Goal: Task Accomplishment & Management: Manage account settings

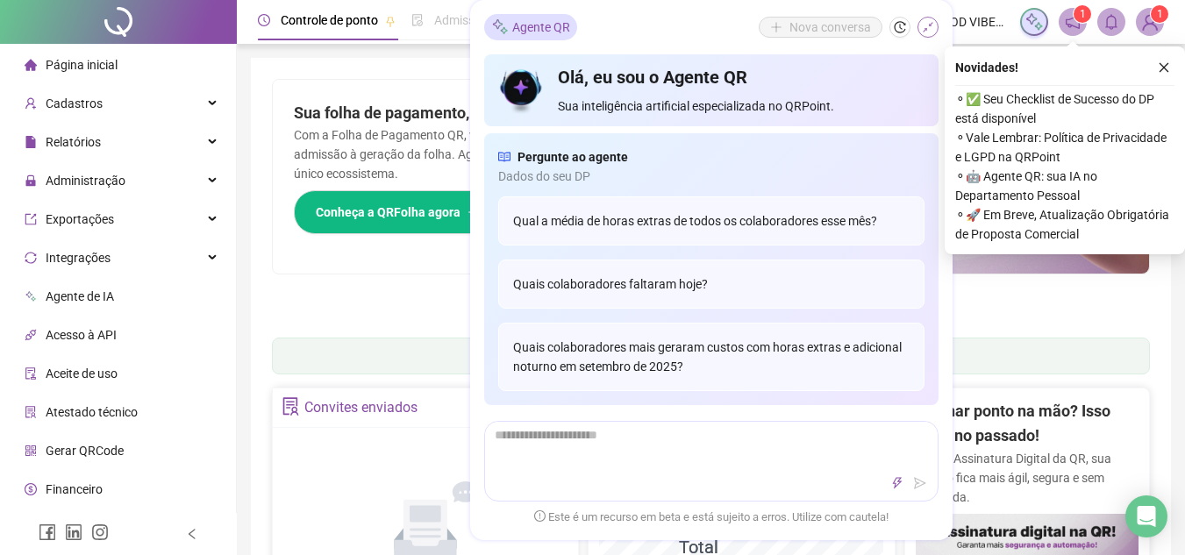
click at [929, 28] on icon "shrink" at bounding box center [928, 27] width 12 height 12
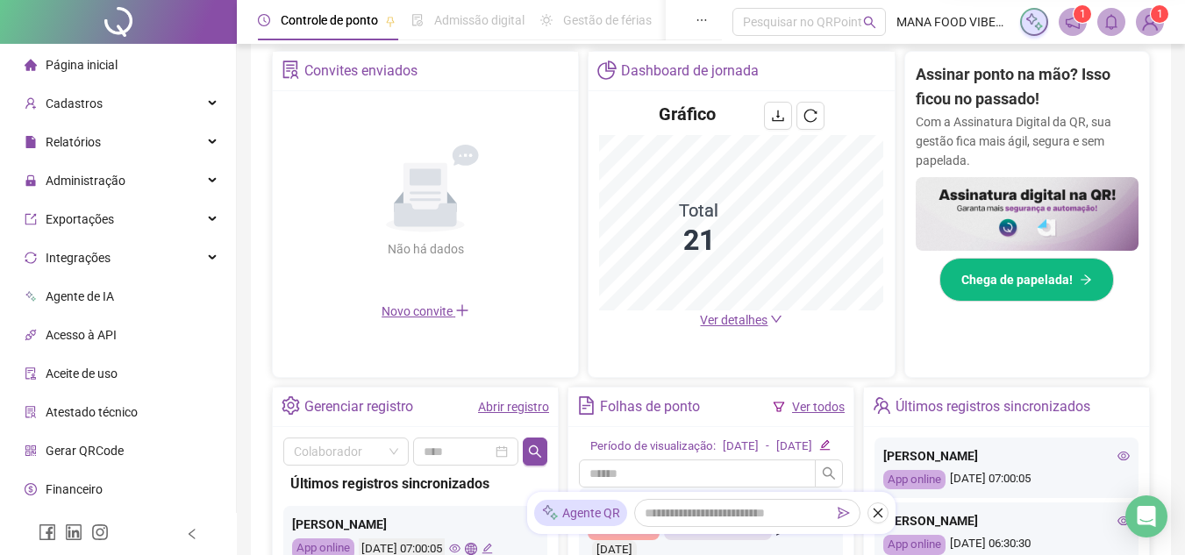
scroll to position [351, 0]
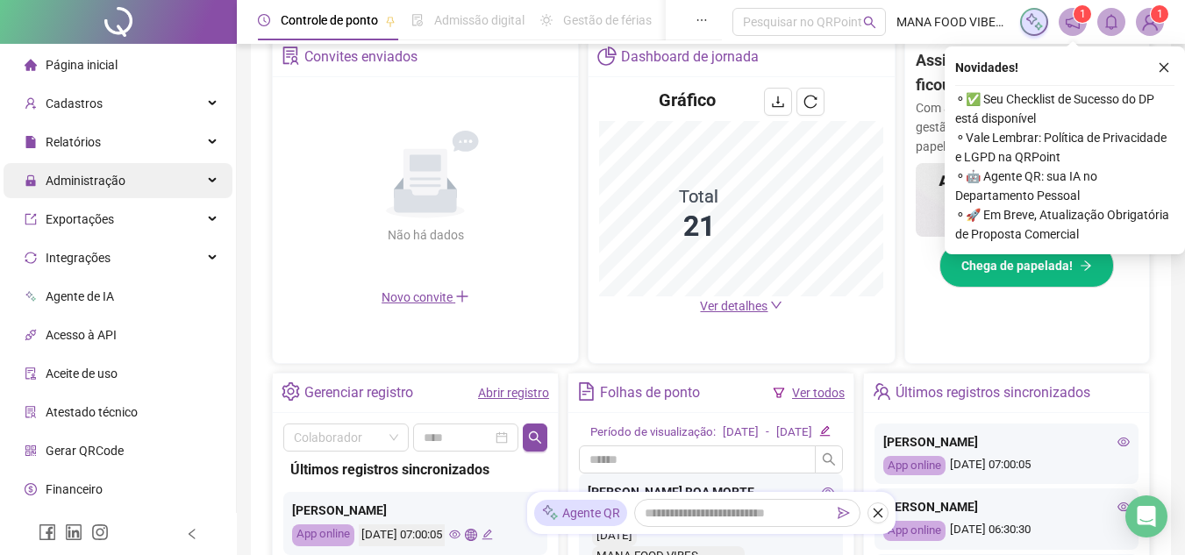
click at [75, 187] on span "Administração" at bounding box center [86, 181] width 80 height 14
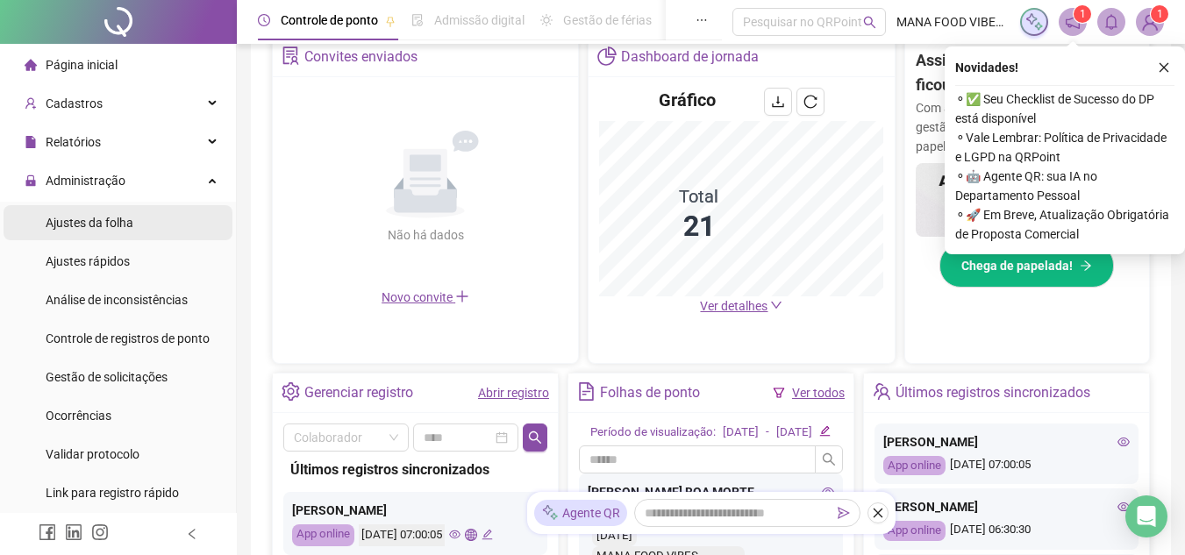
click at [138, 229] on li "Ajustes da folha" at bounding box center [118, 222] width 229 height 35
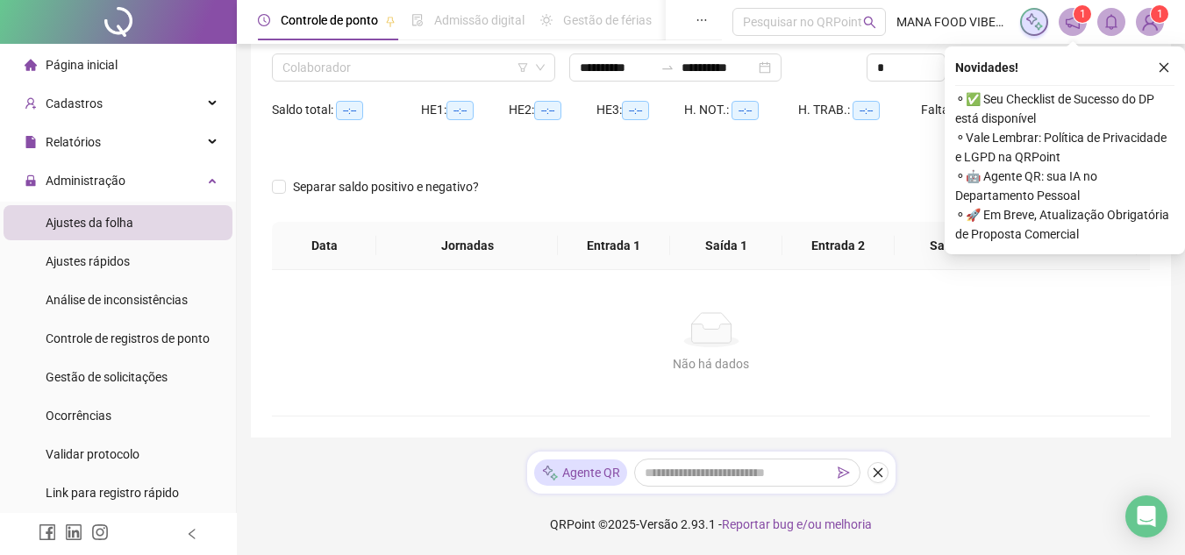
scroll to position [134, 0]
type input "**********"
click at [177, 211] on li "Ajustes da folha" at bounding box center [118, 222] width 229 height 35
click at [192, 182] on div "Administração" at bounding box center [118, 180] width 229 height 35
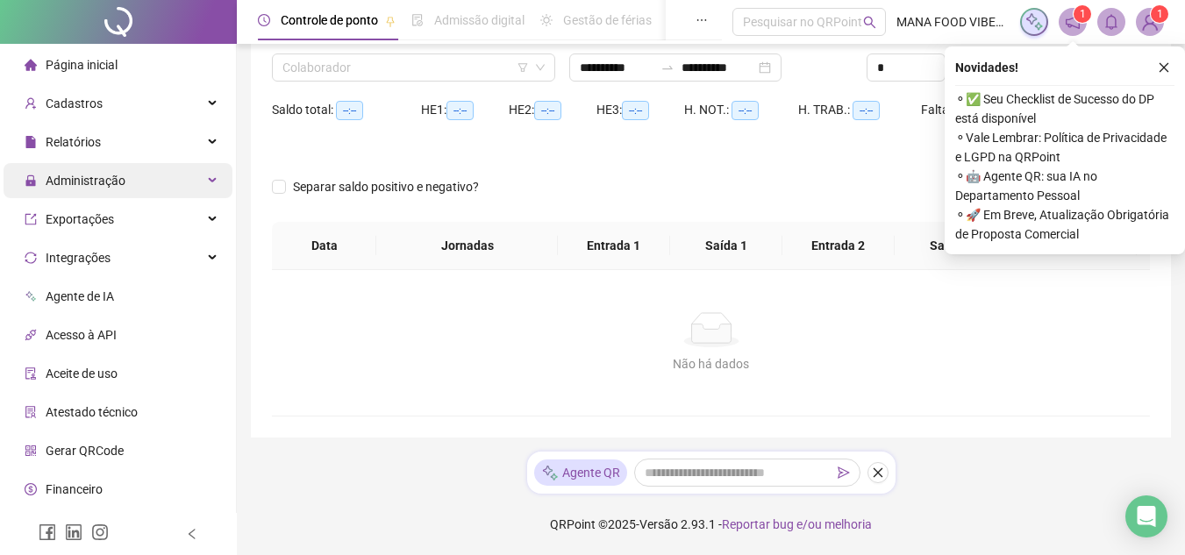
click at [135, 179] on div "Administração" at bounding box center [118, 180] width 229 height 35
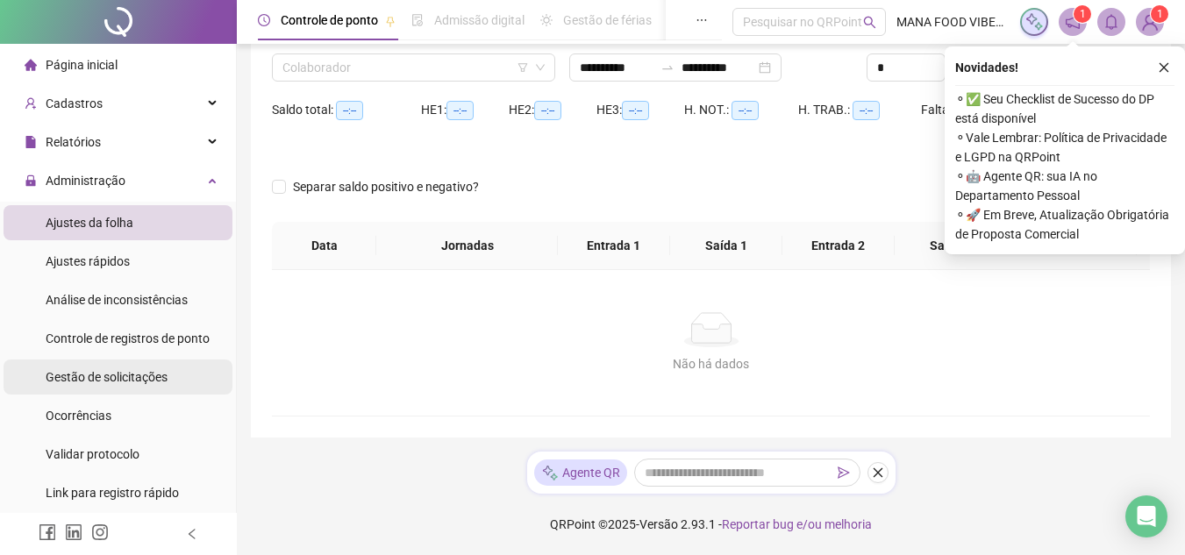
click at [167, 379] on li "Gestão de solicitações" at bounding box center [118, 377] width 229 height 35
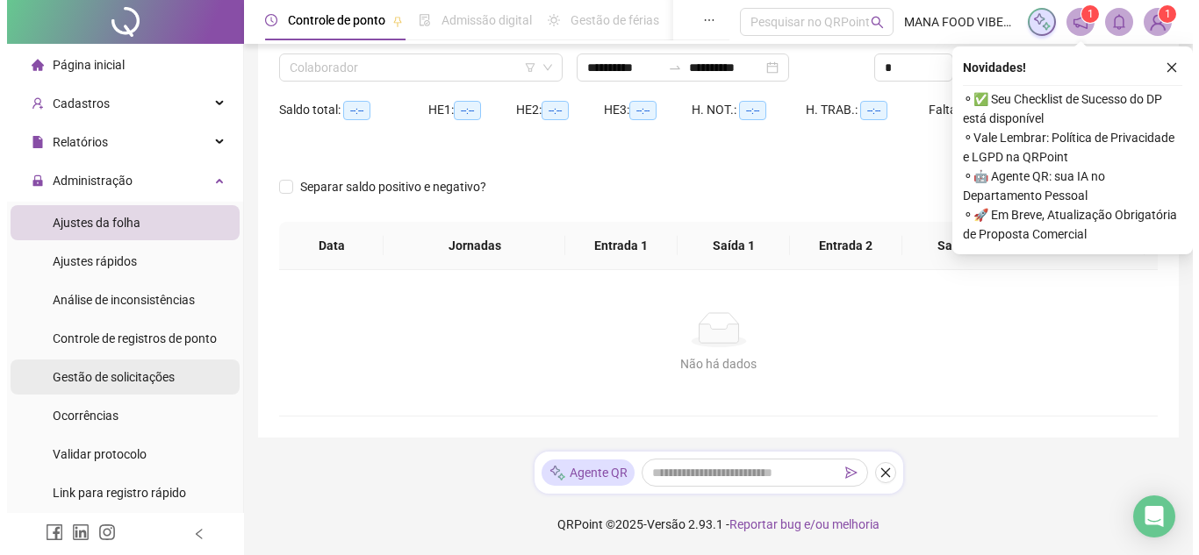
scroll to position [4, 0]
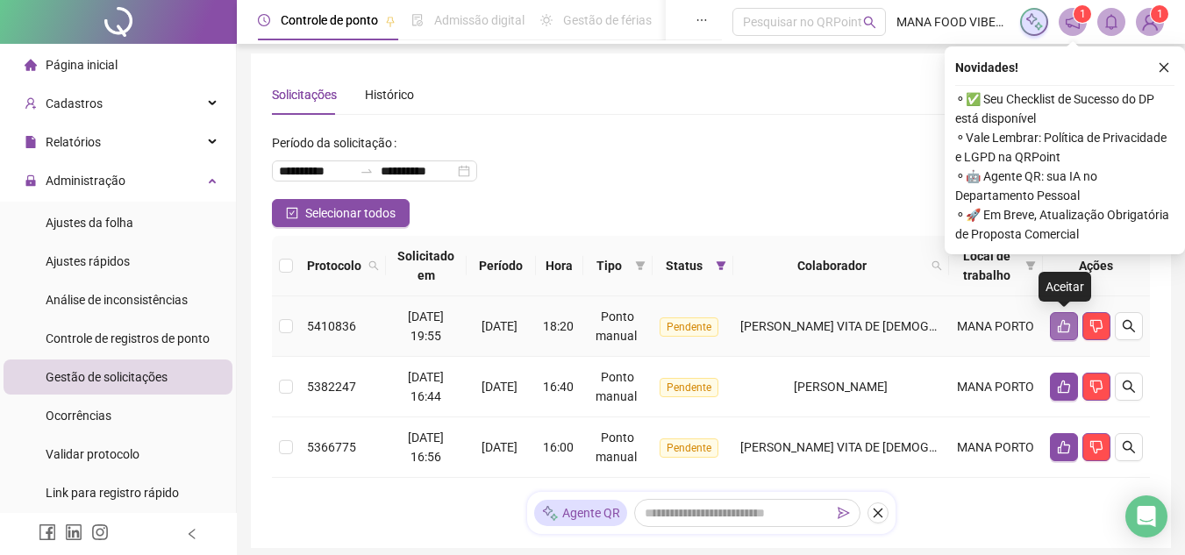
click at [1059, 326] on icon "like" at bounding box center [1064, 326] width 12 height 13
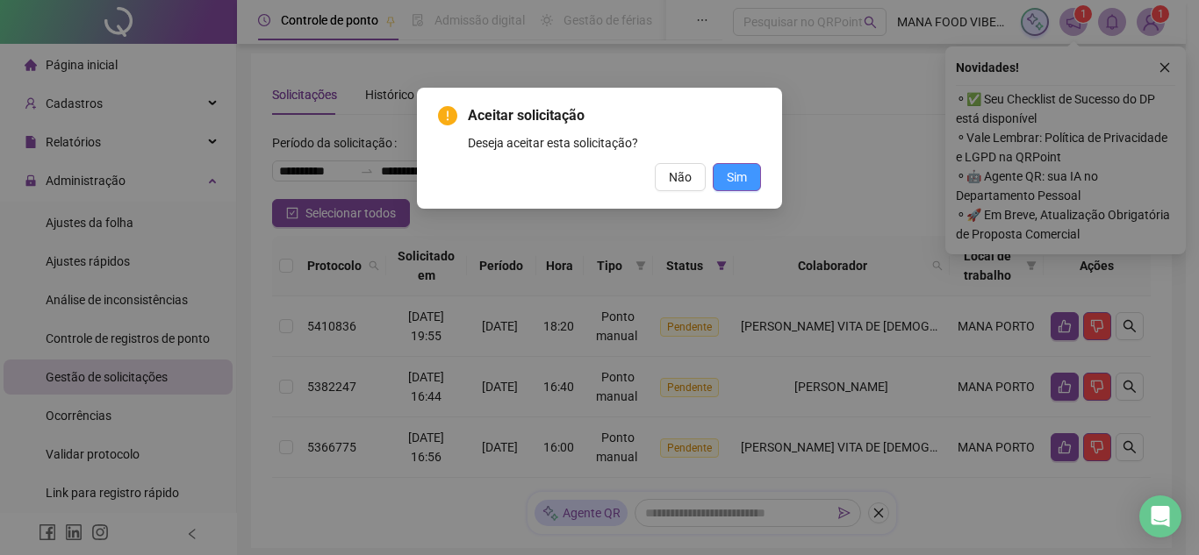
click at [728, 175] on span "Sim" at bounding box center [736, 177] width 20 height 19
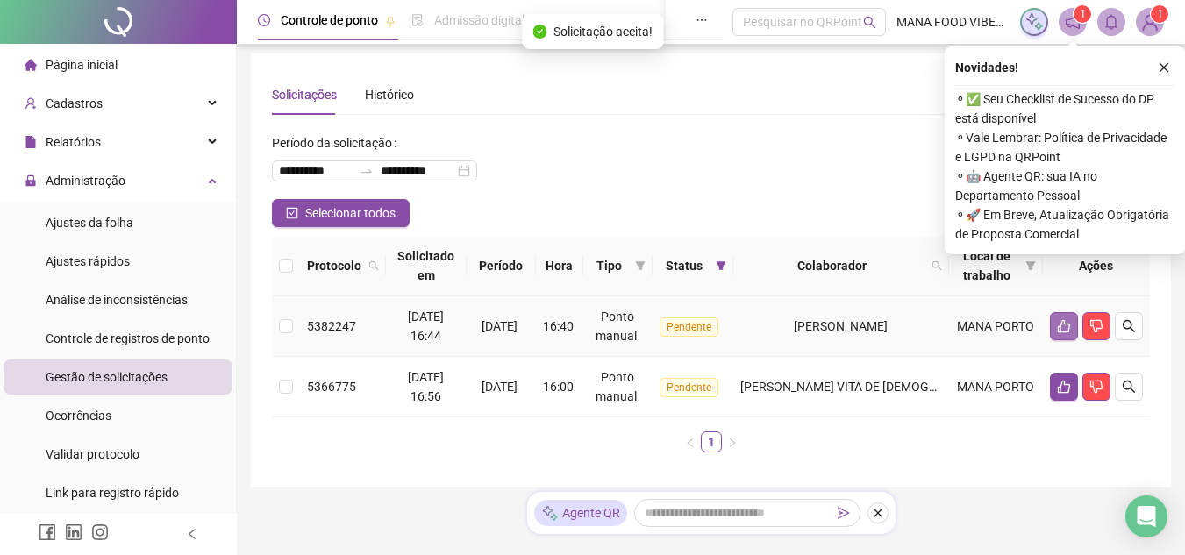
click at [1066, 319] on icon "like" at bounding box center [1064, 326] width 14 height 14
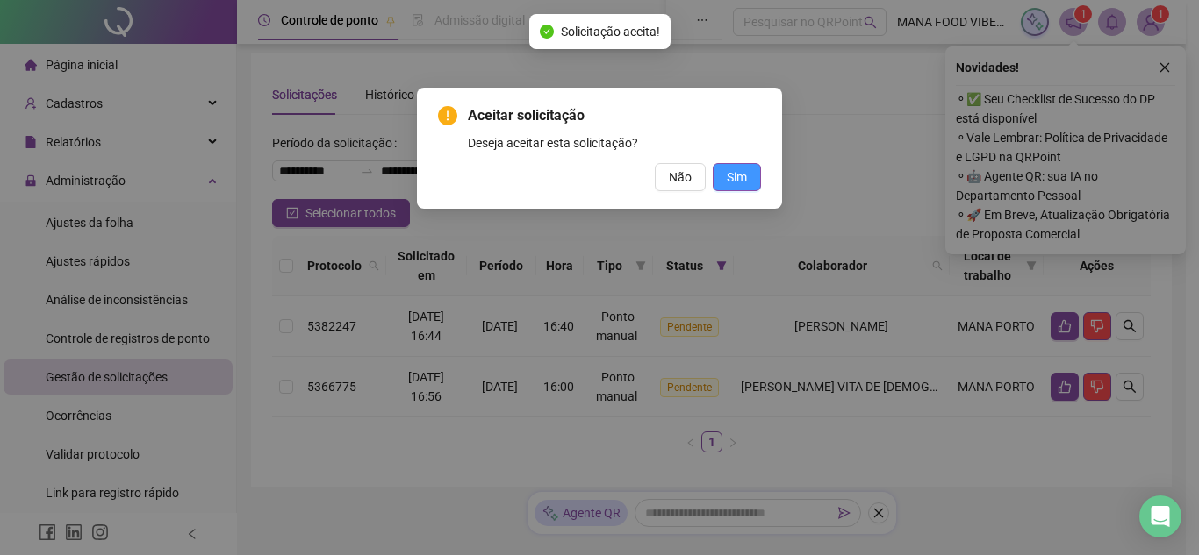
click at [741, 176] on span "Sim" at bounding box center [736, 177] width 20 height 19
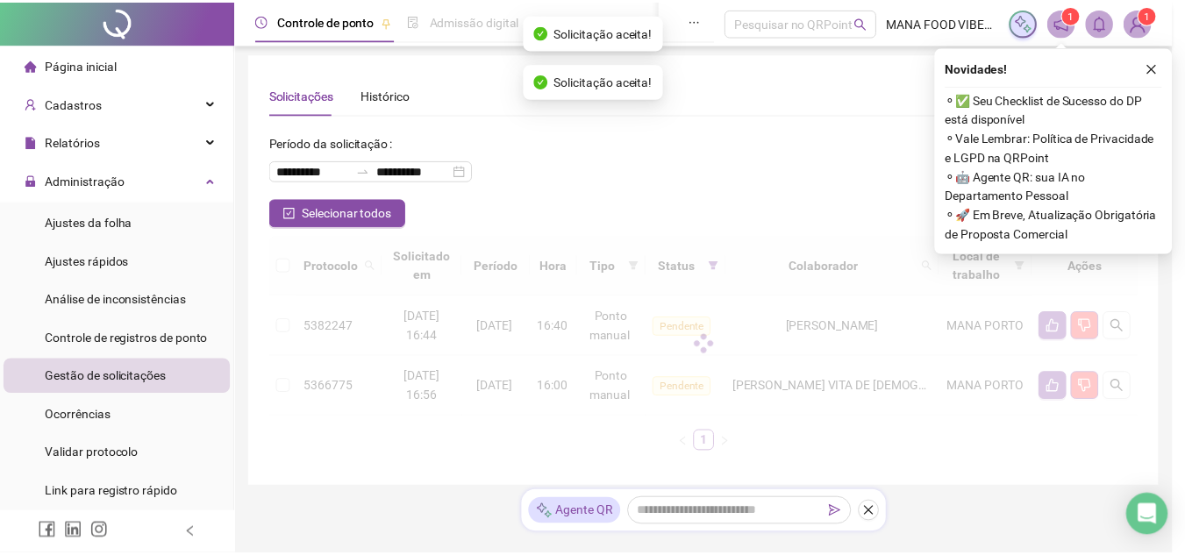
scroll to position [0, 0]
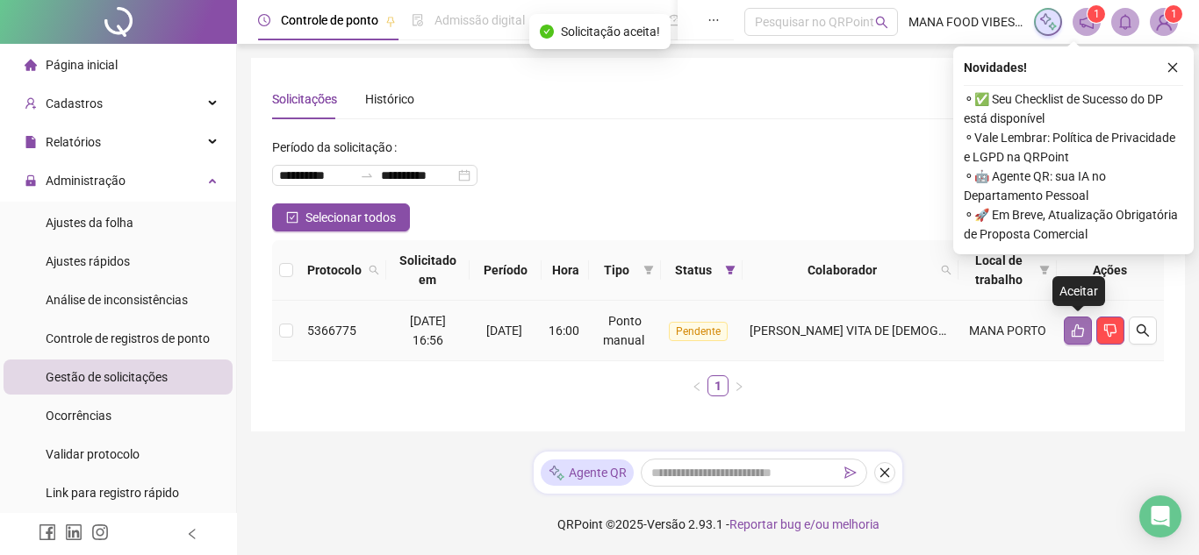
click at [1071, 330] on icon "like" at bounding box center [1077, 331] width 14 height 14
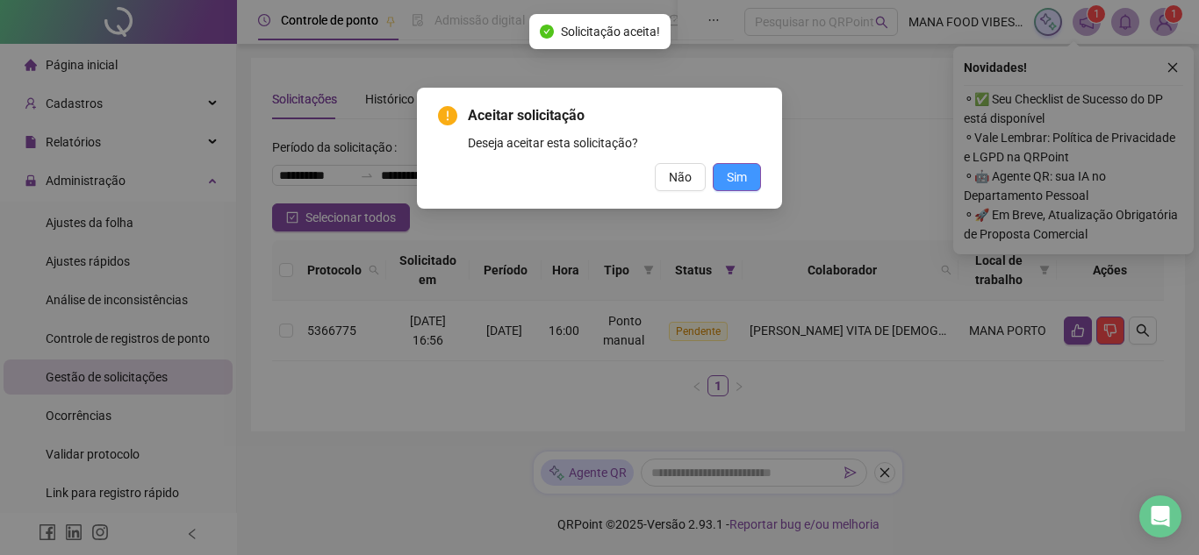
click at [746, 187] on button "Sim" at bounding box center [736, 177] width 48 height 28
click at [747, 179] on button "Sim" at bounding box center [736, 177] width 48 height 28
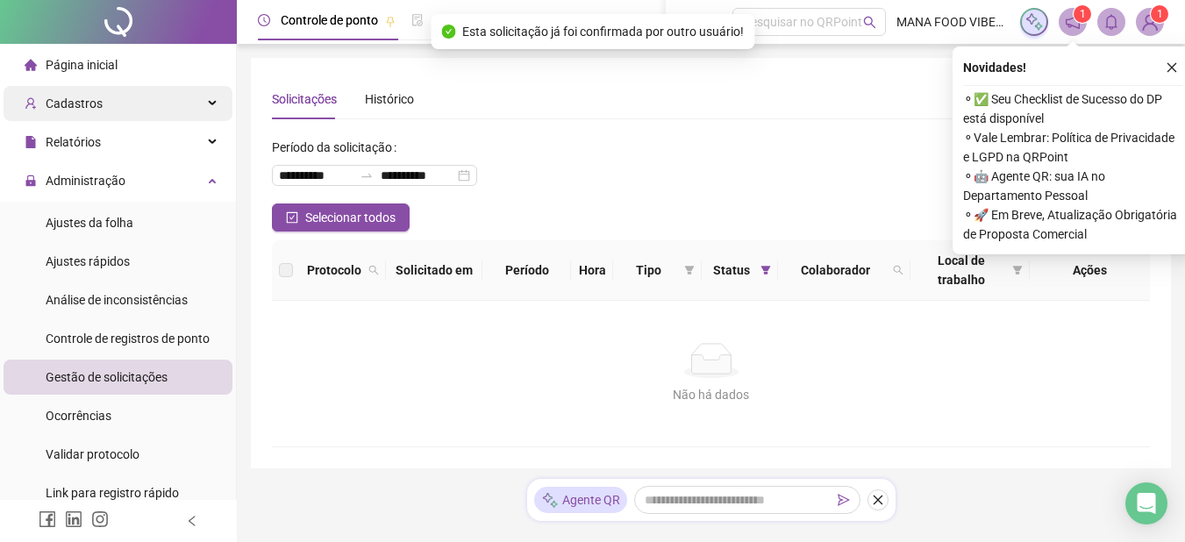
click at [143, 114] on div "Cadastros" at bounding box center [118, 103] width 229 height 35
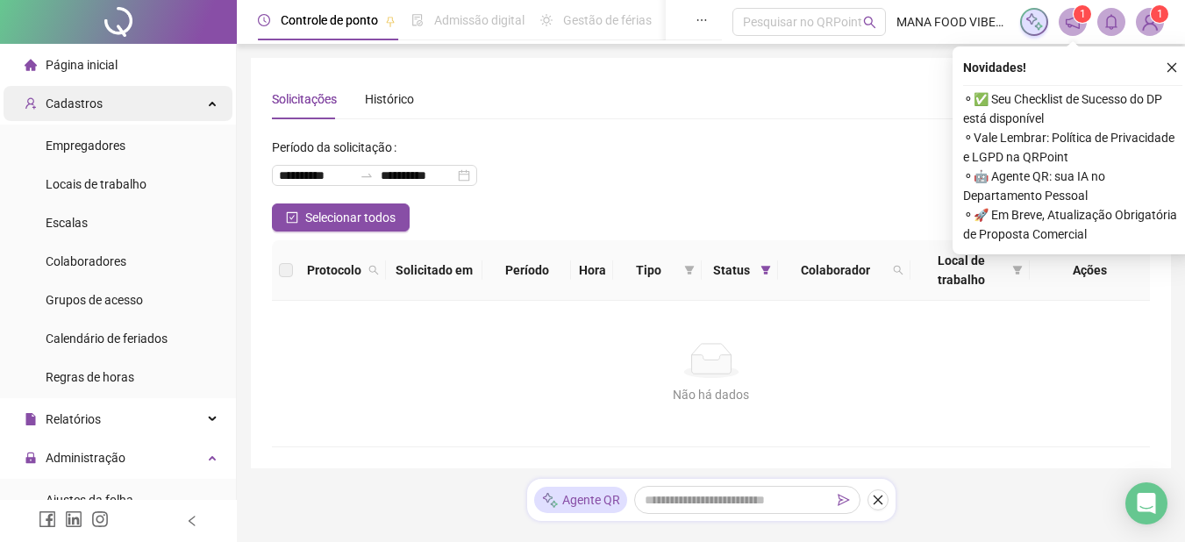
click at [159, 114] on div "Cadastros" at bounding box center [118, 103] width 229 height 35
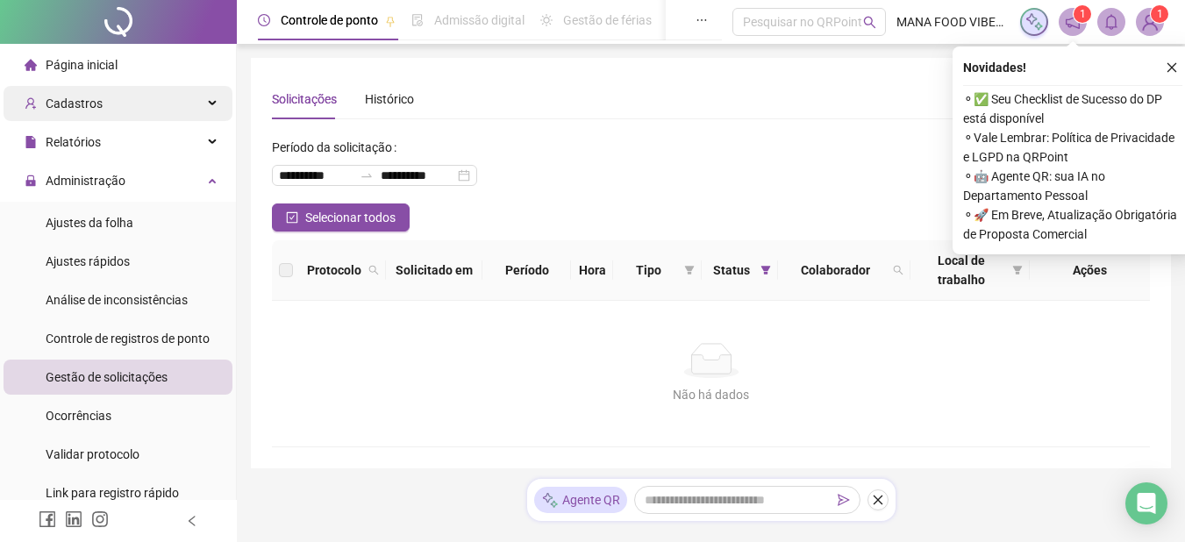
click at [164, 104] on div "Cadastros" at bounding box center [118, 103] width 229 height 35
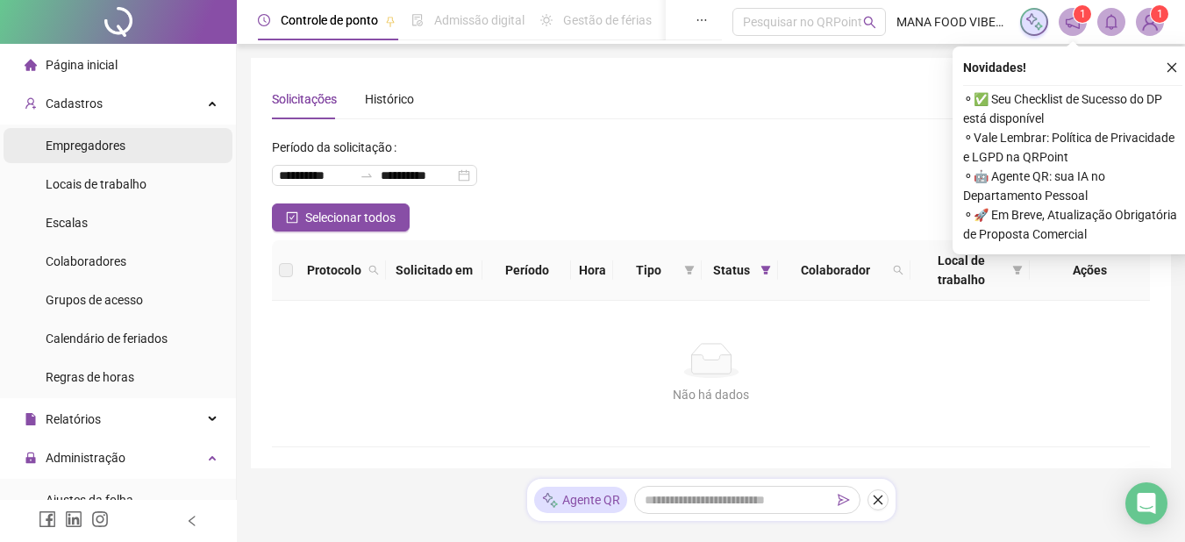
click at [143, 154] on li "Empregadores" at bounding box center [118, 145] width 229 height 35
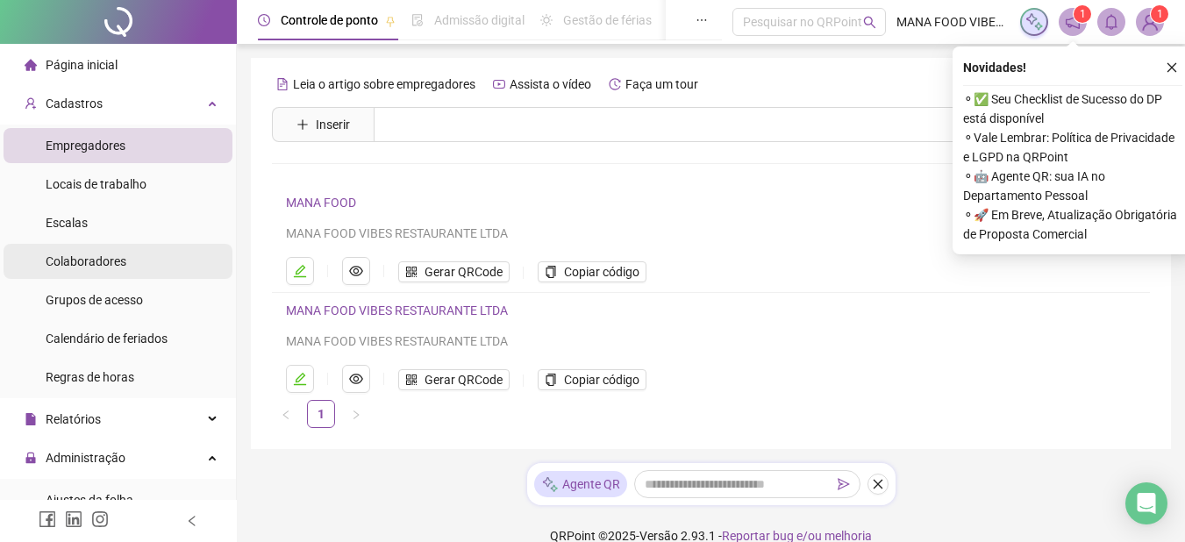
click at [141, 266] on li "Colaboradores" at bounding box center [118, 261] width 229 height 35
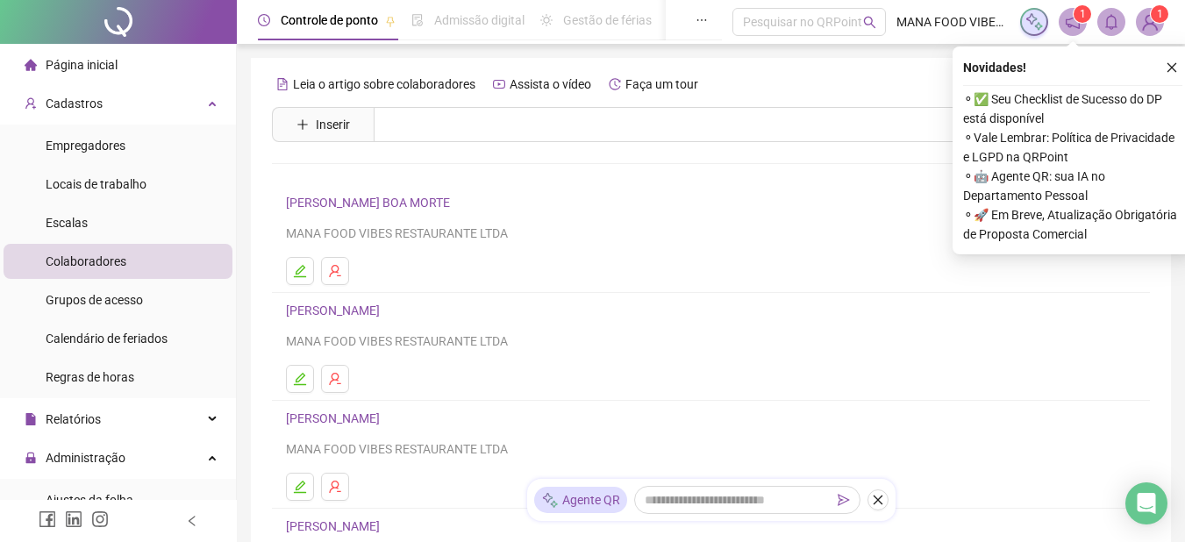
click at [1174, 68] on icon "close" at bounding box center [1172, 67] width 12 height 12
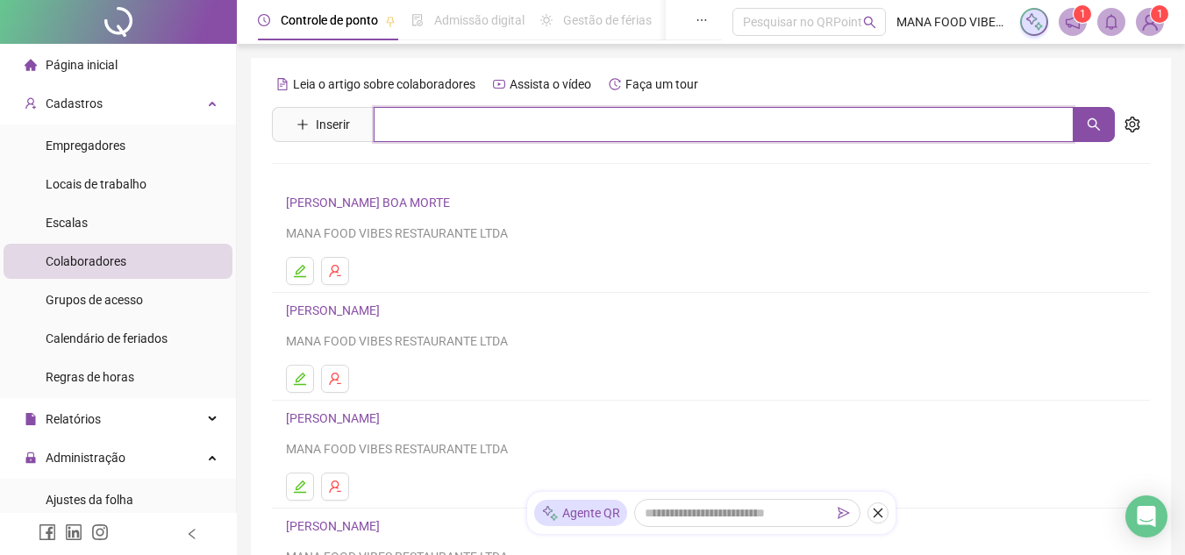
click at [457, 130] on input "text" at bounding box center [724, 124] width 700 height 35
click at [1107, 118] on button "button" at bounding box center [1094, 124] width 42 height 35
click at [1097, 129] on icon "search" at bounding box center [1094, 125] width 14 height 14
type input "*****"
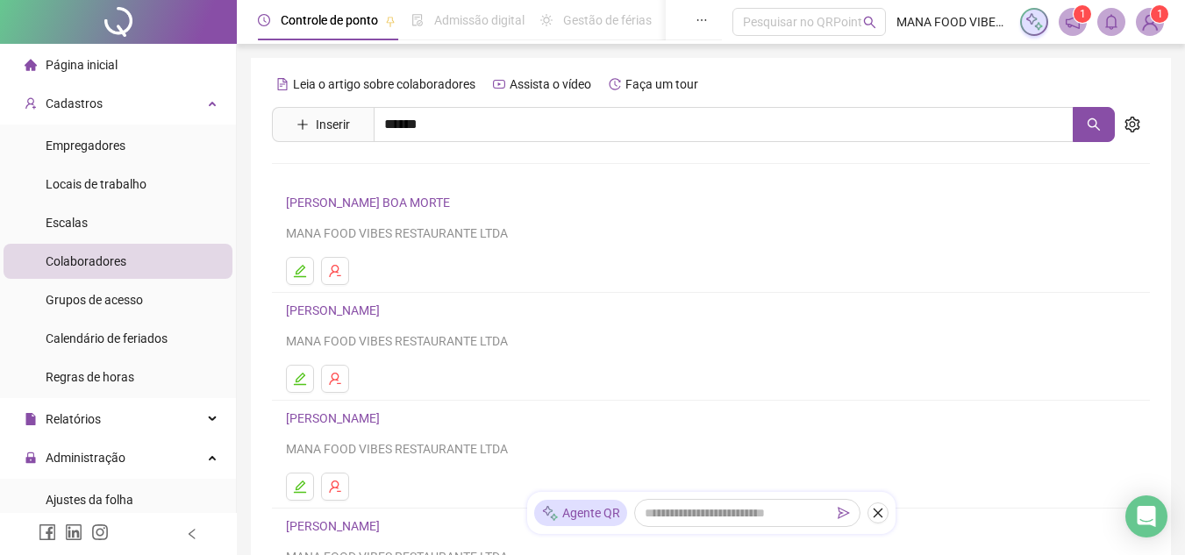
click at [833, 339] on div "MANA FOOD VIBES RESTAURANTE LTDA" at bounding box center [711, 341] width 850 height 19
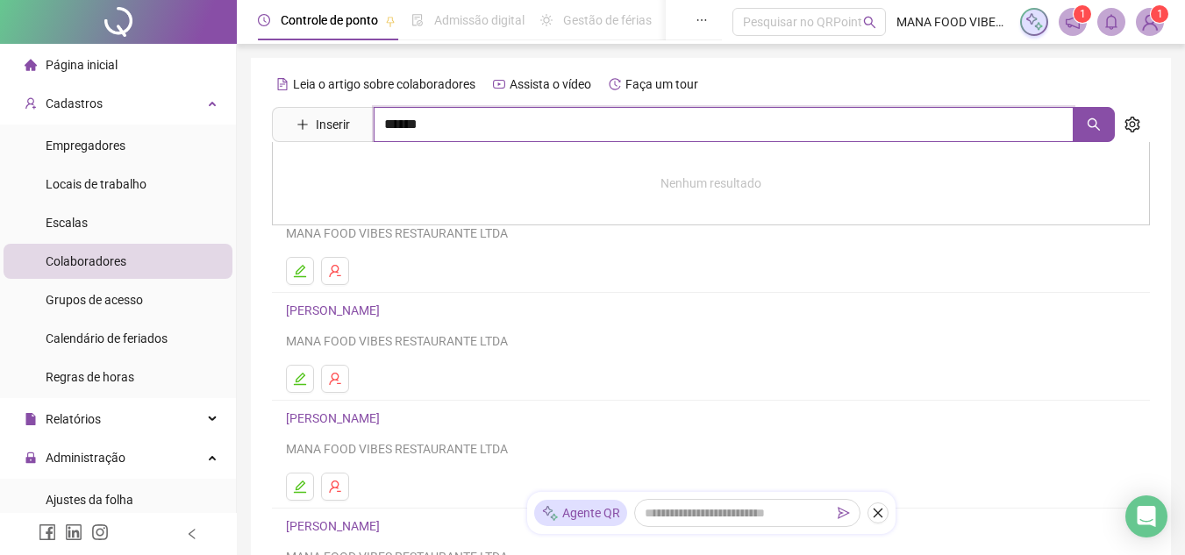
click at [476, 122] on input "*****" at bounding box center [724, 124] width 700 height 35
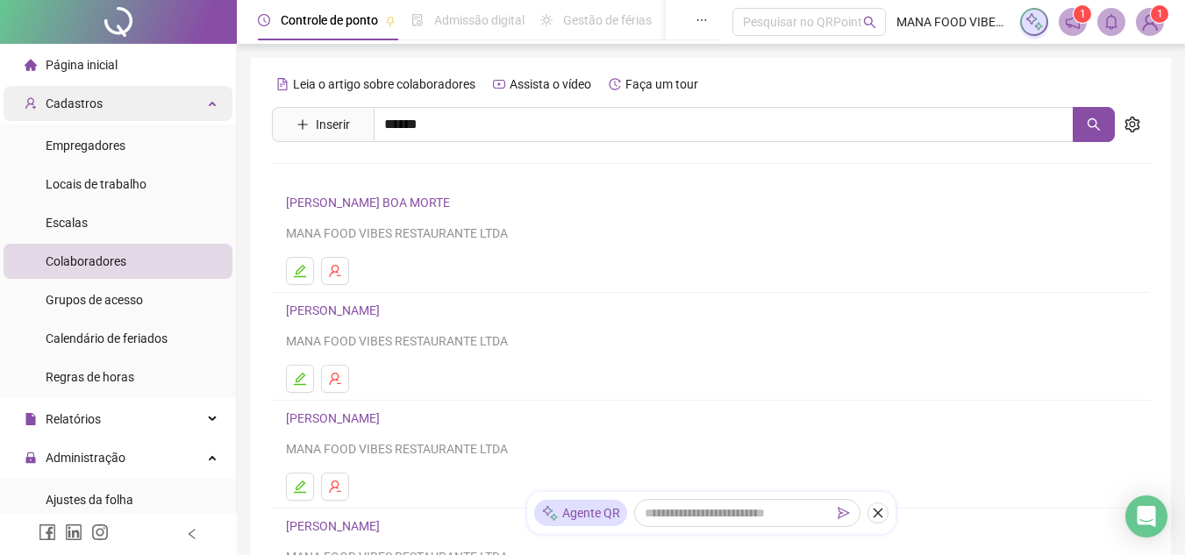
click at [103, 99] on div "Cadastros" at bounding box center [118, 103] width 229 height 35
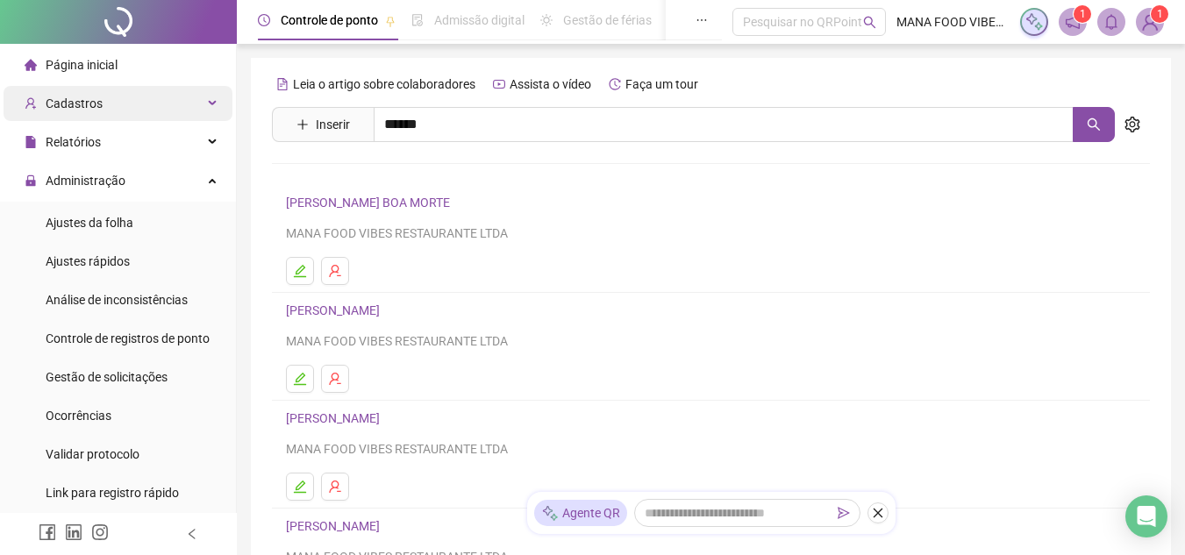
click at [104, 99] on div "Cadastros" at bounding box center [118, 103] width 229 height 35
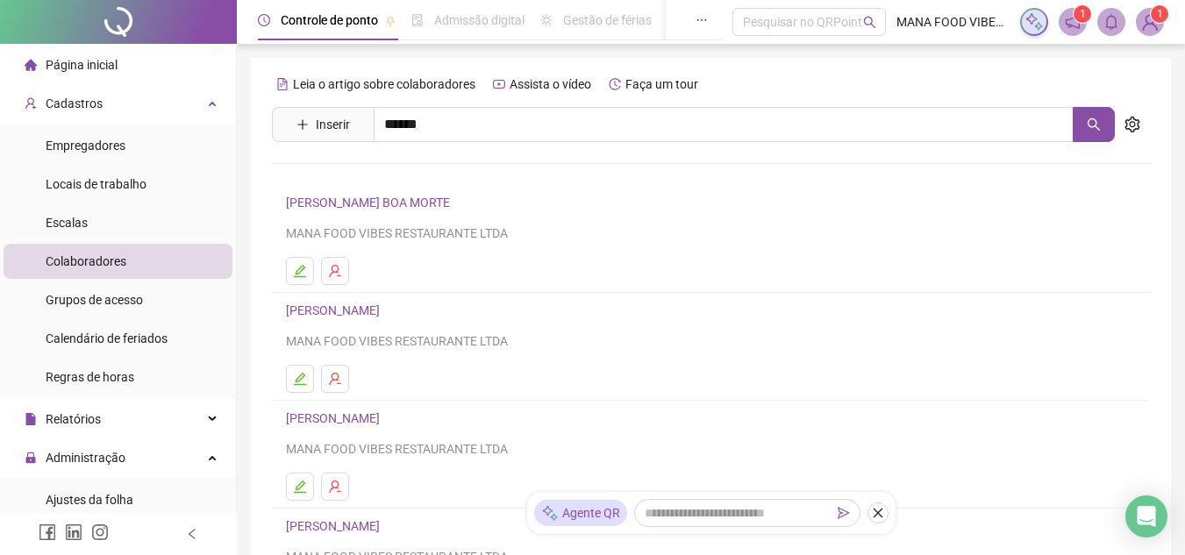
click at [140, 263] on li "Colaboradores" at bounding box center [118, 261] width 229 height 35
click at [340, 123] on span "Inserir" at bounding box center [333, 124] width 34 height 19
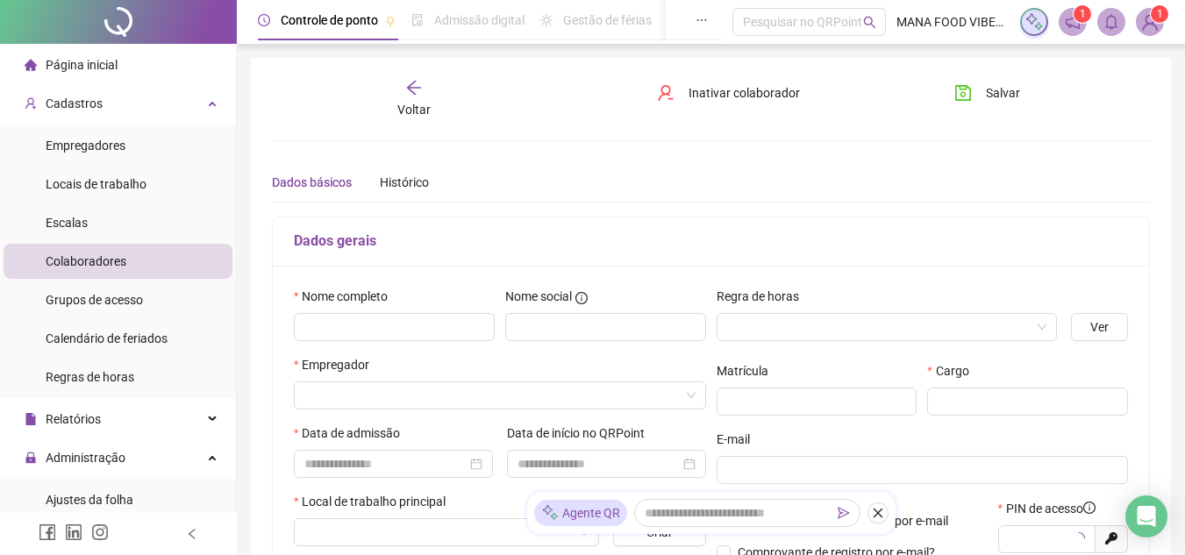
type input "*****"
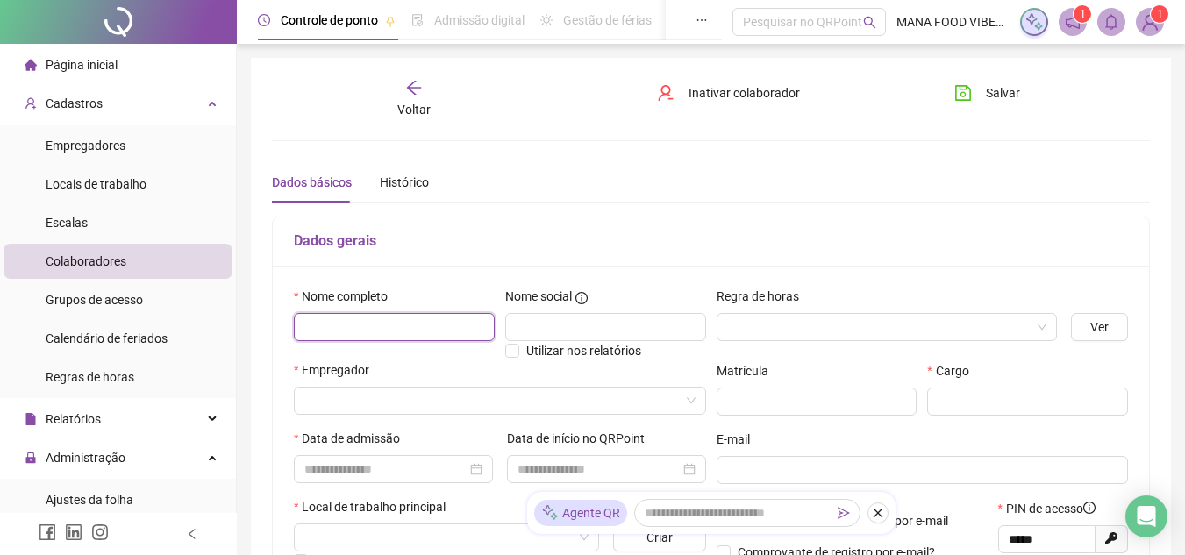
click at [404, 324] on input "text" at bounding box center [394, 327] width 201 height 28
type input "**********"
click at [576, 333] on input "text" at bounding box center [605, 327] width 201 height 28
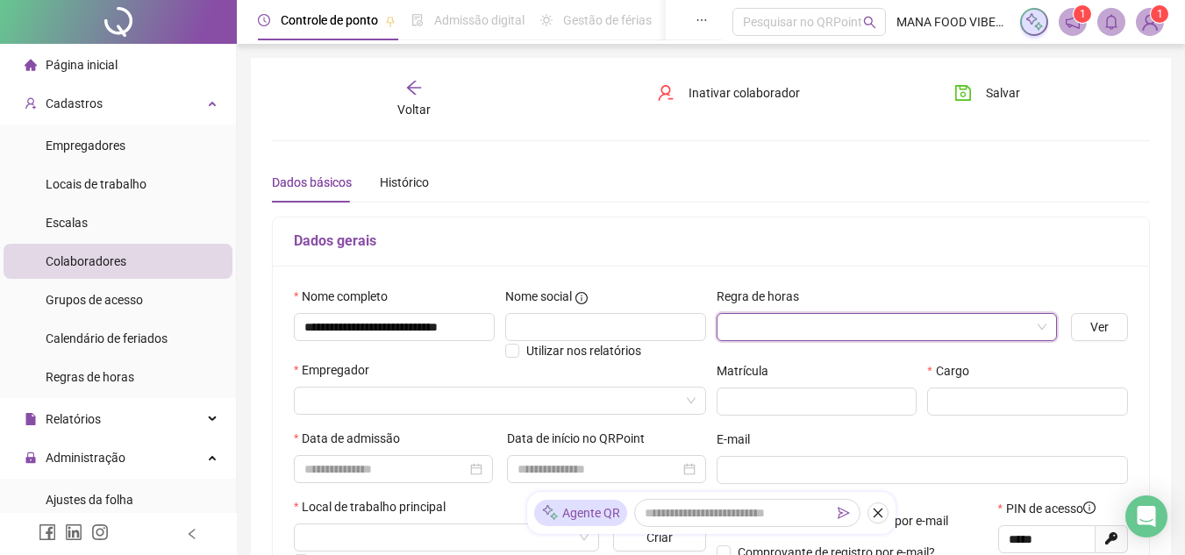
click at [788, 326] on input "search" at bounding box center [879, 327] width 304 height 26
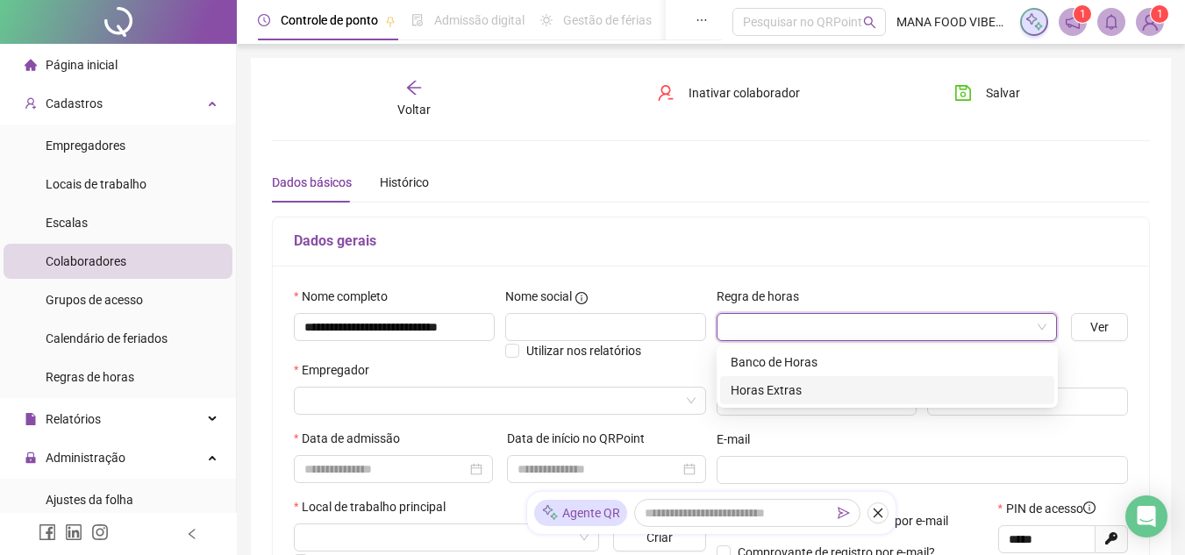
click at [793, 397] on div "Horas Extras" at bounding box center [887, 390] width 313 height 19
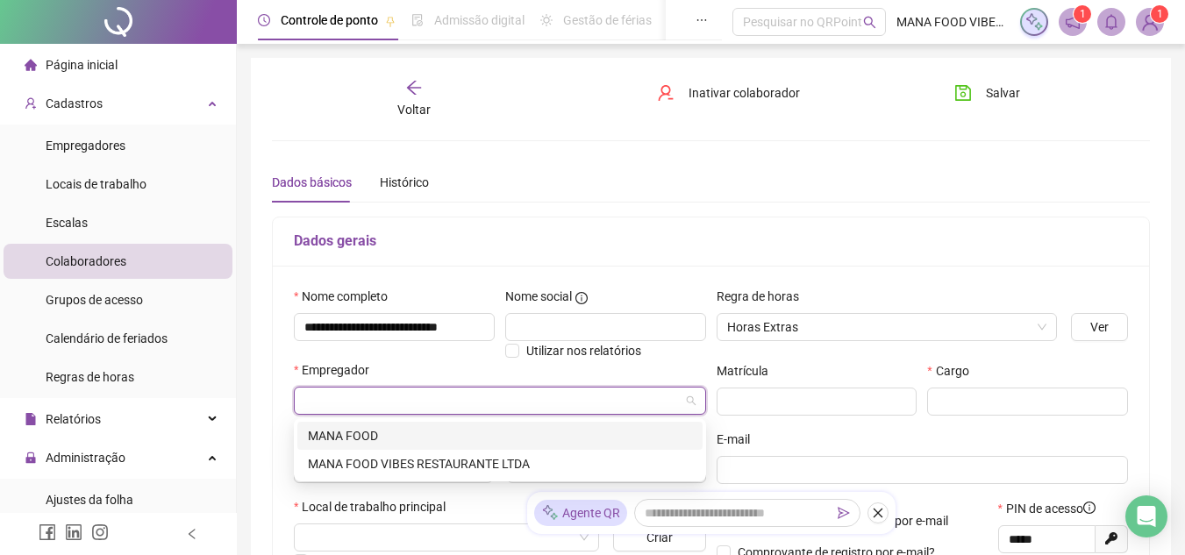
click at [404, 400] on input "search" at bounding box center [492, 401] width 376 height 26
click at [401, 459] on div "MANA FOOD VIBES RESTAURANTE LTDA" at bounding box center [500, 463] width 384 height 19
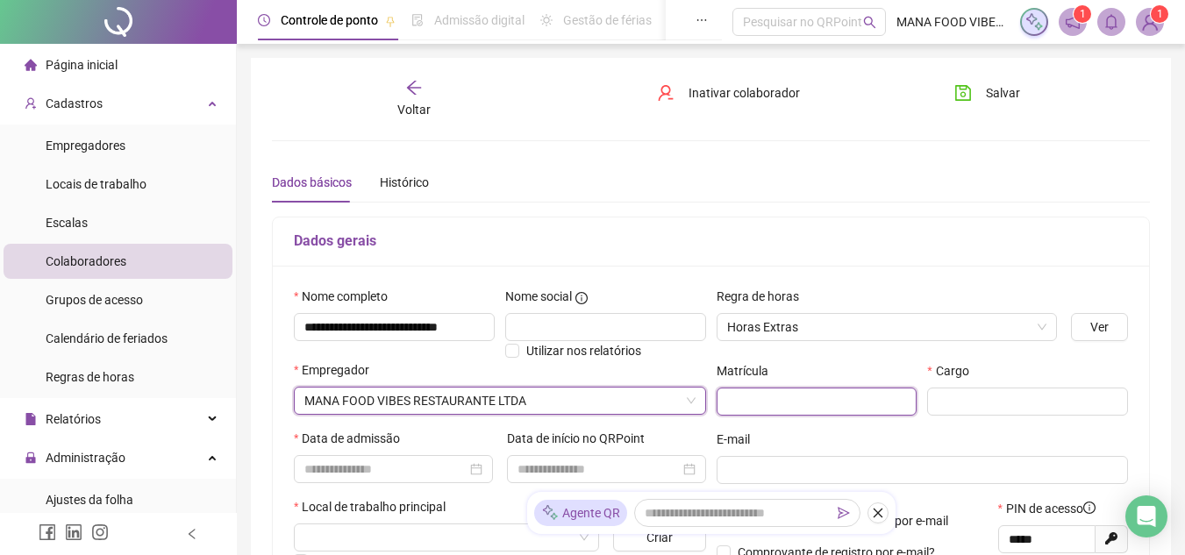
click at [825, 404] on input "text" at bounding box center [817, 402] width 201 height 28
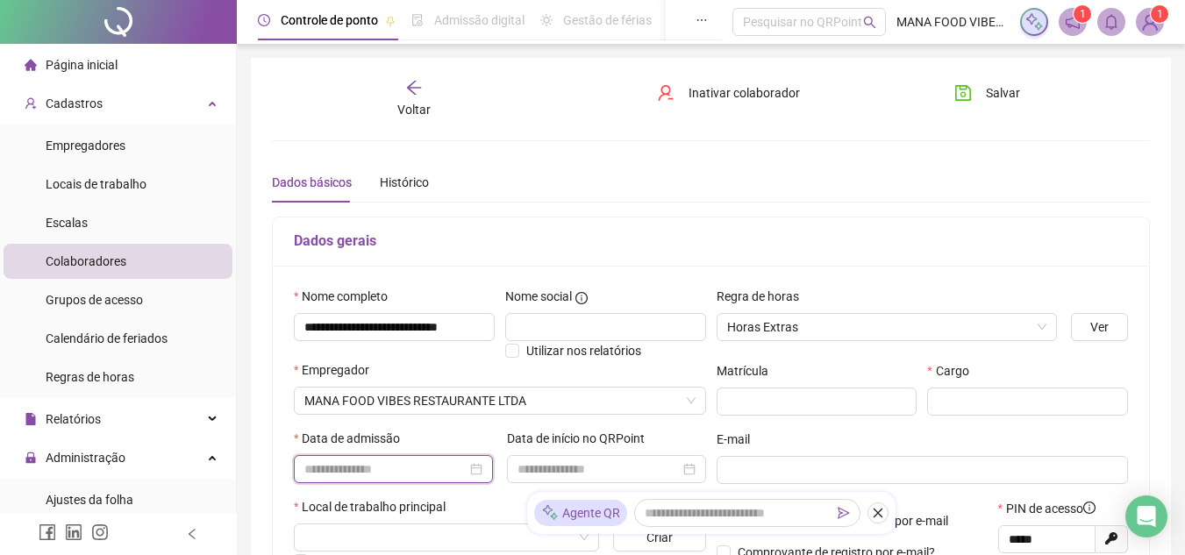
click at [430, 462] on input at bounding box center [385, 469] width 162 height 19
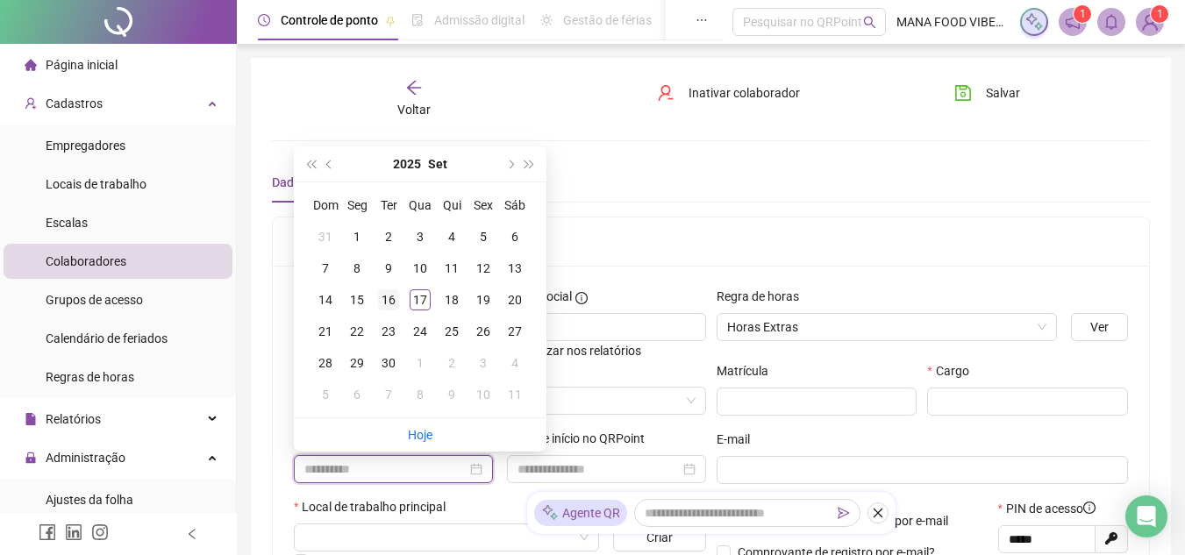
type input "**********"
click at [390, 304] on div "16" at bounding box center [388, 300] width 21 height 21
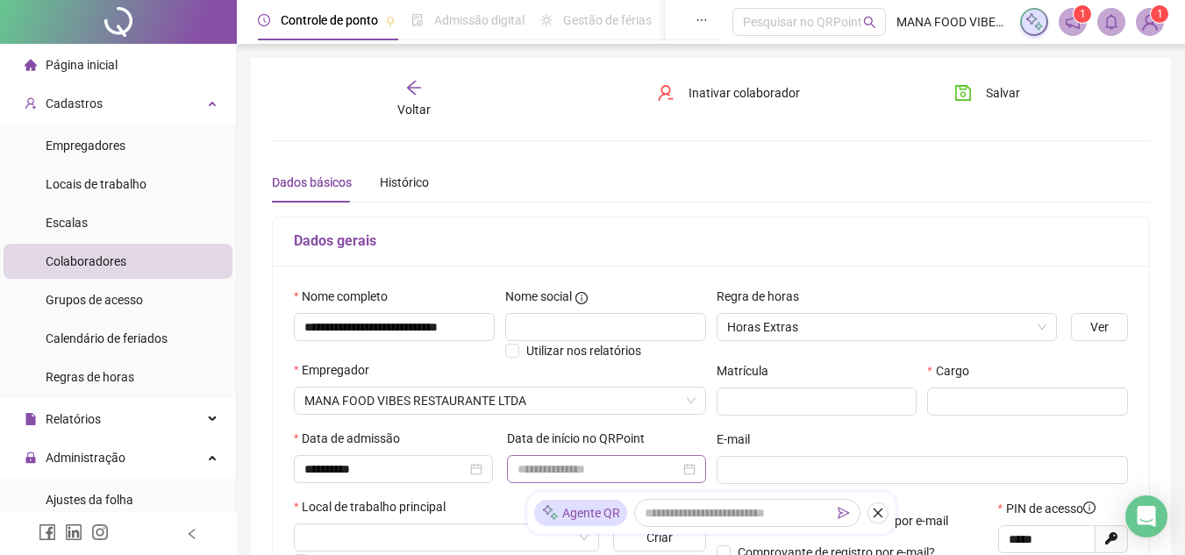
click at [684, 466] on div at bounding box center [607, 469] width 178 height 19
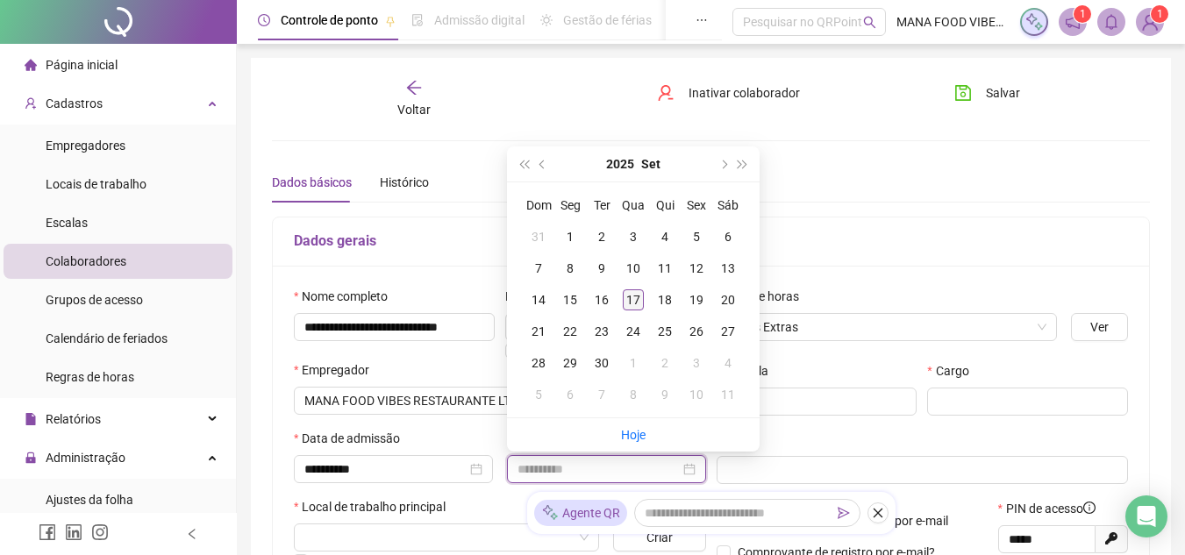
type input "**********"
click at [631, 300] on div "17" at bounding box center [633, 300] width 21 height 21
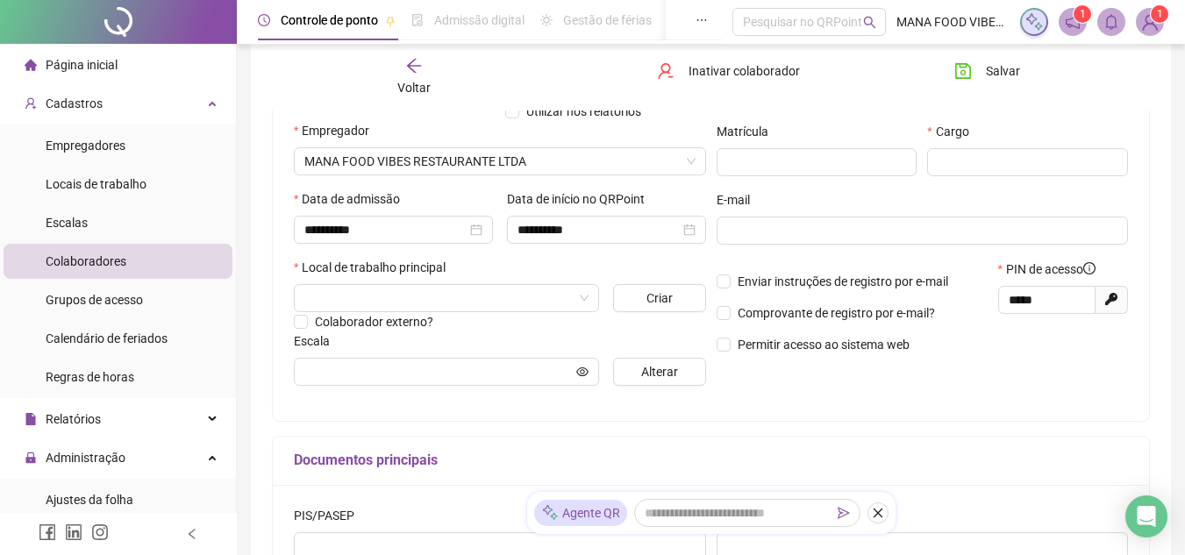
scroll to position [263, 0]
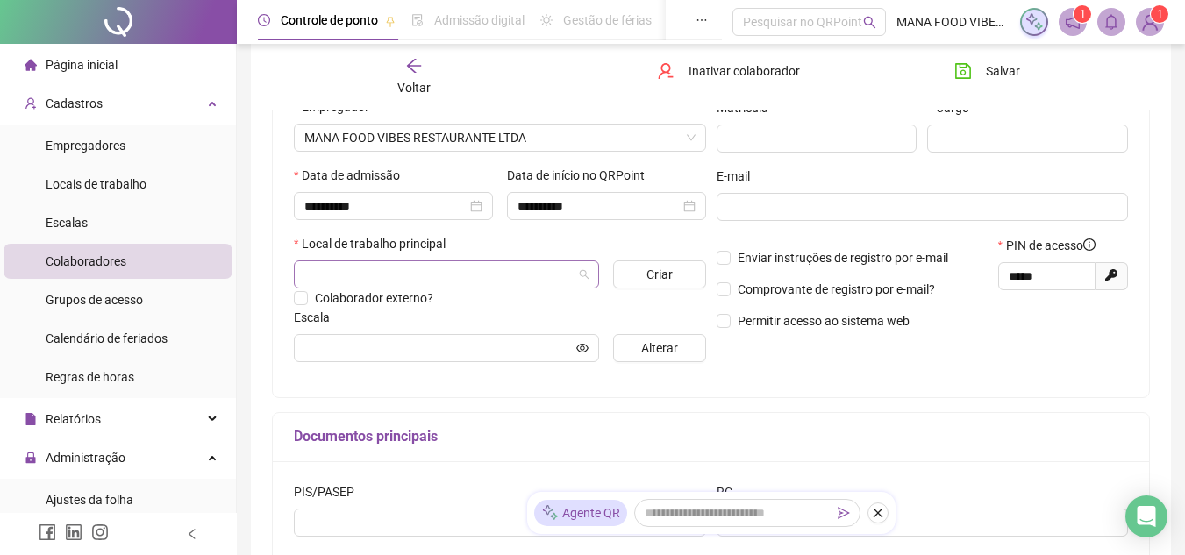
click at [521, 277] on input "search" at bounding box center [438, 274] width 268 height 26
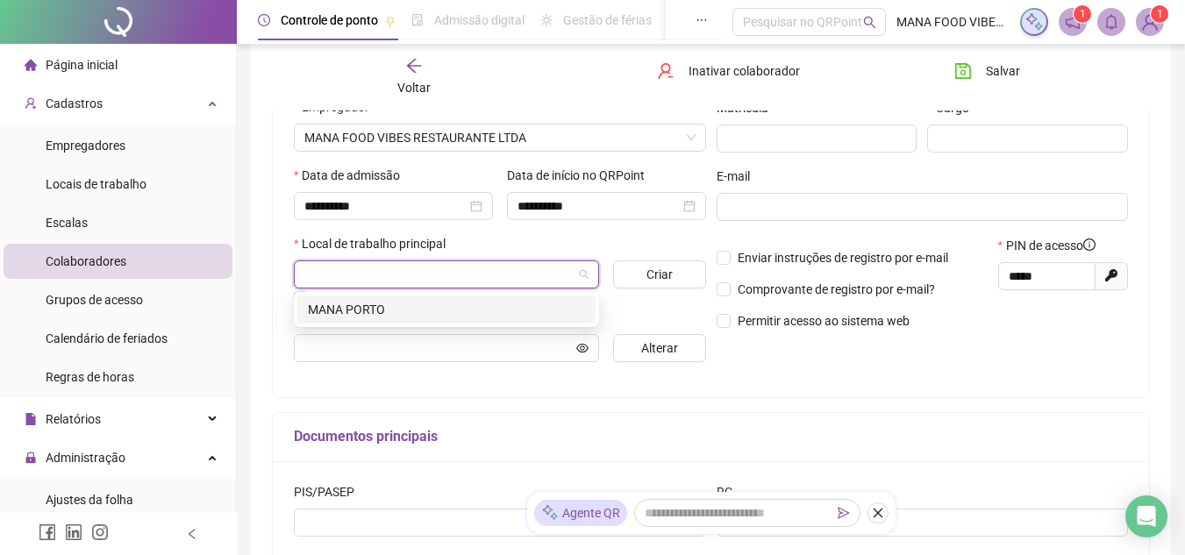
click at [441, 309] on div "MANA PORTO" at bounding box center [446, 309] width 277 height 19
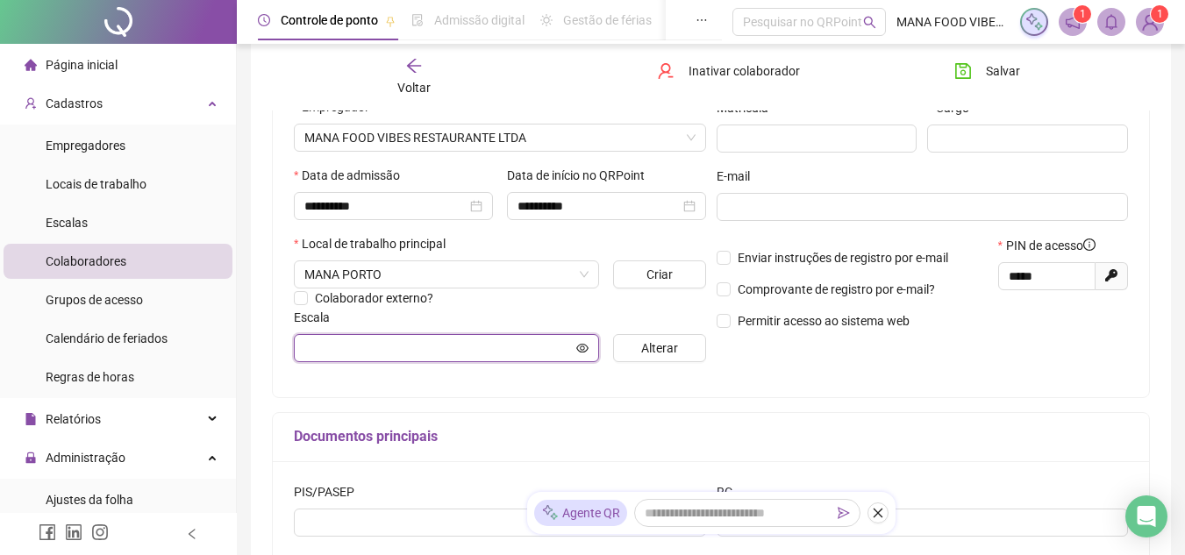
click at [456, 352] on input "text" at bounding box center [438, 348] width 268 height 19
click at [457, 345] on input "text" at bounding box center [438, 348] width 268 height 19
click at [586, 351] on icon "eye" at bounding box center [582, 347] width 12 height 9
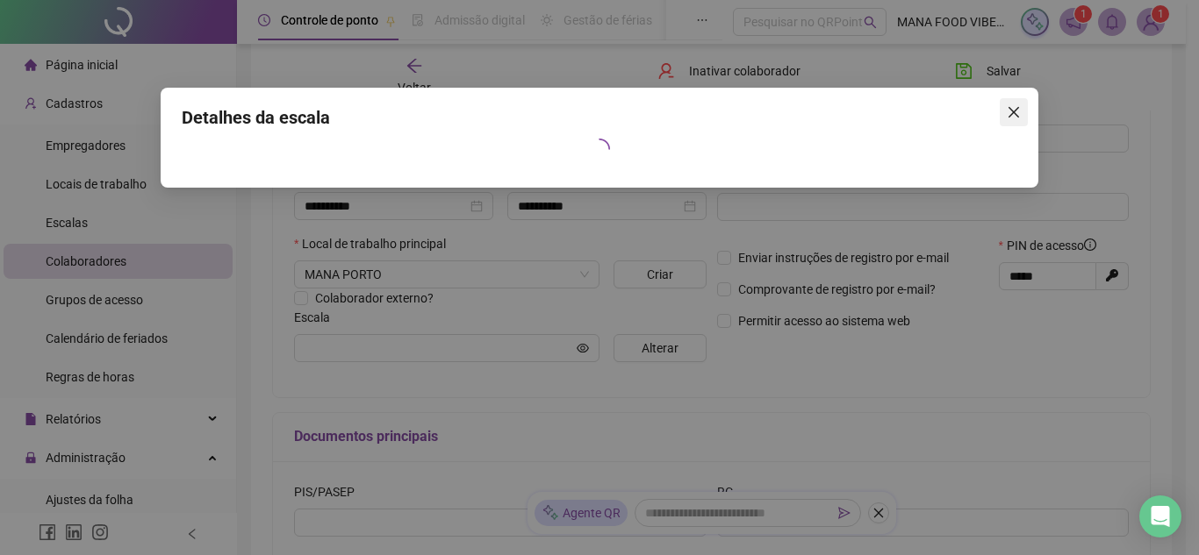
click at [1017, 110] on icon "close" at bounding box center [1013, 112] width 11 height 11
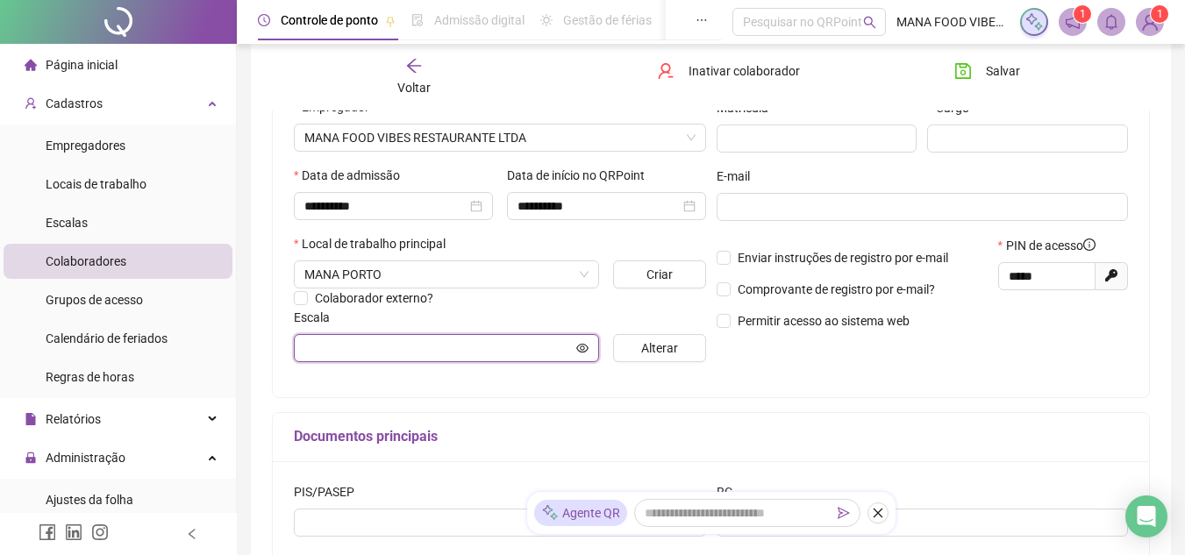
click at [449, 347] on input "text" at bounding box center [438, 348] width 268 height 19
click at [579, 345] on icon "eye" at bounding box center [582, 347] width 12 height 9
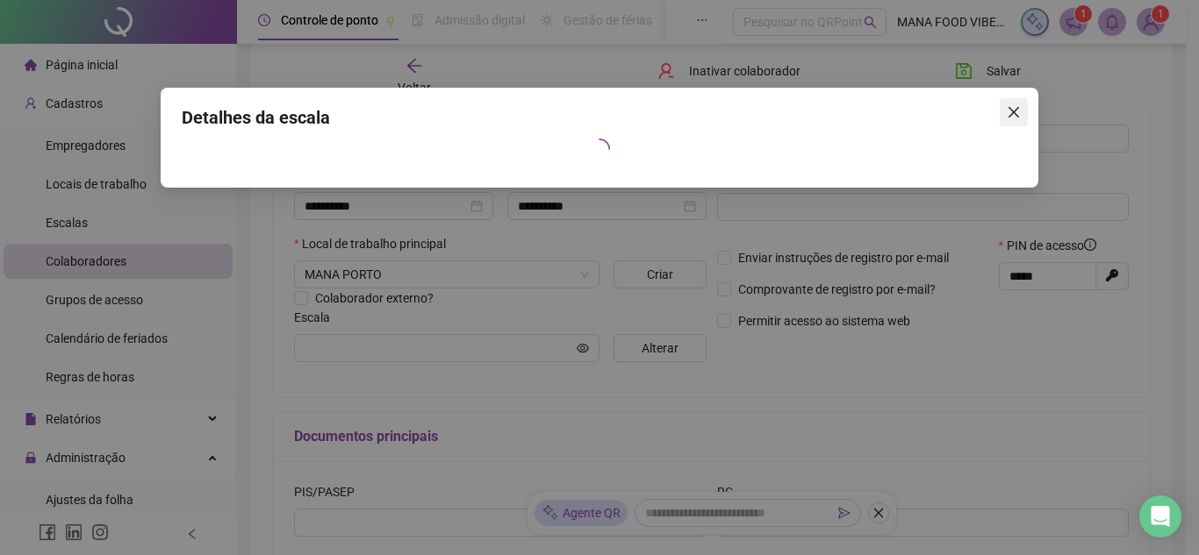
click at [1015, 114] on icon "close" at bounding box center [1013, 112] width 11 height 11
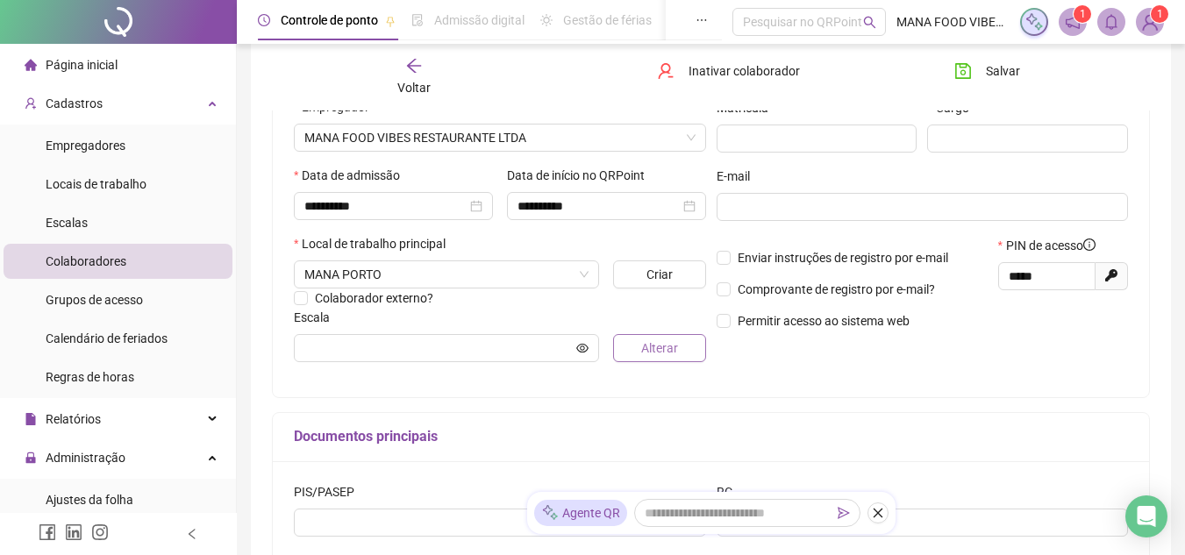
click at [675, 356] on button "Alterar" at bounding box center [659, 348] width 92 height 28
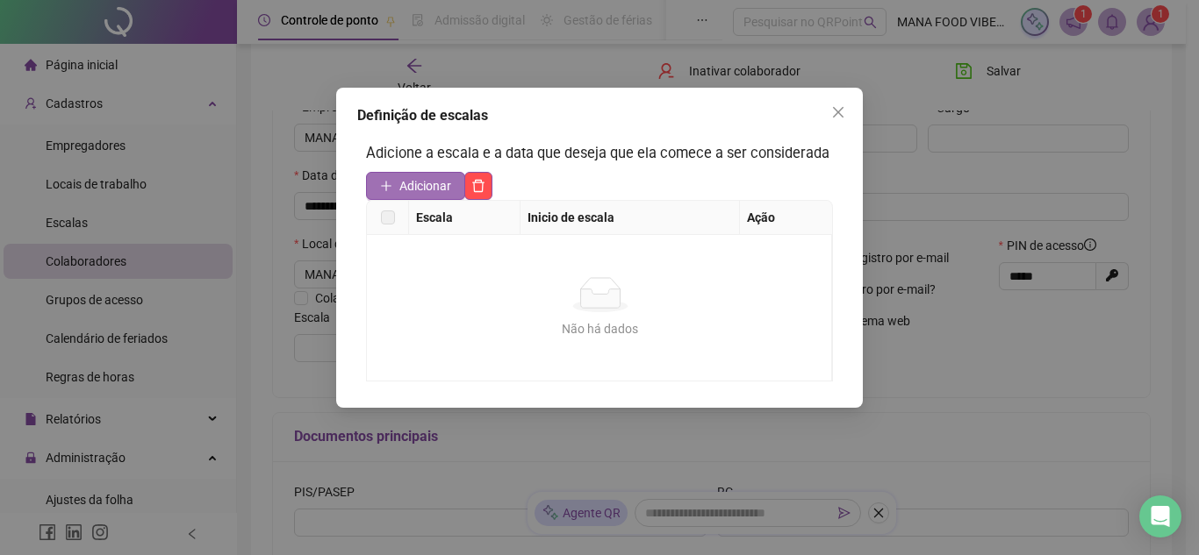
click at [416, 185] on span "Adicionar" at bounding box center [425, 185] width 52 height 19
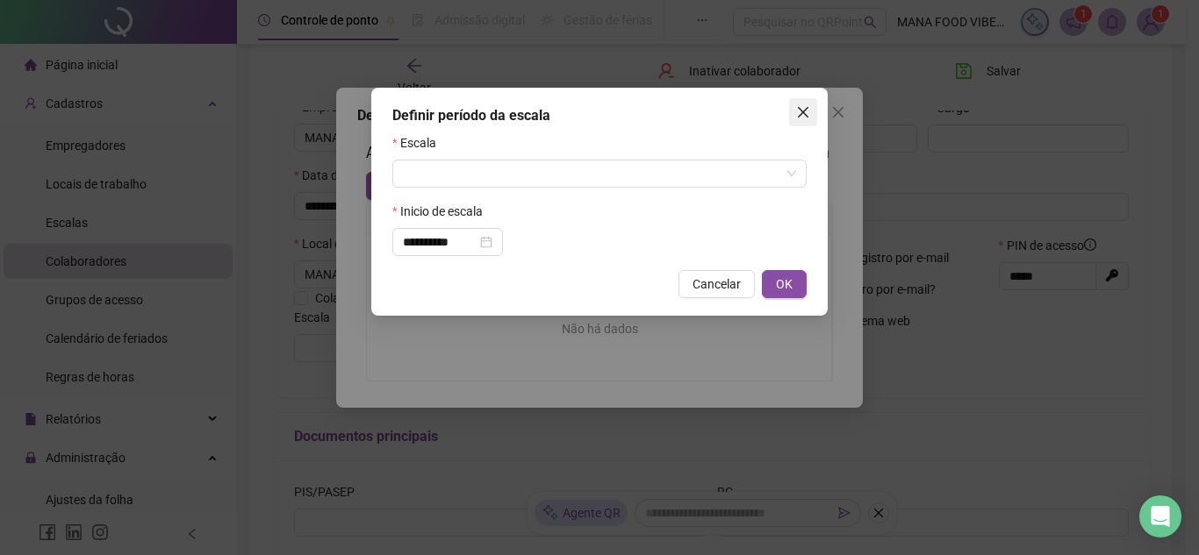
click at [811, 111] on span "Close" at bounding box center [803, 112] width 28 height 14
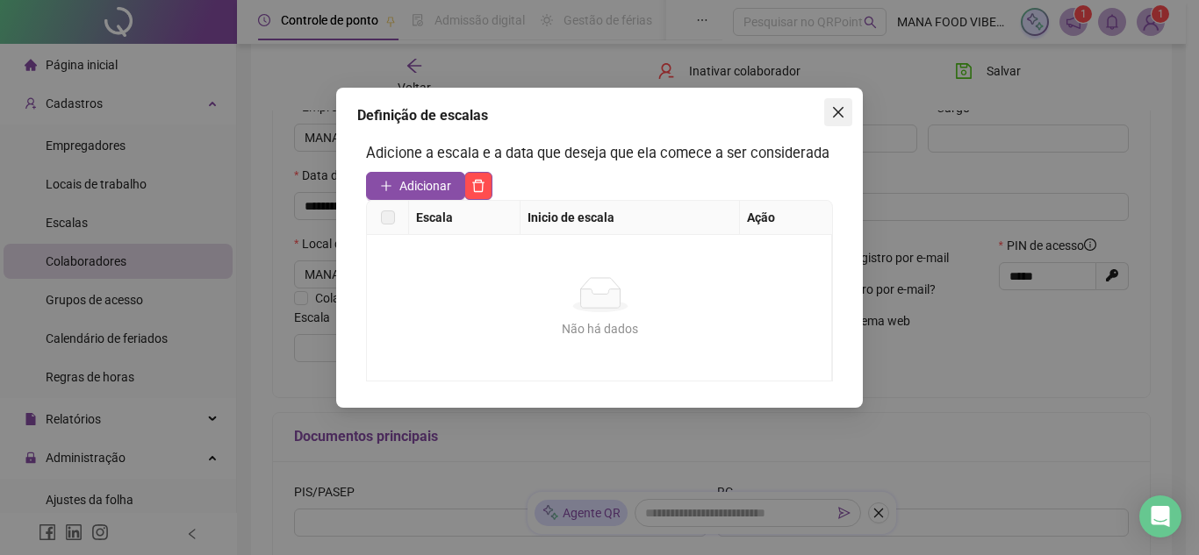
click at [838, 110] on icon "close" at bounding box center [838, 112] width 14 height 14
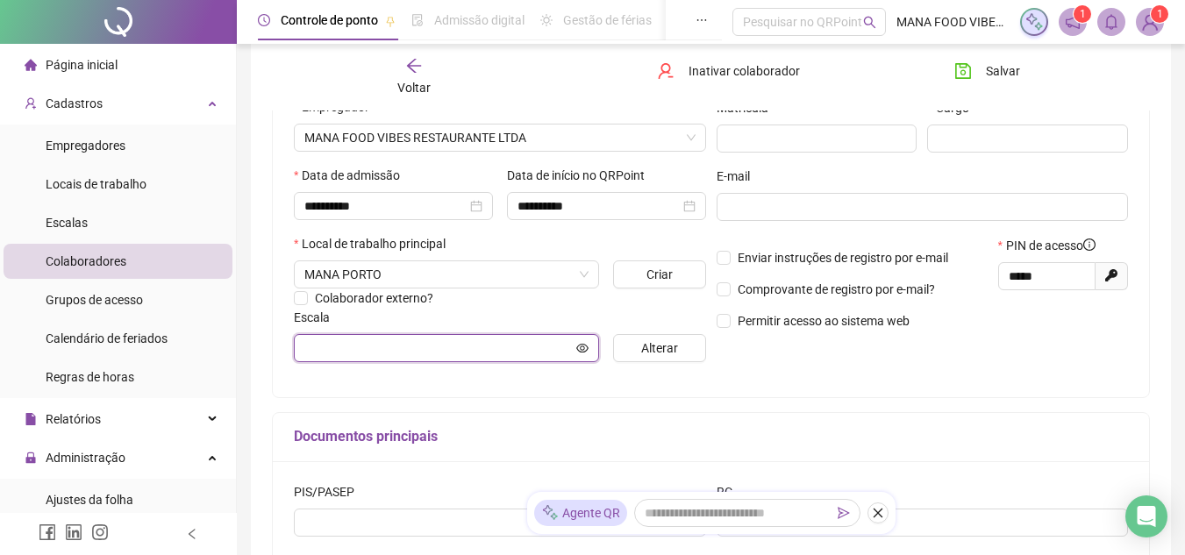
click at [583, 343] on icon "eye" at bounding box center [582, 348] width 12 height 12
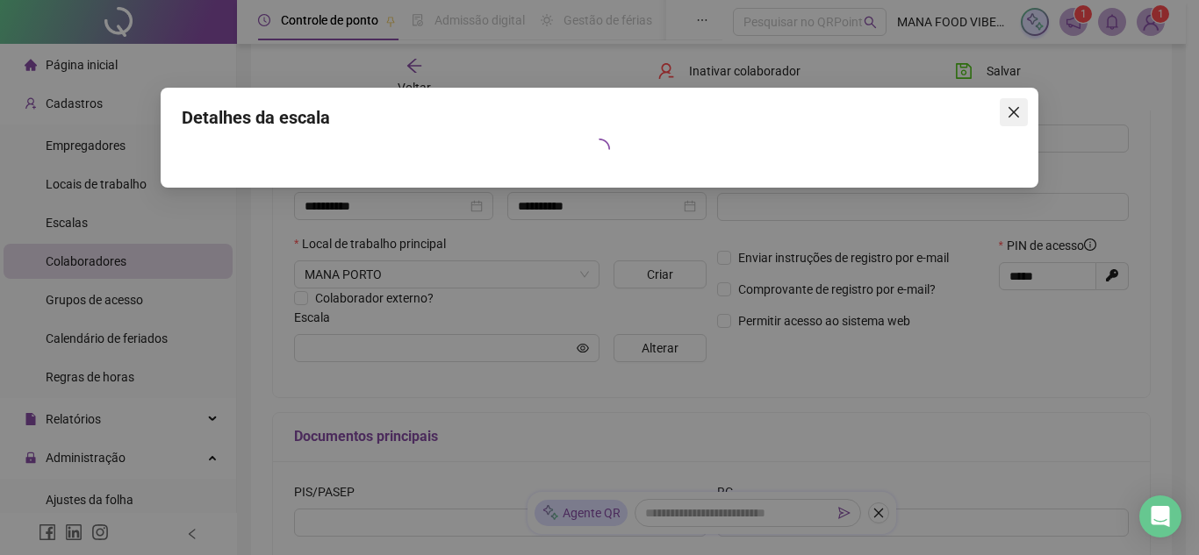
click at [1008, 113] on icon "close" at bounding box center [1013, 112] width 14 height 14
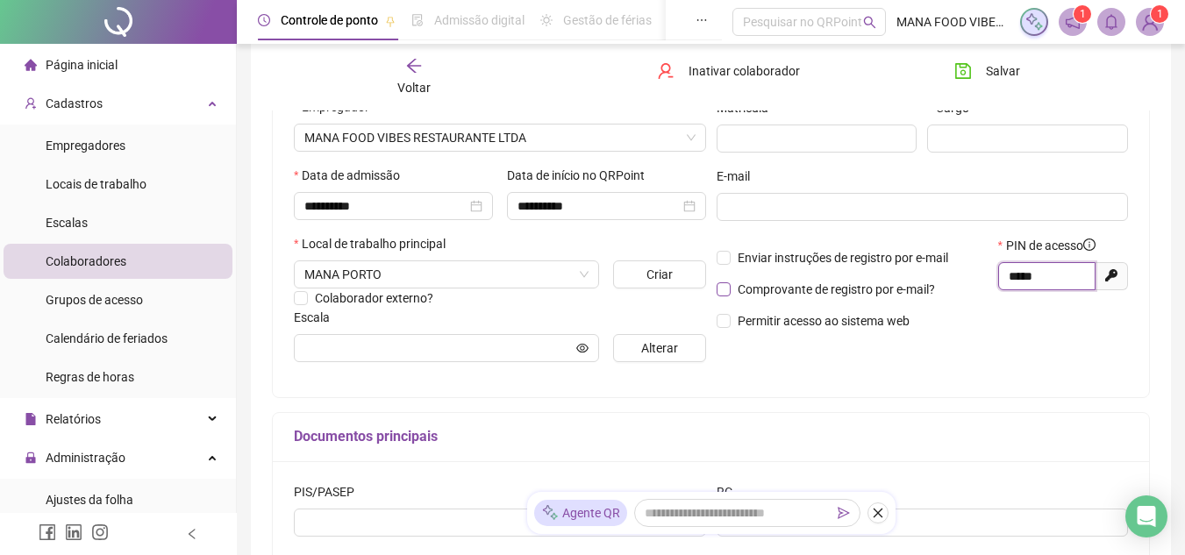
drag, startPoint x: 1059, startPoint y: 271, endPoint x: 917, endPoint y: 297, distance: 144.6
click at [917, 297] on div "Enviar instruções de registro por e-mail Comprovante de registro por e-mail? Pe…" at bounding box center [923, 289] width 423 height 107
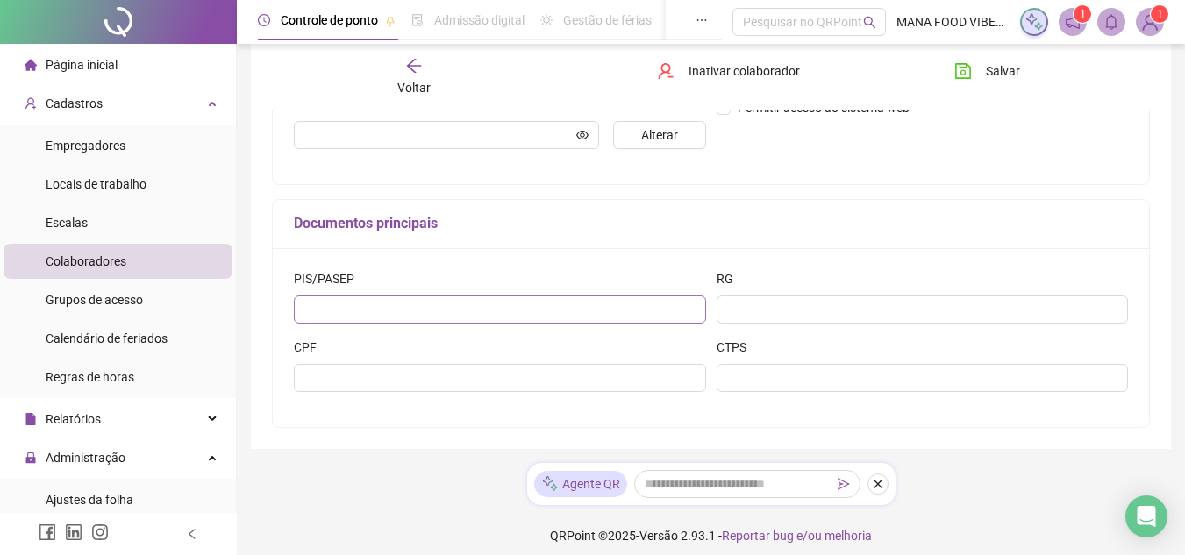
scroll to position [488, 0]
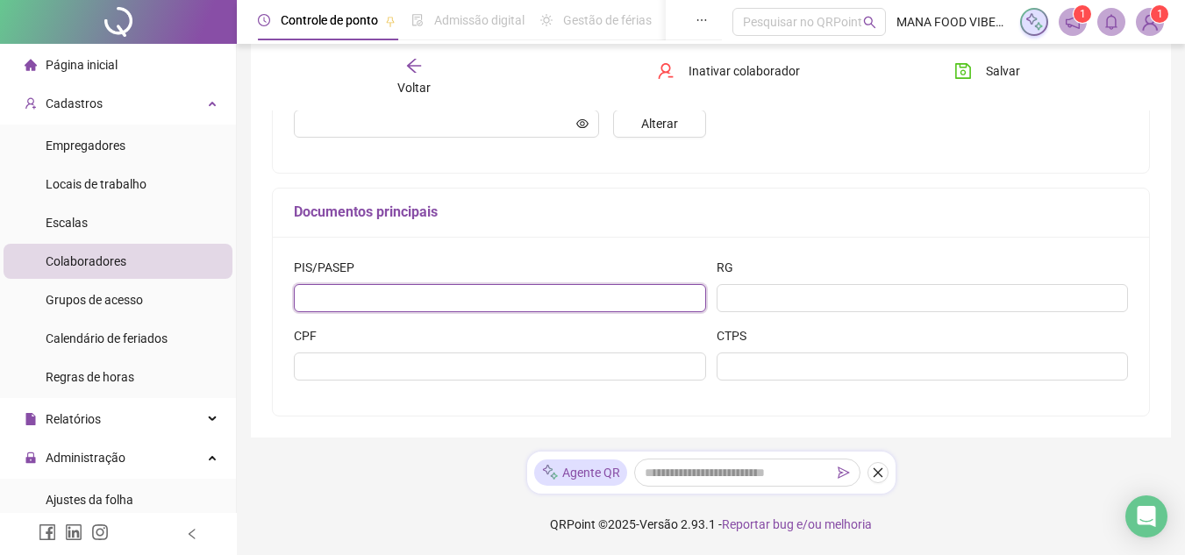
click at [469, 299] on input "text" at bounding box center [500, 298] width 412 height 28
type input "**********"
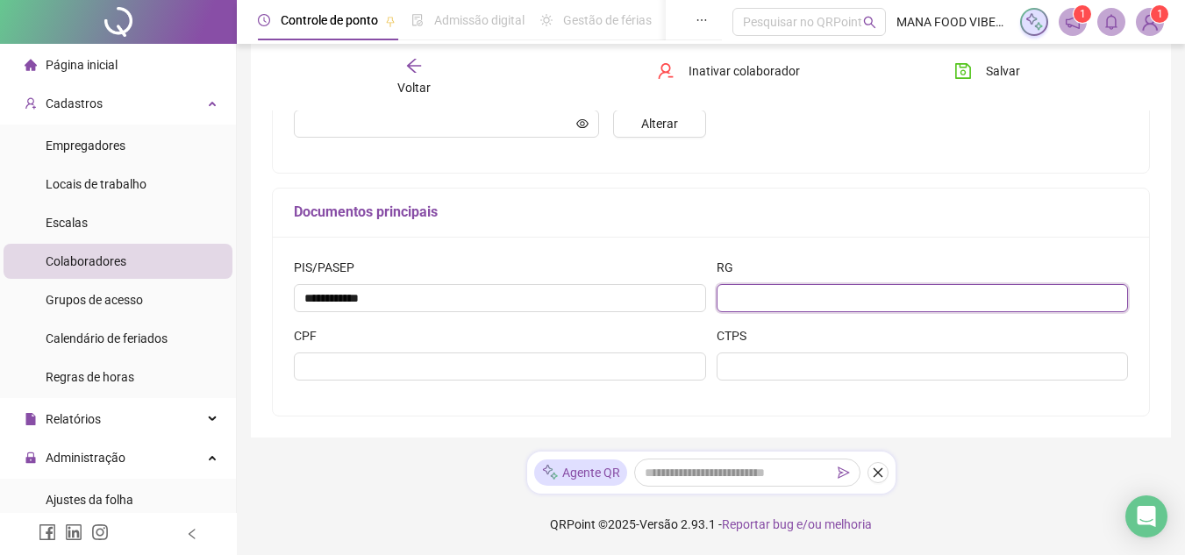
click at [796, 311] on input "text" at bounding box center [923, 298] width 412 height 28
type input "**********"
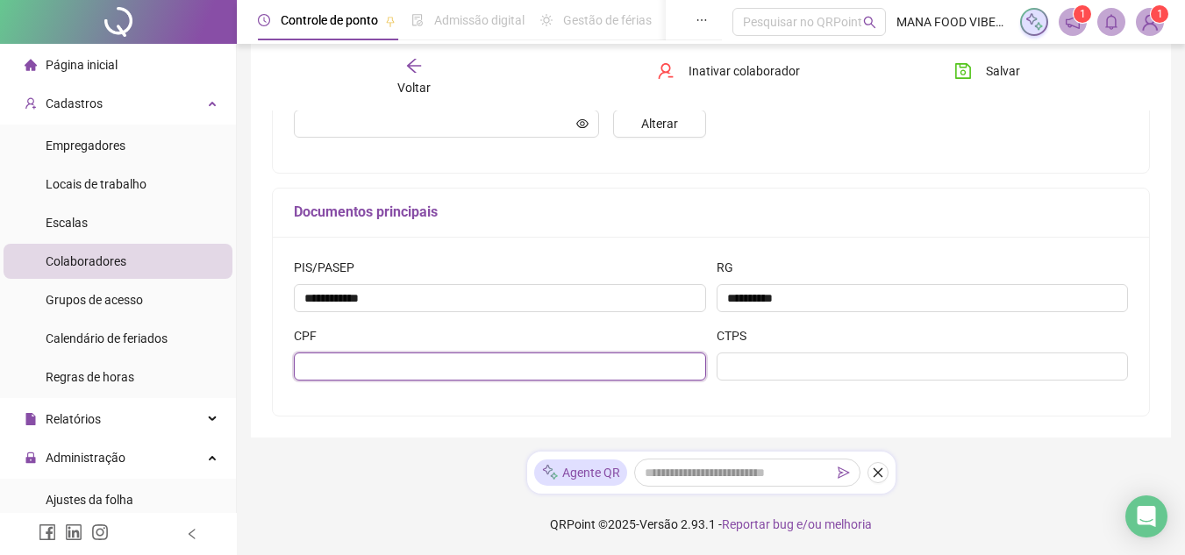
click at [627, 365] on input "text" at bounding box center [500, 367] width 412 height 28
type input "**********"
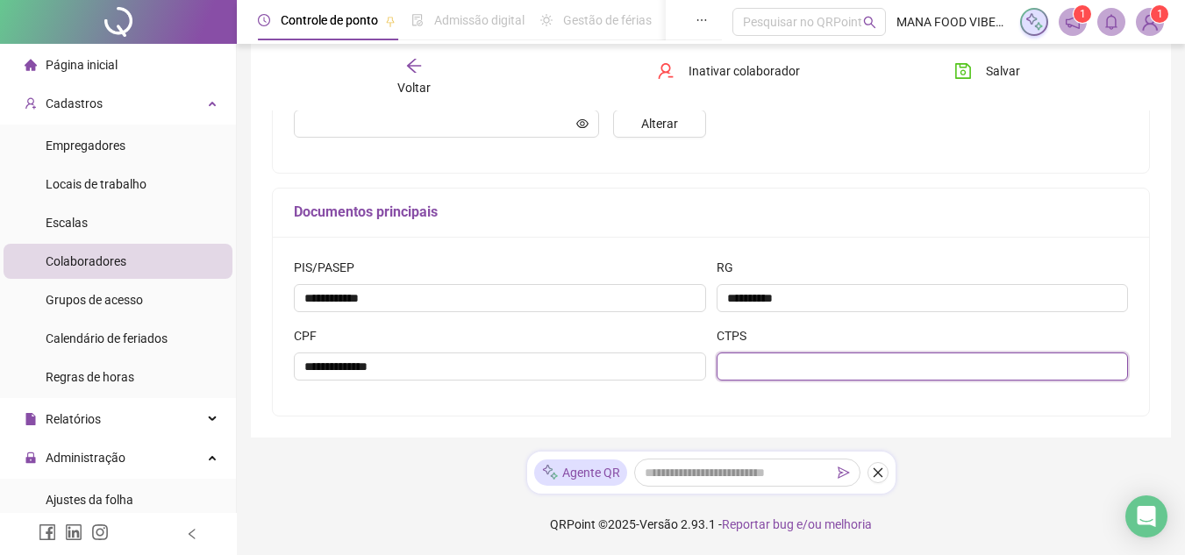
click at [807, 373] on input "text" at bounding box center [923, 367] width 412 height 28
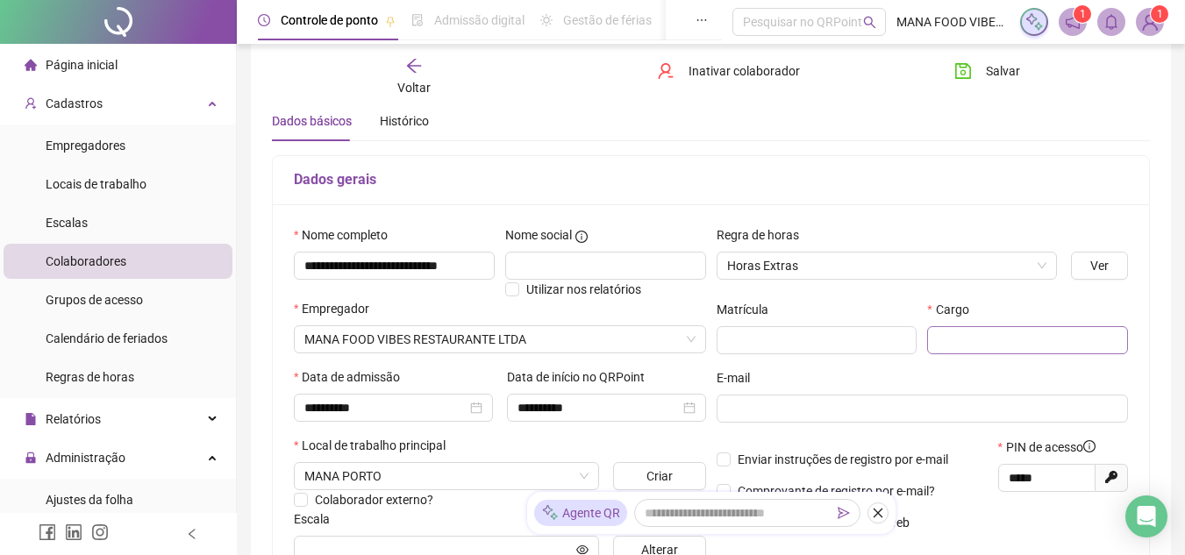
scroll to position [49, 0]
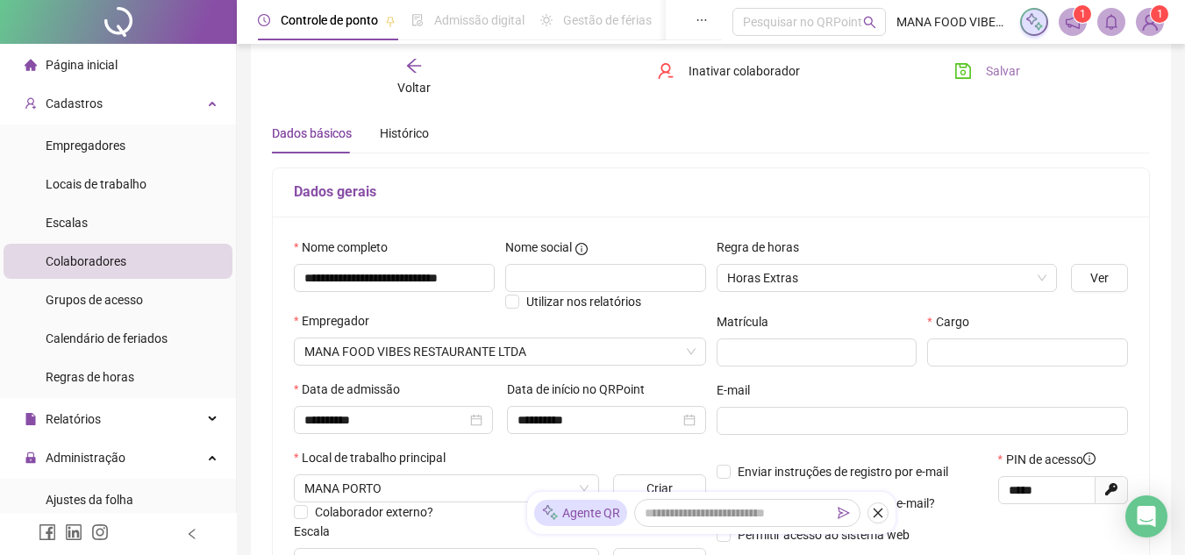
type input "*******"
click at [1005, 71] on span "Salvar" at bounding box center [1003, 70] width 34 height 19
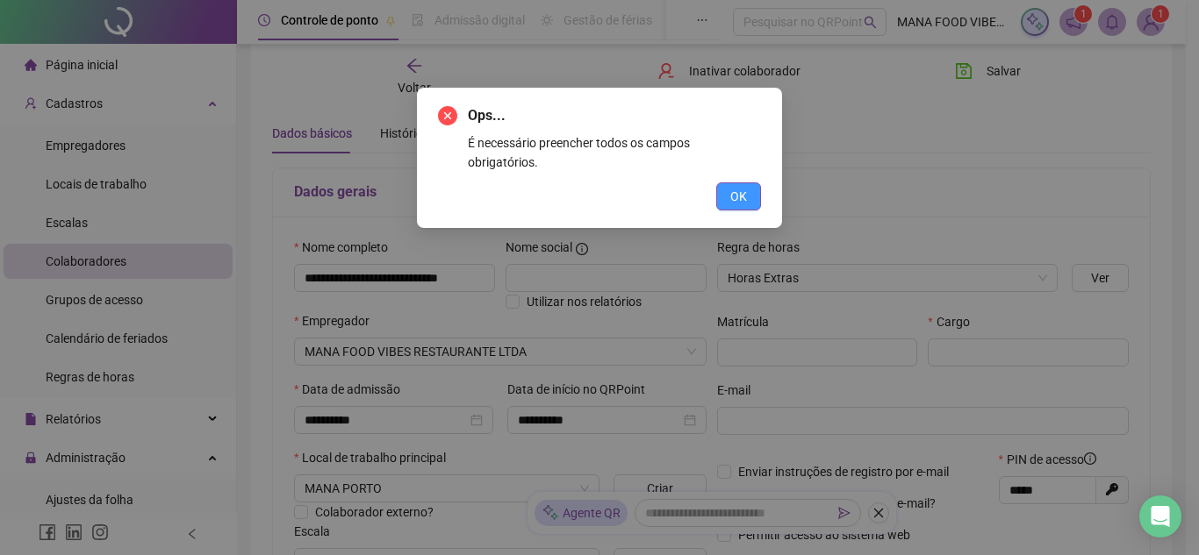
click at [754, 182] on button "OK" at bounding box center [738, 196] width 45 height 28
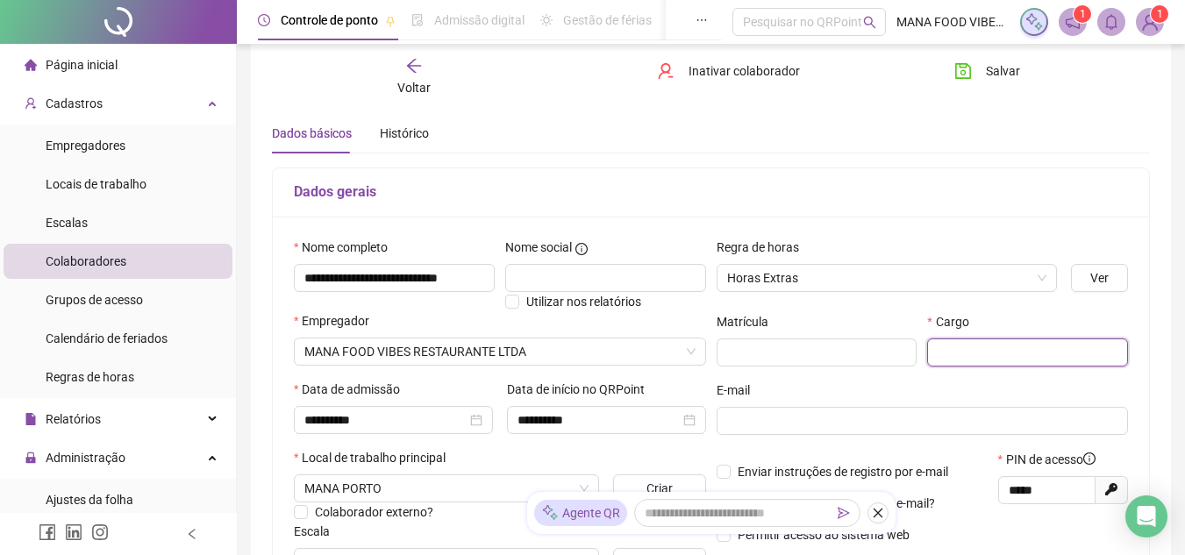
click at [969, 358] on input "text" at bounding box center [1027, 353] width 201 height 28
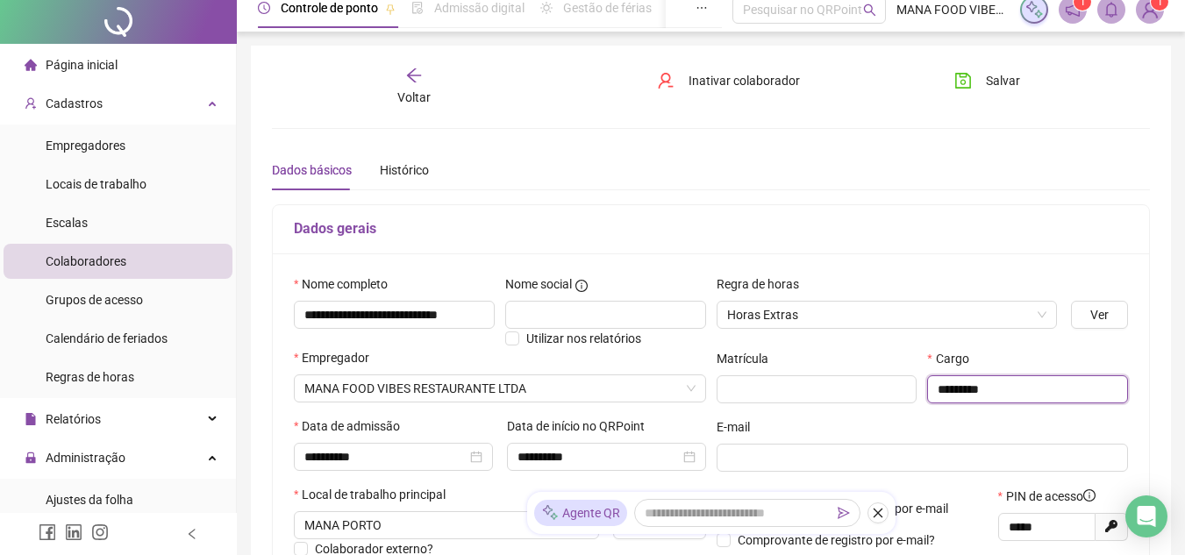
scroll to position [0, 0]
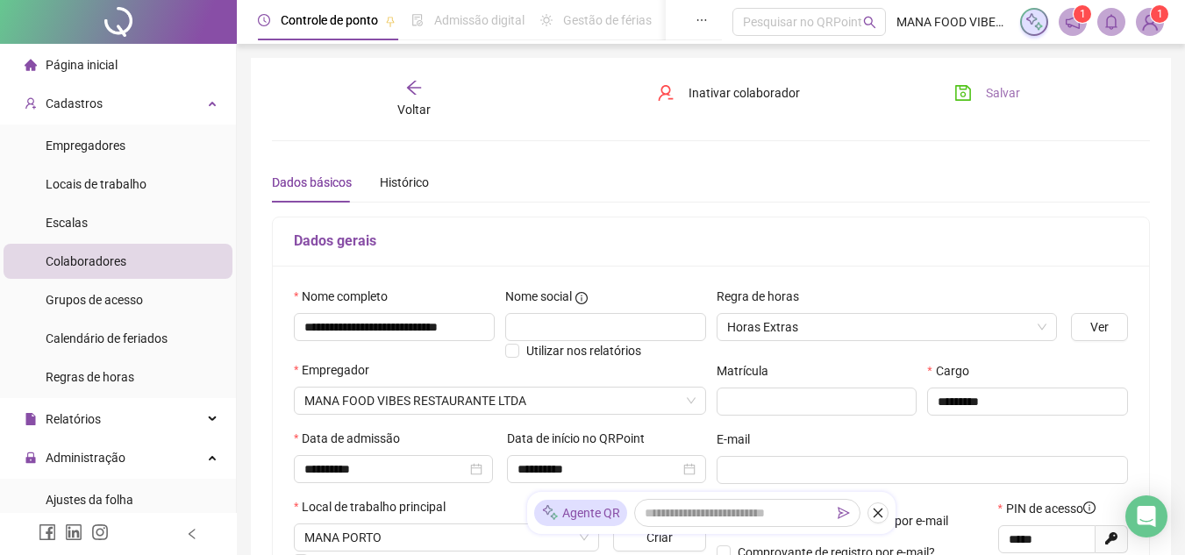
click at [1015, 87] on span "Salvar" at bounding box center [1003, 92] width 34 height 19
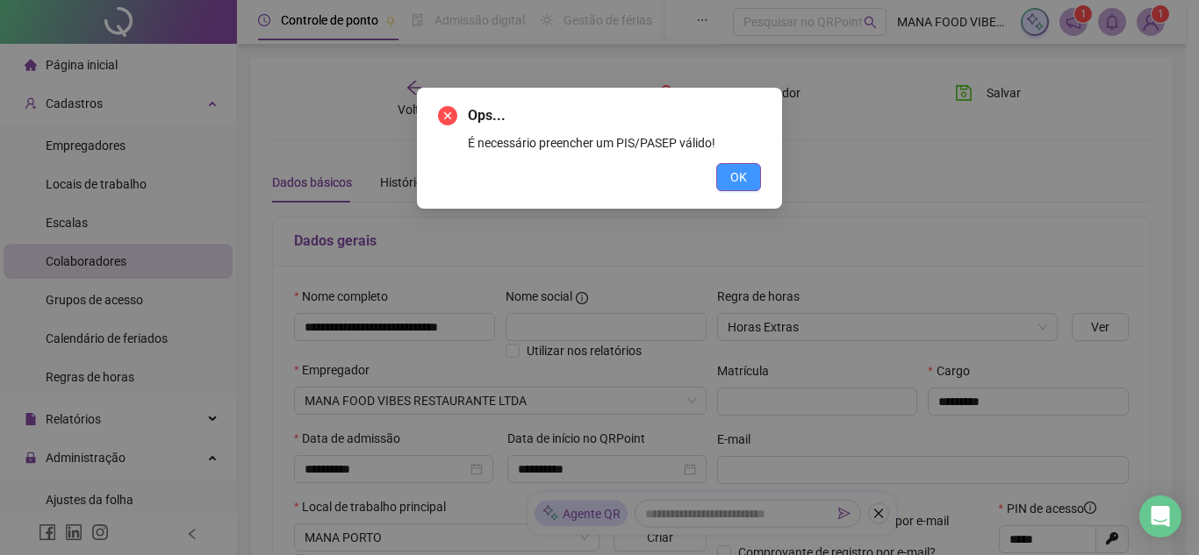
click at [759, 179] on button "OK" at bounding box center [738, 177] width 45 height 28
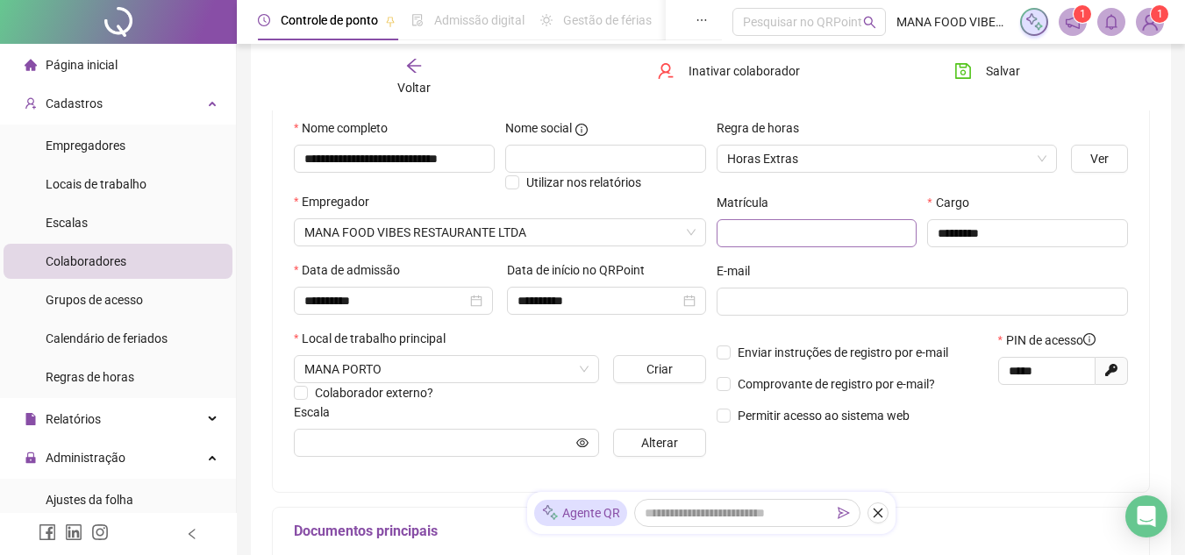
scroll to position [175, 0]
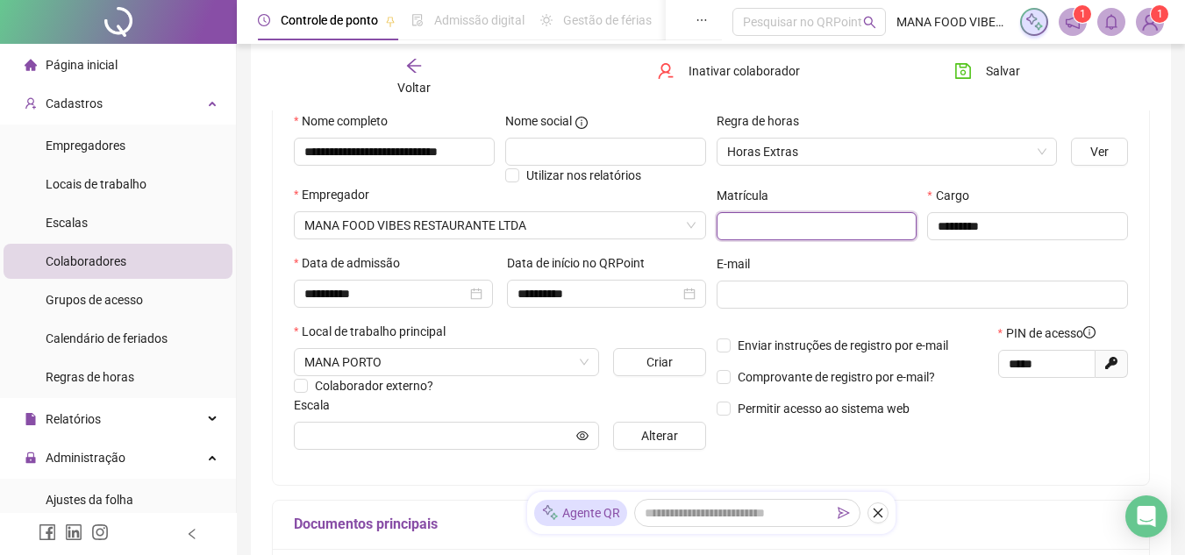
click at [798, 212] on input "text" at bounding box center [817, 226] width 201 height 28
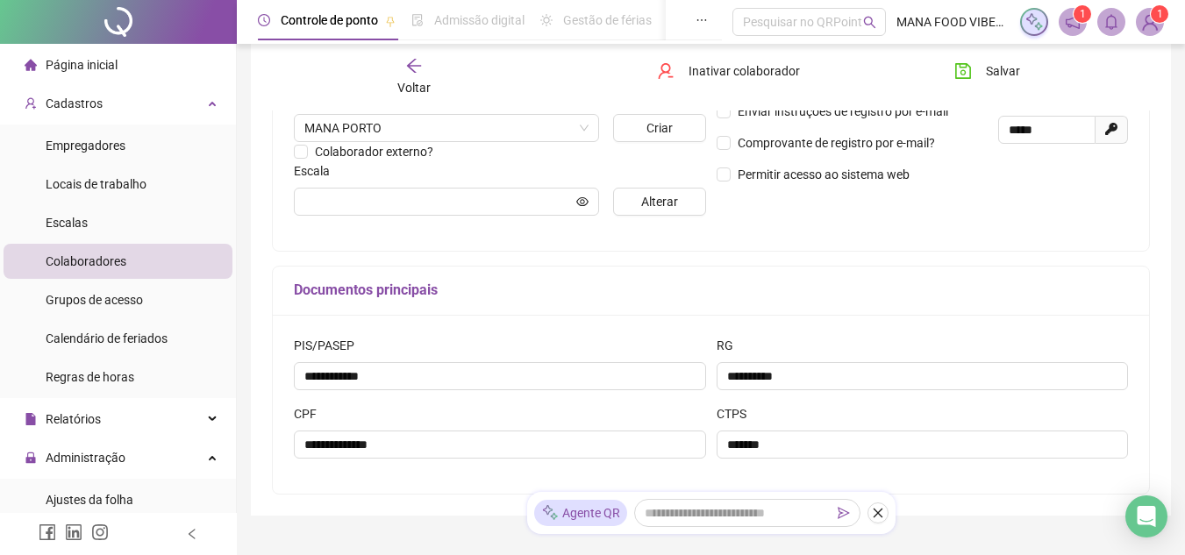
scroll to position [137, 0]
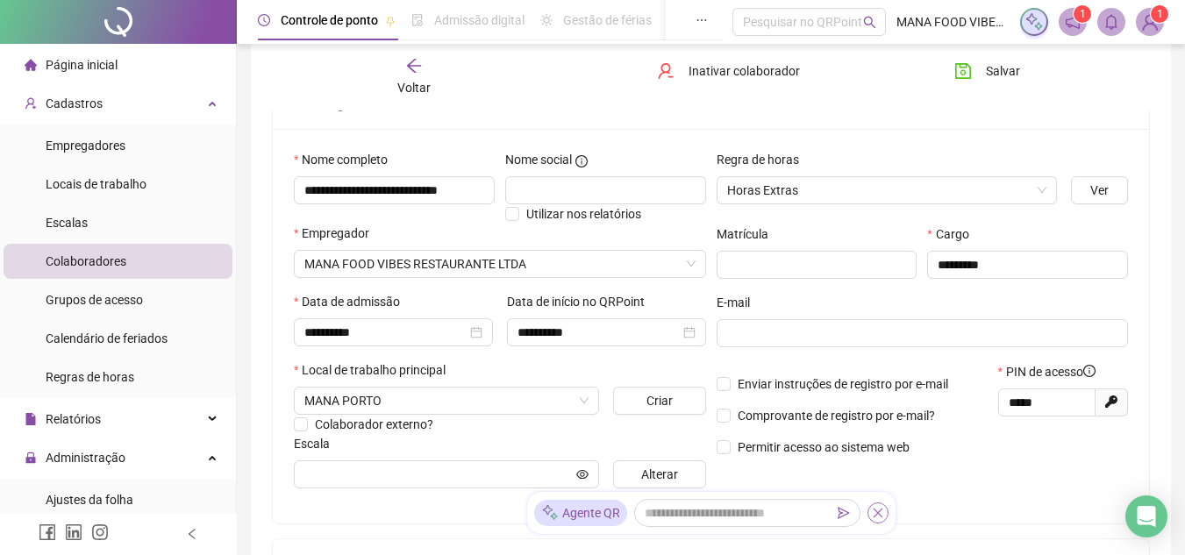
click at [879, 516] on icon "close" at bounding box center [878, 513] width 12 height 12
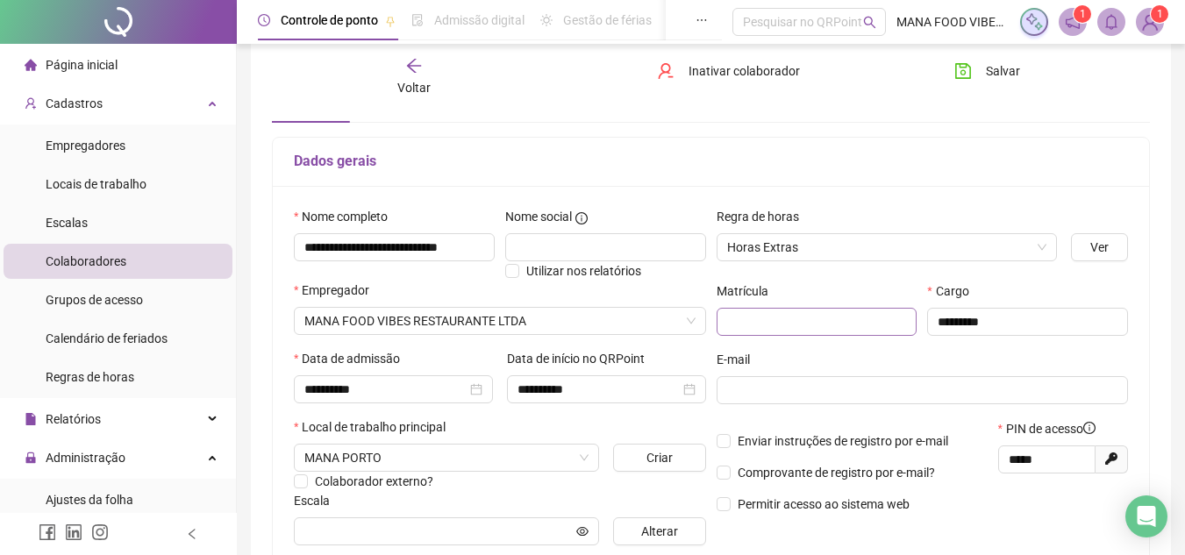
scroll to position [49, 0]
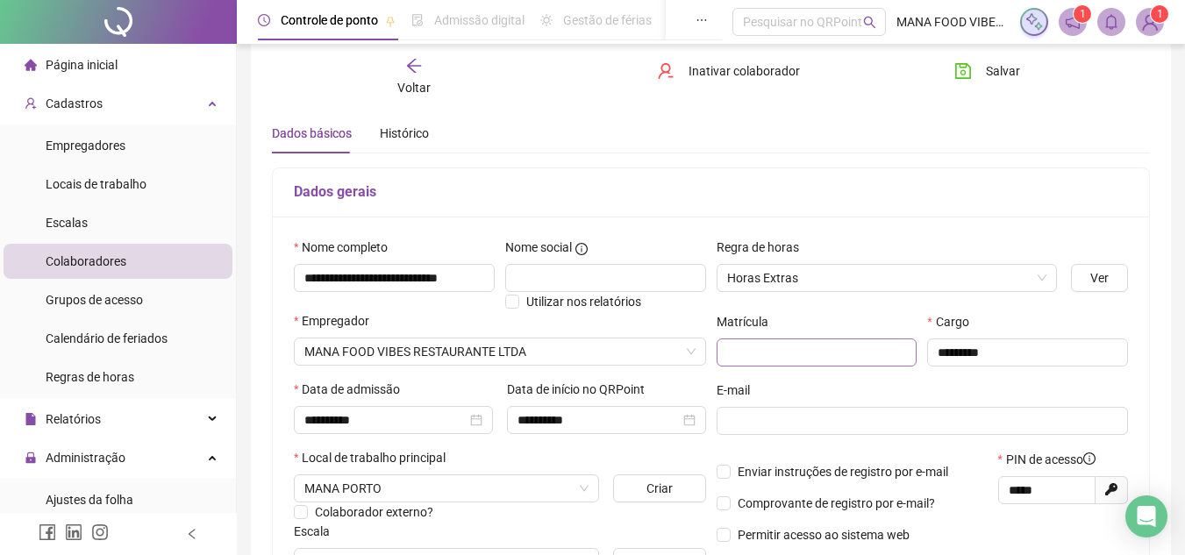
drag, startPoint x: 804, startPoint y: 333, endPoint x: 788, endPoint y: 355, distance: 27.0
click at [796, 347] on div "Matrícula" at bounding box center [817, 339] width 201 height 54
click at [788, 351] on input "text" at bounding box center [817, 353] width 201 height 28
click at [556, 285] on input "text" at bounding box center [605, 278] width 201 height 28
click at [785, 275] on span "Horas Extras" at bounding box center [887, 278] width 320 height 26
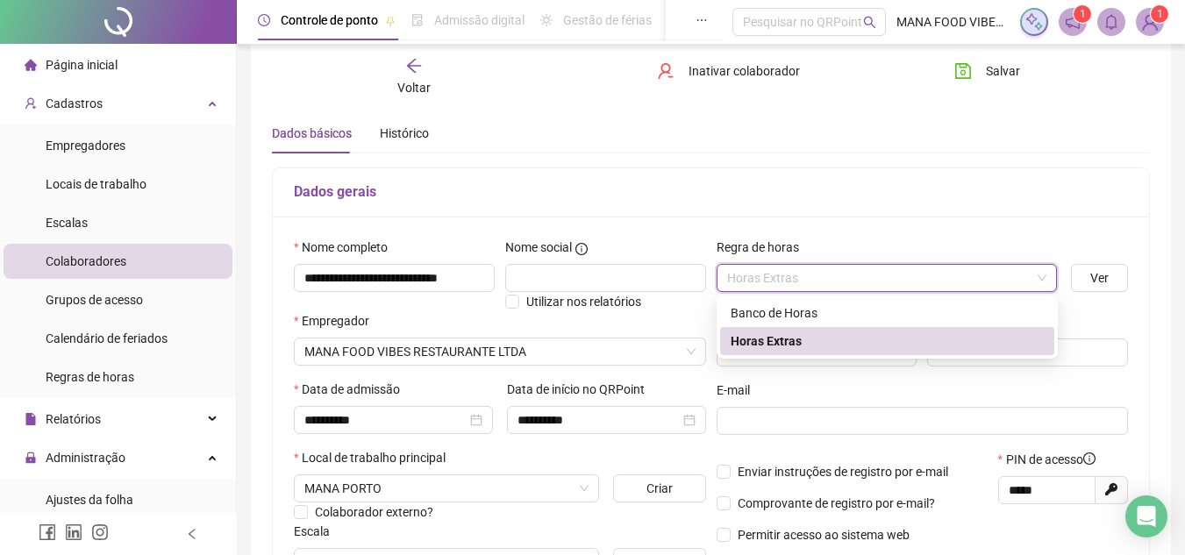
click at [774, 344] on div "Horas Extras" at bounding box center [887, 341] width 313 height 19
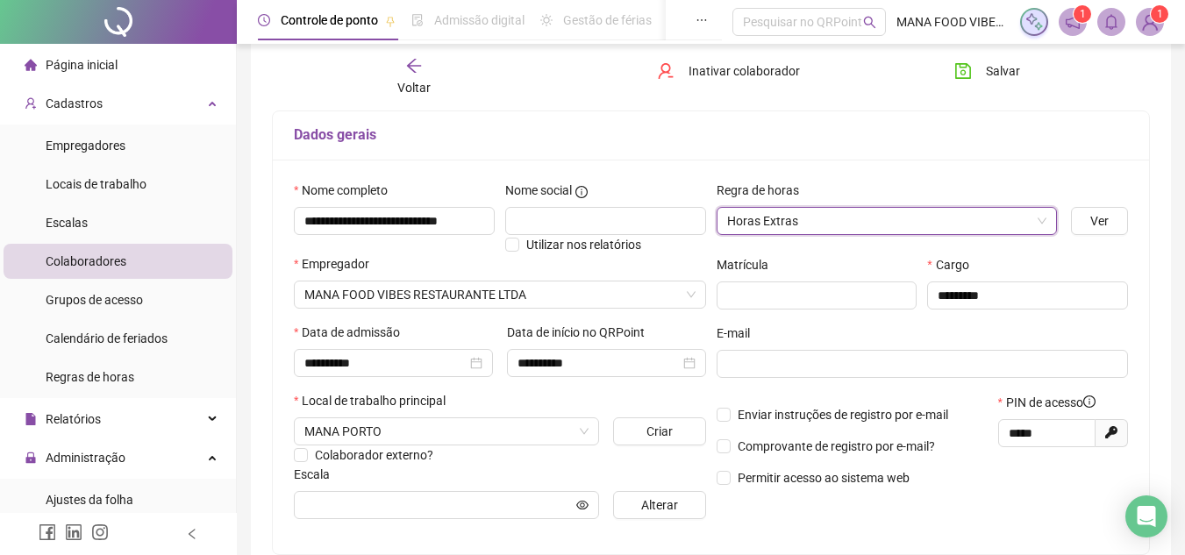
scroll to position [137, 0]
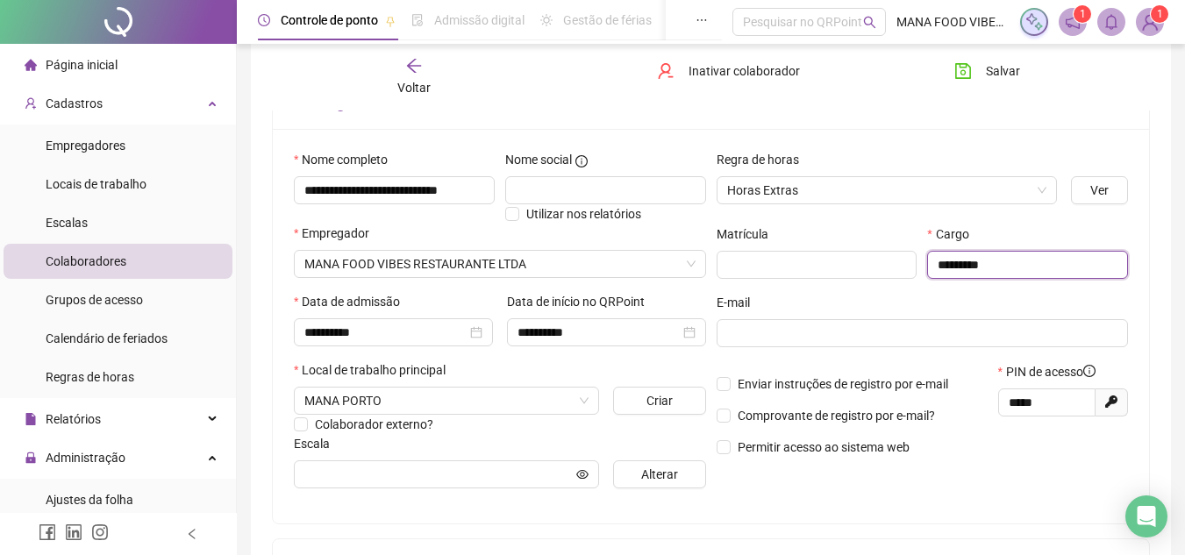
click at [1041, 262] on input "*********" at bounding box center [1027, 265] width 201 height 28
type input "**********"
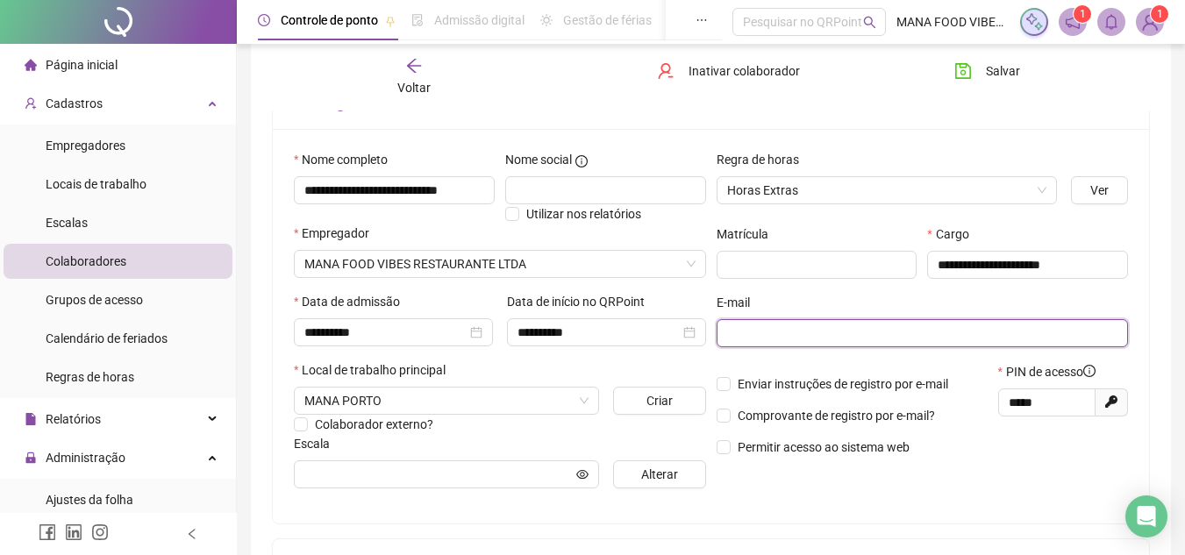
click at [769, 326] on input "text" at bounding box center [921, 333] width 388 height 19
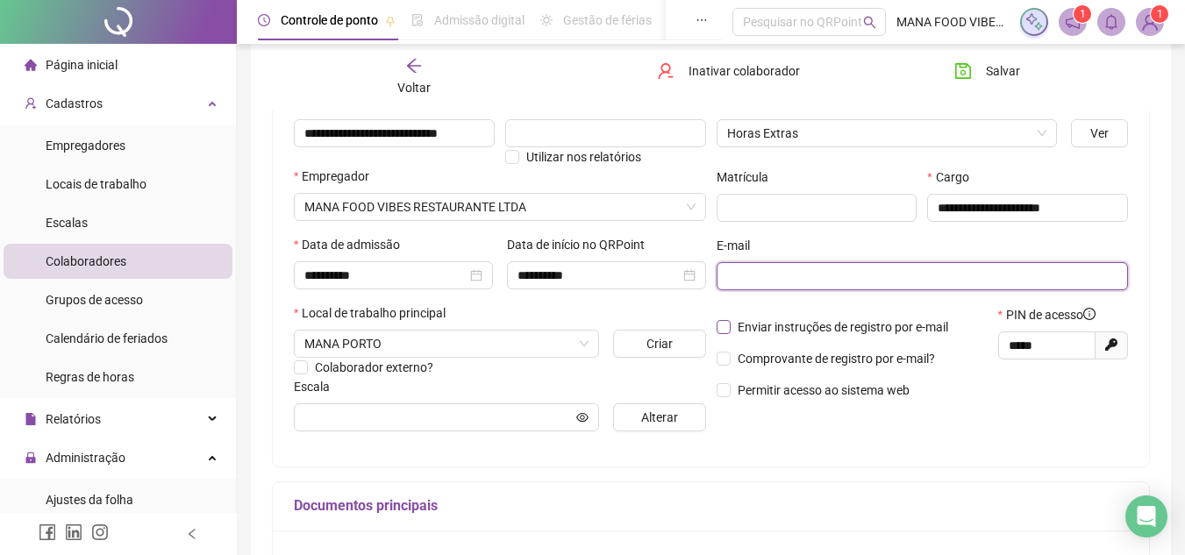
scroll to position [225, 0]
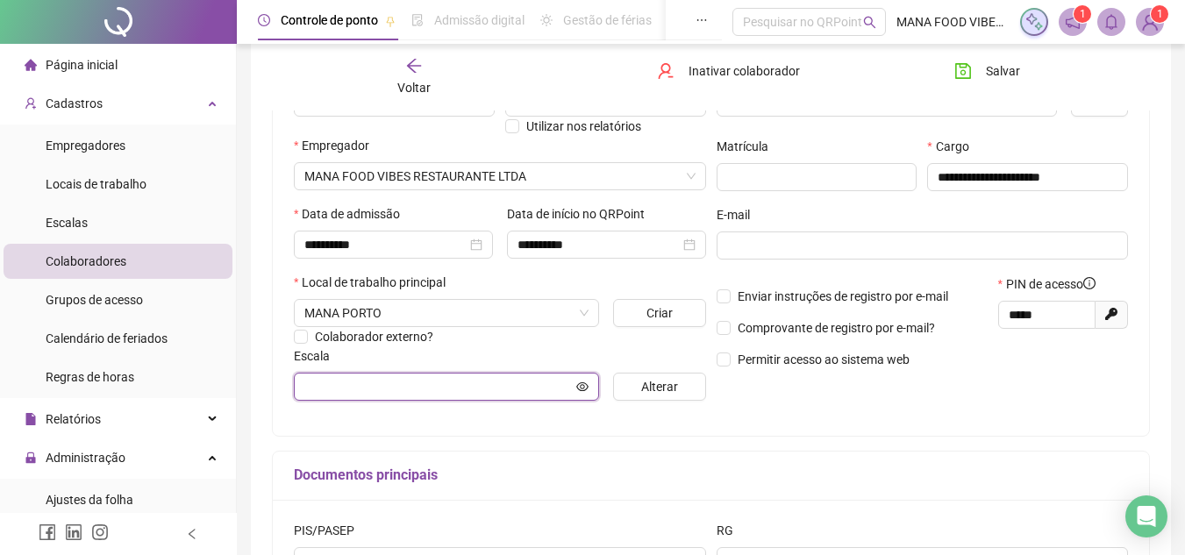
click at [580, 387] on icon "eye" at bounding box center [582, 387] width 12 height 12
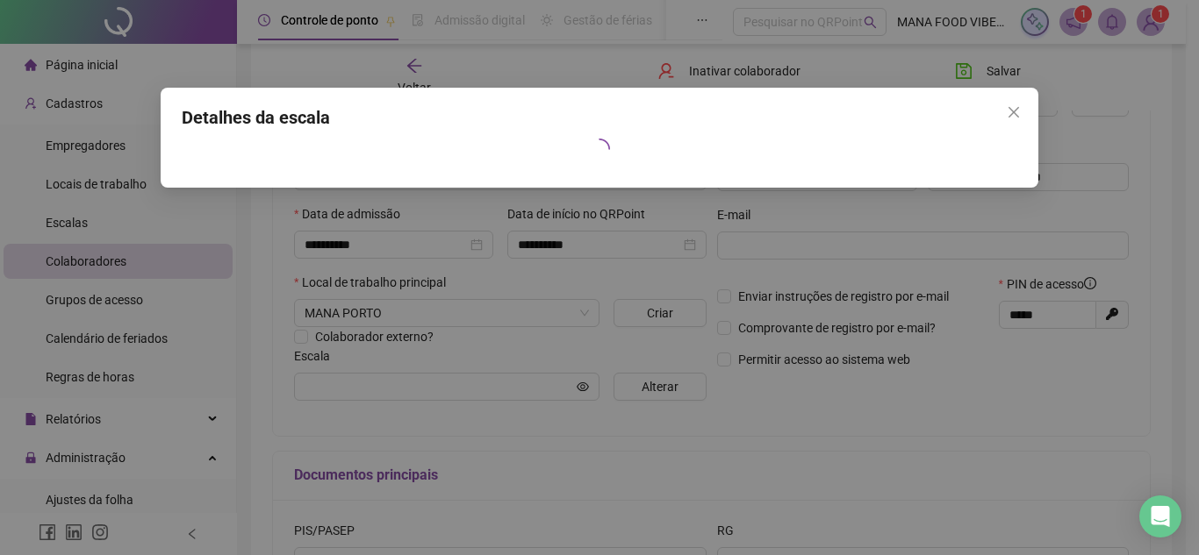
click at [627, 451] on div "Detalhes da escala" at bounding box center [599, 277] width 1199 height 555
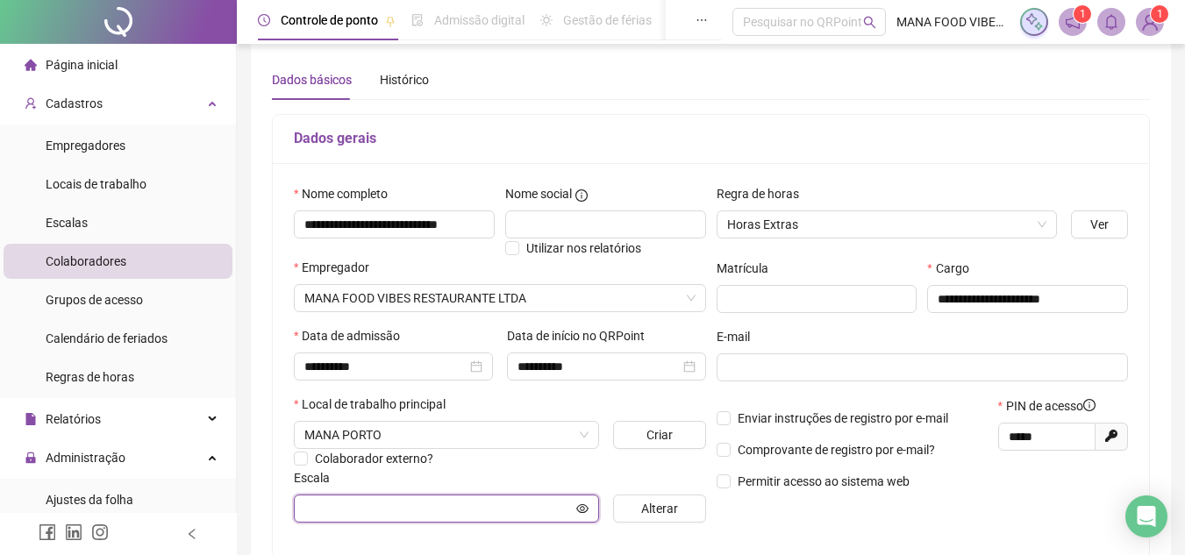
scroll to position [0, 0]
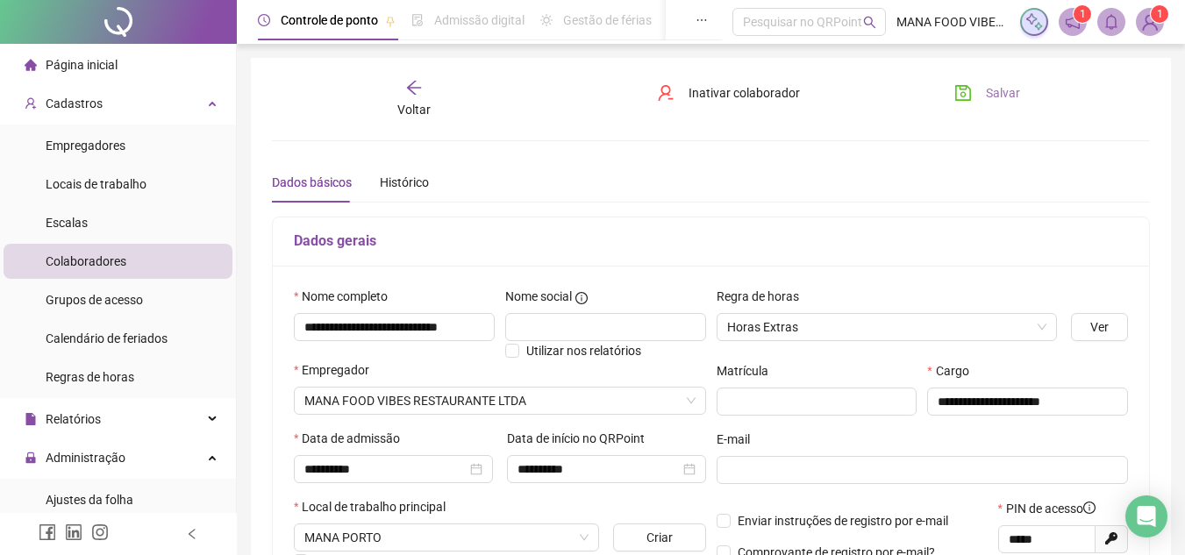
click at [1004, 92] on span "Salvar" at bounding box center [1003, 92] width 34 height 19
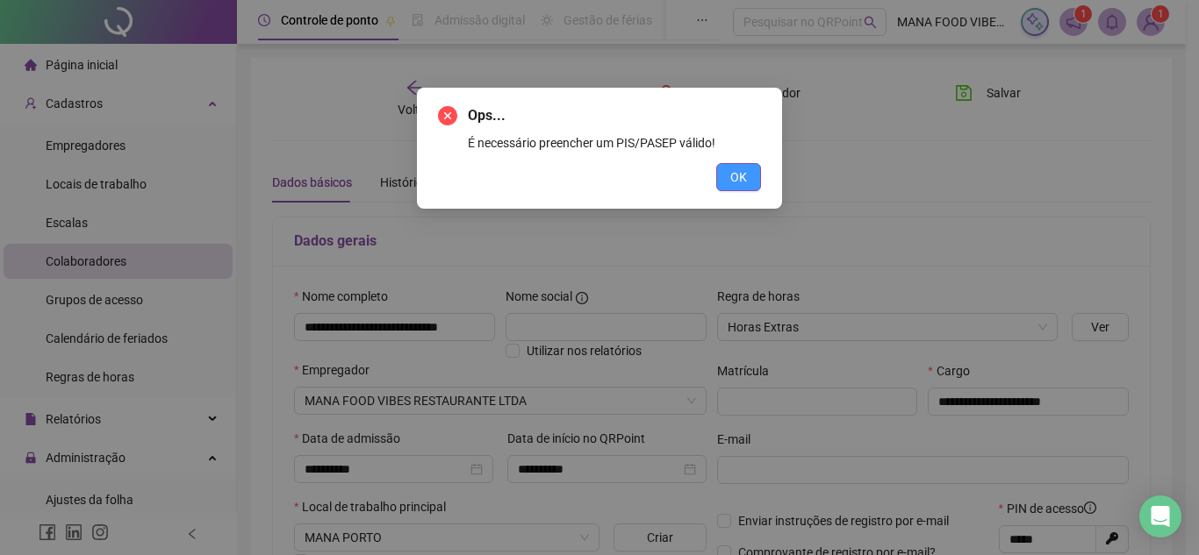
click at [744, 184] on span "OK" at bounding box center [738, 177] width 17 height 19
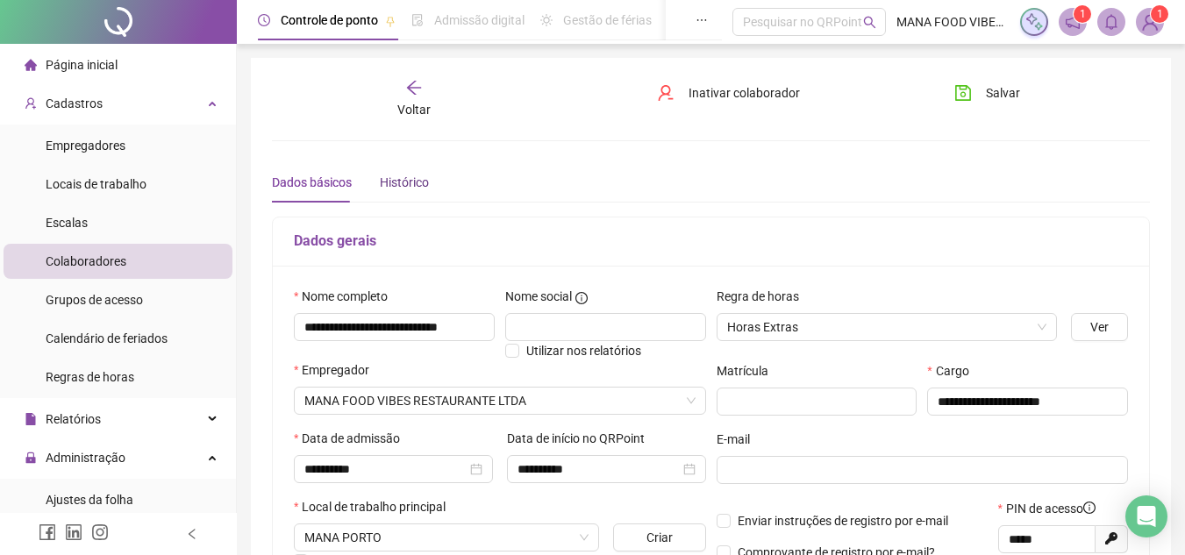
click at [411, 176] on div "Histórico" at bounding box center [404, 182] width 49 height 19
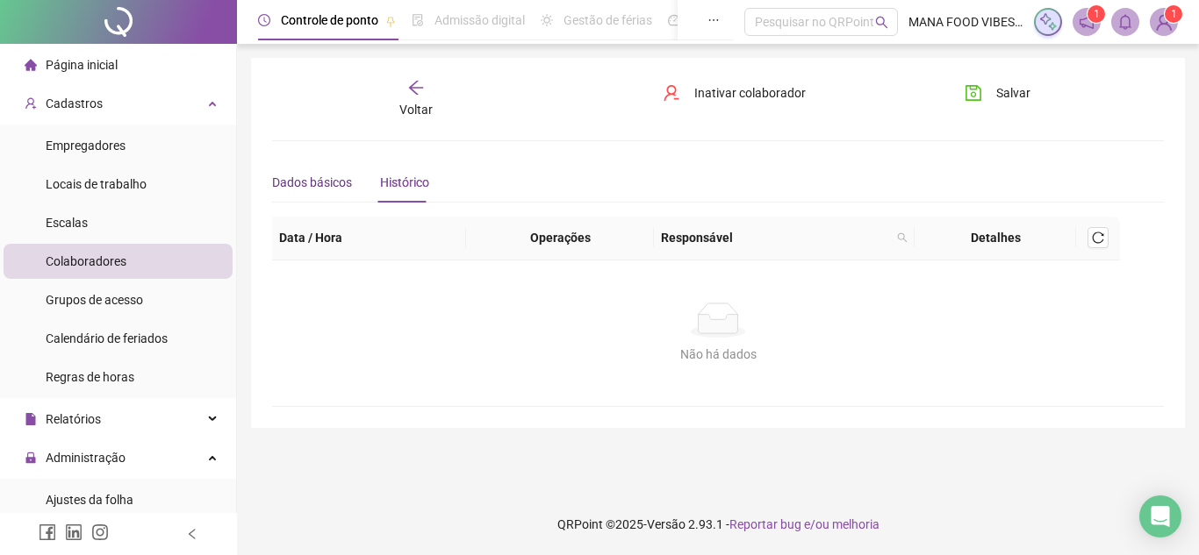
click at [311, 185] on div "Dados básicos" at bounding box center [312, 182] width 80 height 19
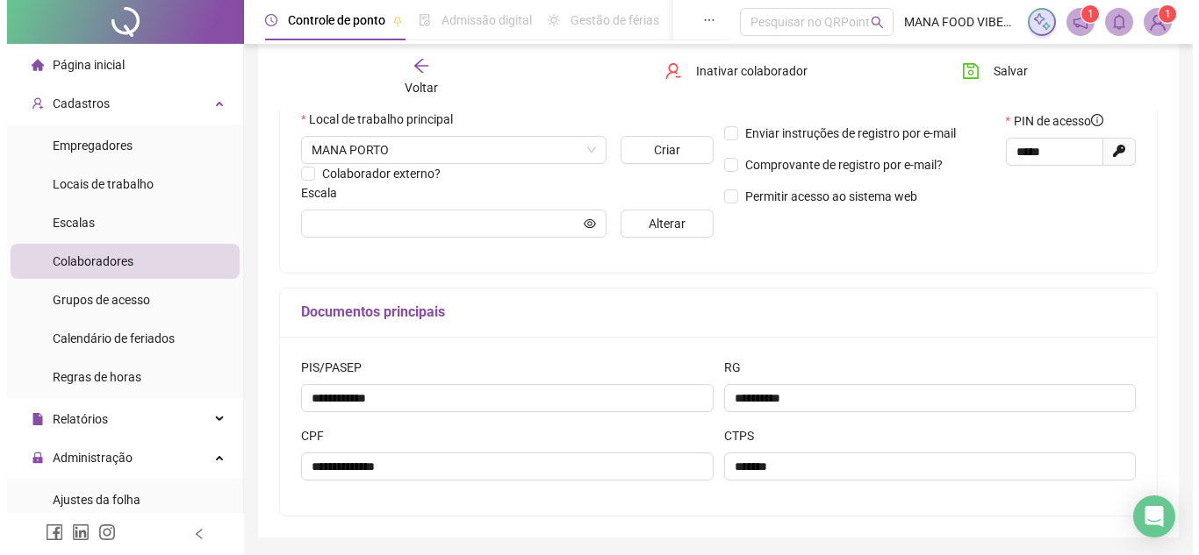
scroll to position [270, 0]
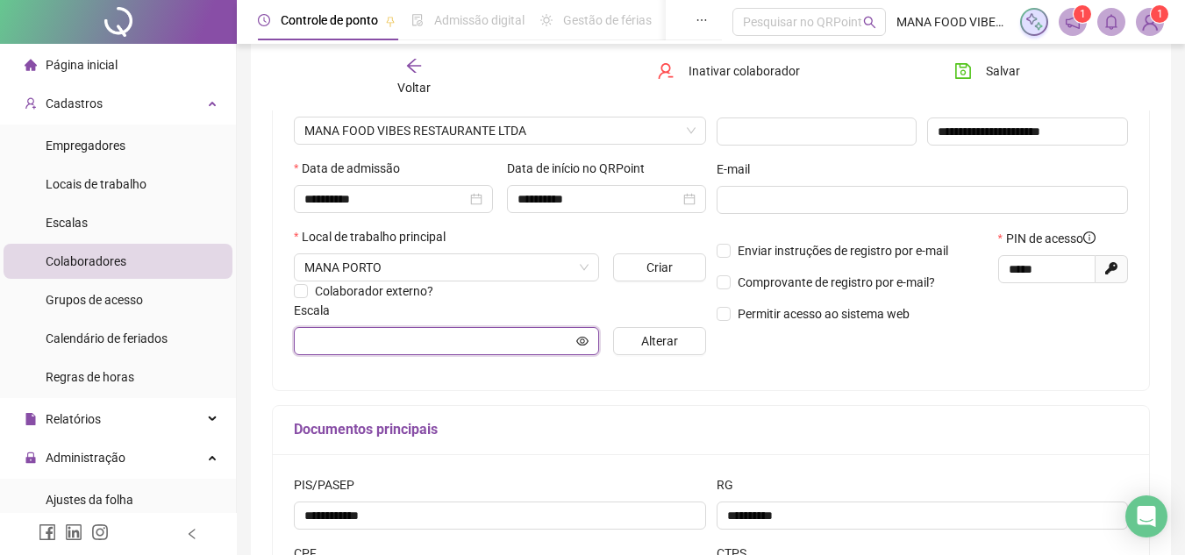
click at [583, 337] on icon "eye" at bounding box center [582, 340] width 12 height 9
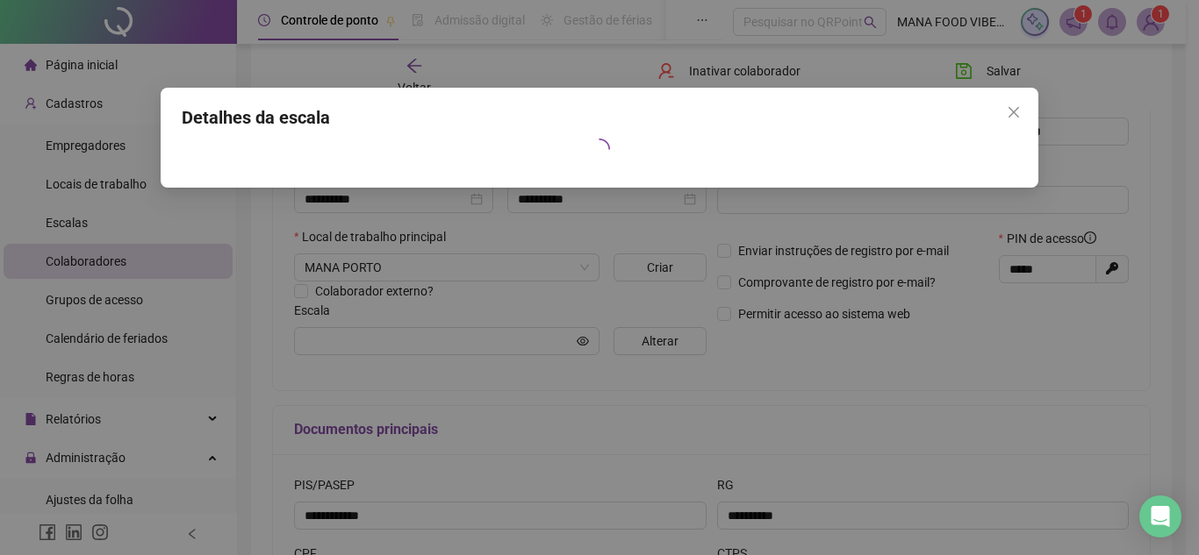
click at [1020, 109] on icon "close" at bounding box center [1013, 112] width 14 height 14
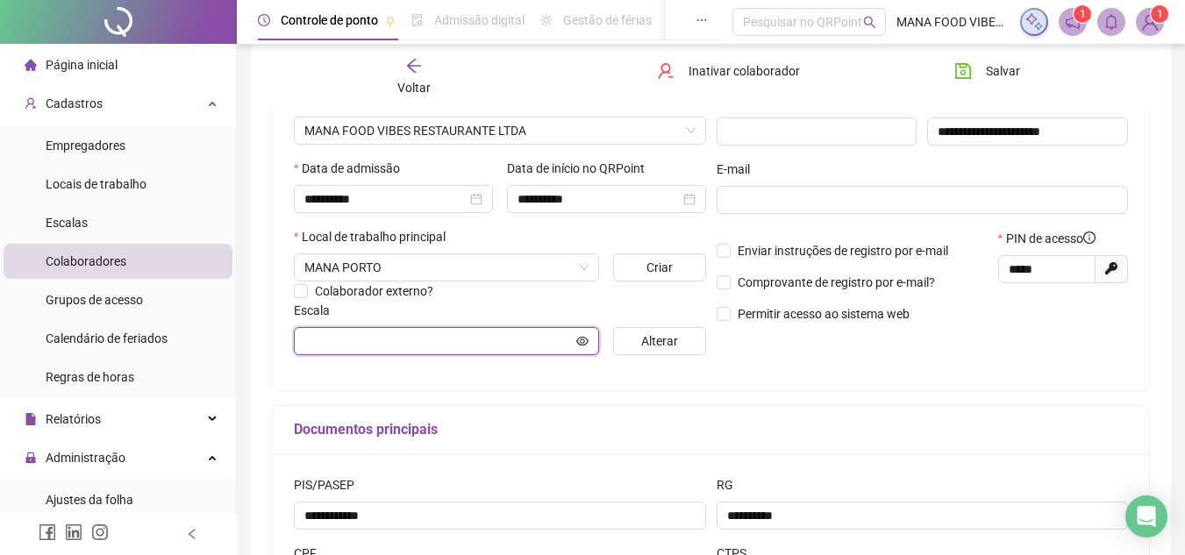
click at [503, 340] on input "text" at bounding box center [438, 341] width 268 height 19
click at [447, 355] on div "**********" at bounding box center [500, 193] width 423 height 353
click at [450, 343] on input "text" at bounding box center [438, 341] width 268 height 19
click at [450, 342] on input "text" at bounding box center [438, 341] width 268 height 19
click at [632, 342] on button "Alterar" at bounding box center [659, 341] width 92 height 28
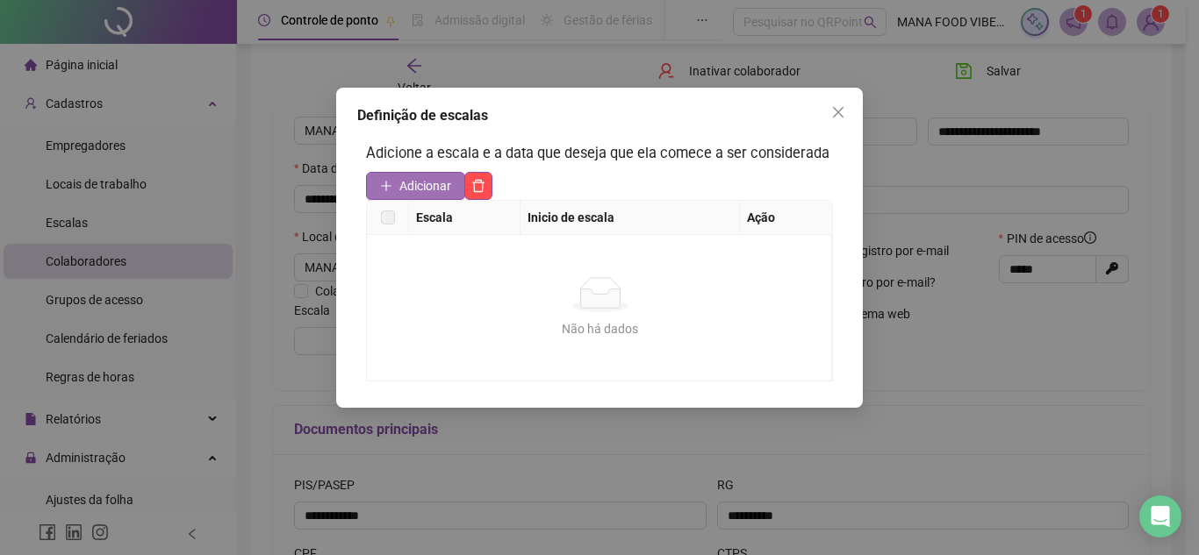
click at [419, 175] on button "Adicionar" at bounding box center [415, 186] width 99 height 28
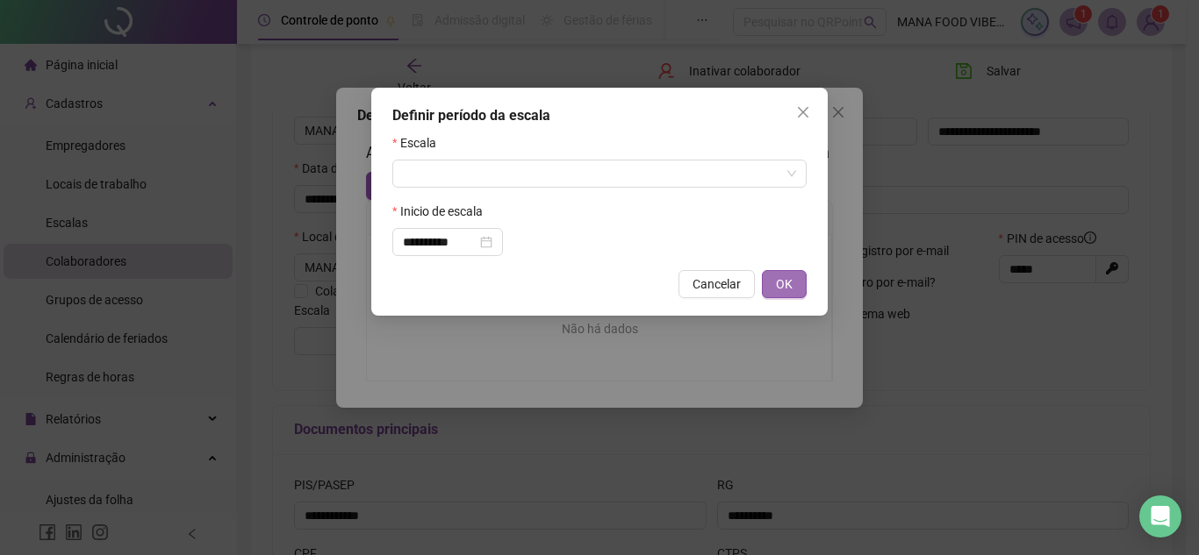
click at [783, 285] on span "OK" at bounding box center [784, 284] width 17 height 19
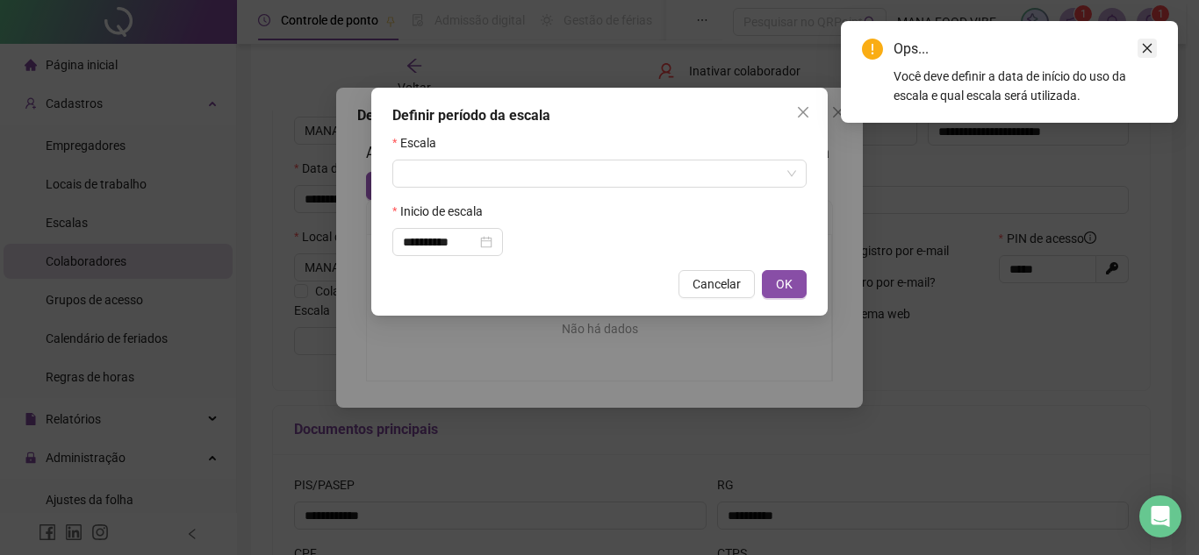
click at [1145, 49] on icon "close" at bounding box center [1147, 48] width 12 height 12
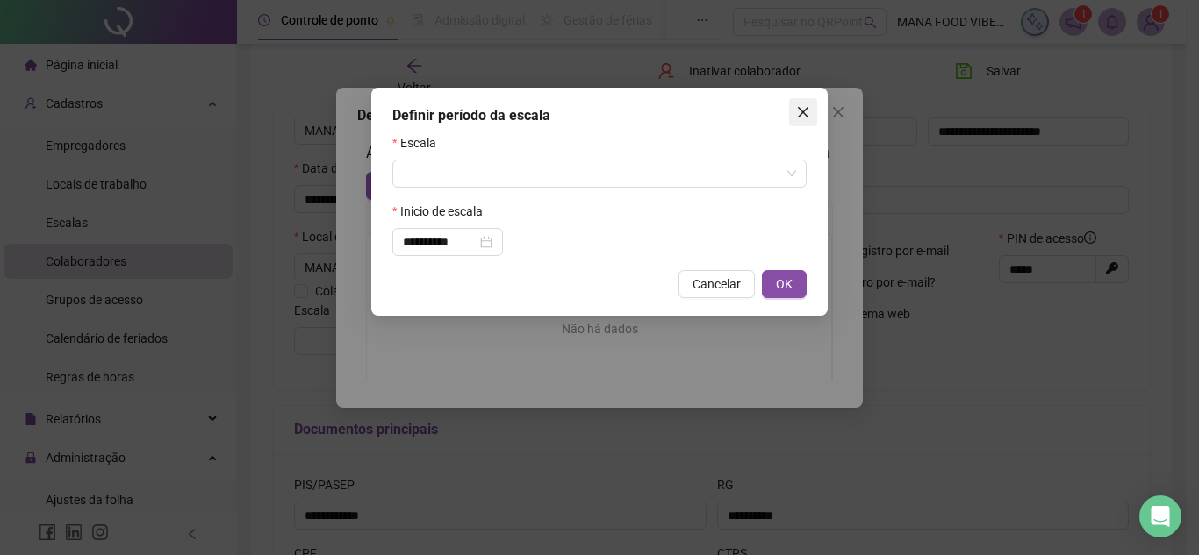
click at [799, 106] on icon "close" at bounding box center [803, 112] width 14 height 14
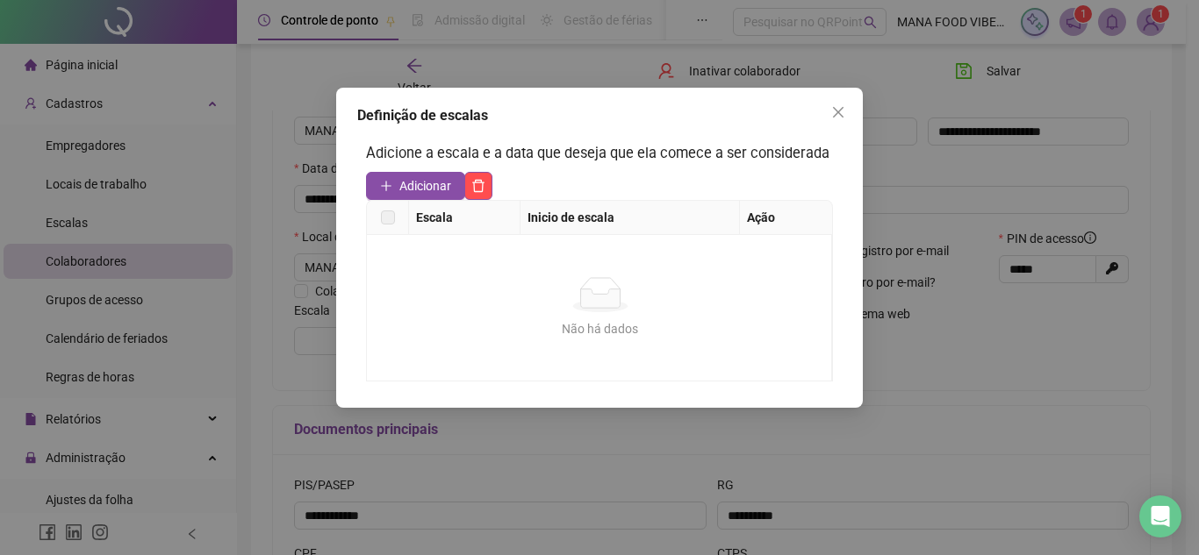
click at [414, 182] on span "Adicionar" at bounding box center [425, 185] width 52 height 19
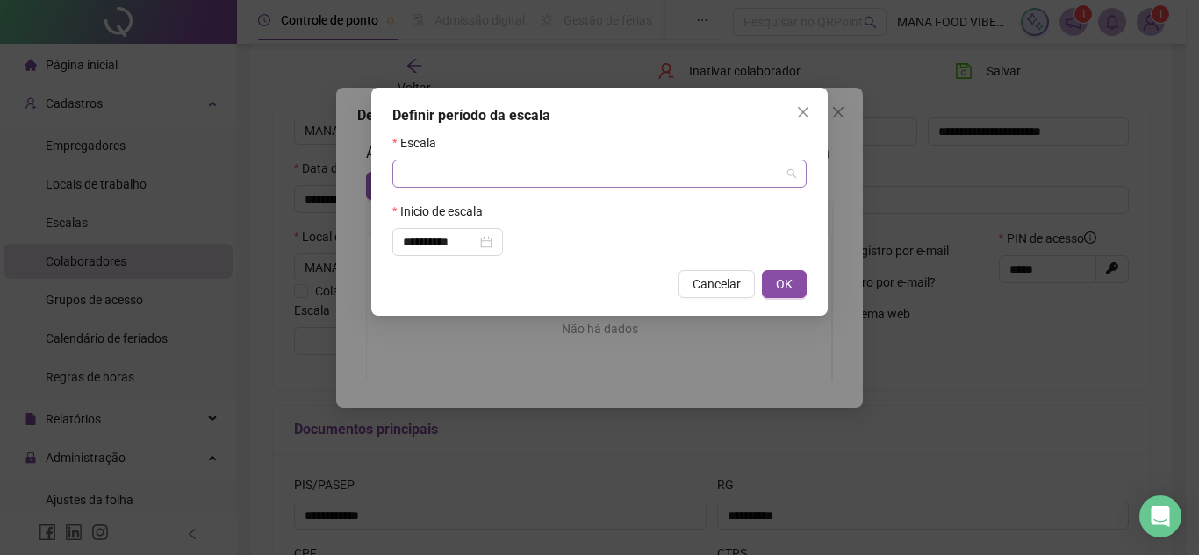
click at [798, 174] on div at bounding box center [599, 174] width 414 height 28
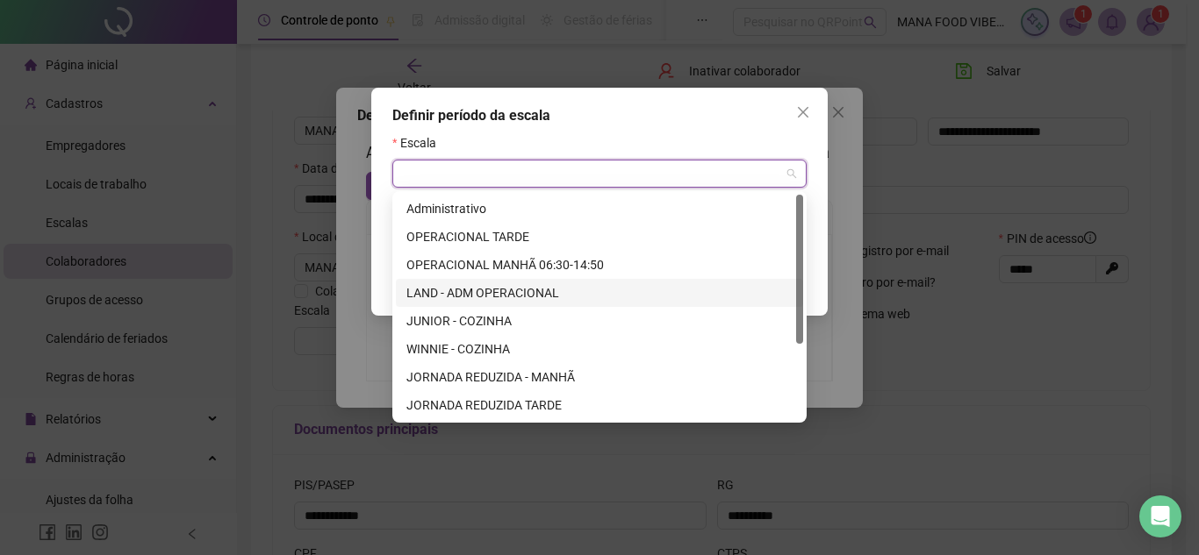
scroll to position [112, 0]
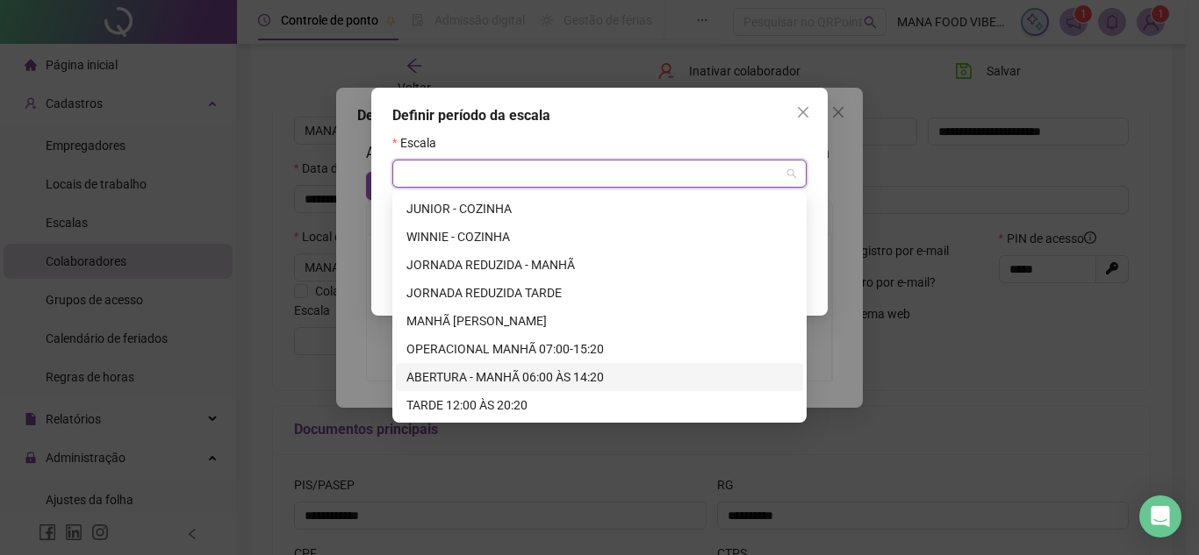
click at [573, 377] on div "ABERTURA - MANHÃ 06:00 ÀS 14:20" at bounding box center [599, 377] width 386 height 19
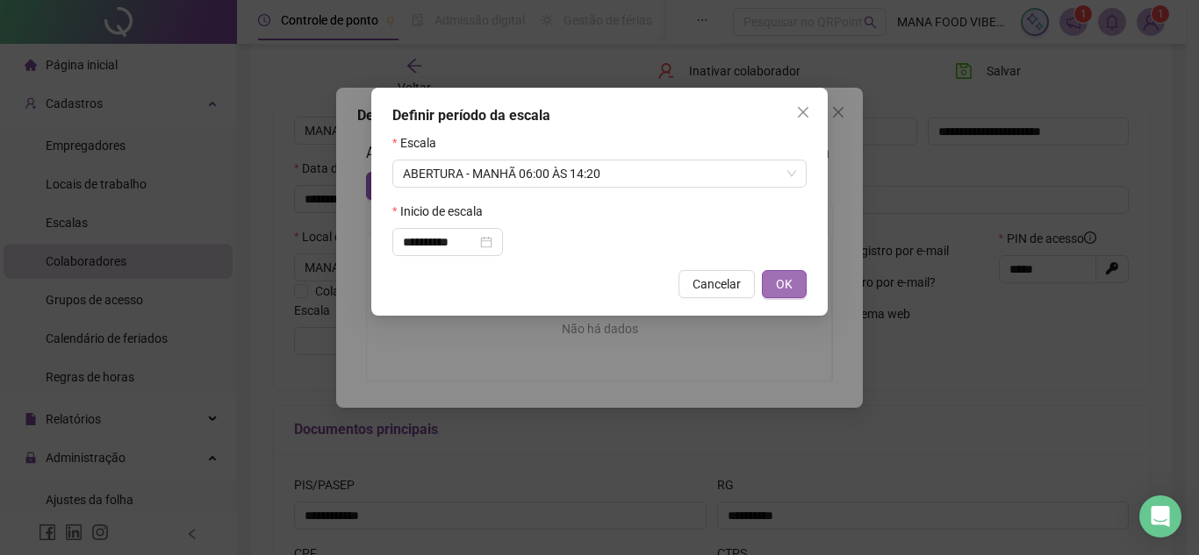
click at [788, 274] on button "OK" at bounding box center [784, 284] width 45 height 28
type input "**********"
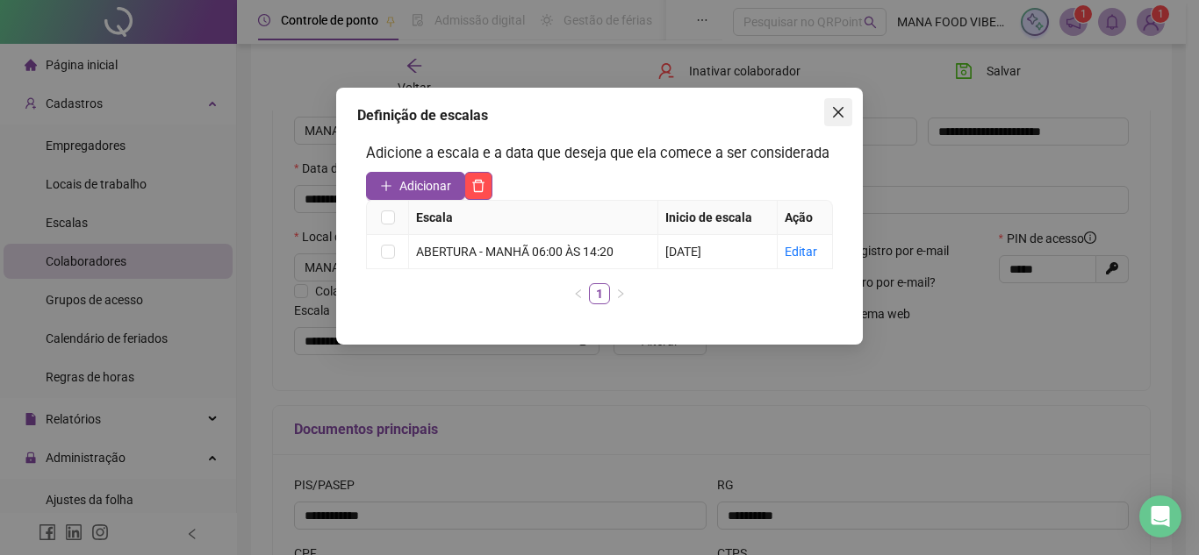
click at [835, 106] on icon "close" at bounding box center [838, 112] width 14 height 14
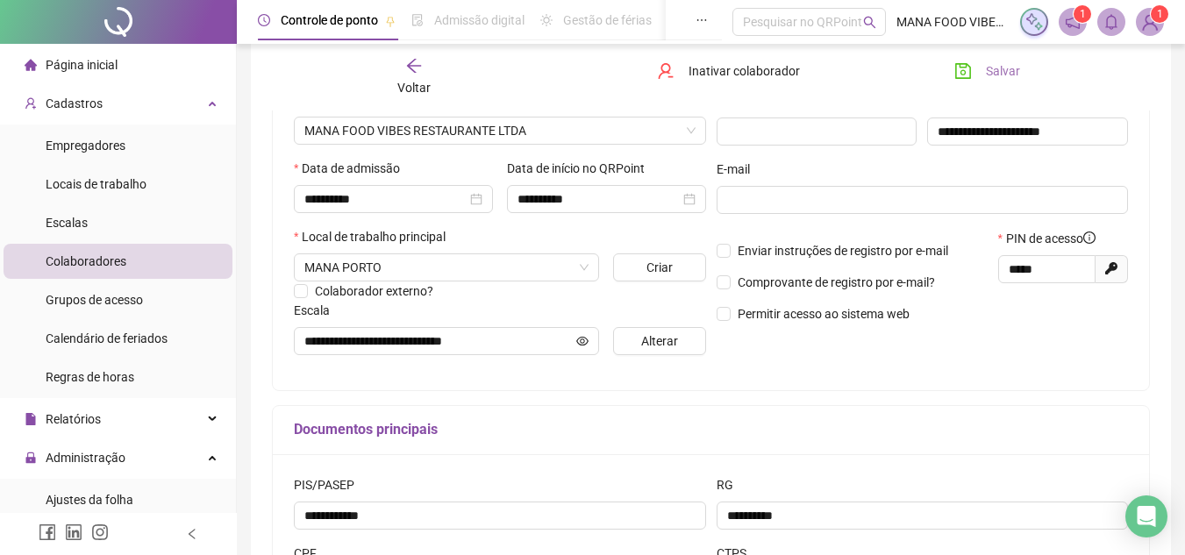
click at [989, 69] on span "Salvar" at bounding box center [1003, 70] width 34 height 19
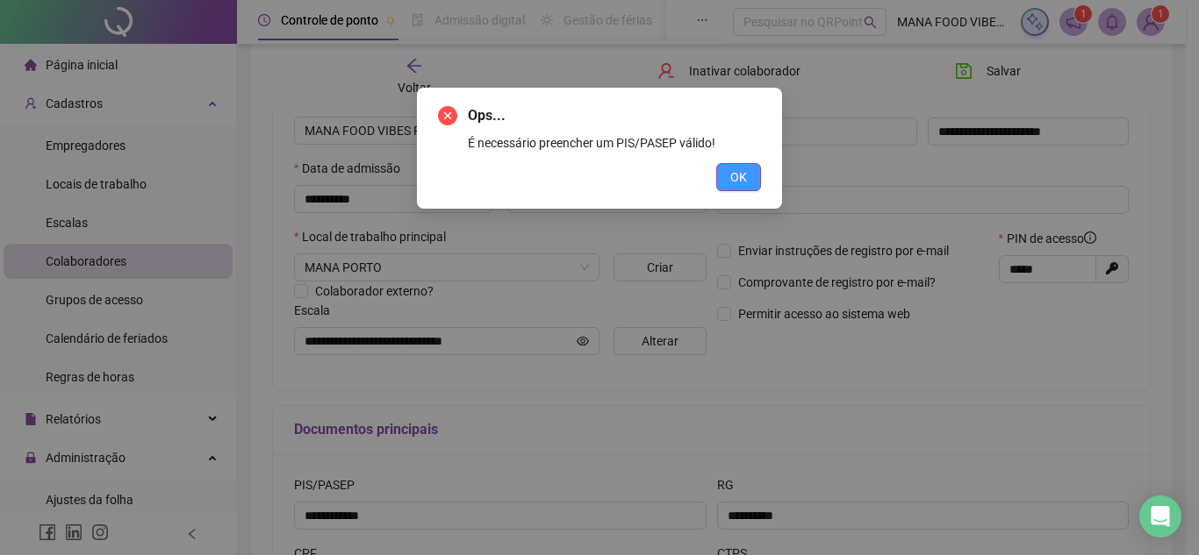
click at [741, 179] on span "OK" at bounding box center [738, 177] width 17 height 19
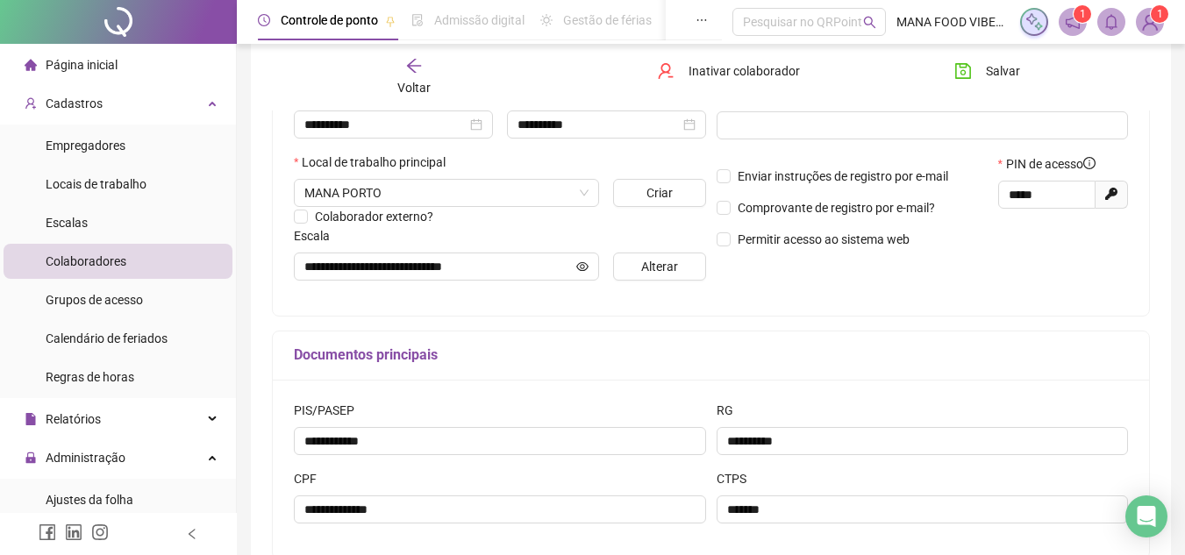
scroll to position [446, 0]
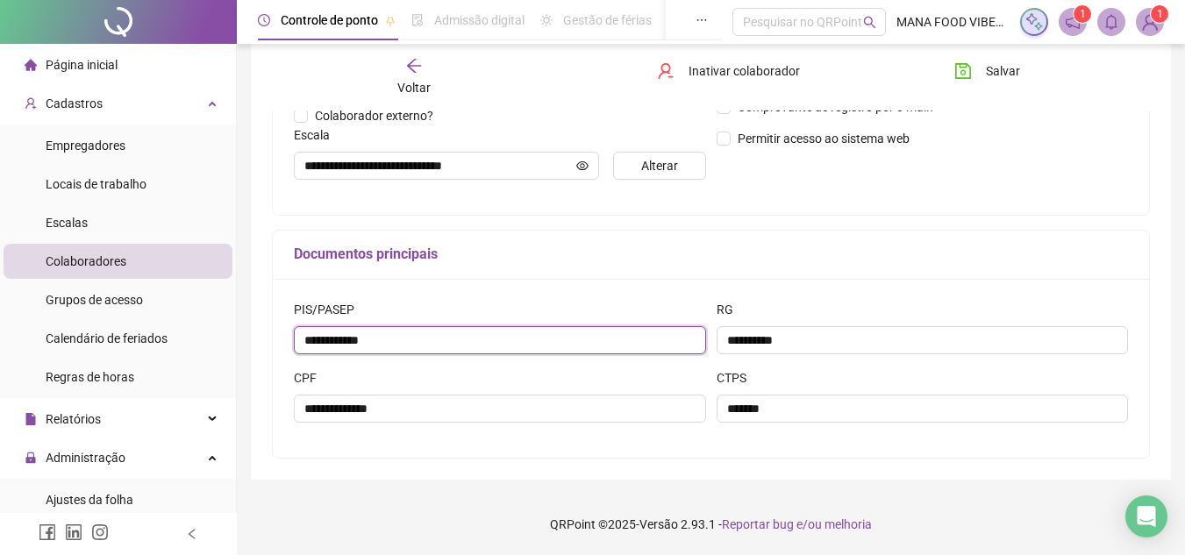
drag, startPoint x: 431, startPoint y: 346, endPoint x: 0, endPoint y: 351, distance: 430.8
click at [0, 351] on div "**********" at bounding box center [592, 54] width 1185 height 1001
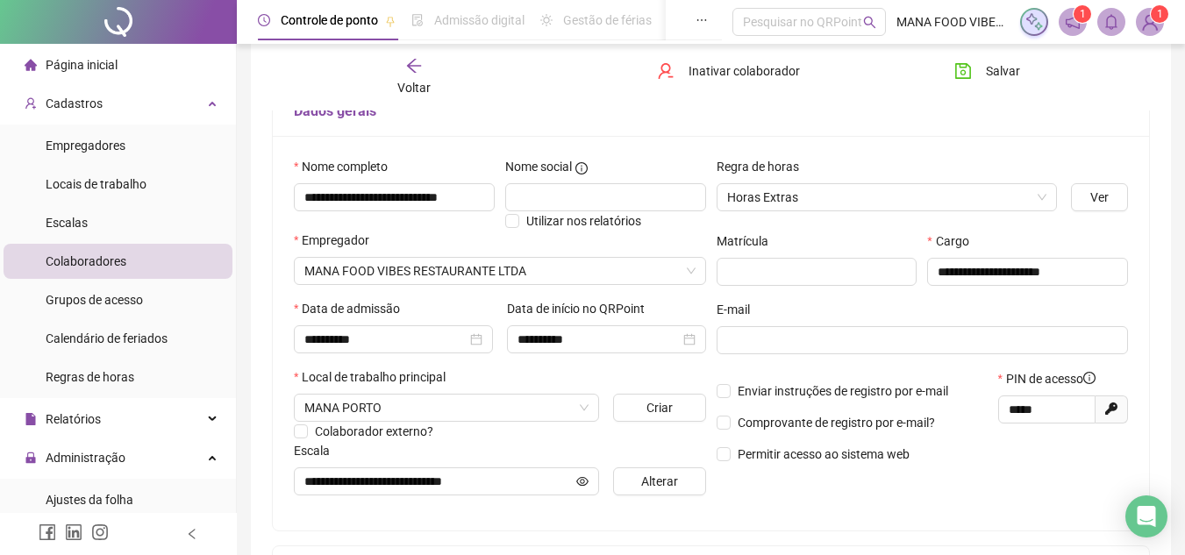
scroll to position [95, 0]
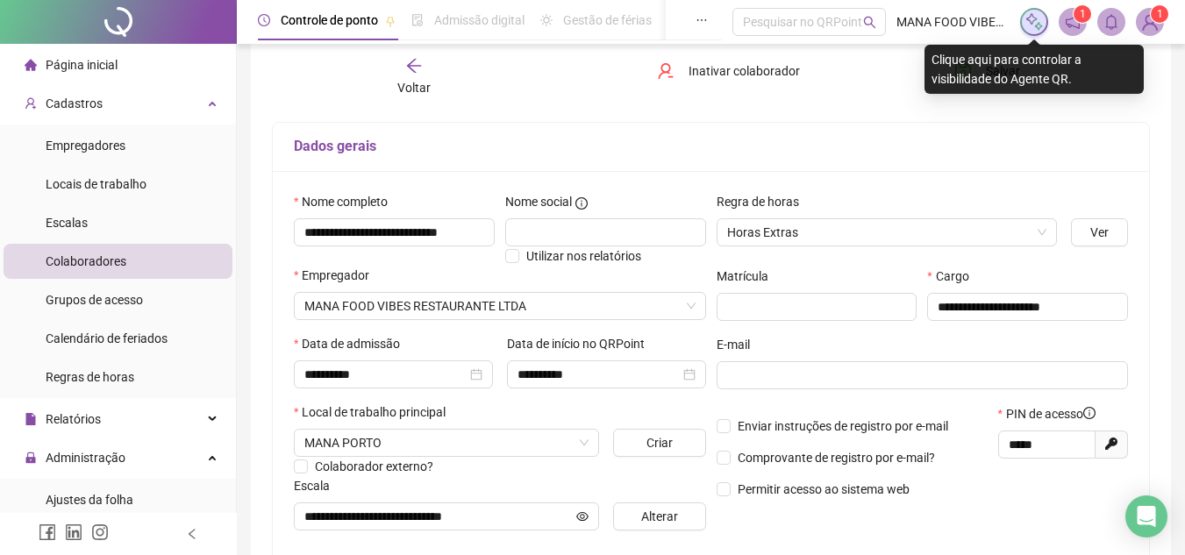
click at [1004, 79] on div "Clique aqui para controlar a visibilidade do Agente QR." at bounding box center [1034, 69] width 219 height 49
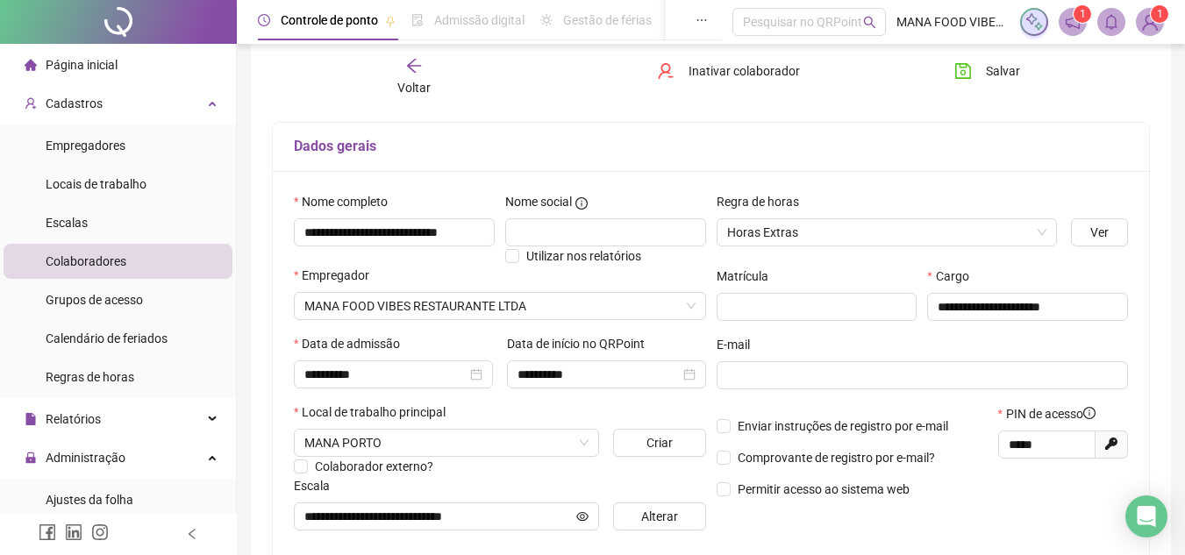
click at [998, 132] on div "Dados gerais" at bounding box center [711, 147] width 877 height 49
click at [1009, 72] on span "Salvar" at bounding box center [1003, 70] width 34 height 19
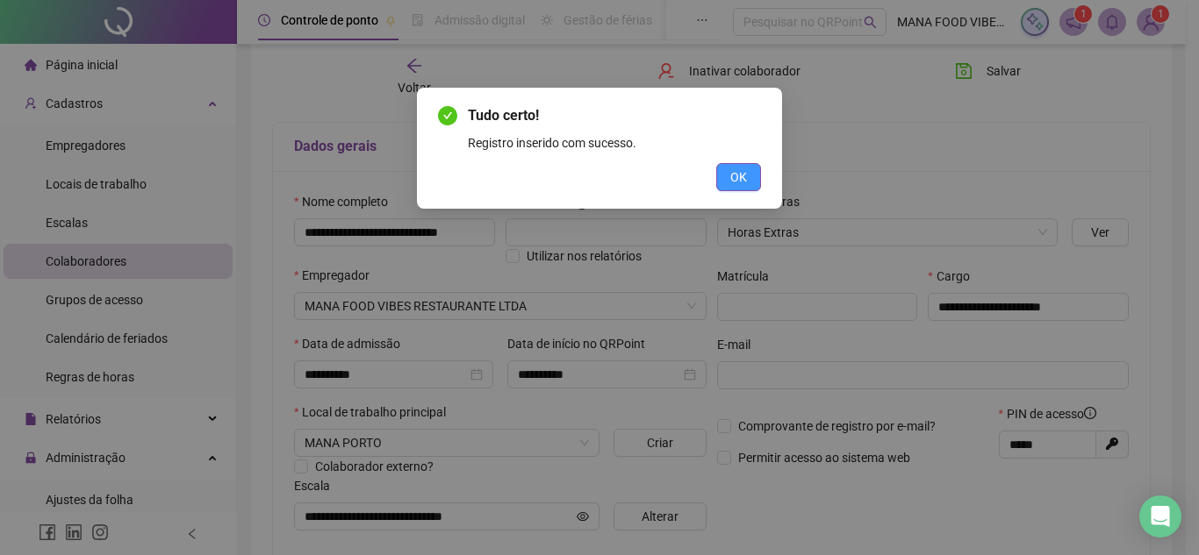
click at [737, 177] on span "OK" at bounding box center [738, 177] width 17 height 19
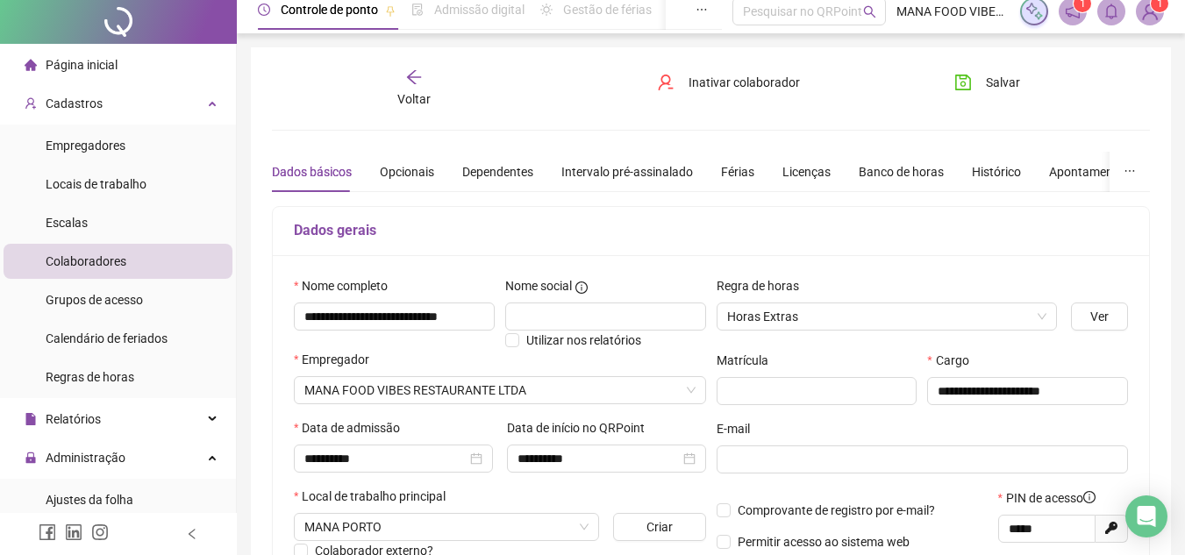
scroll to position [0, 0]
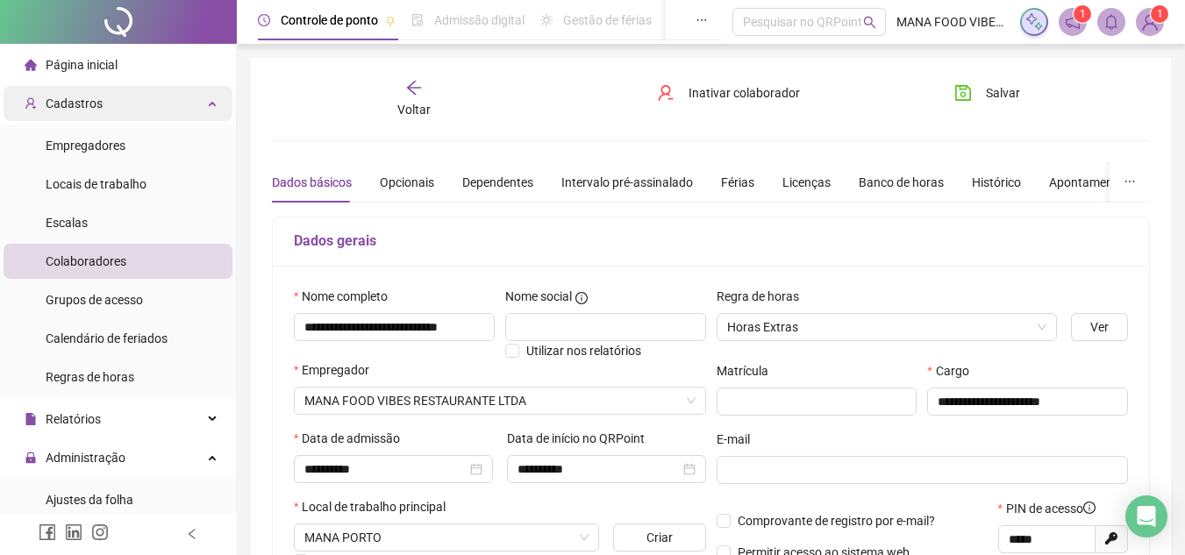
click at [110, 111] on div "Cadastros" at bounding box center [118, 103] width 229 height 35
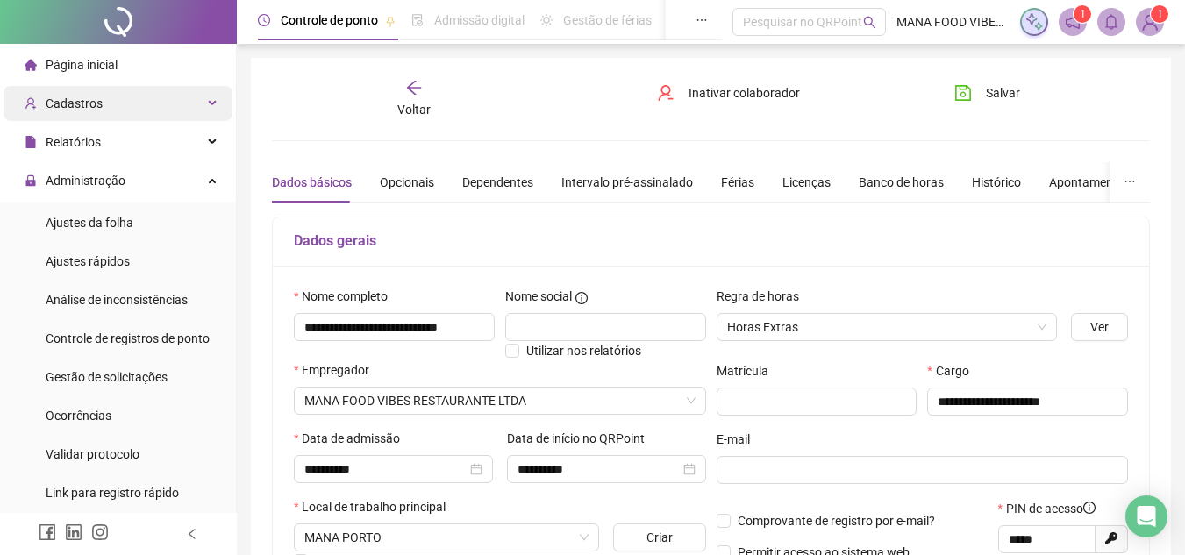
click at [190, 94] on div "Cadastros" at bounding box center [118, 103] width 229 height 35
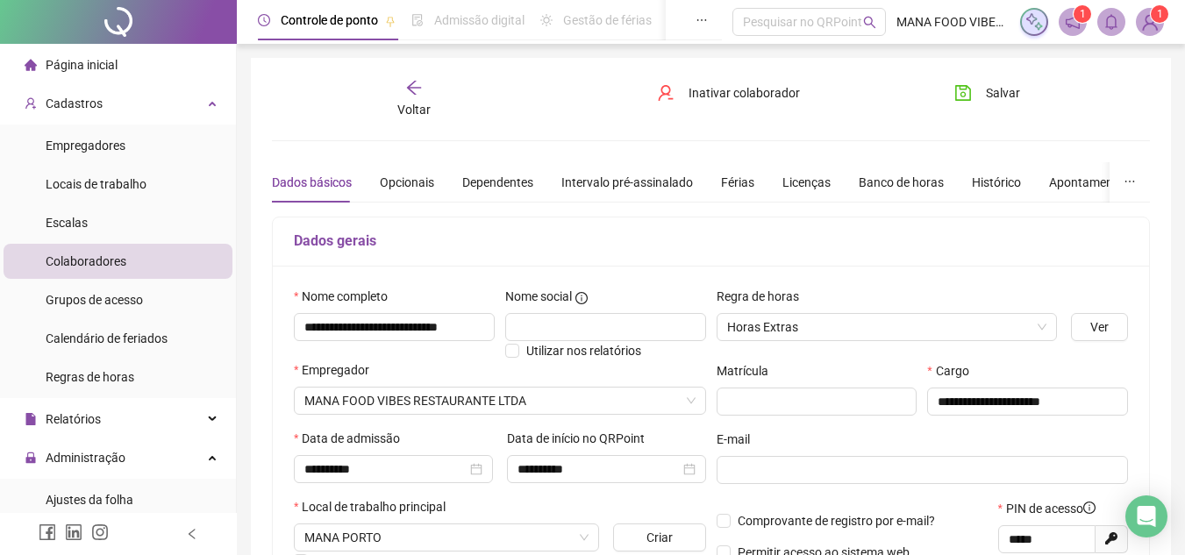
click at [128, 268] on li "Colaboradores" at bounding box center [118, 261] width 229 height 35
click at [97, 107] on span "Cadastros" at bounding box center [74, 104] width 57 height 14
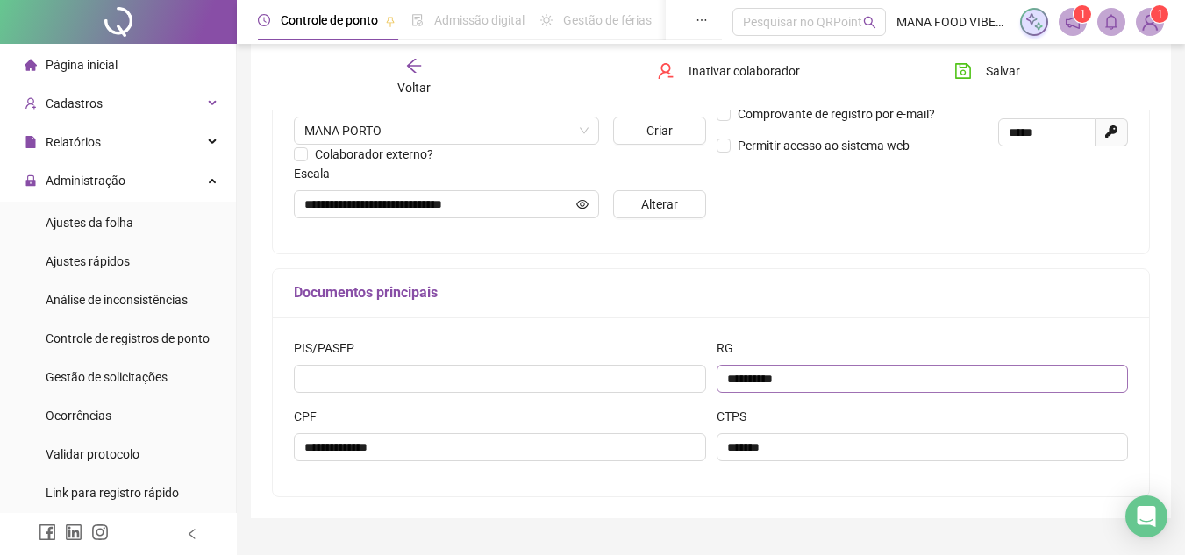
scroll to position [446, 0]
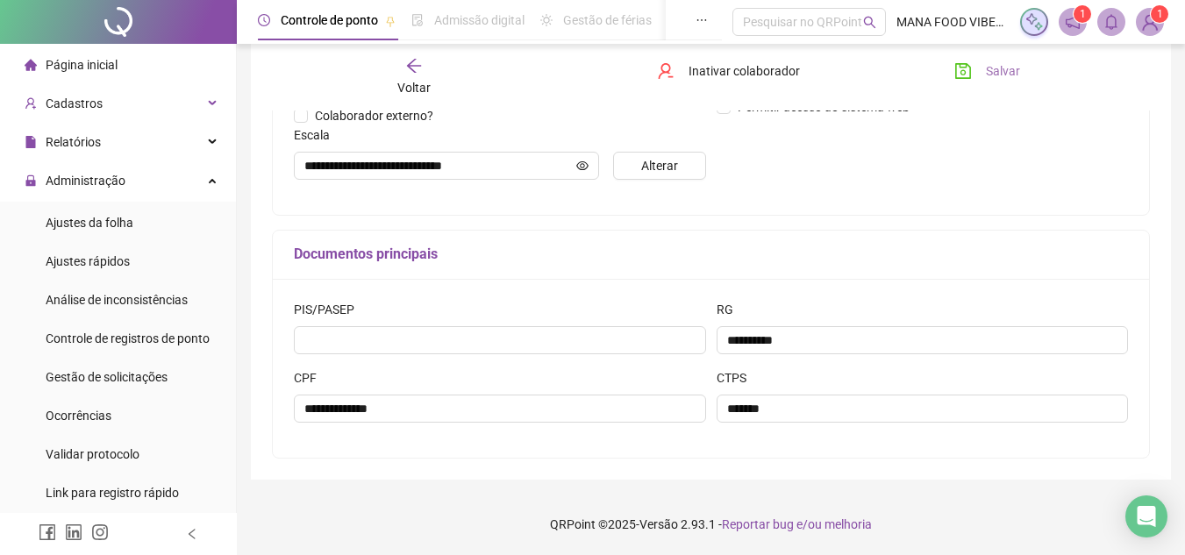
click at [1019, 67] on button "Salvar" at bounding box center [987, 71] width 92 height 28
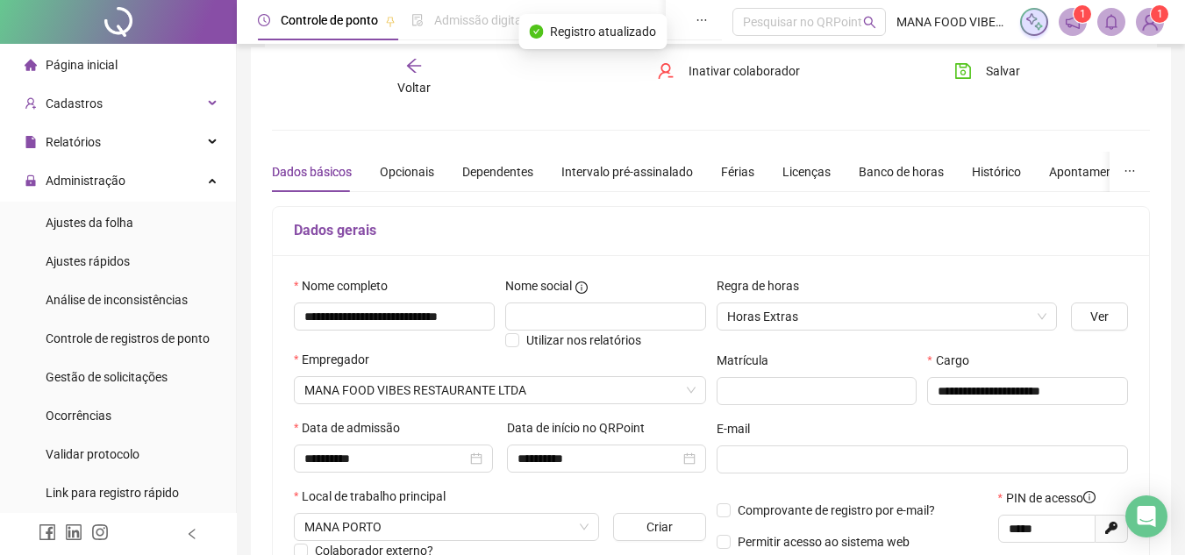
scroll to position [0, 0]
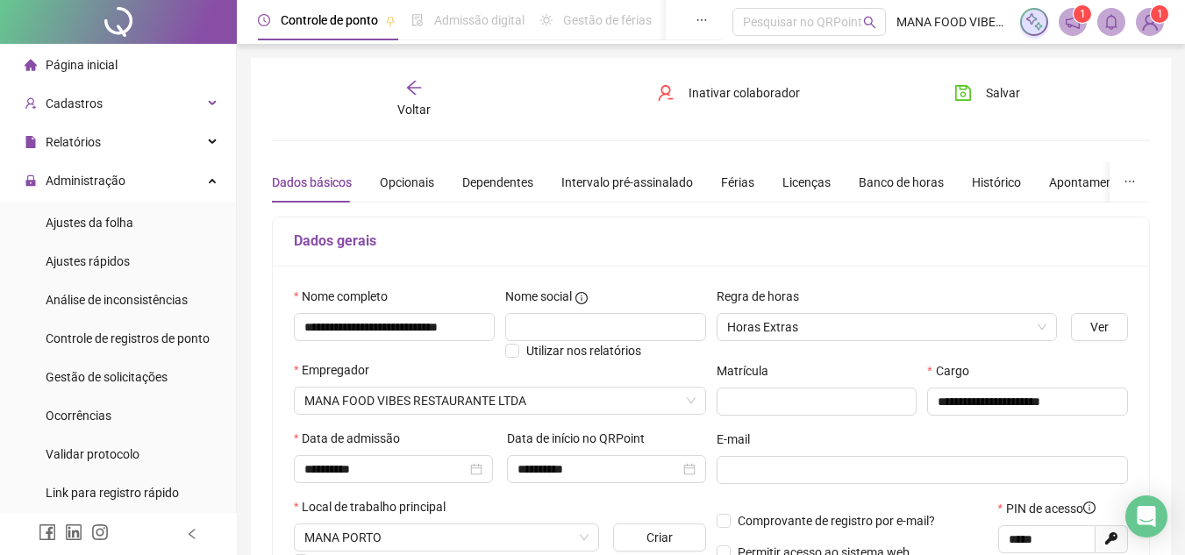
click at [426, 89] on div "Voltar" at bounding box center [414, 99] width 135 height 40
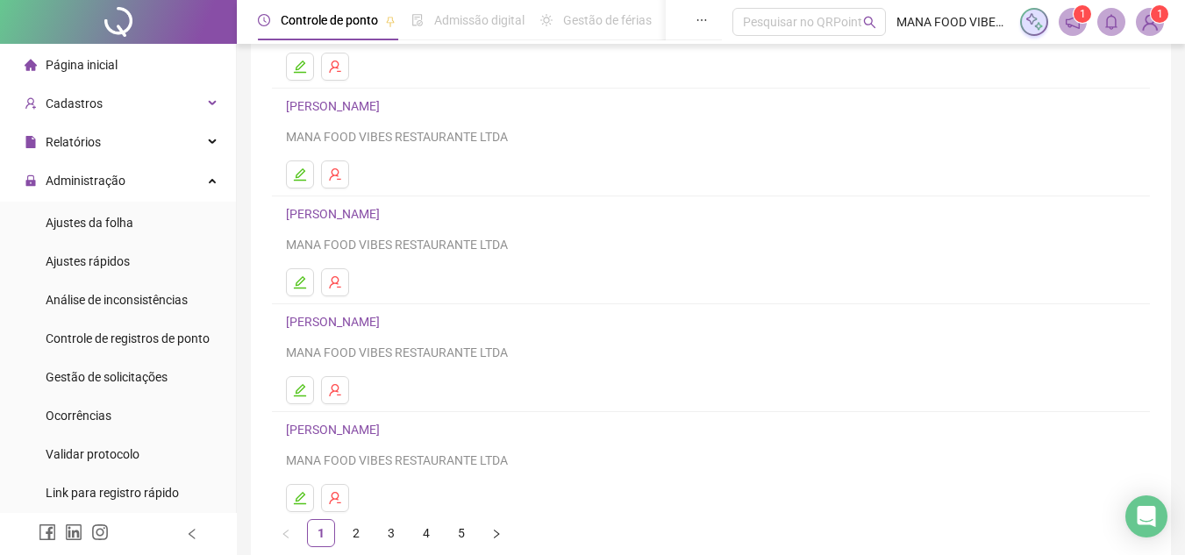
scroll to position [293, 0]
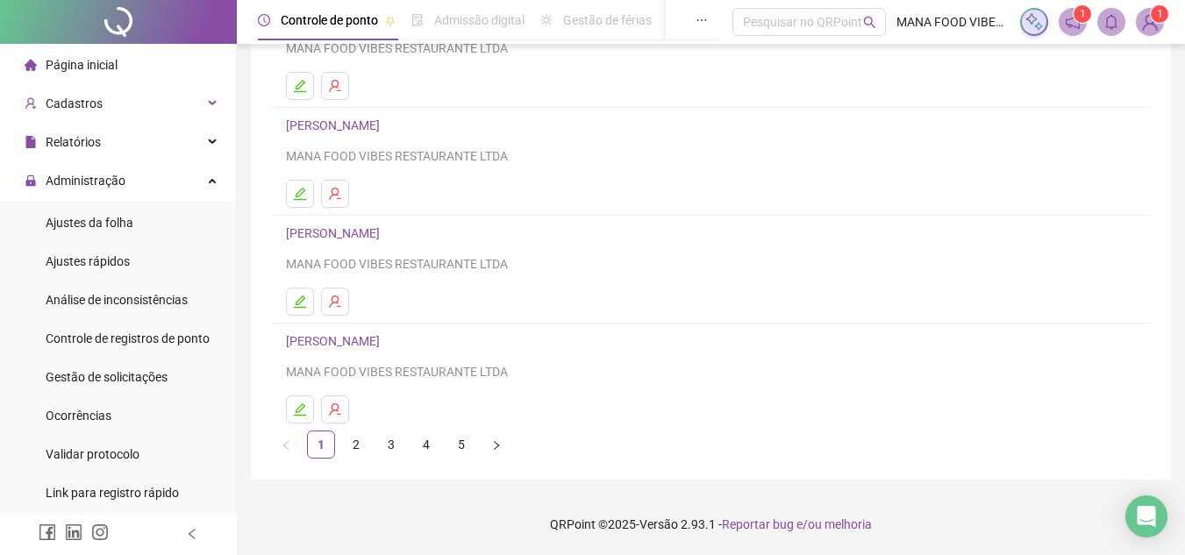
click at [469, 447] on link "5" at bounding box center [461, 445] width 26 height 26
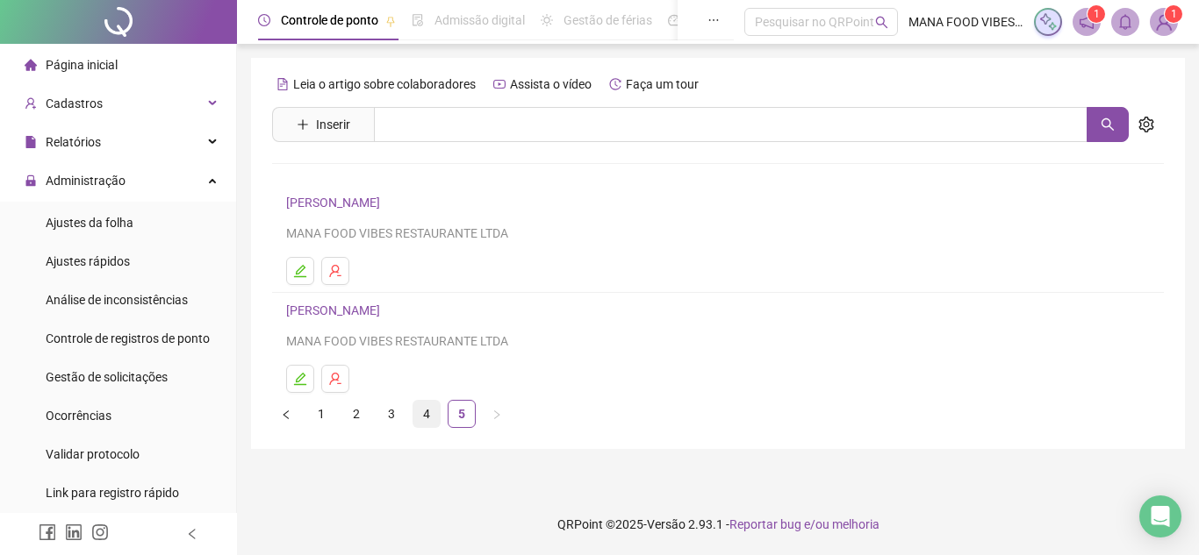
click at [430, 419] on link "4" at bounding box center [426, 414] width 26 height 26
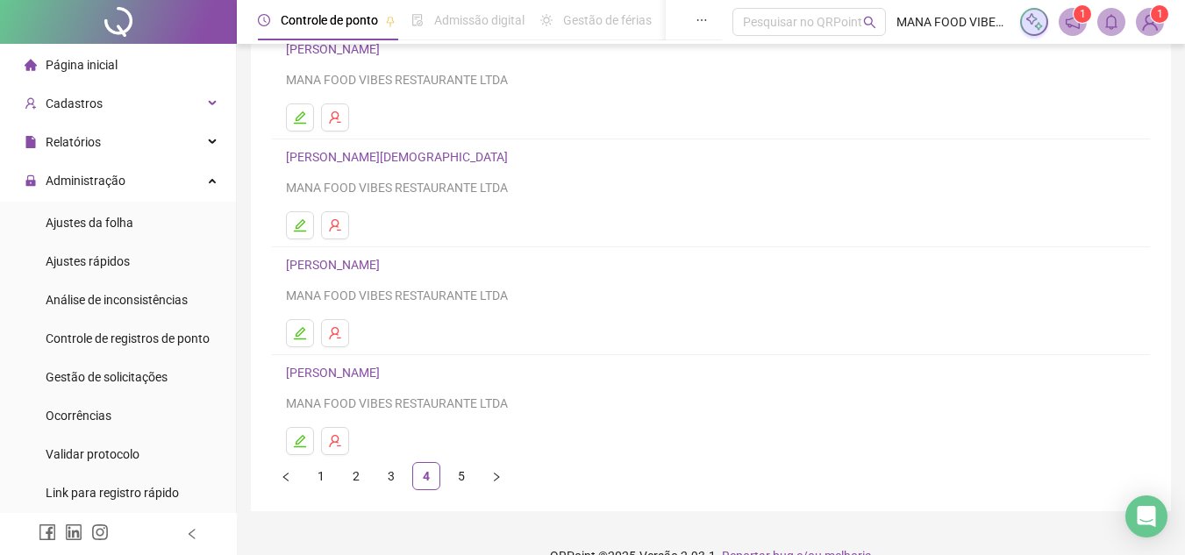
scroll to position [293, 0]
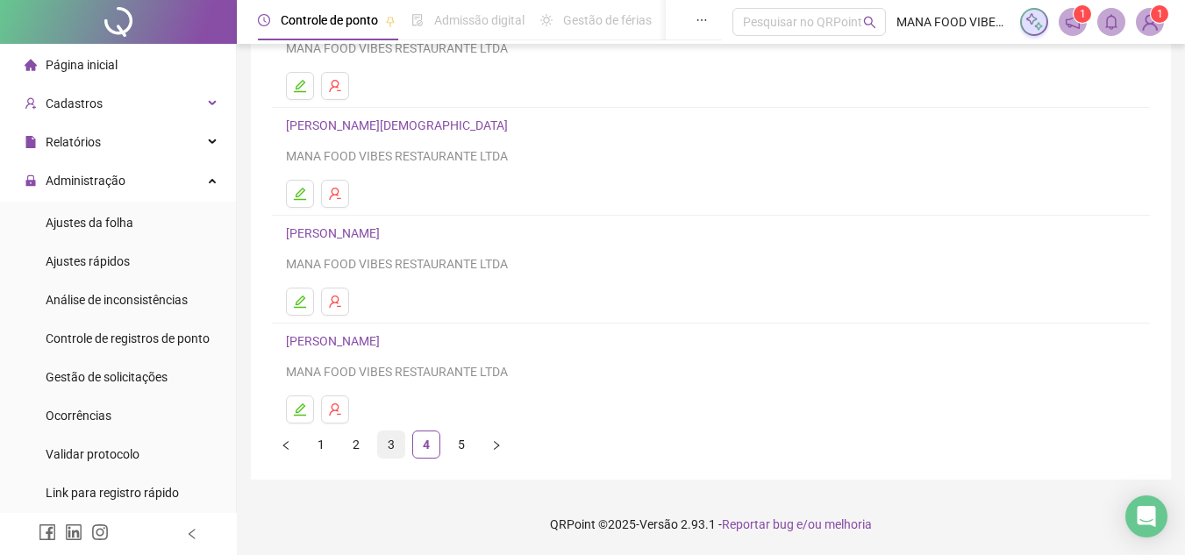
click at [395, 443] on link "3" at bounding box center [391, 445] width 26 height 26
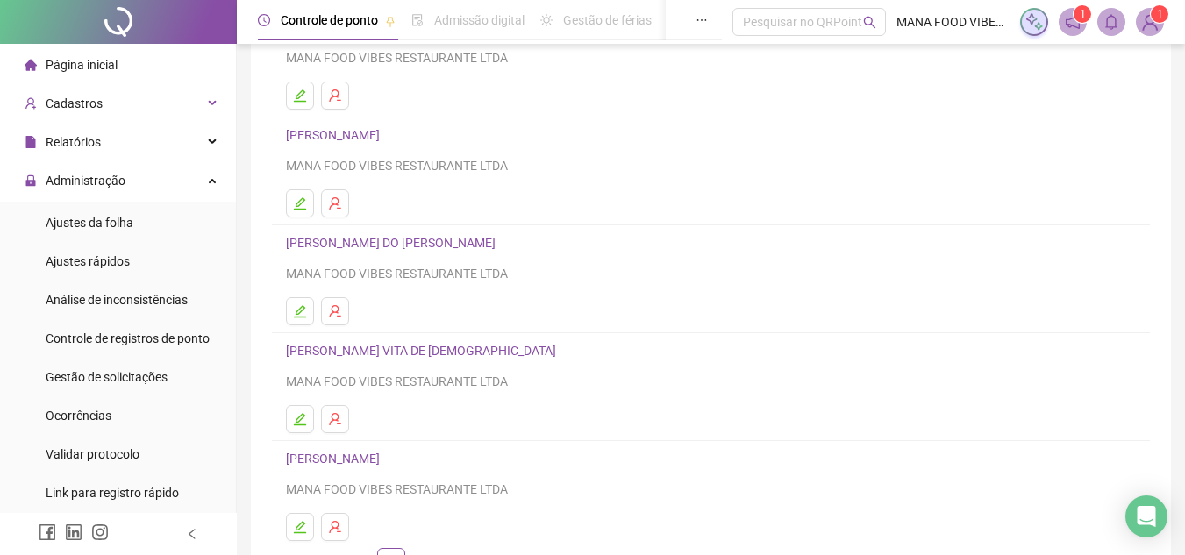
scroll to position [0, 0]
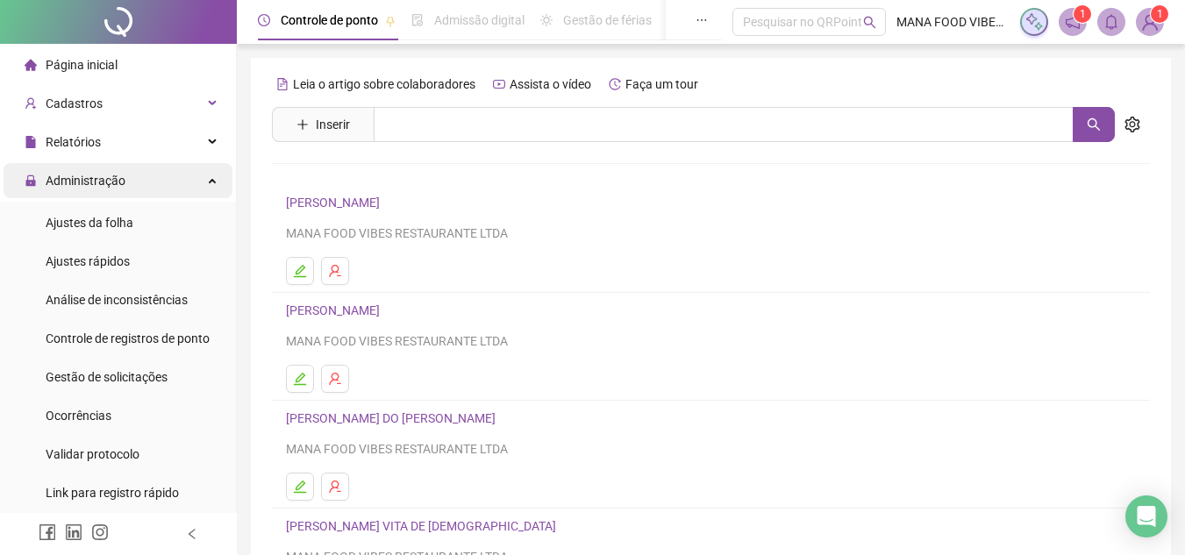
click at [141, 178] on div "Administração" at bounding box center [118, 180] width 229 height 35
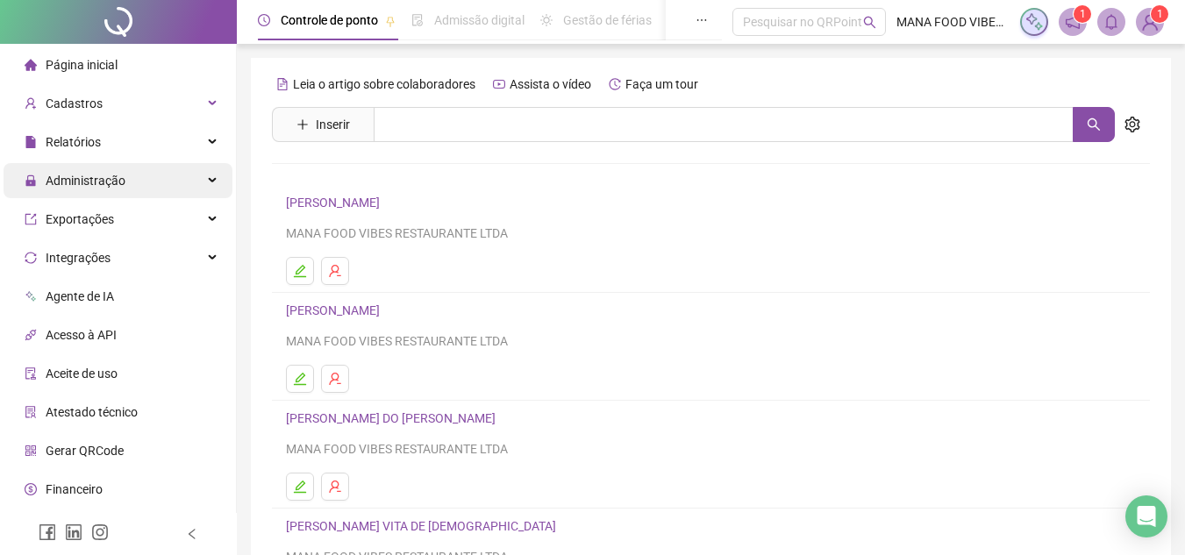
click at [210, 181] on icon at bounding box center [214, 181] width 9 height 0
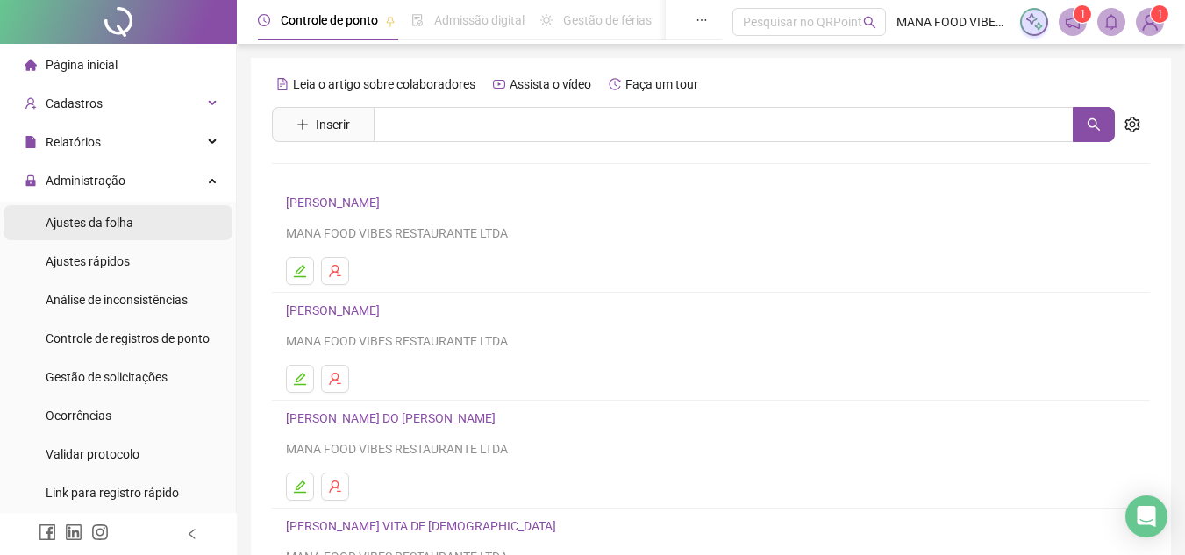
click at [180, 224] on li "Ajustes da folha" at bounding box center [118, 222] width 229 height 35
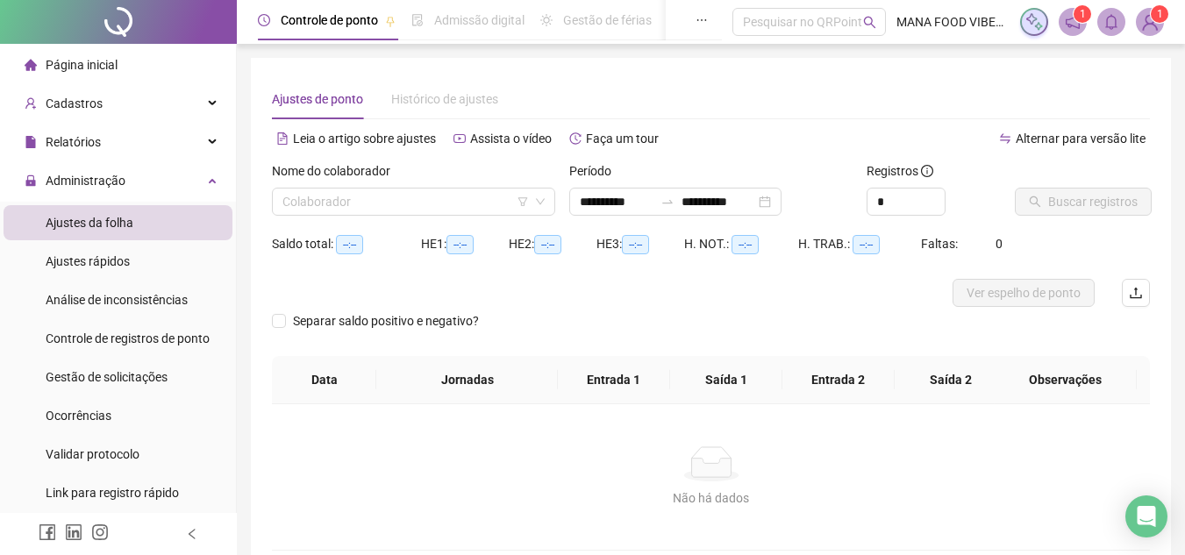
type input "**********"
click at [483, 202] on input "search" at bounding box center [406, 202] width 247 height 26
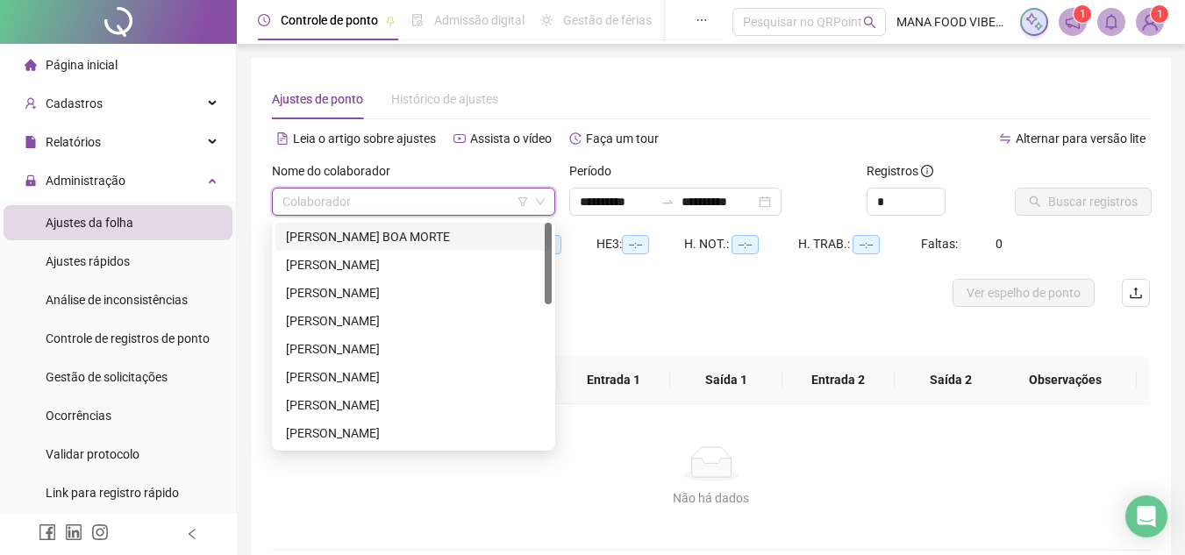
click at [469, 241] on div "[PERSON_NAME] BOA MORTE" at bounding box center [413, 236] width 255 height 19
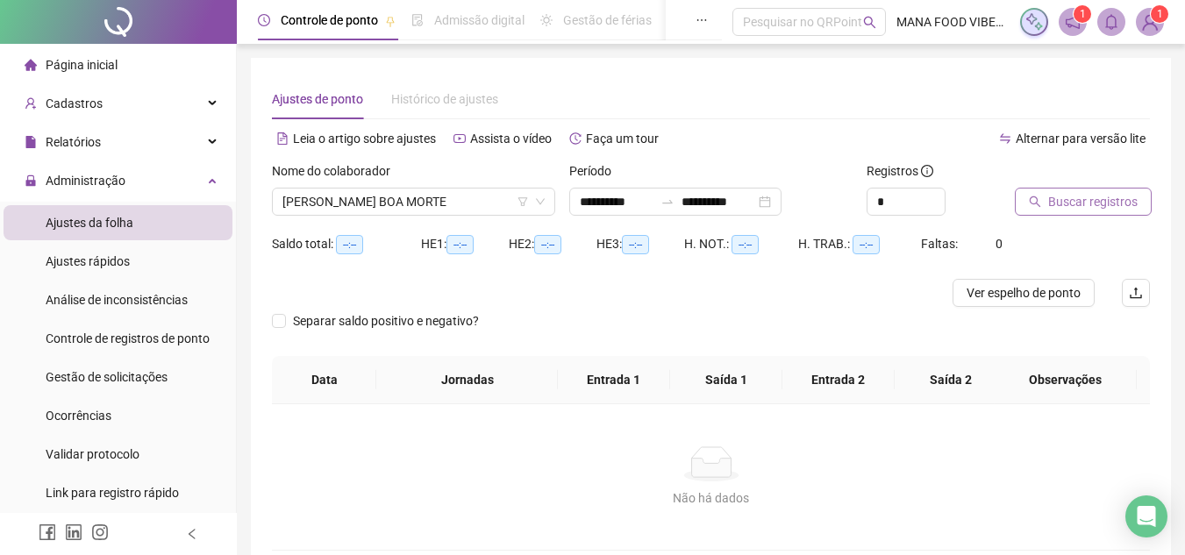
click at [1118, 209] on span "Buscar registros" at bounding box center [1092, 201] width 89 height 19
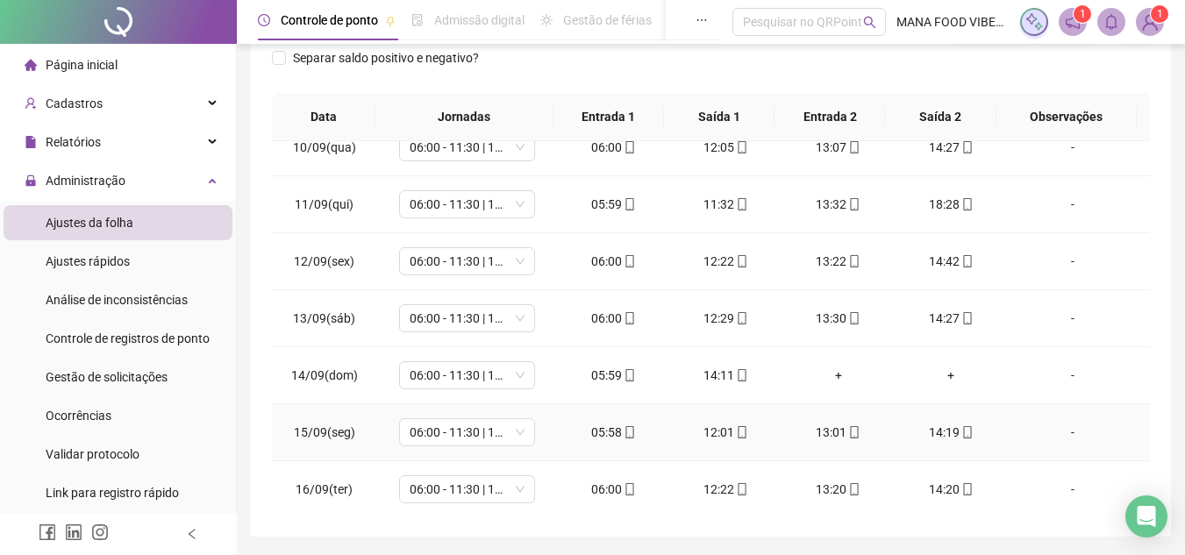
scroll to position [538, 0]
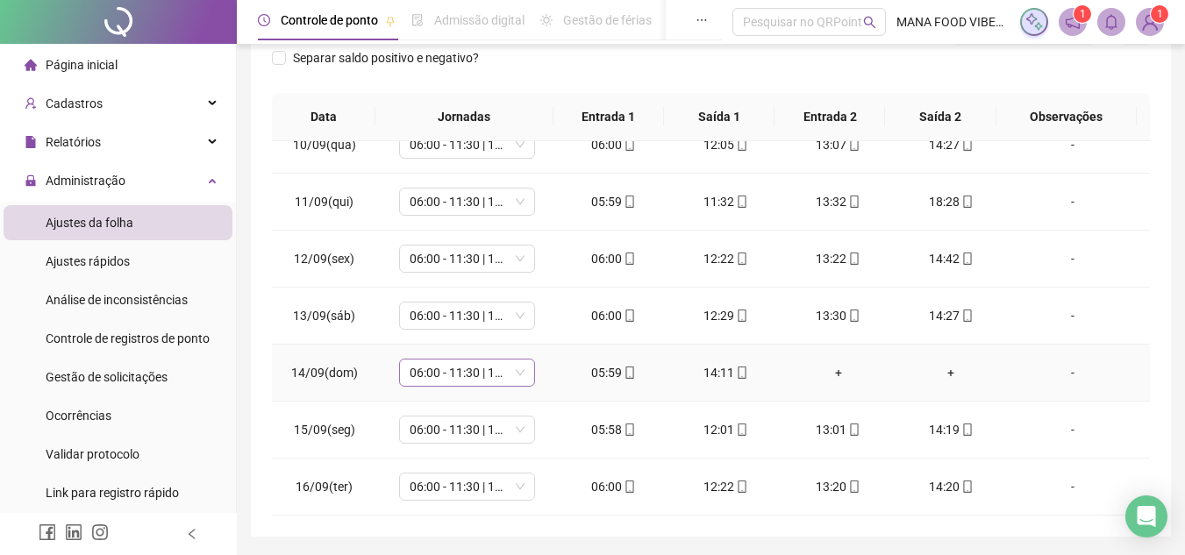
click at [456, 376] on span "06:00 - 11:30 | 12:30 - 14:20" at bounding box center [467, 373] width 115 height 26
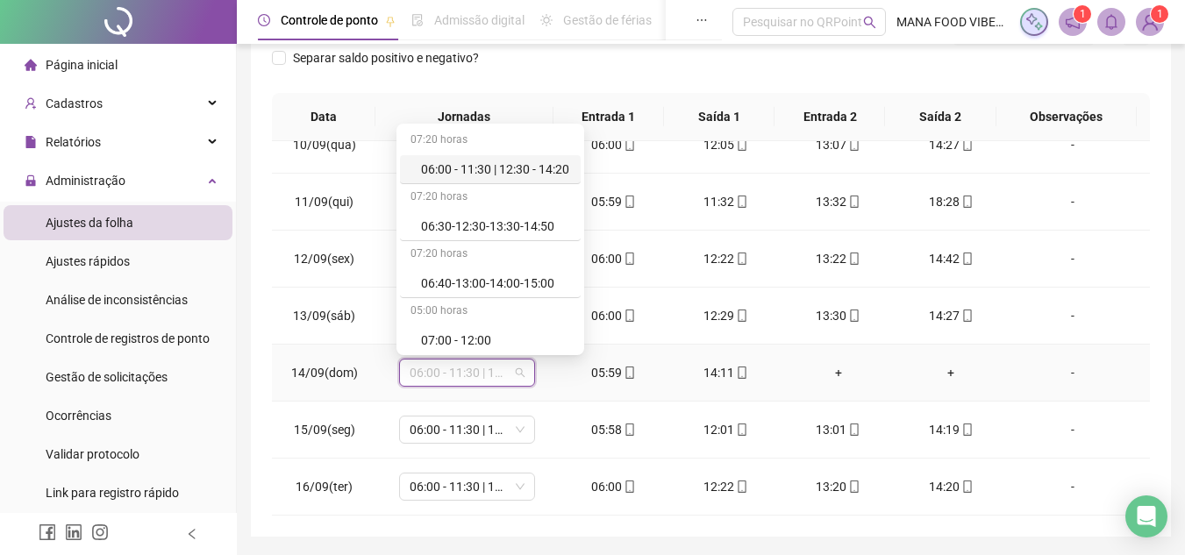
type input "*"
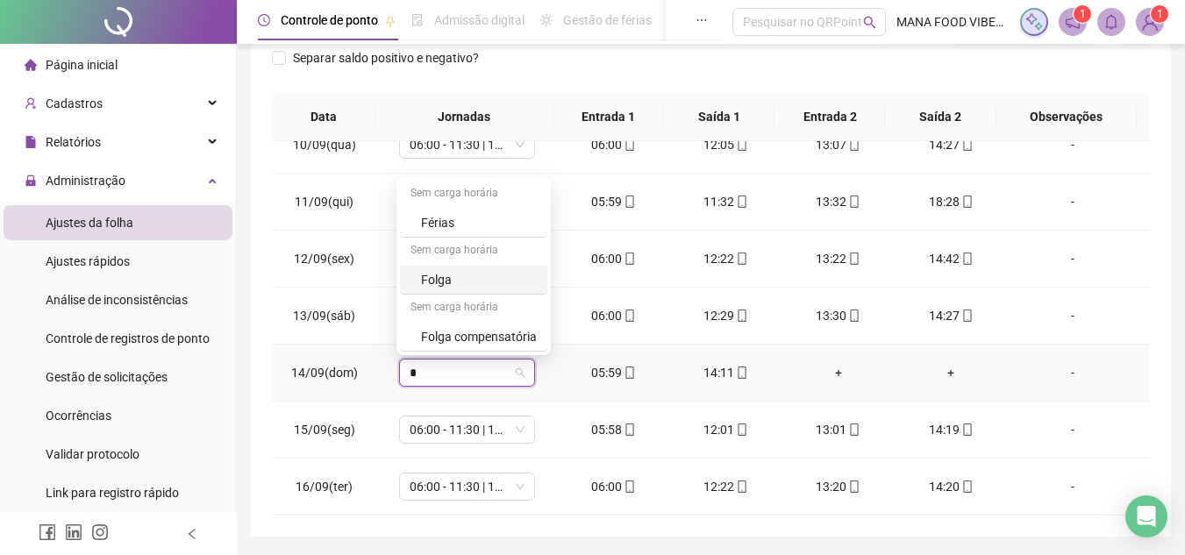
click at [485, 275] on div "Folga" at bounding box center [479, 279] width 116 height 19
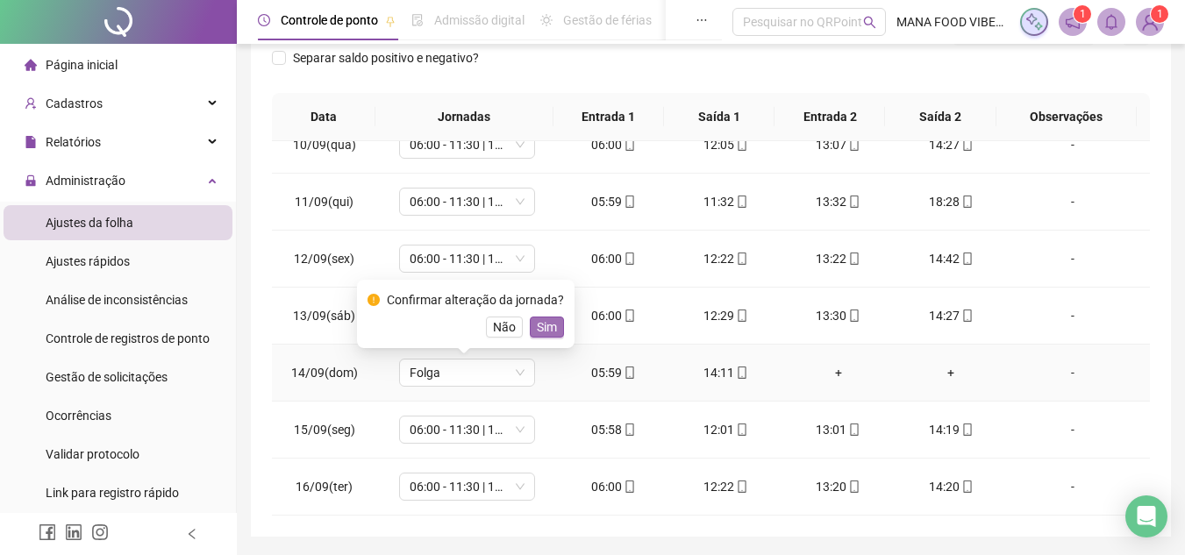
click at [545, 334] on span "Sim" at bounding box center [547, 327] width 20 height 19
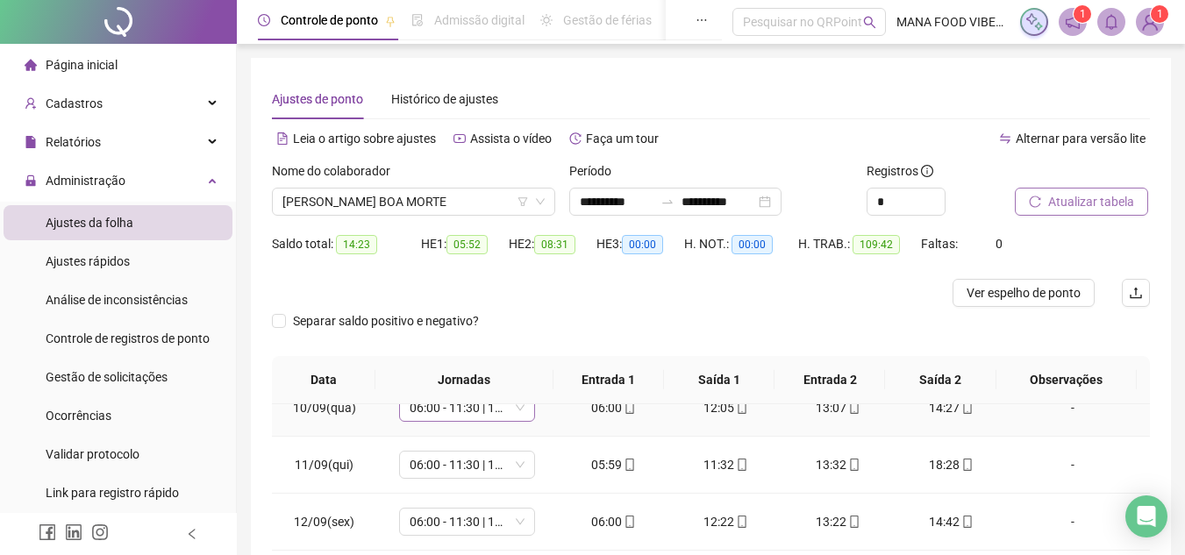
scroll to position [450, 0]
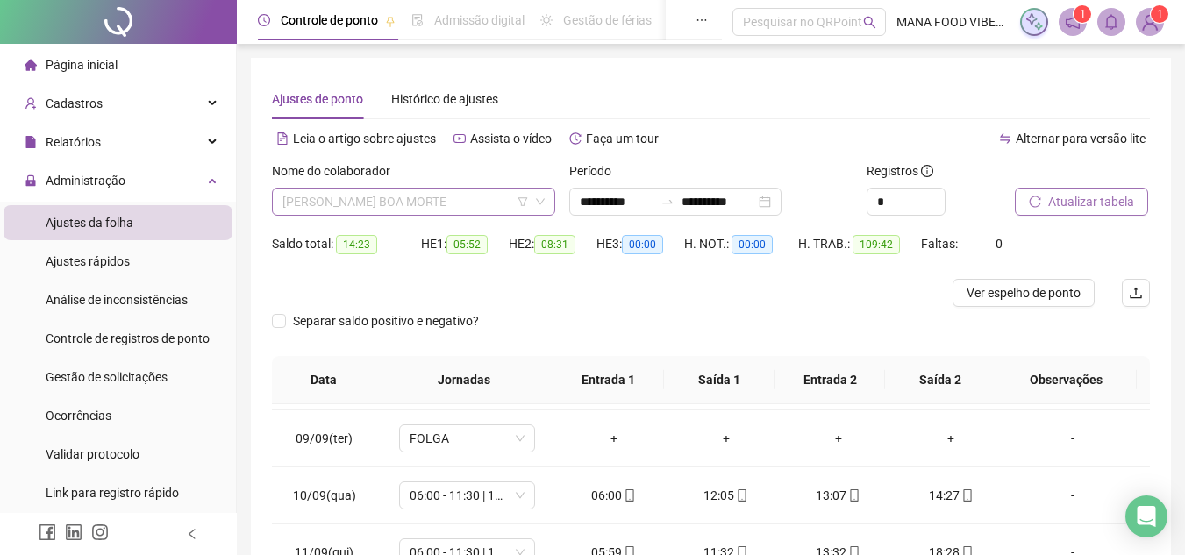
click at [457, 200] on span "[PERSON_NAME] BOA MORTE" at bounding box center [414, 202] width 262 height 26
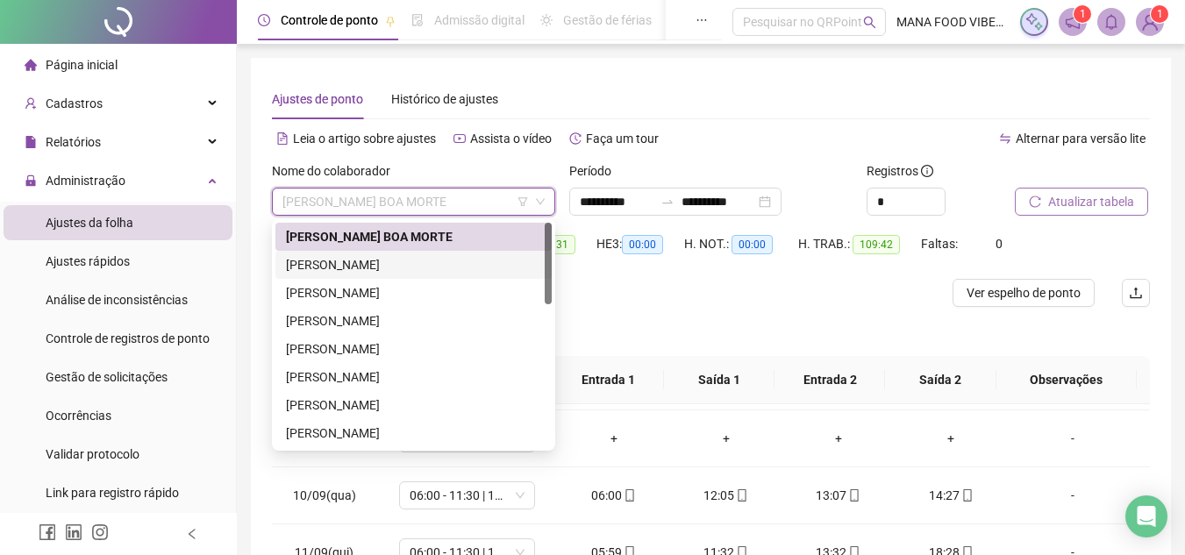
click at [416, 264] on div "[PERSON_NAME]" at bounding box center [413, 264] width 255 height 19
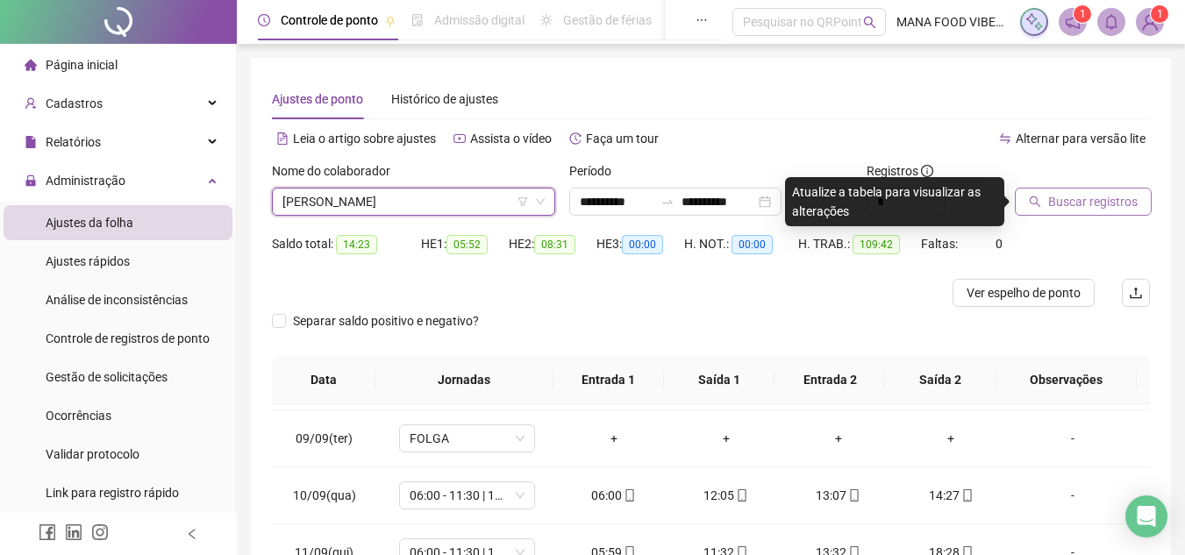
click at [1066, 207] on span "Buscar registros" at bounding box center [1092, 201] width 89 height 19
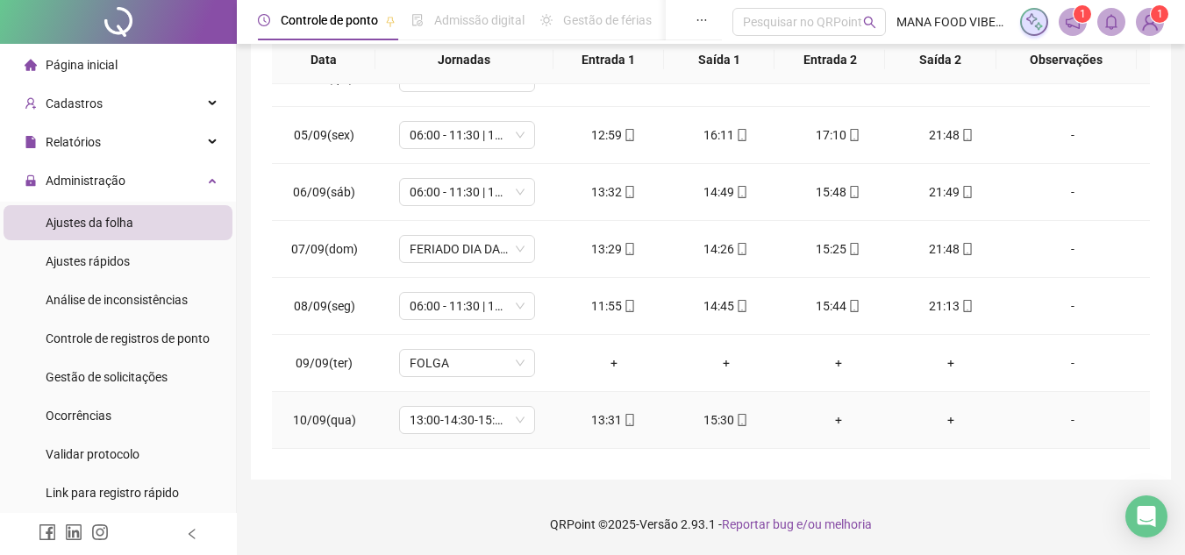
scroll to position [263, 0]
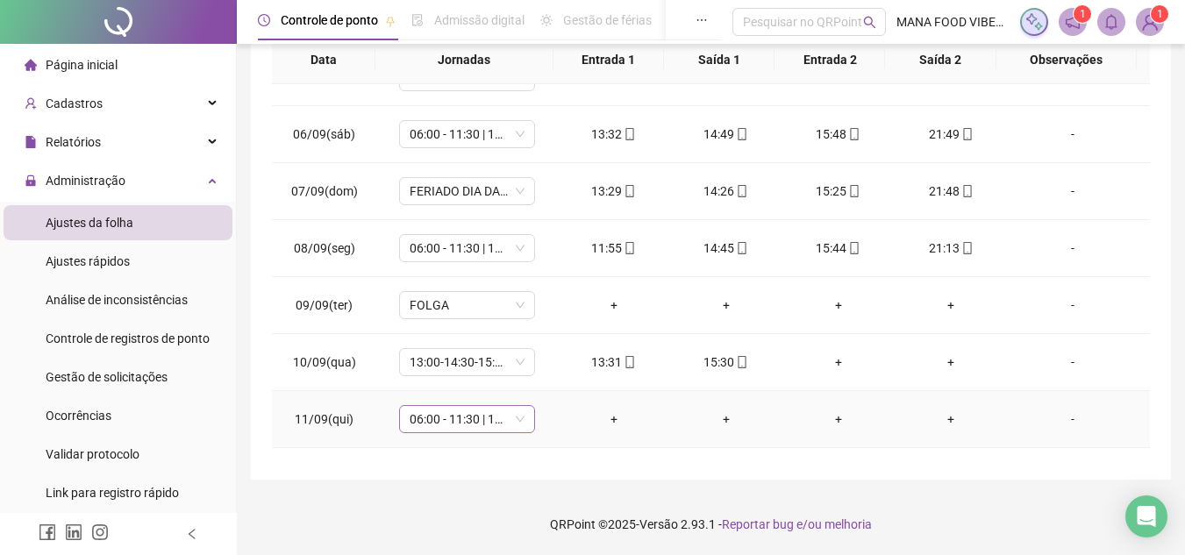
click at [481, 425] on span "06:00 - 11:30 | 12:30 - 14:20" at bounding box center [467, 419] width 115 height 26
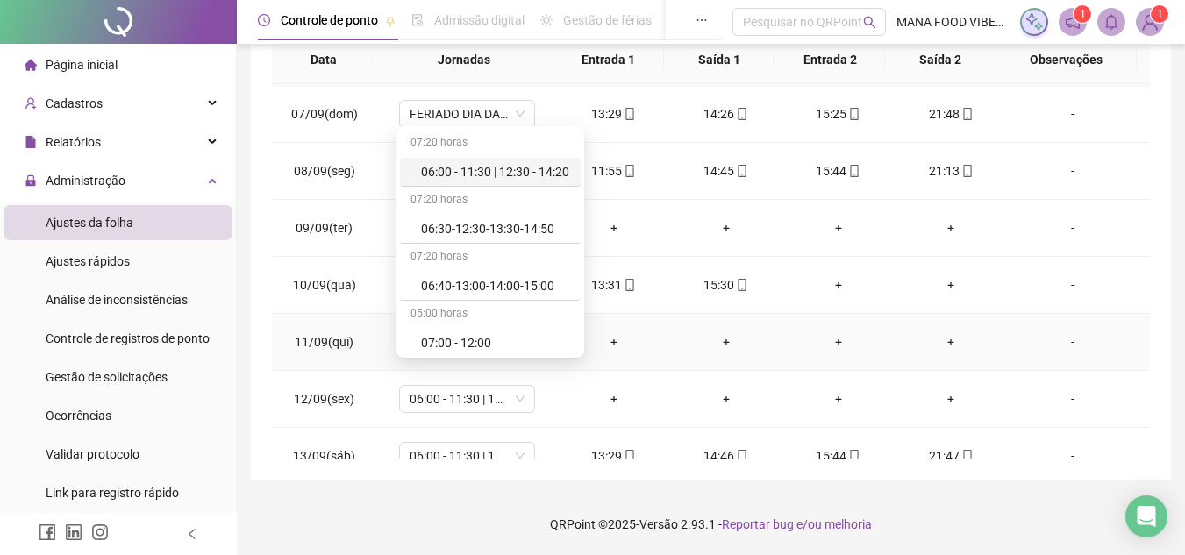
scroll to position [538, 0]
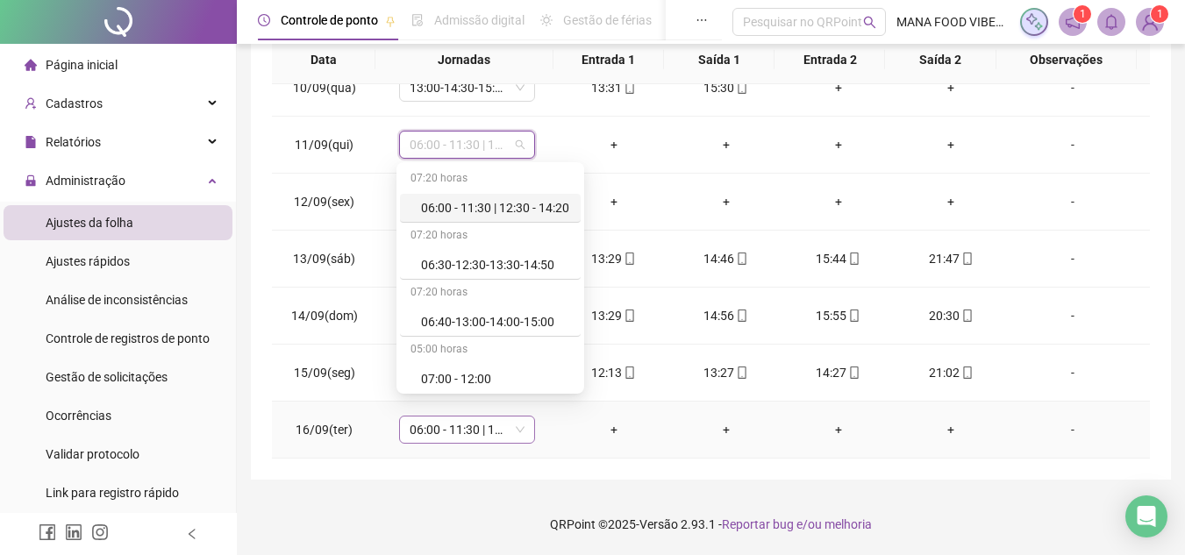
click at [465, 436] on span "06:00 - 11:30 | 12:30 - 14:20" at bounding box center [467, 430] width 115 height 26
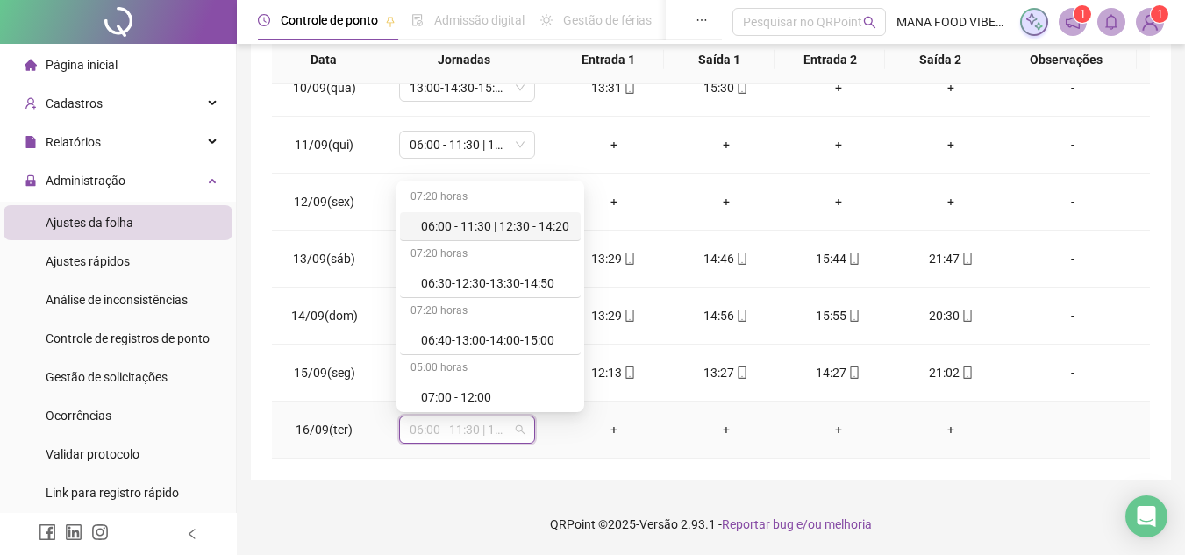
type input "*"
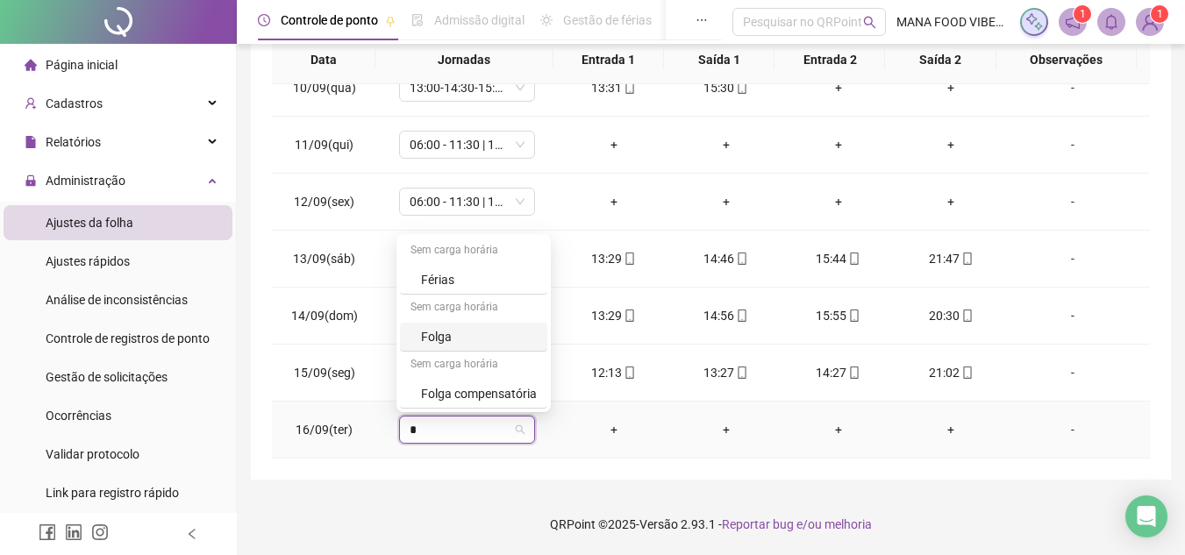
click at [489, 342] on div "Folga" at bounding box center [479, 336] width 116 height 19
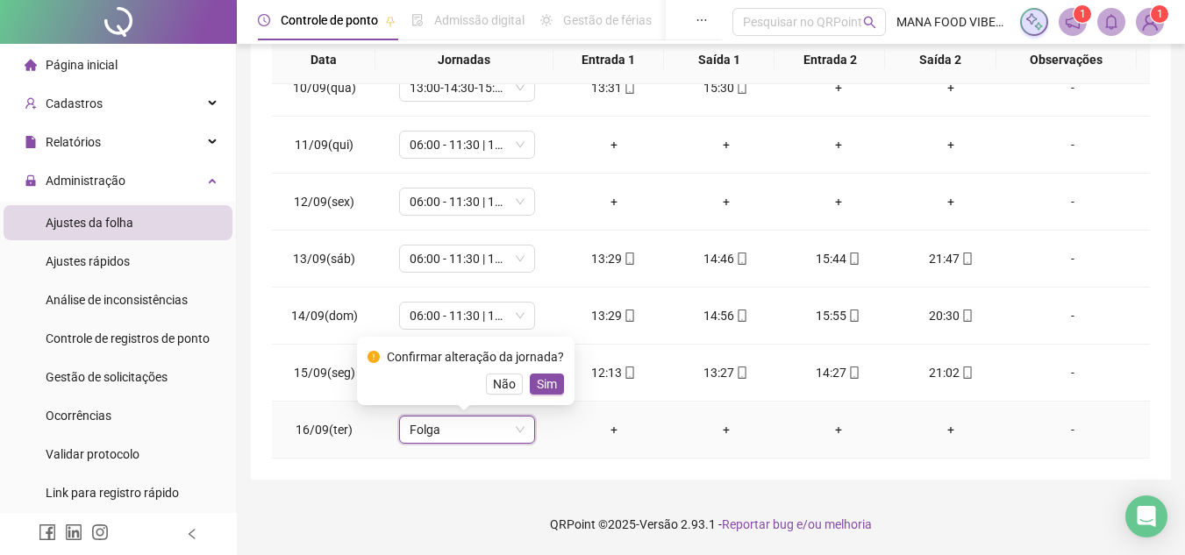
click at [549, 397] on div "Confirmar alteração da jornada? Não Sim" at bounding box center [466, 371] width 218 height 68
click at [551, 386] on span "Sim" at bounding box center [547, 384] width 20 height 19
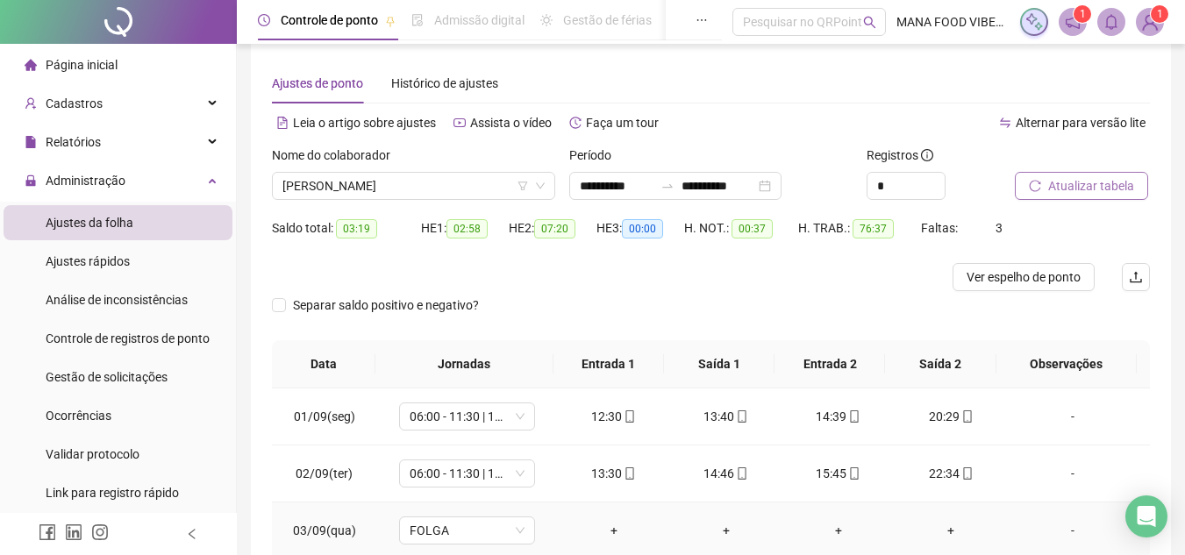
scroll to position [0, 0]
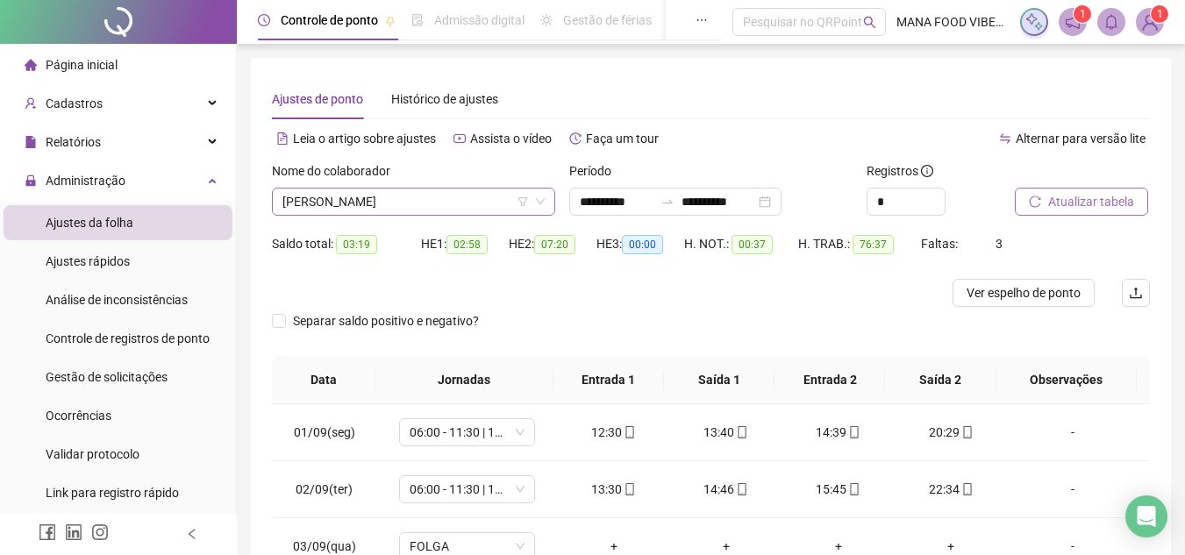
click at [440, 203] on span "[PERSON_NAME]" at bounding box center [414, 202] width 262 height 26
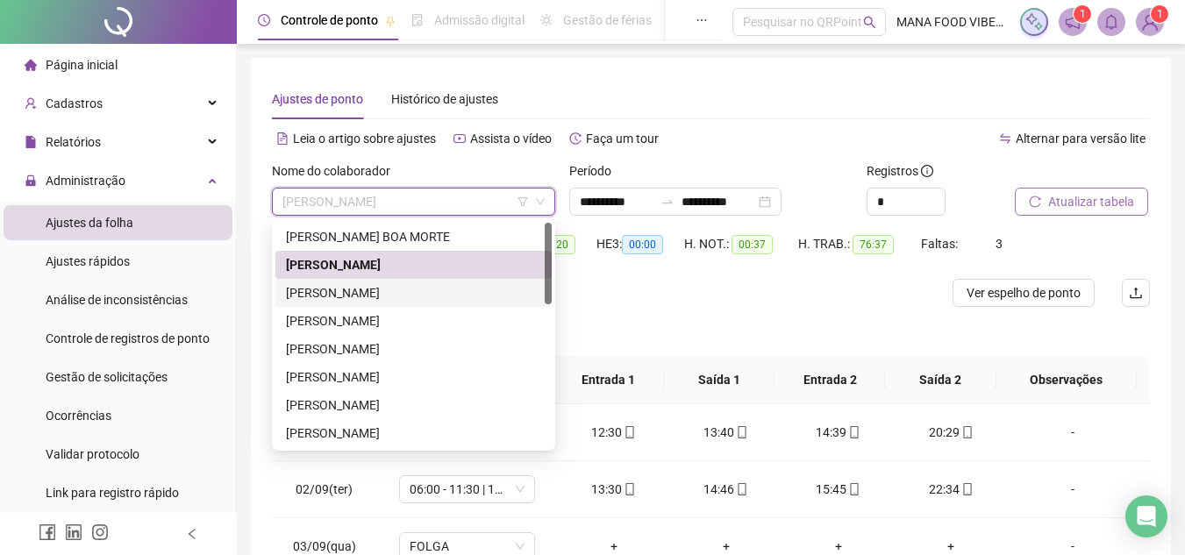
click at [395, 284] on div "[PERSON_NAME]" at bounding box center [413, 292] width 255 height 19
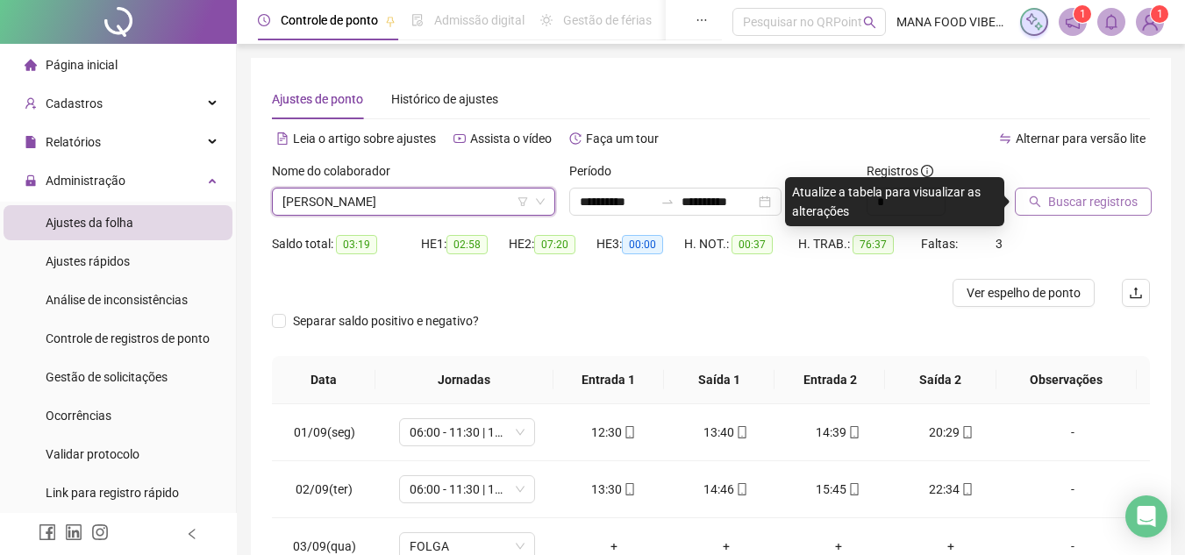
click at [1079, 204] on span "Buscar registros" at bounding box center [1092, 201] width 89 height 19
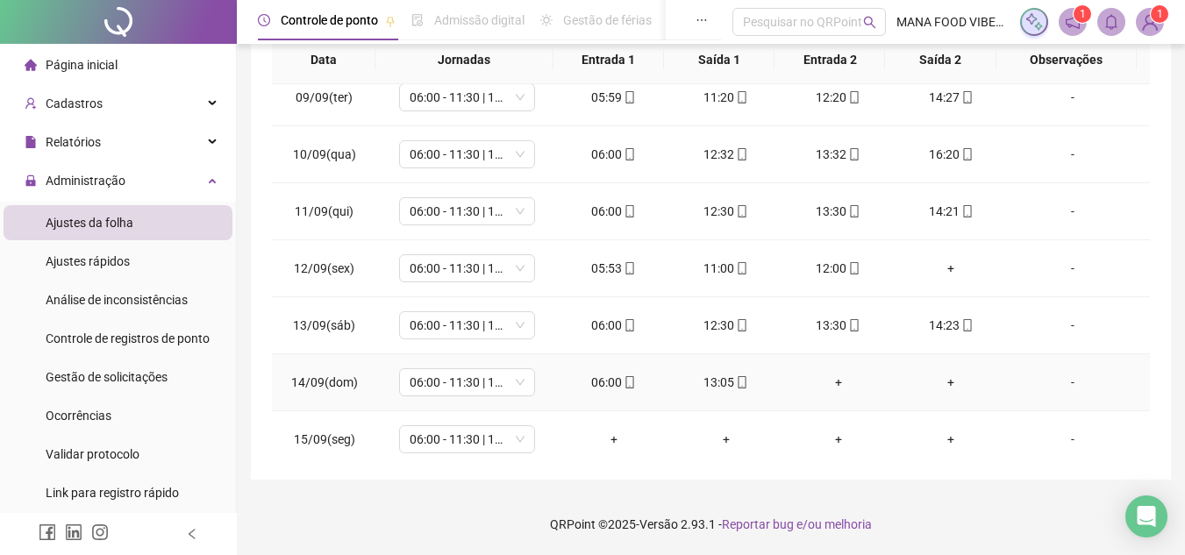
scroll to position [526, 0]
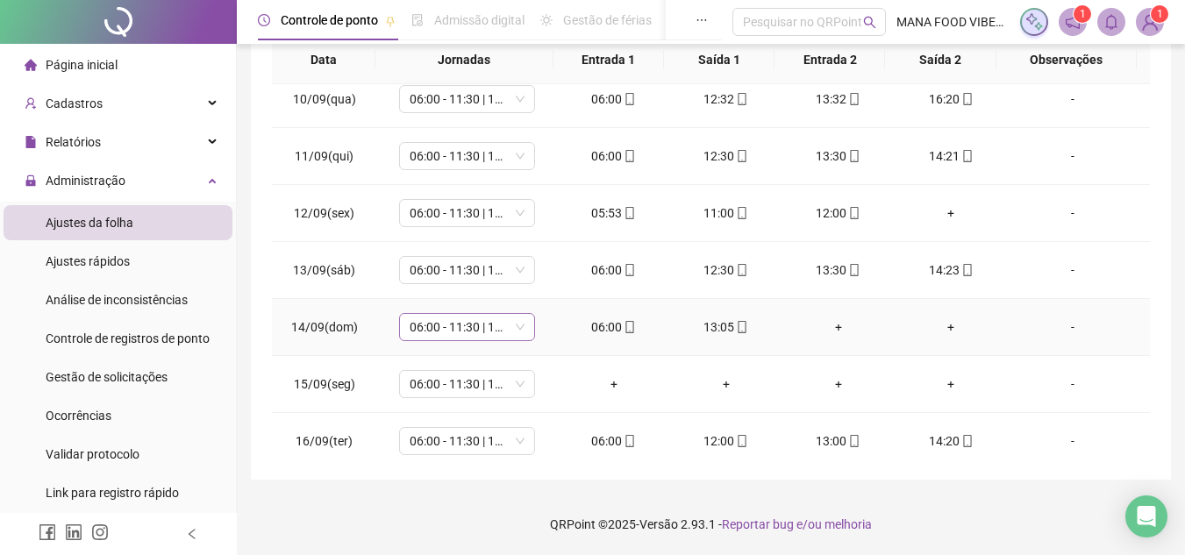
click at [483, 327] on span "06:00 - 11:30 | 12:30 - 14:20" at bounding box center [467, 327] width 115 height 26
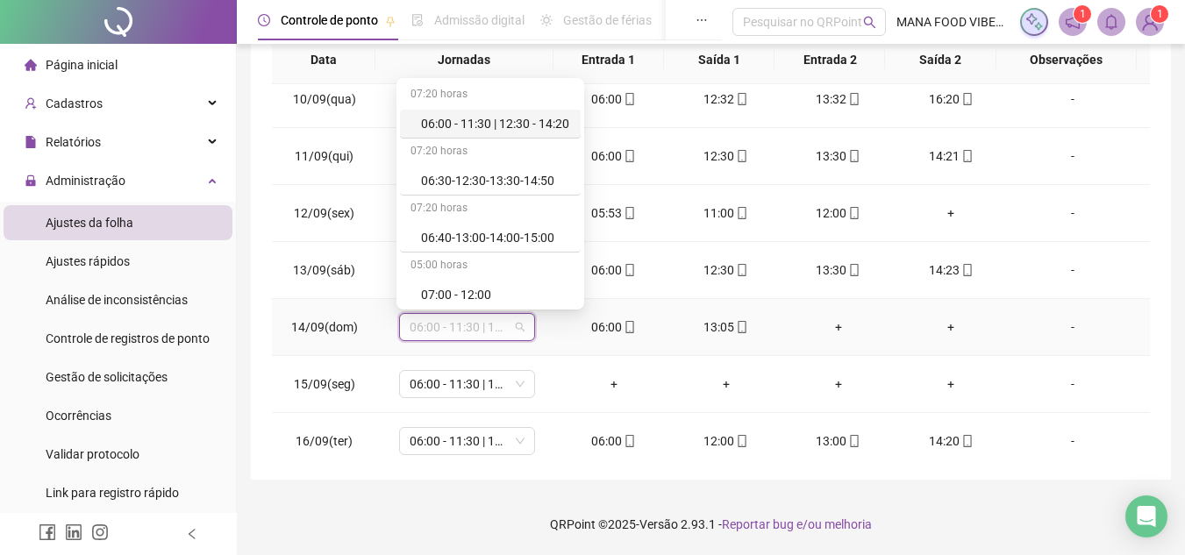
type input "*"
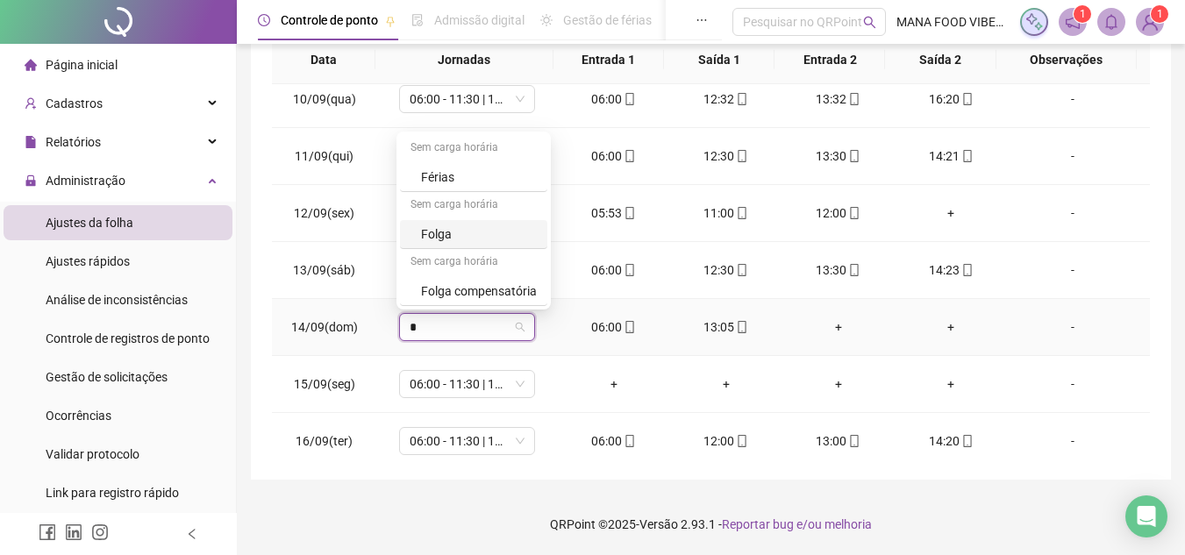
click at [462, 233] on div "Folga" at bounding box center [479, 234] width 116 height 19
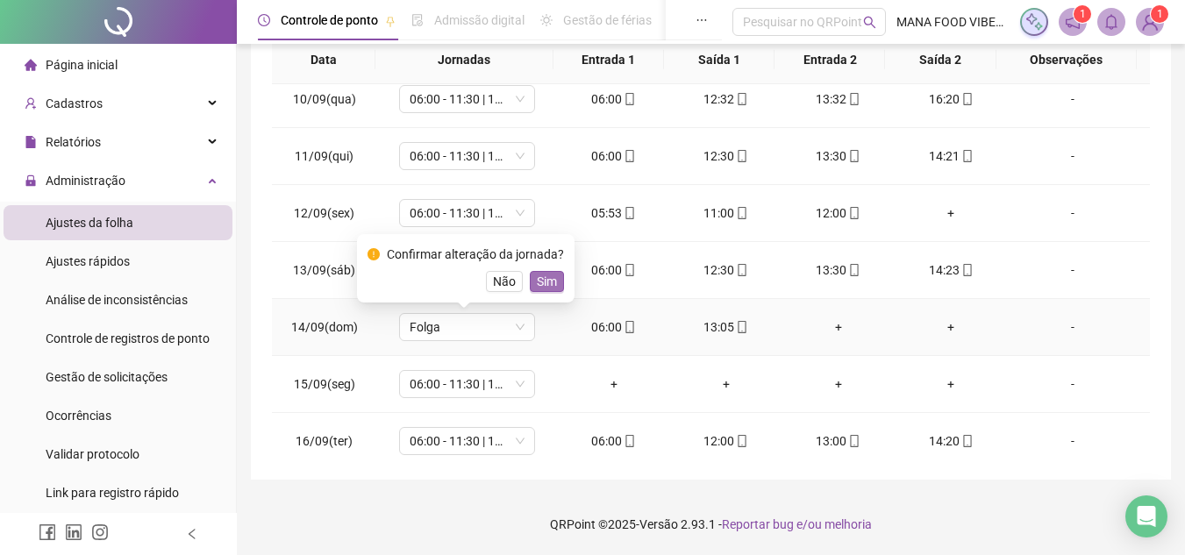
click at [540, 282] on span "Sim" at bounding box center [547, 281] width 20 height 19
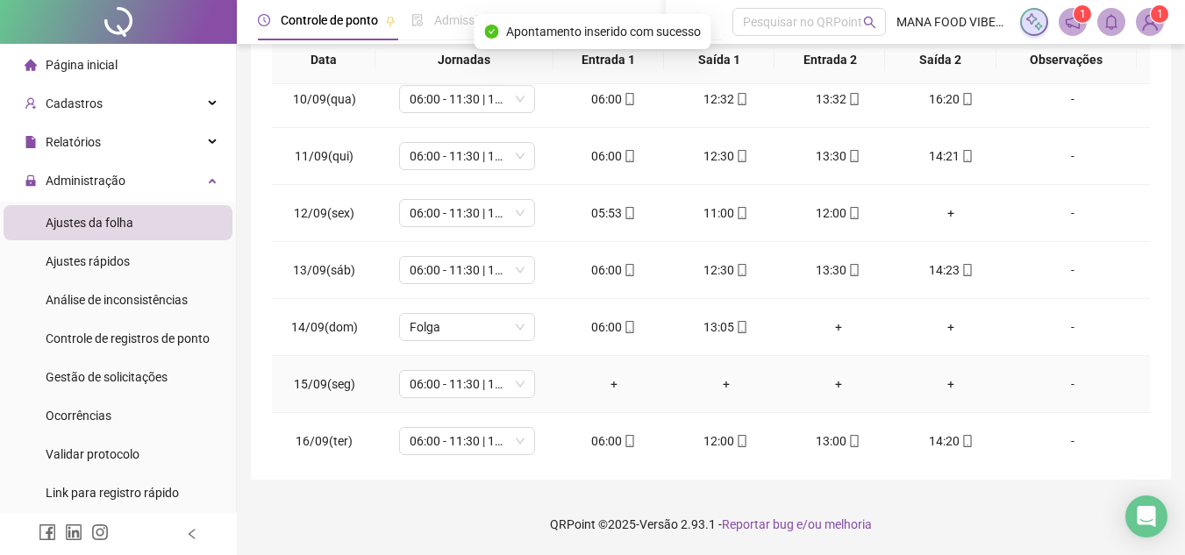
scroll to position [538, 0]
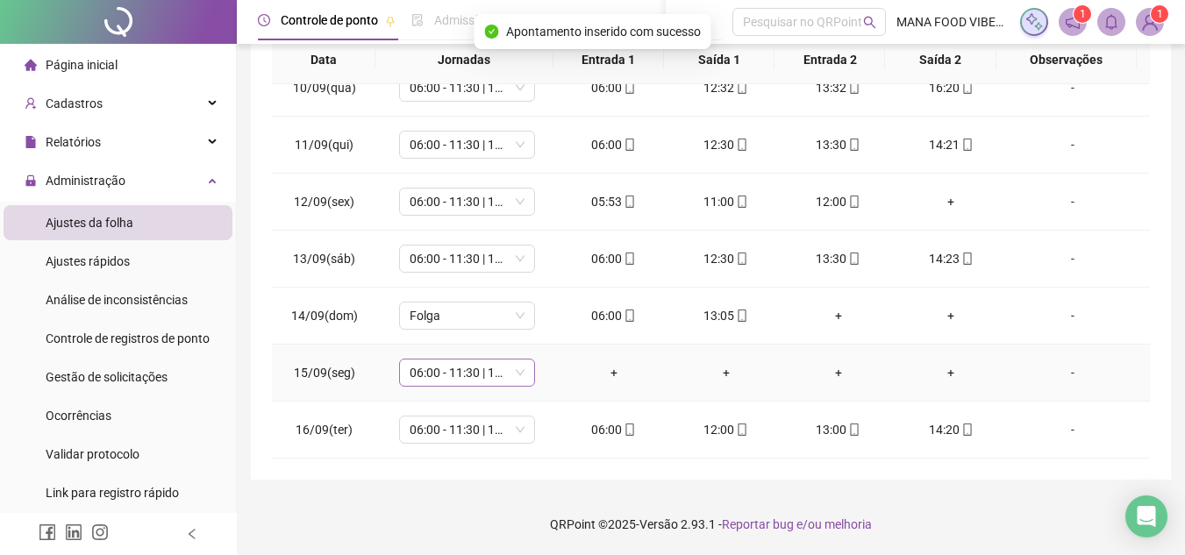
click at [445, 381] on span "06:00 - 11:30 | 12:30 - 14:20" at bounding box center [467, 373] width 115 height 26
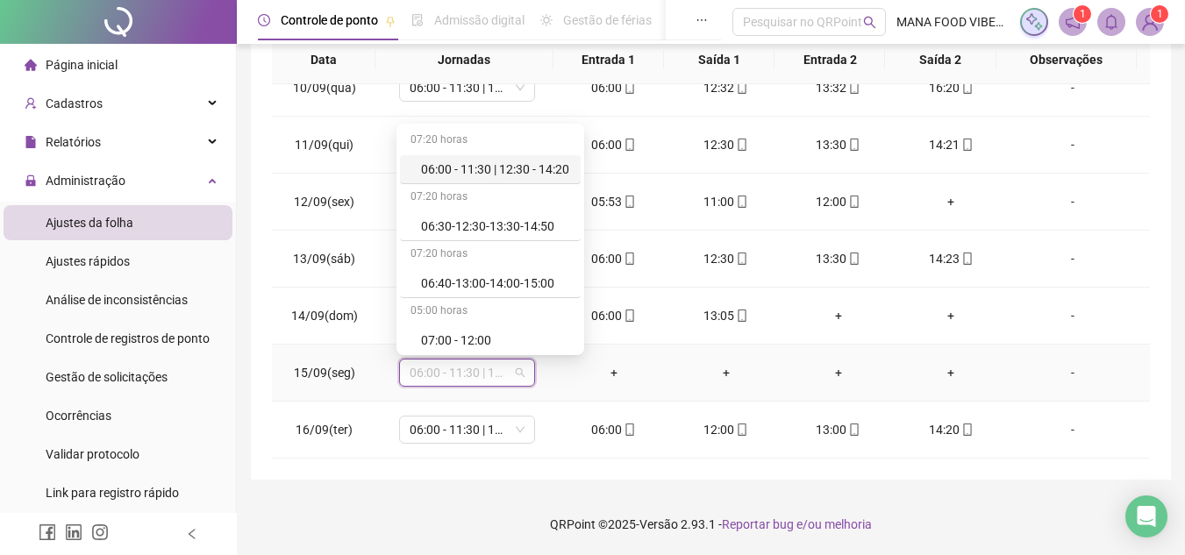
type input "*"
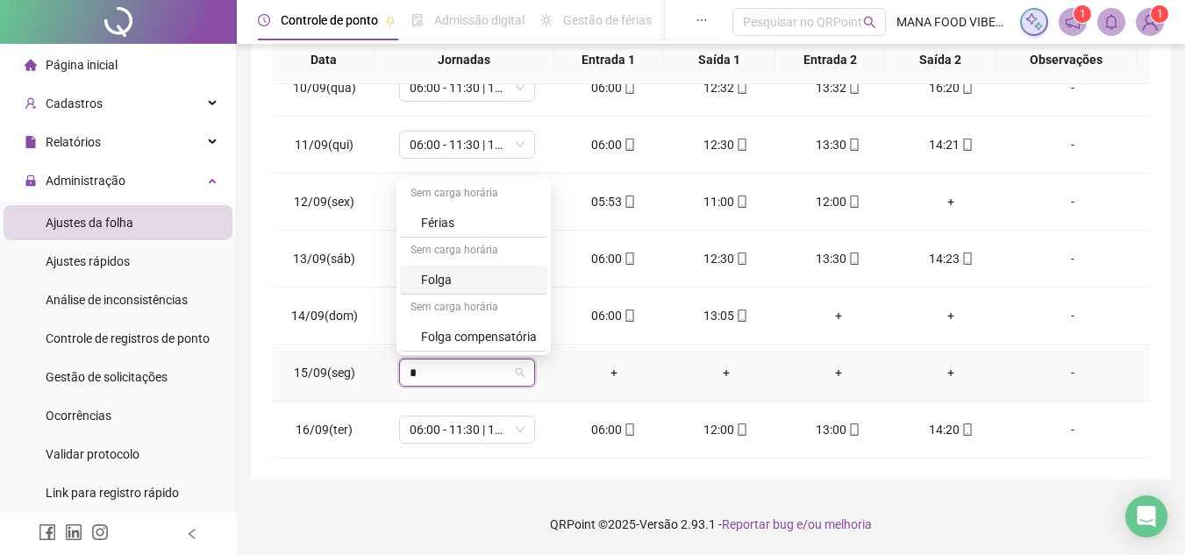
click at [469, 283] on div "Folga" at bounding box center [479, 279] width 116 height 19
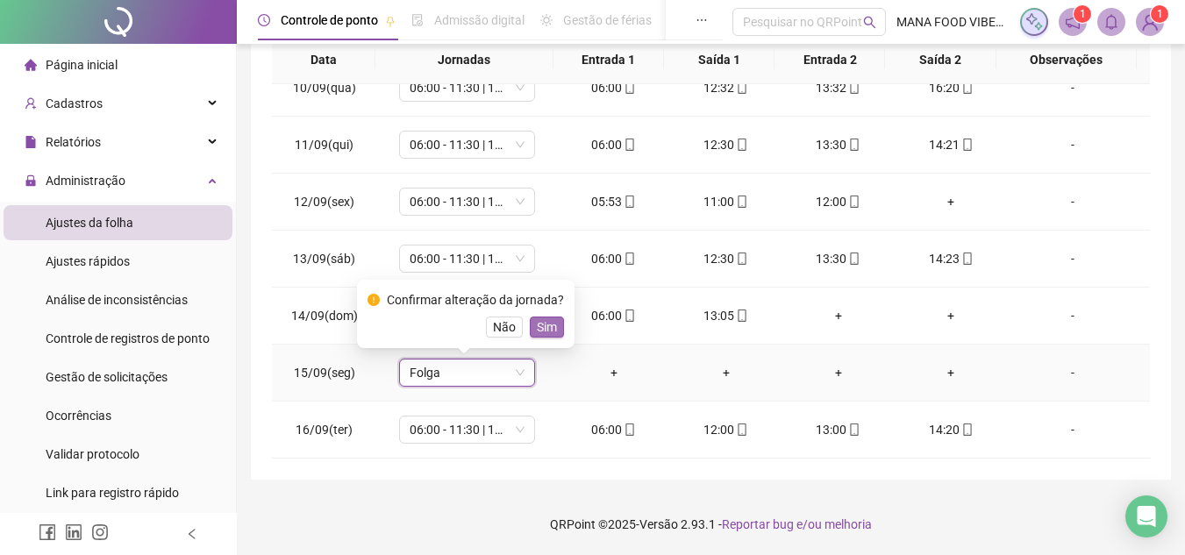
click at [545, 331] on span "Sim" at bounding box center [547, 327] width 20 height 19
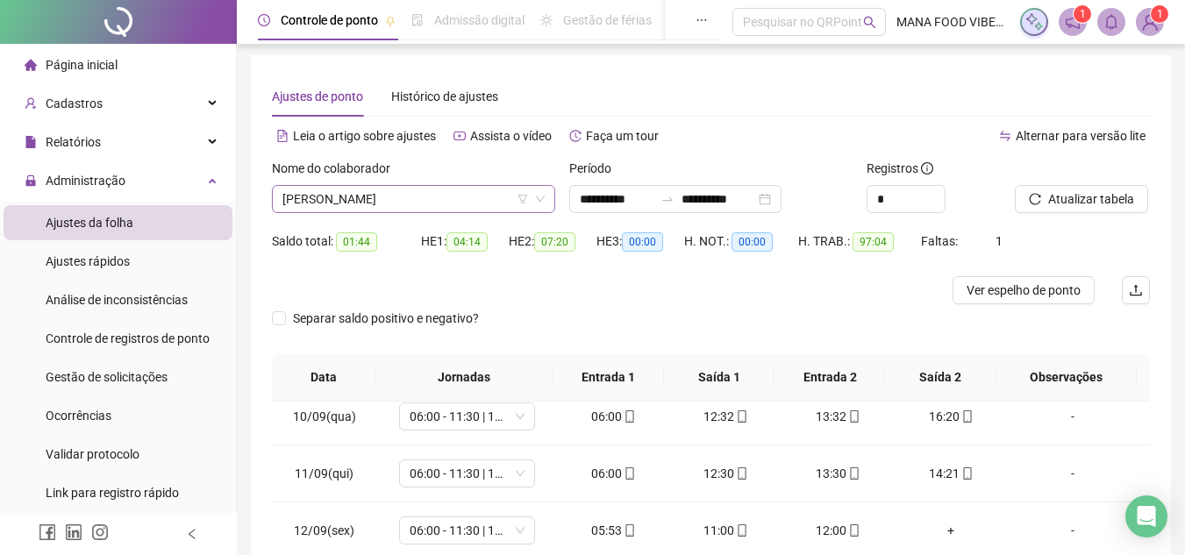
scroll to position [0, 0]
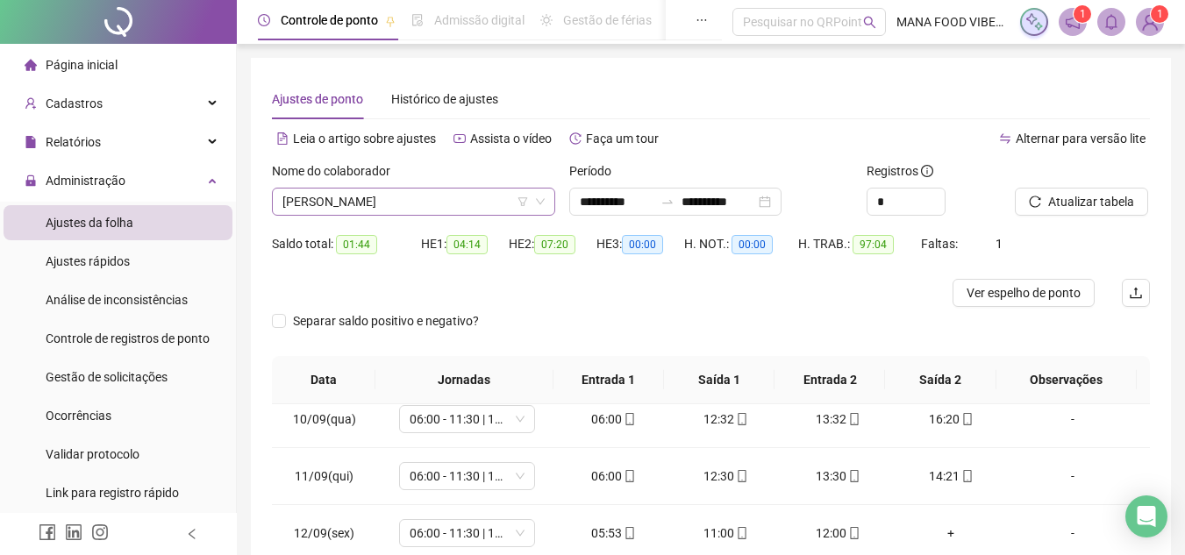
click at [454, 188] on div "[PERSON_NAME]" at bounding box center [413, 202] width 283 height 28
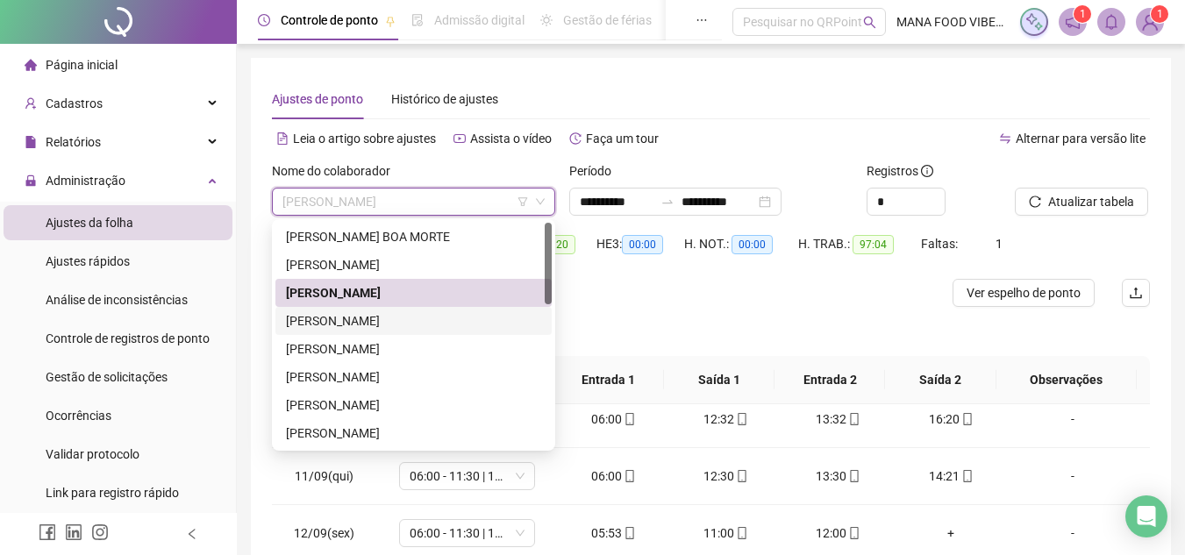
click at [427, 320] on div "[PERSON_NAME]" at bounding box center [413, 320] width 255 height 19
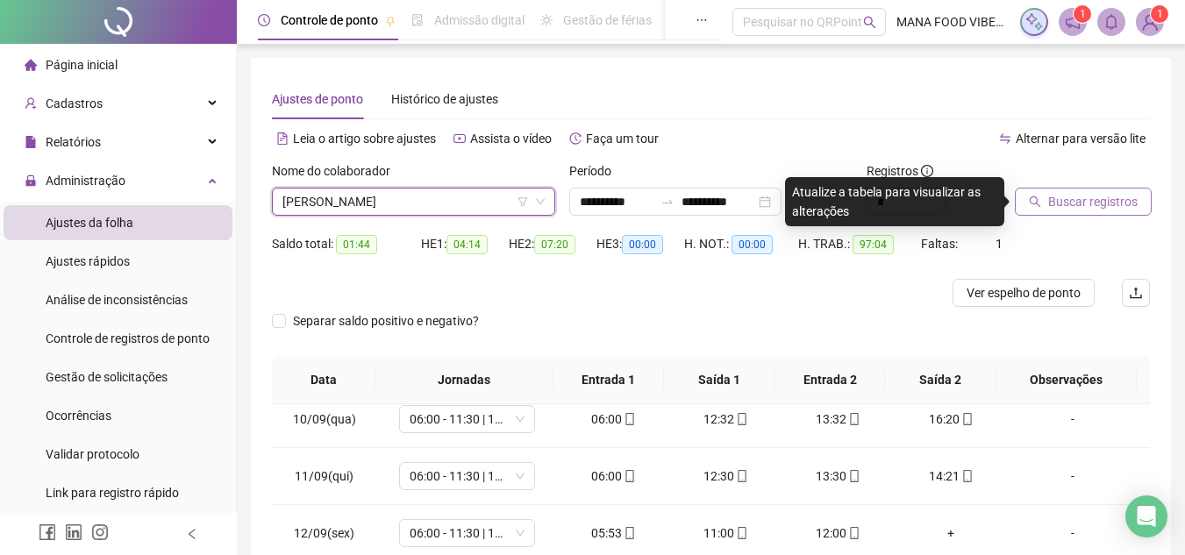
click at [1108, 197] on span "Buscar registros" at bounding box center [1092, 201] width 89 height 19
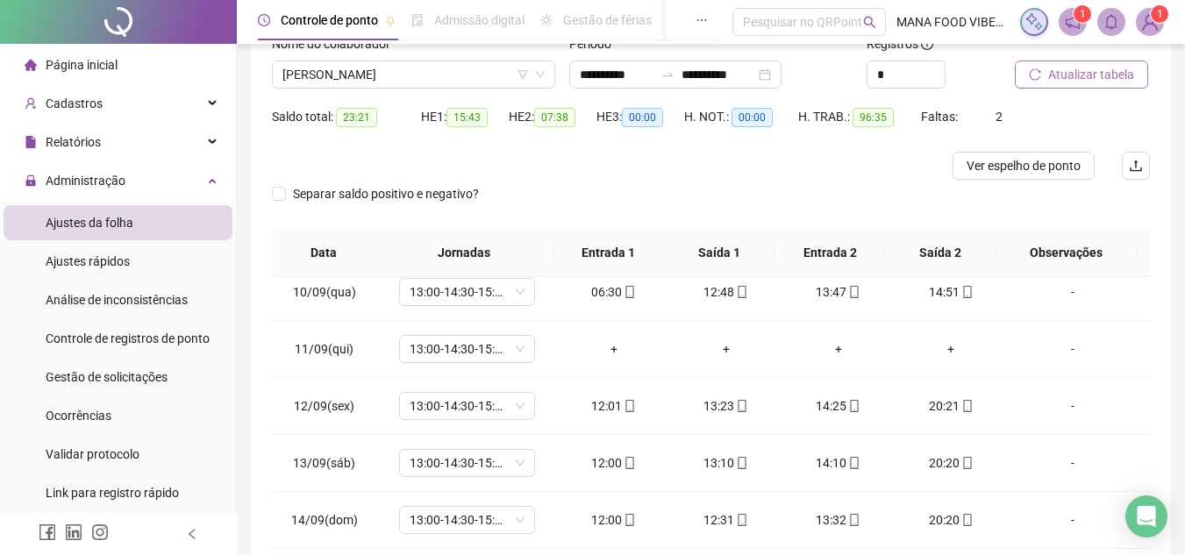
scroll to position [175, 0]
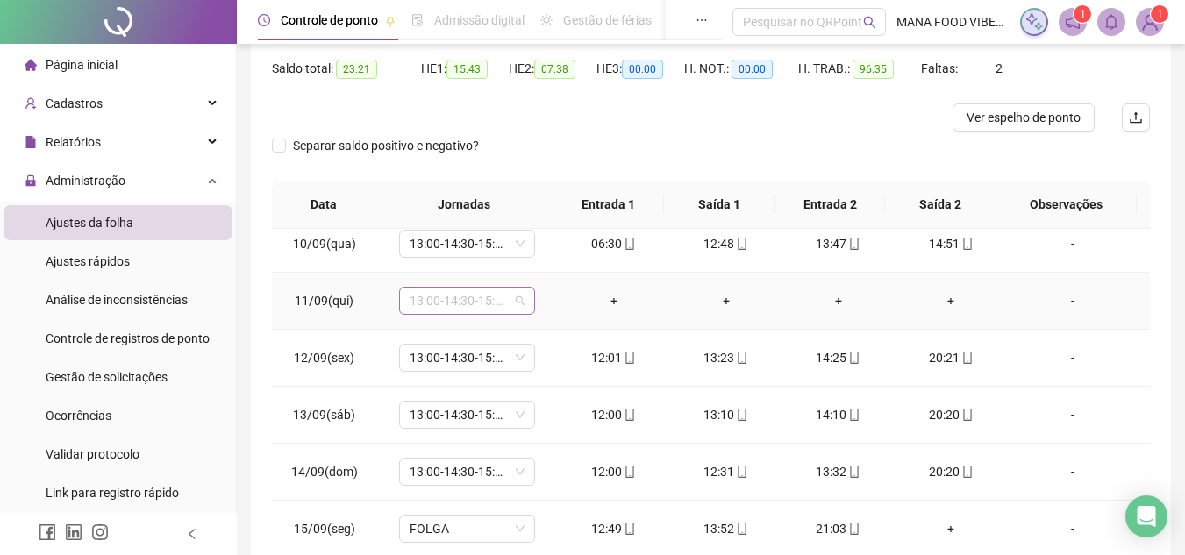
click at [469, 305] on span "13:00-14:30-15:30-21:20" at bounding box center [467, 301] width 115 height 26
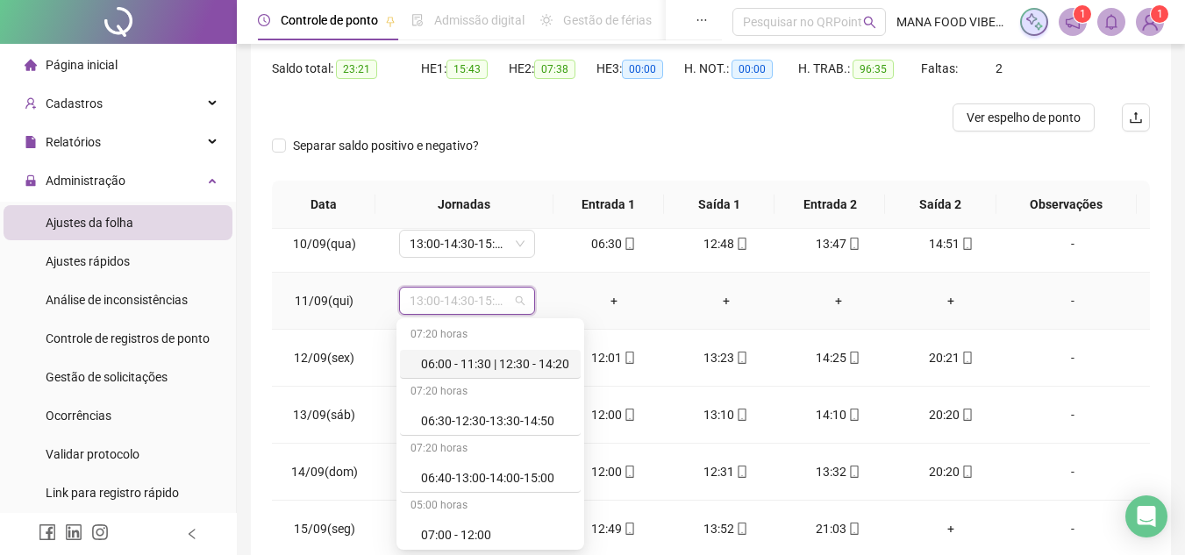
type input "*"
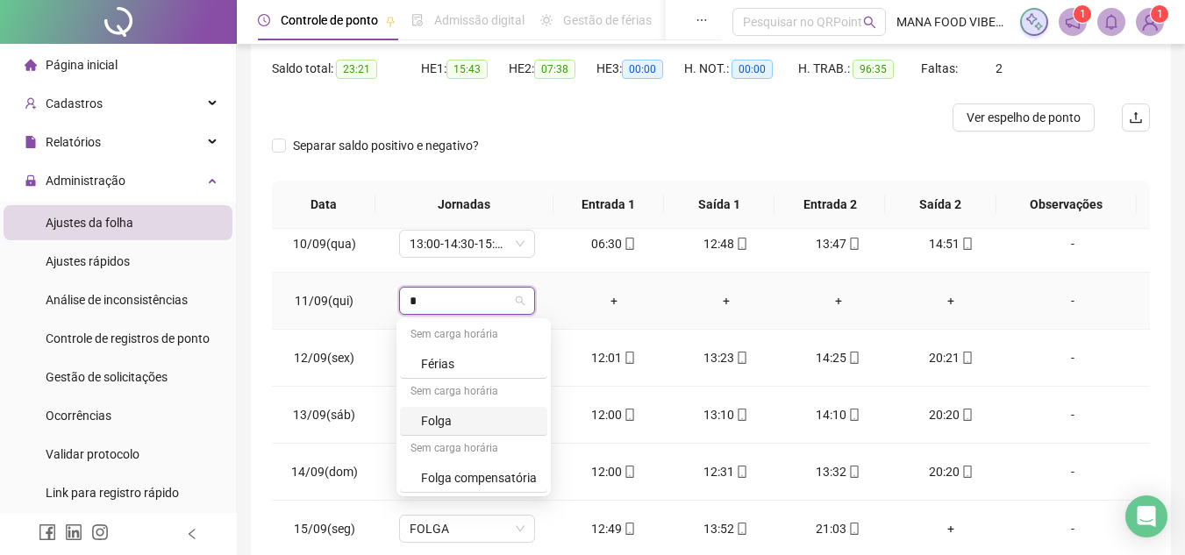
click at [454, 422] on div "Folga" at bounding box center [479, 420] width 116 height 19
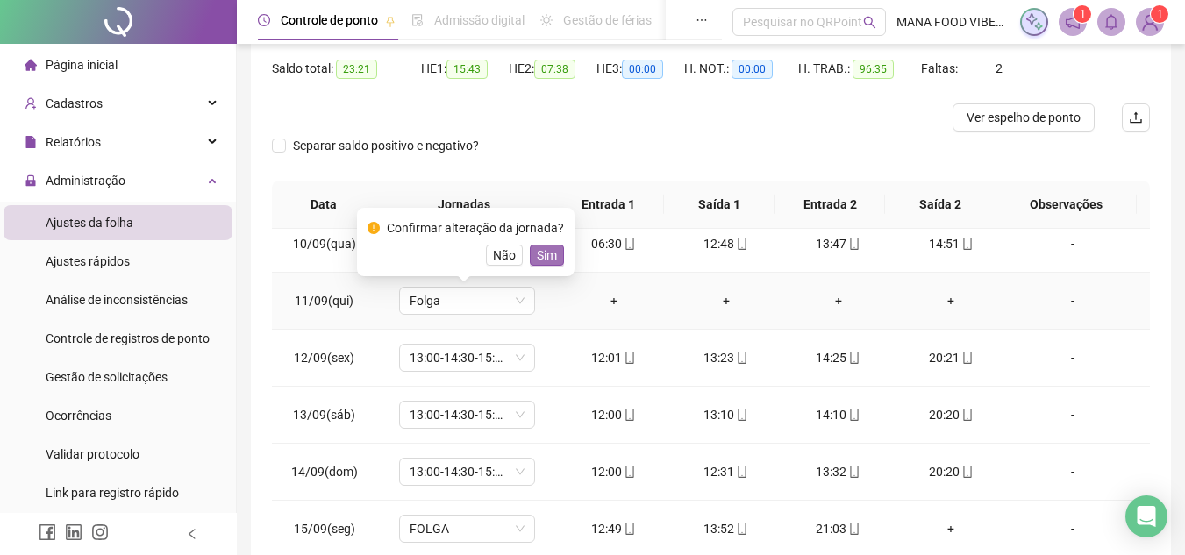
click at [544, 254] on span "Sim" at bounding box center [547, 255] width 20 height 19
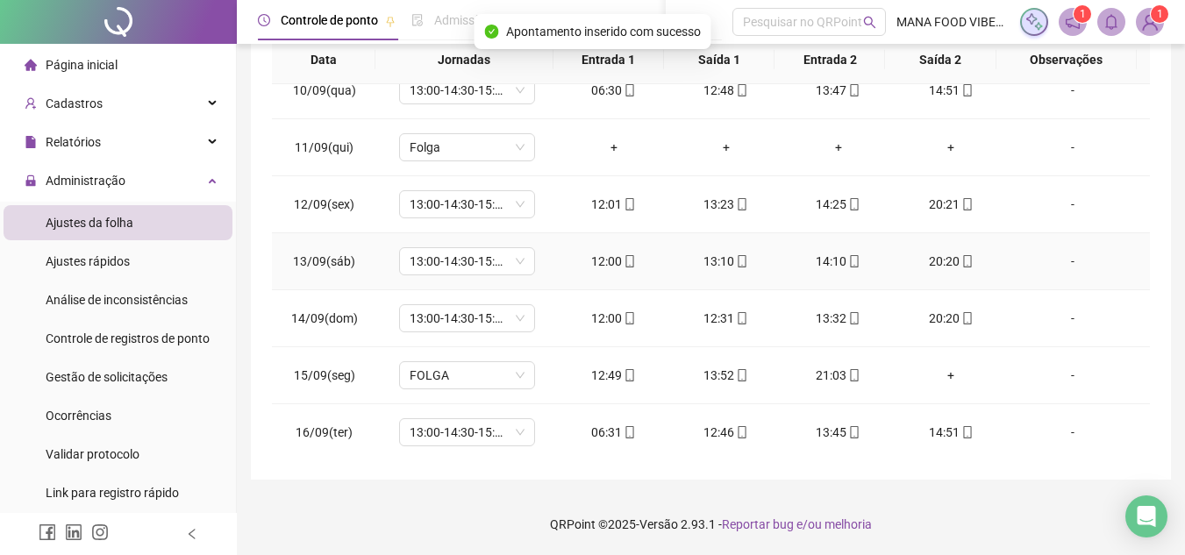
scroll to position [538, 0]
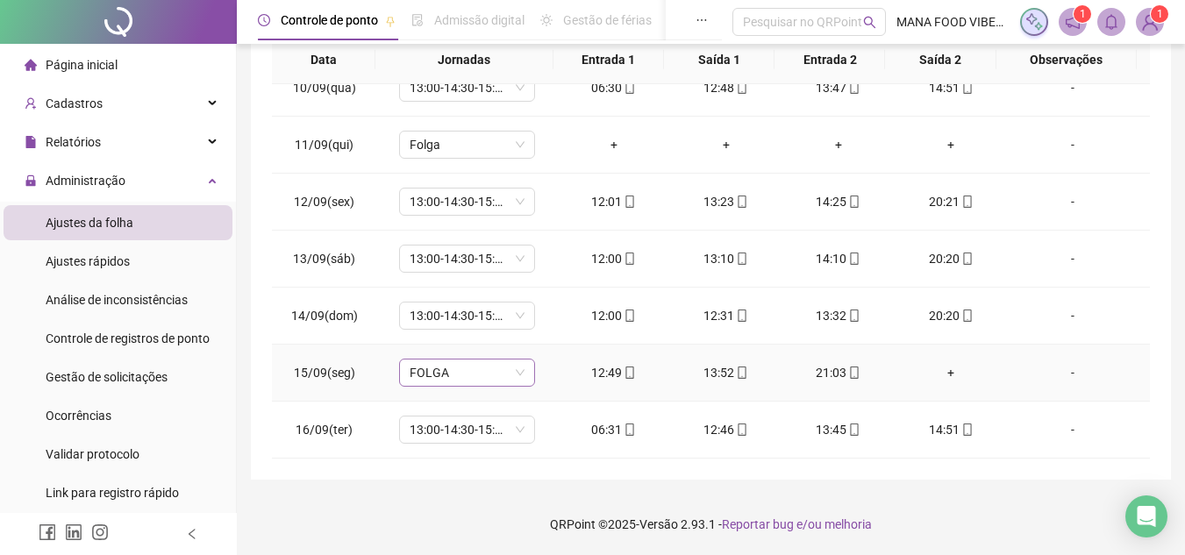
click at [494, 376] on span "FOLGA" at bounding box center [467, 373] width 115 height 26
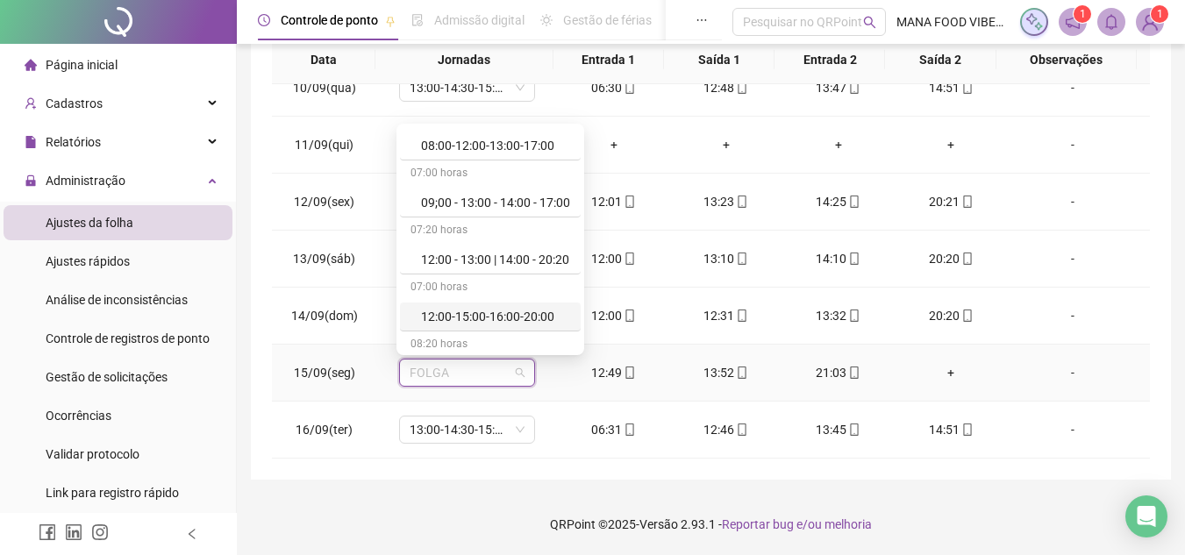
scroll to position [351, 0]
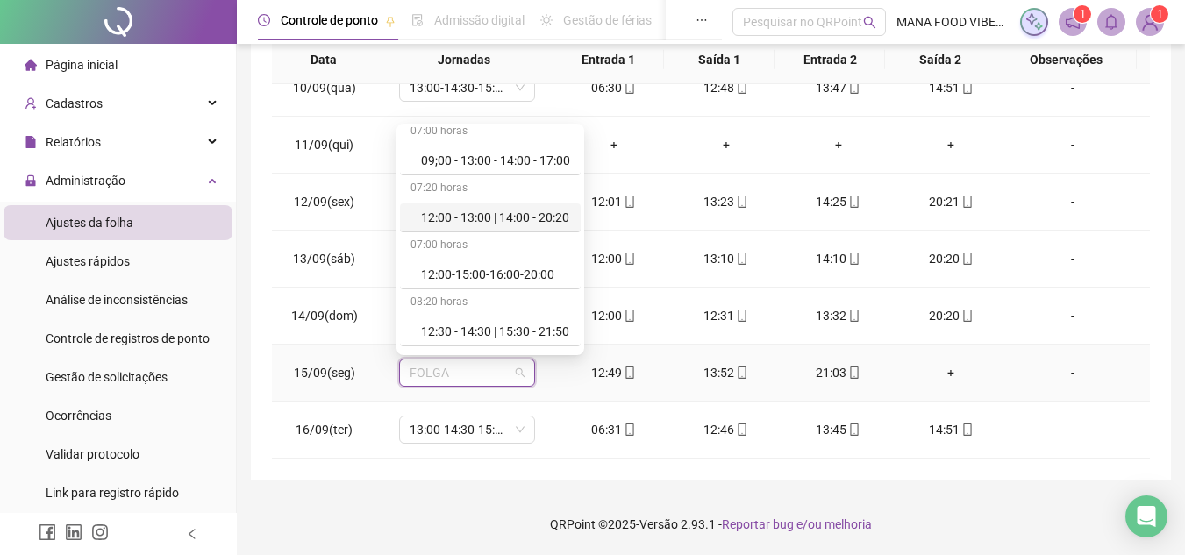
click at [500, 222] on div "12:00 - 13:00 | 14:00 - 20:20" at bounding box center [495, 217] width 149 height 19
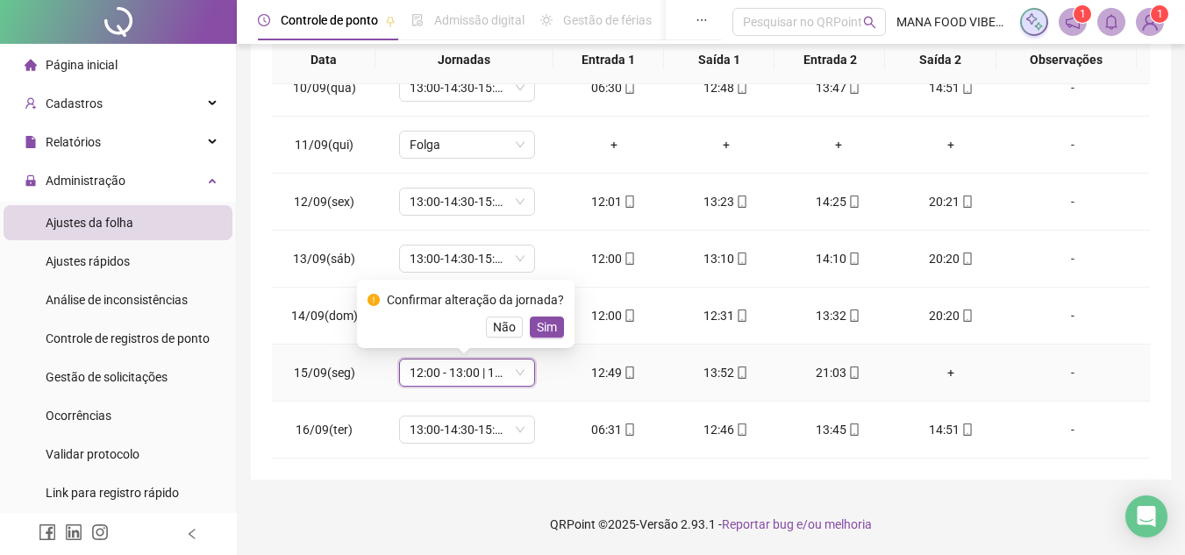
click at [548, 332] on span "Sim" at bounding box center [547, 327] width 20 height 19
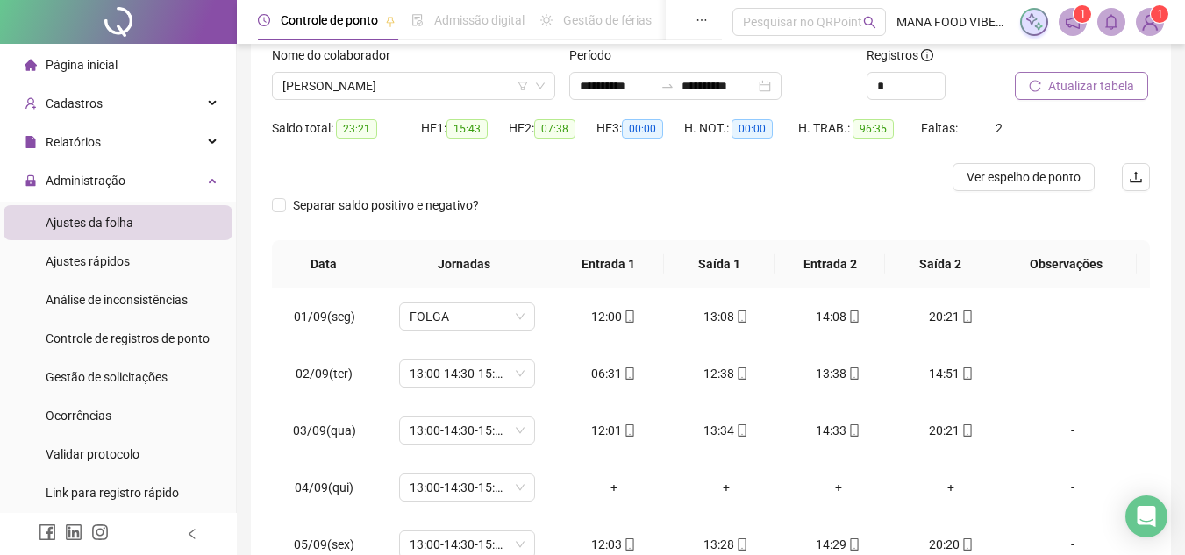
scroll to position [57, 0]
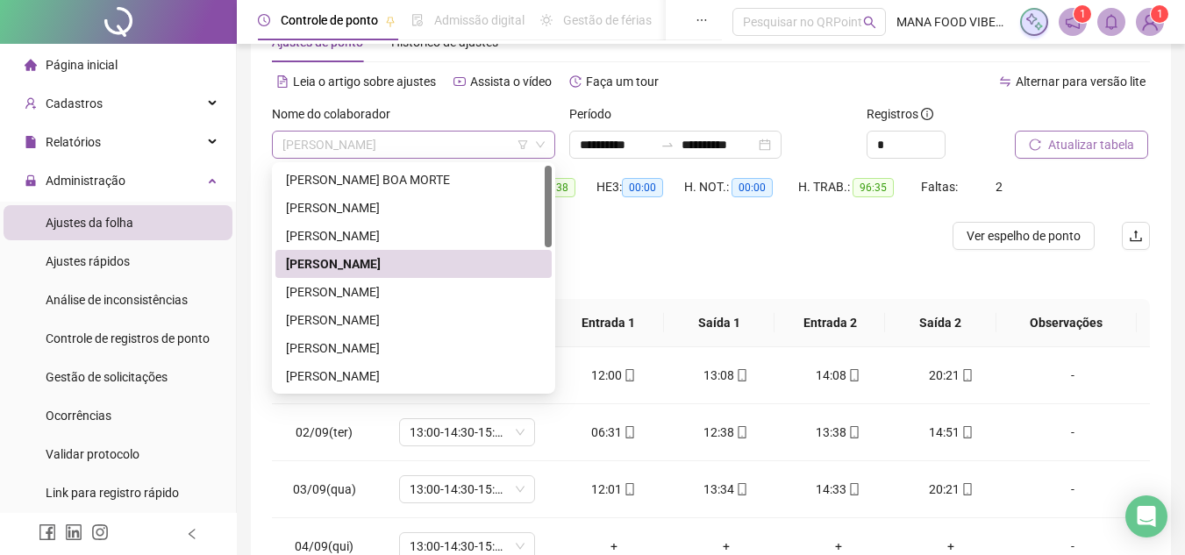
click at [489, 141] on span "[PERSON_NAME]" at bounding box center [414, 145] width 262 height 26
click at [362, 292] on div "[PERSON_NAME]" at bounding box center [413, 292] width 255 height 19
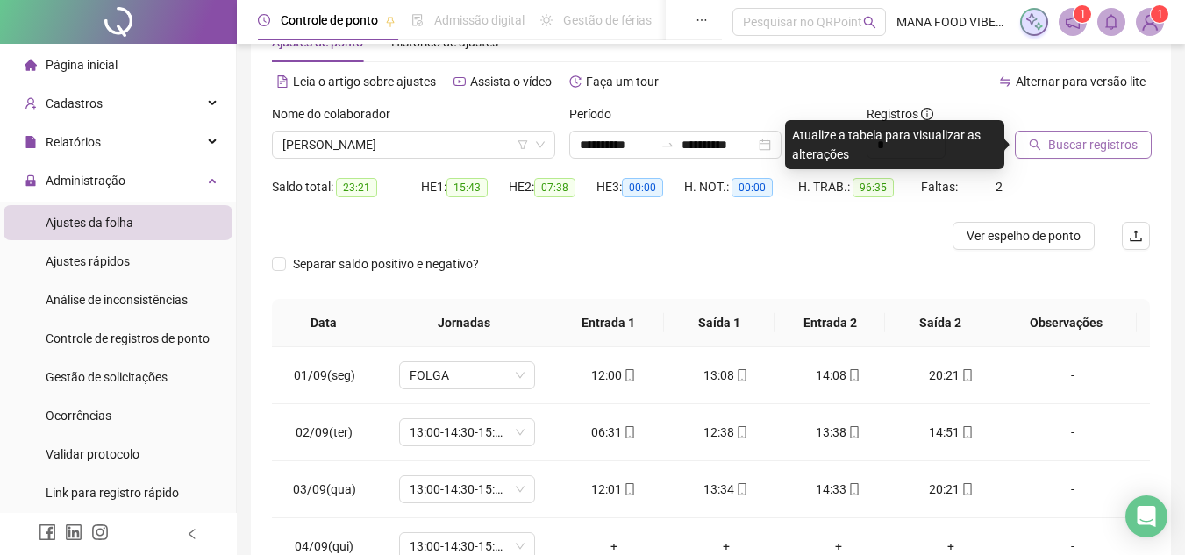
click at [1090, 147] on span "Buscar registros" at bounding box center [1092, 144] width 89 height 19
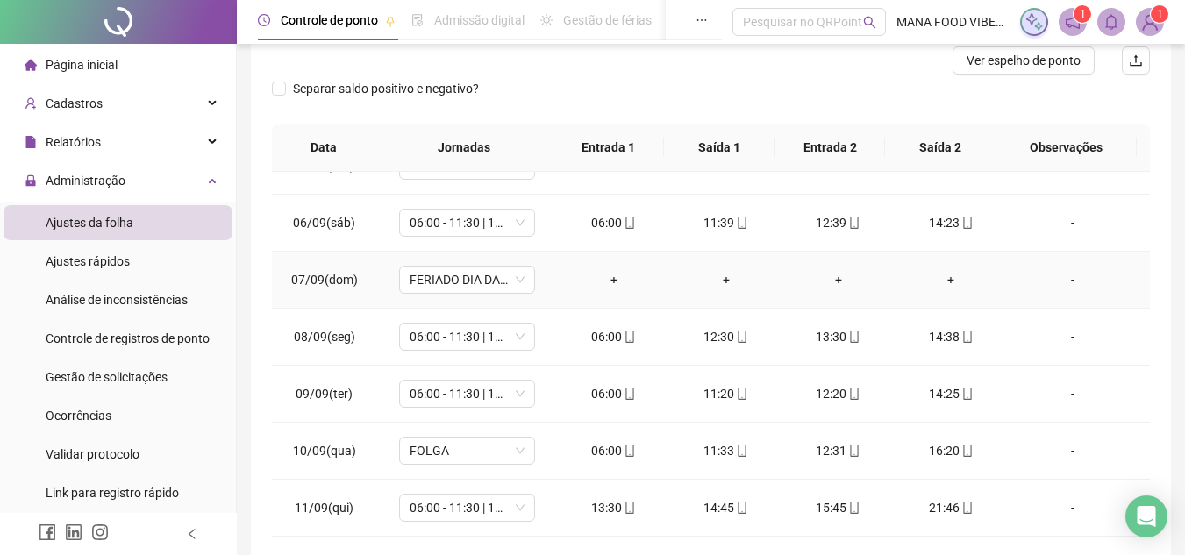
scroll to position [263, 0]
click at [508, 274] on span "FERIADO DIA DA INDEPENDÊNCIA" at bounding box center [467, 279] width 115 height 26
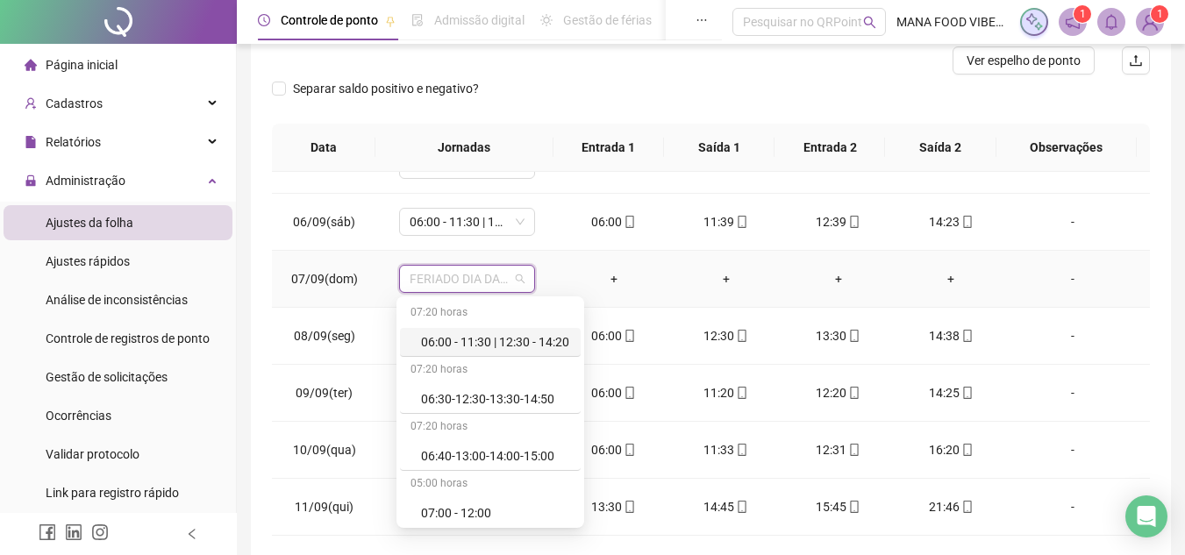
type input "*"
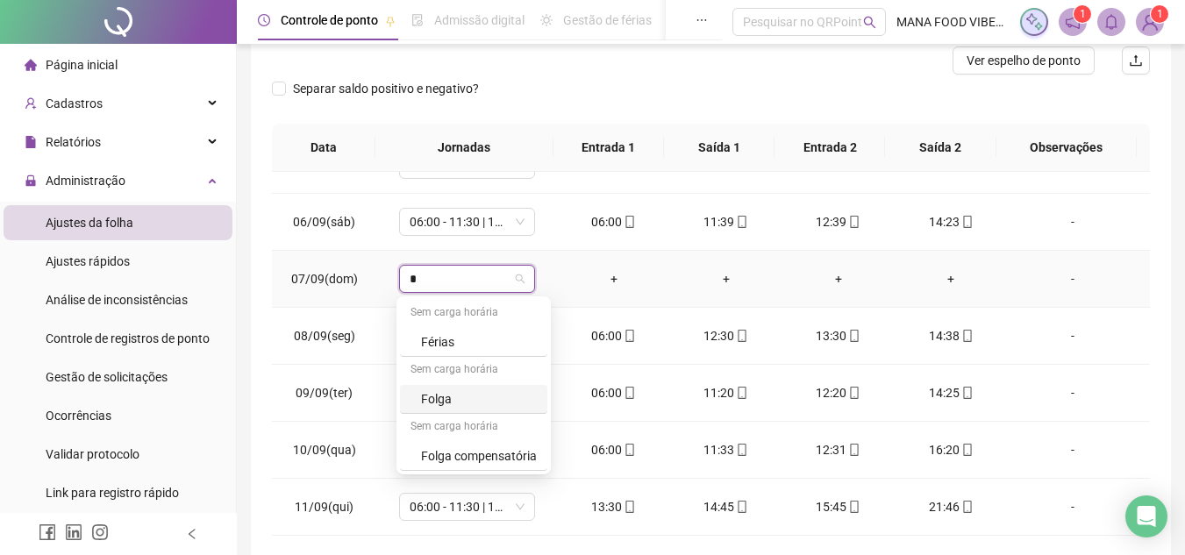
click at [447, 398] on div "Folga" at bounding box center [479, 399] width 116 height 19
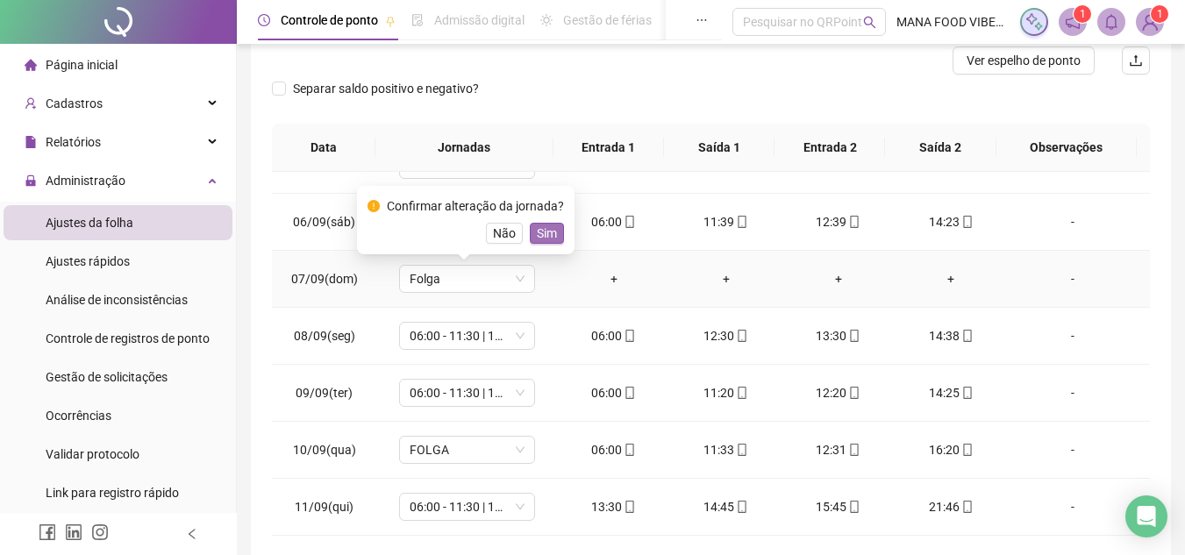
click at [537, 237] on span "Sim" at bounding box center [547, 233] width 20 height 19
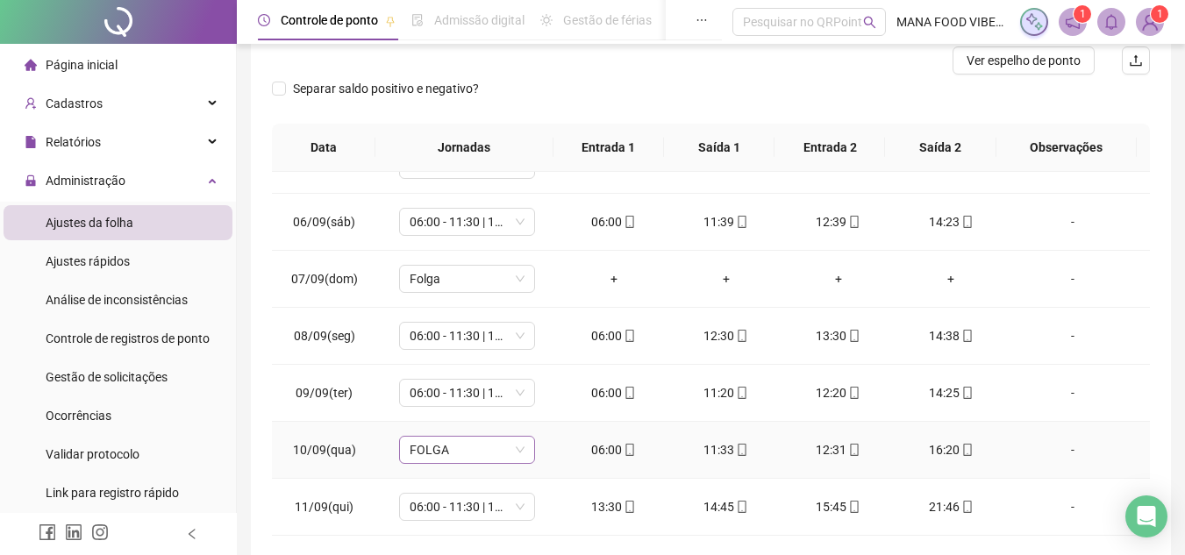
click at [492, 450] on span "FOLGA" at bounding box center [467, 450] width 115 height 26
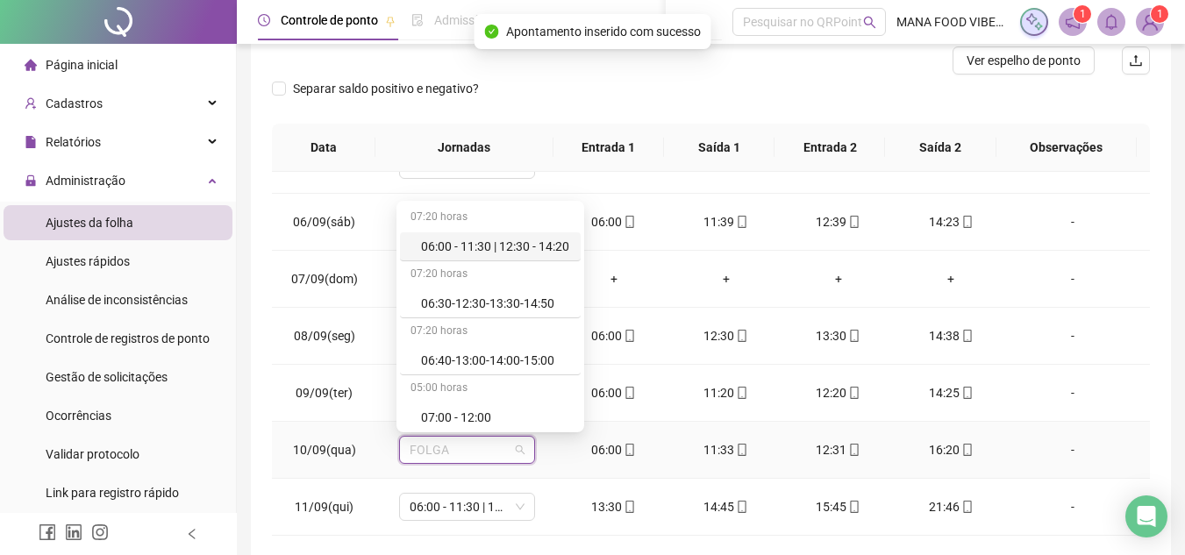
click at [492, 239] on div "06:00 - 11:30 | 12:30 - 14:20" at bounding box center [495, 246] width 149 height 19
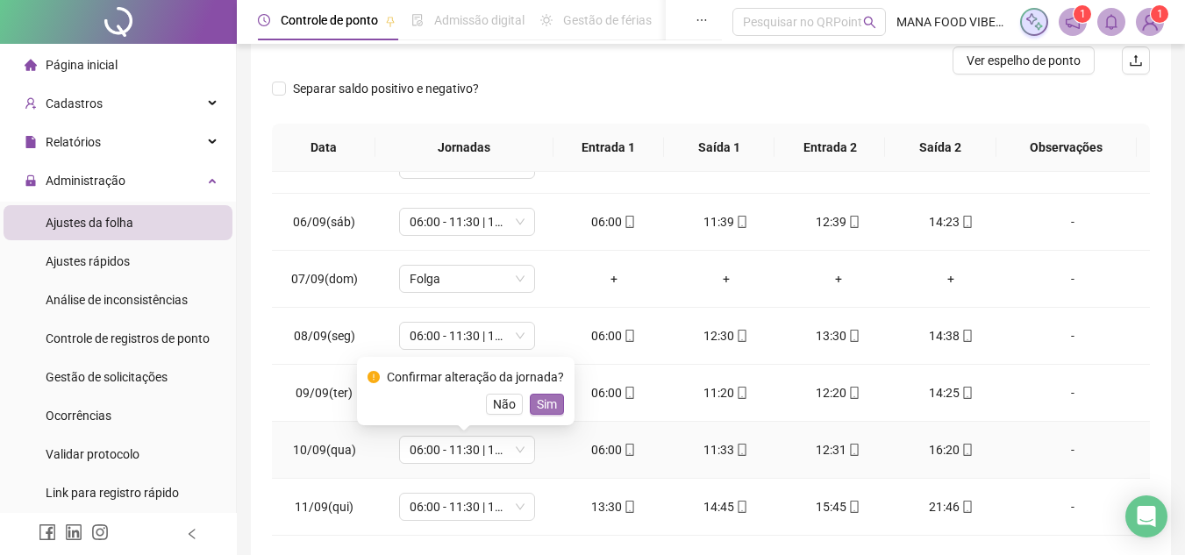
click at [543, 406] on span "Sim" at bounding box center [547, 404] width 20 height 19
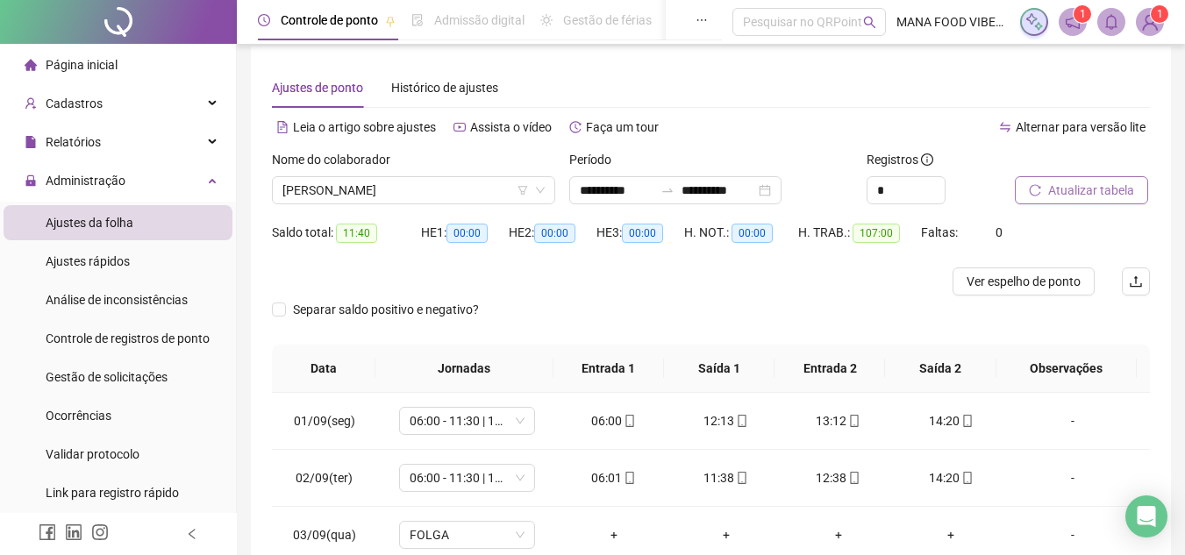
scroll to position [0, 0]
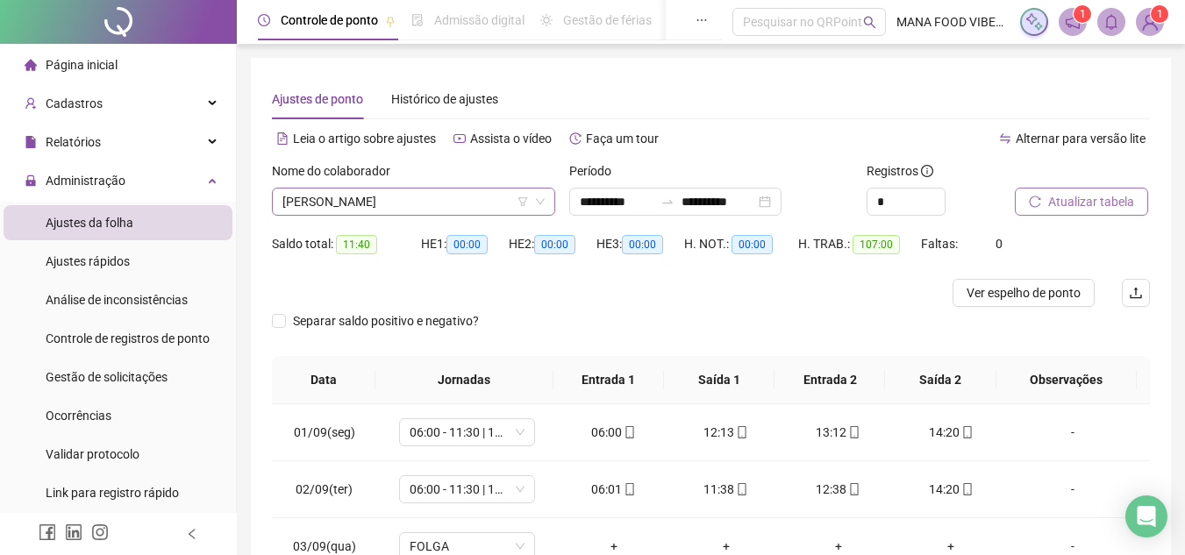
click at [458, 205] on span "[PERSON_NAME]" at bounding box center [414, 202] width 262 height 26
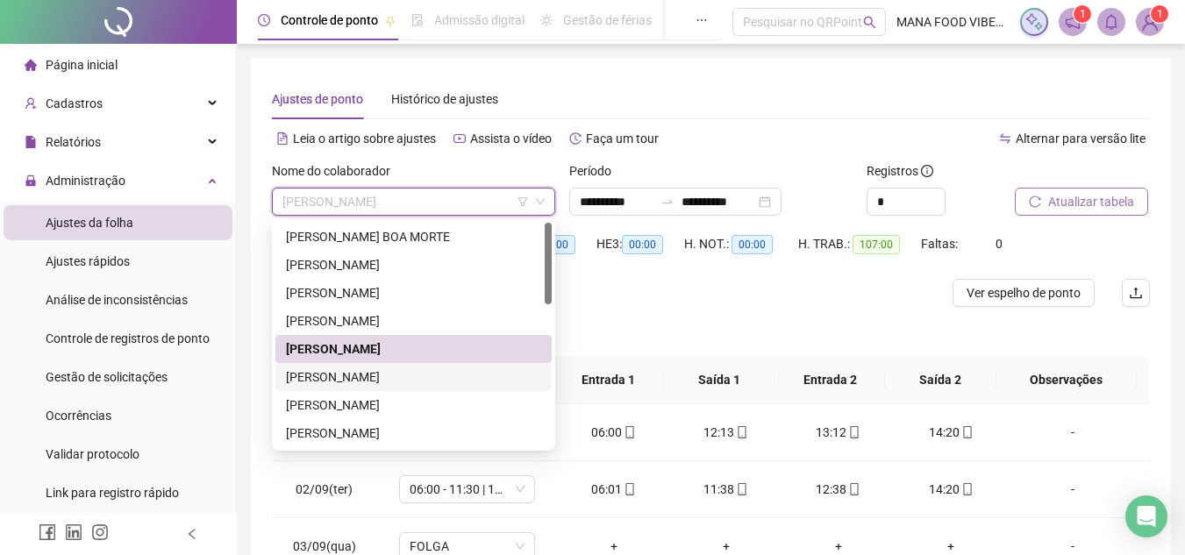
click at [387, 376] on div "[PERSON_NAME]" at bounding box center [413, 377] width 255 height 19
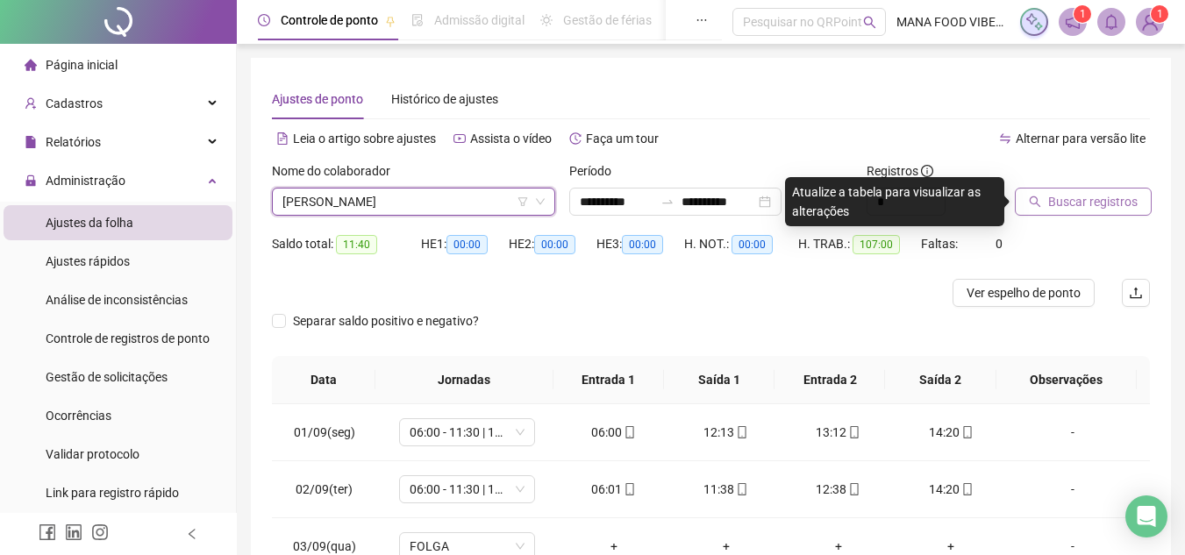
click at [411, 203] on span "[PERSON_NAME]" at bounding box center [414, 202] width 262 height 26
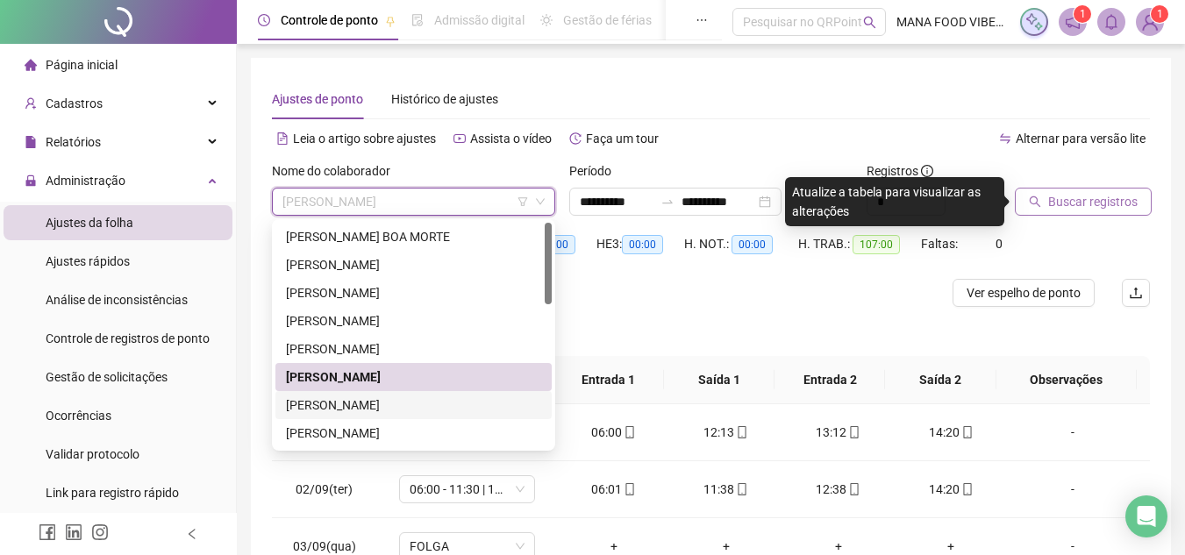
click at [373, 410] on div "[PERSON_NAME]" at bounding box center [413, 405] width 255 height 19
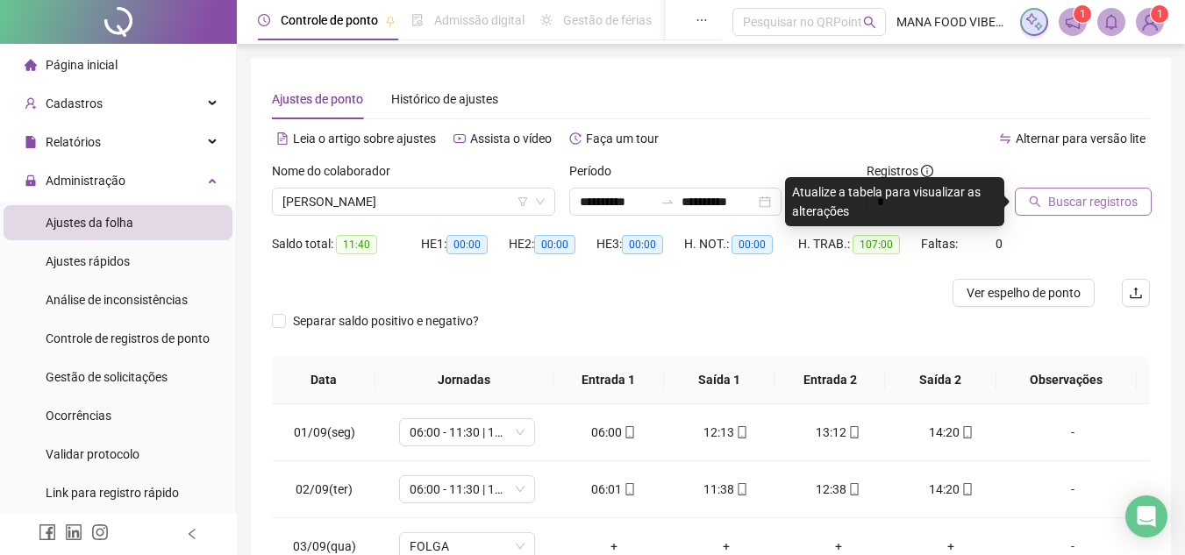
click at [1081, 204] on span "Buscar registros" at bounding box center [1092, 201] width 89 height 19
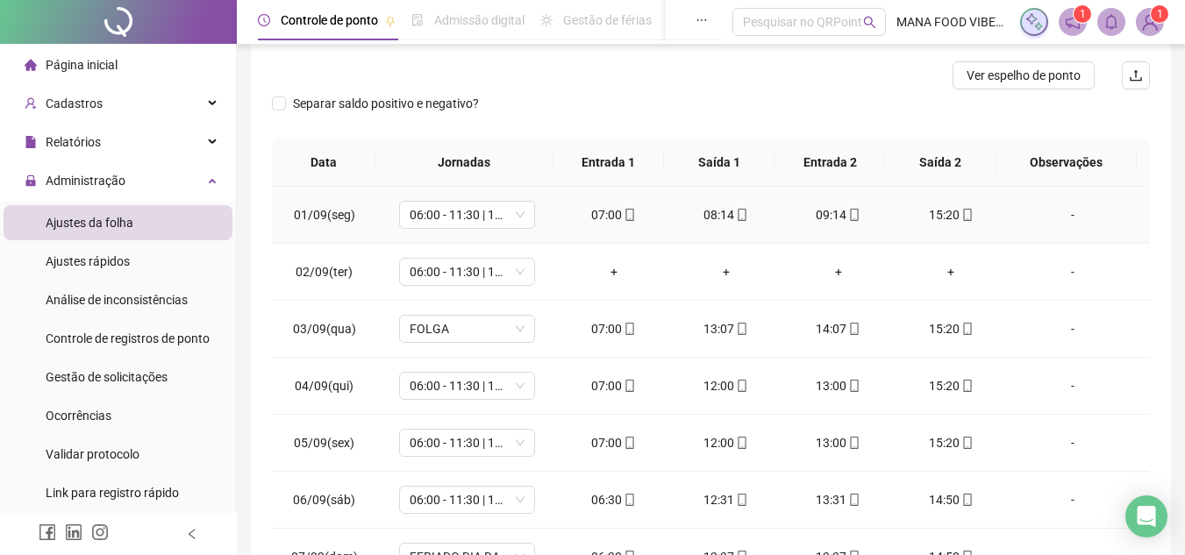
scroll to position [263, 0]
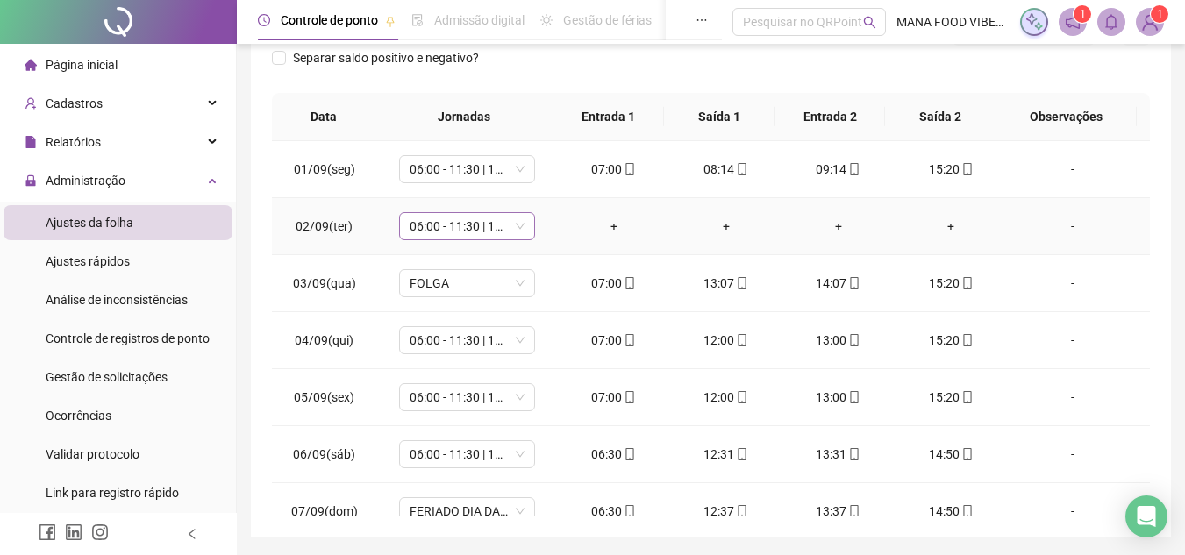
click at [504, 228] on span "06:00 - 11:30 | 12:30 - 14:20" at bounding box center [467, 226] width 115 height 26
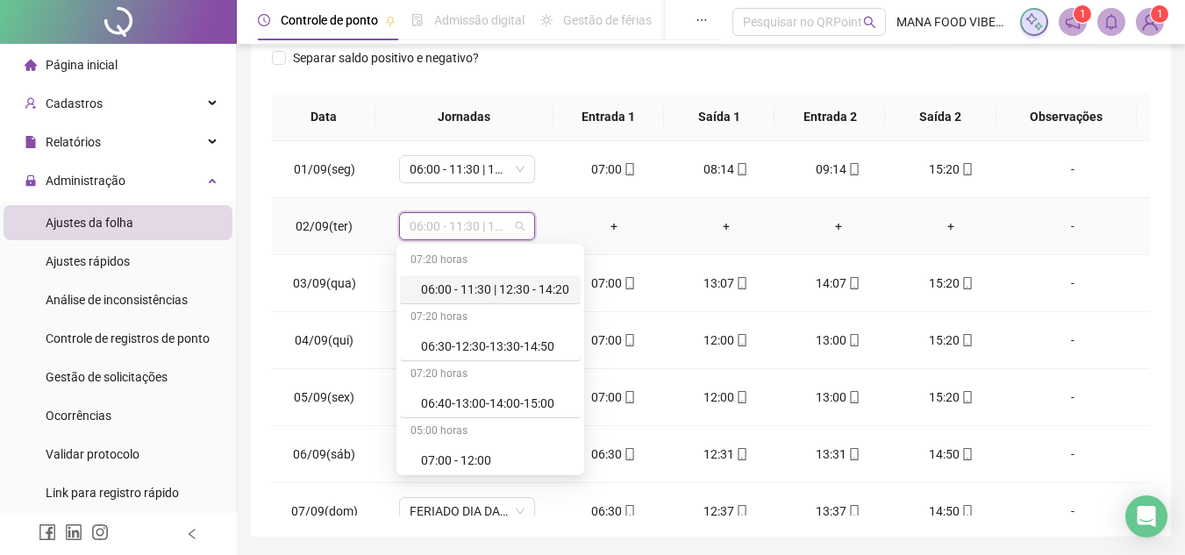
type input "*"
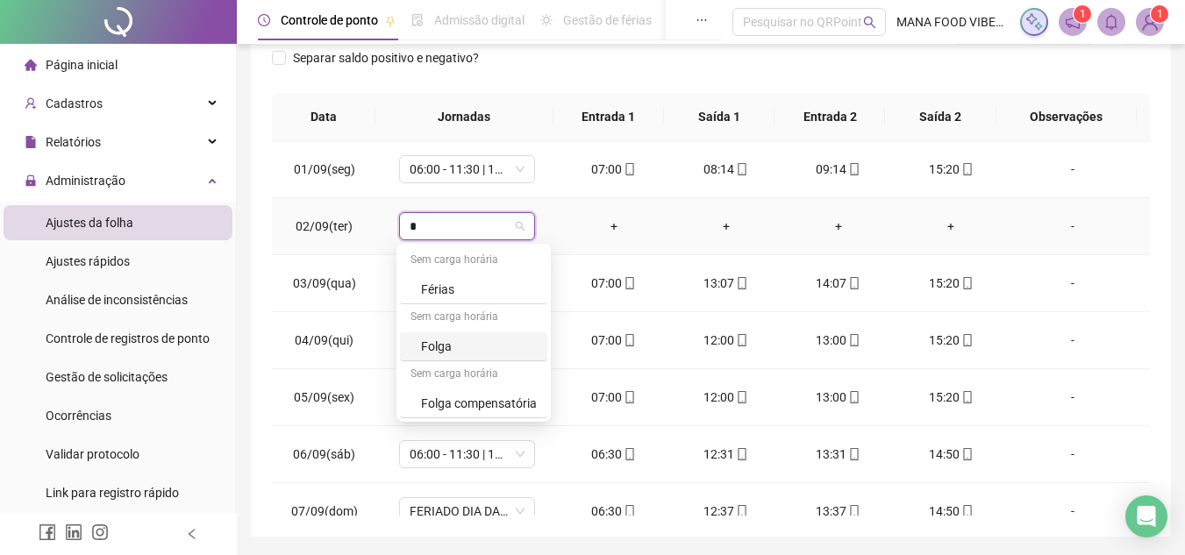
click at [448, 340] on div "Folga" at bounding box center [479, 346] width 116 height 19
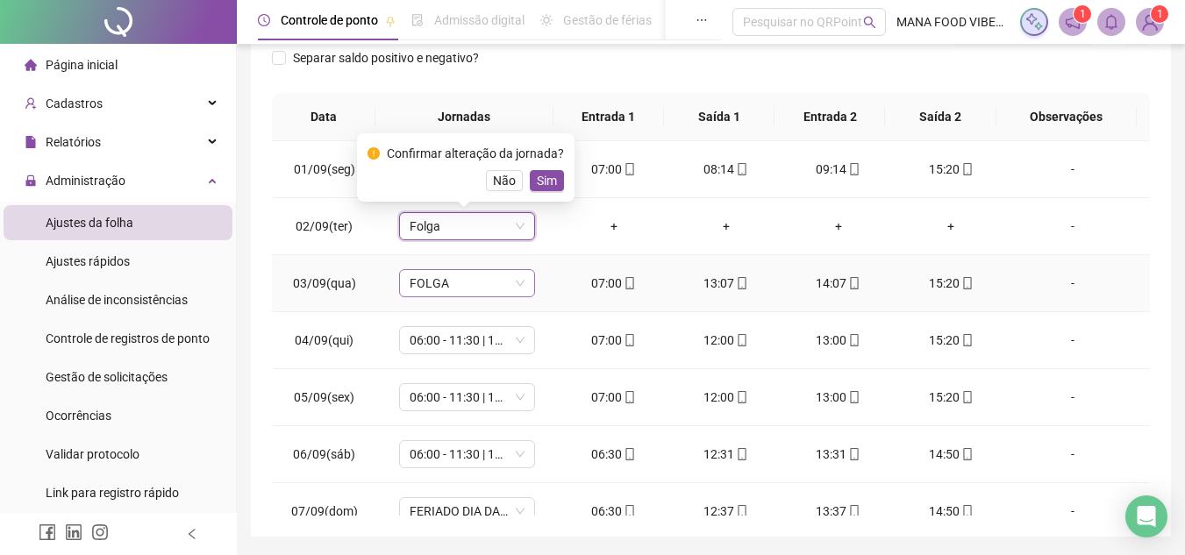
click at [444, 283] on span "FOLGA" at bounding box center [467, 283] width 115 height 26
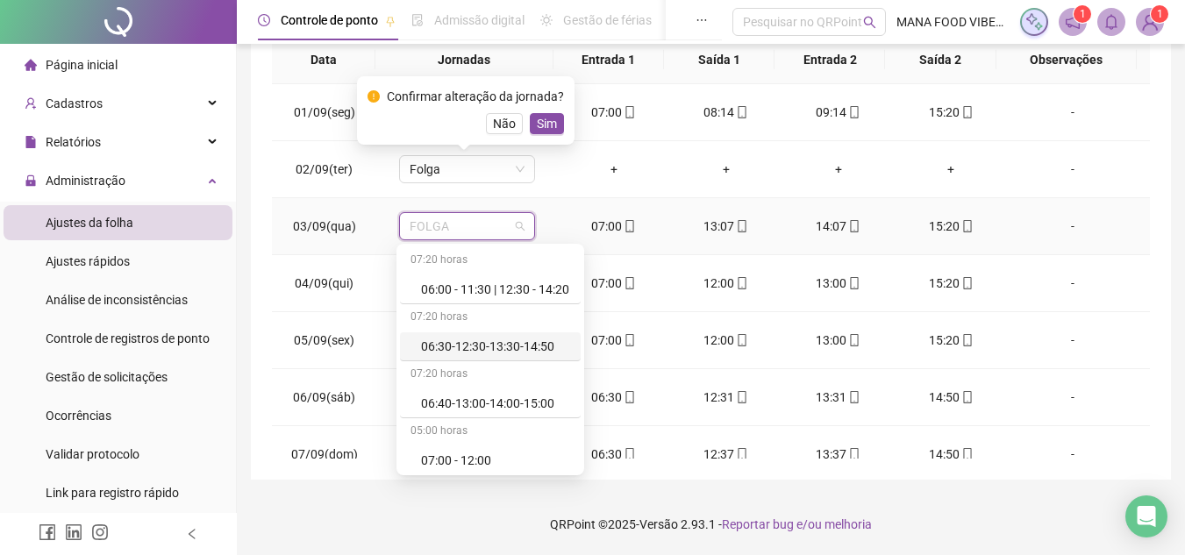
scroll to position [88, 0]
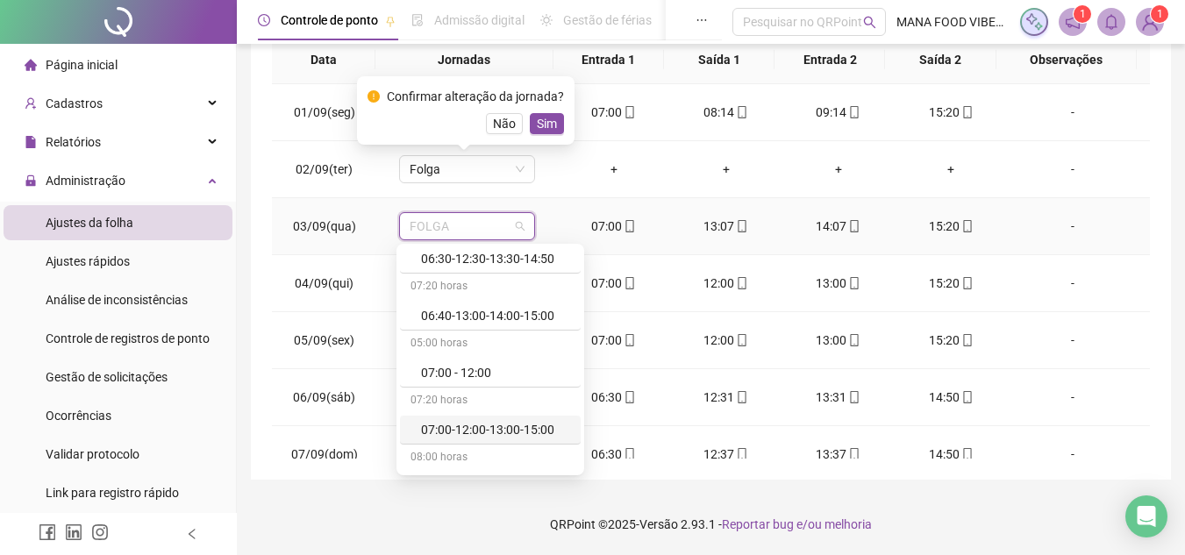
click at [486, 432] on div "07:00-12:00-13:00-15:00" at bounding box center [495, 429] width 149 height 19
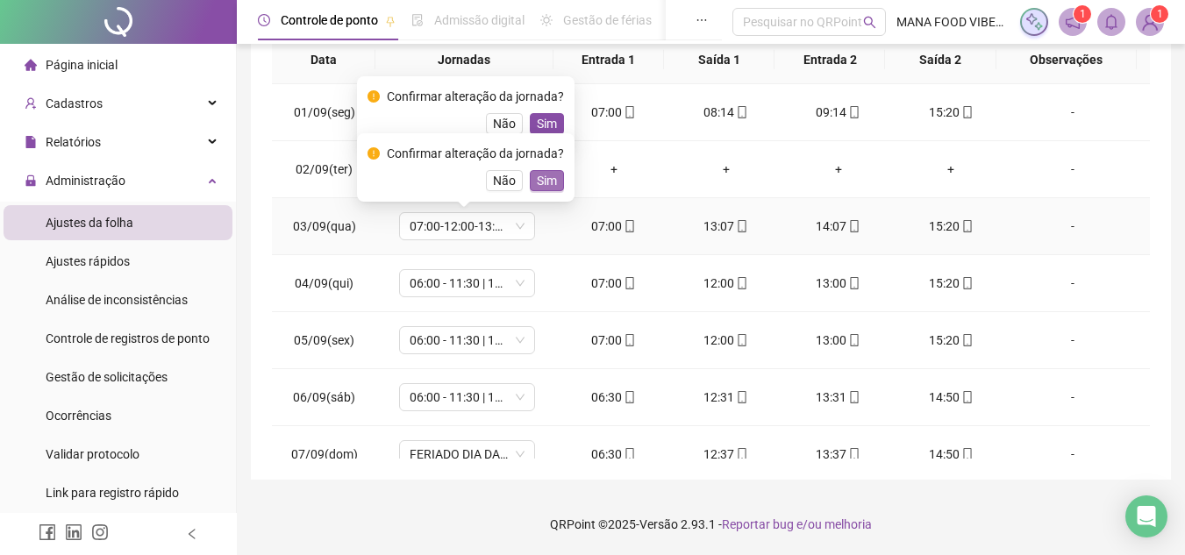
click at [547, 179] on span "Sim" at bounding box center [547, 180] width 20 height 19
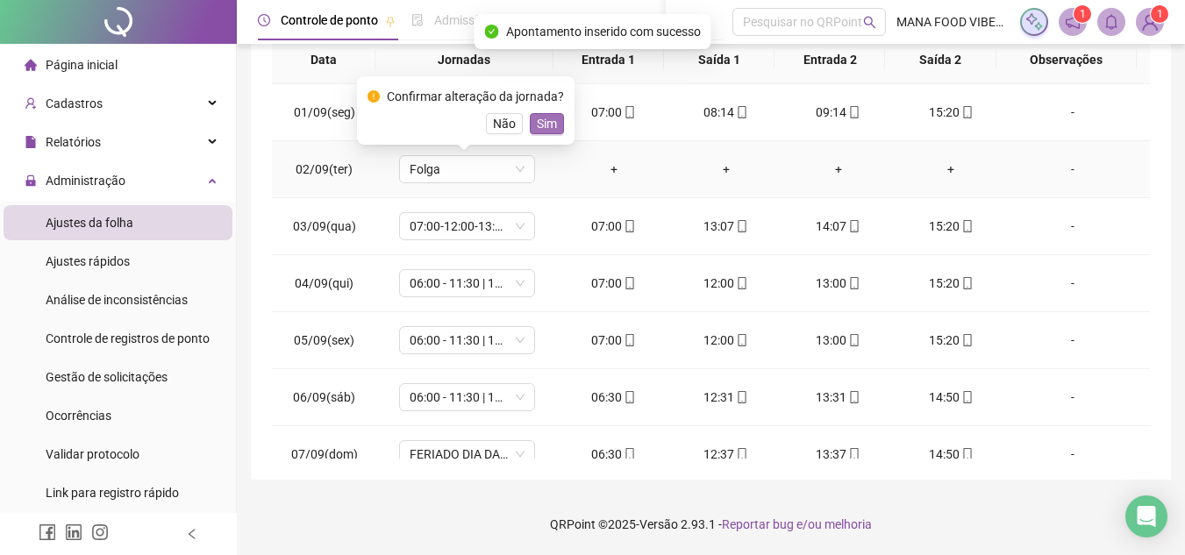
click at [553, 121] on span "Sim" at bounding box center [547, 123] width 20 height 19
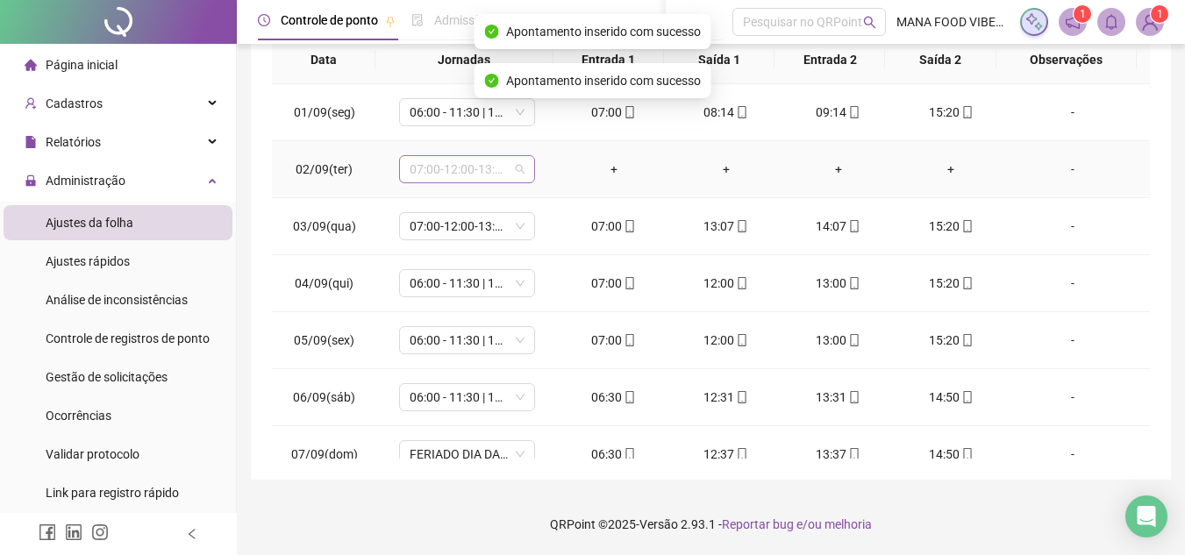
scroll to position [61, 0]
click at [504, 165] on span "07:00-12:00-13:00-15:00" at bounding box center [467, 169] width 115 height 26
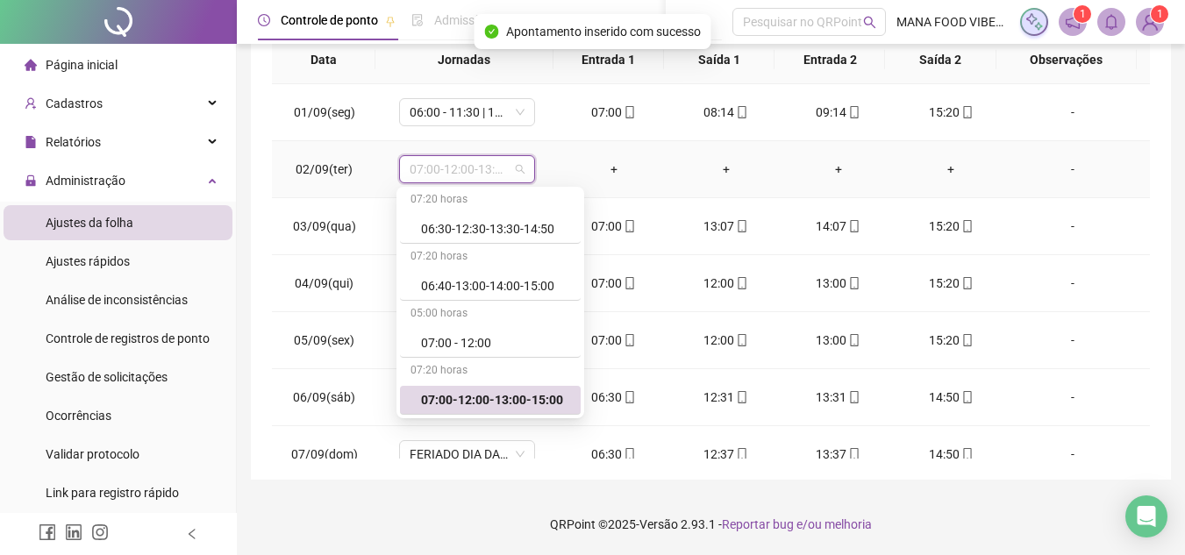
type input "*"
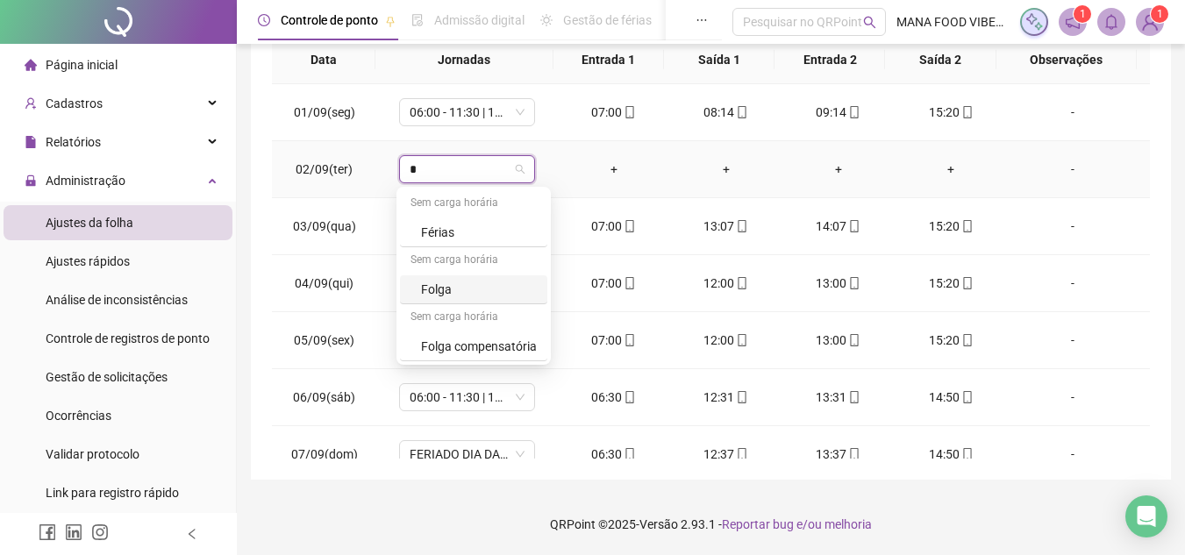
click at [446, 282] on div "Folga" at bounding box center [479, 289] width 116 height 19
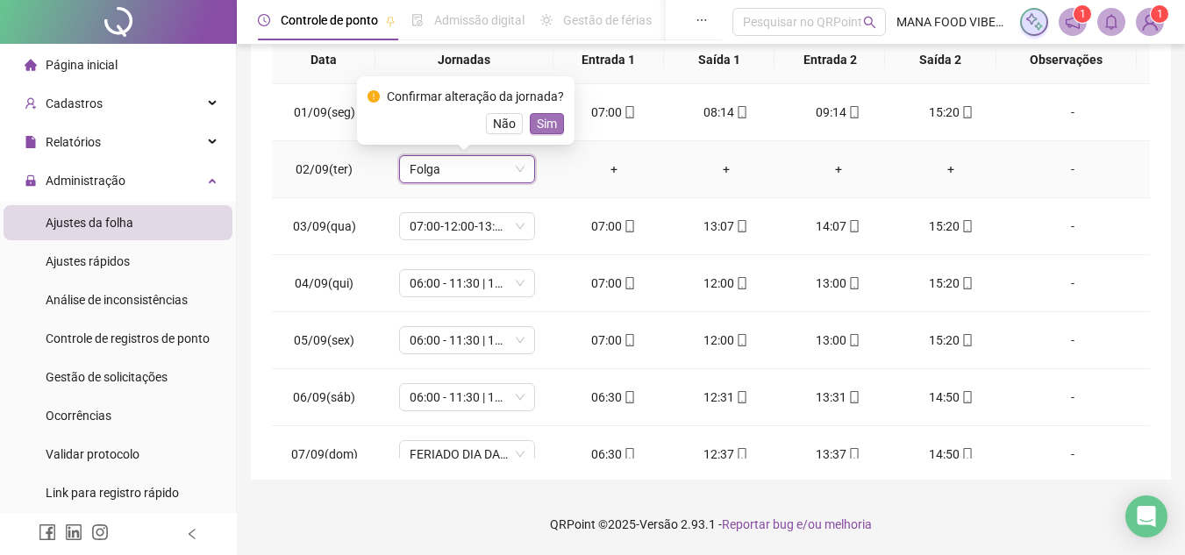
click at [540, 122] on span "Sim" at bounding box center [547, 123] width 20 height 19
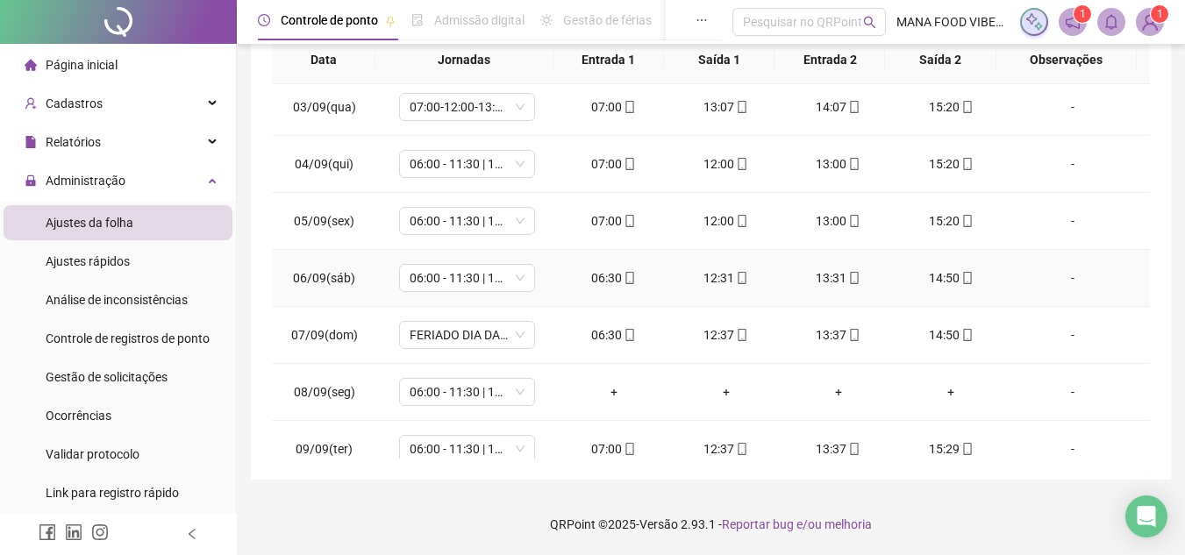
scroll to position [175, 0]
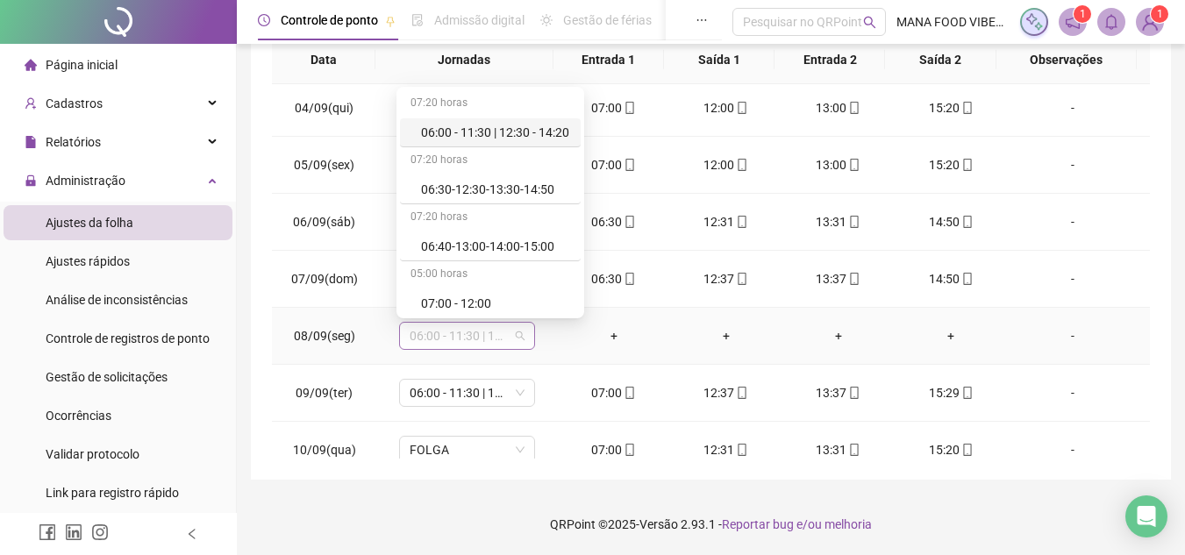
click at [440, 336] on span "06:00 - 11:30 | 12:30 - 14:20" at bounding box center [467, 336] width 115 height 26
type input "*"
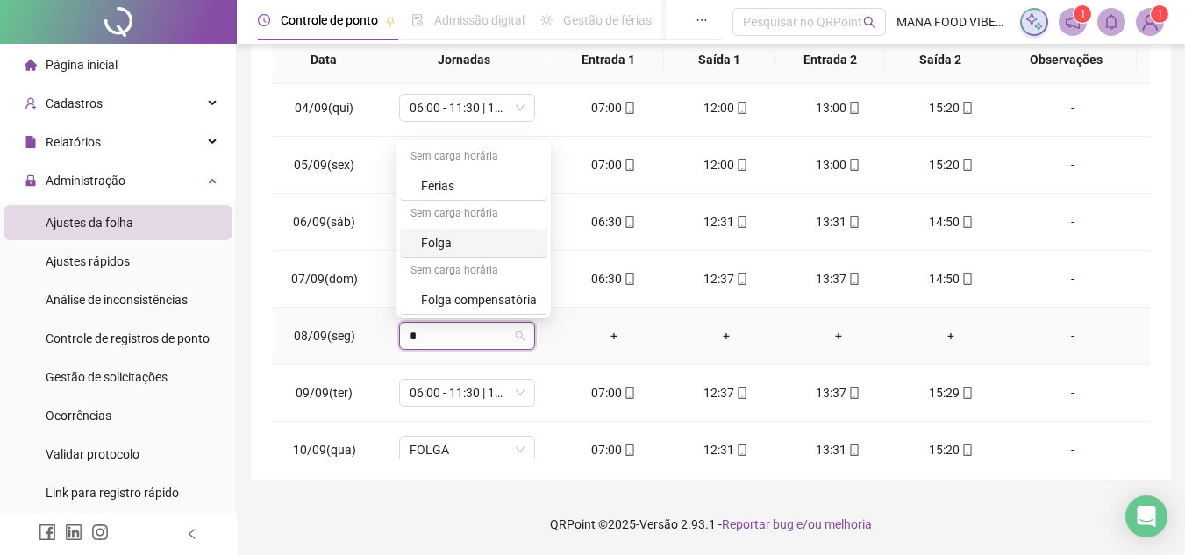
click at [473, 244] on div "Folga" at bounding box center [479, 242] width 116 height 19
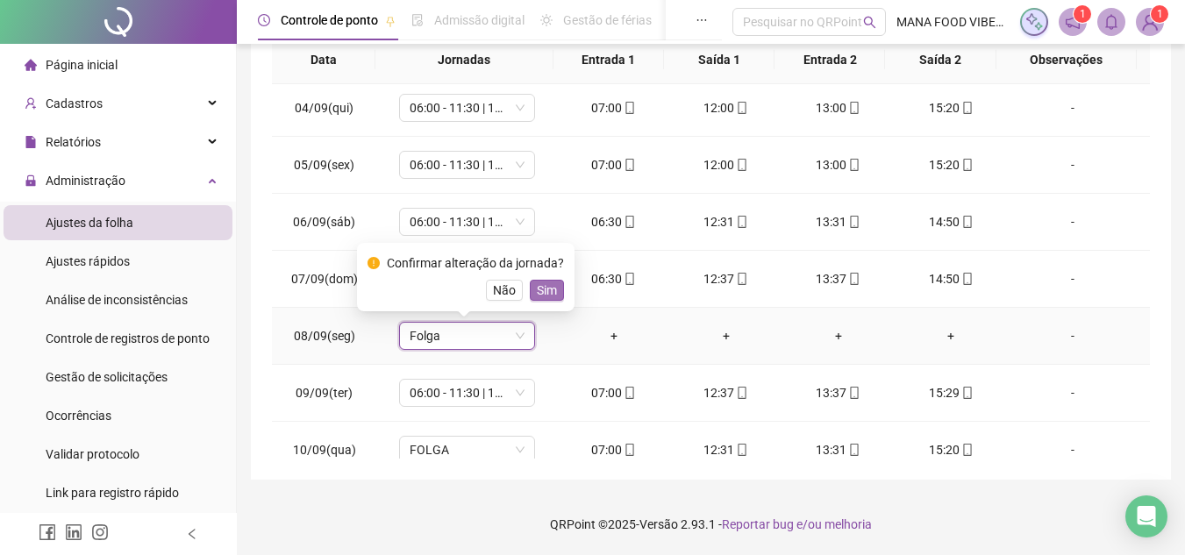
click at [548, 291] on span "Sim" at bounding box center [547, 290] width 20 height 19
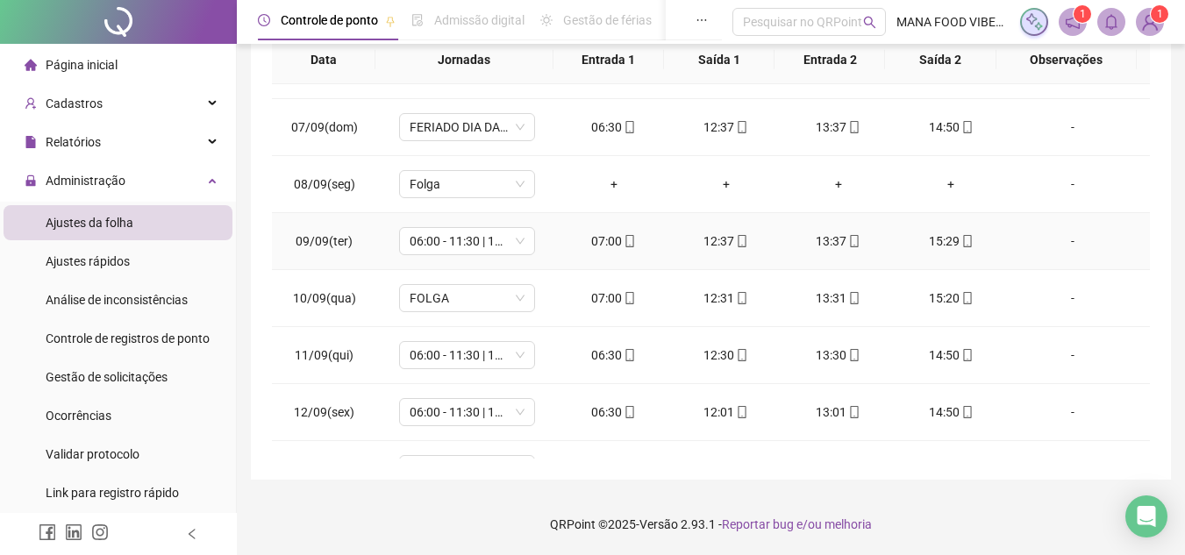
scroll to position [351, 0]
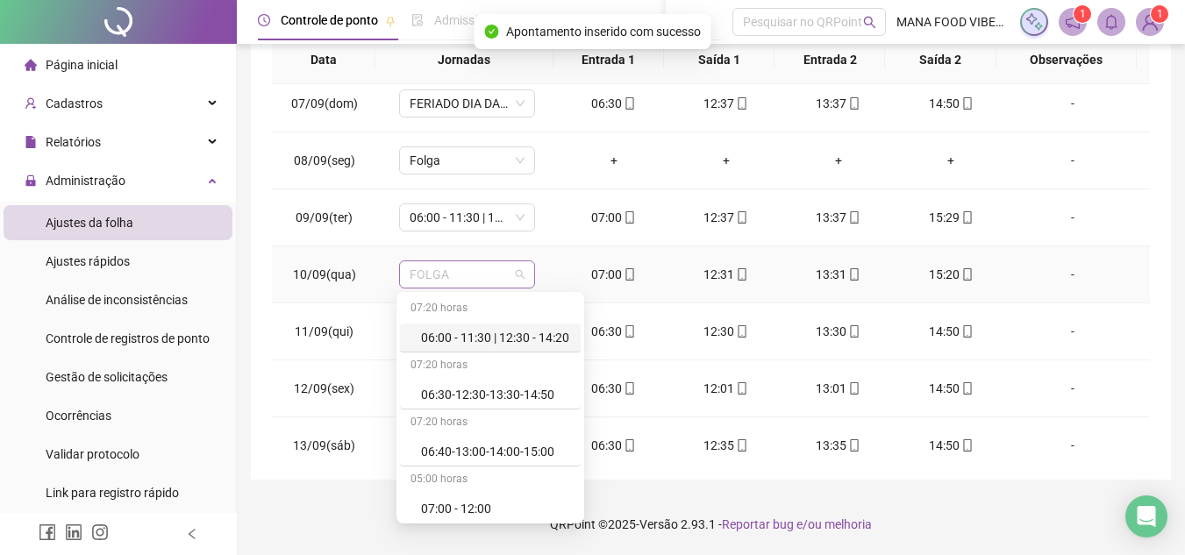
click at [473, 271] on span "FOLGA" at bounding box center [467, 274] width 115 height 26
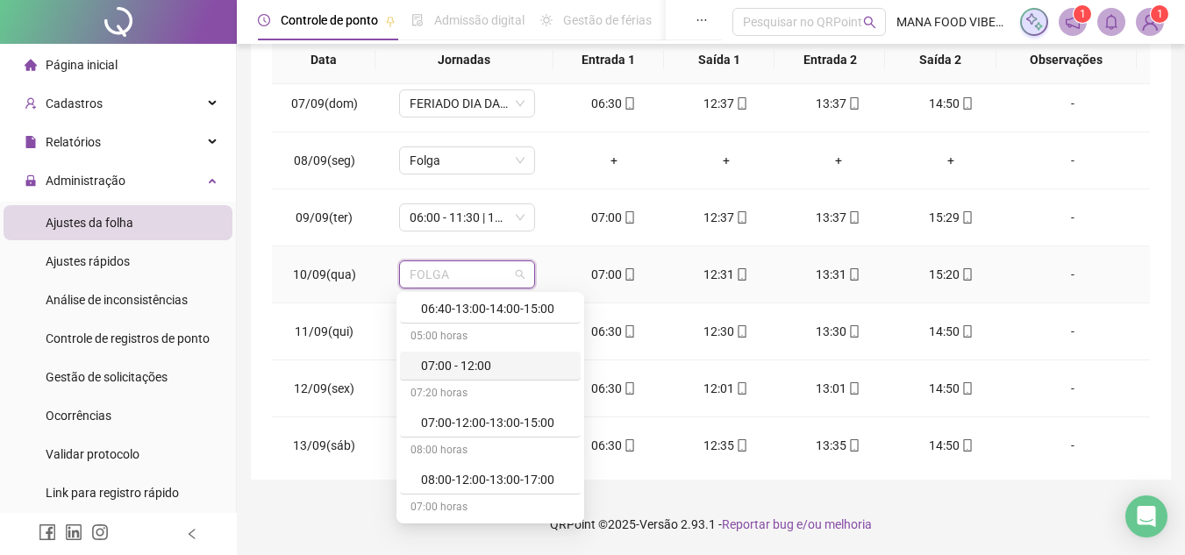
scroll to position [175, 0]
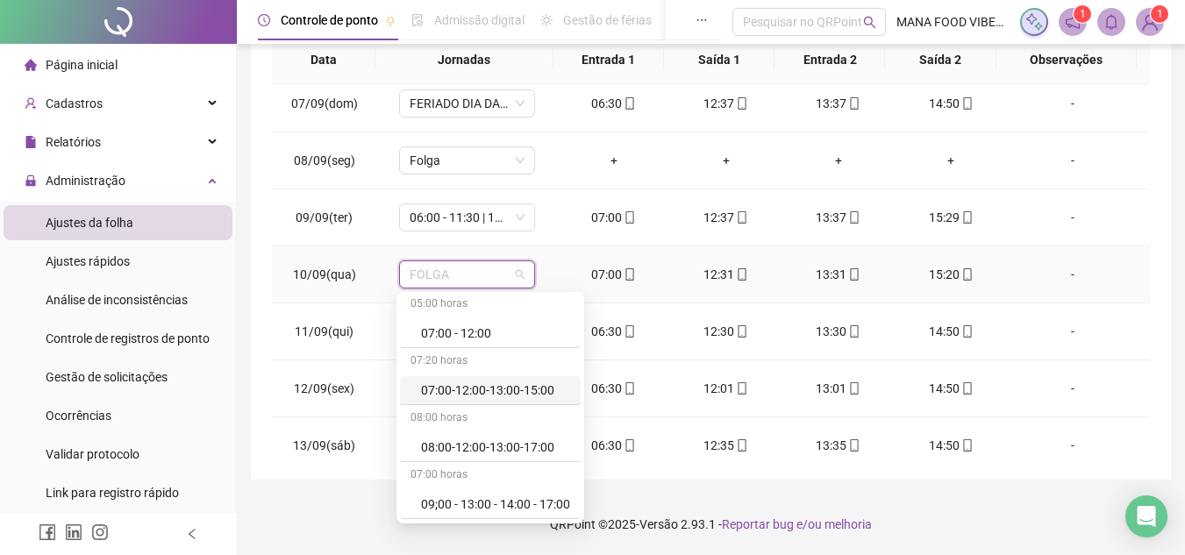
click at [488, 392] on div "07:00-12:00-13:00-15:00" at bounding box center [495, 390] width 149 height 19
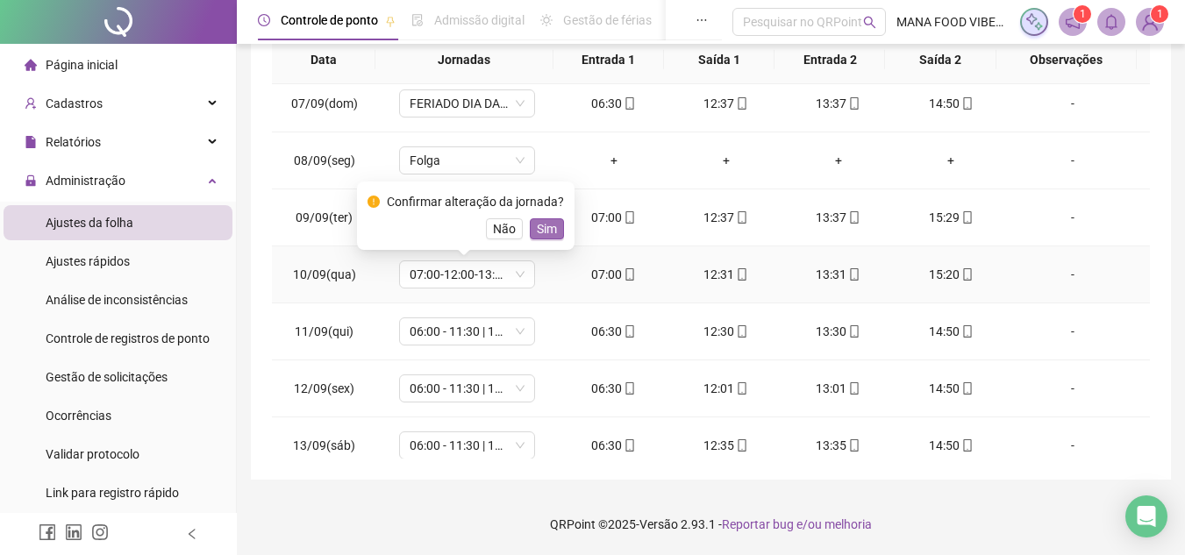
click at [543, 225] on span "Sim" at bounding box center [547, 228] width 20 height 19
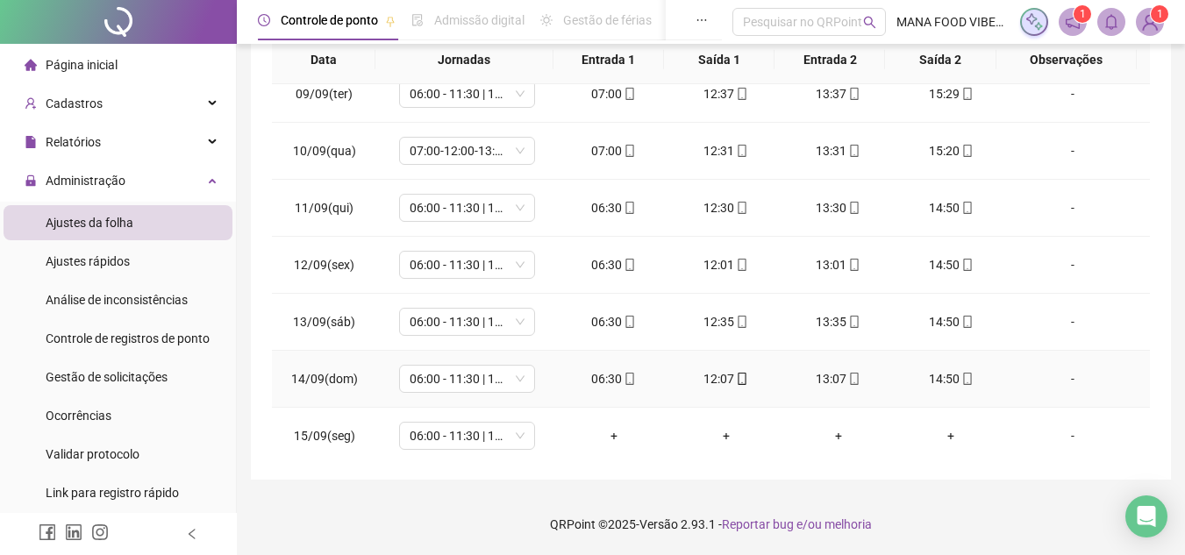
scroll to position [526, 0]
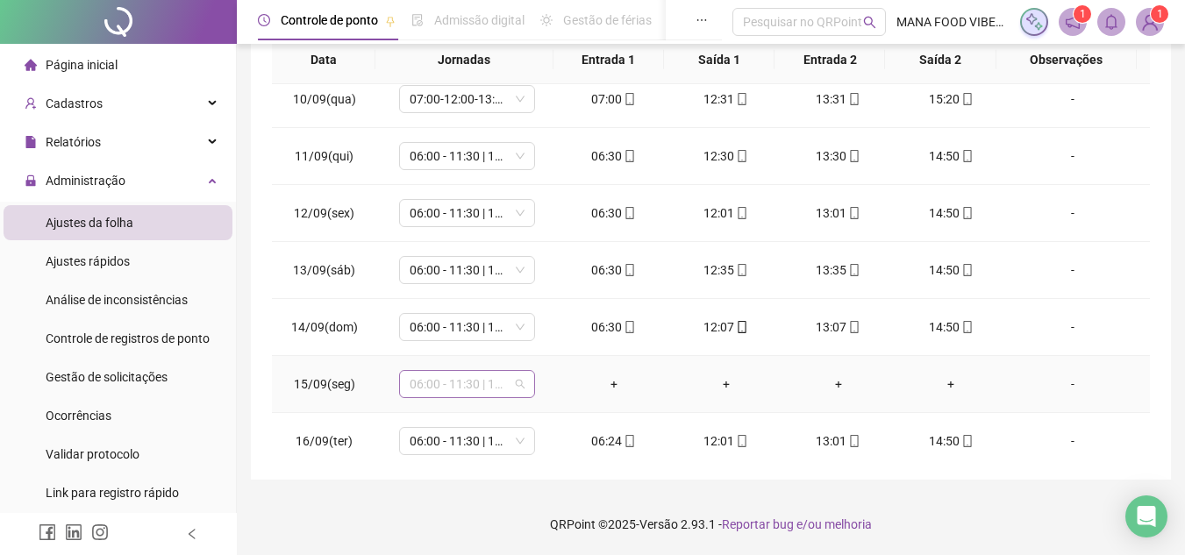
click at [481, 383] on span "06:00 - 11:30 | 12:30 - 14:20" at bounding box center [467, 384] width 115 height 26
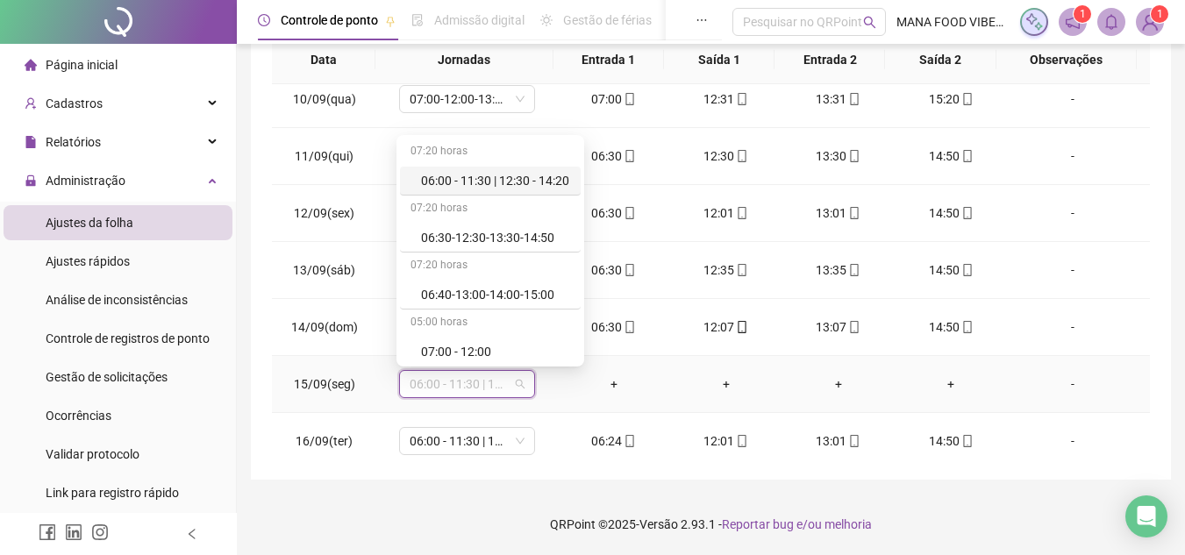
type input "*"
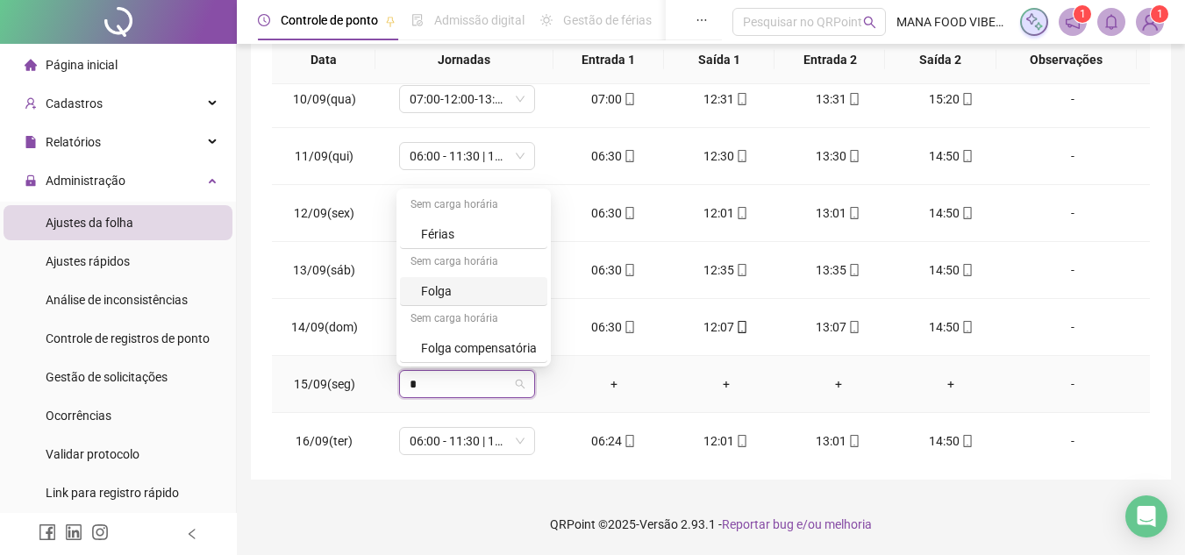
click at [454, 289] on div "Folga" at bounding box center [479, 291] width 116 height 19
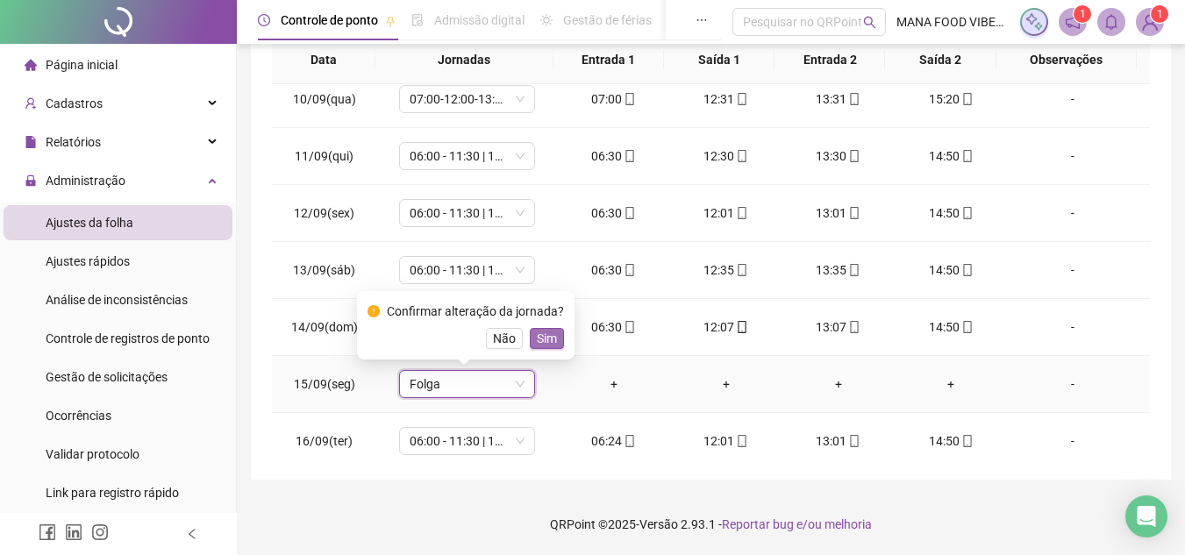
click at [542, 335] on span "Sim" at bounding box center [547, 338] width 20 height 19
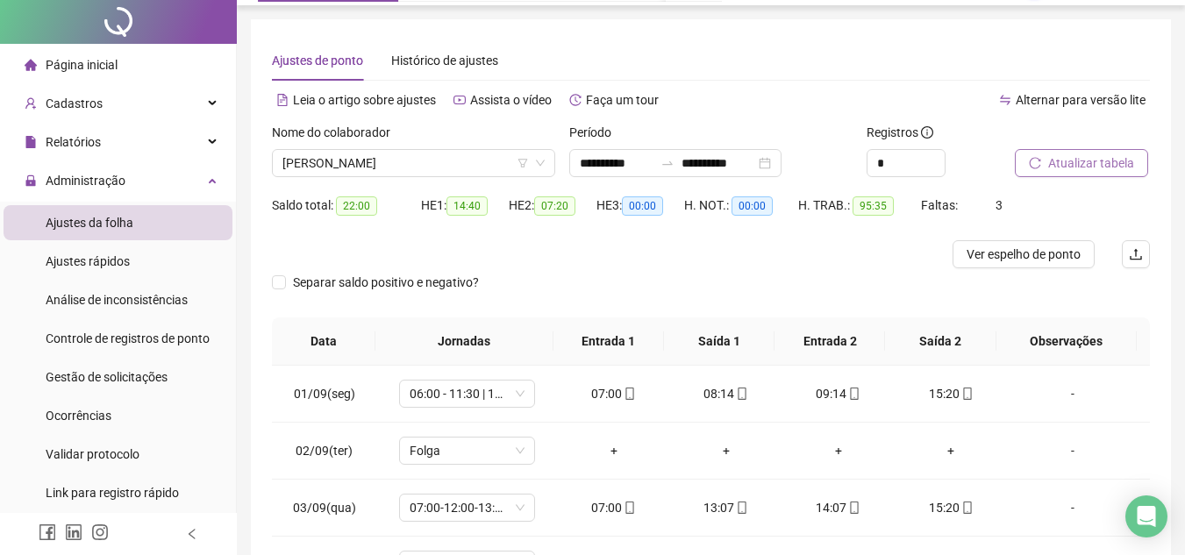
scroll to position [0, 0]
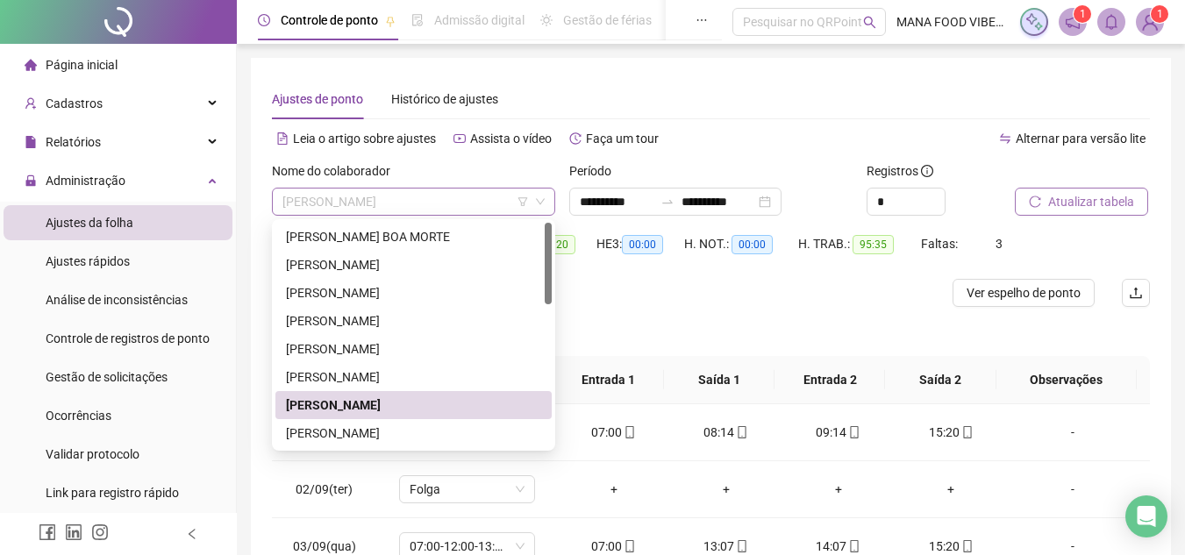
click at [469, 207] on span "[PERSON_NAME]" at bounding box center [414, 202] width 262 height 26
click at [371, 433] on div "[PERSON_NAME]" at bounding box center [413, 433] width 255 height 19
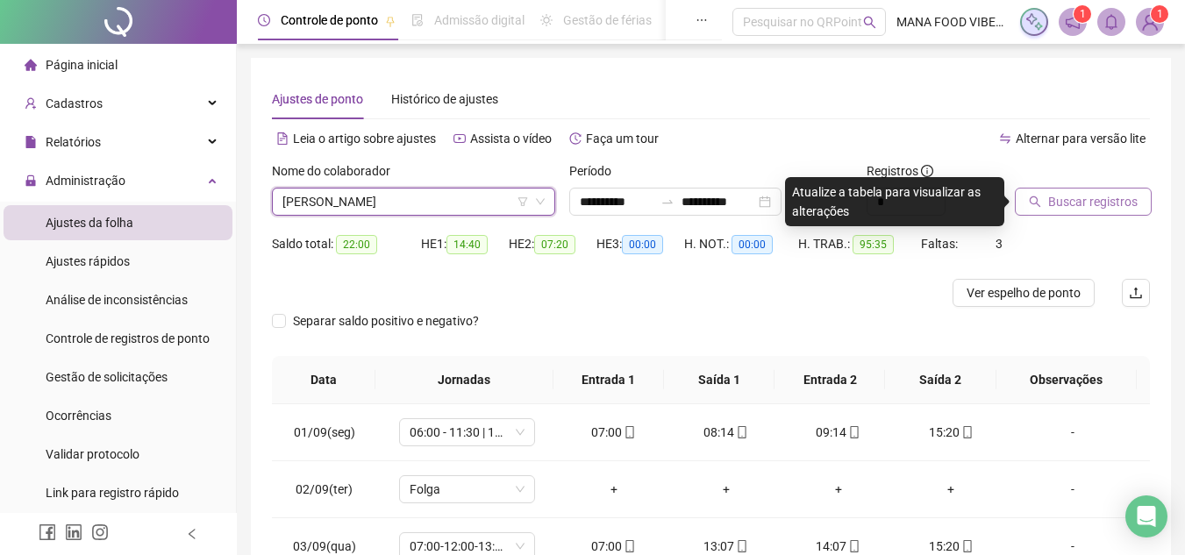
click at [1078, 184] on div at bounding box center [1060, 174] width 91 height 26
click at [1080, 202] on span "Buscar registros" at bounding box center [1092, 201] width 89 height 19
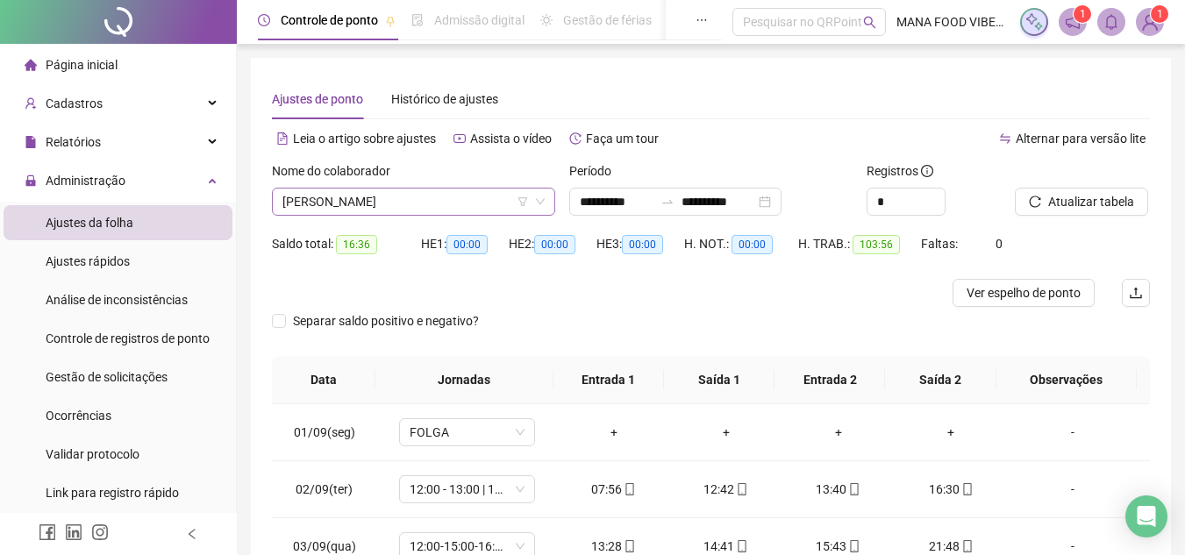
click at [488, 199] on span "[PERSON_NAME]" at bounding box center [414, 202] width 262 height 26
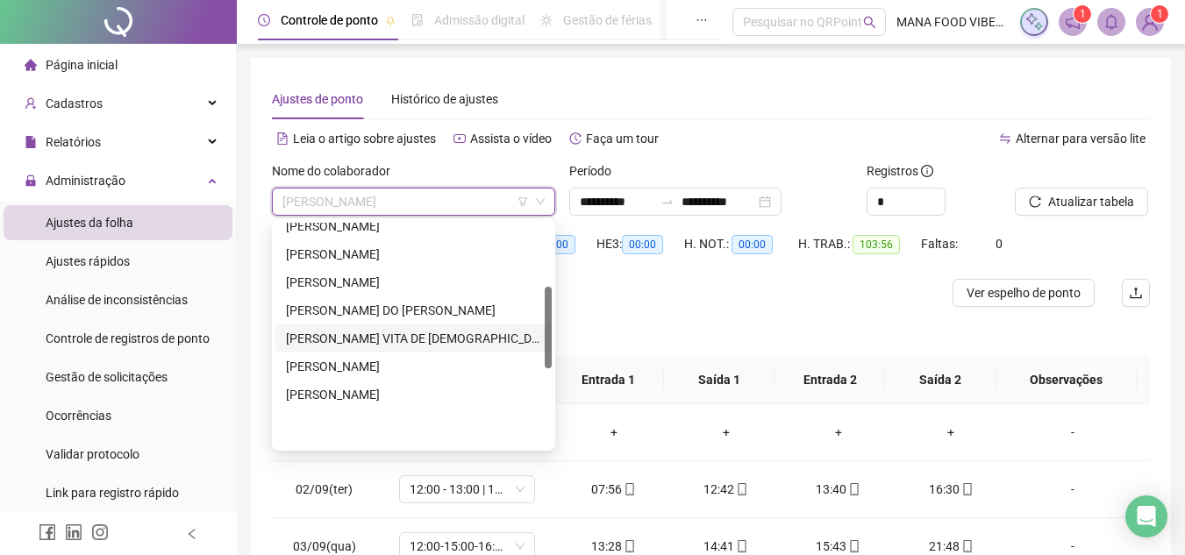
scroll to position [175, 0]
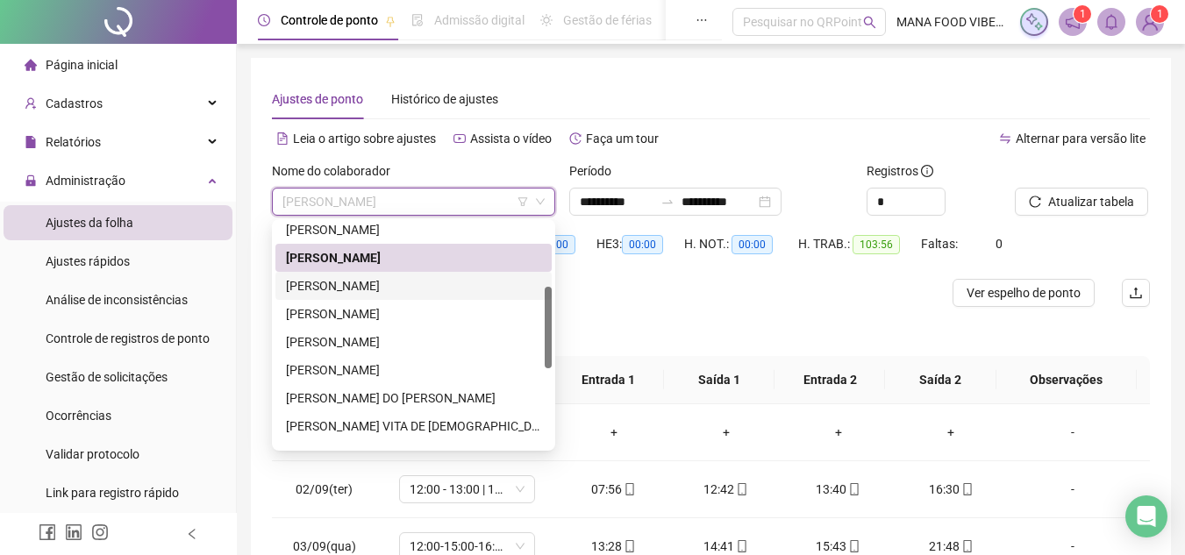
click at [391, 278] on div "[PERSON_NAME]" at bounding box center [413, 285] width 255 height 19
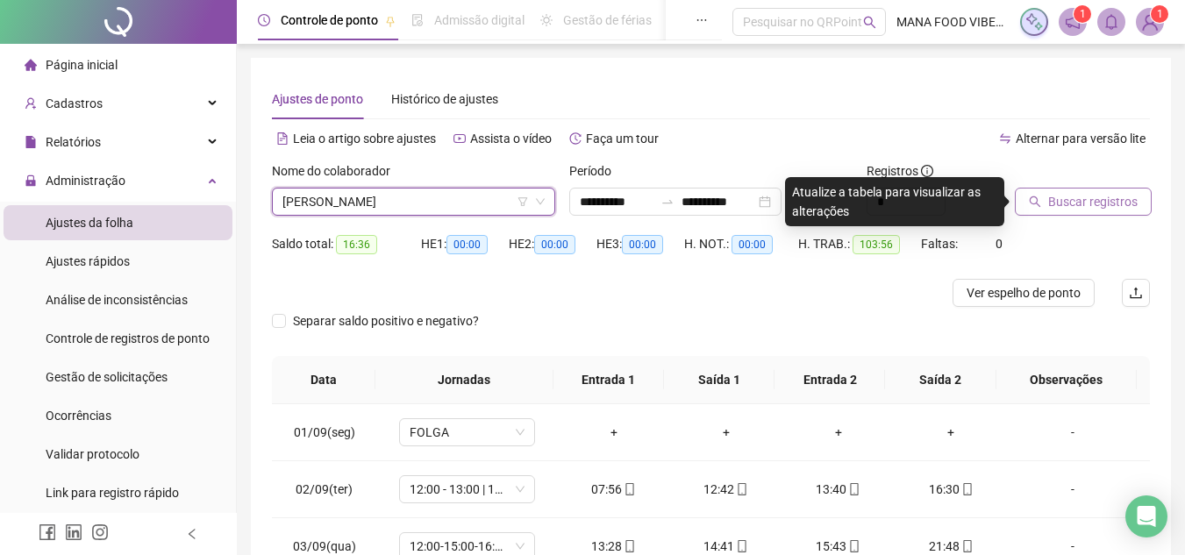
click at [1096, 199] on span "Buscar registros" at bounding box center [1092, 201] width 89 height 19
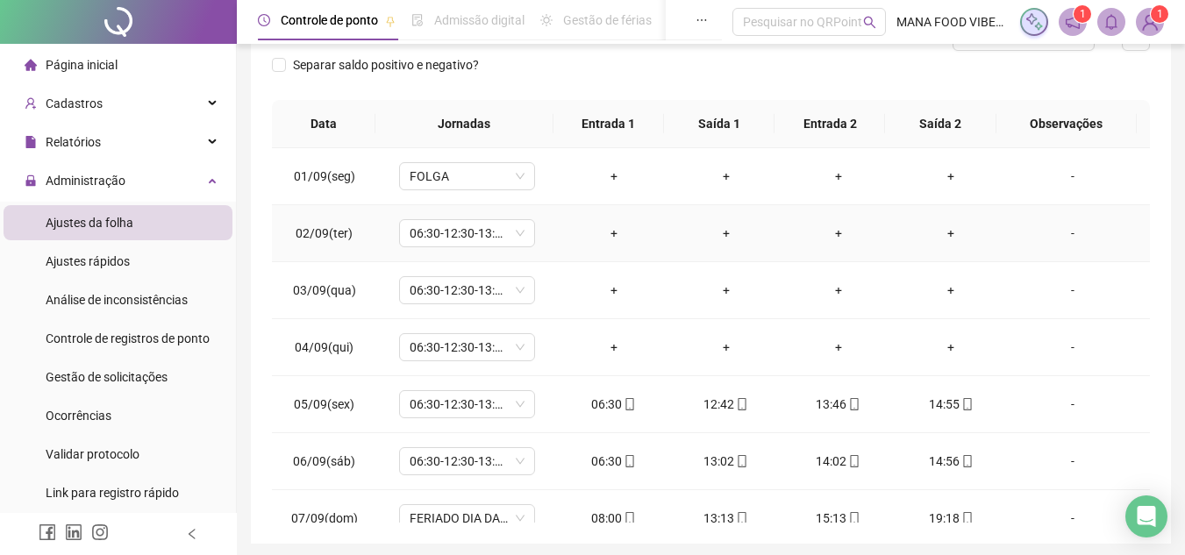
scroll to position [263, 0]
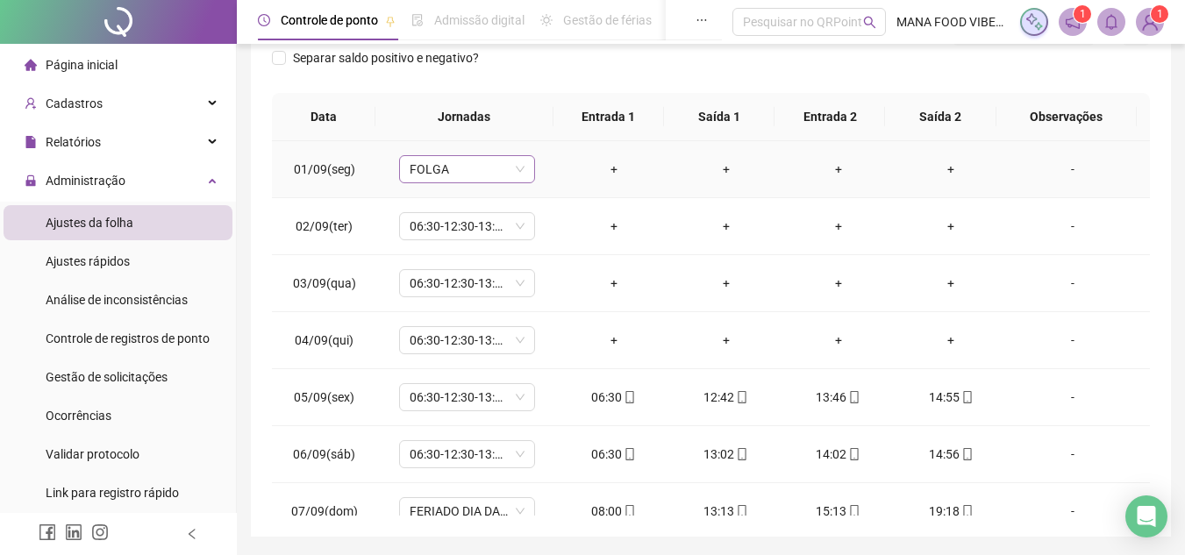
click at [477, 160] on span "FOLGA" at bounding box center [467, 169] width 115 height 26
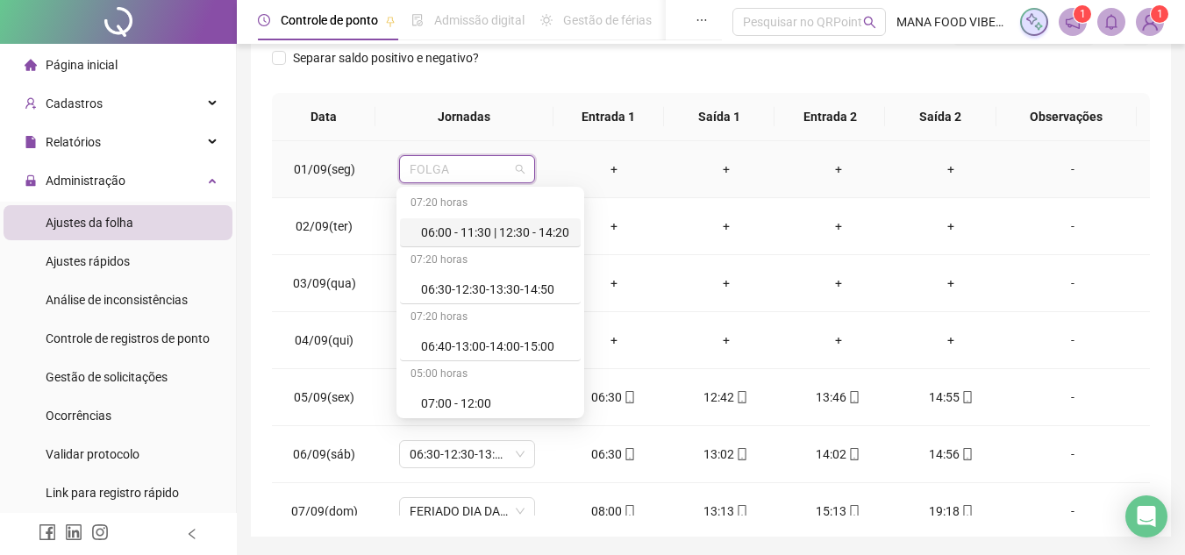
type input "*"
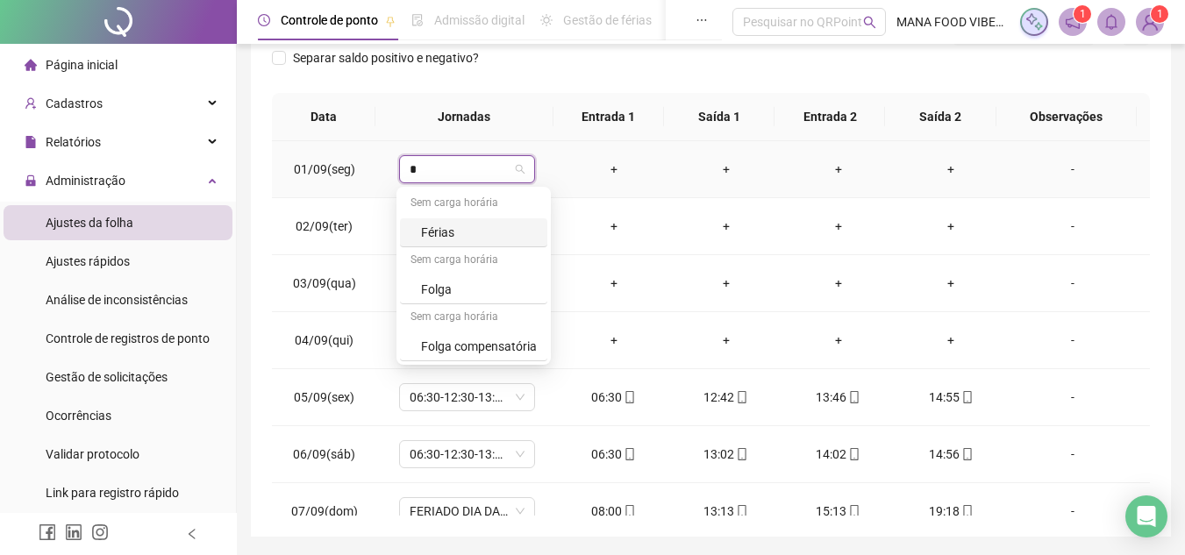
click at [471, 242] on div "Férias" at bounding box center [473, 232] width 147 height 29
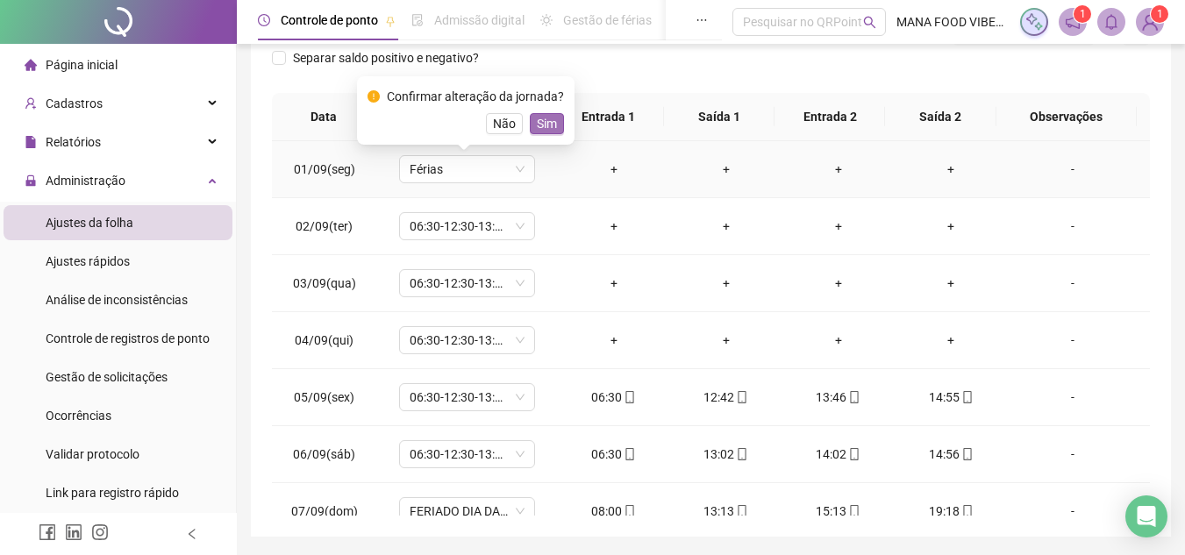
click at [553, 123] on span "Sim" at bounding box center [547, 123] width 20 height 19
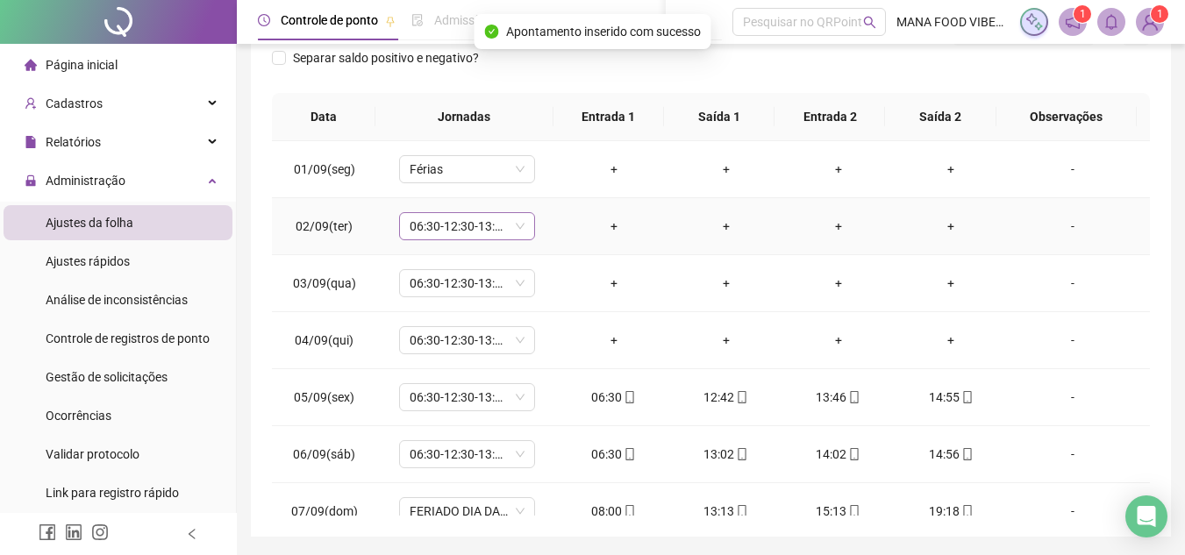
click at [489, 222] on span "06:30-12:30-13:30-14:50" at bounding box center [467, 226] width 115 height 26
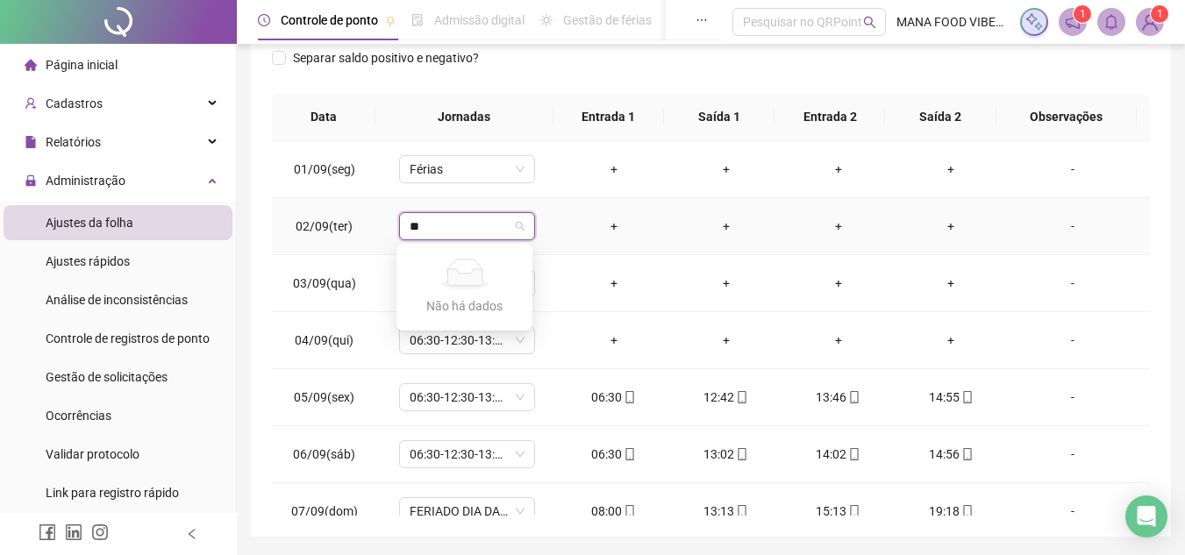
type input "*"
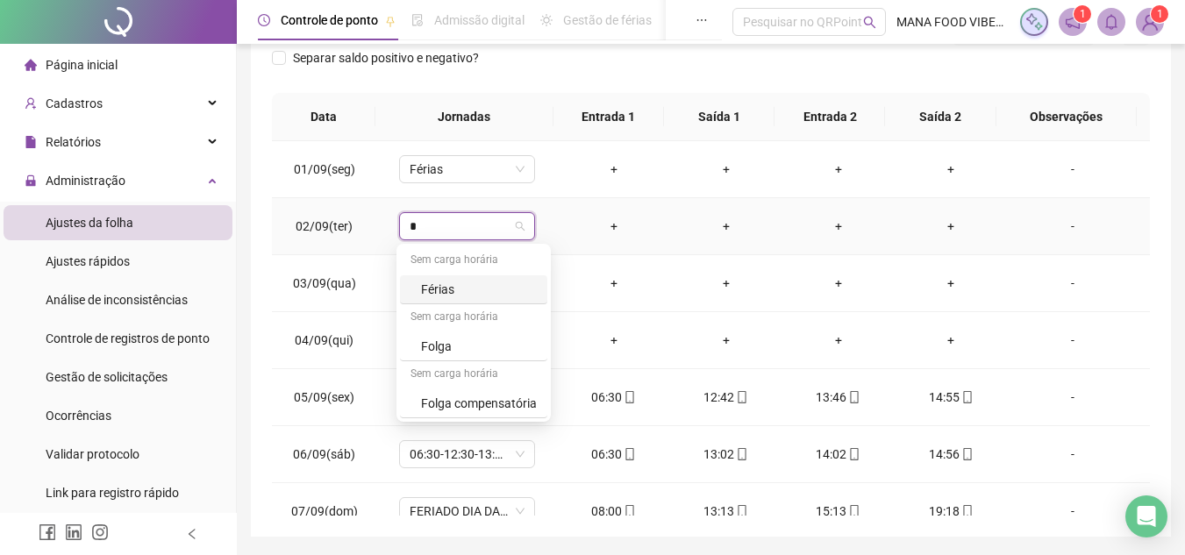
click at [451, 290] on div "Férias" at bounding box center [479, 289] width 116 height 19
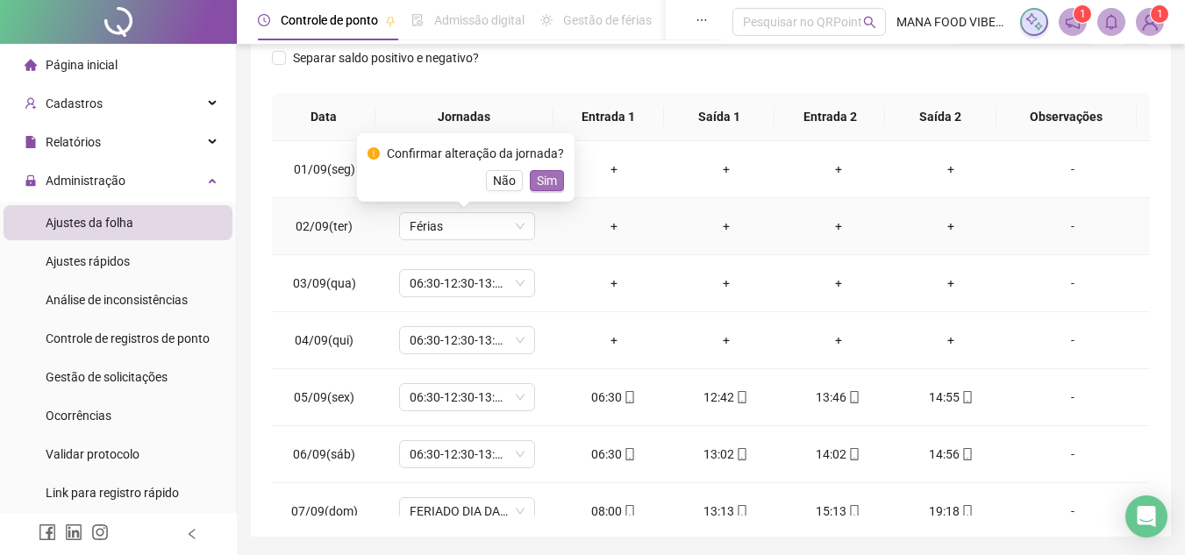
drag, startPoint x: 556, startPoint y: 173, endPoint x: 415, endPoint y: 352, distance: 228.0
click at [556, 174] on button "Sim" at bounding box center [547, 180] width 34 height 21
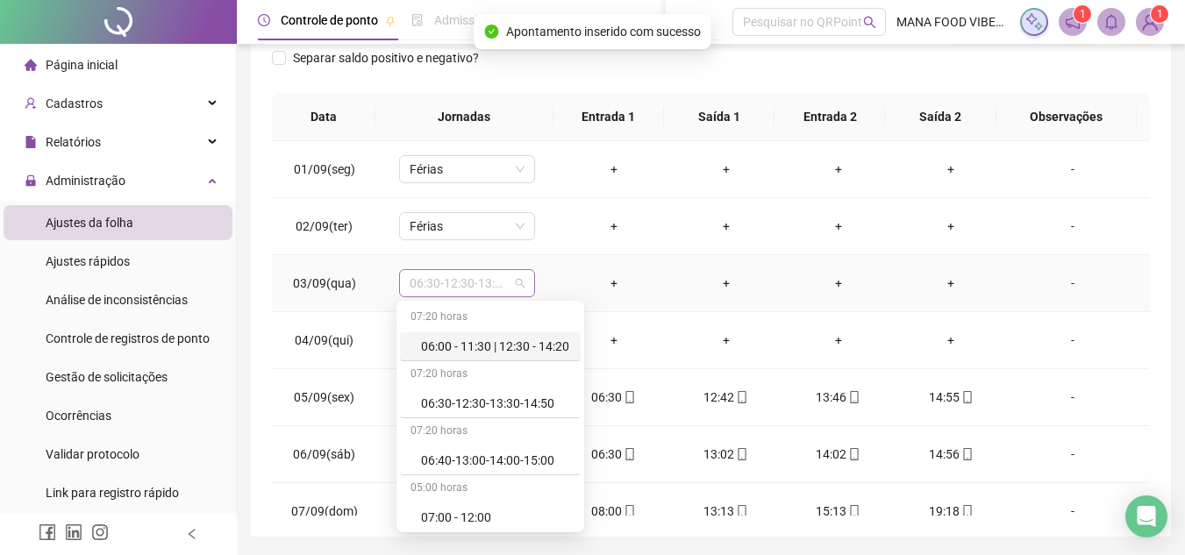
click at [455, 282] on span "06:30-12:30-13:30-14:50" at bounding box center [467, 283] width 115 height 26
type input "*"
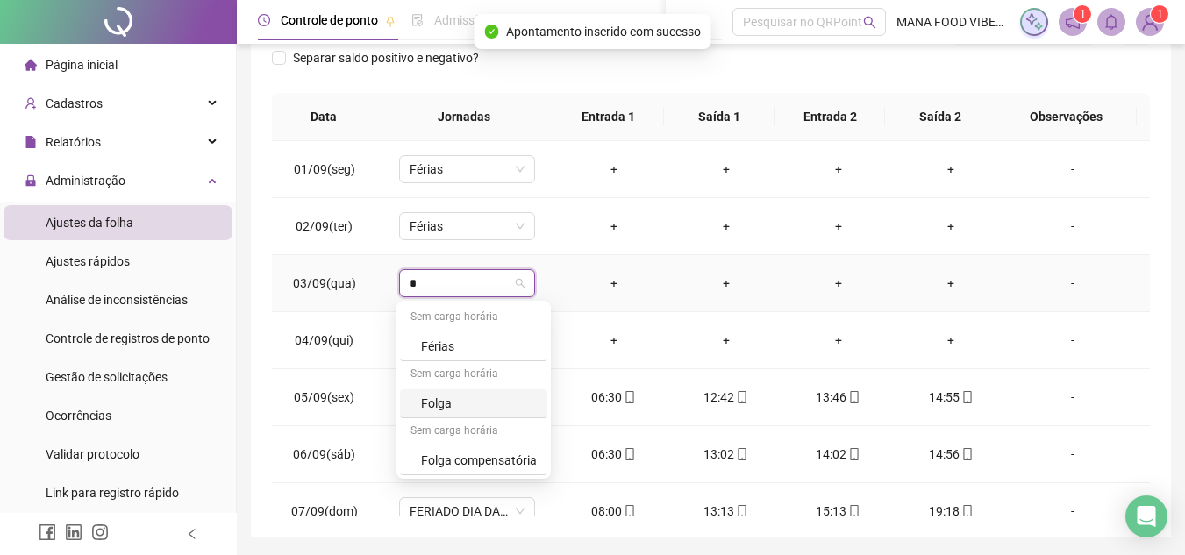
click at [447, 409] on div "Folga" at bounding box center [479, 403] width 116 height 19
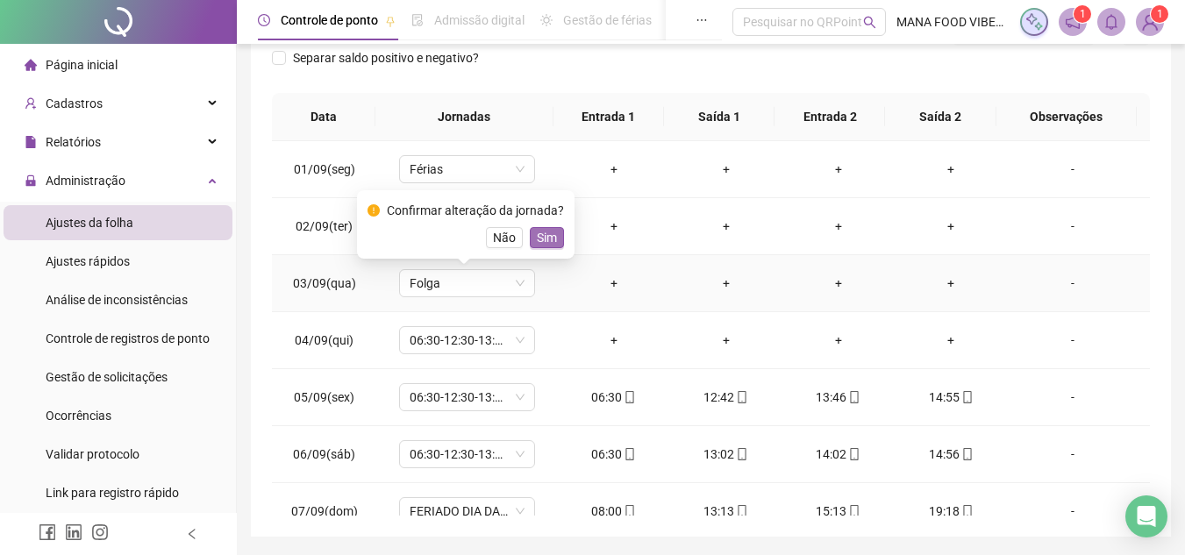
click at [537, 241] on span "Sim" at bounding box center [547, 237] width 20 height 19
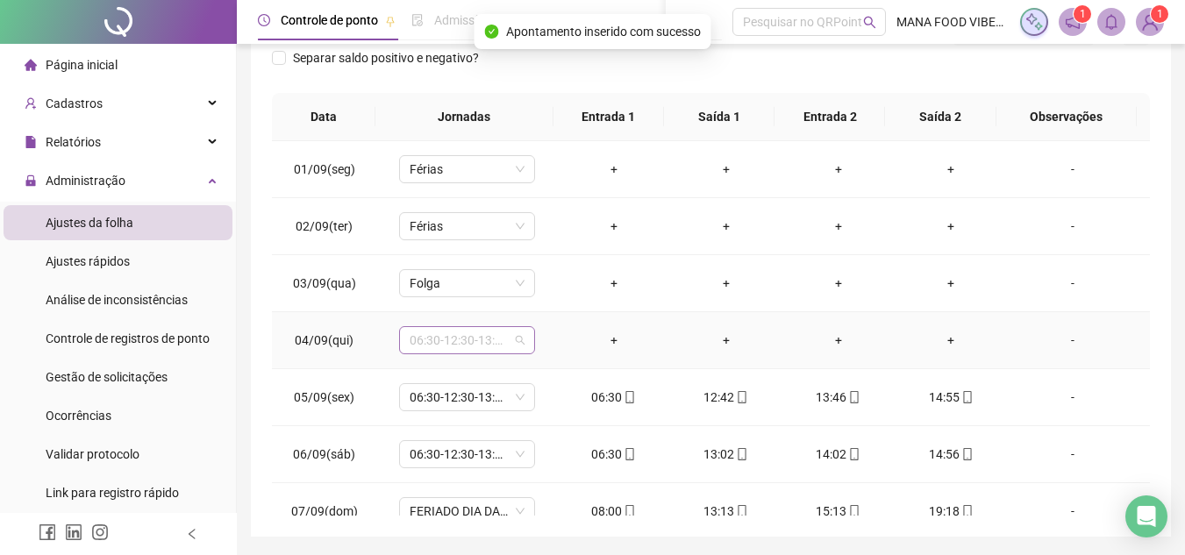
click at [469, 339] on span "06:30-12:30-13:30-14:50" at bounding box center [467, 340] width 115 height 26
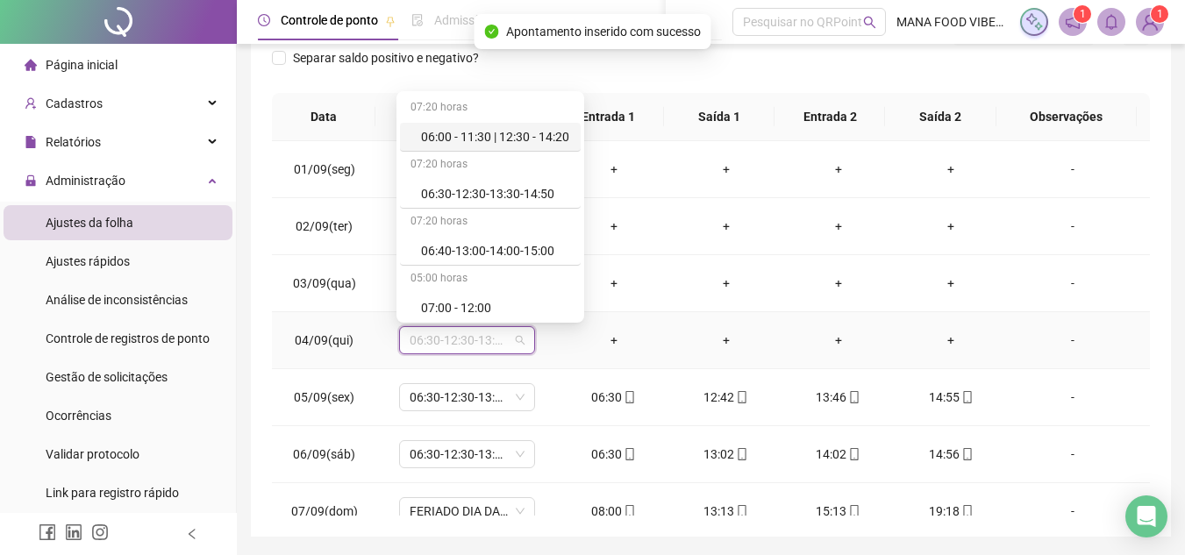
type input "*"
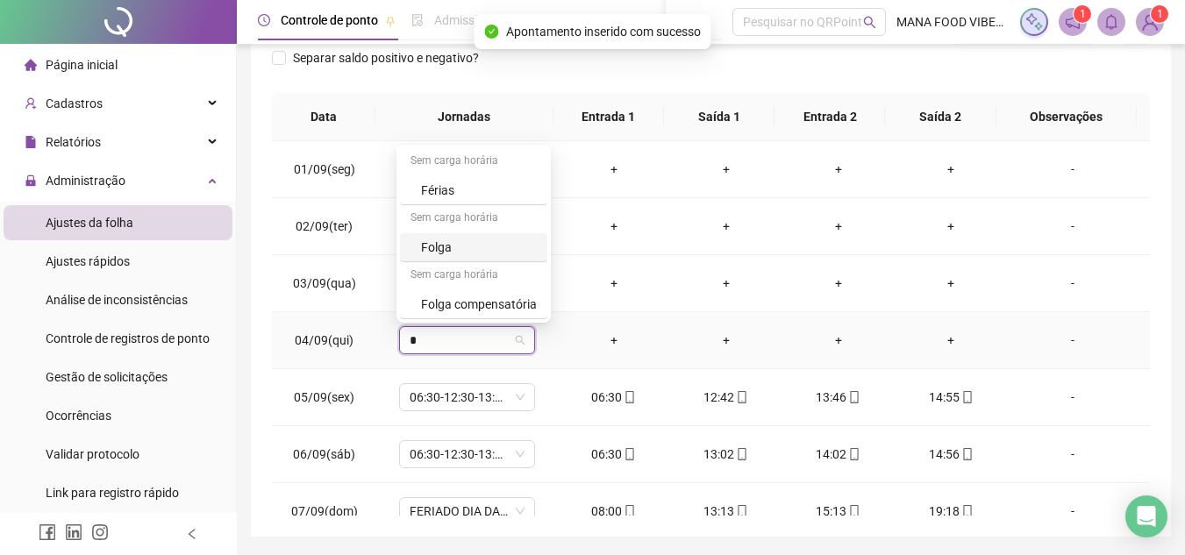
click at [468, 246] on div "Folga" at bounding box center [479, 247] width 116 height 19
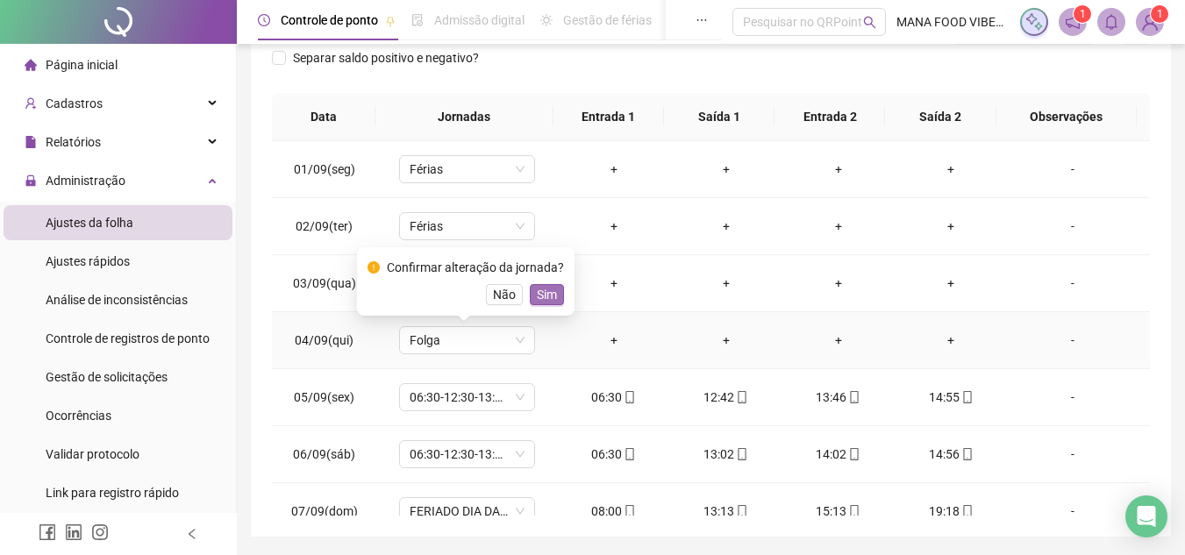
click at [544, 299] on span "Sim" at bounding box center [547, 294] width 20 height 19
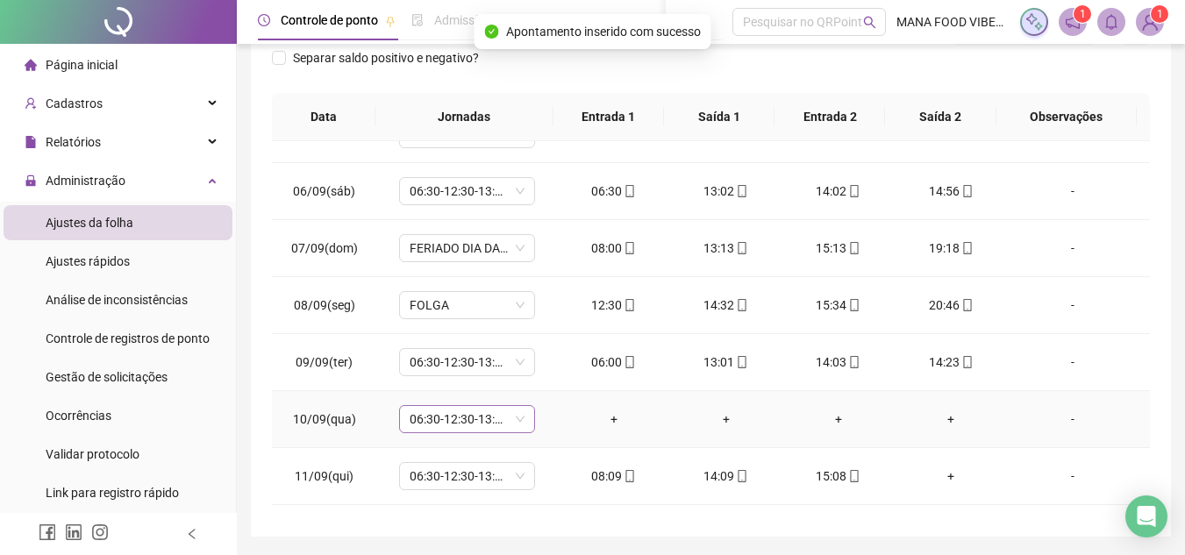
click at [459, 415] on span "06:30-12:30-13:30-14:50" at bounding box center [467, 419] width 115 height 26
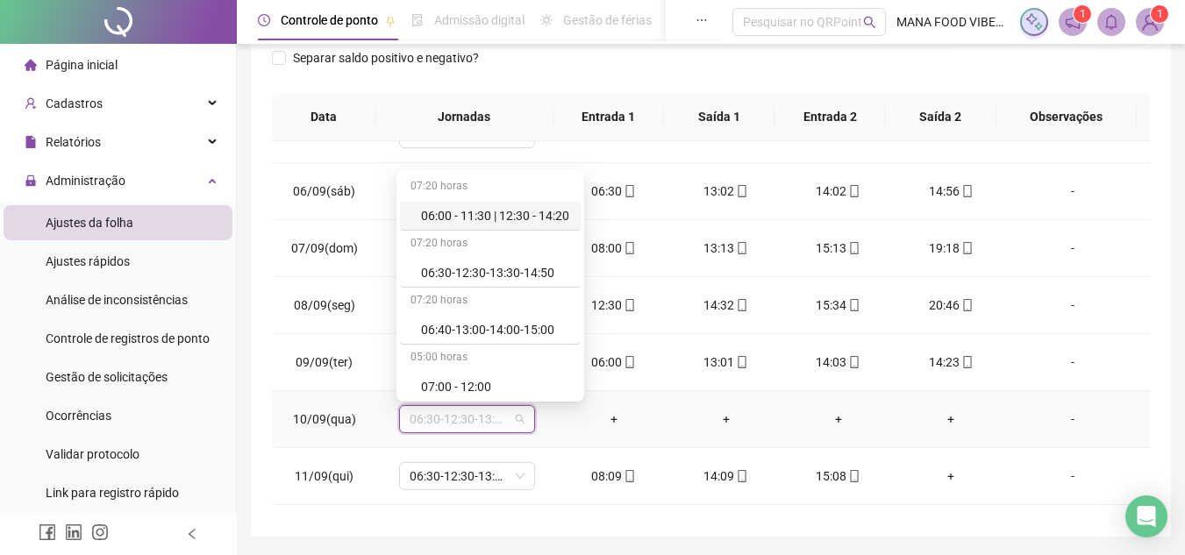
type input "*"
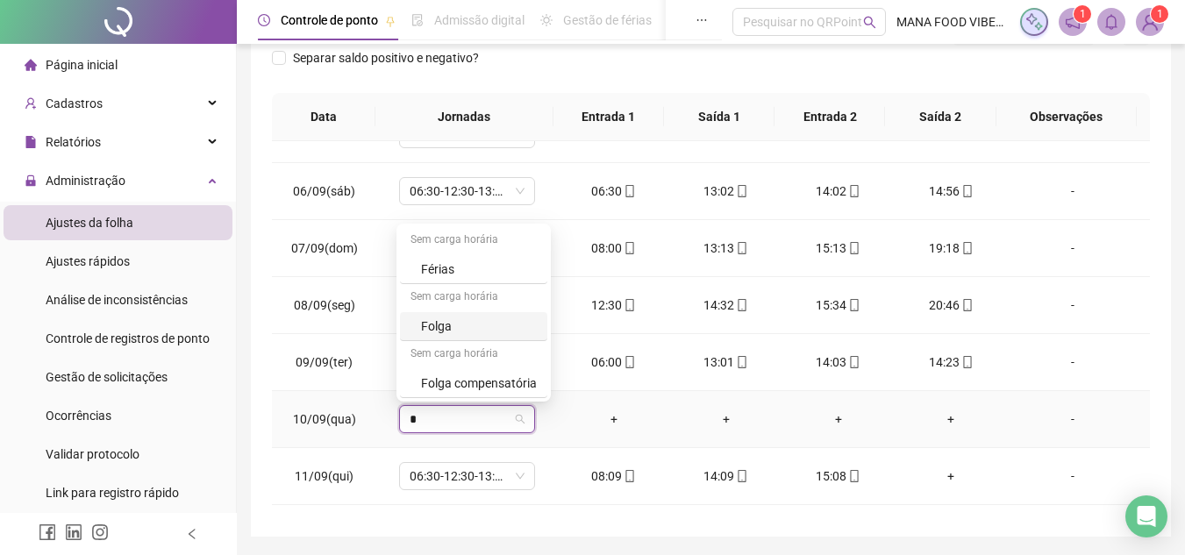
click at [458, 329] on div "Folga" at bounding box center [479, 326] width 116 height 19
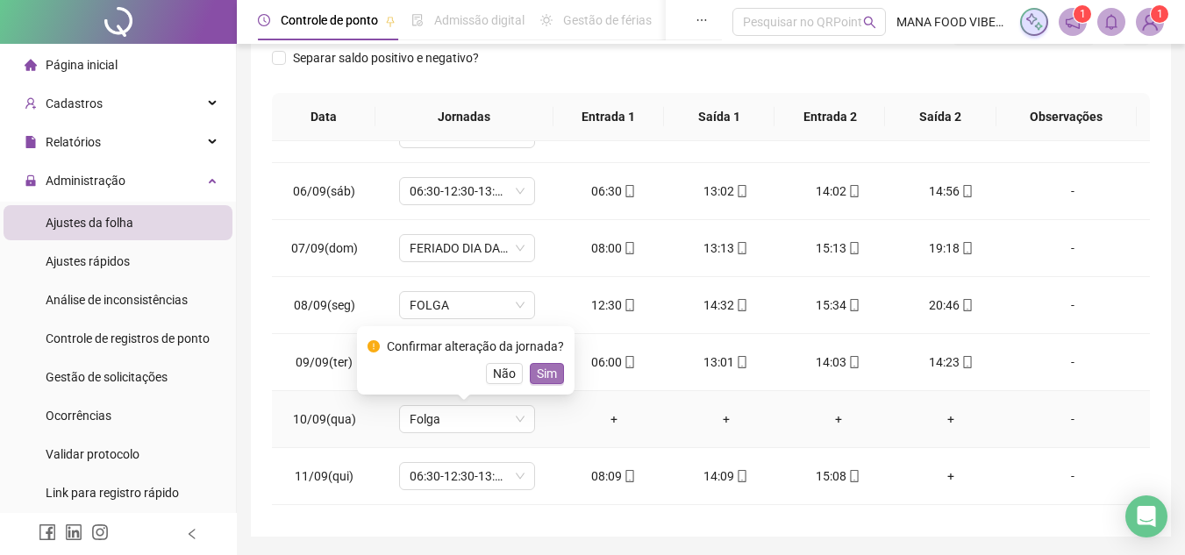
click at [543, 370] on span "Sim" at bounding box center [547, 373] width 20 height 19
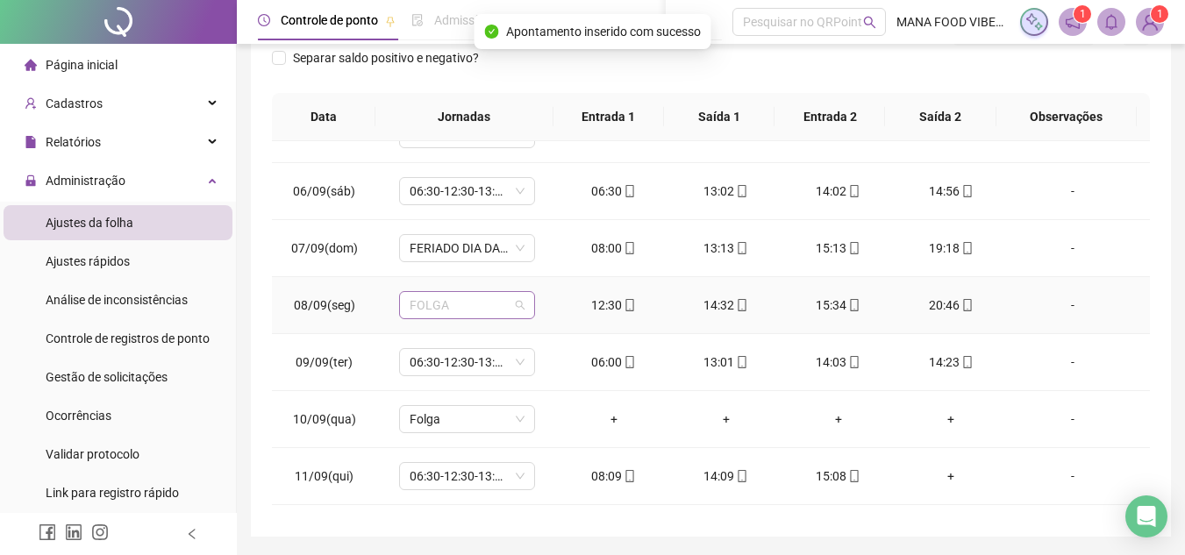
click at [462, 309] on span "FOLGA" at bounding box center [467, 305] width 115 height 26
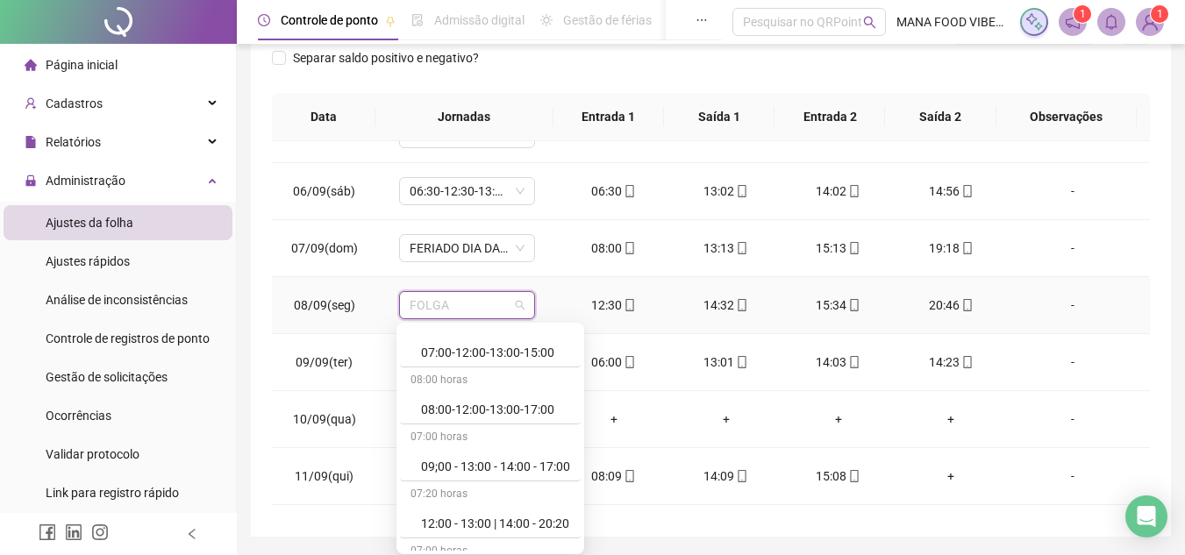
scroll to position [351, 0]
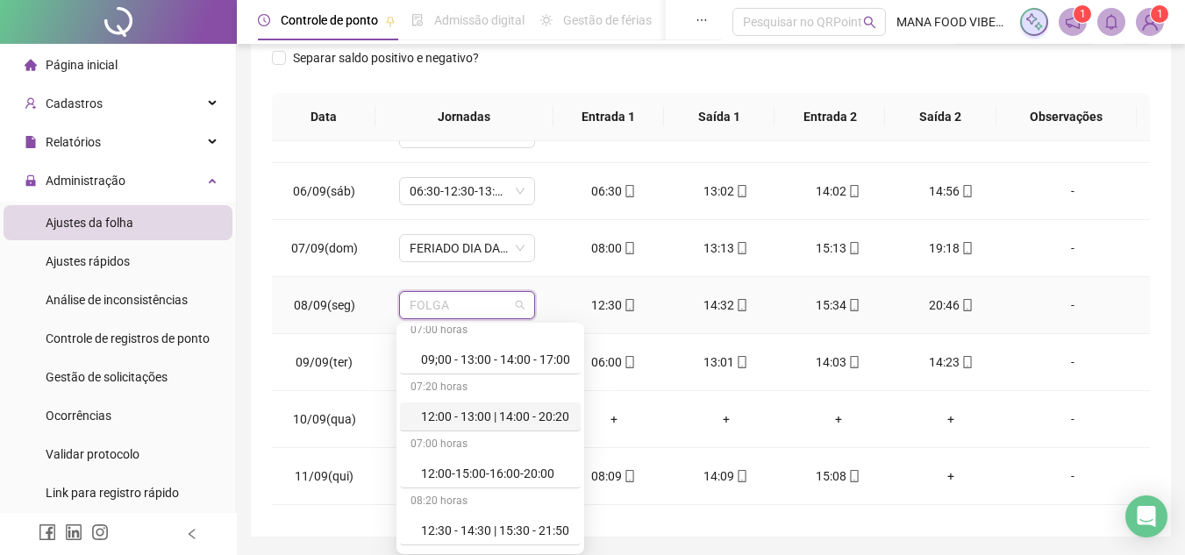
click at [473, 419] on div "12:00 - 13:00 | 14:00 - 20:20" at bounding box center [495, 416] width 149 height 19
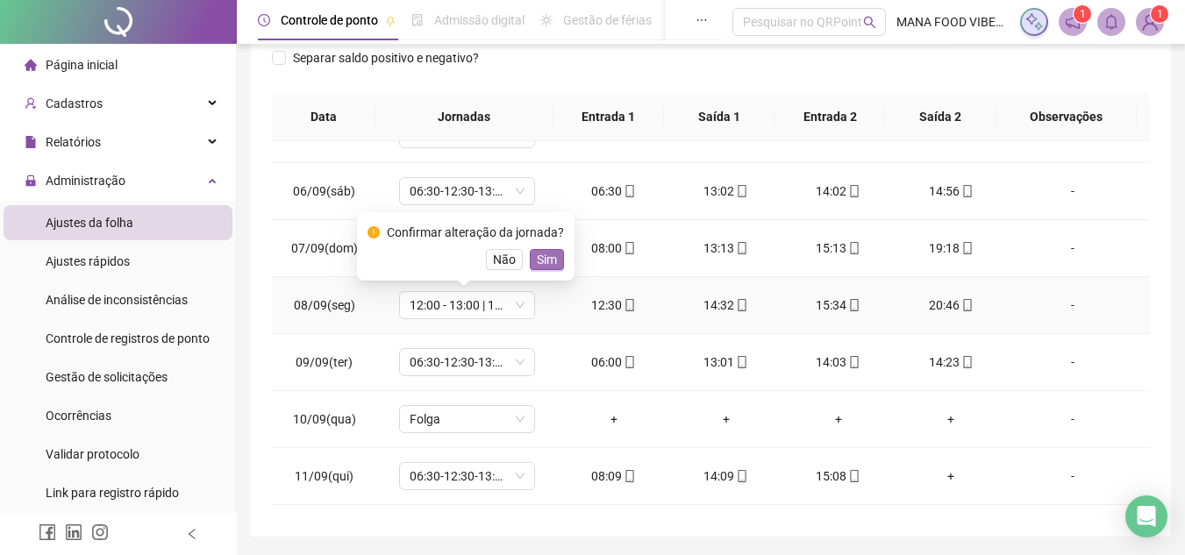
click at [543, 260] on span "Sim" at bounding box center [547, 259] width 20 height 19
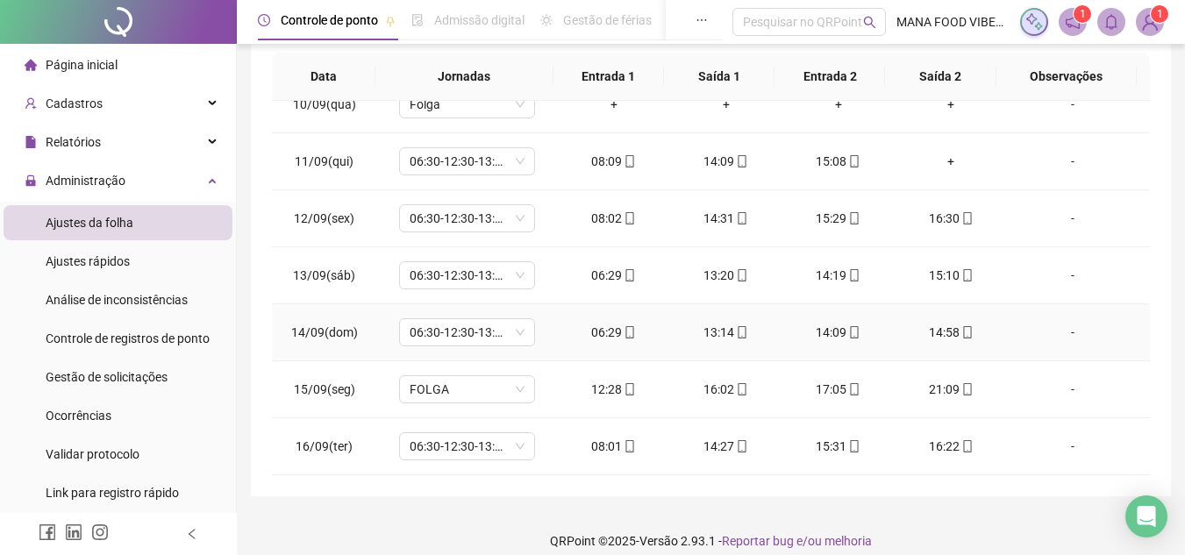
scroll to position [320, 0]
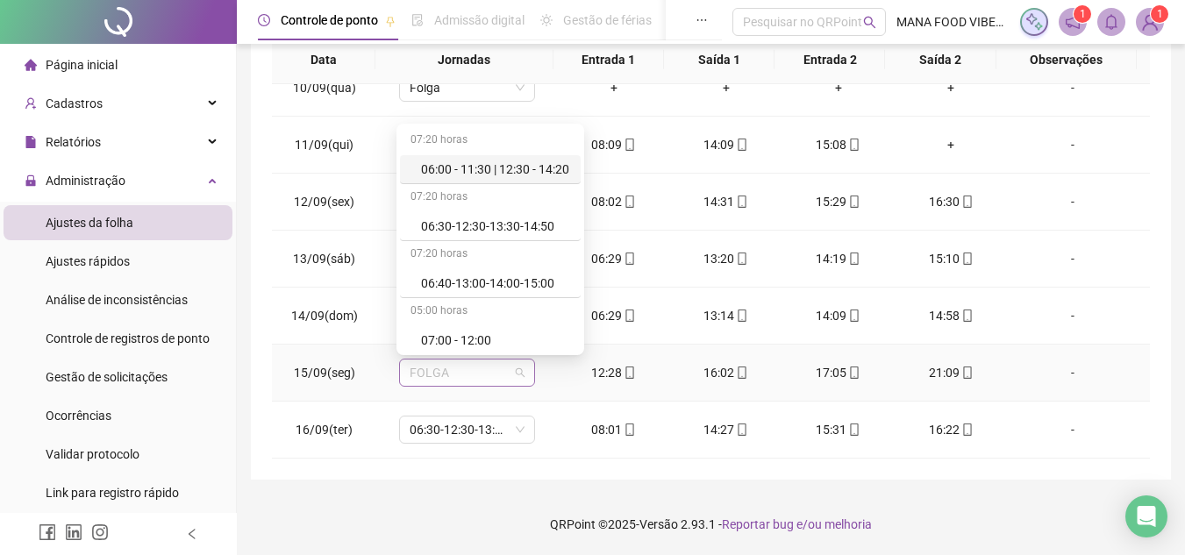
click at [479, 374] on span "FOLGA" at bounding box center [467, 373] width 115 height 26
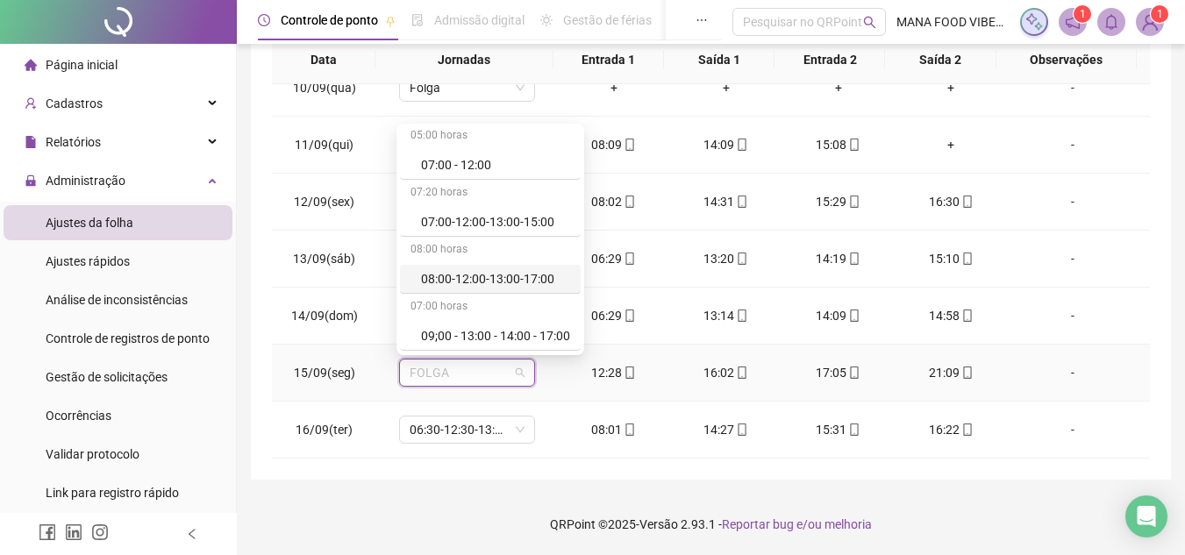
drag, startPoint x: 512, startPoint y: 269, endPoint x: 525, endPoint y: 290, distance: 23.6
click at [525, 290] on div "08:00-12:00-13:00-17:00" at bounding box center [490, 279] width 181 height 29
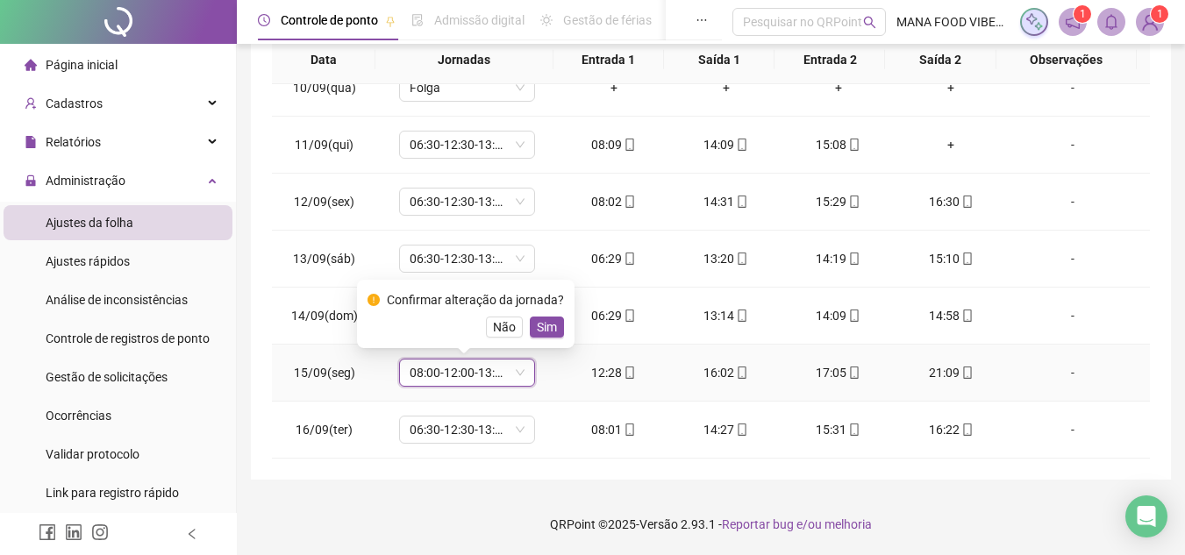
click at [545, 321] on span "Sim" at bounding box center [547, 327] width 20 height 19
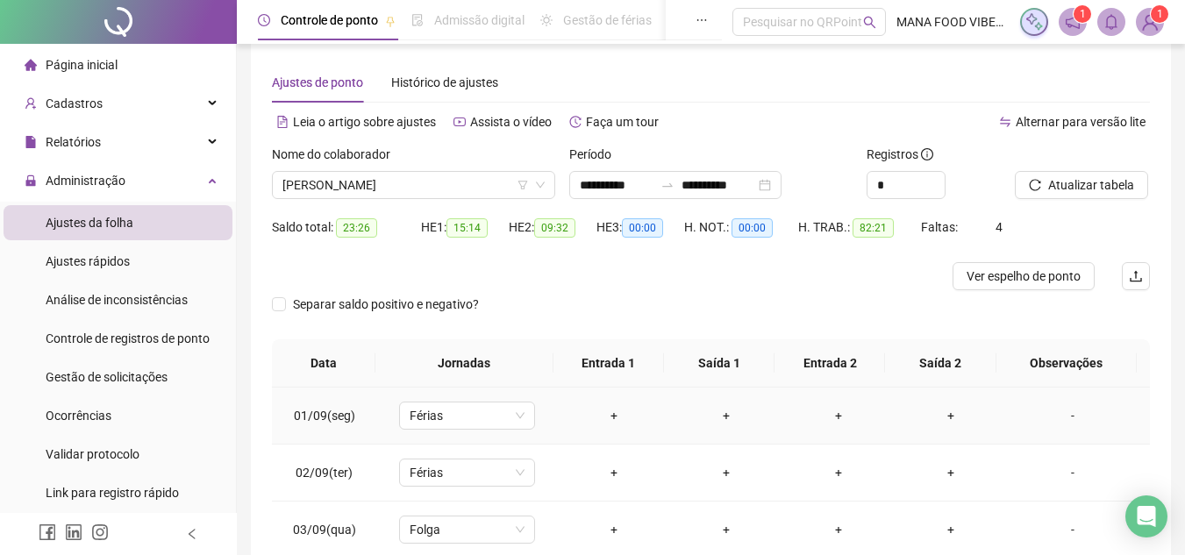
scroll to position [0, 0]
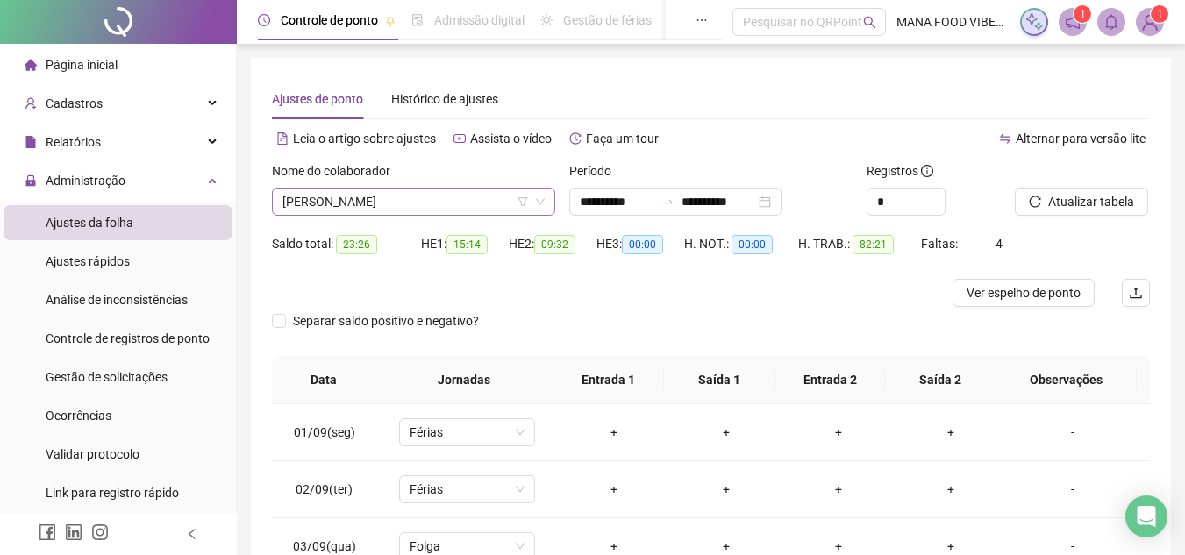
click at [443, 204] on span "[PERSON_NAME]" at bounding box center [414, 202] width 262 height 26
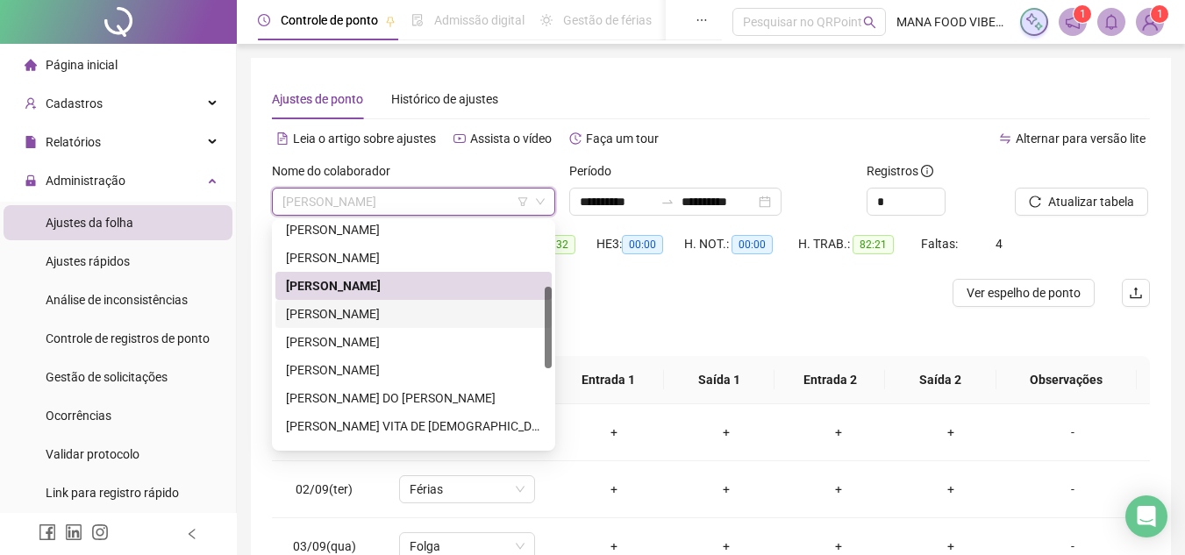
click at [380, 311] on div "[PERSON_NAME]" at bounding box center [413, 313] width 255 height 19
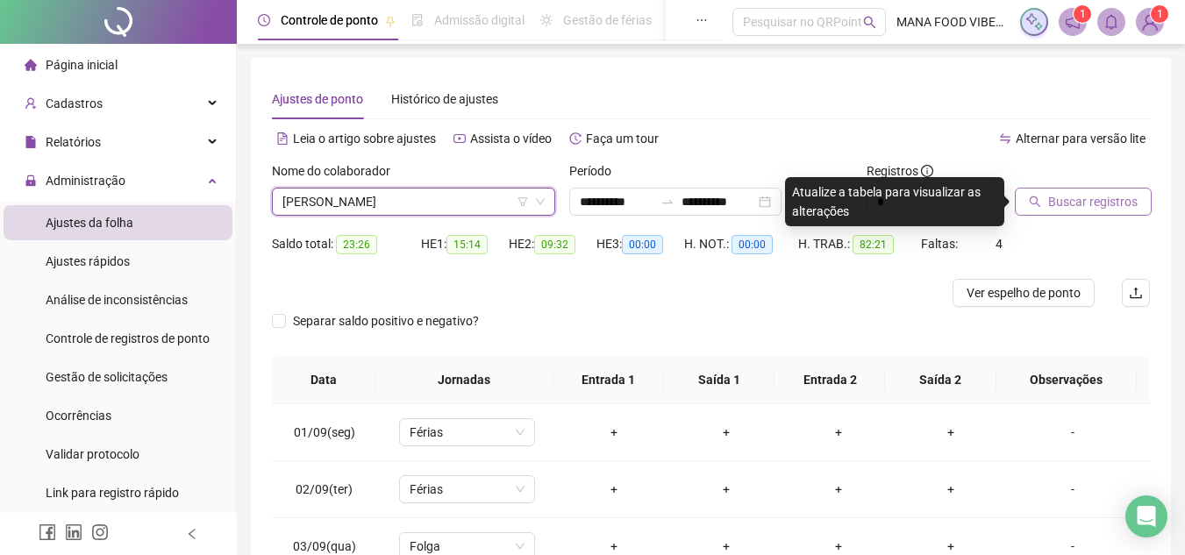
click at [1072, 203] on span "Buscar registros" at bounding box center [1092, 201] width 89 height 19
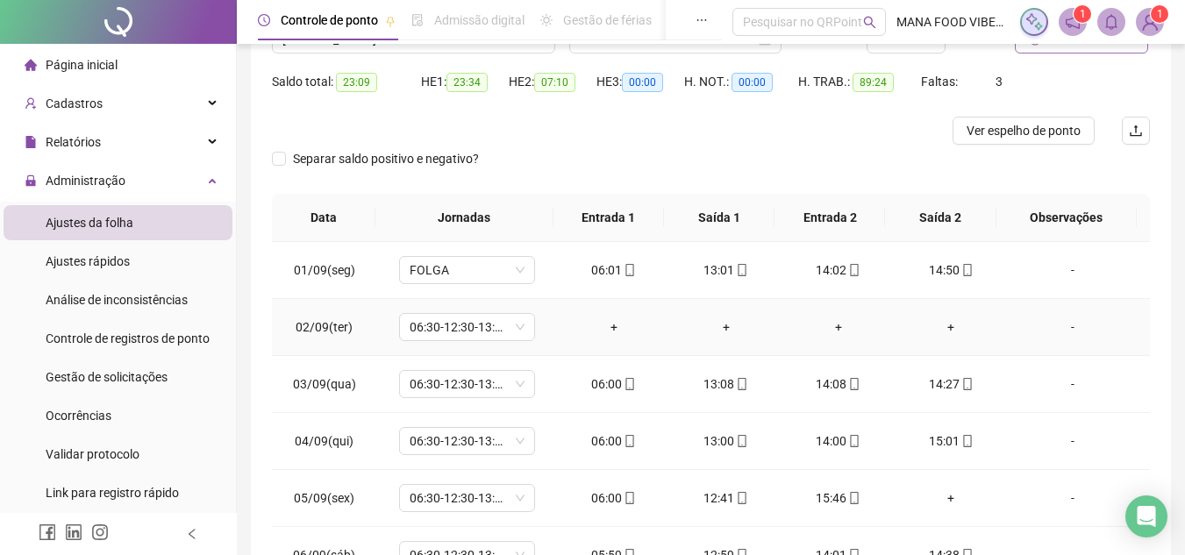
scroll to position [175, 0]
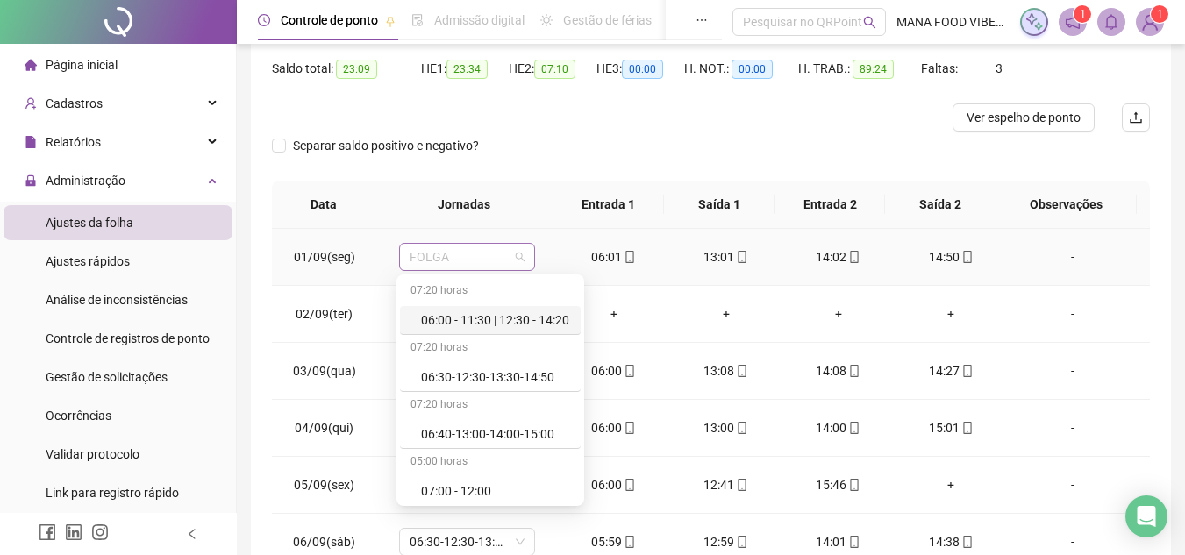
click at [476, 253] on span "FOLGA" at bounding box center [467, 257] width 115 height 26
click at [490, 325] on div "06:00 - 11:30 | 12:30 - 14:20" at bounding box center [495, 320] width 149 height 19
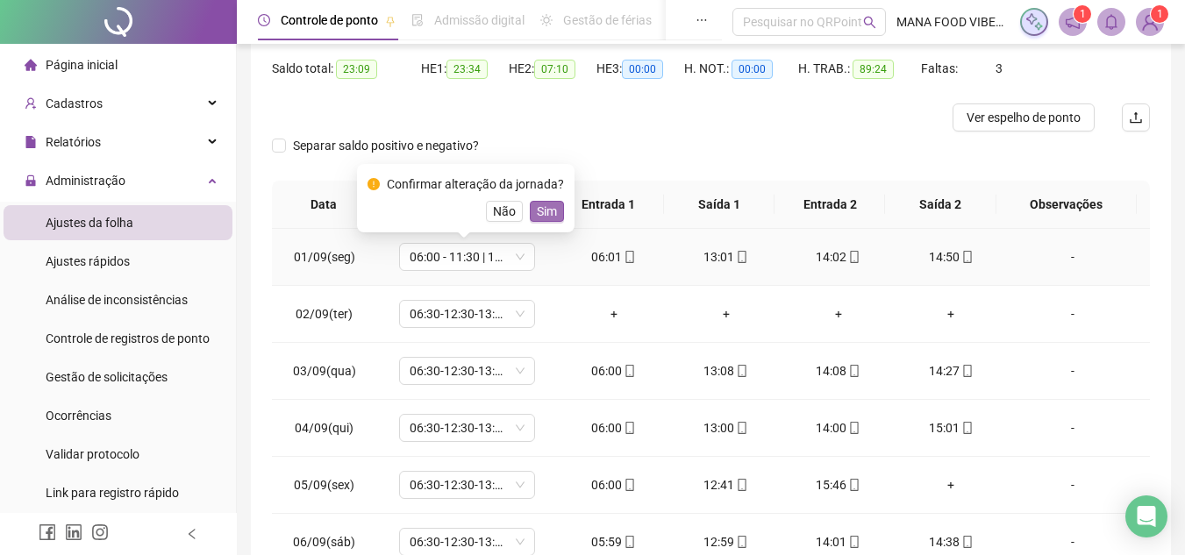
click at [544, 207] on span "Sim" at bounding box center [547, 211] width 20 height 19
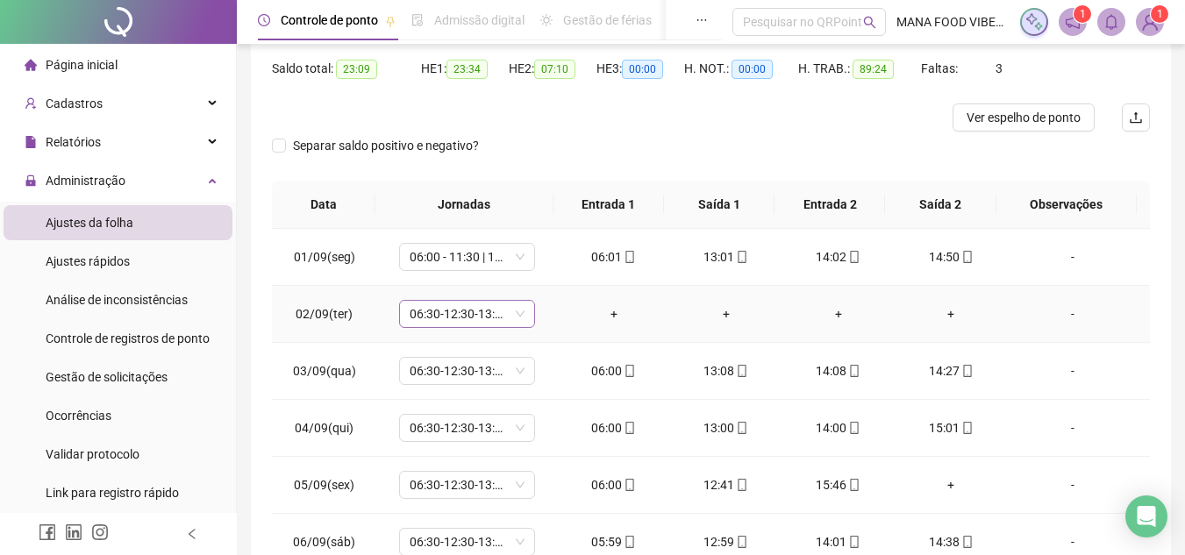
click at [476, 311] on span "06:30-12:30-13:30-14:50" at bounding box center [467, 314] width 115 height 26
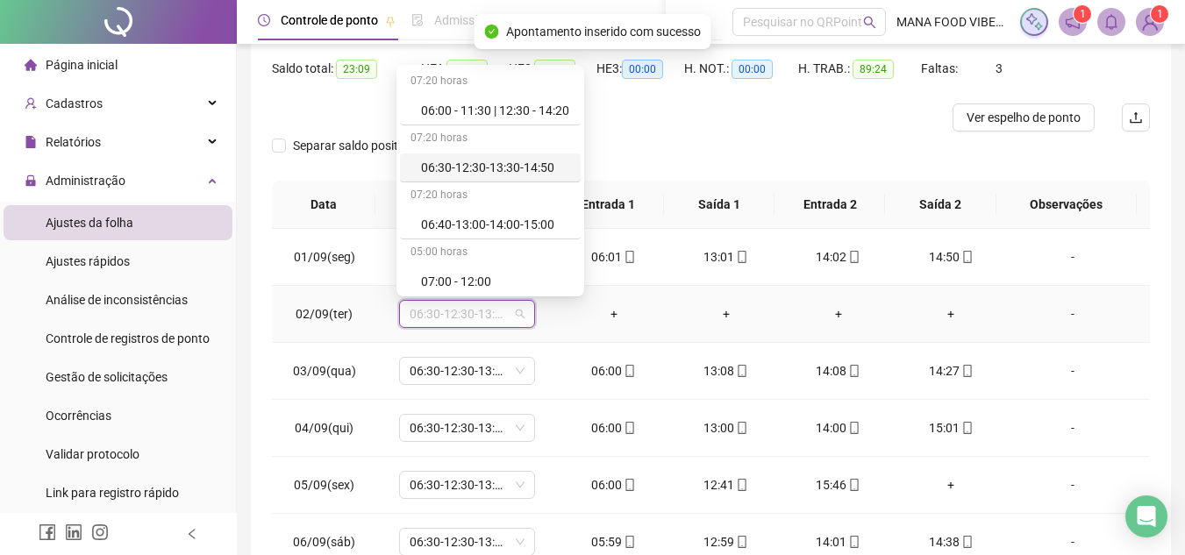
type input "*"
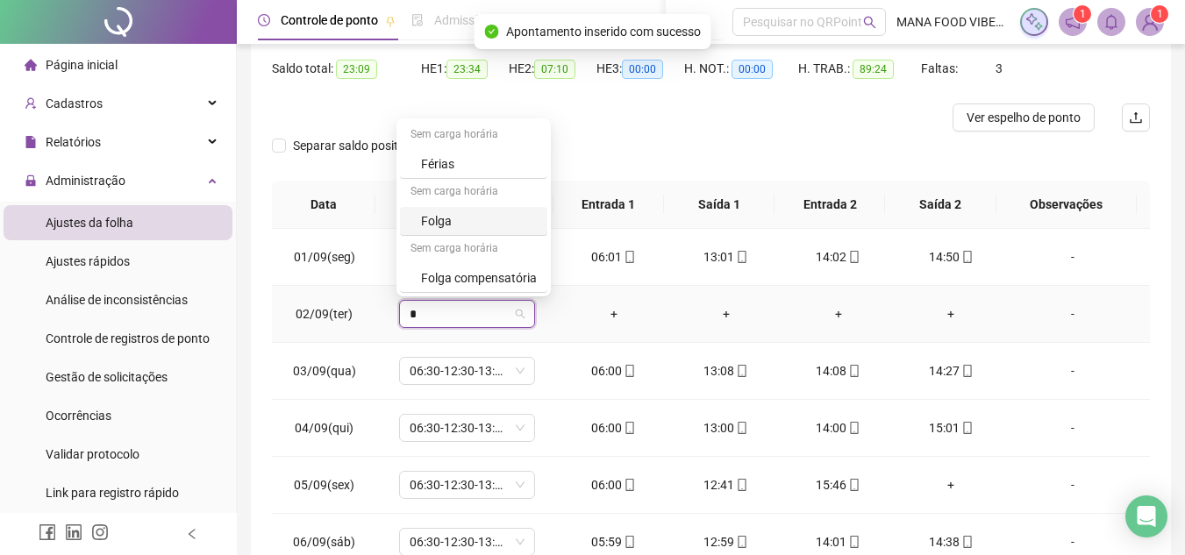
click at [471, 219] on div "Folga" at bounding box center [479, 220] width 116 height 19
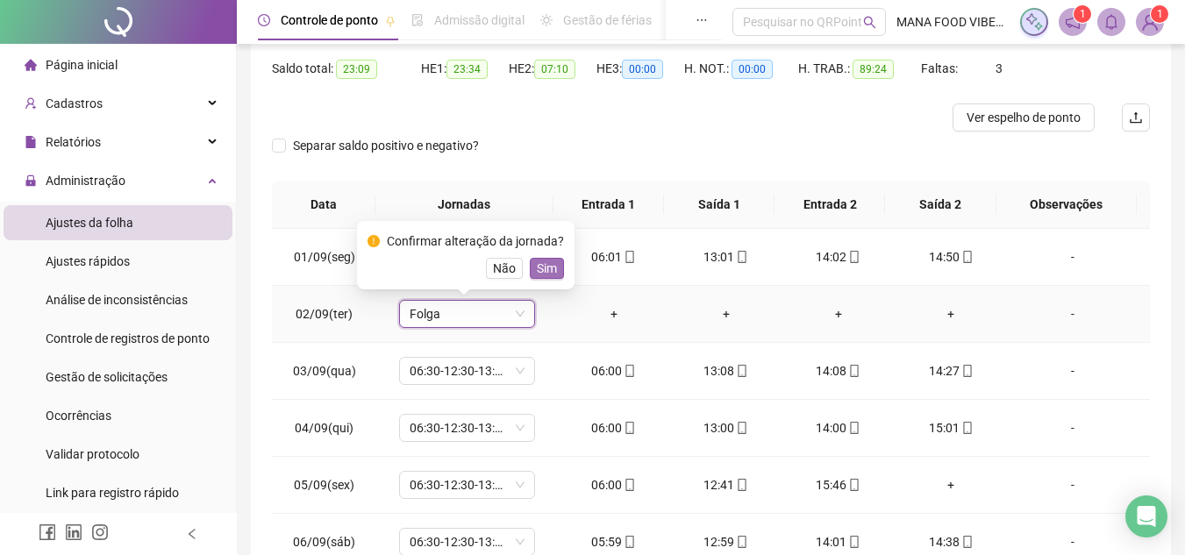
click at [552, 272] on span "Sim" at bounding box center [547, 268] width 20 height 19
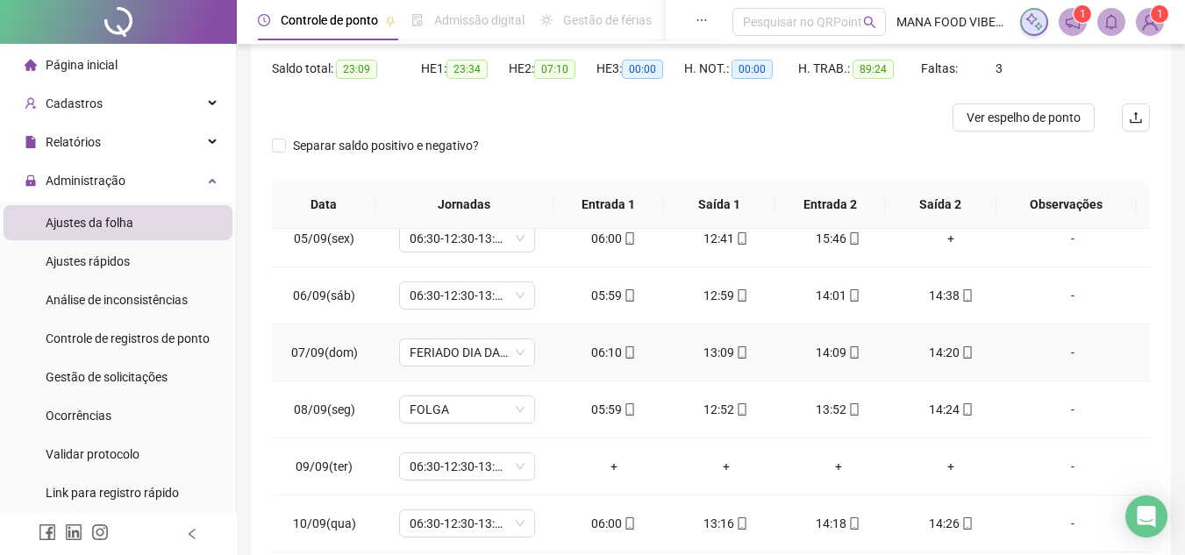
scroll to position [263, 0]
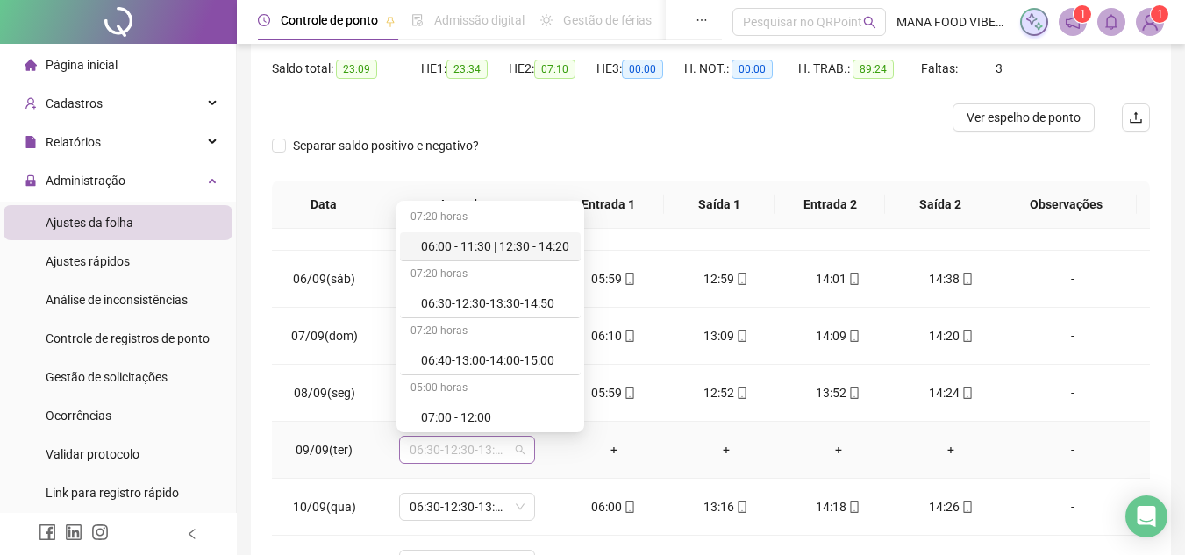
click at [503, 454] on span "06:30-12:30-13:30-14:50" at bounding box center [467, 450] width 115 height 26
type input "*"
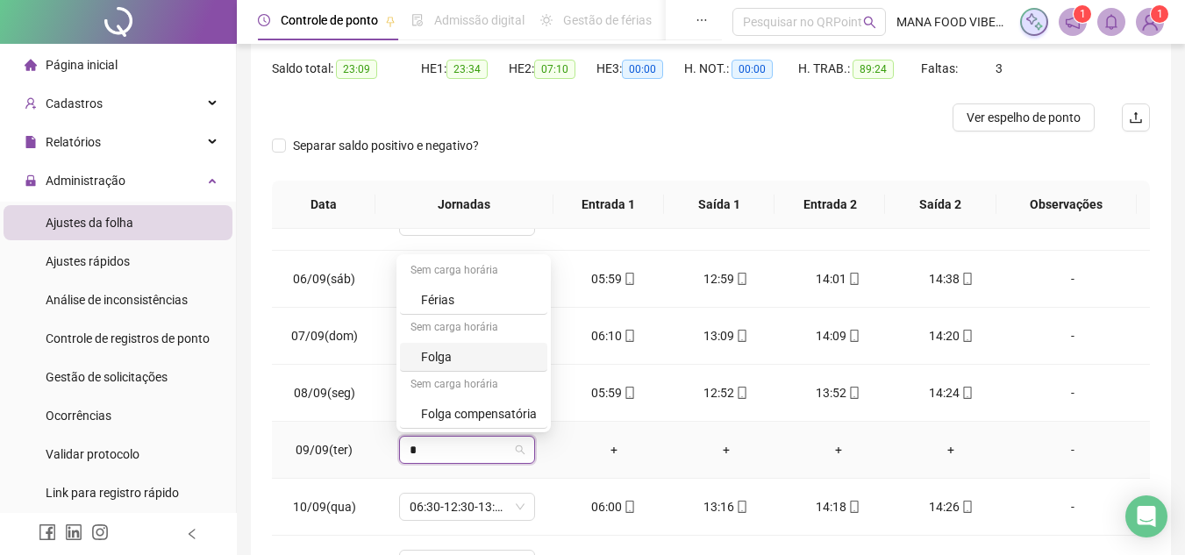
click at [488, 361] on div "Folga" at bounding box center [479, 356] width 116 height 19
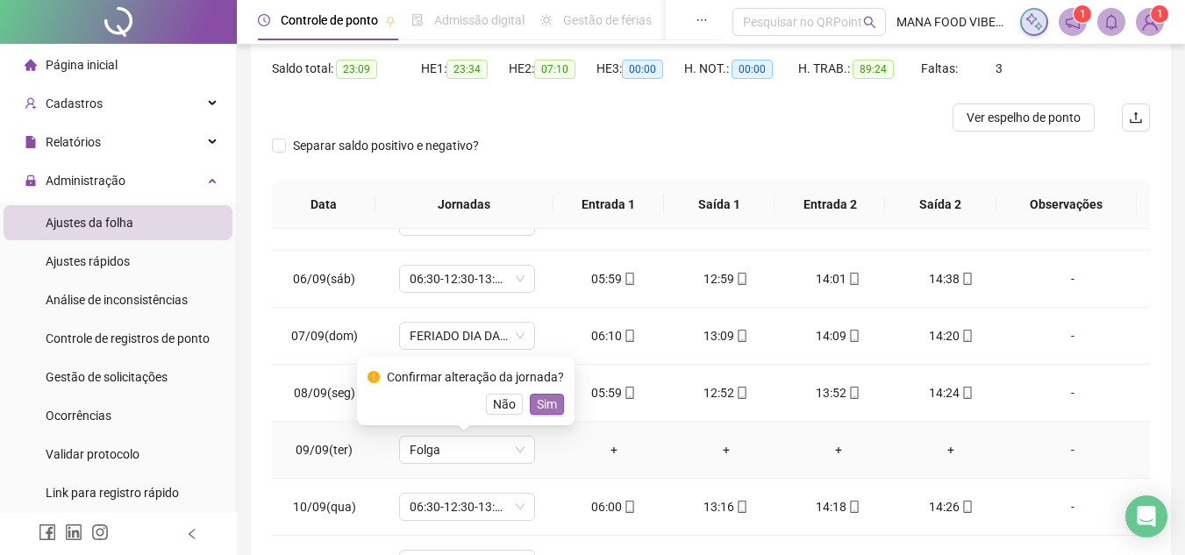
click at [548, 401] on span "Sim" at bounding box center [547, 404] width 20 height 19
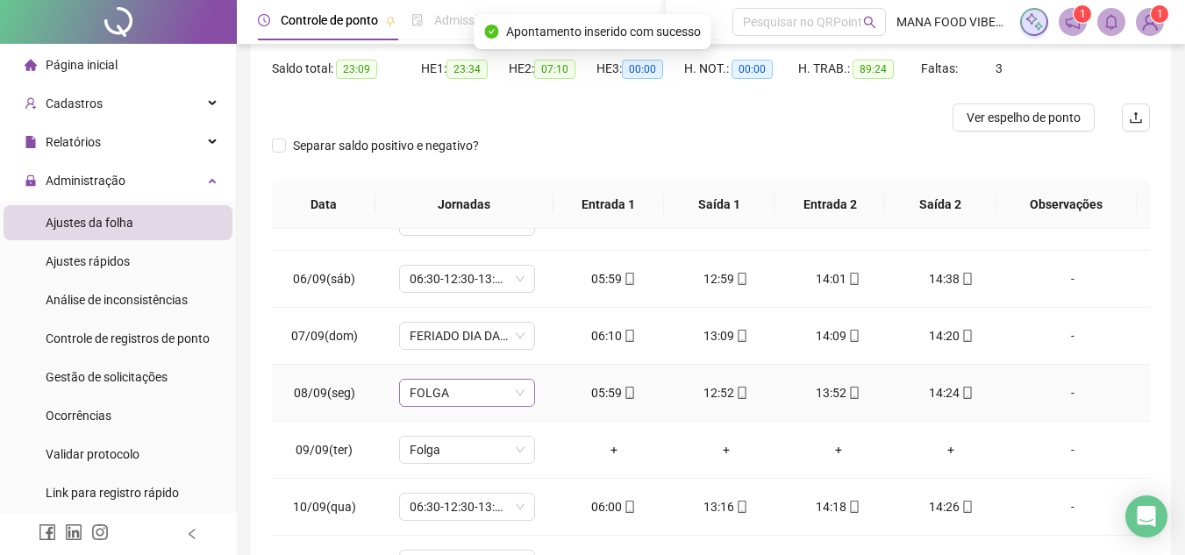
click at [454, 397] on span "FOLGA" at bounding box center [467, 393] width 115 height 26
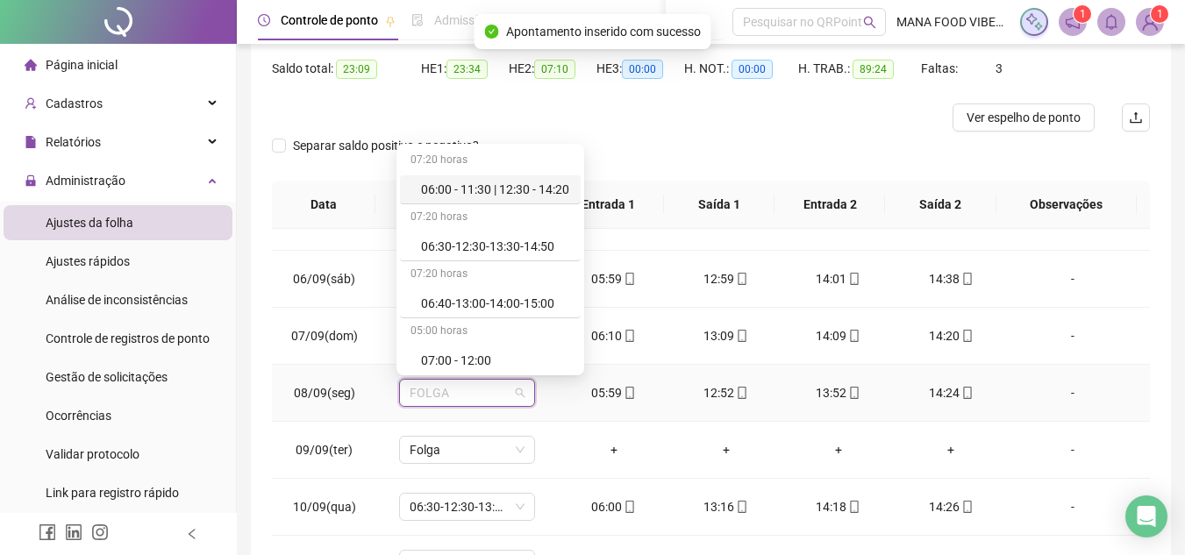
click at [473, 185] on div "06:00 - 11:30 | 12:30 - 14:20" at bounding box center [495, 189] width 149 height 19
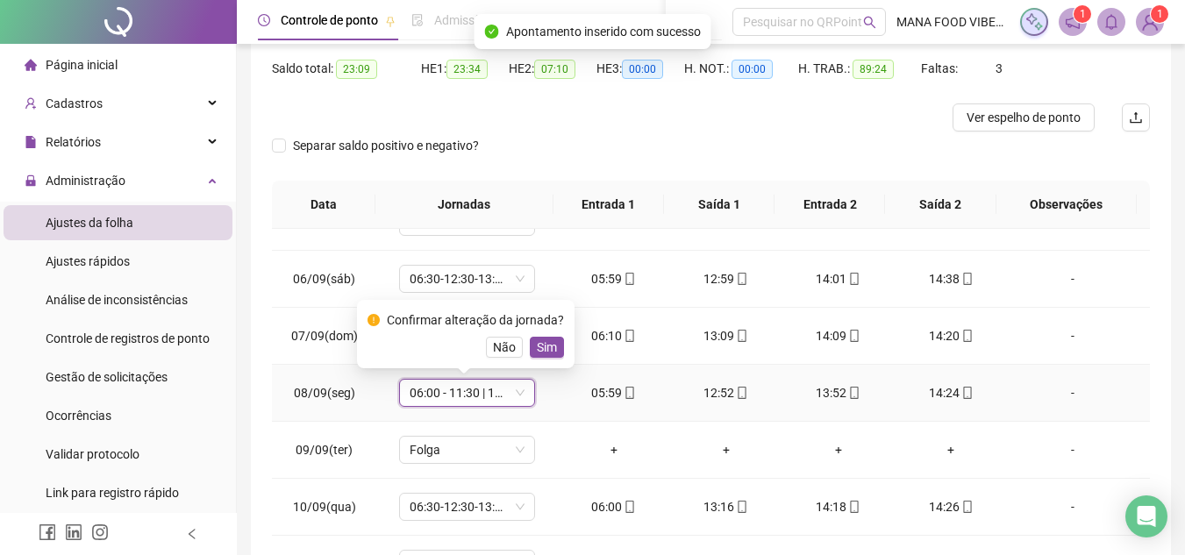
click at [541, 346] on span "Sim" at bounding box center [547, 347] width 20 height 19
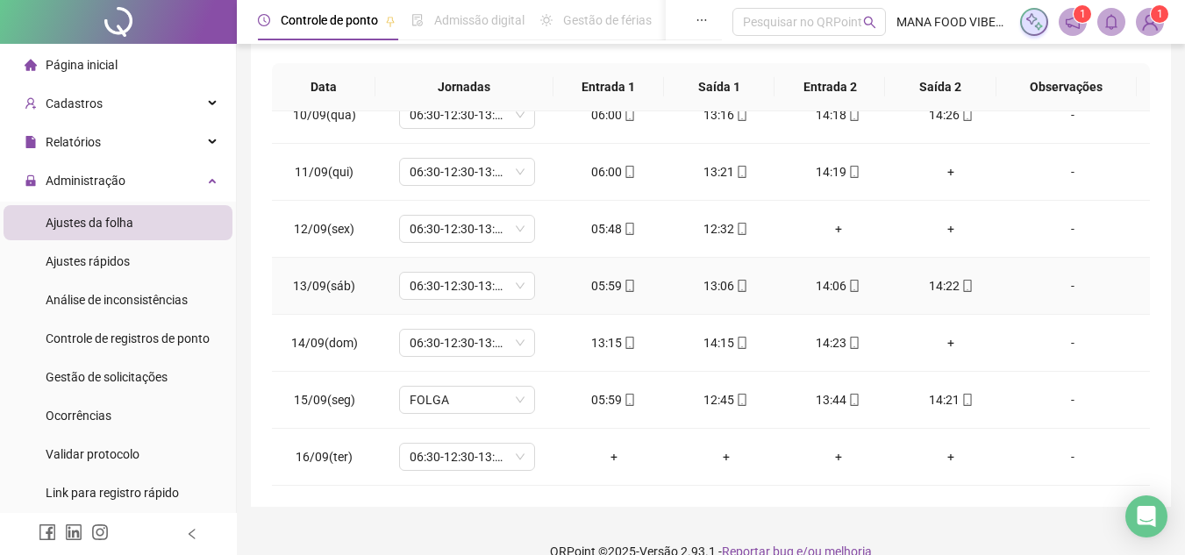
scroll to position [320, 0]
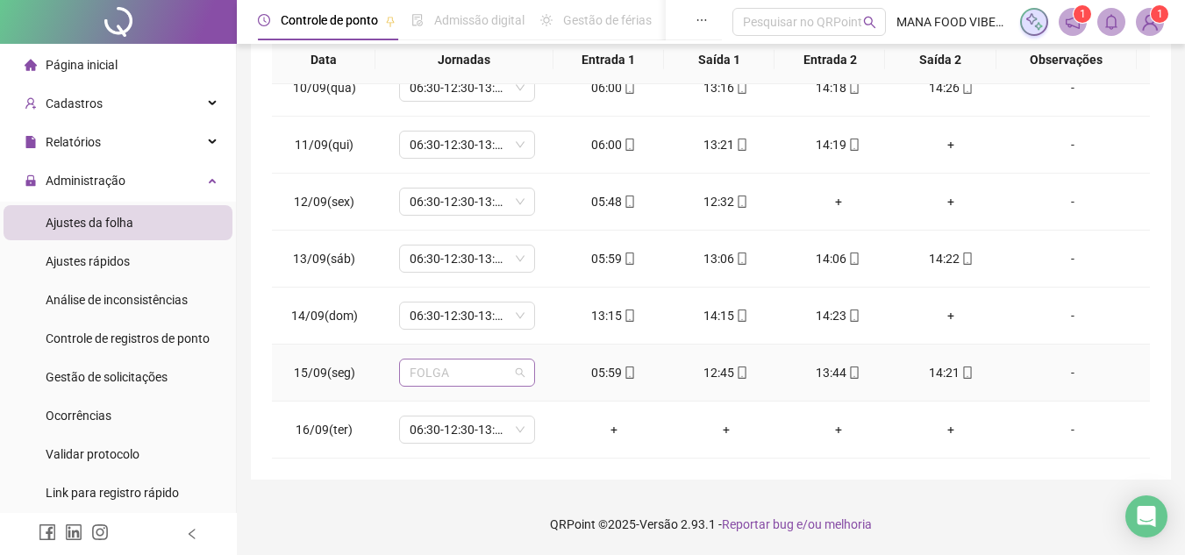
click at [504, 373] on span "FOLGA" at bounding box center [467, 373] width 115 height 26
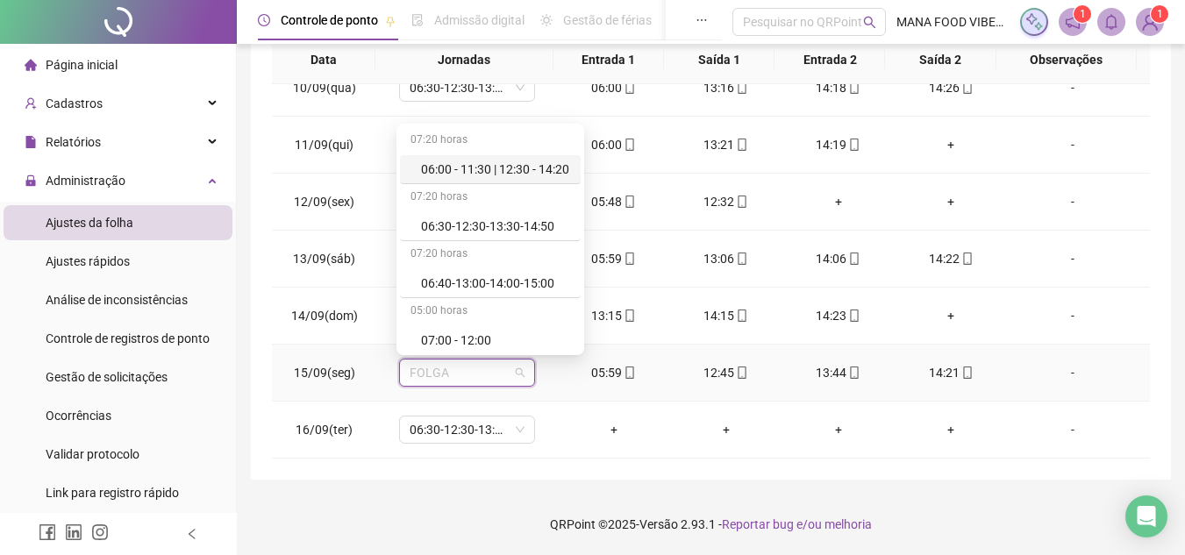
click at [533, 165] on div "06:00 - 11:30 | 12:30 - 14:20" at bounding box center [495, 169] width 149 height 19
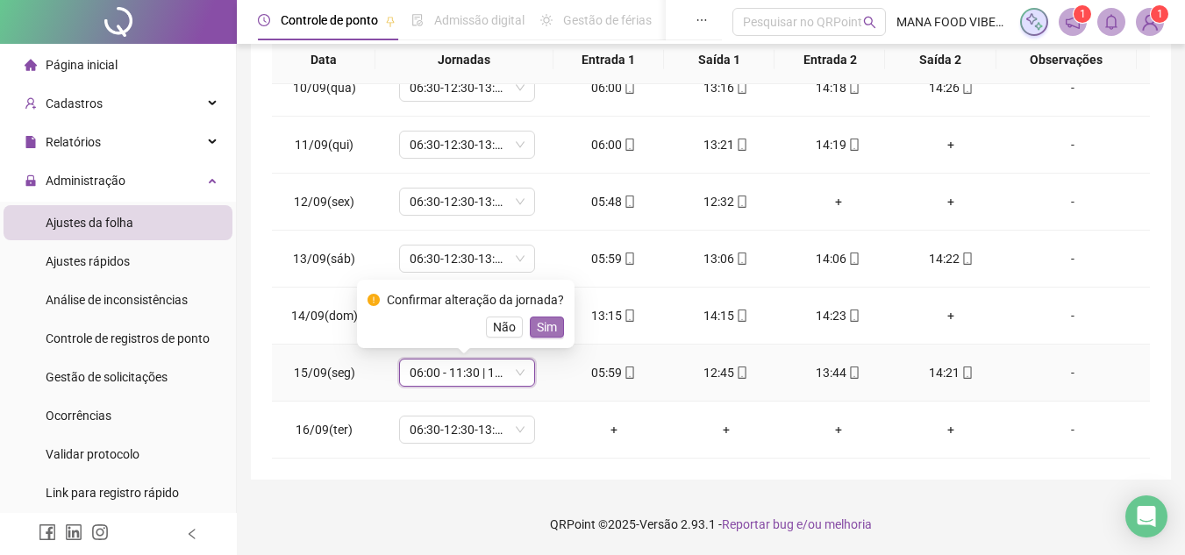
click at [551, 323] on span "Sim" at bounding box center [547, 327] width 20 height 19
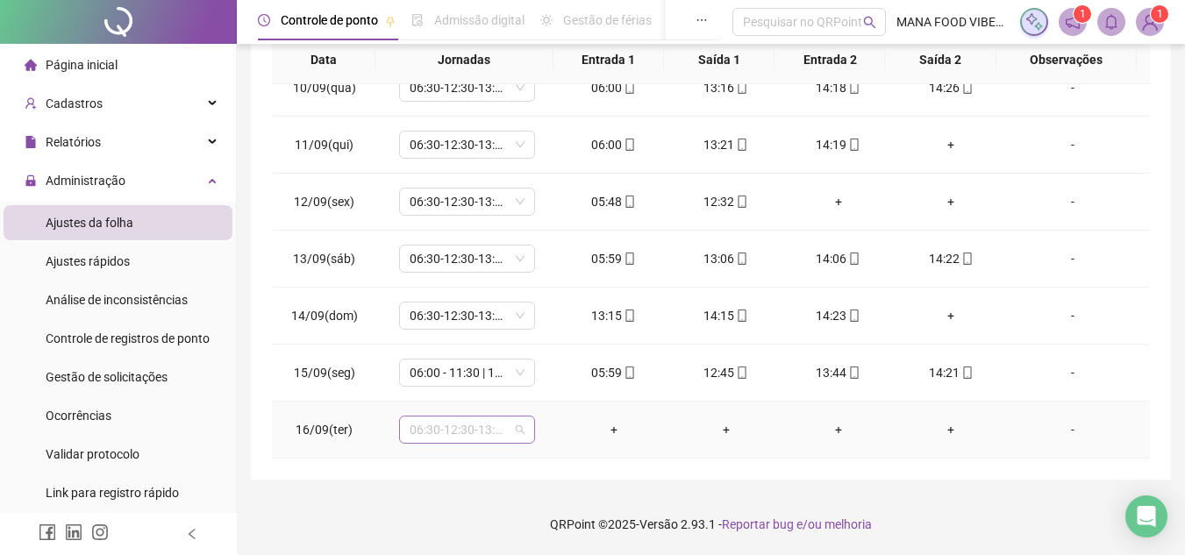
click at [497, 428] on span "06:30-12:30-13:30-14:50" at bounding box center [467, 430] width 115 height 26
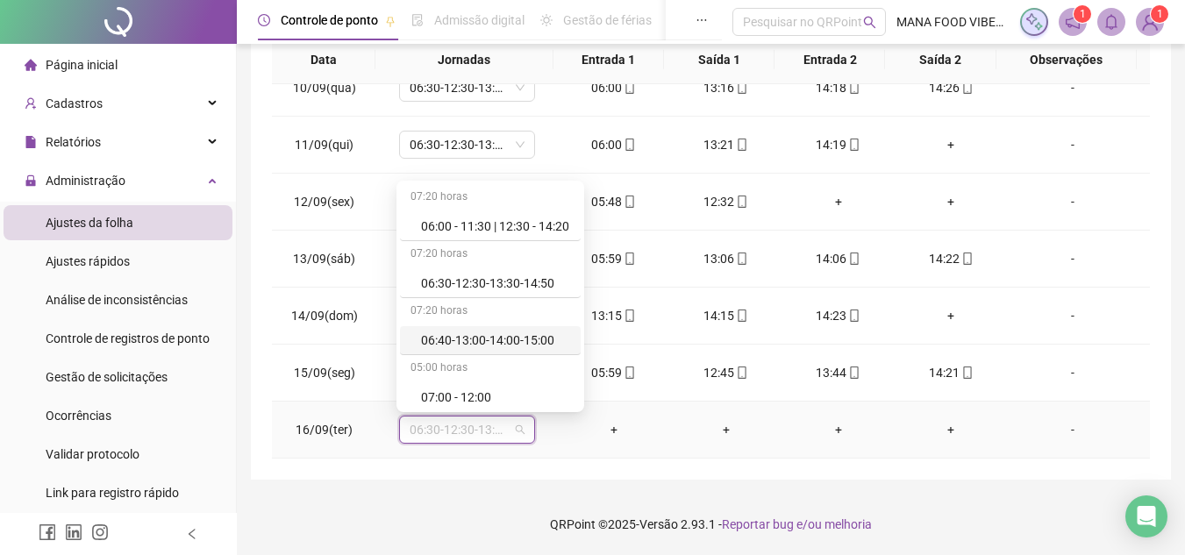
type input "*"
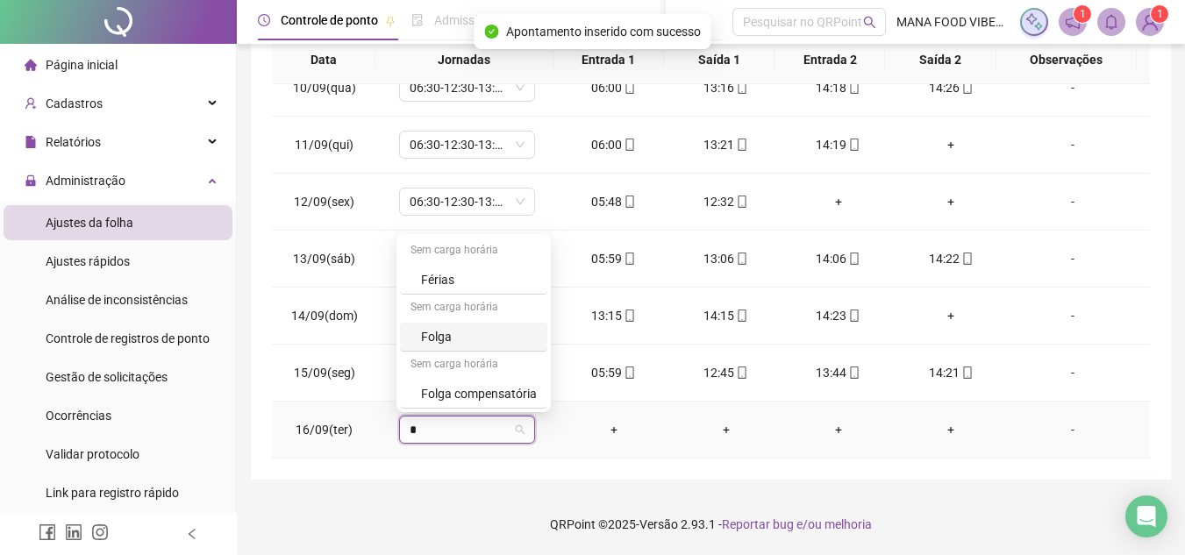
click at [490, 328] on div "Folga" at bounding box center [479, 336] width 116 height 19
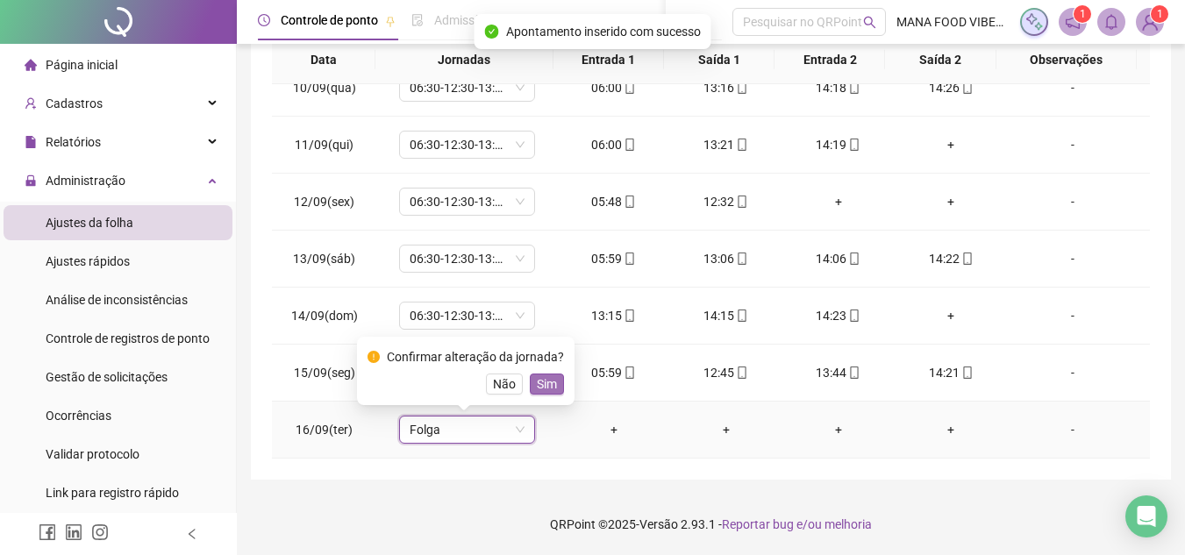
drag, startPoint x: 583, startPoint y: 420, endPoint x: 556, endPoint y: 379, distance: 48.9
click at [556, 379] on button "Sim" at bounding box center [547, 384] width 34 height 21
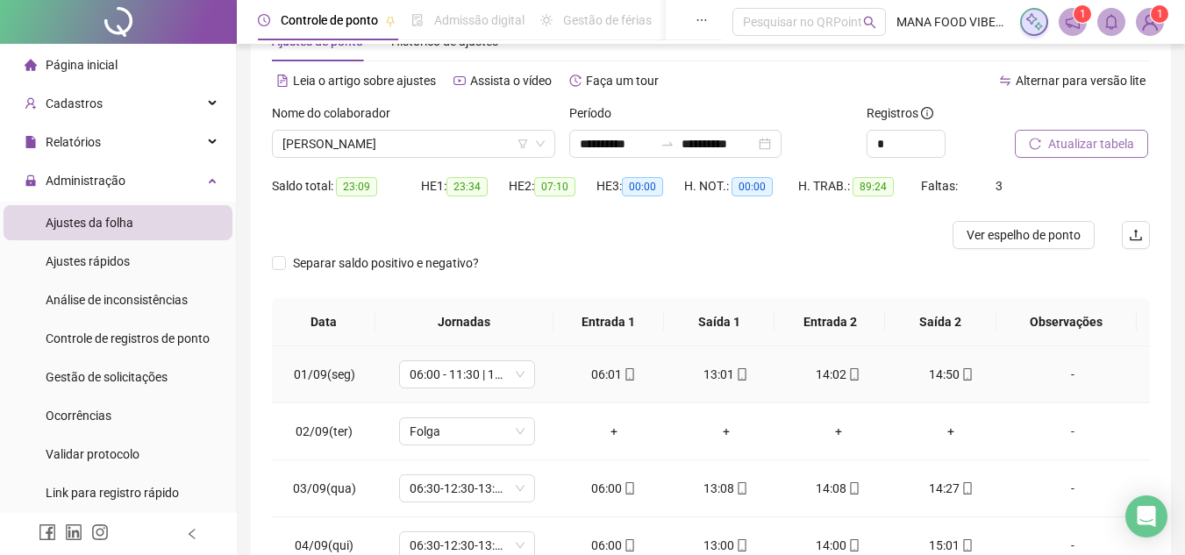
scroll to position [57, 0]
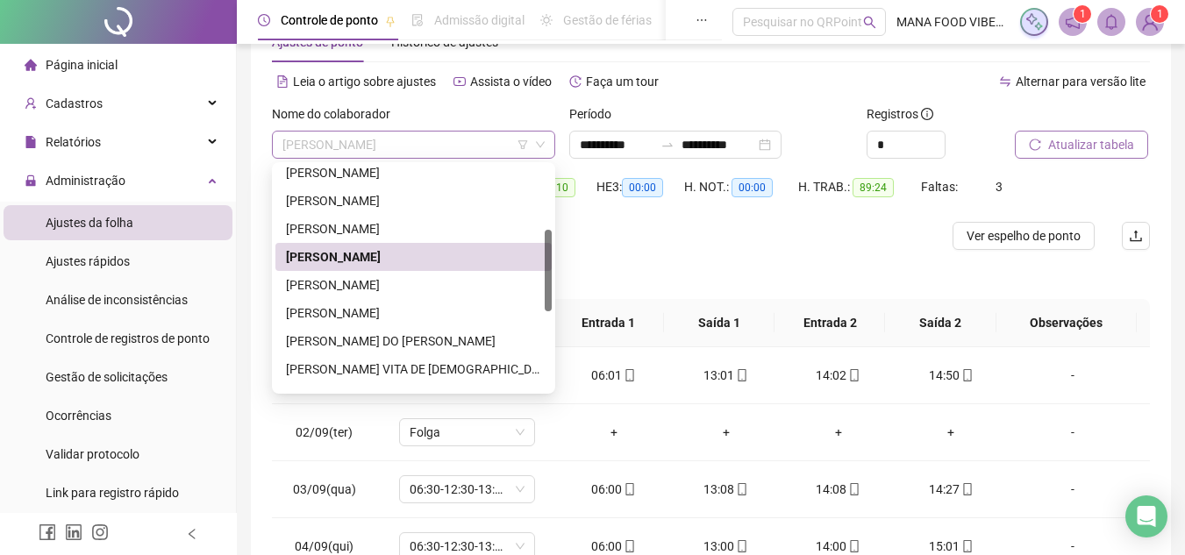
click at [478, 134] on span "[PERSON_NAME]" at bounding box center [414, 145] width 262 height 26
click at [340, 282] on div "[PERSON_NAME]" at bounding box center [413, 284] width 255 height 19
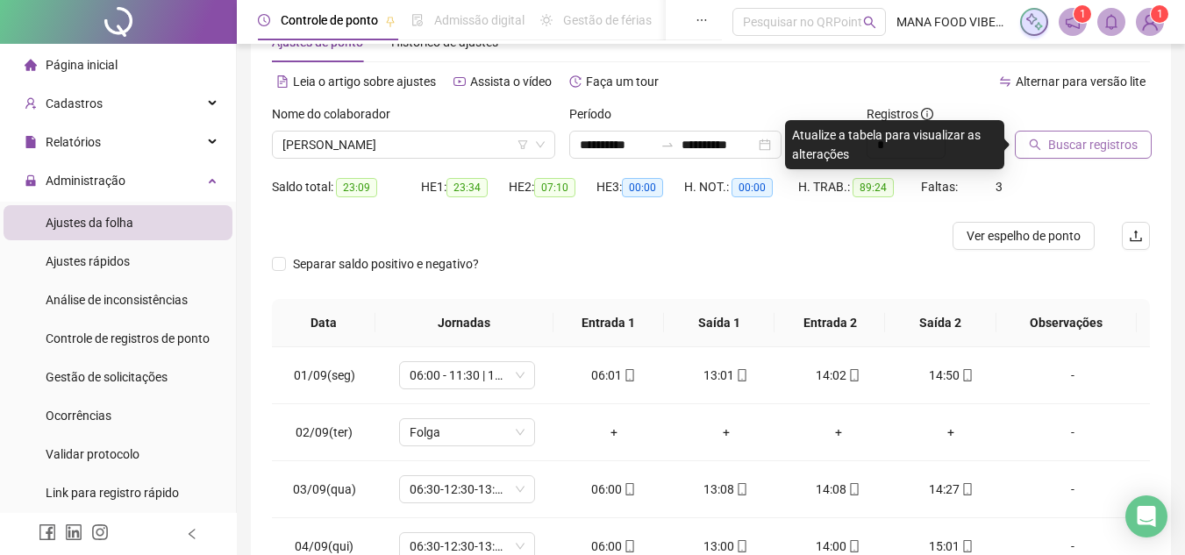
click at [1055, 133] on button "Buscar registros" at bounding box center [1083, 145] width 137 height 28
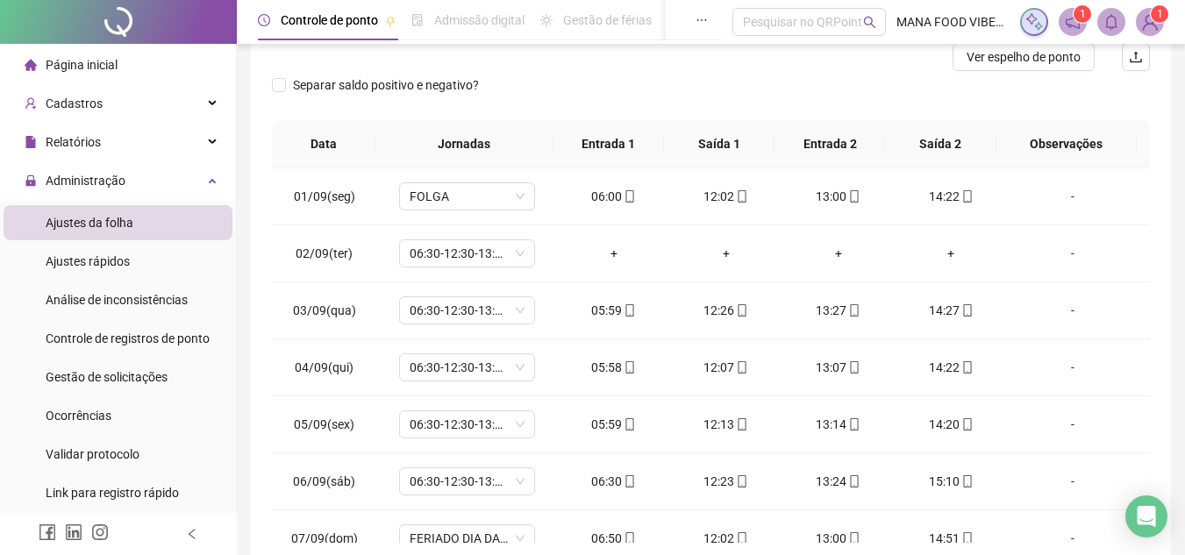
scroll to position [145, 0]
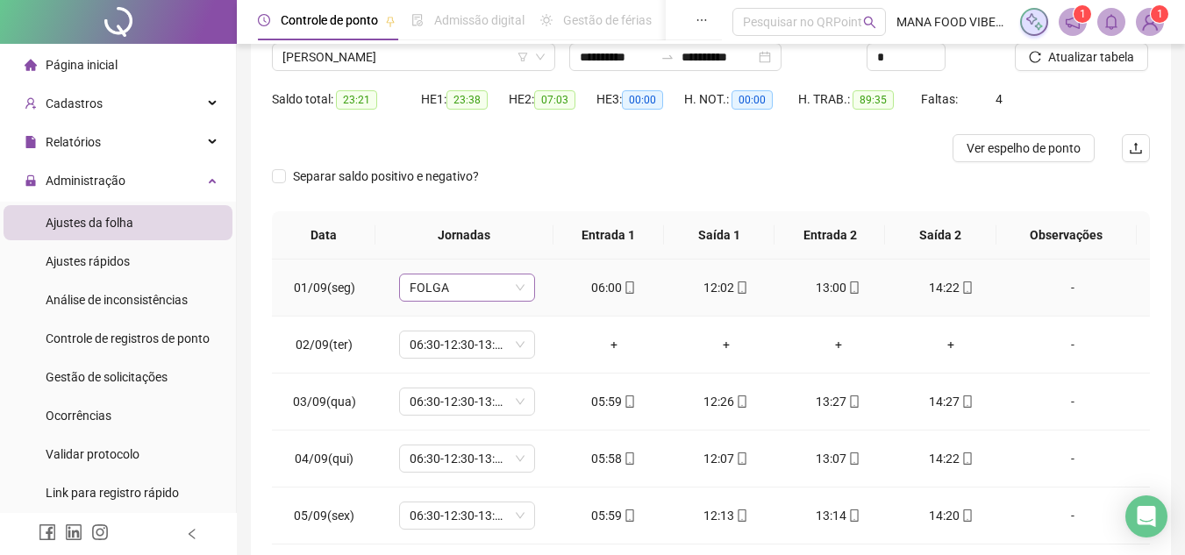
click at [454, 287] on span "FOLGA" at bounding box center [467, 288] width 115 height 26
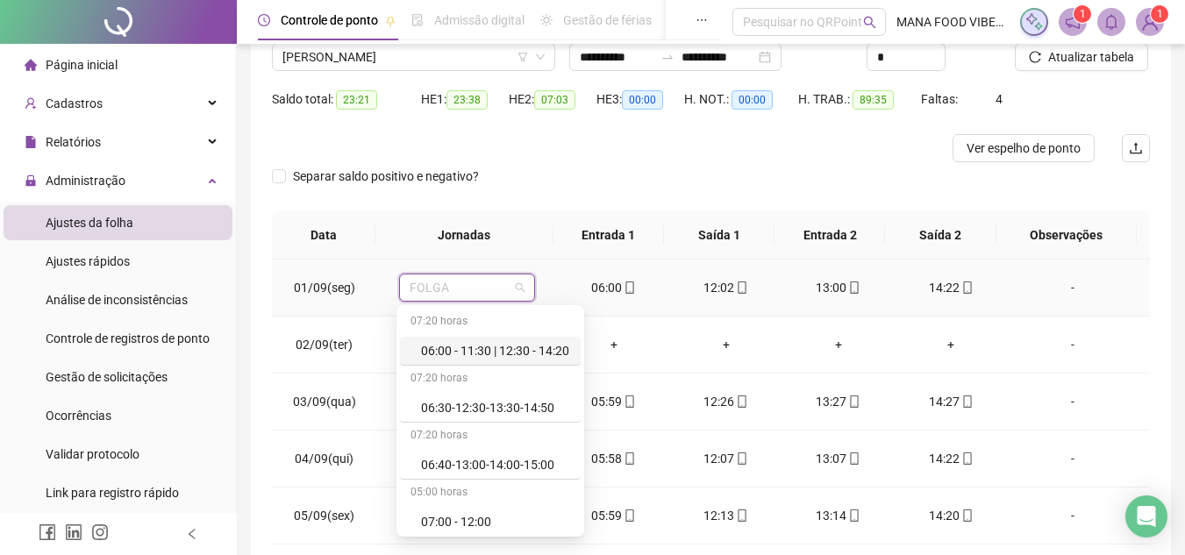
click at [515, 352] on div "06:00 - 11:30 | 12:30 - 14:20" at bounding box center [495, 350] width 149 height 19
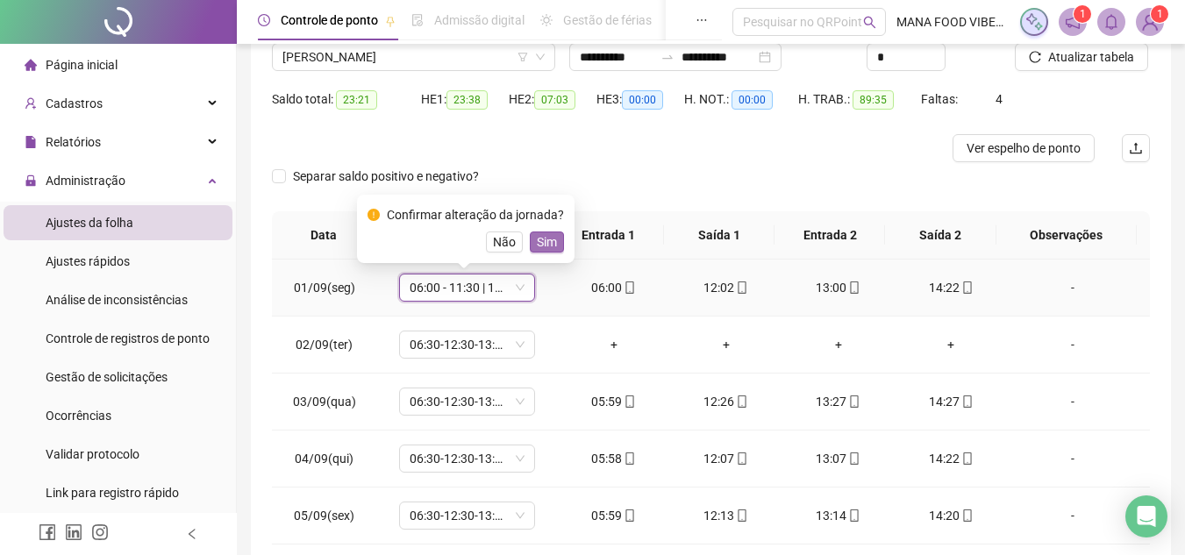
click at [544, 244] on span "Sim" at bounding box center [547, 242] width 20 height 19
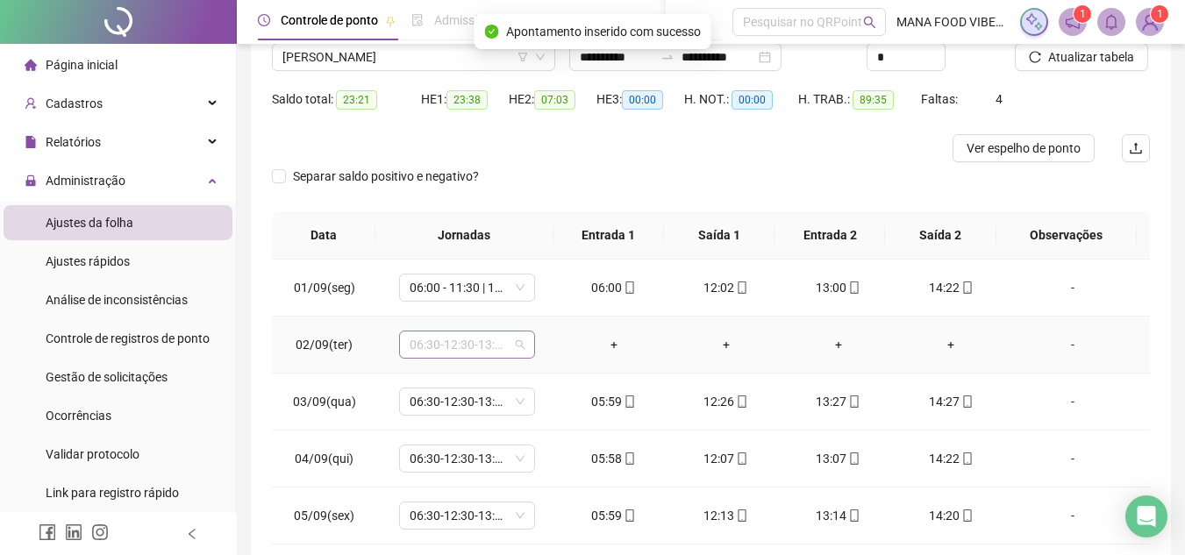
click at [482, 343] on span "06:30-12:30-13:30-14:50" at bounding box center [467, 345] width 115 height 26
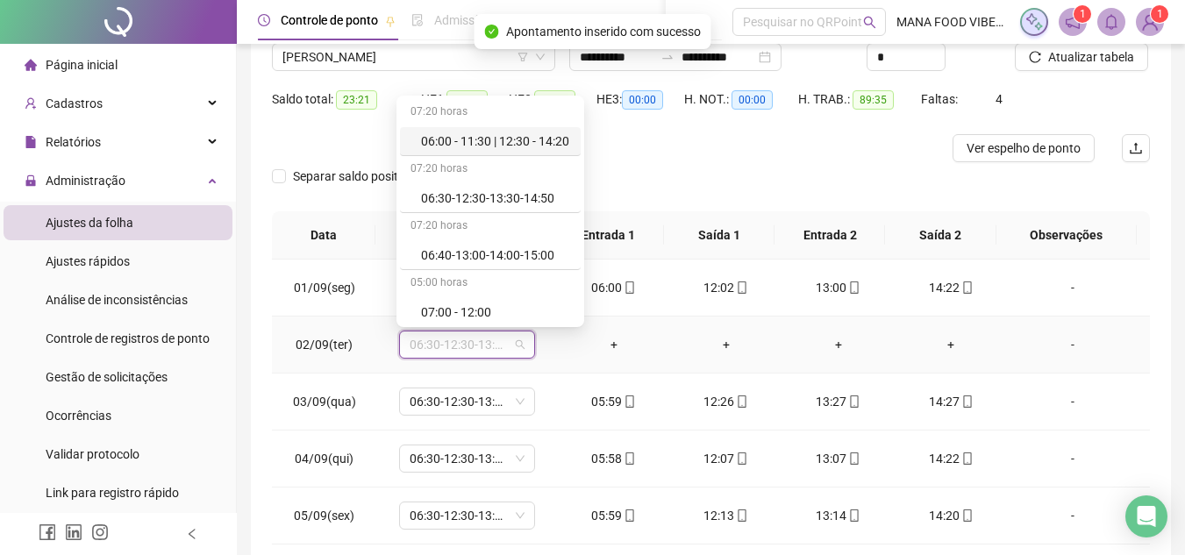
type input "*"
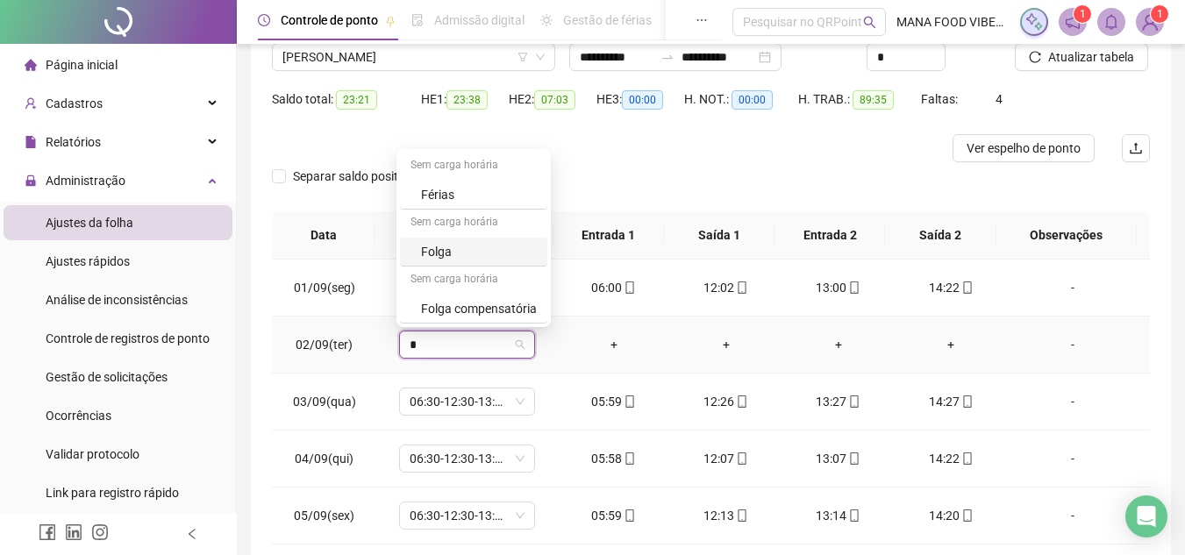
click at [490, 251] on div "Folga" at bounding box center [479, 251] width 116 height 19
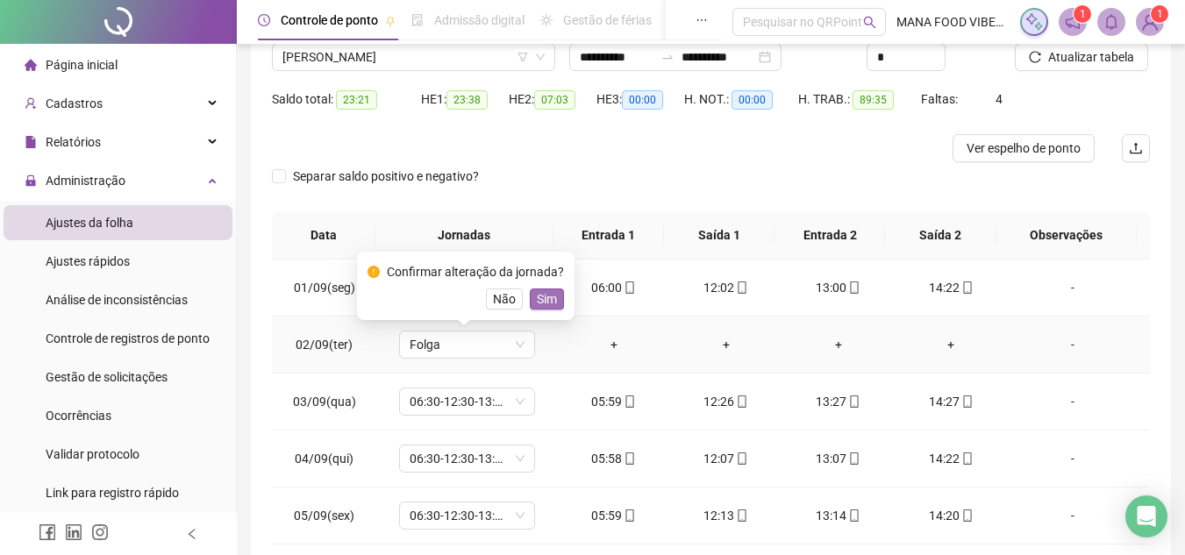
click at [551, 302] on span "Sim" at bounding box center [547, 299] width 20 height 19
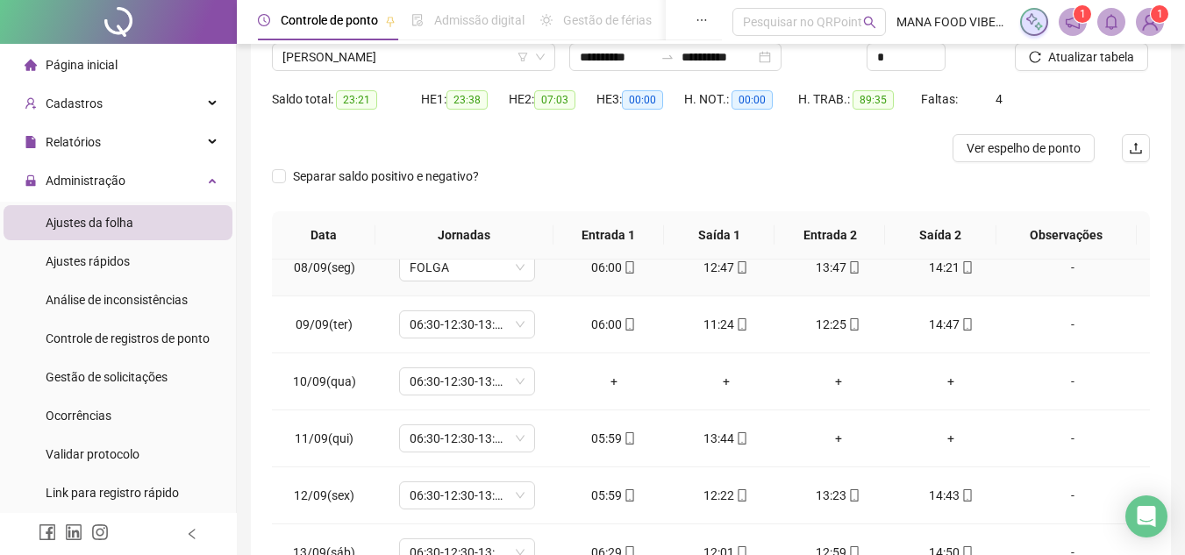
scroll to position [439, 0]
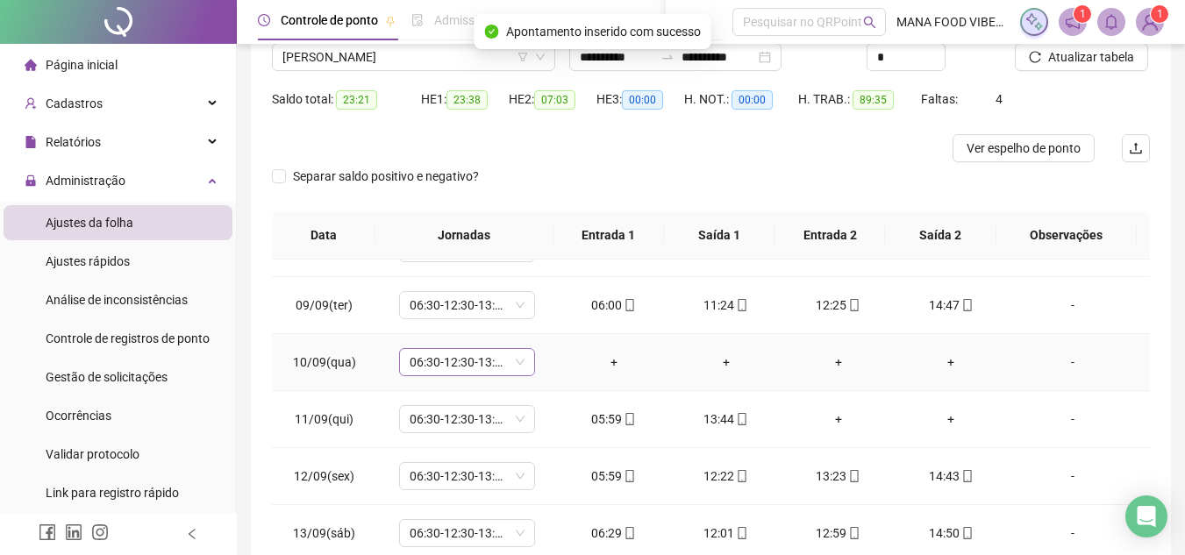
click at [488, 369] on span "06:30-12:30-13:30-14:50" at bounding box center [467, 362] width 115 height 26
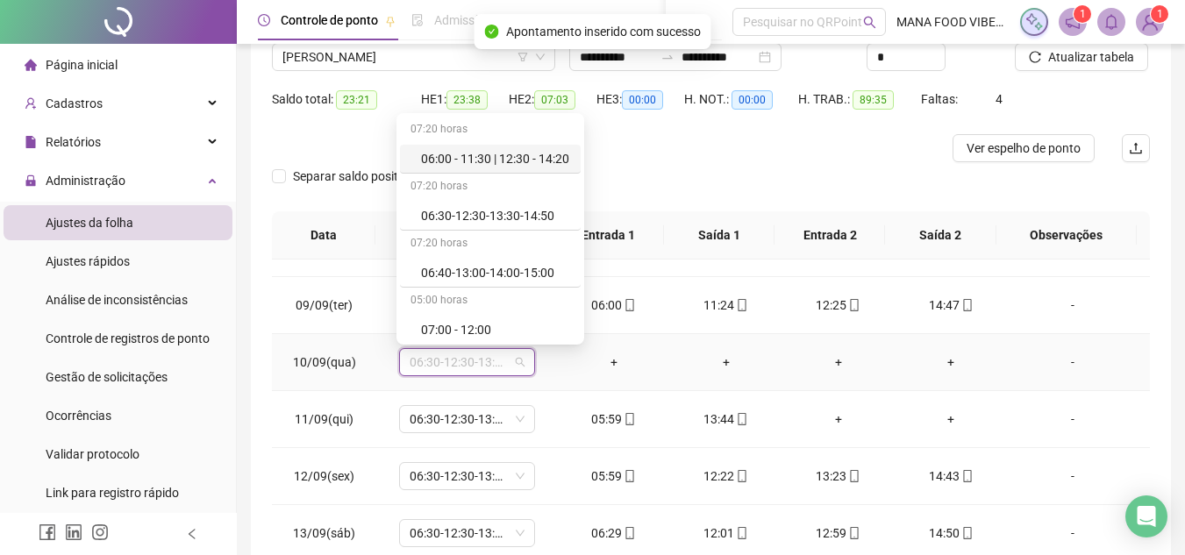
type input "*"
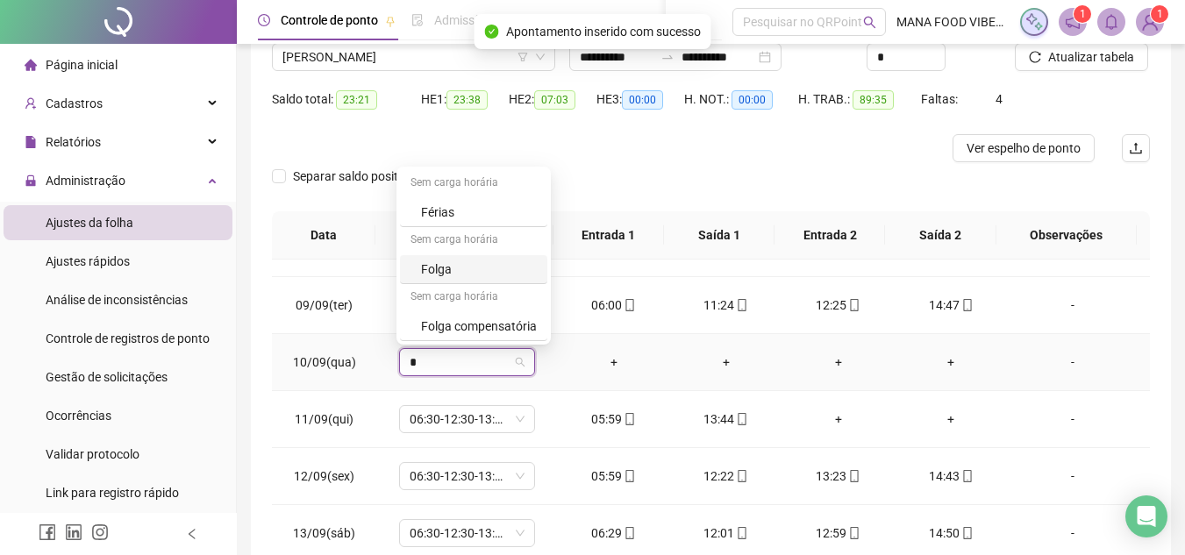
click at [470, 272] on div "Folga" at bounding box center [479, 269] width 116 height 19
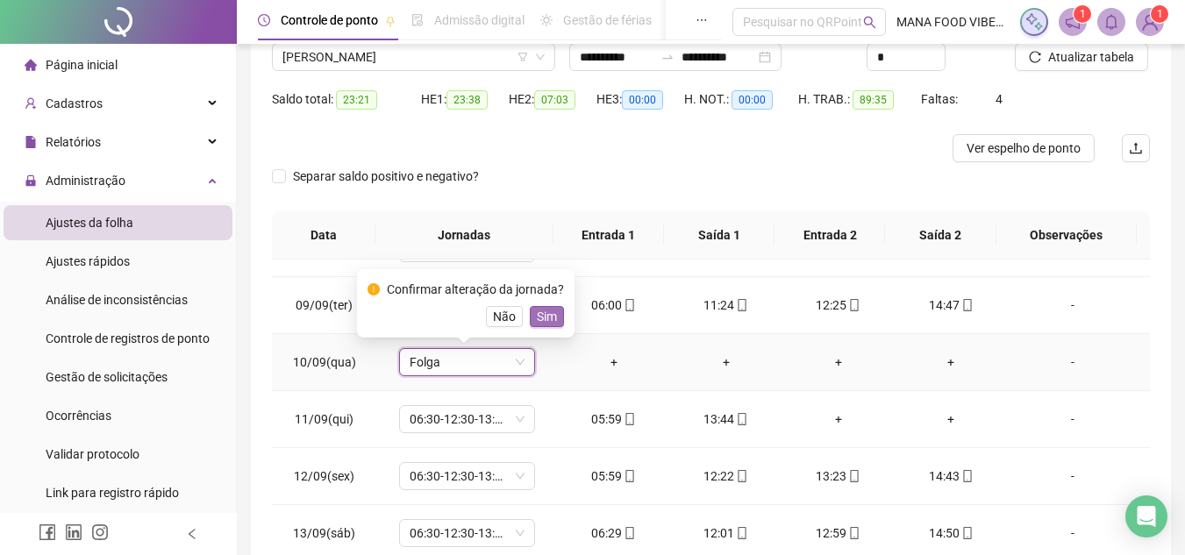
click at [544, 318] on span "Sim" at bounding box center [547, 316] width 20 height 19
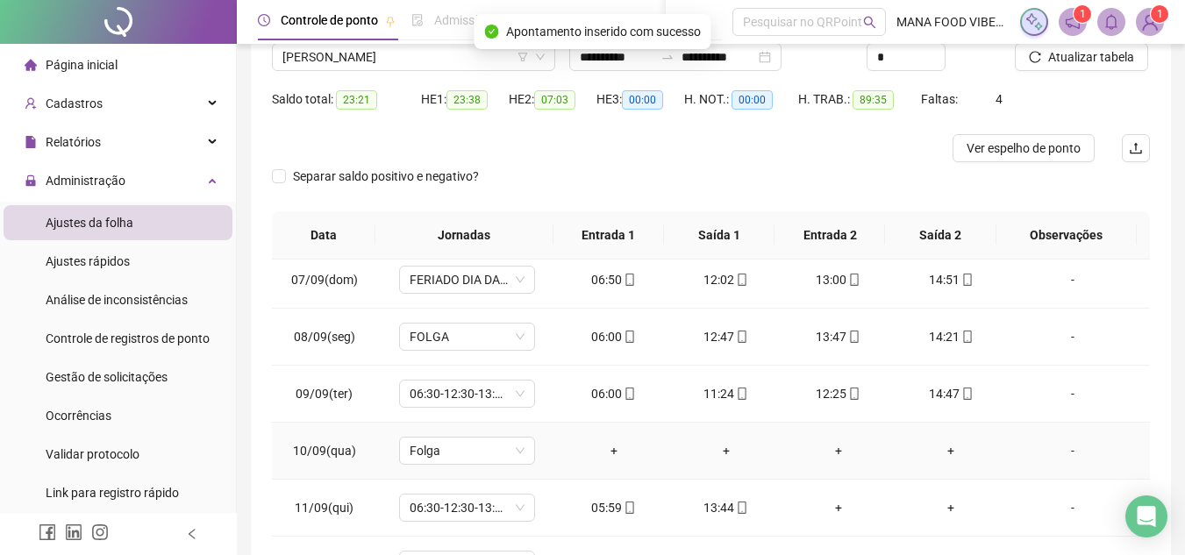
scroll to position [351, 0]
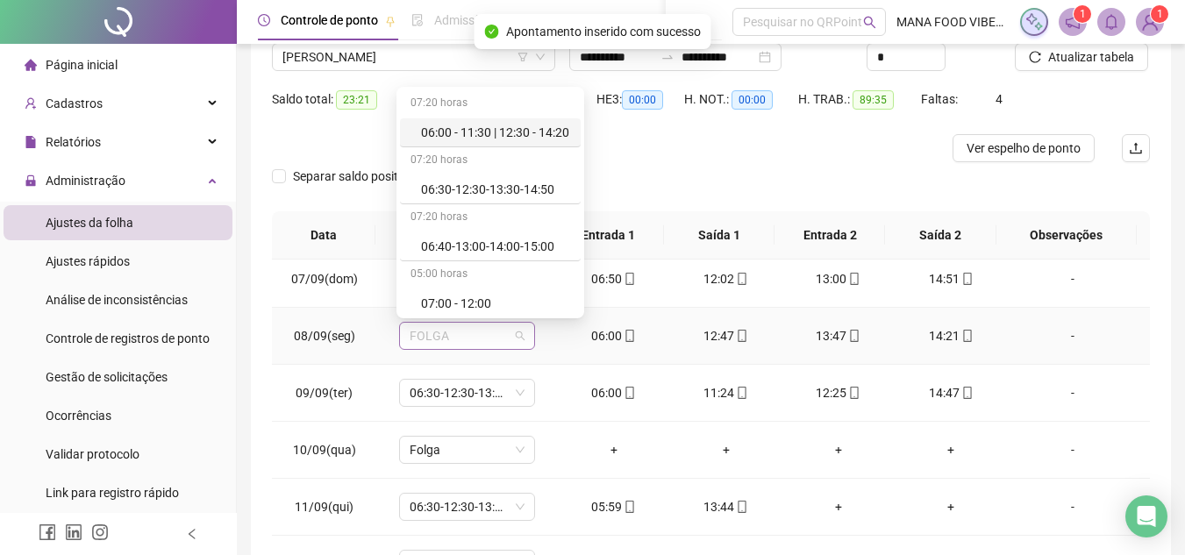
click at [476, 340] on span "FOLGA" at bounding box center [467, 336] width 115 height 26
click at [528, 127] on div "06:00 - 11:30 | 12:30 - 14:20" at bounding box center [495, 132] width 149 height 19
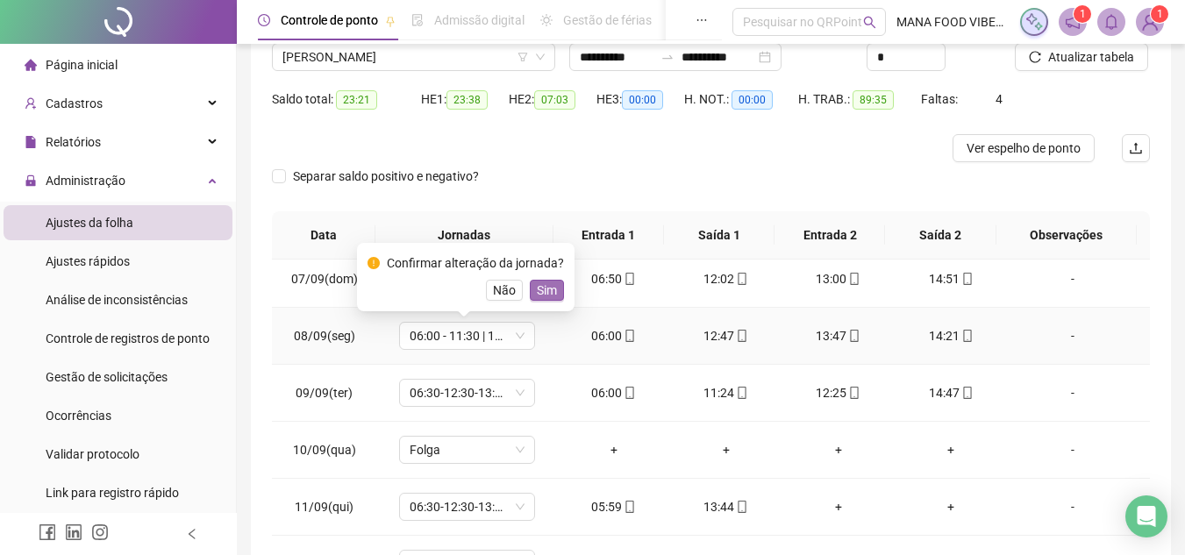
click at [543, 294] on span "Sim" at bounding box center [547, 290] width 20 height 19
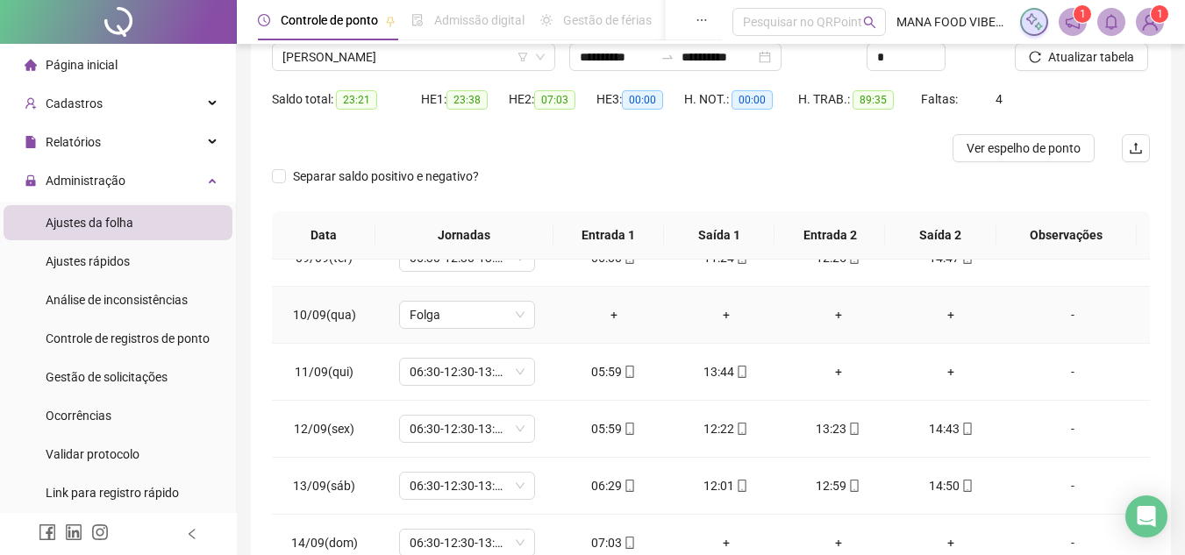
scroll to position [526, 0]
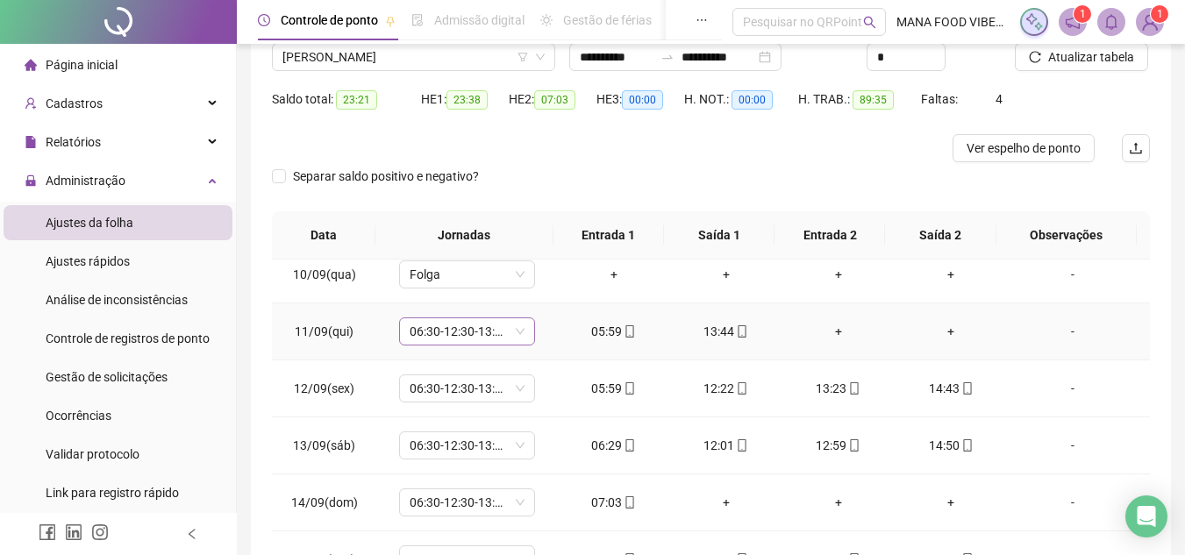
click at [480, 336] on span "06:30-12:30-13:30-14:50" at bounding box center [467, 331] width 115 height 26
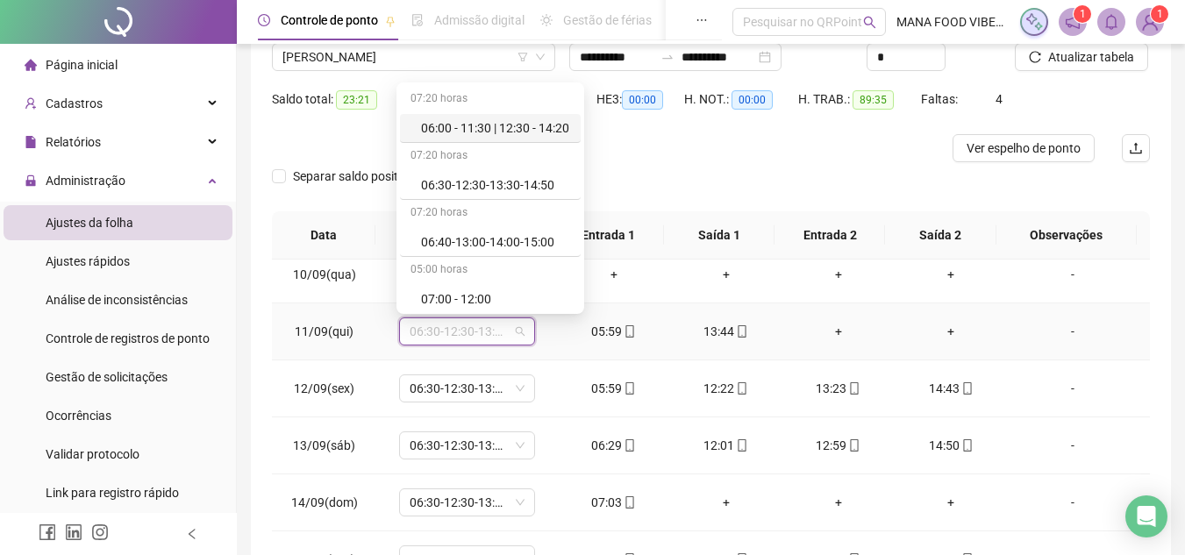
click at [533, 126] on div "06:00 - 11:30 | 12:30 - 14:20" at bounding box center [495, 127] width 149 height 19
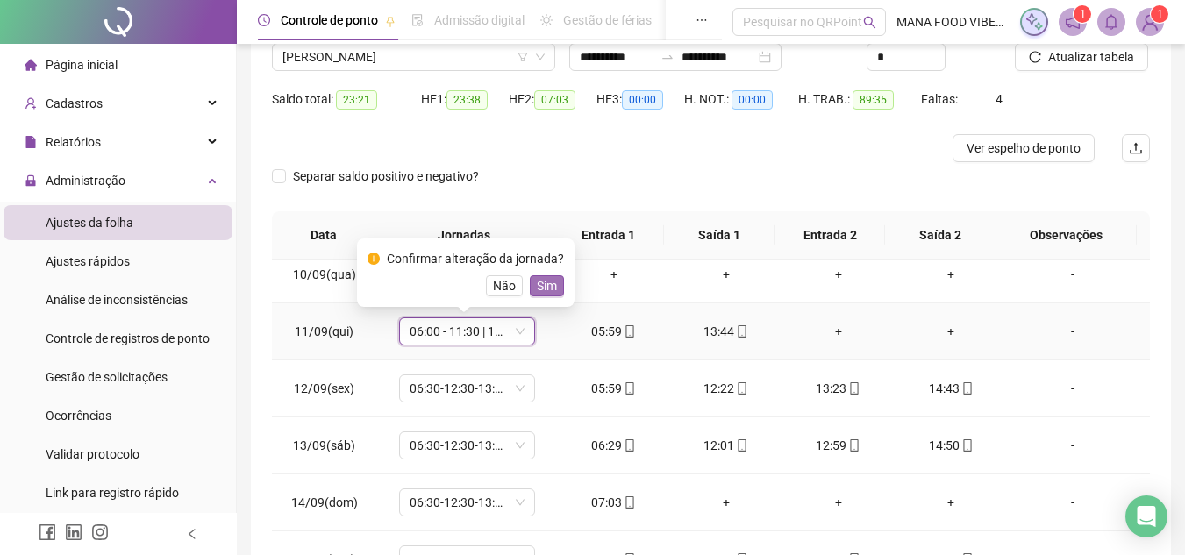
click at [553, 285] on span "Sim" at bounding box center [547, 285] width 20 height 19
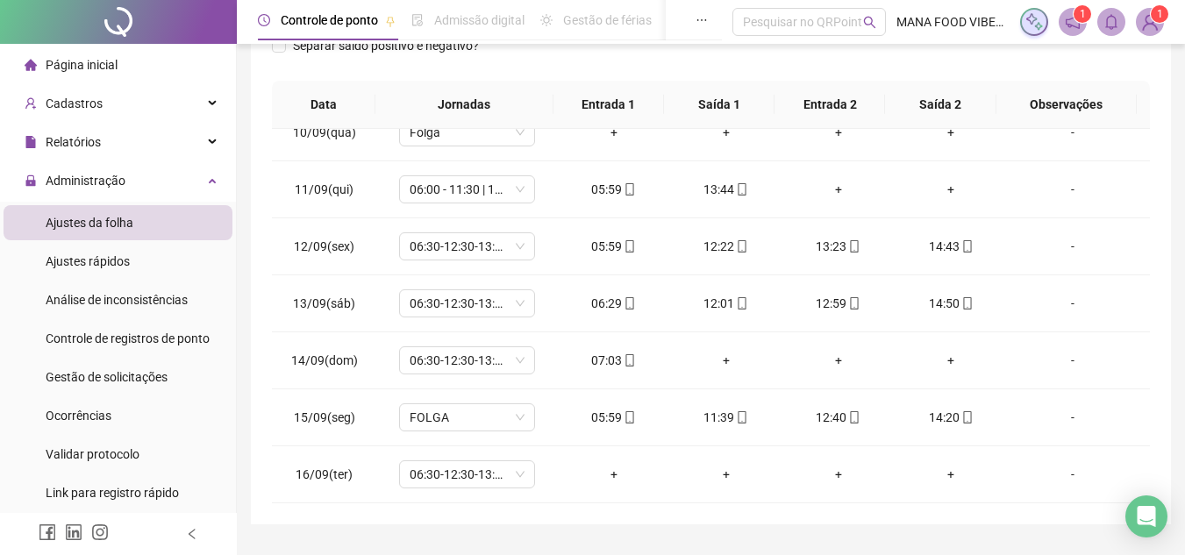
scroll to position [320, 0]
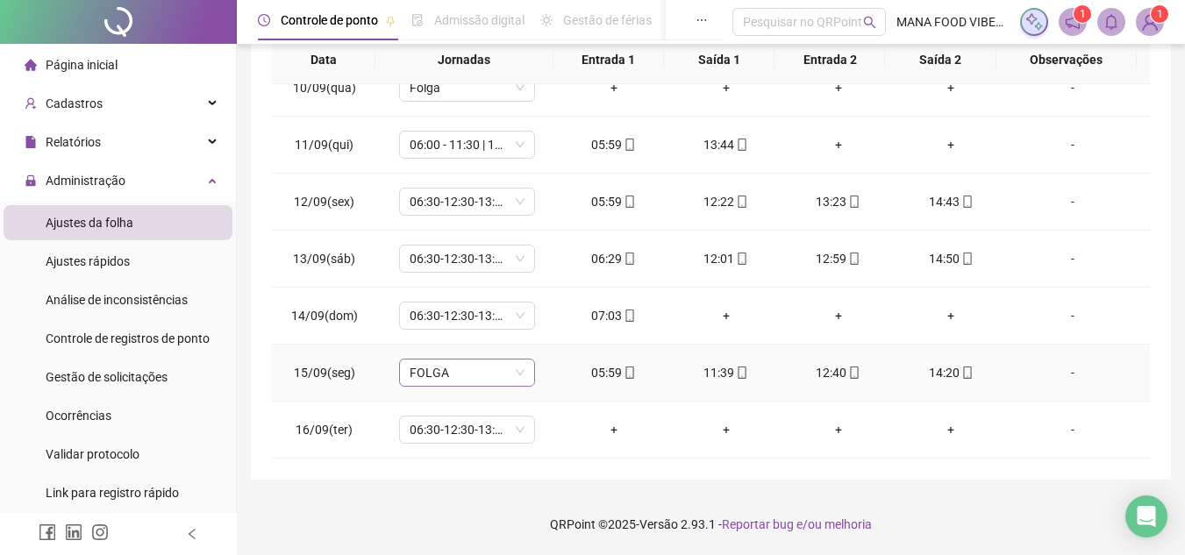
click at [492, 376] on span "FOLGA" at bounding box center [467, 373] width 115 height 26
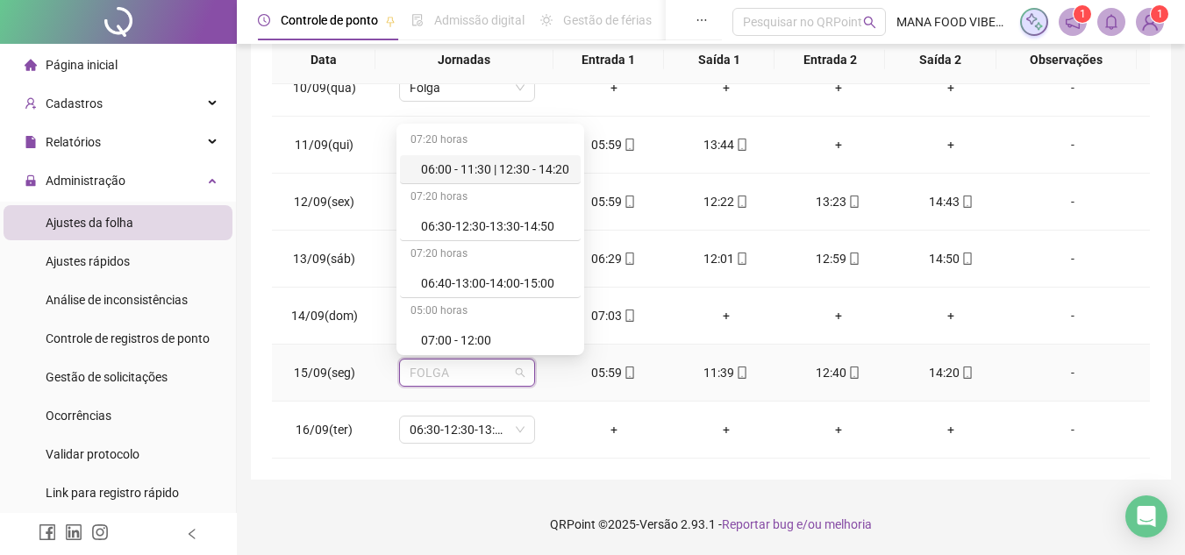
click at [499, 164] on div "06:00 - 11:30 | 12:30 - 14:20" at bounding box center [495, 169] width 149 height 19
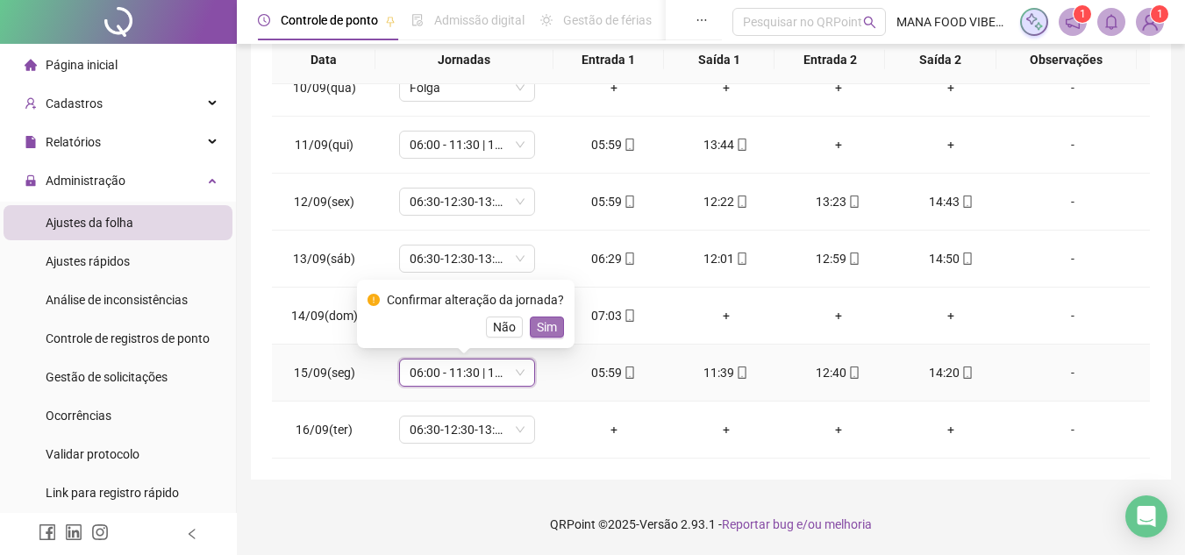
drag, startPoint x: 562, startPoint y: 311, endPoint x: 559, endPoint y: 320, distance: 9.2
click at [559, 320] on div "Confirmar alteração da jornada? Não Sim" at bounding box center [466, 314] width 218 height 68
click at [555, 321] on button "Sim" at bounding box center [547, 327] width 34 height 21
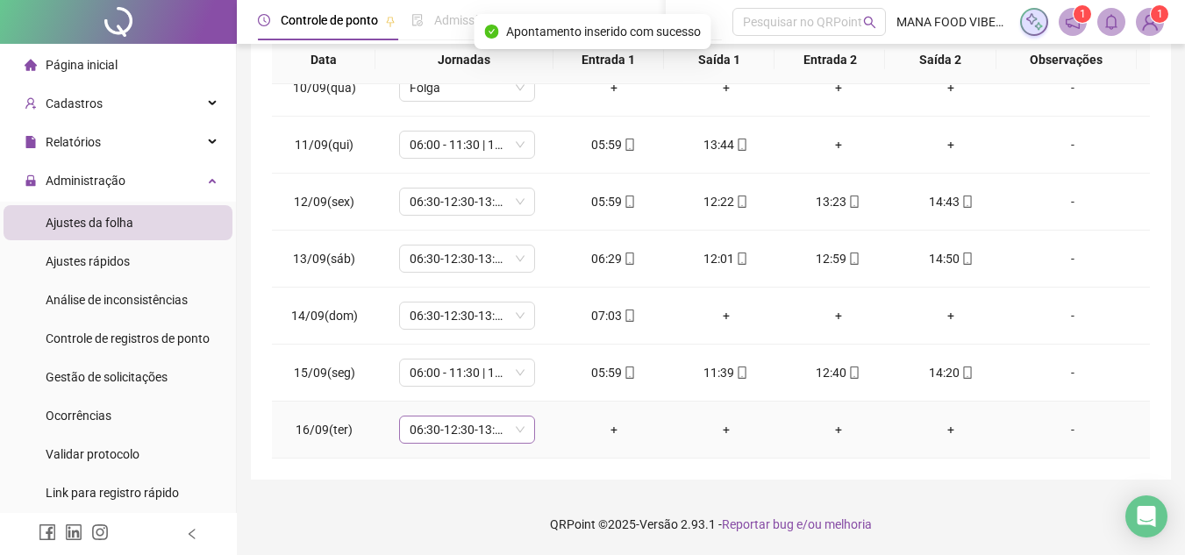
click at [489, 426] on span "06:30-12:30-13:30-14:50" at bounding box center [467, 430] width 115 height 26
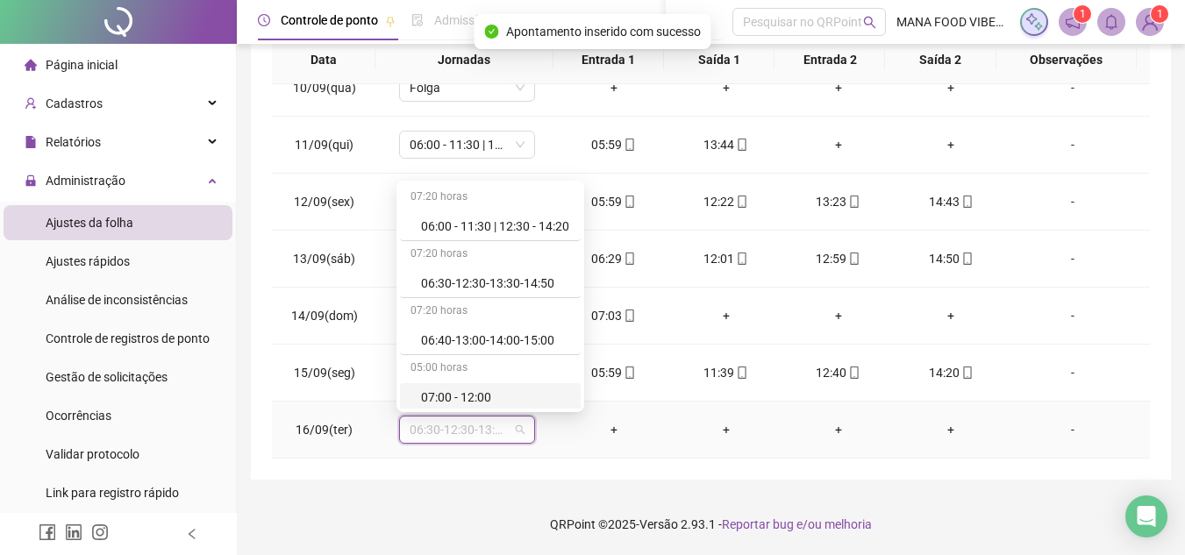
type input "*"
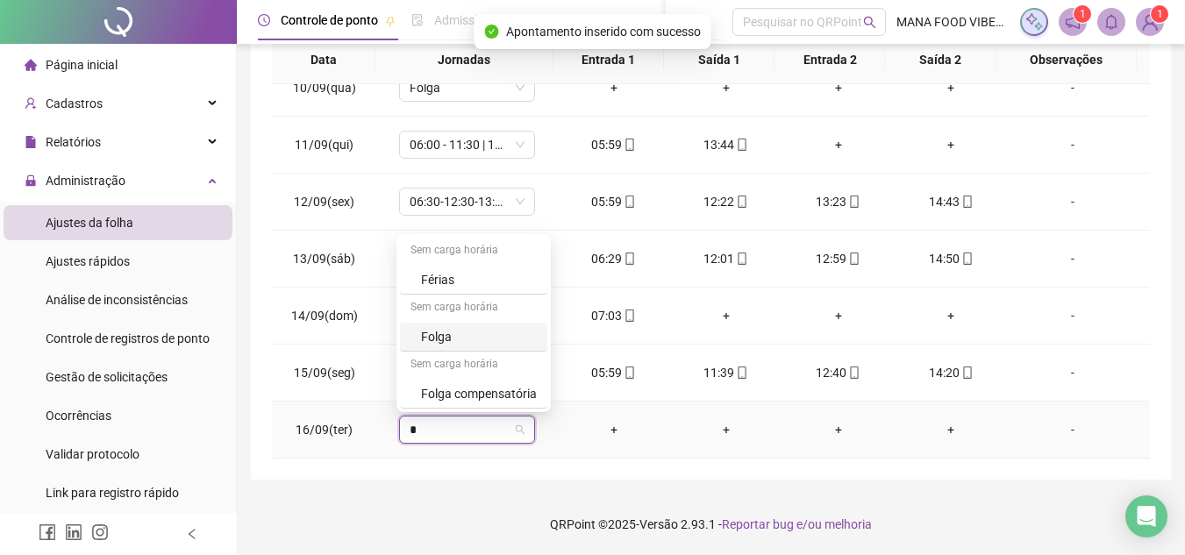
click at [446, 337] on div "Folga" at bounding box center [479, 336] width 116 height 19
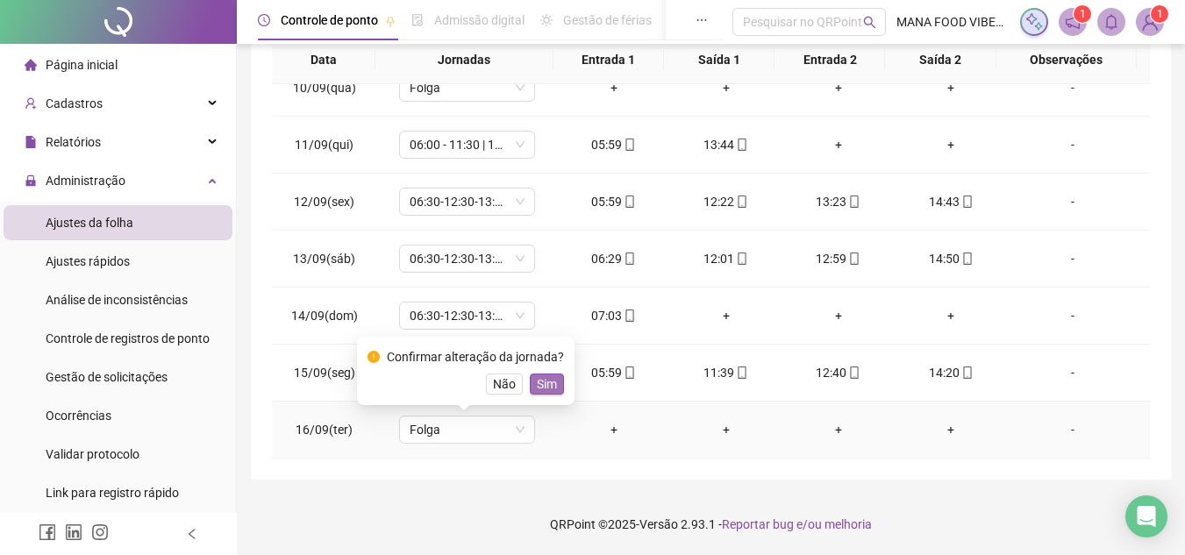
click at [537, 383] on span "Sim" at bounding box center [547, 384] width 20 height 19
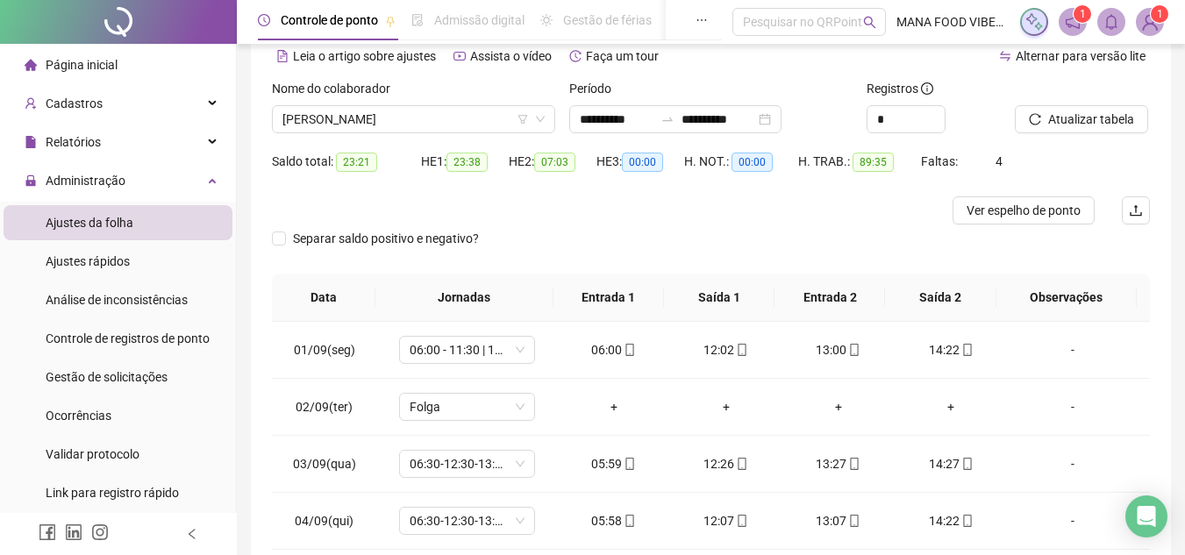
scroll to position [0, 0]
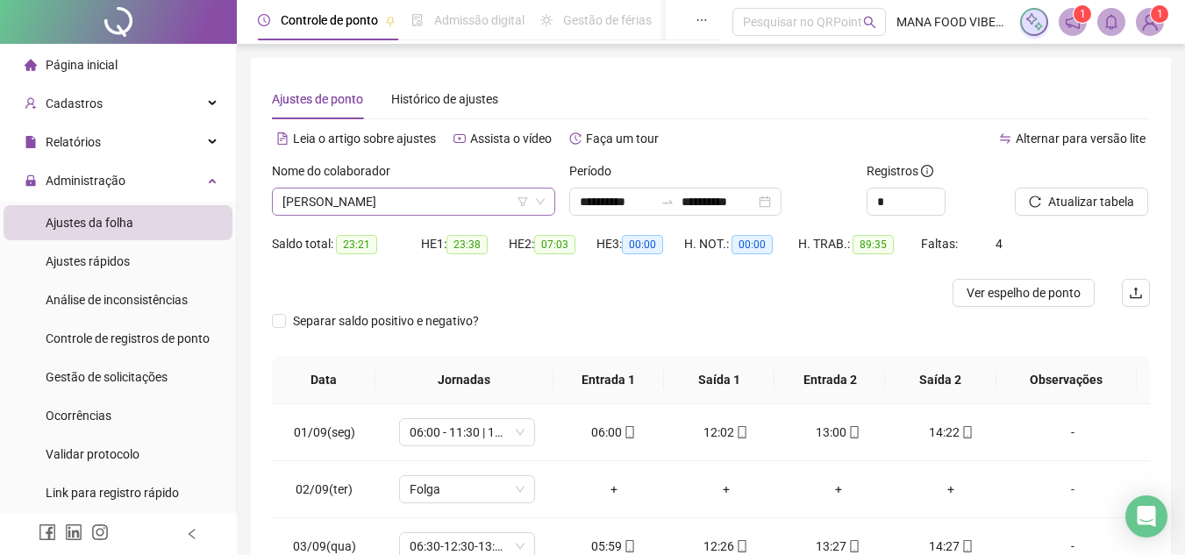
click at [461, 205] on span "[PERSON_NAME]" at bounding box center [414, 202] width 262 height 26
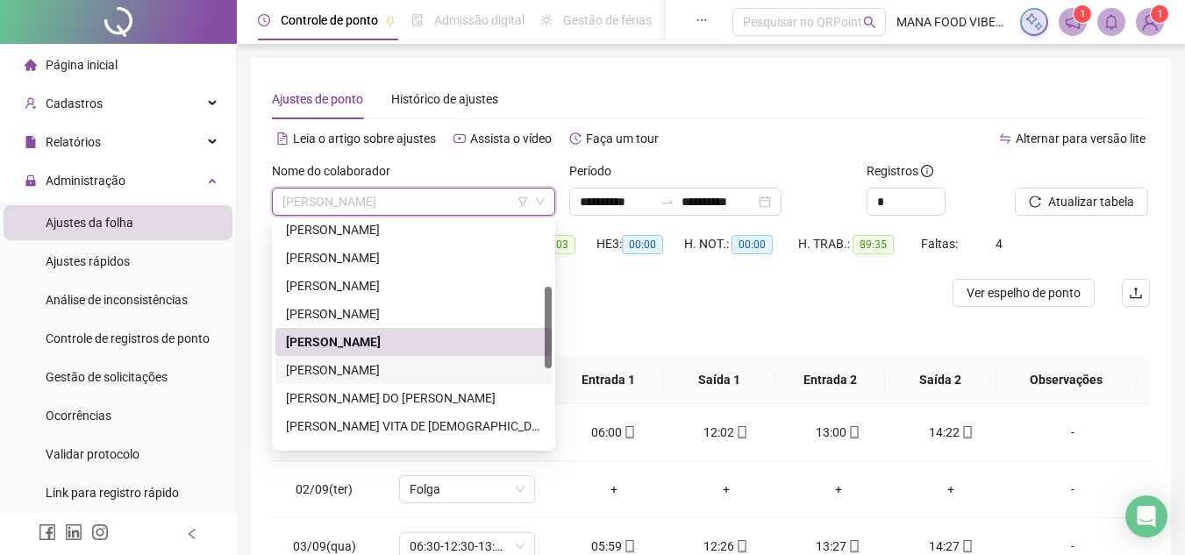
click at [437, 372] on div "[PERSON_NAME]" at bounding box center [413, 370] width 255 height 19
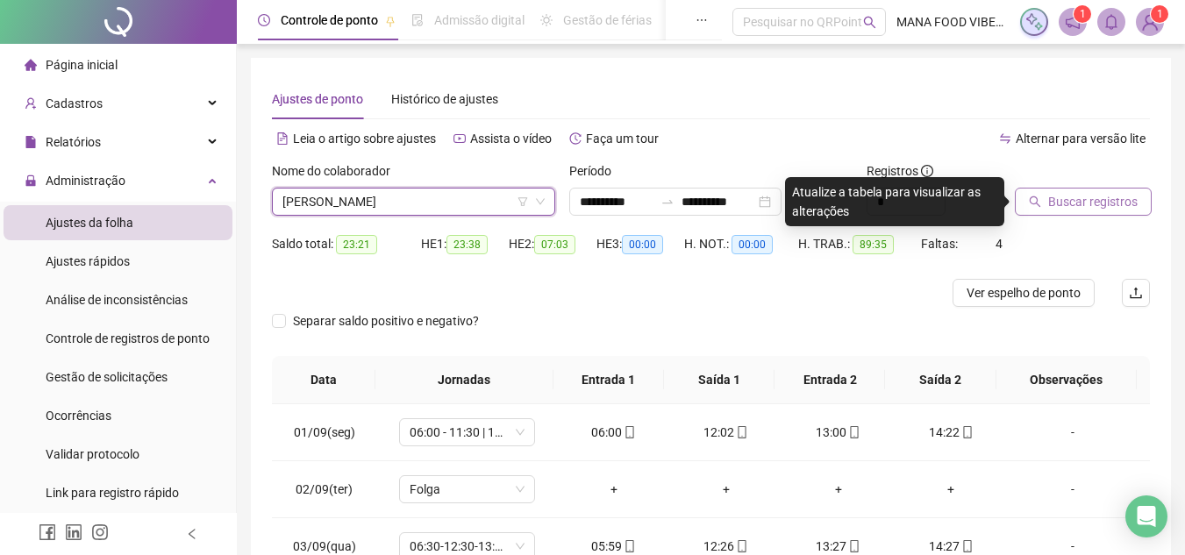
click at [1064, 194] on span "Buscar registros" at bounding box center [1092, 201] width 89 height 19
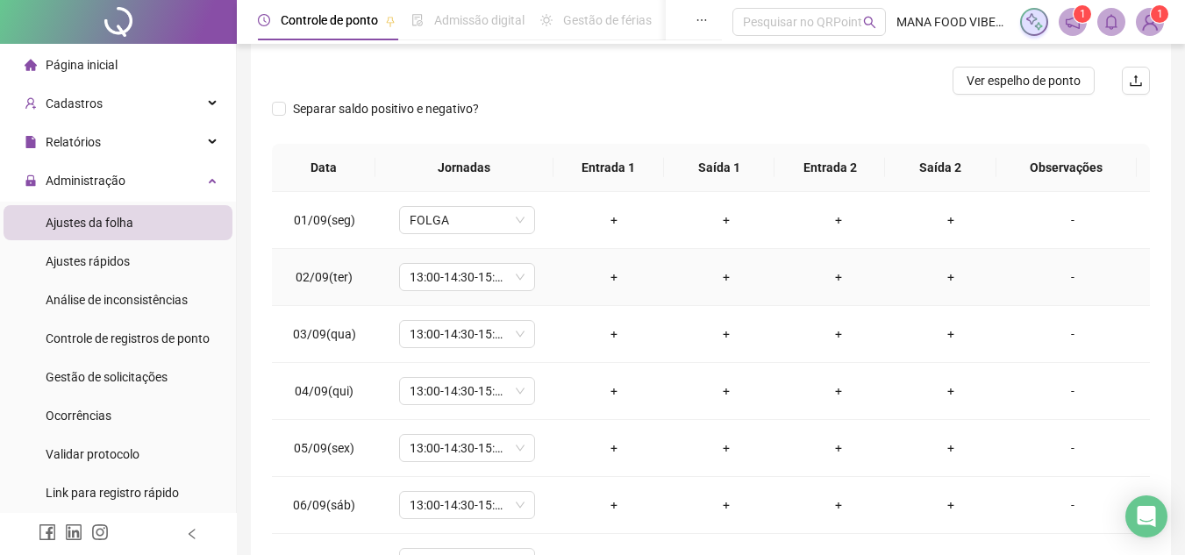
scroll to position [263, 0]
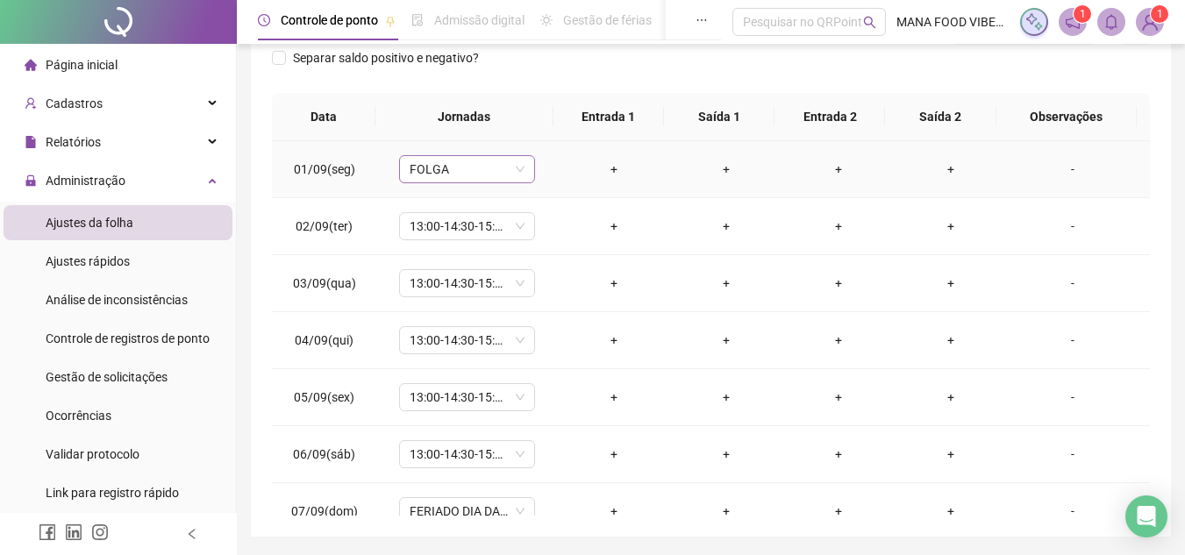
click at [460, 169] on span "FOLGA" at bounding box center [467, 169] width 115 height 26
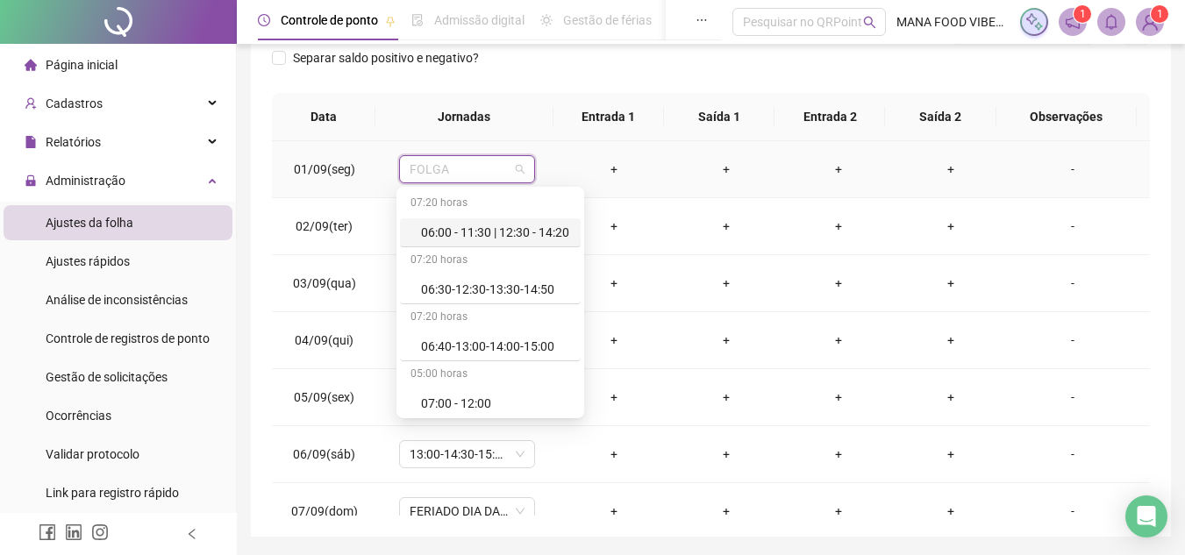
type input "*"
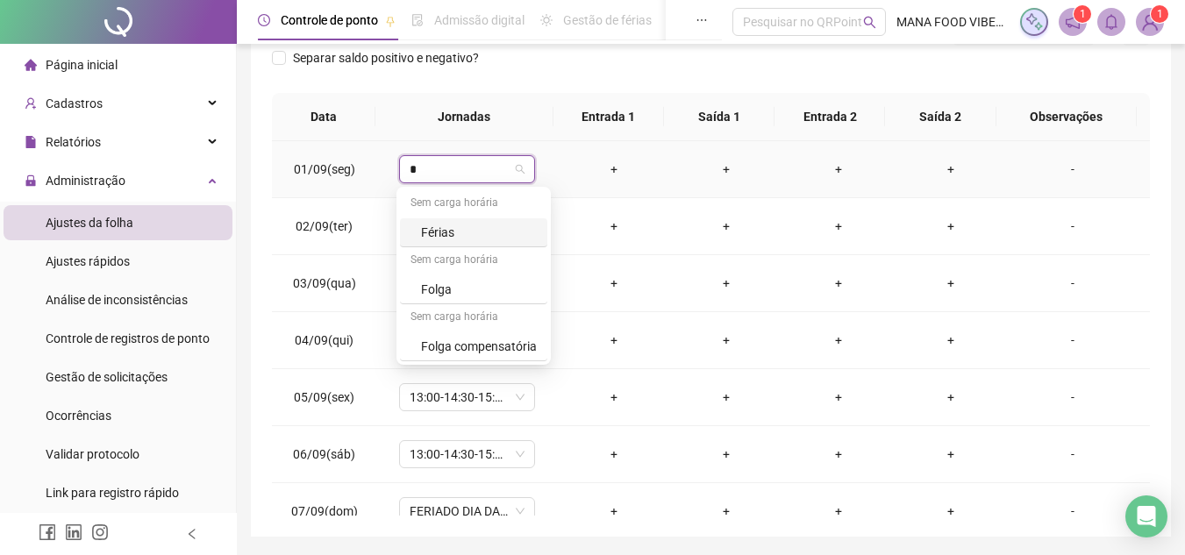
click at [452, 237] on div "Férias" at bounding box center [479, 232] width 116 height 19
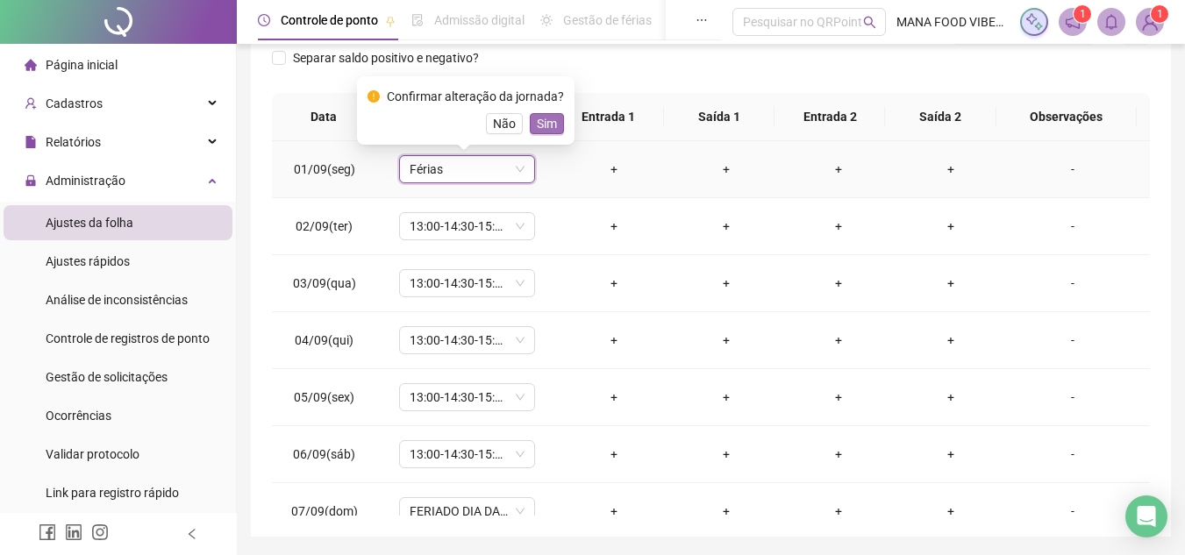
click at [544, 126] on span "Sim" at bounding box center [547, 123] width 20 height 19
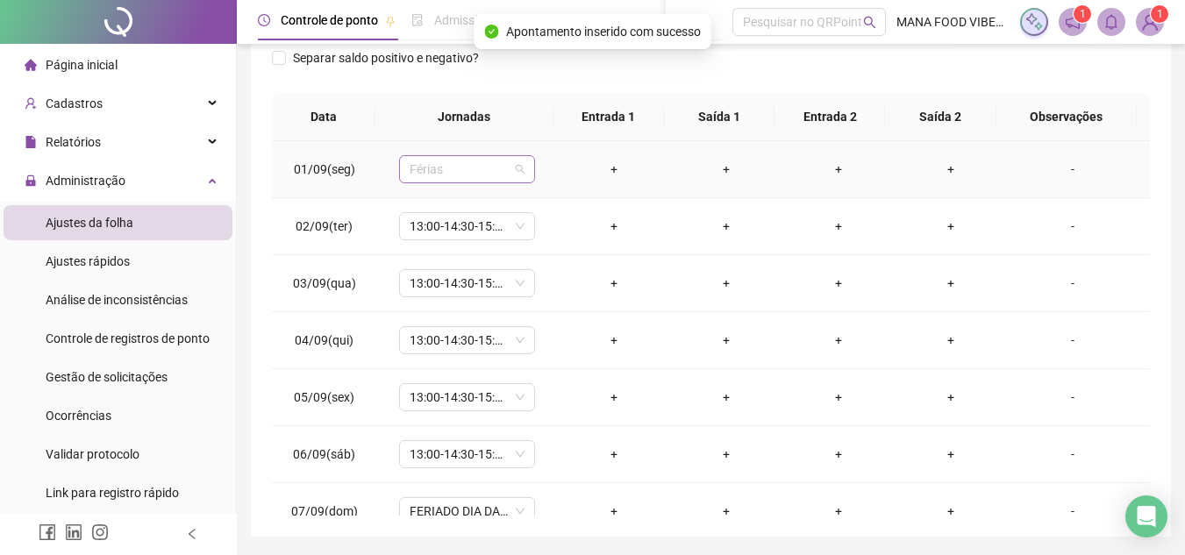
scroll to position [631, 0]
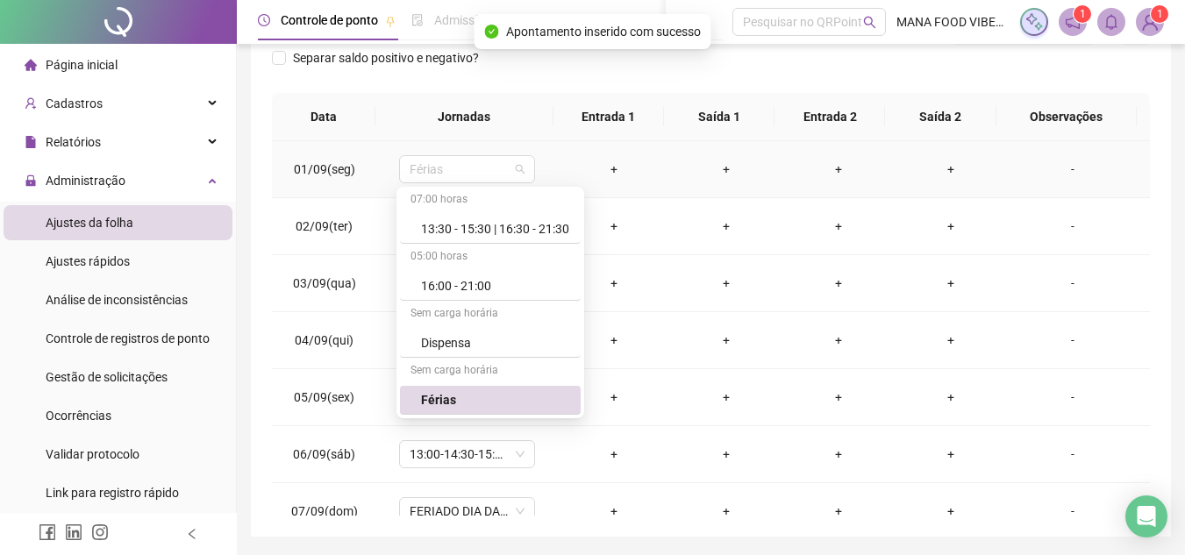
drag, startPoint x: 460, startPoint y: 171, endPoint x: 284, endPoint y: 187, distance: 176.2
click at [284, 187] on tr "01/09(seg) Férias + + + + -" at bounding box center [711, 169] width 878 height 57
click at [350, 209] on td "02/09(ter)" at bounding box center [324, 226] width 104 height 57
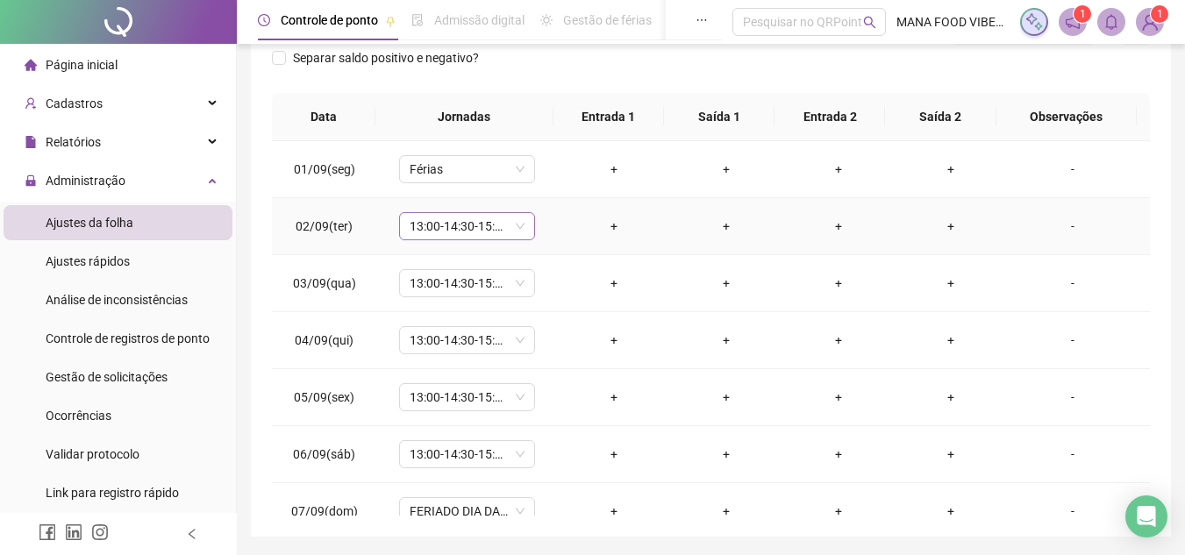
click at [463, 225] on span "13:00-14:30-15:30-21:20" at bounding box center [467, 226] width 115 height 26
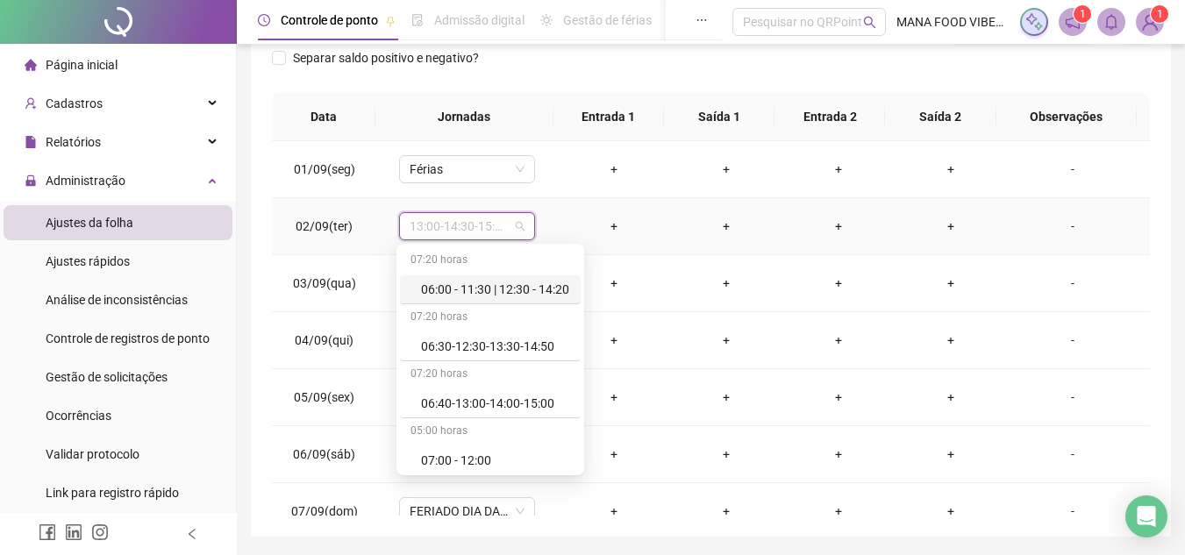
paste input "*****"
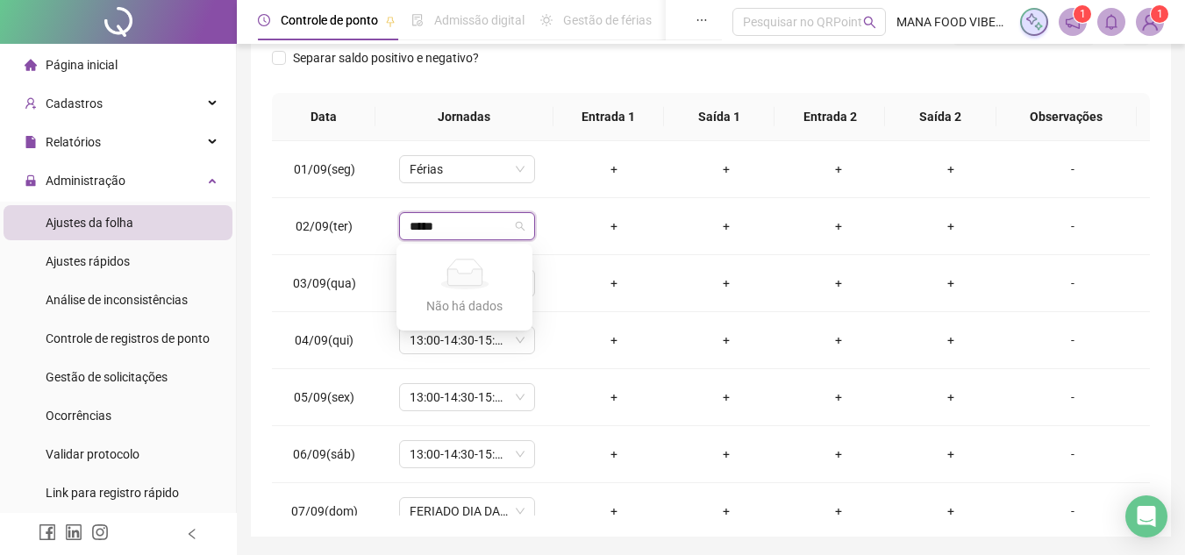
drag, startPoint x: 461, startPoint y: 231, endPoint x: 215, endPoint y: 239, distance: 245.8
click at [215, 239] on div "**********" at bounding box center [592, 175] width 1185 height 876
type input "*"
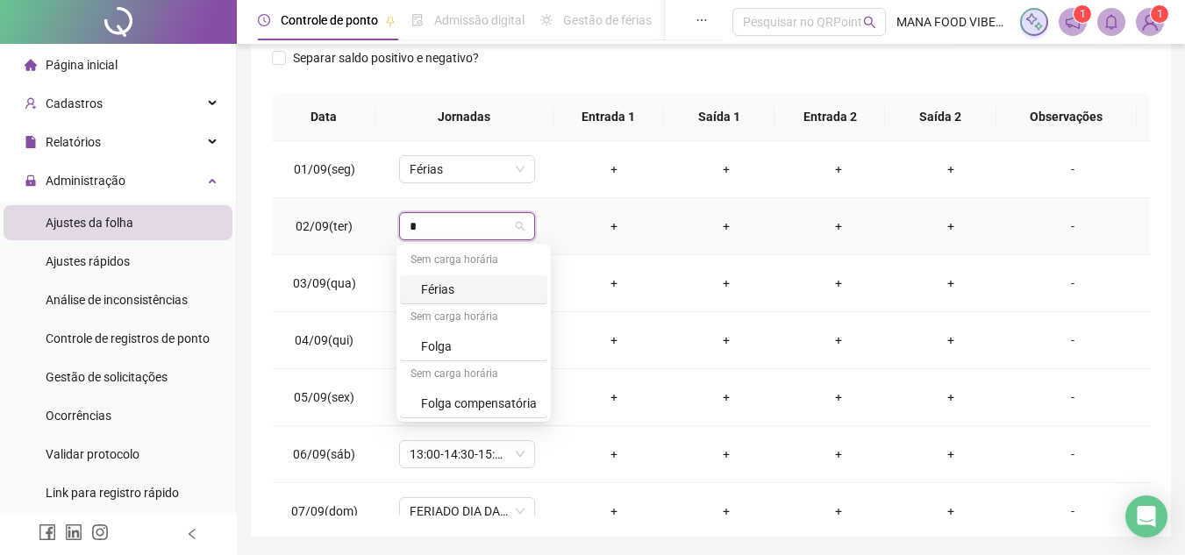
click at [462, 289] on div "Férias" at bounding box center [479, 289] width 116 height 19
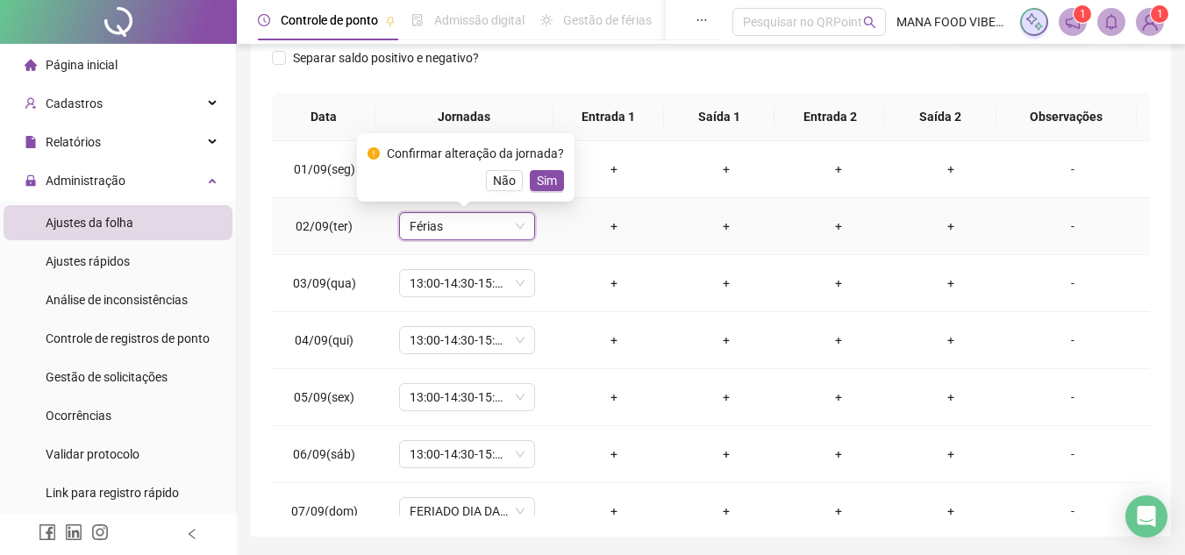
click at [546, 182] on span "Sim" at bounding box center [547, 180] width 20 height 19
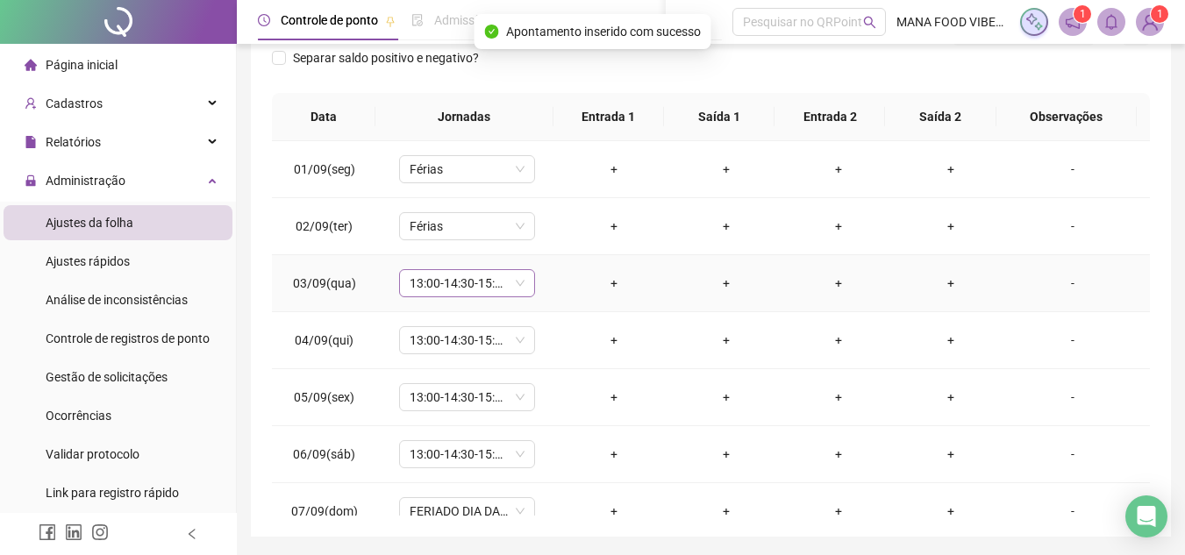
click at [454, 288] on span "13:00-14:30-15:30-21:20" at bounding box center [467, 283] width 115 height 26
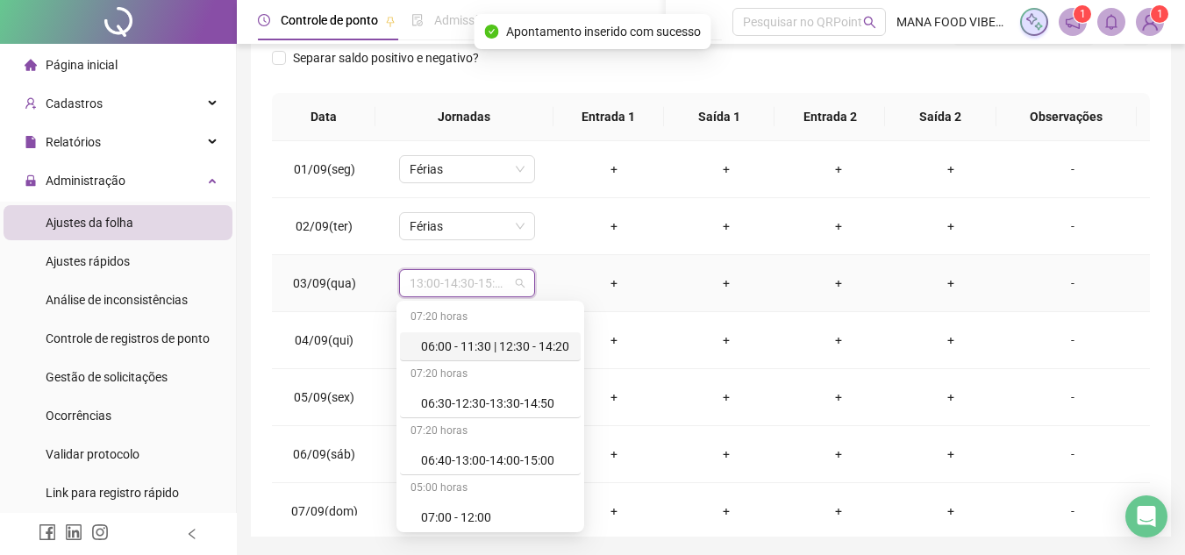
type input "*"
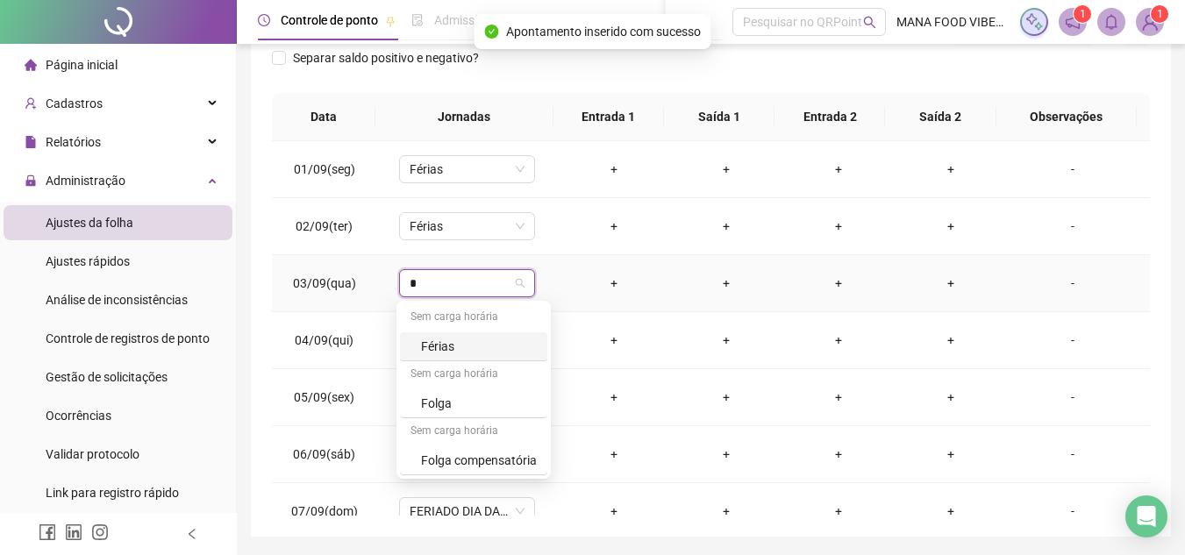
click at [465, 340] on div "Férias" at bounding box center [479, 346] width 116 height 19
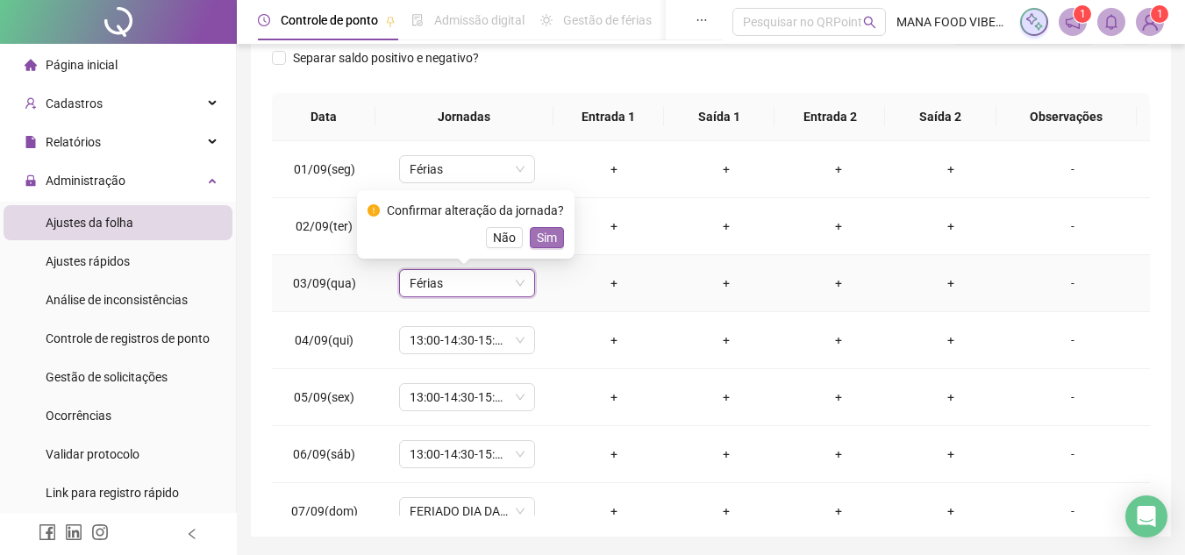
click at [547, 235] on span "Sim" at bounding box center [547, 237] width 20 height 19
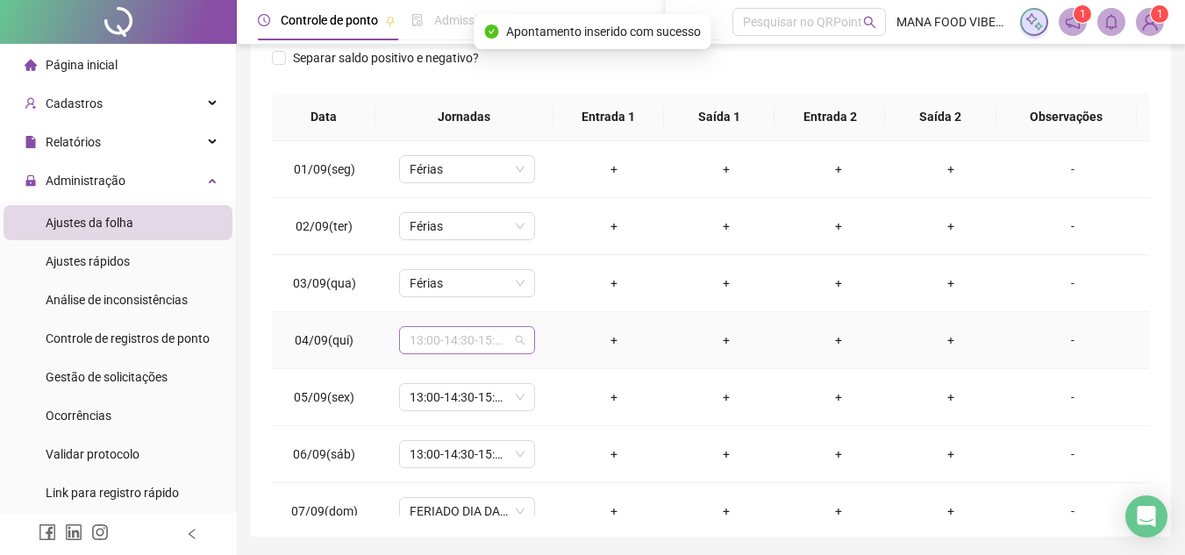
click at [476, 340] on span "13:00-14:30-15:30-21:20" at bounding box center [467, 340] width 115 height 26
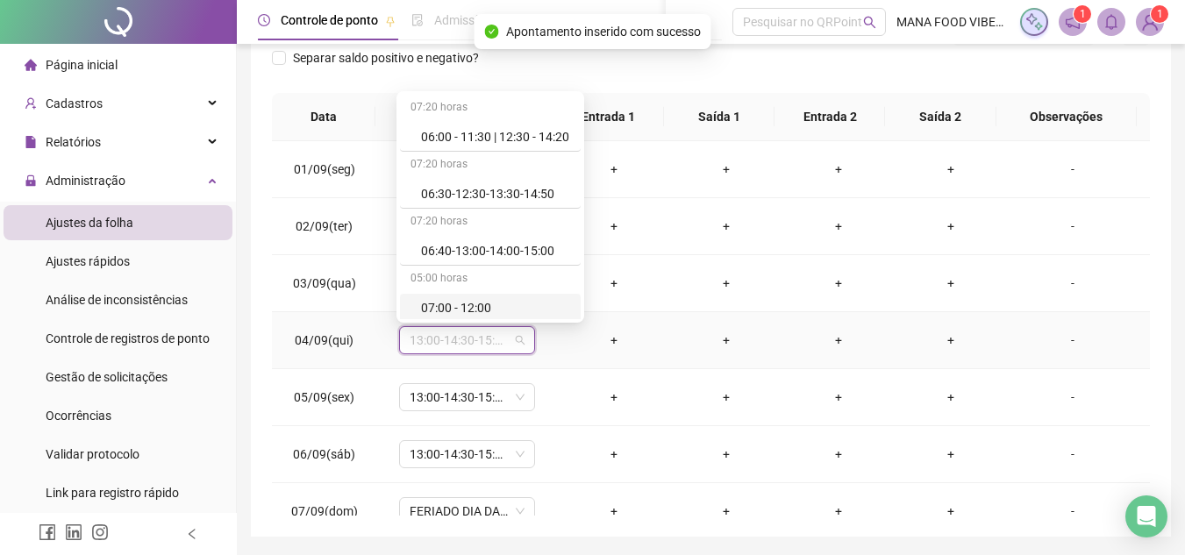
type input "*"
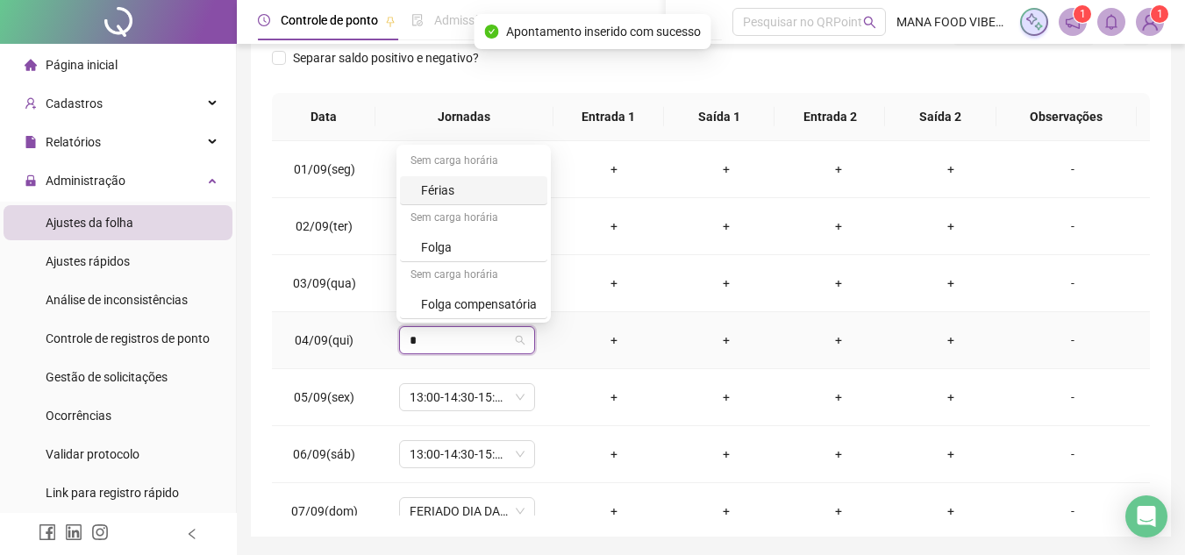
click at [489, 183] on div "Férias" at bounding box center [479, 190] width 116 height 19
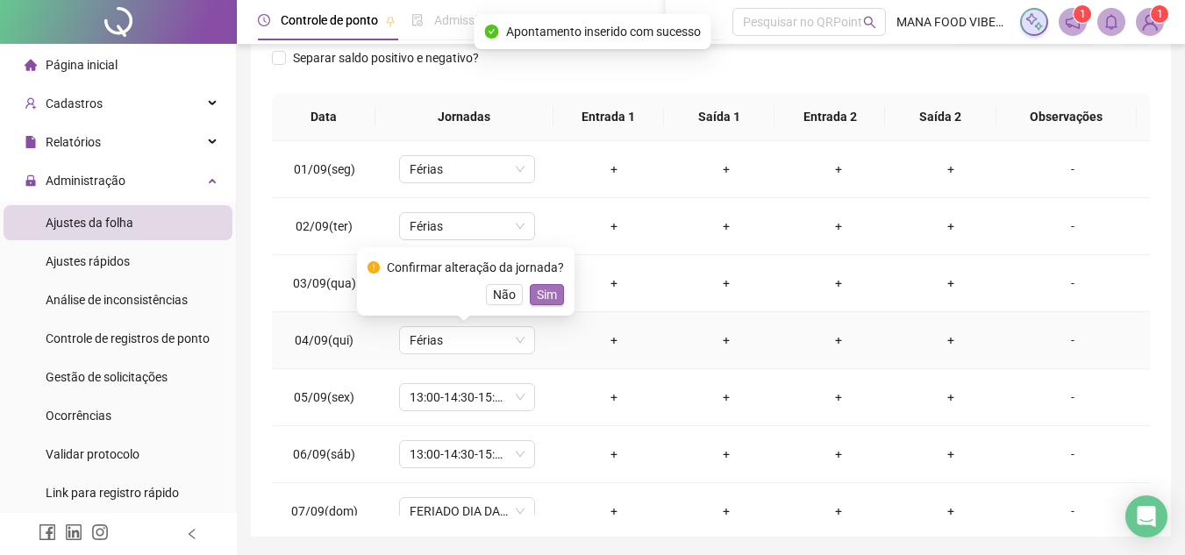
click at [546, 295] on span "Sim" at bounding box center [547, 294] width 20 height 19
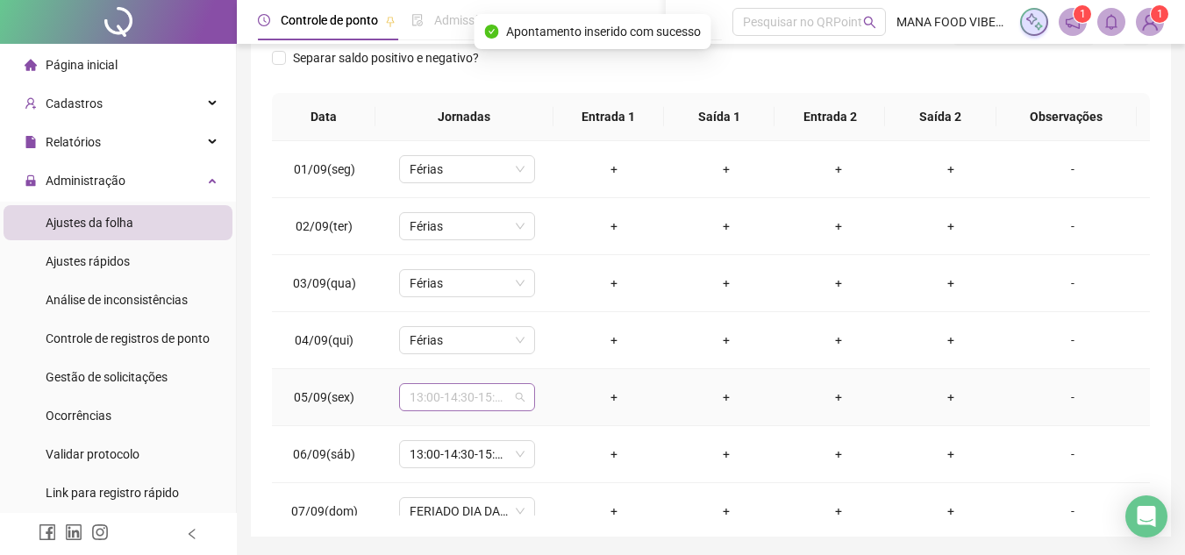
click at [488, 397] on span "13:00-14:30-15:30-21:20" at bounding box center [467, 397] width 115 height 26
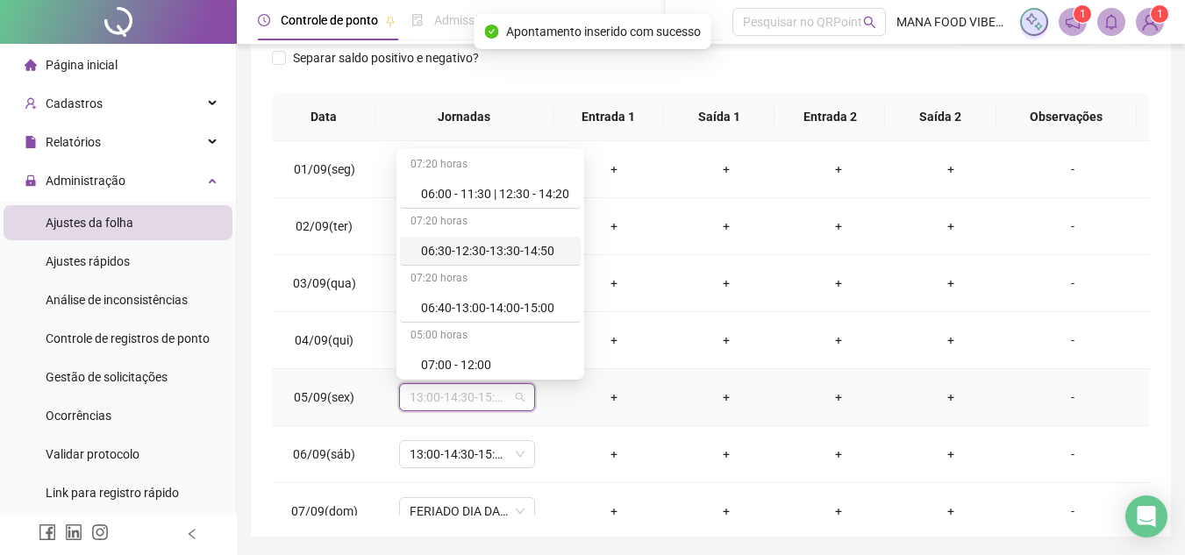
type input "*"
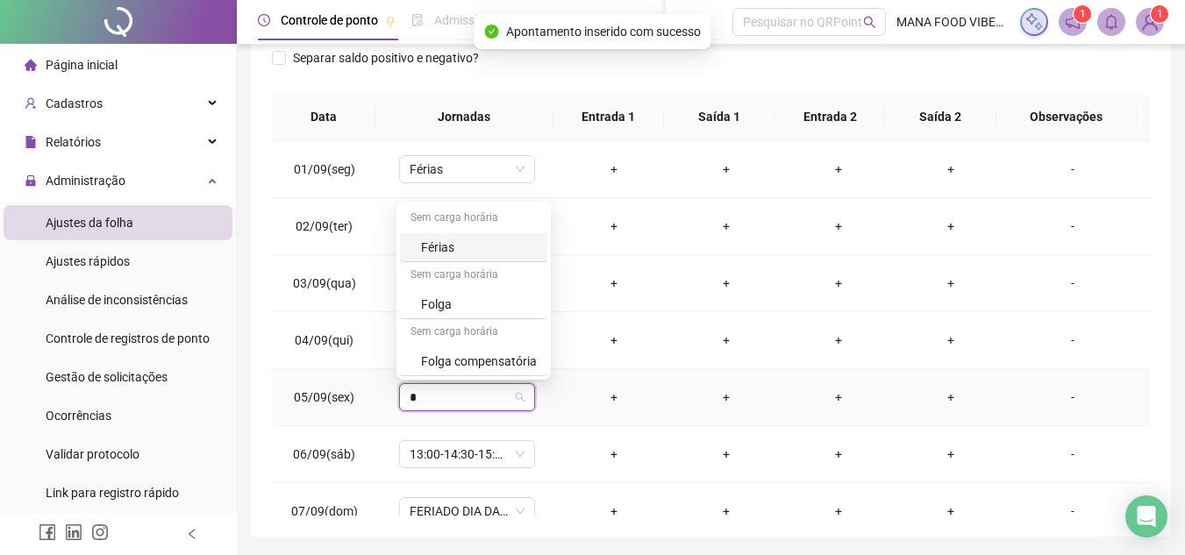
click at [461, 252] on div "Férias" at bounding box center [479, 247] width 116 height 19
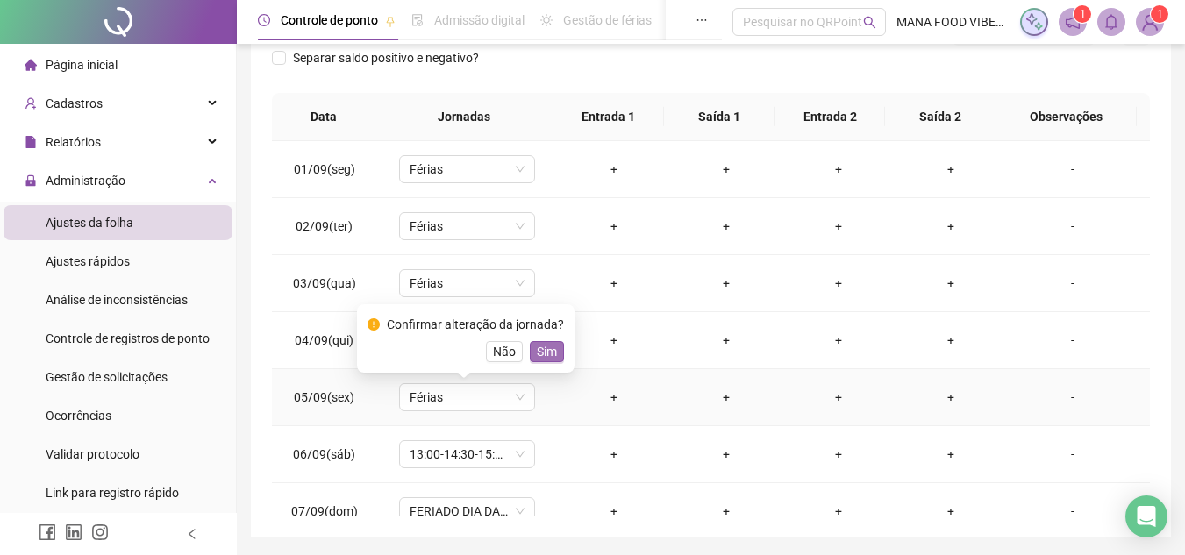
click at [532, 350] on button "Sim" at bounding box center [547, 351] width 34 height 21
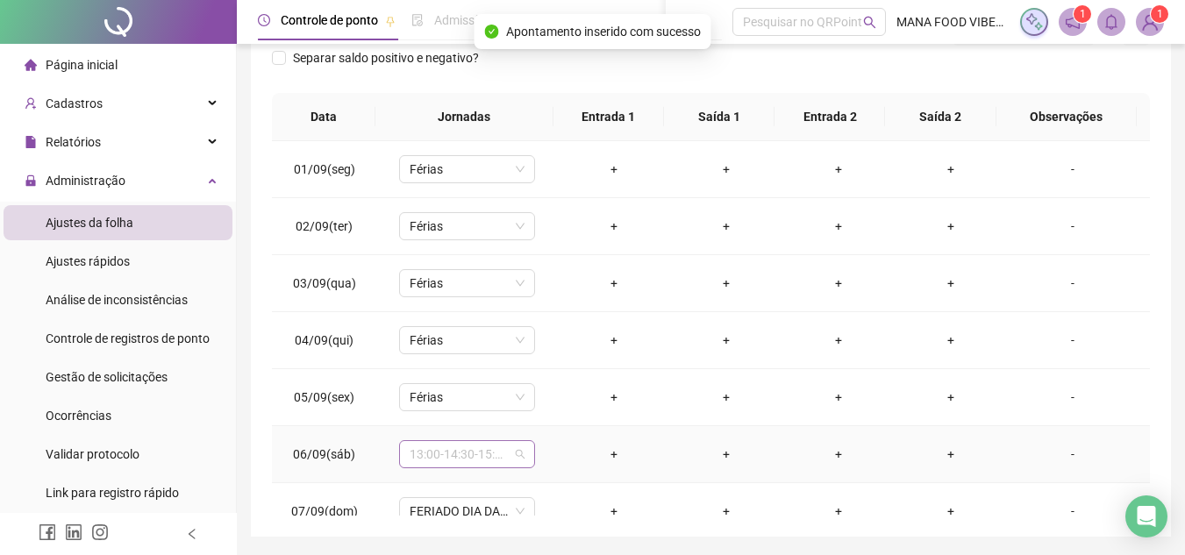
click at [484, 462] on span "13:00-14:30-15:30-21:20" at bounding box center [467, 454] width 115 height 26
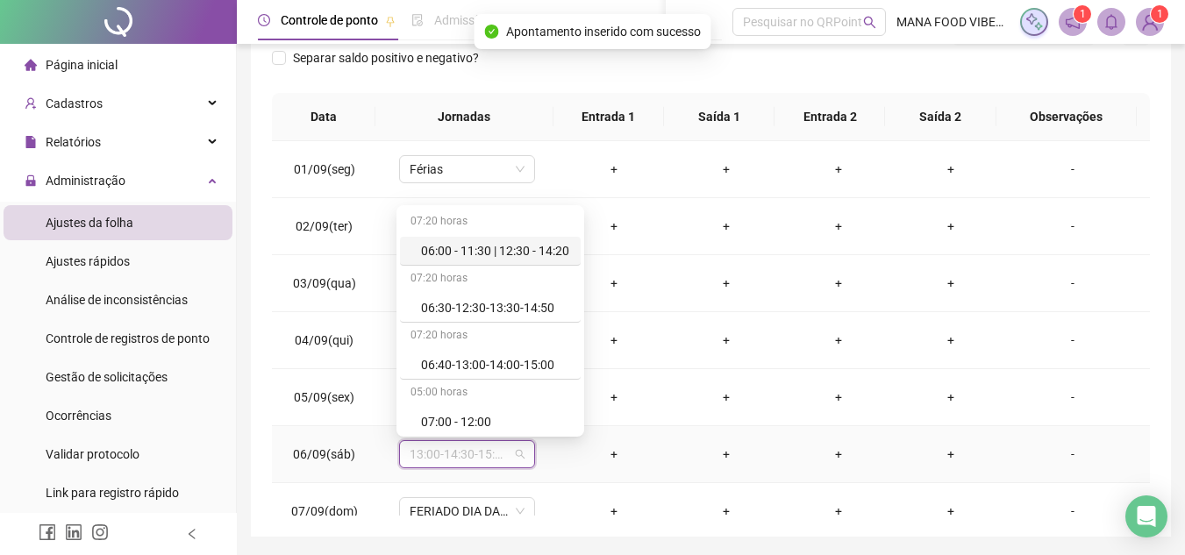
type input "*"
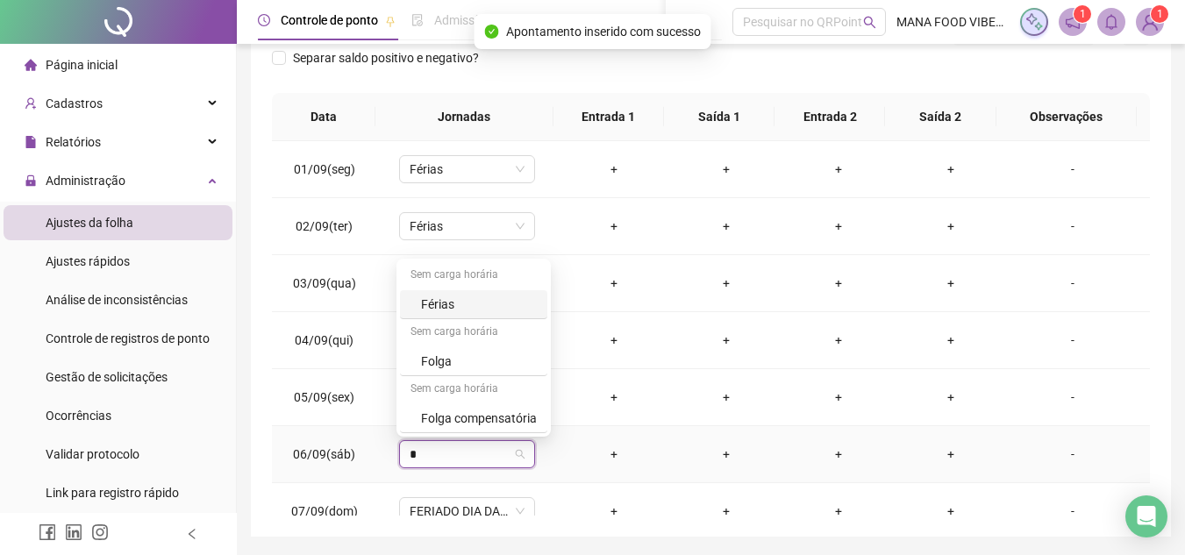
click at [491, 305] on div "Férias" at bounding box center [479, 304] width 116 height 19
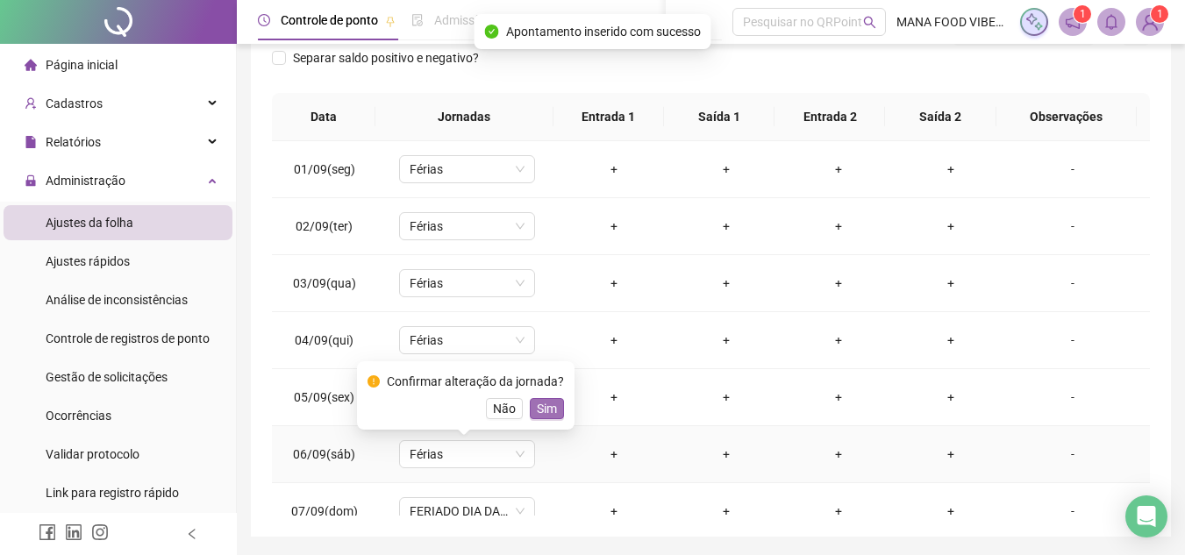
click at [545, 405] on span "Sim" at bounding box center [547, 408] width 20 height 19
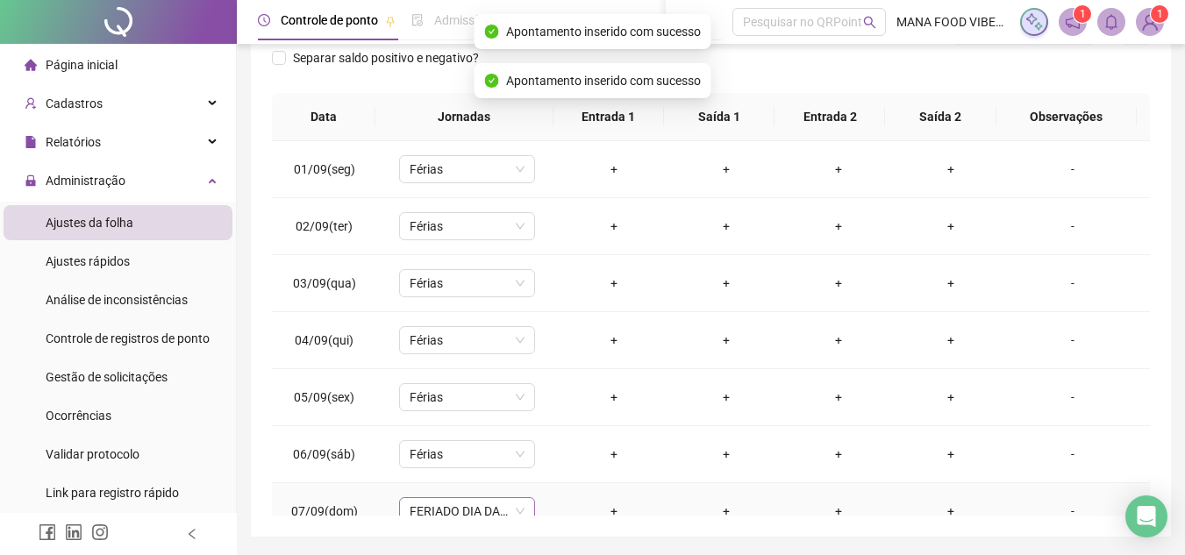
click at [466, 508] on span "FERIADO DIA DA INDEPENDÊNCIA" at bounding box center [467, 511] width 115 height 26
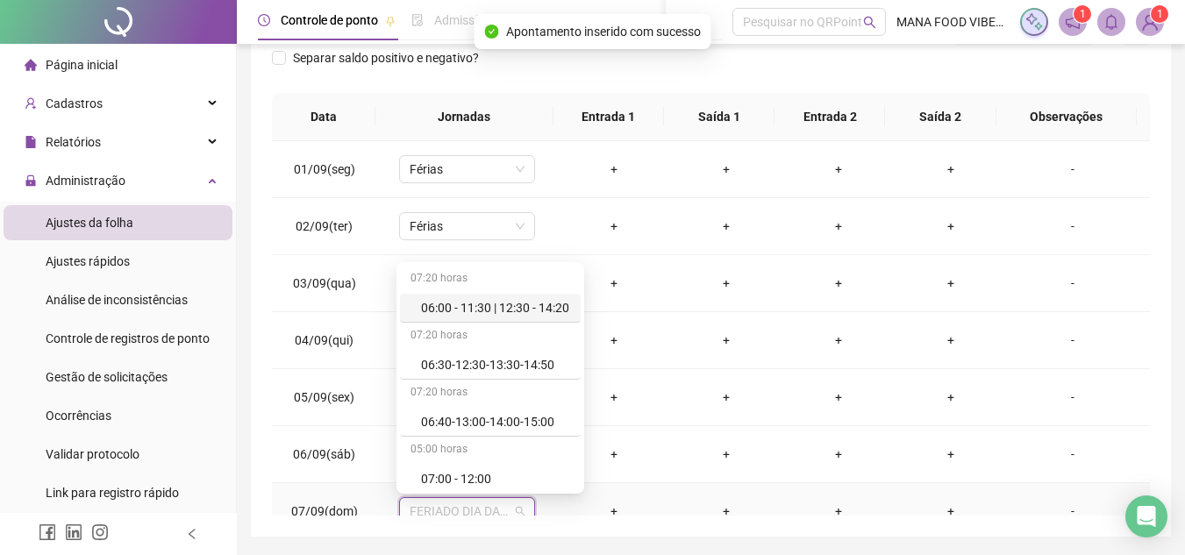
scroll to position [9, 0]
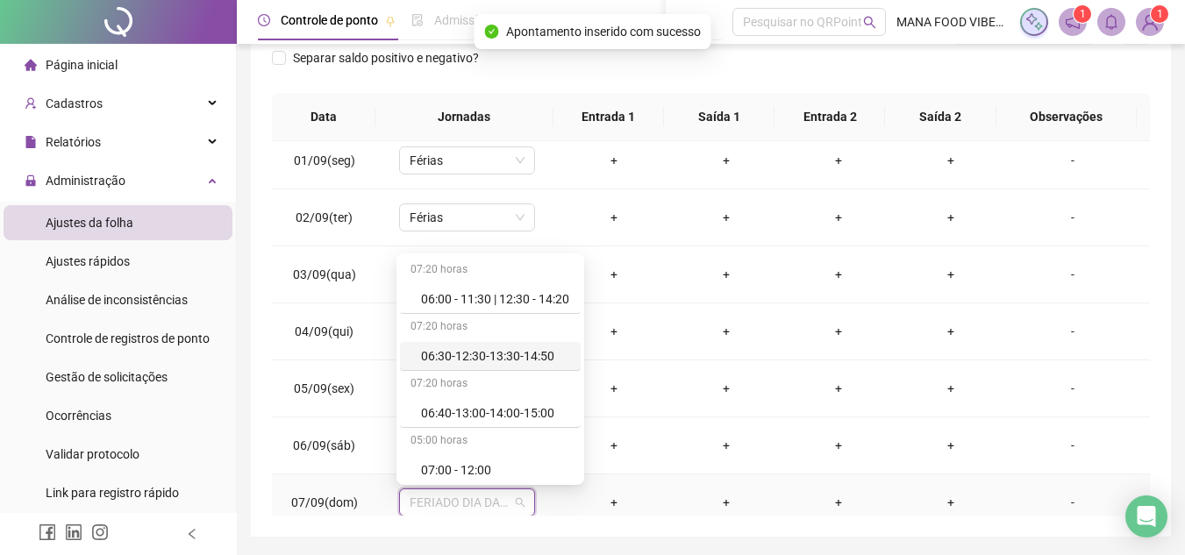
type input "*"
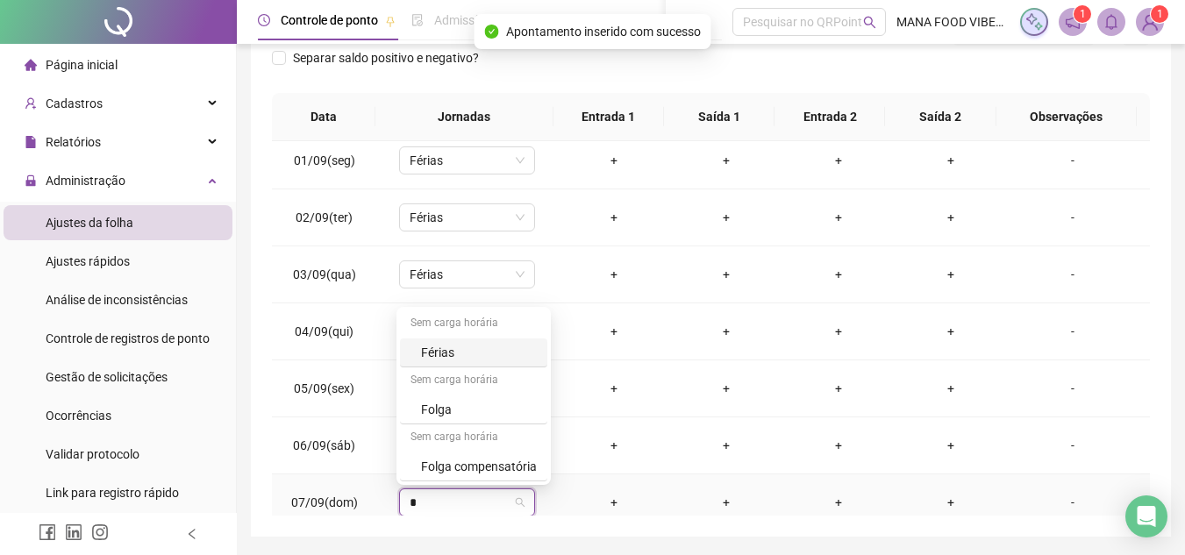
click at [458, 352] on div "Férias" at bounding box center [479, 352] width 116 height 19
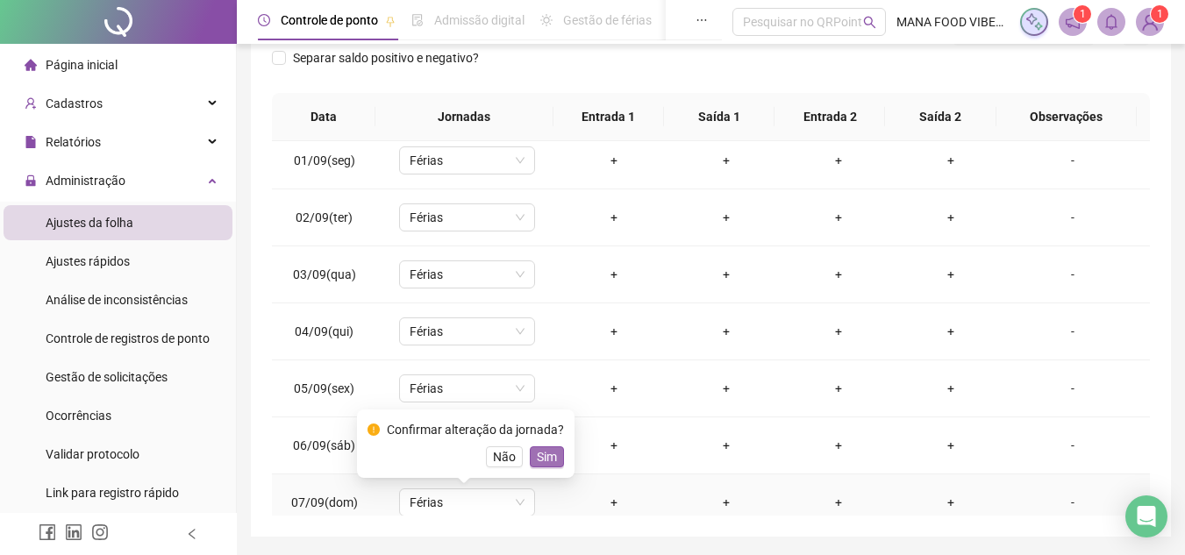
click at [556, 460] on button "Sim" at bounding box center [547, 457] width 34 height 21
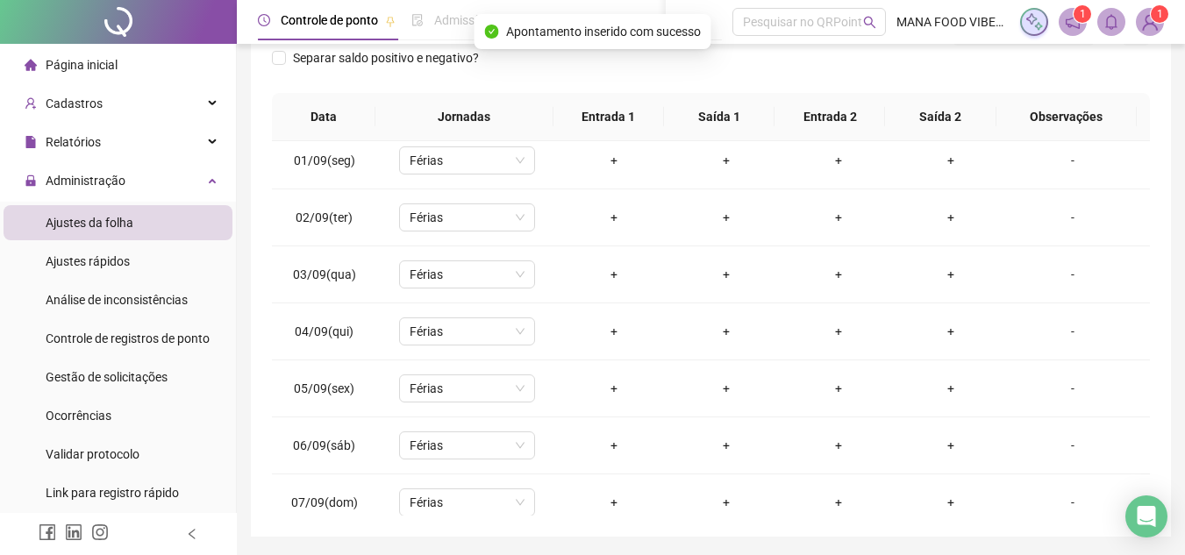
drag, startPoint x: 1184, startPoint y: 190, endPoint x: 1154, endPoint y: 233, distance: 53.1
click at [1185, 246] on html "**********" at bounding box center [592, 14] width 1185 height 555
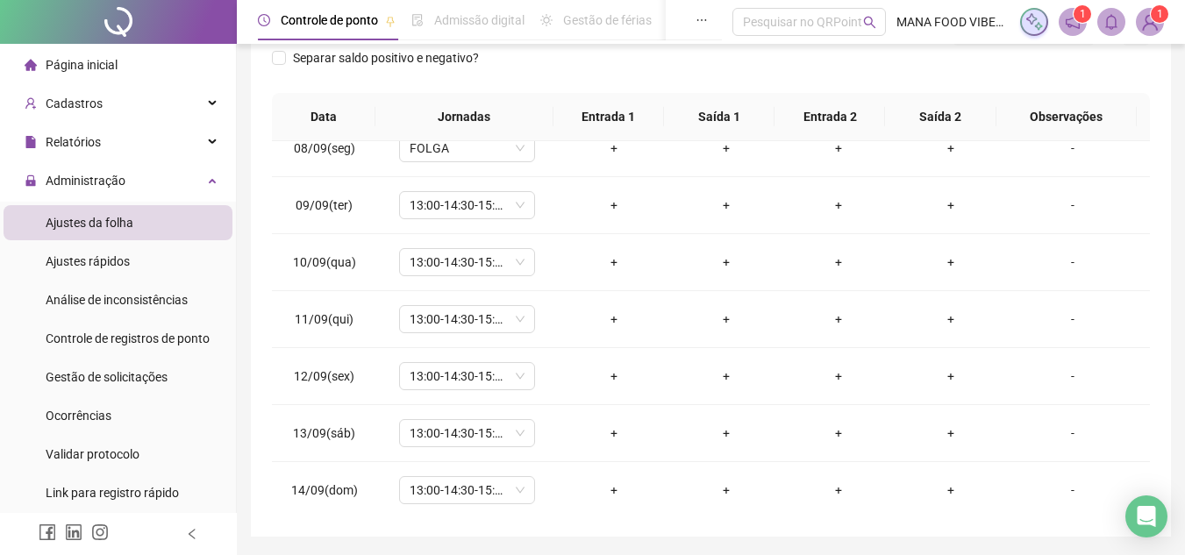
scroll to position [399, 0]
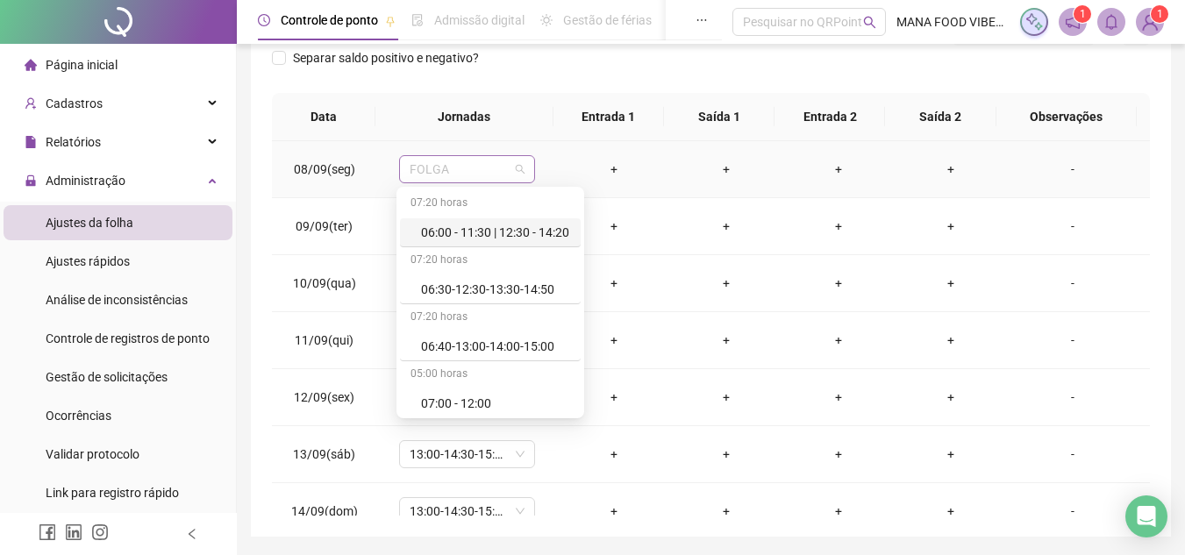
click at [447, 159] on span "FOLGA" at bounding box center [467, 169] width 115 height 26
type input "*"
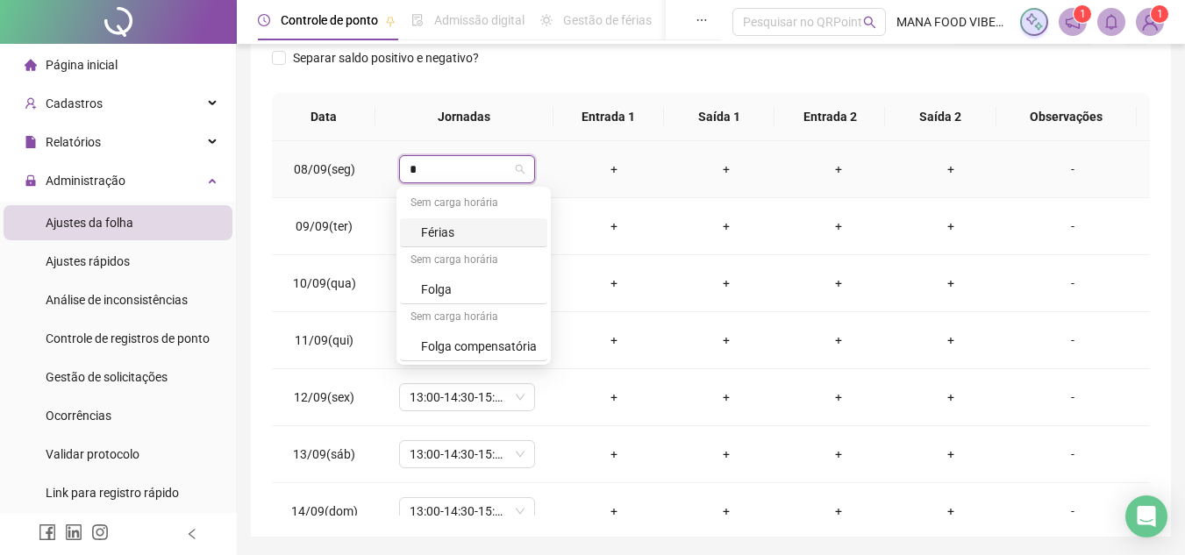
click at [448, 233] on div "Férias" at bounding box center [479, 232] width 116 height 19
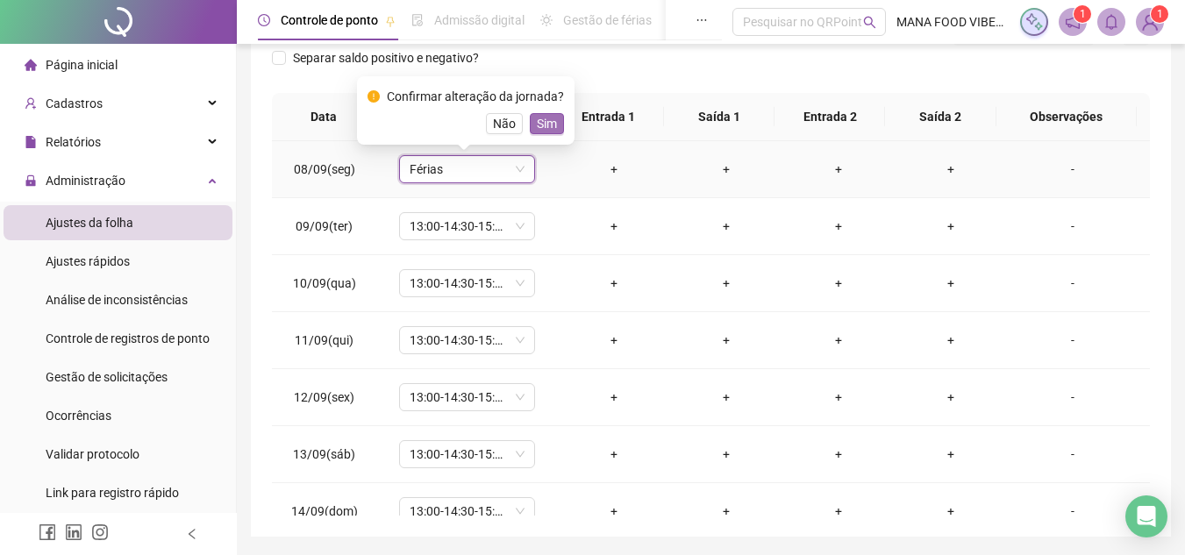
click at [537, 127] on span "Sim" at bounding box center [547, 123] width 20 height 19
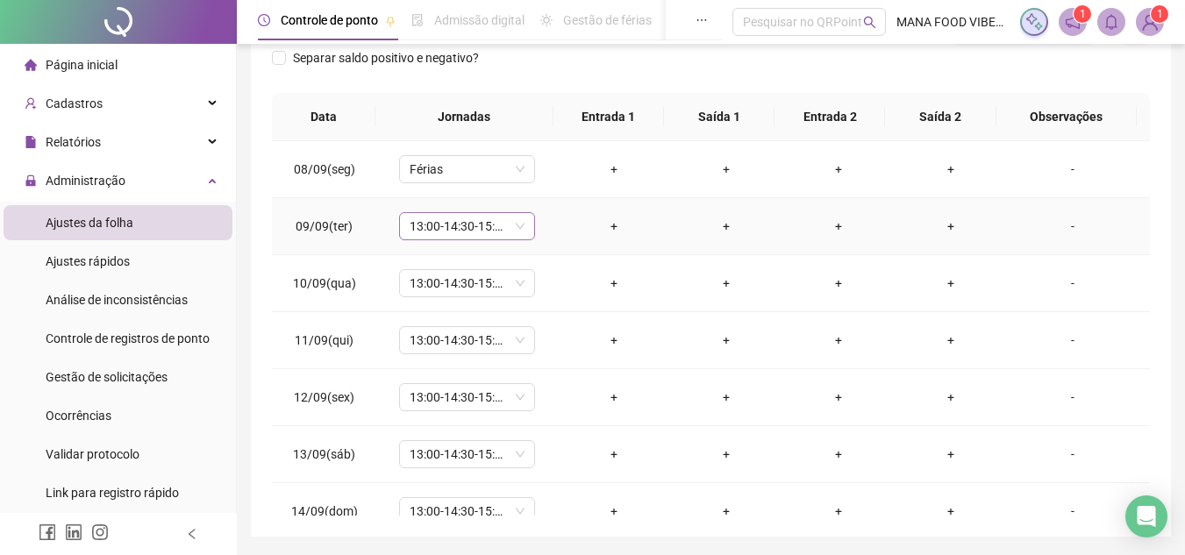
click at [453, 233] on span "13:00-14:30-15:30-21:20" at bounding box center [467, 226] width 115 height 26
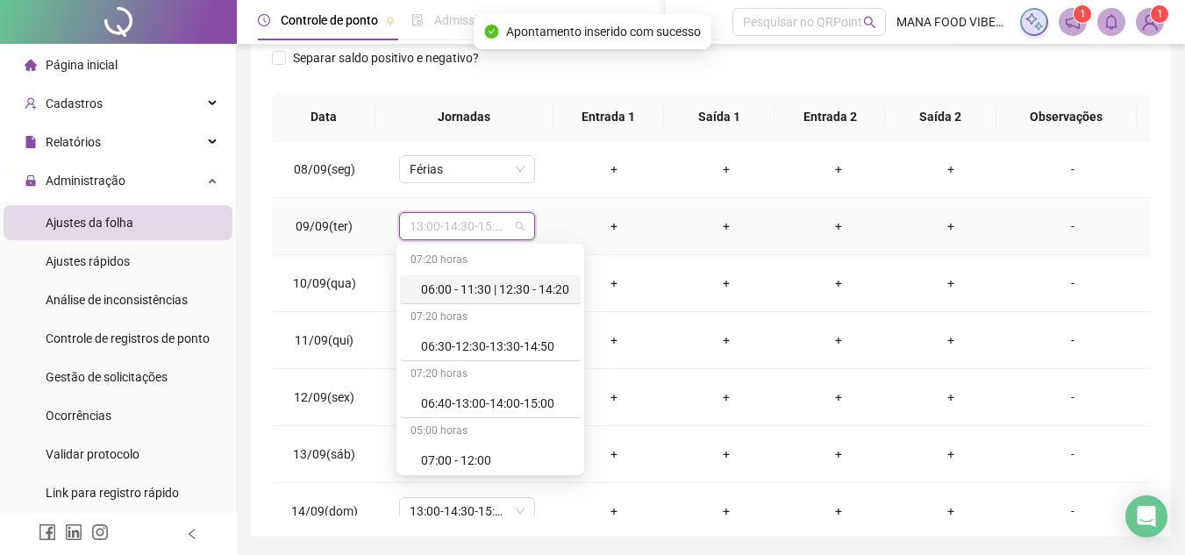
type input "*"
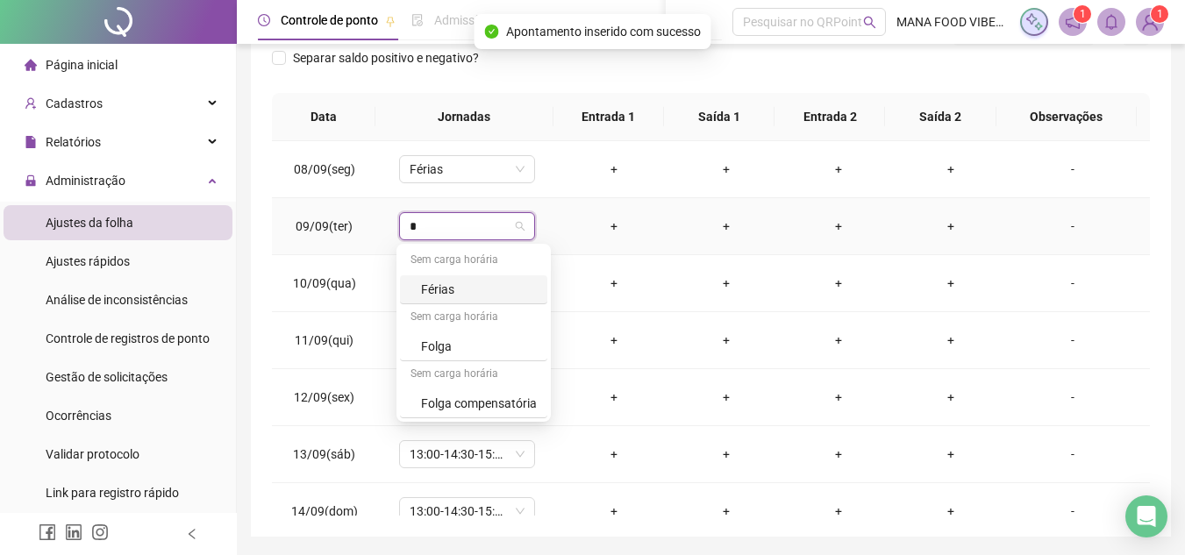
click at [451, 289] on div "Férias" at bounding box center [479, 289] width 116 height 19
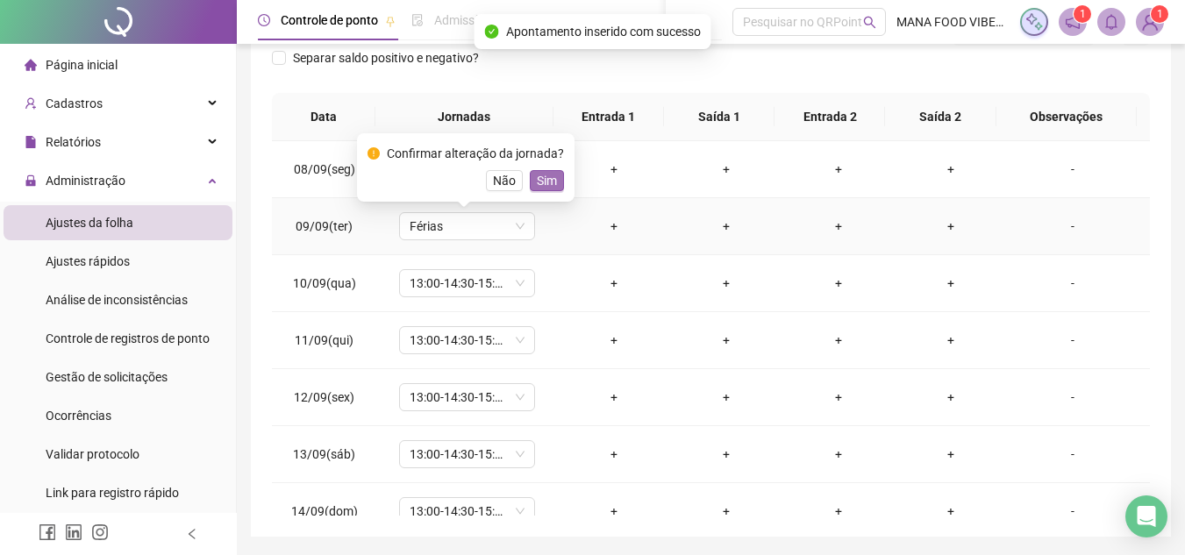
click at [550, 175] on span "Sim" at bounding box center [547, 180] width 20 height 19
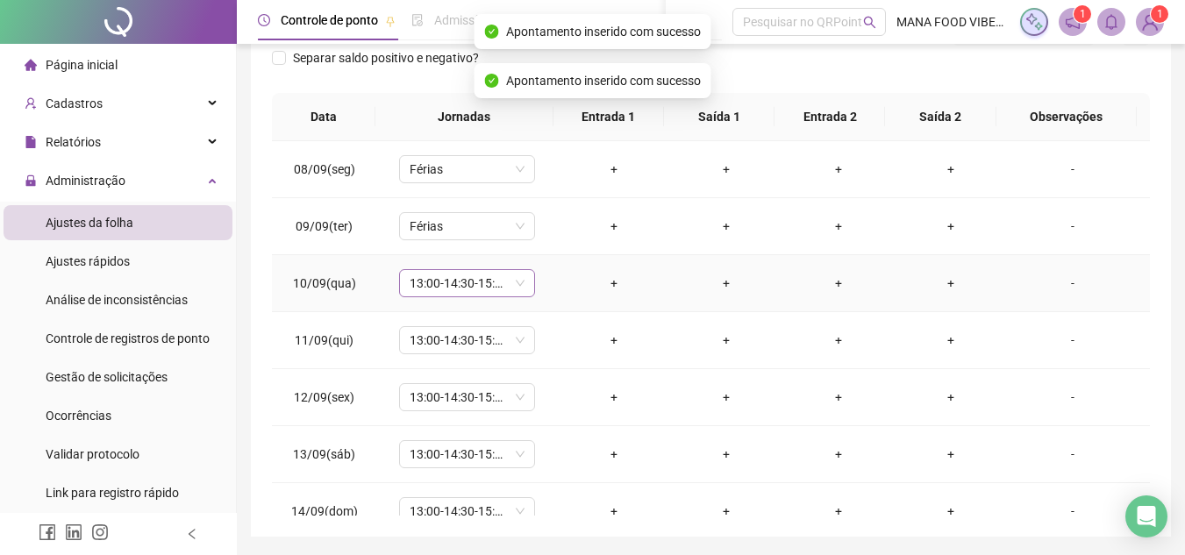
click at [483, 278] on span "13:00-14:30-15:30-21:20" at bounding box center [467, 283] width 115 height 26
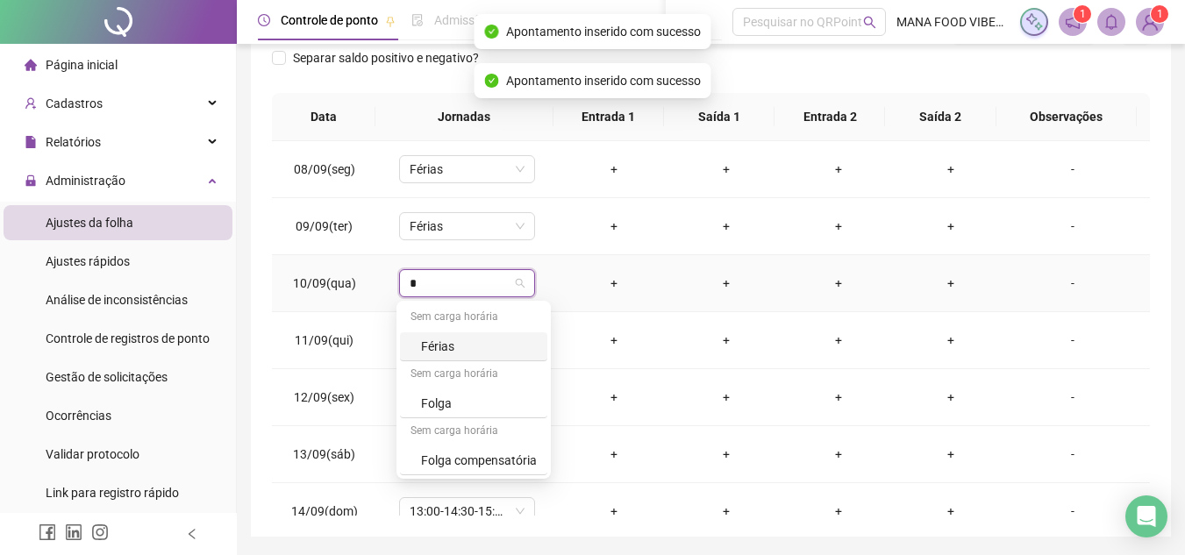
type input "*"
click at [453, 343] on div "Férias" at bounding box center [479, 346] width 116 height 19
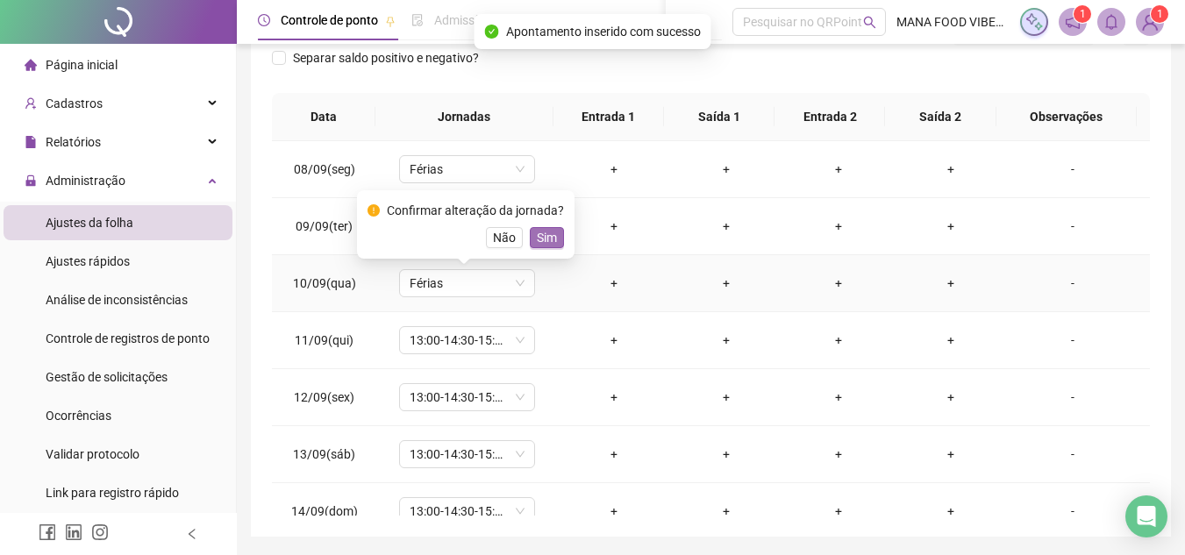
click at [554, 233] on button "Sim" at bounding box center [547, 237] width 34 height 21
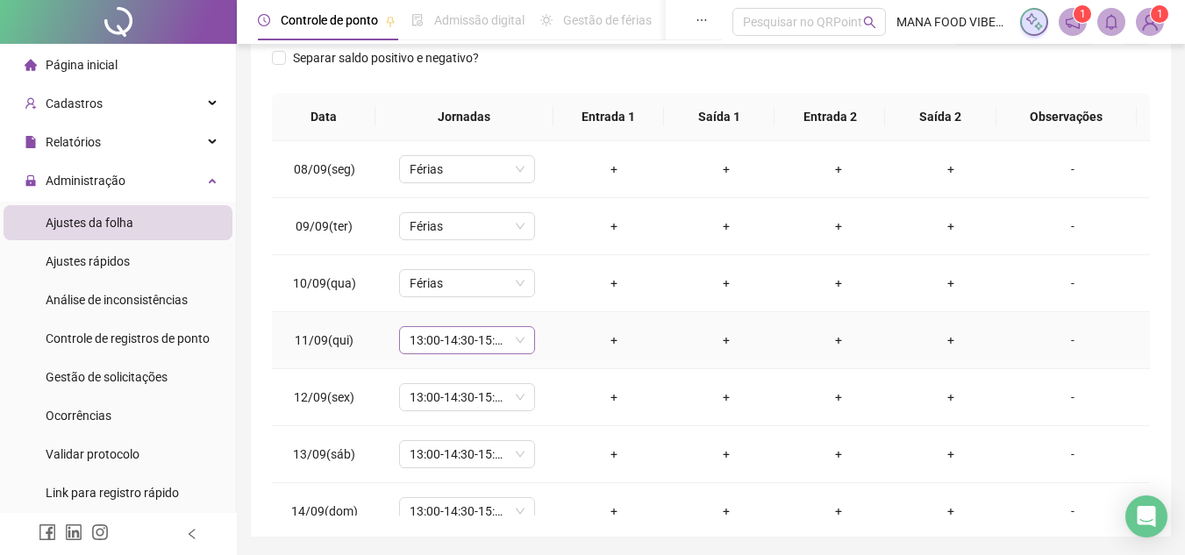
click at [463, 342] on span "13:00-14:30-15:30-21:20" at bounding box center [467, 340] width 115 height 26
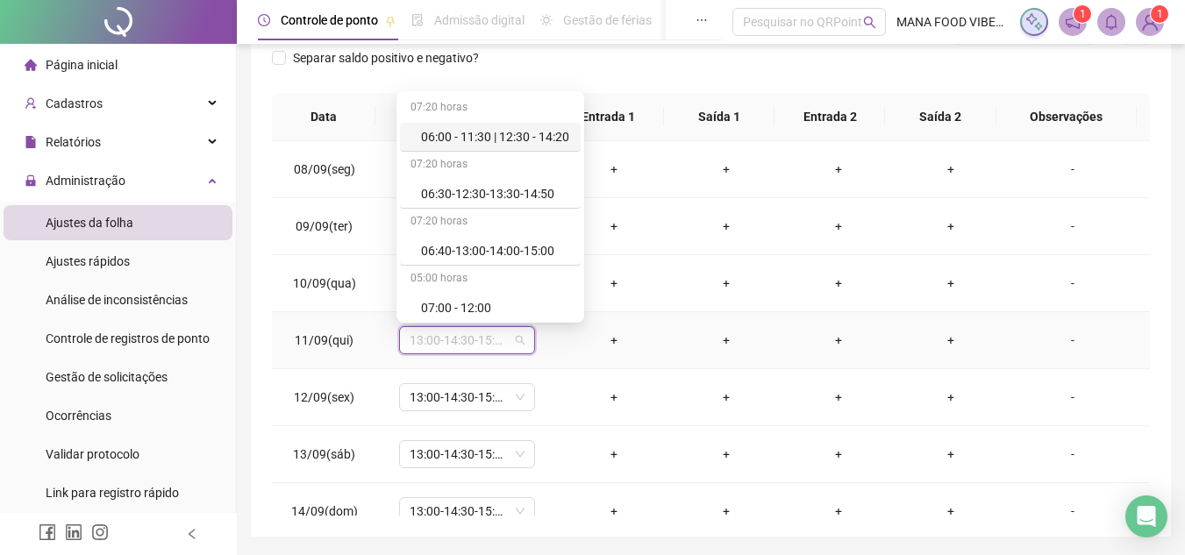
type input "*"
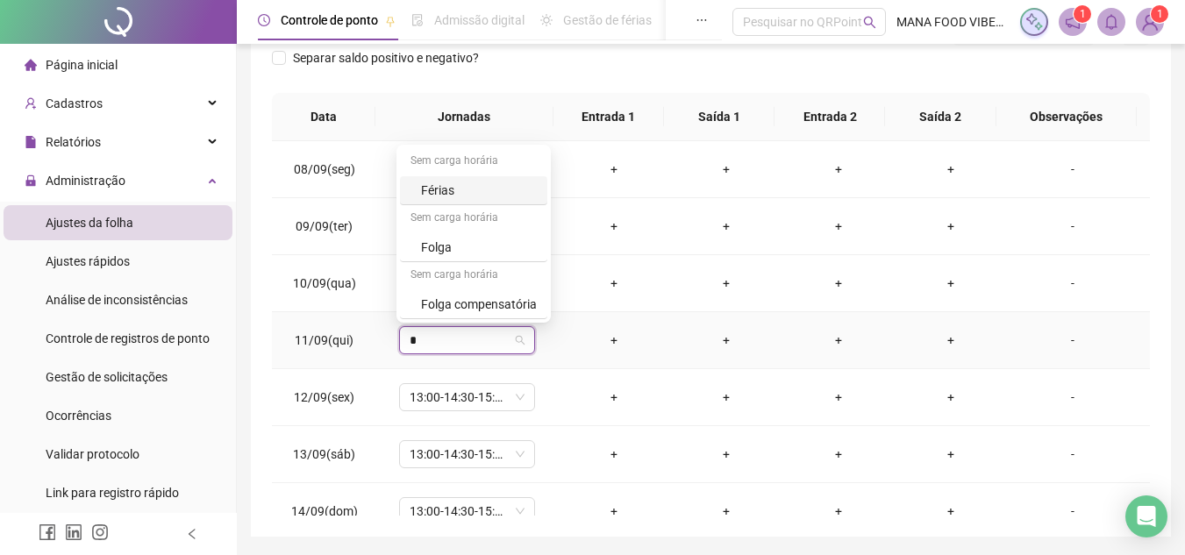
click at [487, 187] on div "Férias" at bounding box center [479, 190] width 116 height 19
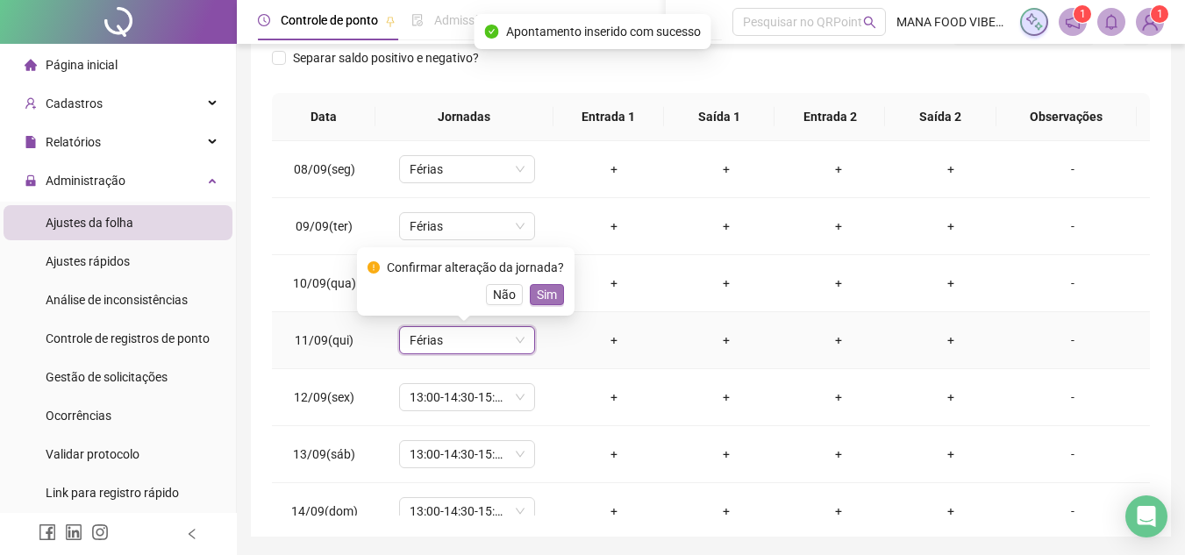
click at [543, 294] on span "Sim" at bounding box center [547, 294] width 20 height 19
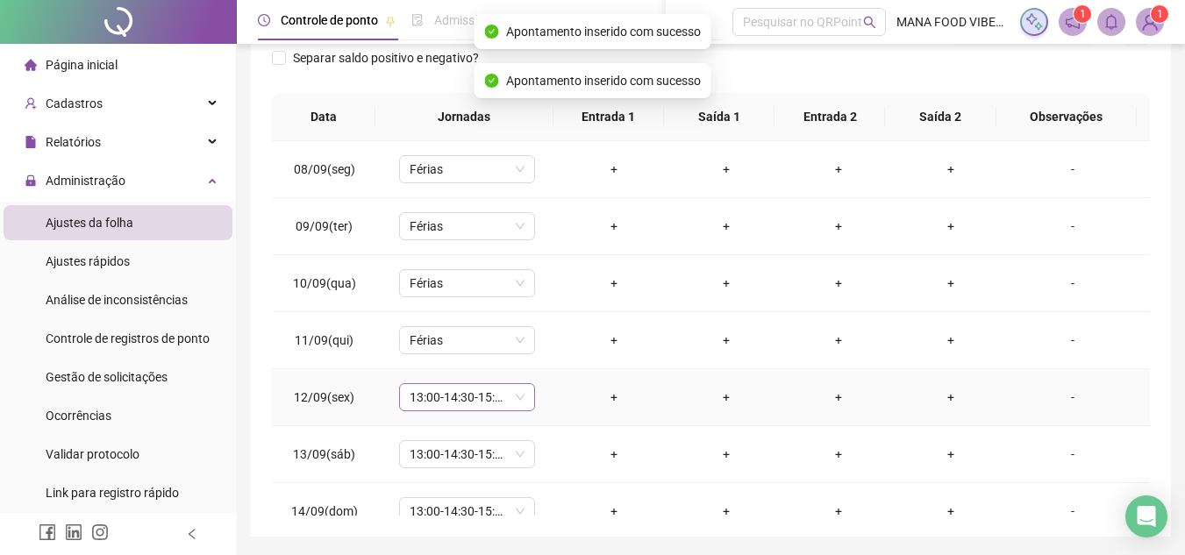
click at [471, 396] on span "13:00-14:30-15:30-21:20" at bounding box center [467, 397] width 115 height 26
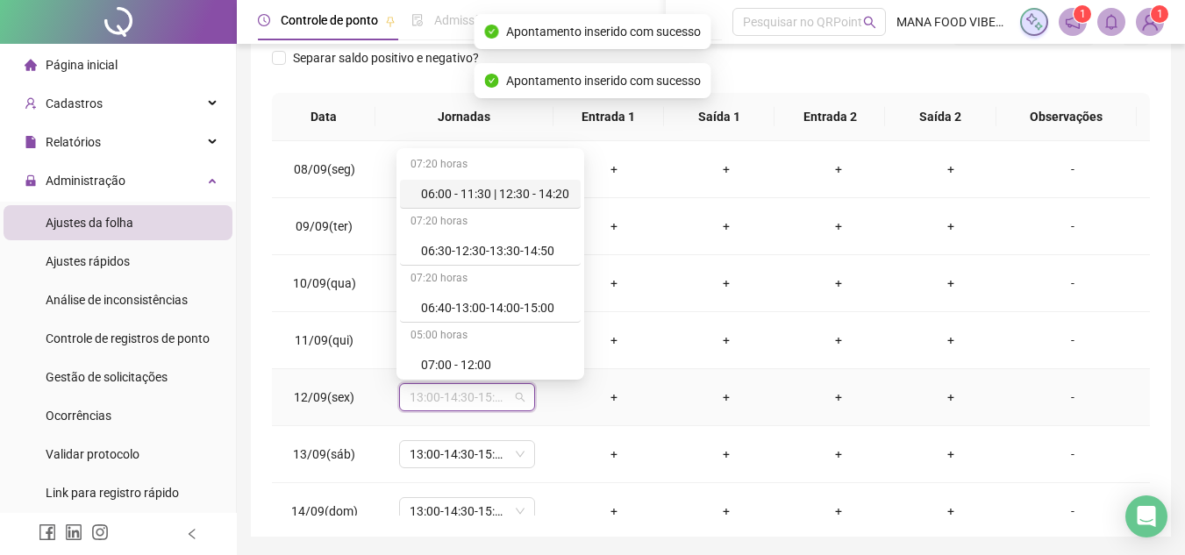
type input "*"
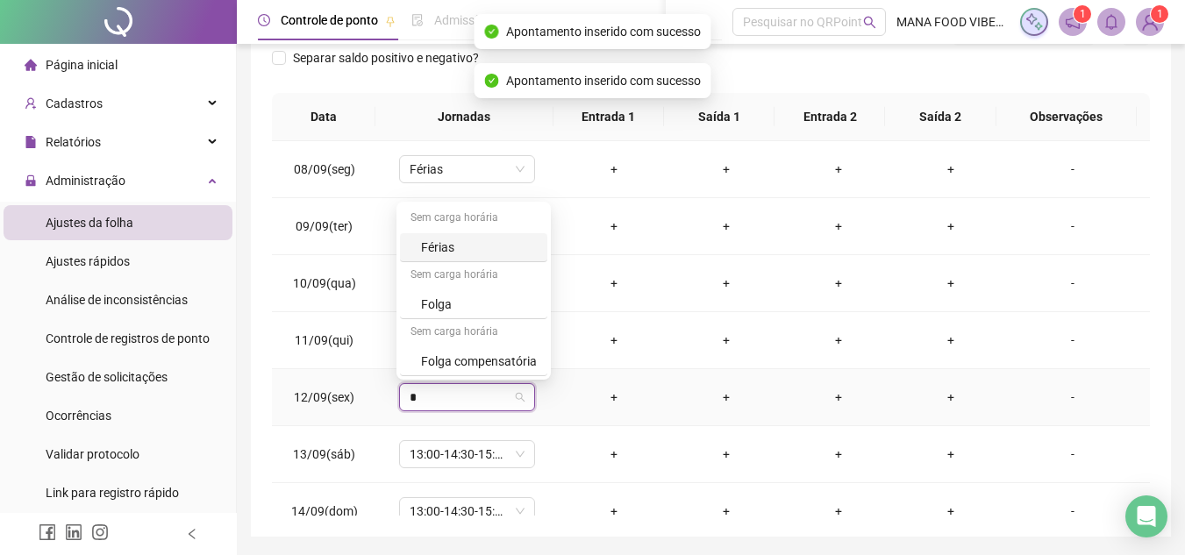
click at [483, 251] on div "Férias" at bounding box center [479, 247] width 116 height 19
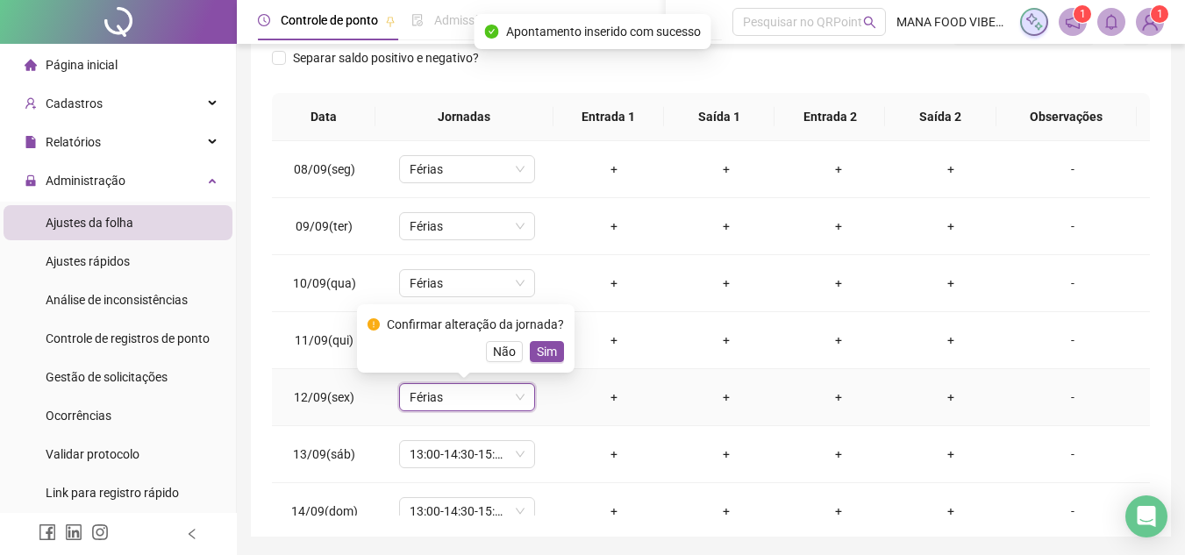
click at [546, 345] on span "Sim" at bounding box center [547, 351] width 20 height 19
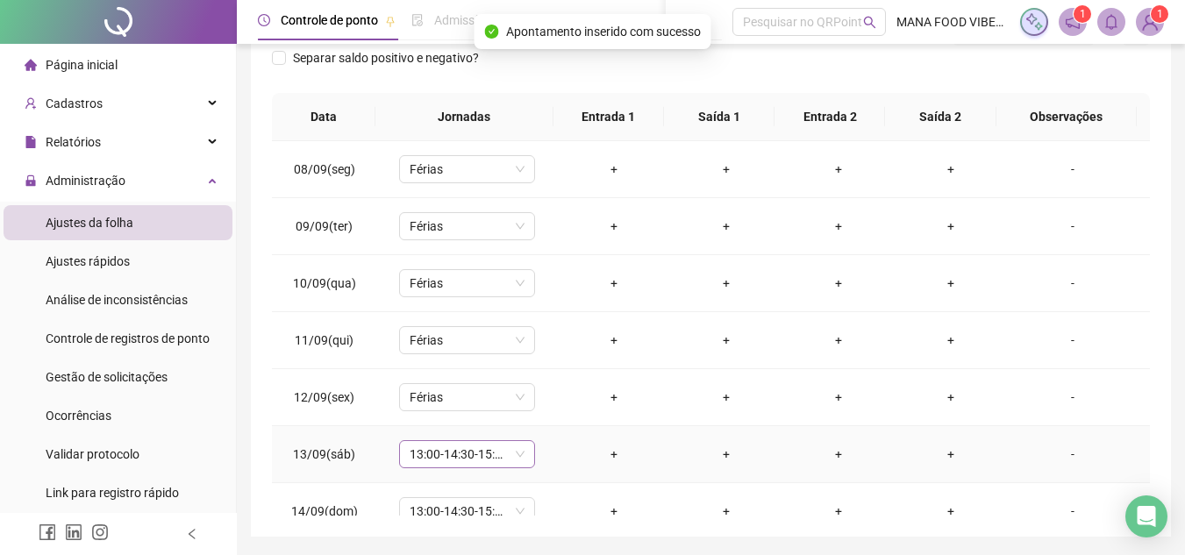
click at [468, 456] on span "13:00-14:30-15:30-21:20" at bounding box center [467, 454] width 115 height 26
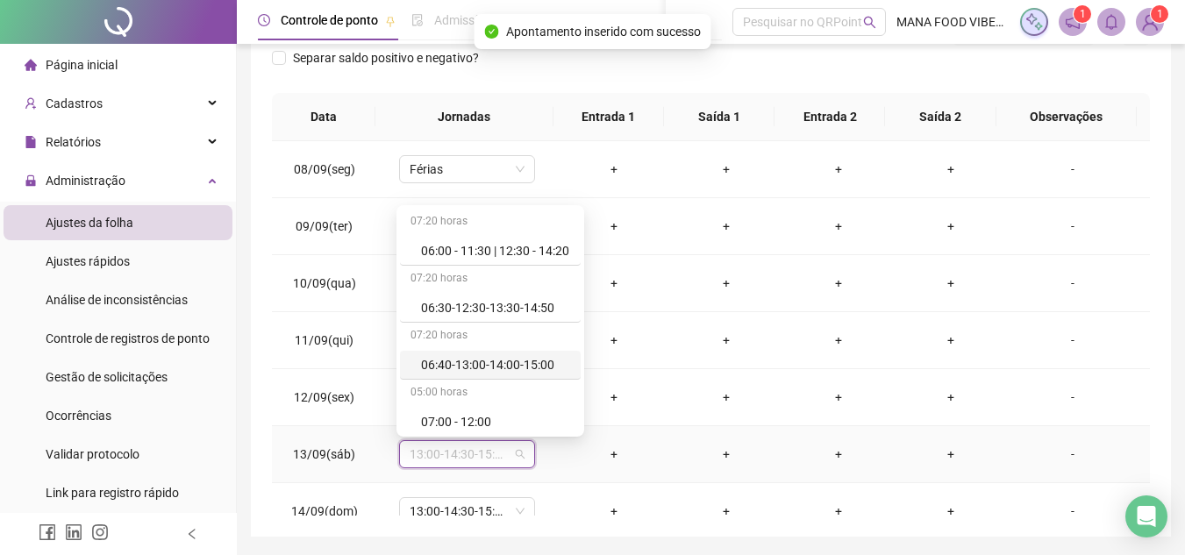
type input "*"
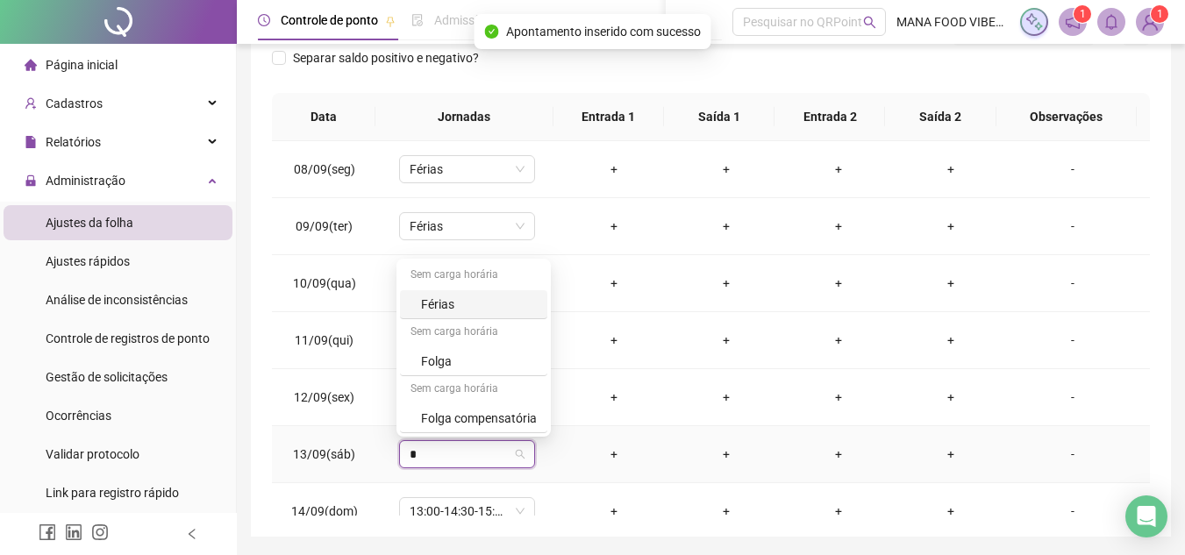
click at [495, 299] on div "Férias" at bounding box center [479, 304] width 116 height 19
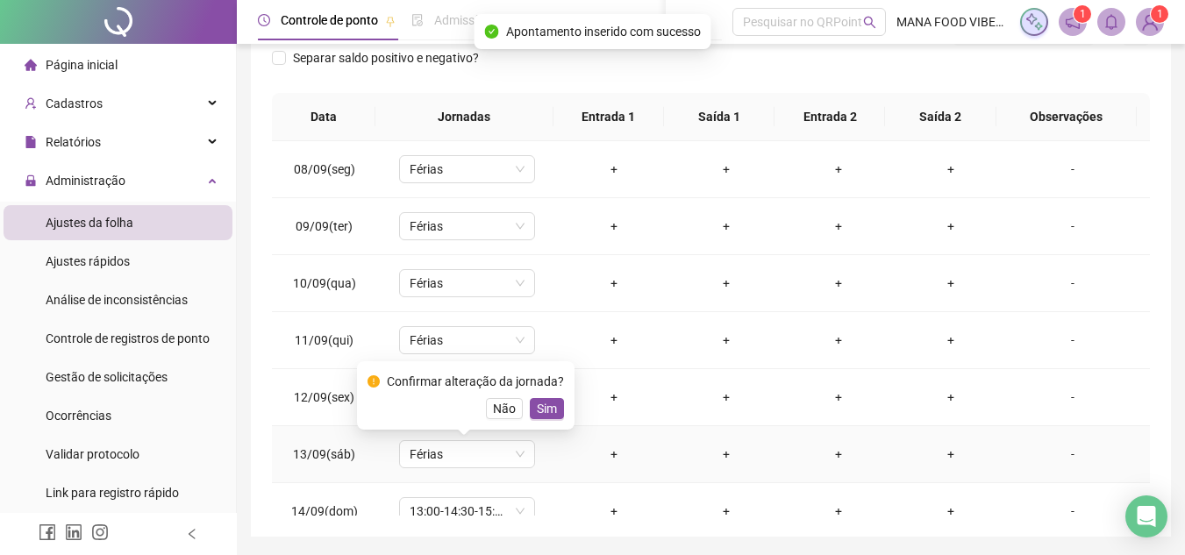
click at [546, 401] on span "Sim" at bounding box center [547, 408] width 20 height 19
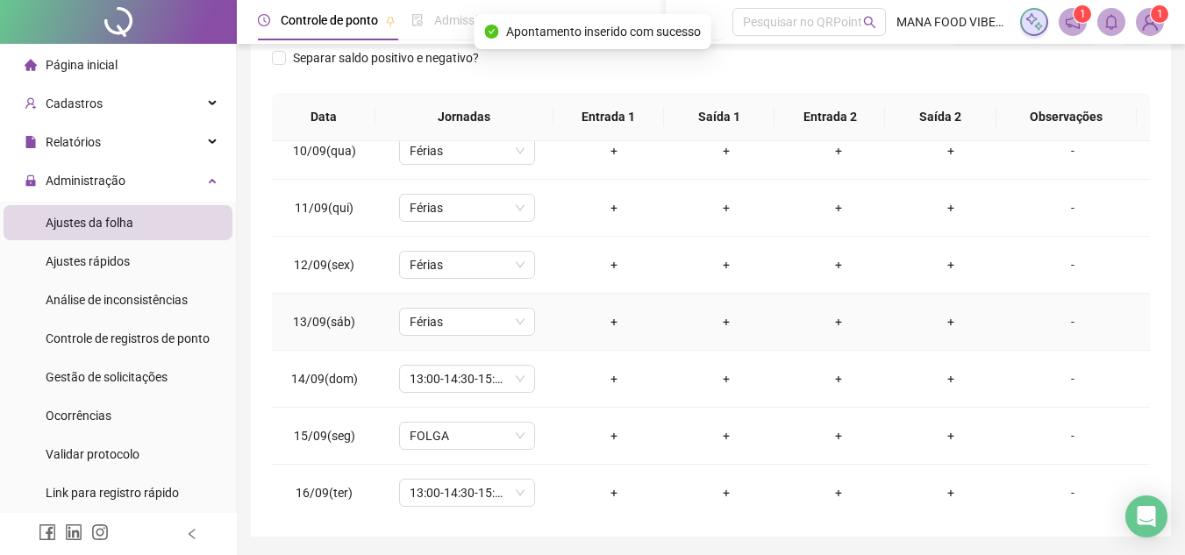
scroll to position [538, 0]
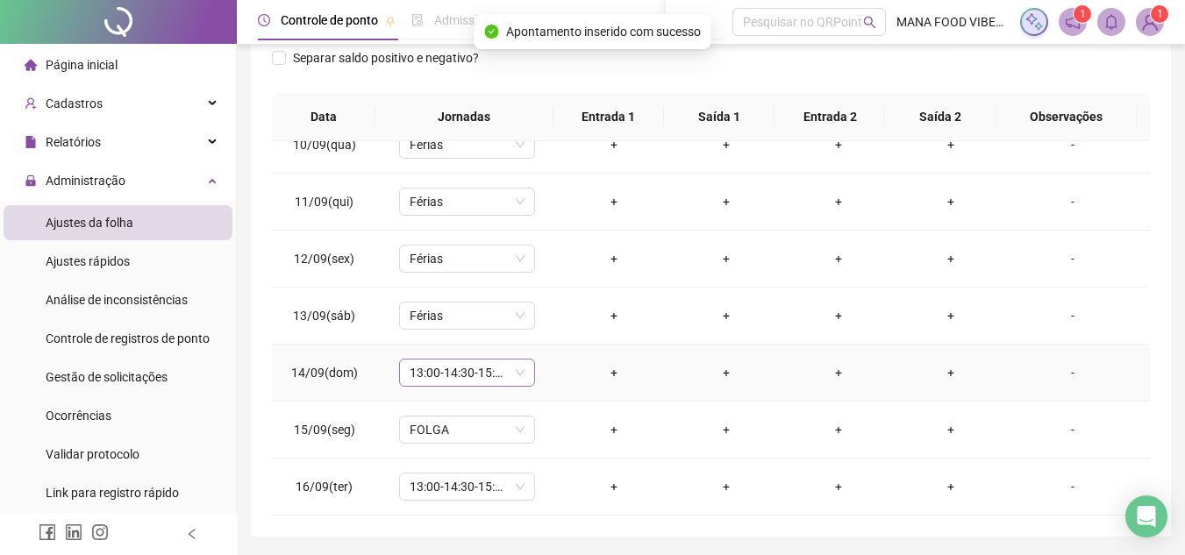
click at [450, 376] on span "13:00-14:30-15:30-21:20" at bounding box center [467, 373] width 115 height 26
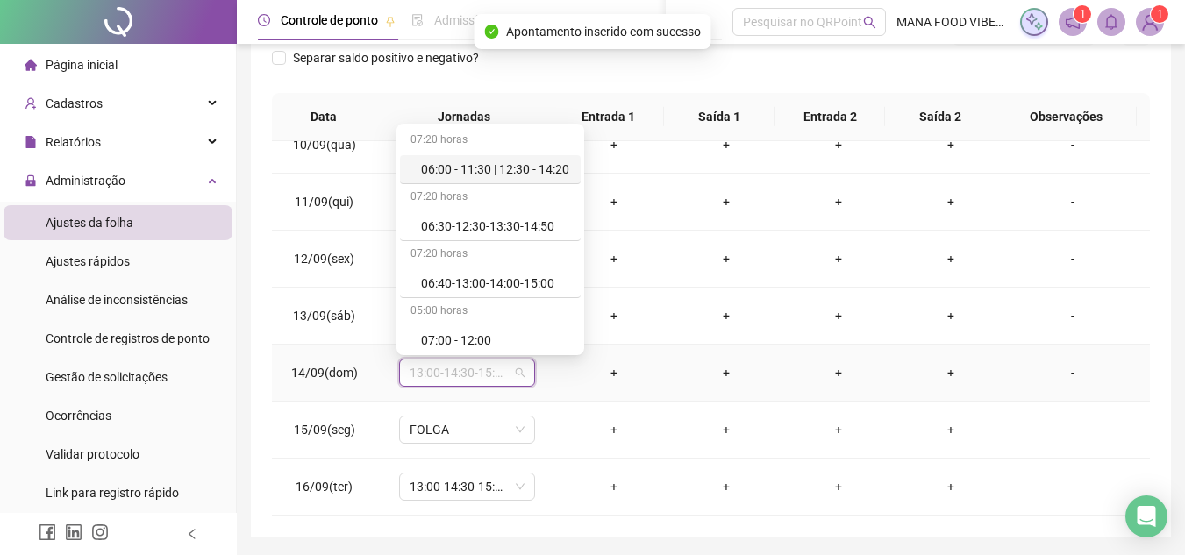
type input "*"
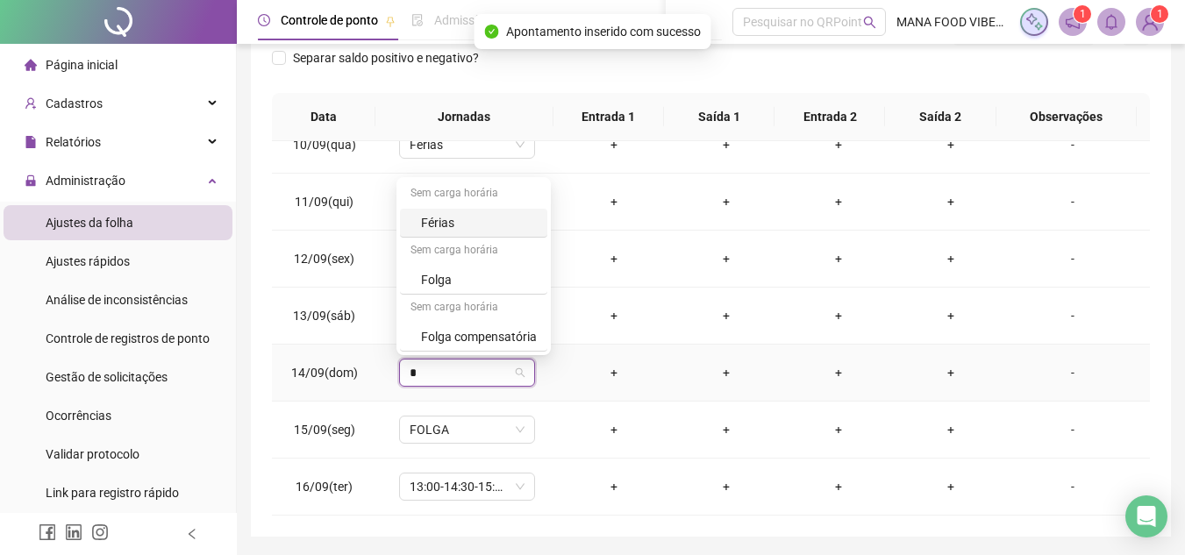
click at [447, 224] on div "Férias" at bounding box center [479, 222] width 116 height 19
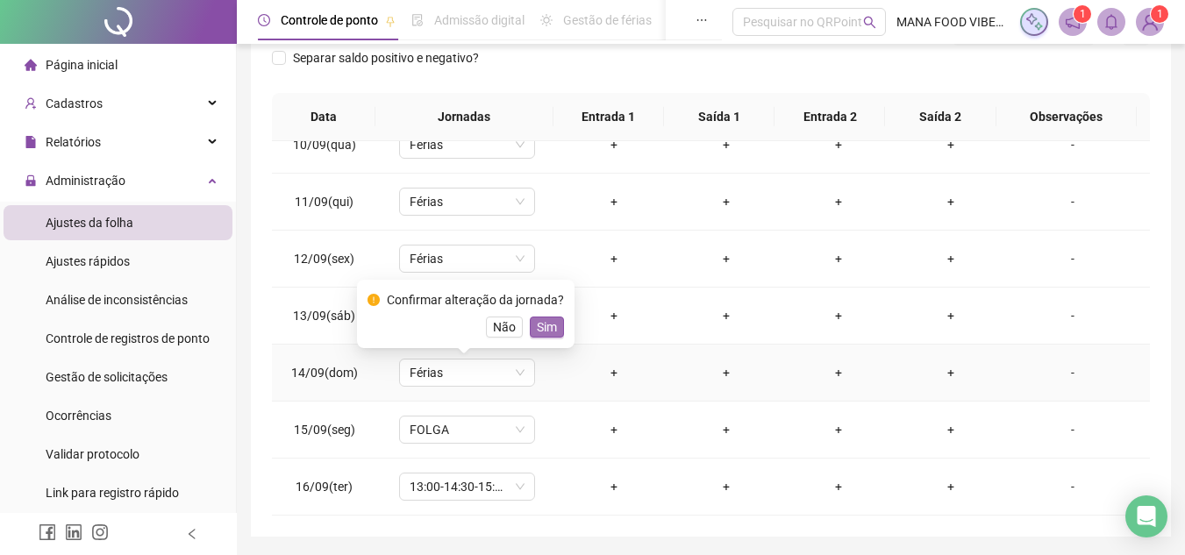
click at [545, 324] on span "Sim" at bounding box center [547, 327] width 20 height 19
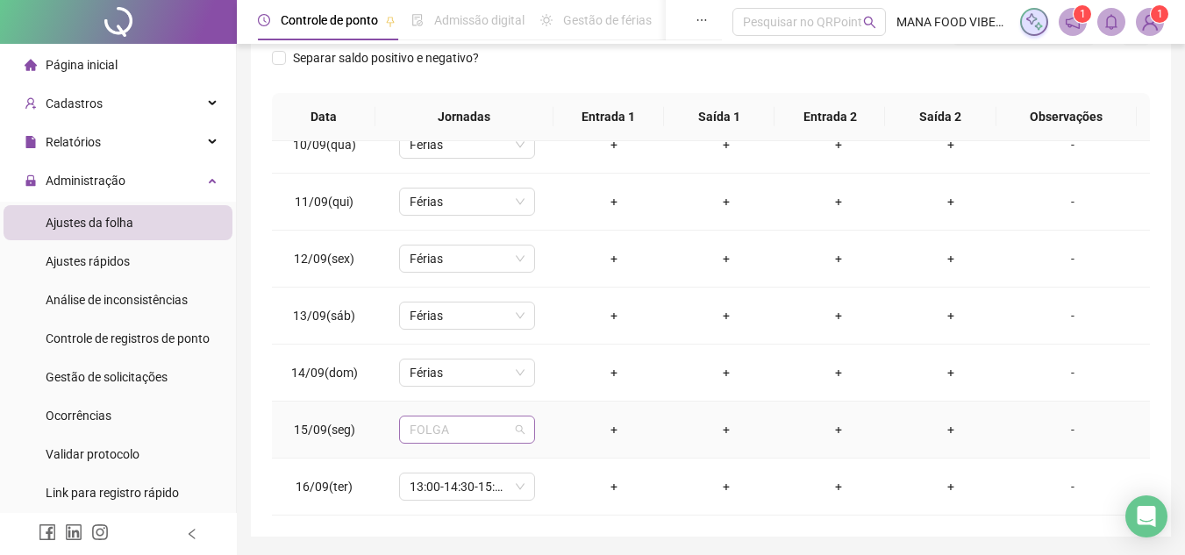
click at [483, 426] on span "FOLGA" at bounding box center [467, 430] width 115 height 26
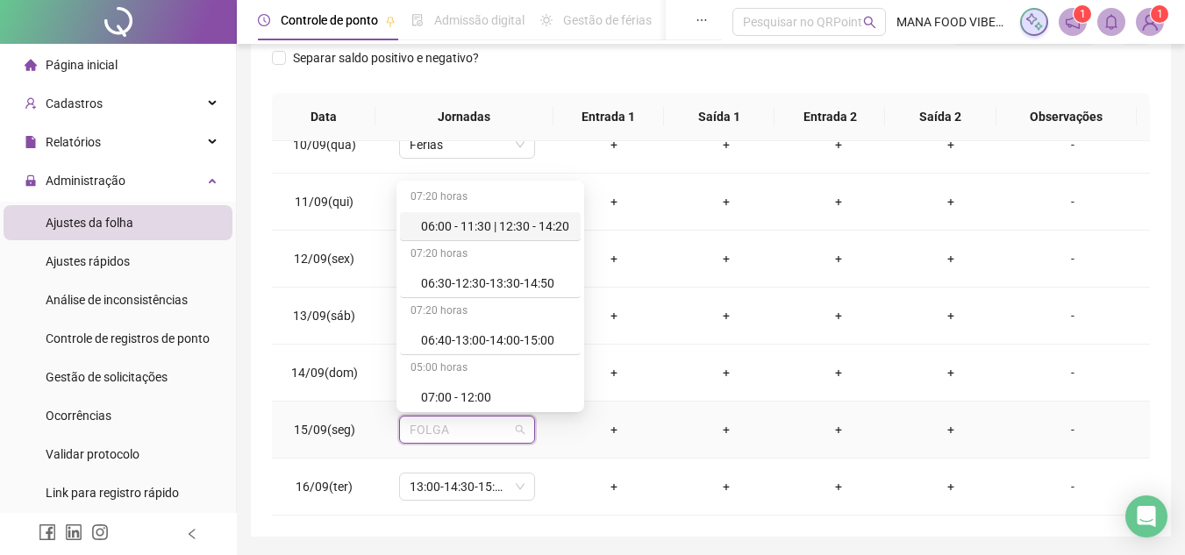
type input "*"
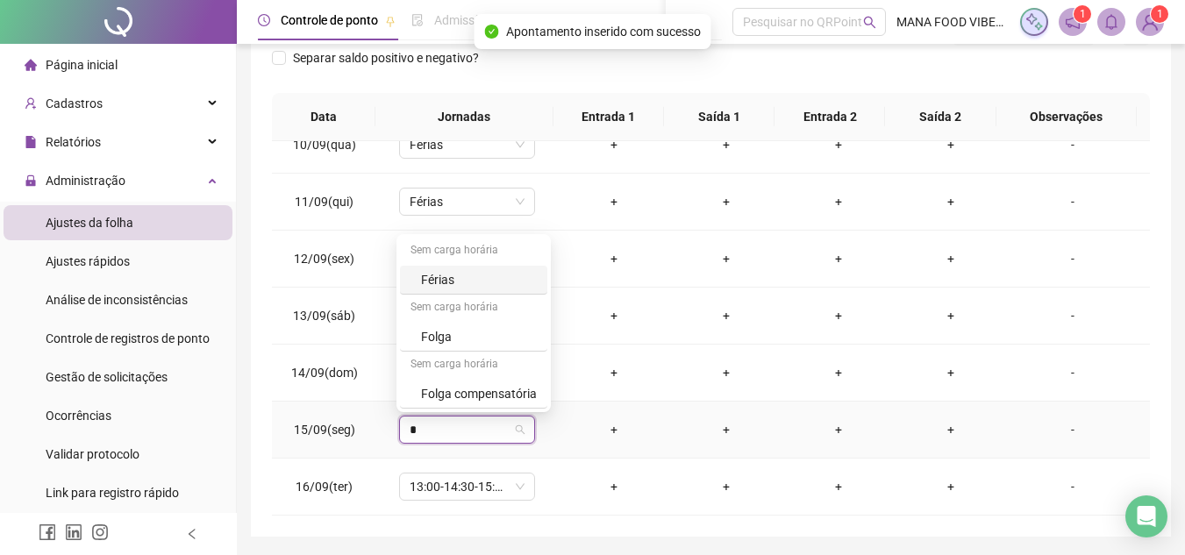
click at [479, 279] on div "Férias" at bounding box center [479, 279] width 116 height 19
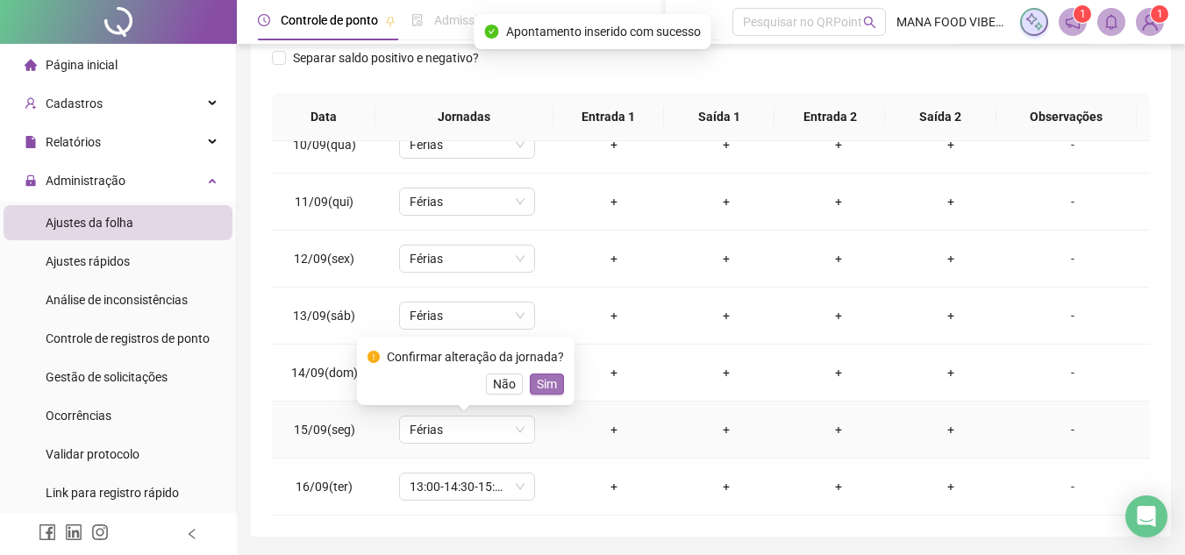
drag, startPoint x: 538, startPoint y: 387, endPoint x: 507, endPoint y: 482, distance: 99.6
click at [538, 388] on span "Sim" at bounding box center [547, 384] width 20 height 19
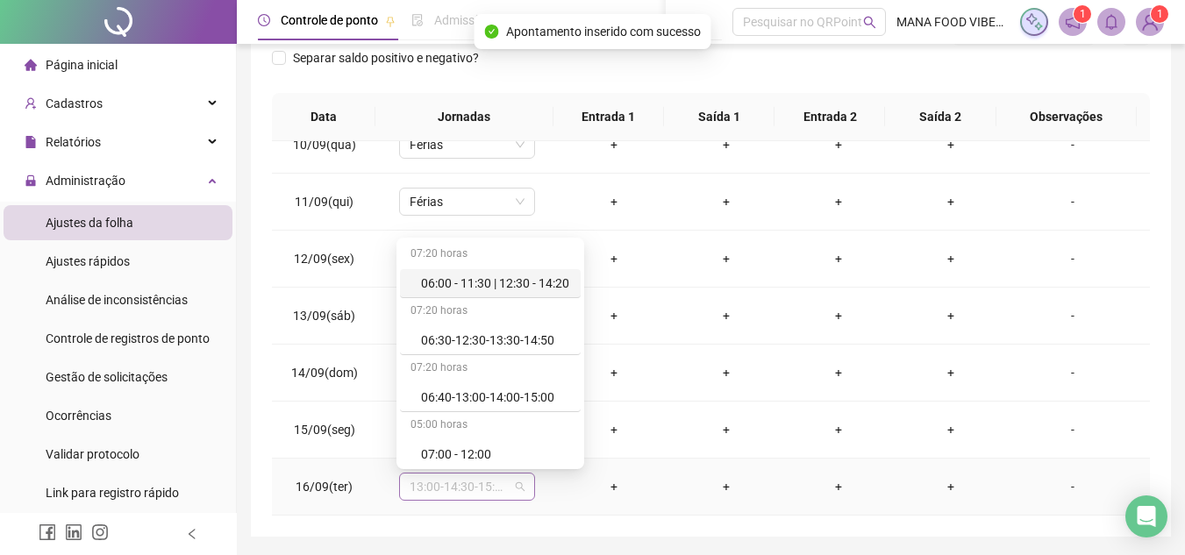
click at [483, 497] on span "13:00-14:30-15:30-21:20" at bounding box center [467, 487] width 115 height 26
type input "*"
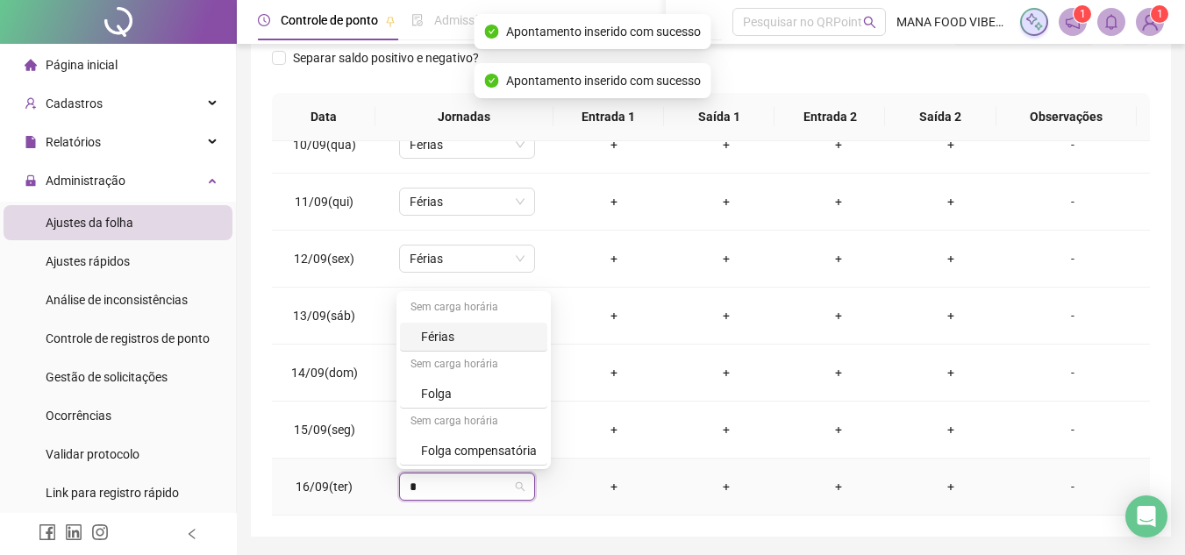
click at [497, 333] on div "Férias" at bounding box center [479, 336] width 116 height 19
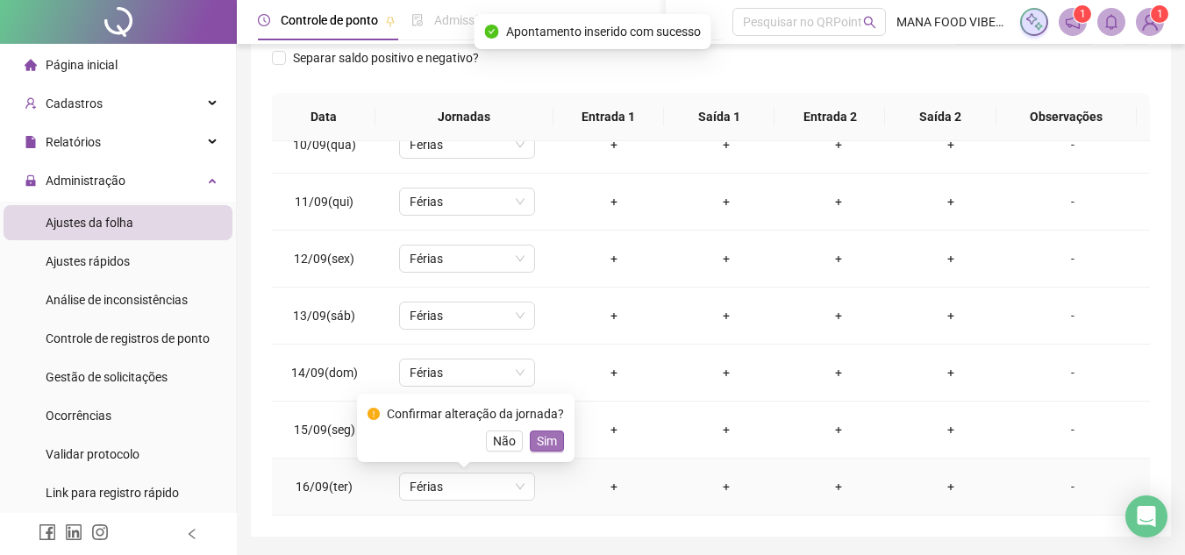
click at [545, 434] on span "Sim" at bounding box center [547, 441] width 20 height 19
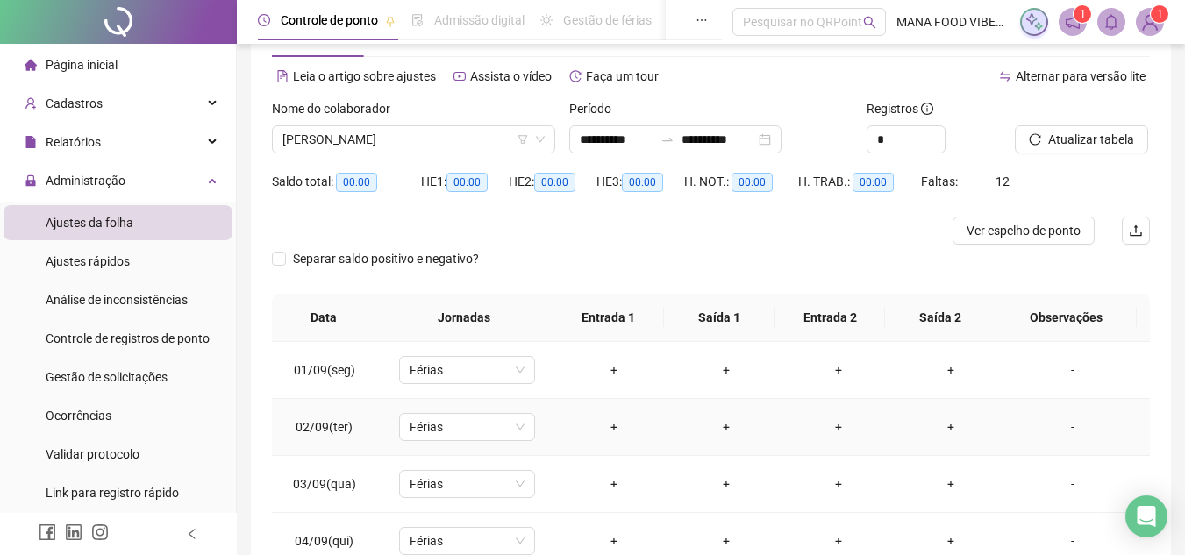
scroll to position [0, 0]
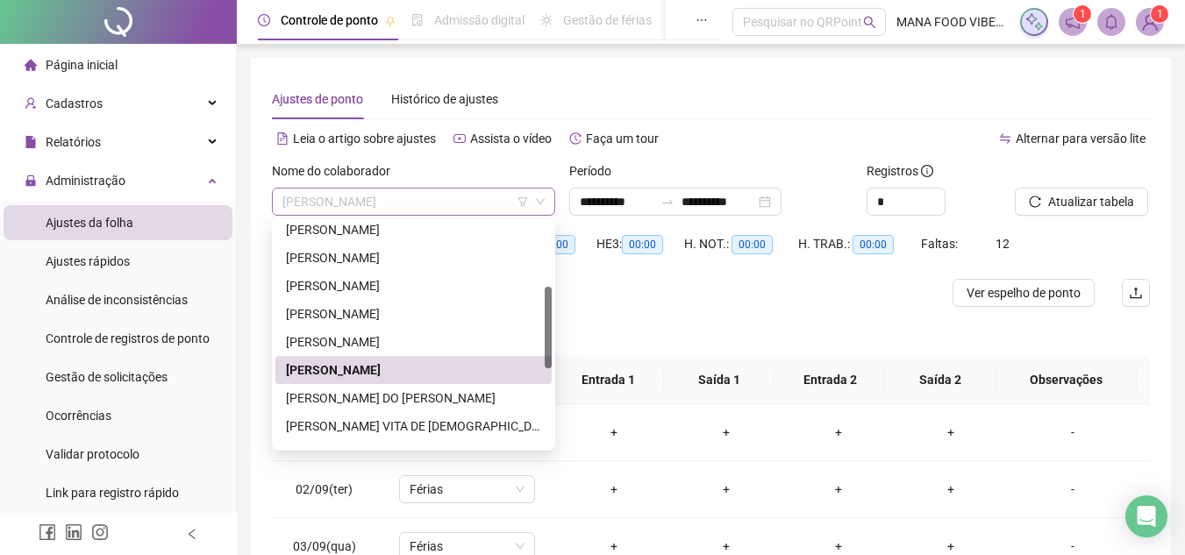
click at [421, 197] on span "[PERSON_NAME]" at bounding box center [414, 202] width 262 height 26
click at [349, 391] on div "[PERSON_NAME] DO [PERSON_NAME]" at bounding box center [413, 398] width 255 height 19
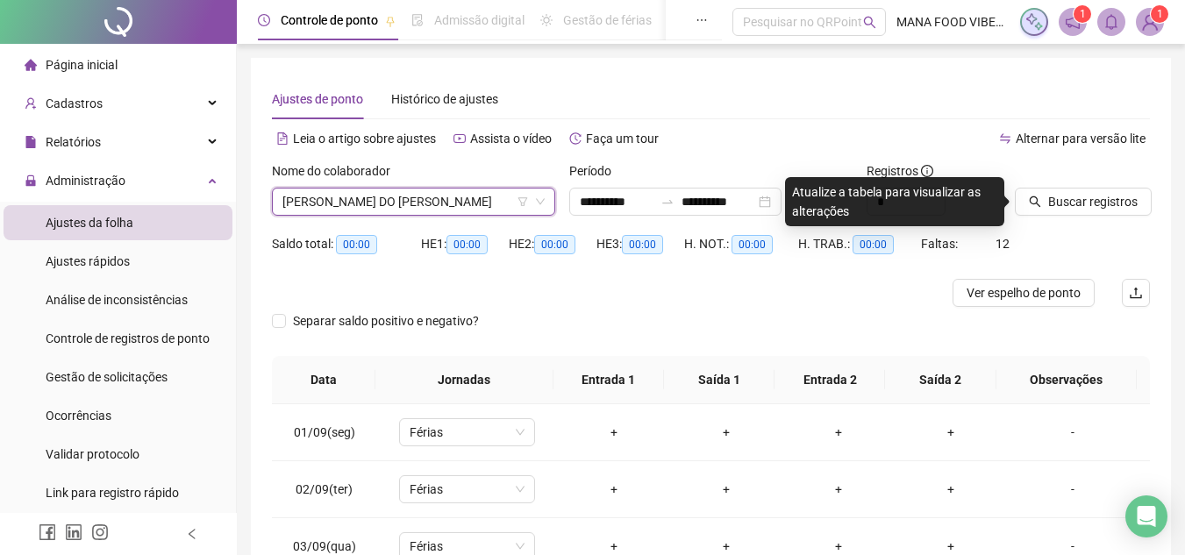
click at [488, 190] on span "[PERSON_NAME] DO [PERSON_NAME]" at bounding box center [414, 202] width 262 height 26
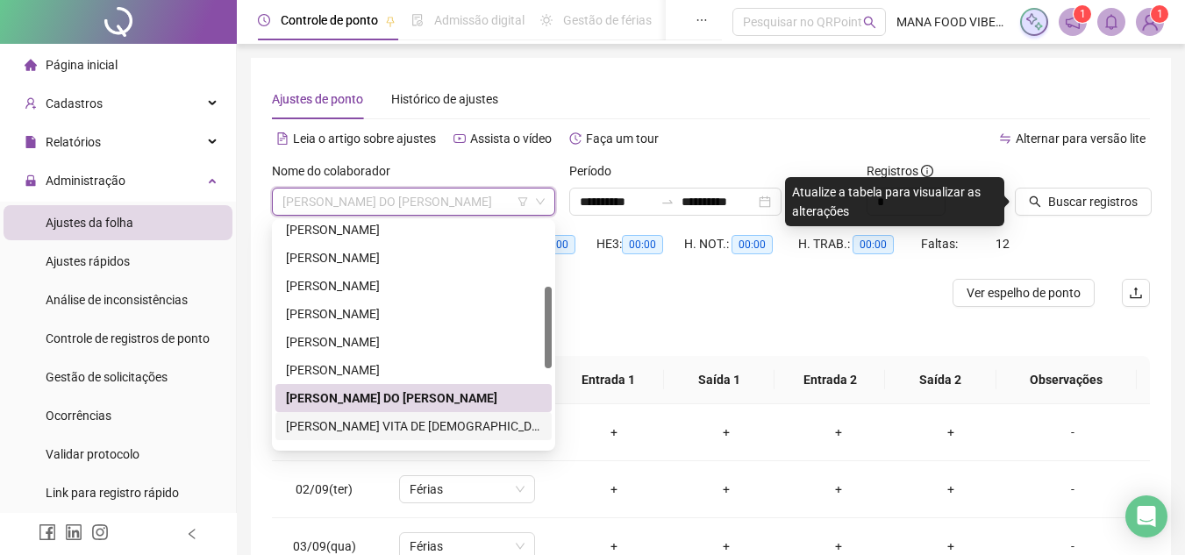
drag, startPoint x: 328, startPoint y: 425, endPoint x: 368, endPoint y: 411, distance: 41.6
click at [329, 426] on div "[PERSON_NAME] VITA DE [DEMOGRAPHIC_DATA]" at bounding box center [413, 426] width 255 height 19
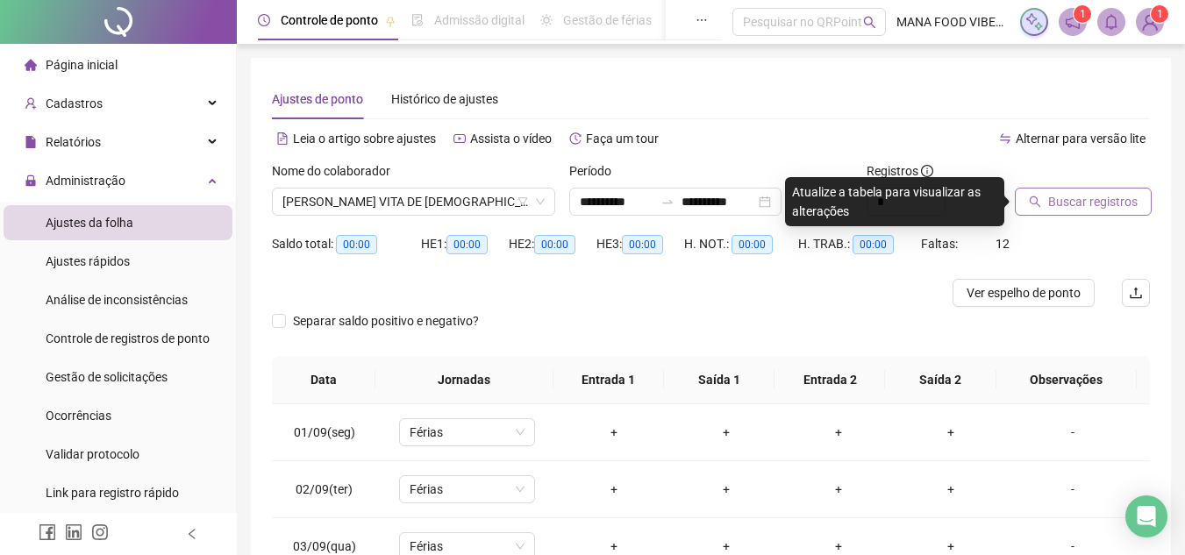
click at [1076, 208] on span "Buscar registros" at bounding box center [1092, 201] width 89 height 19
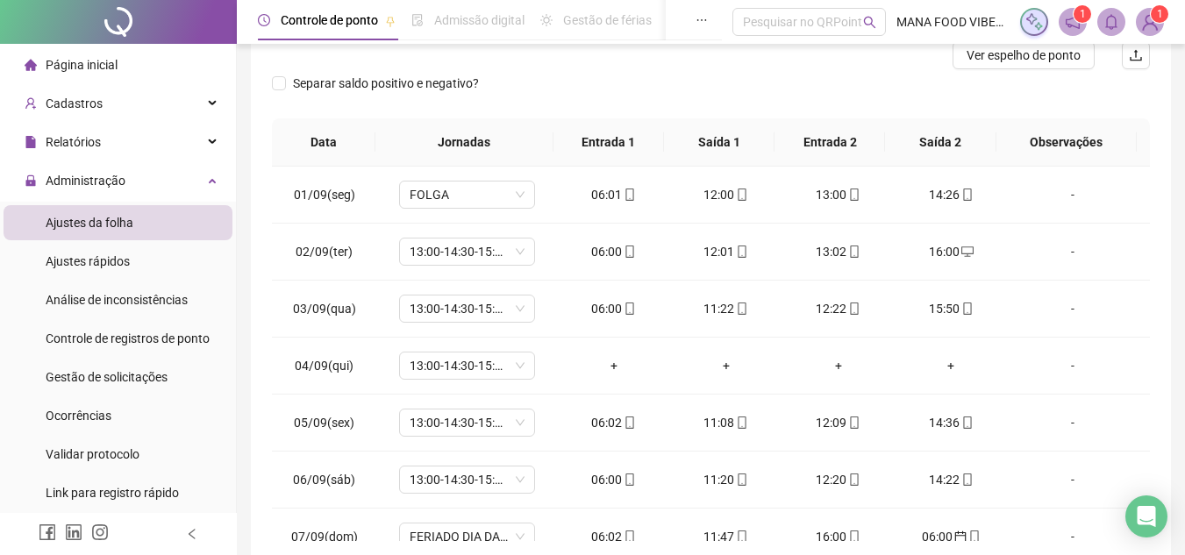
scroll to position [263, 0]
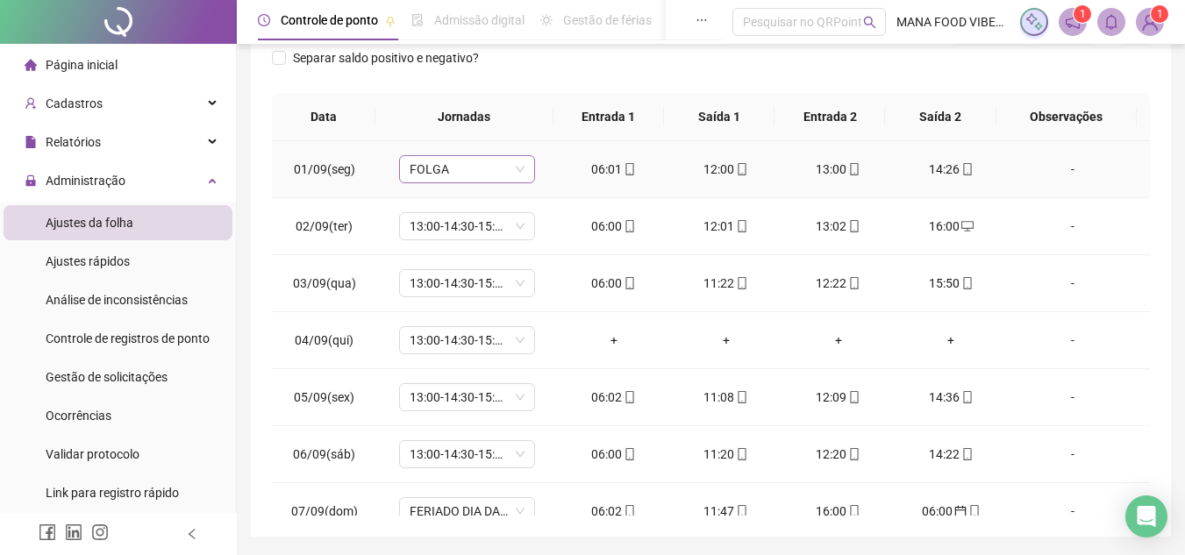
click at [469, 179] on span "FOLGA" at bounding box center [467, 169] width 115 height 26
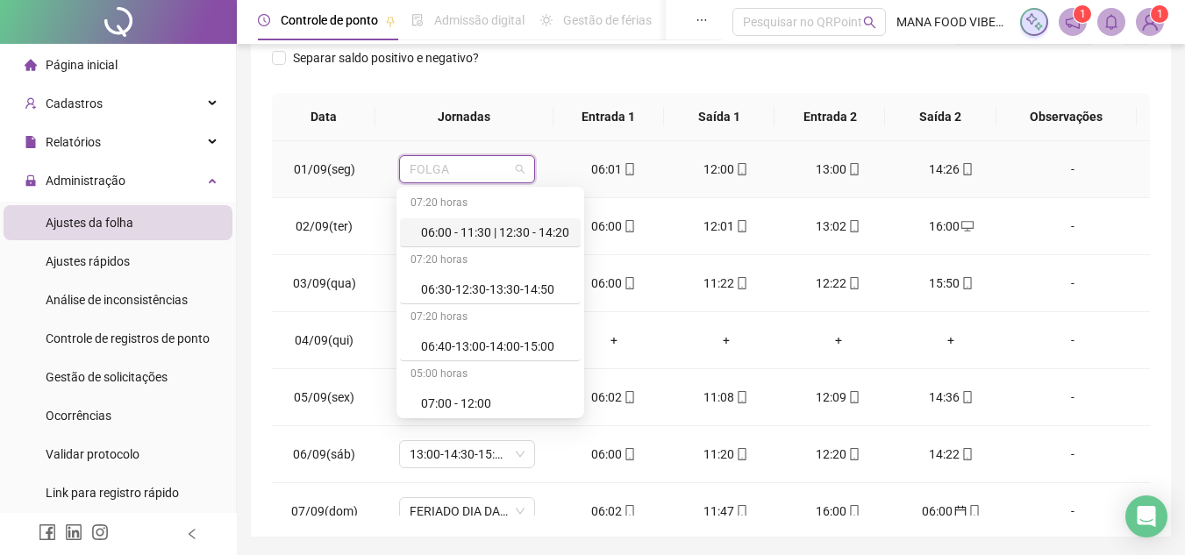
click at [471, 227] on div "06:00 - 11:30 | 12:30 - 14:20" at bounding box center [495, 232] width 149 height 19
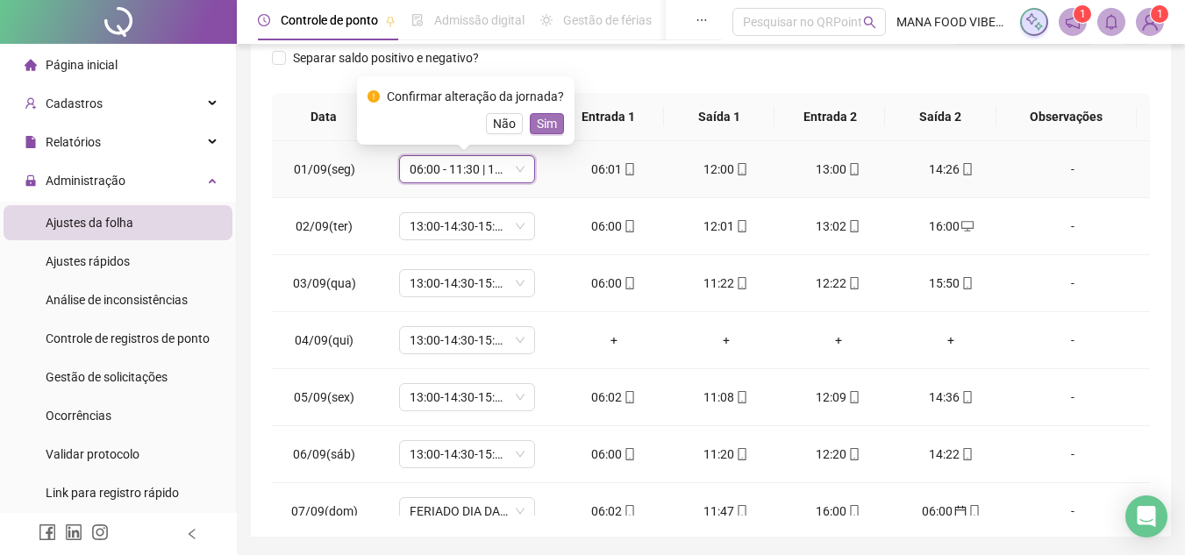
click at [547, 129] on span "Sim" at bounding box center [547, 123] width 20 height 19
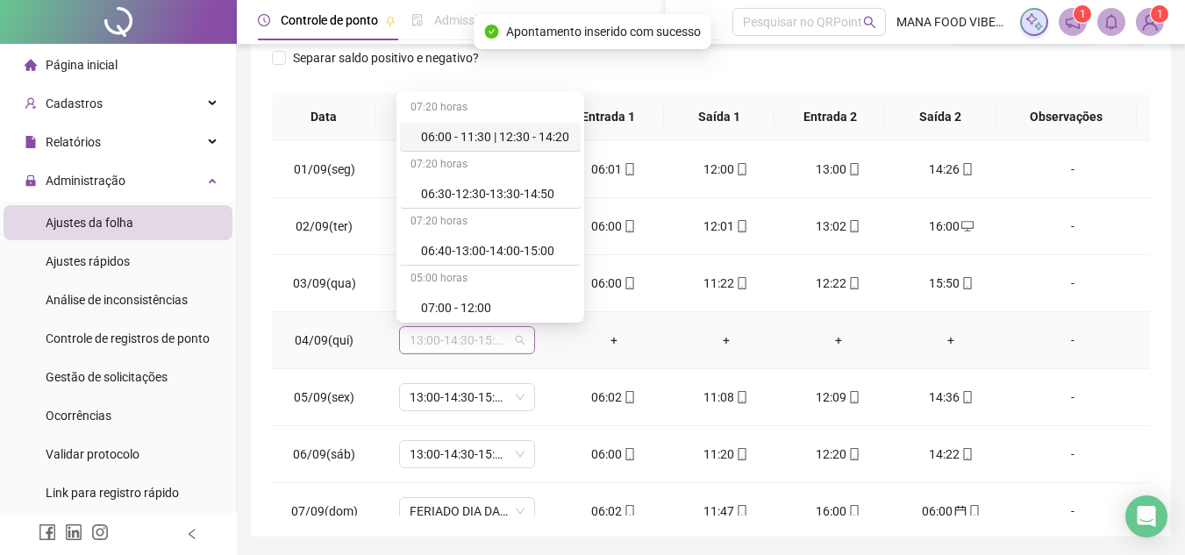
click at [451, 340] on span "13:00-14:30-15:30-21:20" at bounding box center [467, 340] width 115 height 26
type input "*"
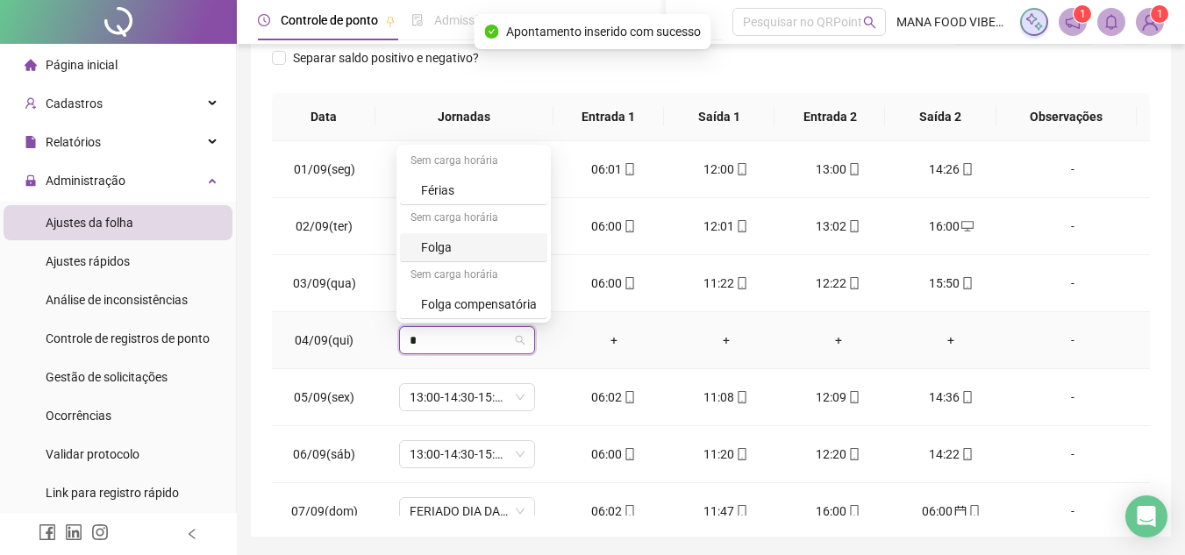
click at [454, 253] on div "Folga" at bounding box center [479, 247] width 116 height 19
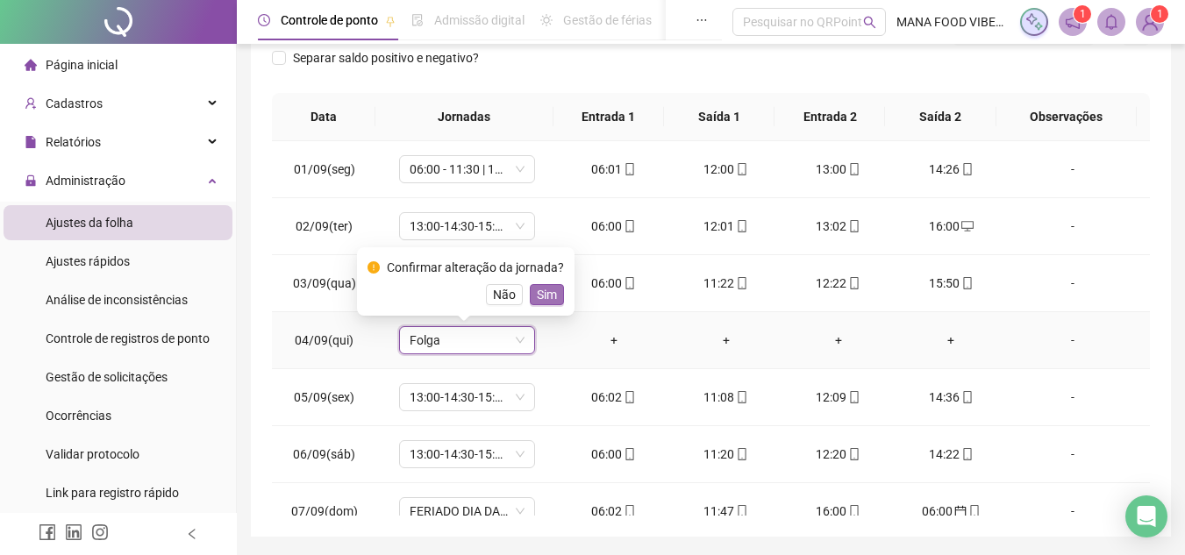
click at [541, 296] on span "Sim" at bounding box center [547, 294] width 20 height 19
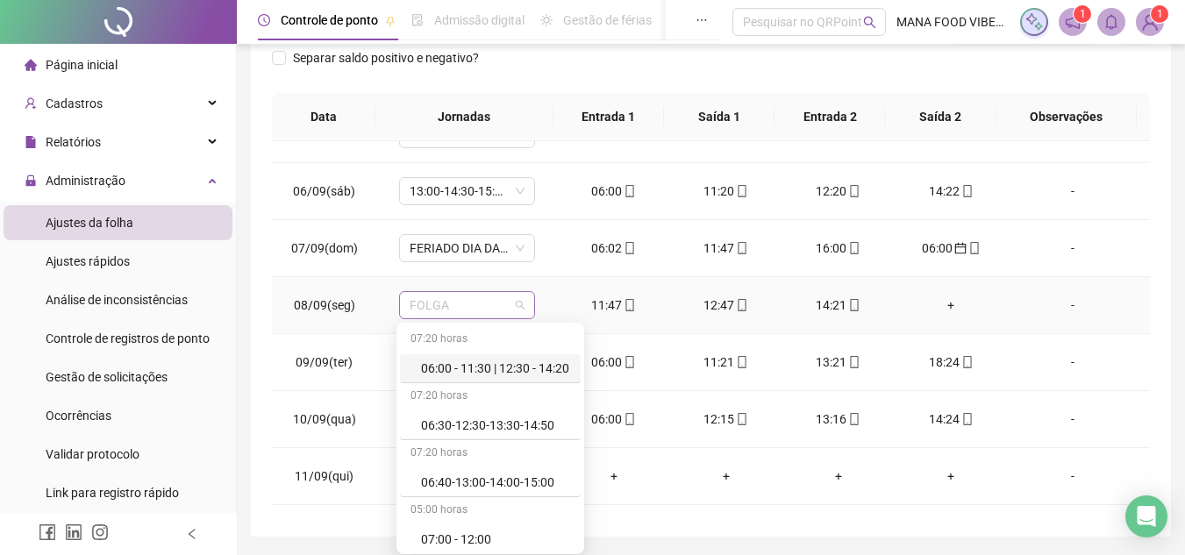
click at [454, 302] on span "FOLGA" at bounding box center [467, 305] width 115 height 26
click at [466, 375] on div "06:00 - 11:30 | 12:30 - 14:20" at bounding box center [495, 368] width 149 height 19
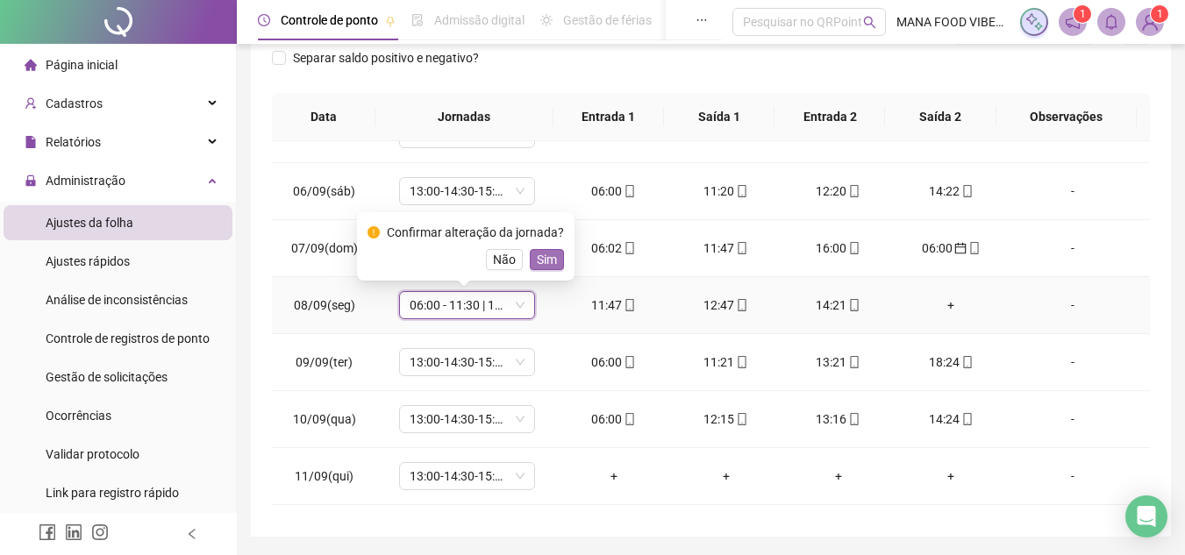
click at [537, 265] on span "Sim" at bounding box center [547, 259] width 20 height 19
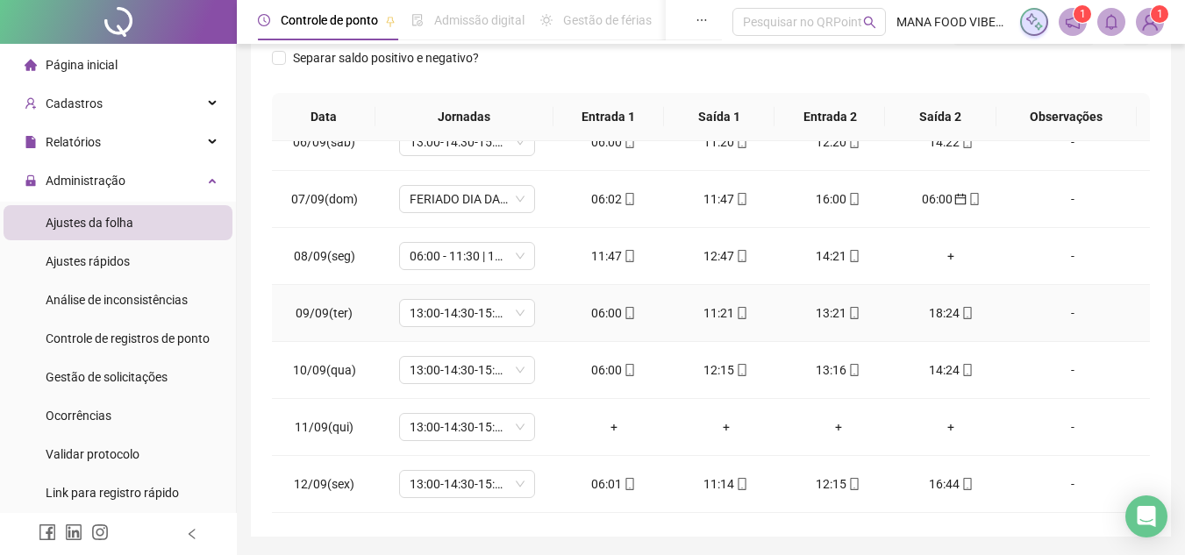
scroll to position [351, 0]
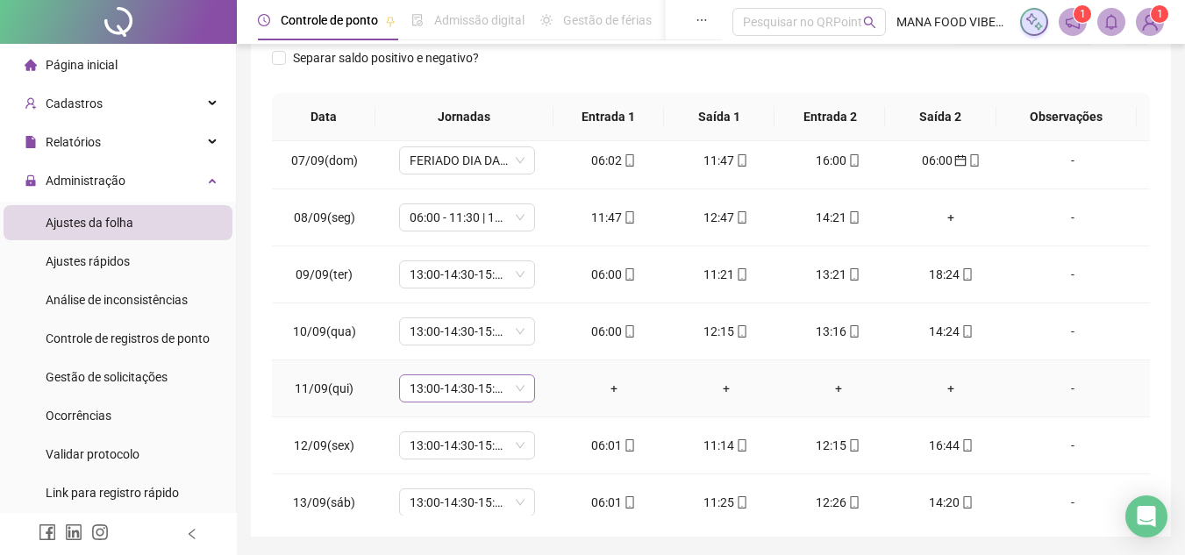
click at [448, 386] on span "13:00-14:30-15:30-21:20" at bounding box center [467, 389] width 115 height 26
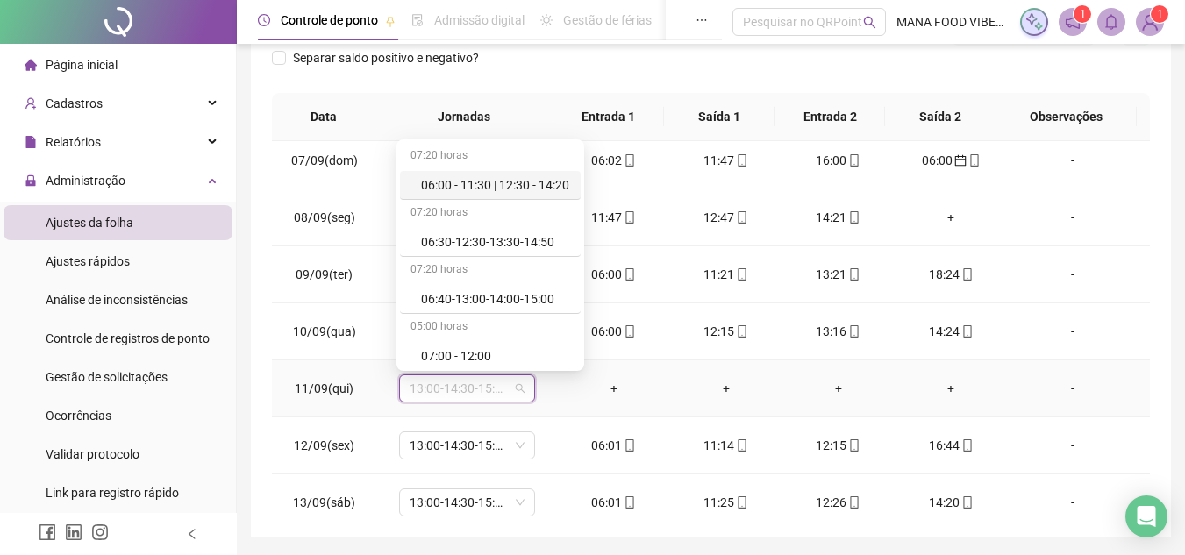
type input "*"
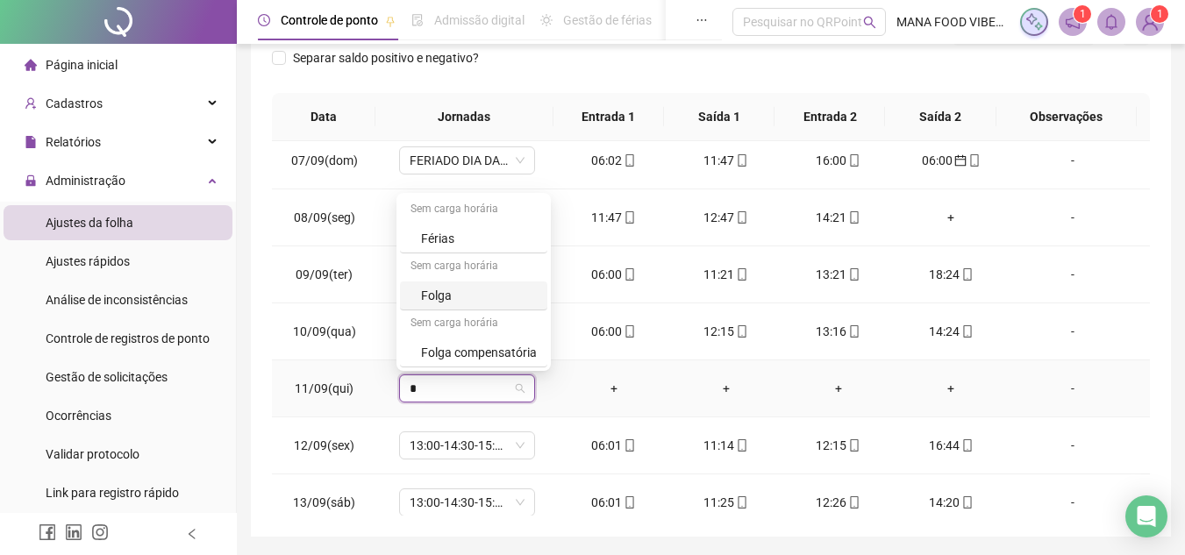
click at [468, 290] on div "Folga" at bounding box center [479, 295] width 116 height 19
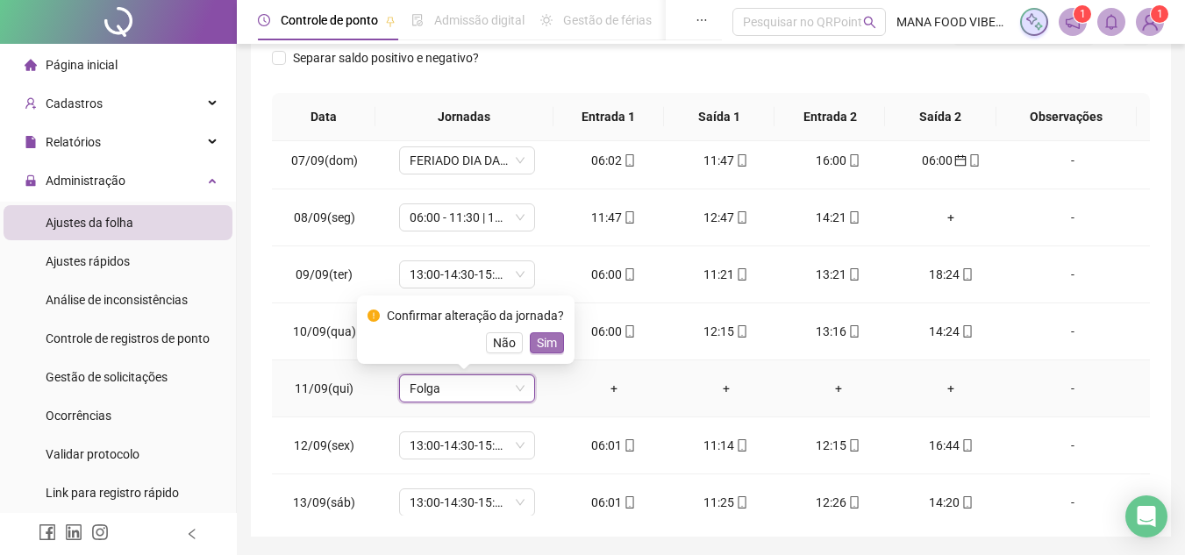
click at [537, 341] on span "Sim" at bounding box center [547, 342] width 20 height 19
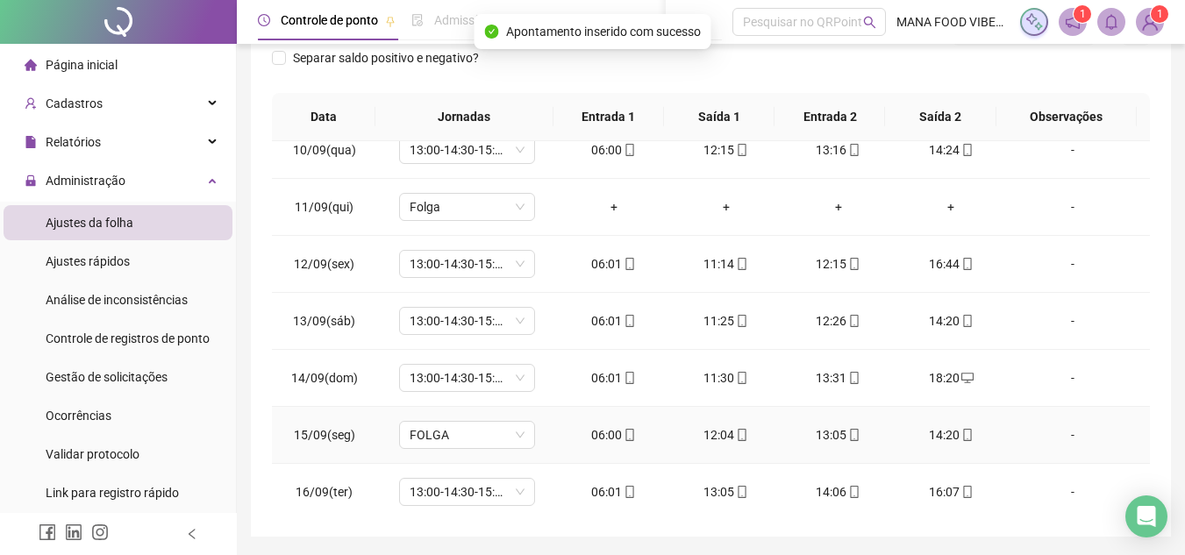
scroll to position [538, 0]
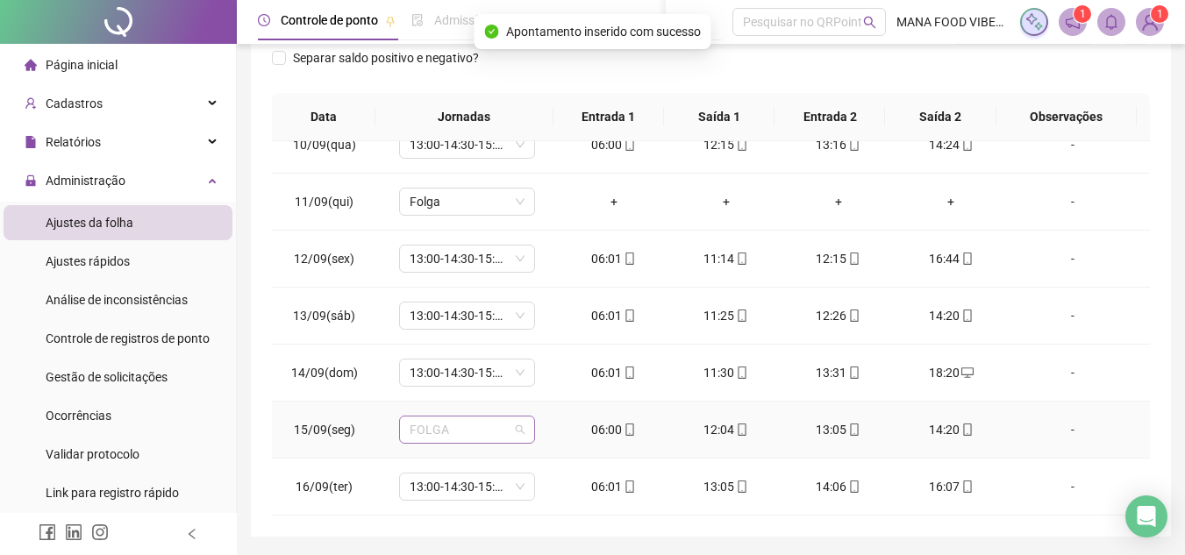
click at [502, 434] on span "FOLGA" at bounding box center [467, 430] width 115 height 26
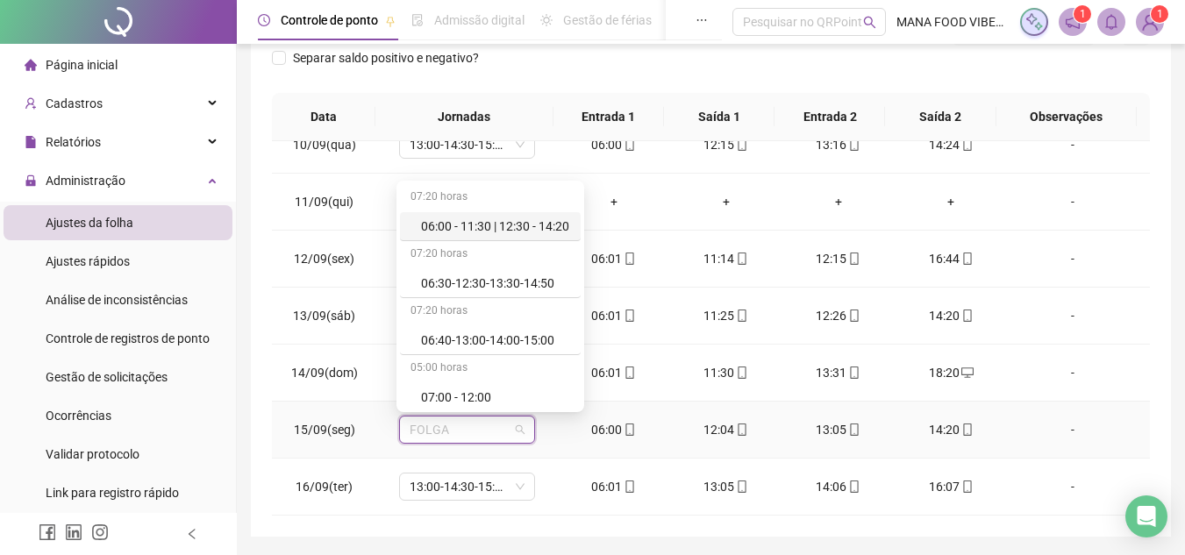
click at [497, 228] on div "06:00 - 11:30 | 12:30 - 14:20" at bounding box center [495, 226] width 149 height 19
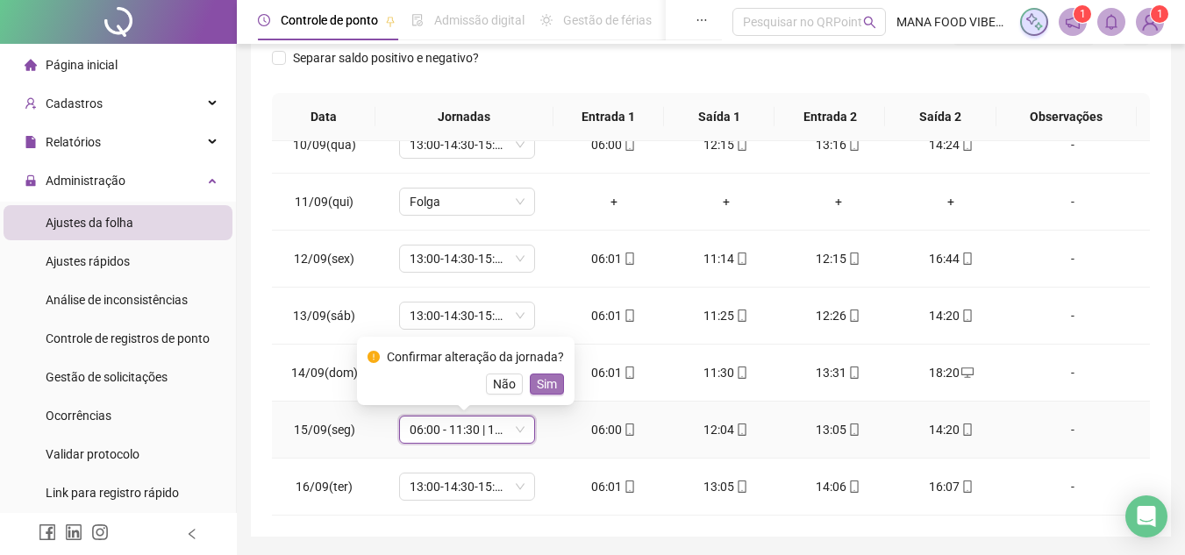
click at [541, 385] on span "Sim" at bounding box center [547, 384] width 20 height 19
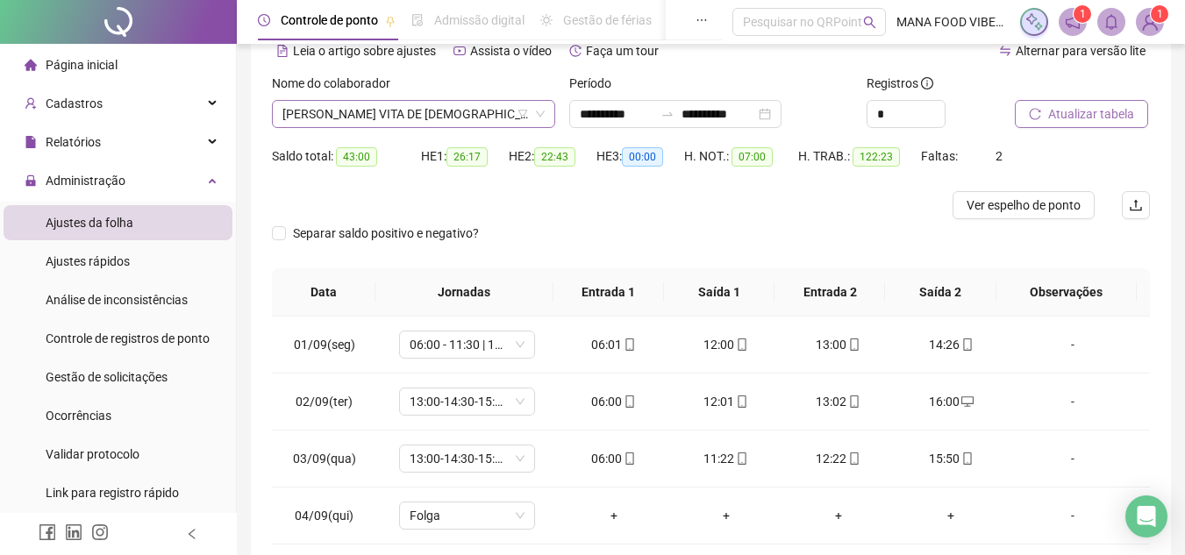
scroll to position [57, 0]
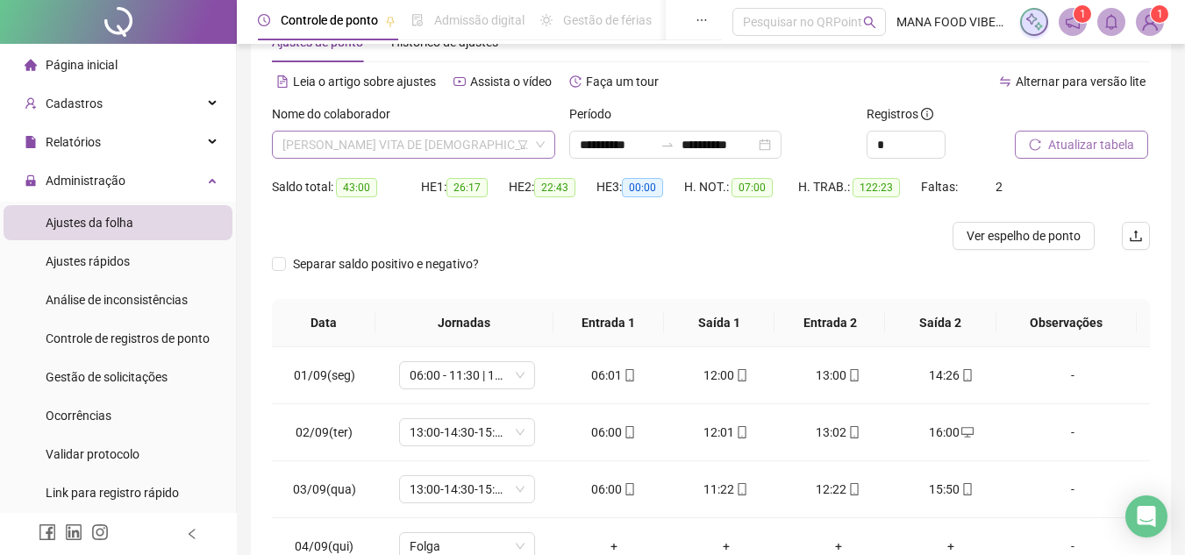
click at [472, 151] on span "[PERSON_NAME] VITA DE [DEMOGRAPHIC_DATA]" at bounding box center [414, 145] width 262 height 26
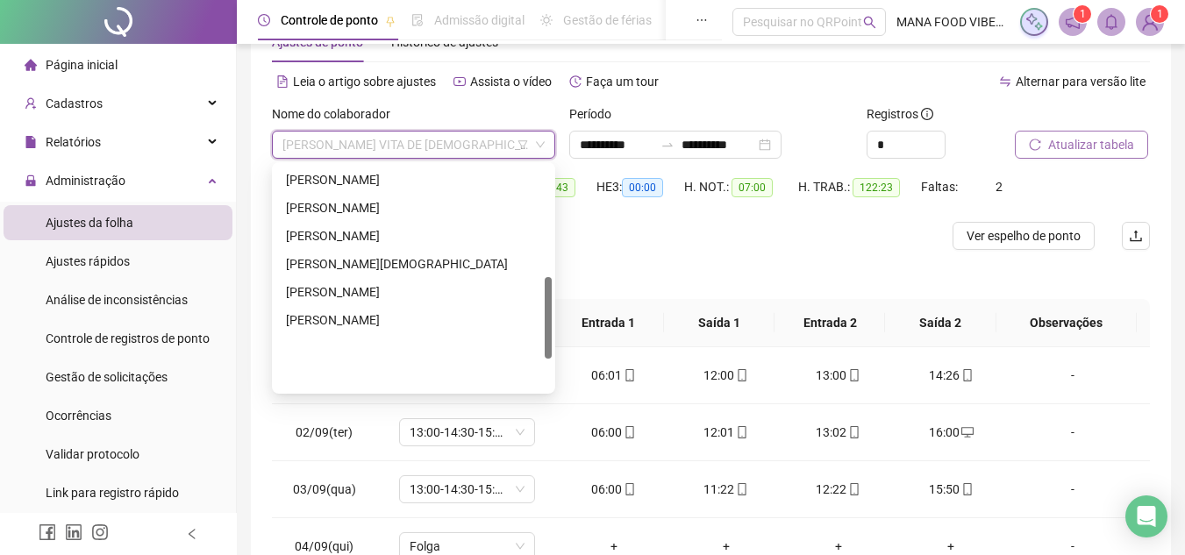
scroll to position [305, 0]
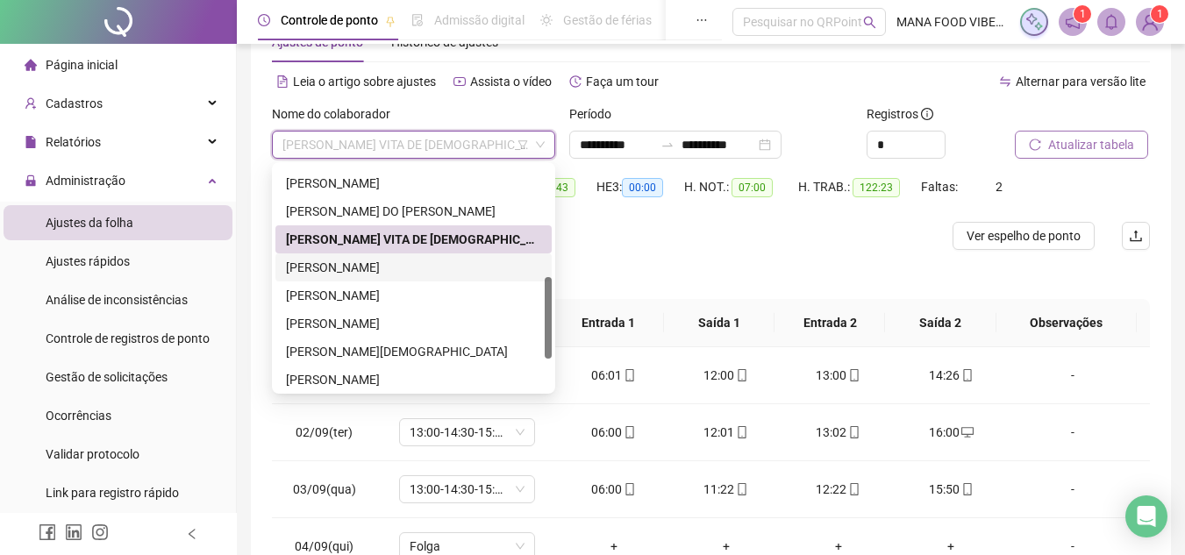
click at [436, 261] on div "[PERSON_NAME]" at bounding box center [413, 267] width 255 height 19
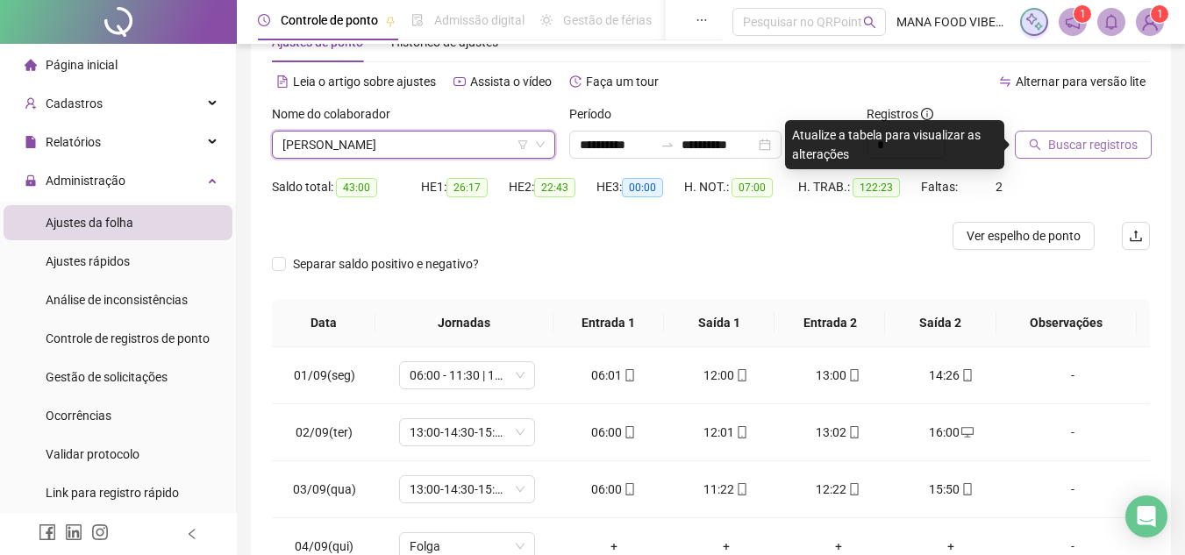
click at [1086, 147] on span "Buscar registros" at bounding box center [1092, 144] width 89 height 19
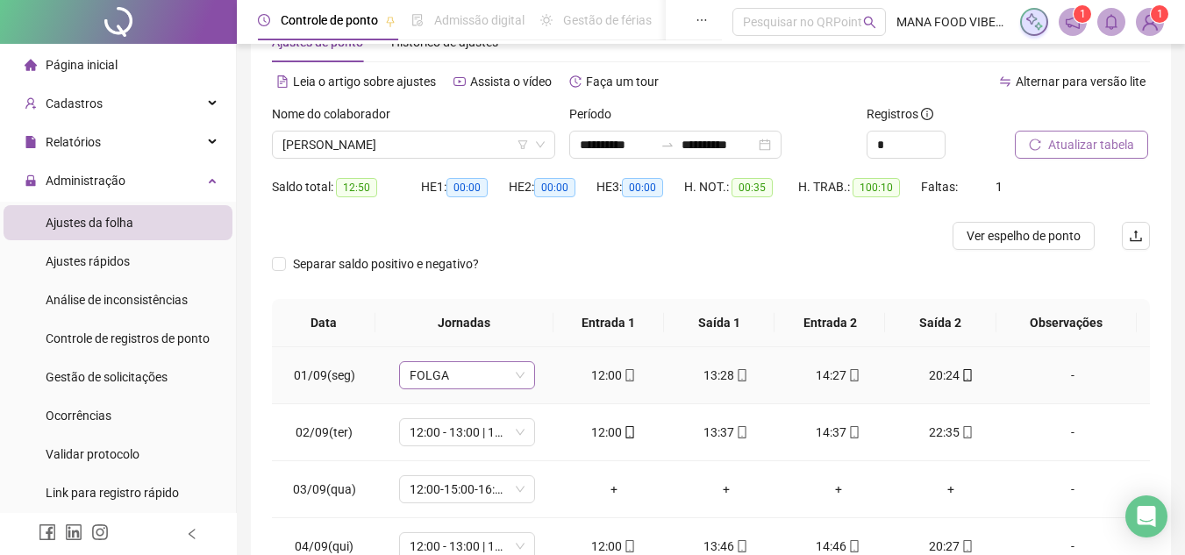
click at [477, 378] on span "FOLGA" at bounding box center [467, 375] width 115 height 26
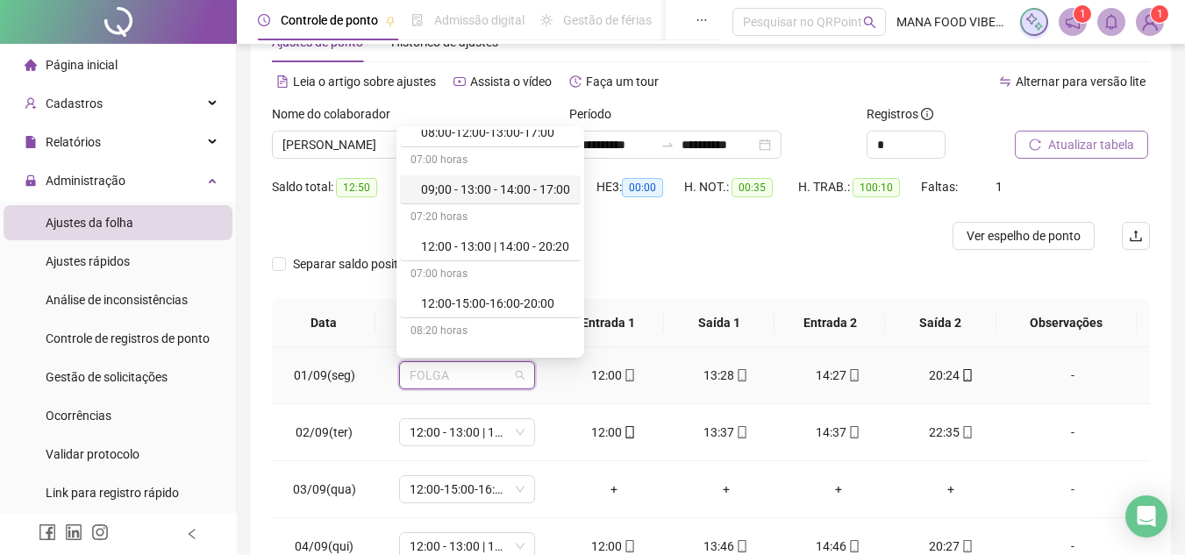
scroll to position [351, 0]
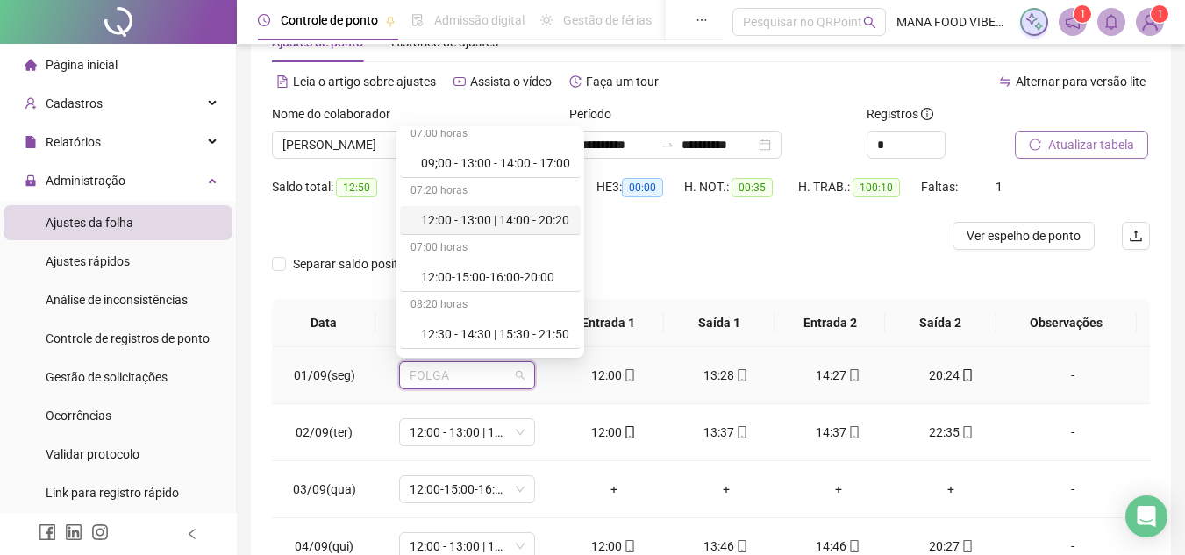
click at [510, 218] on div "12:00 - 13:00 | 14:00 - 20:20" at bounding box center [495, 220] width 149 height 19
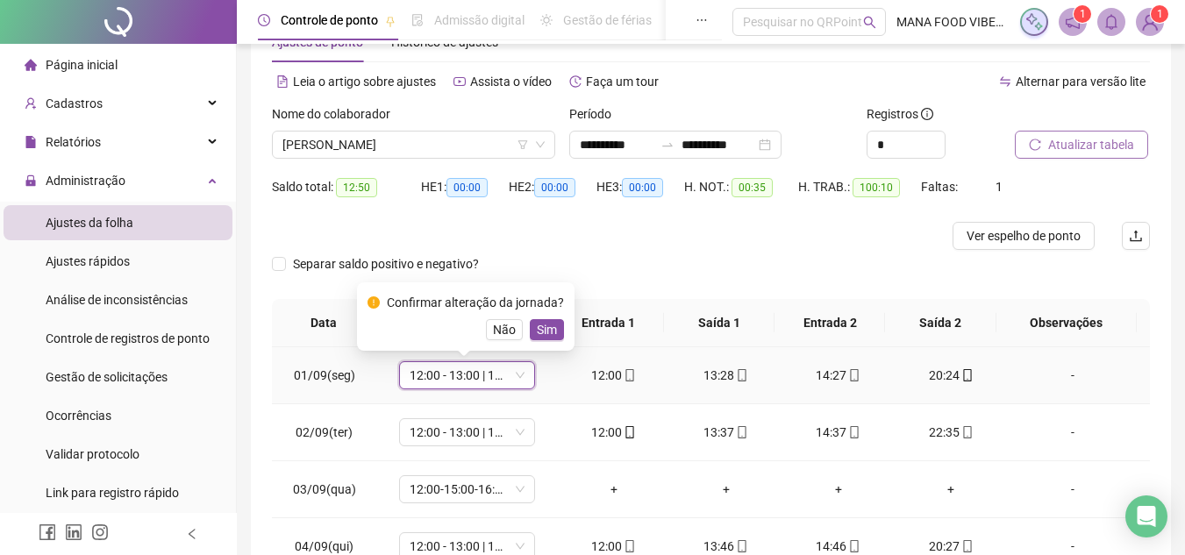
click at [552, 326] on span "Sim" at bounding box center [547, 329] width 20 height 19
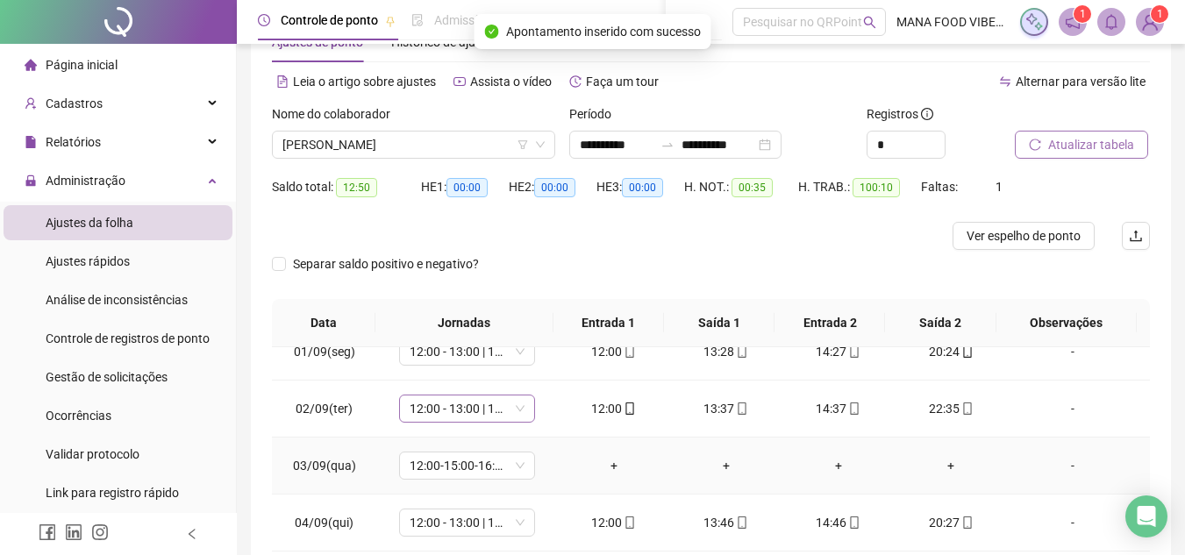
scroll to position [0, 0]
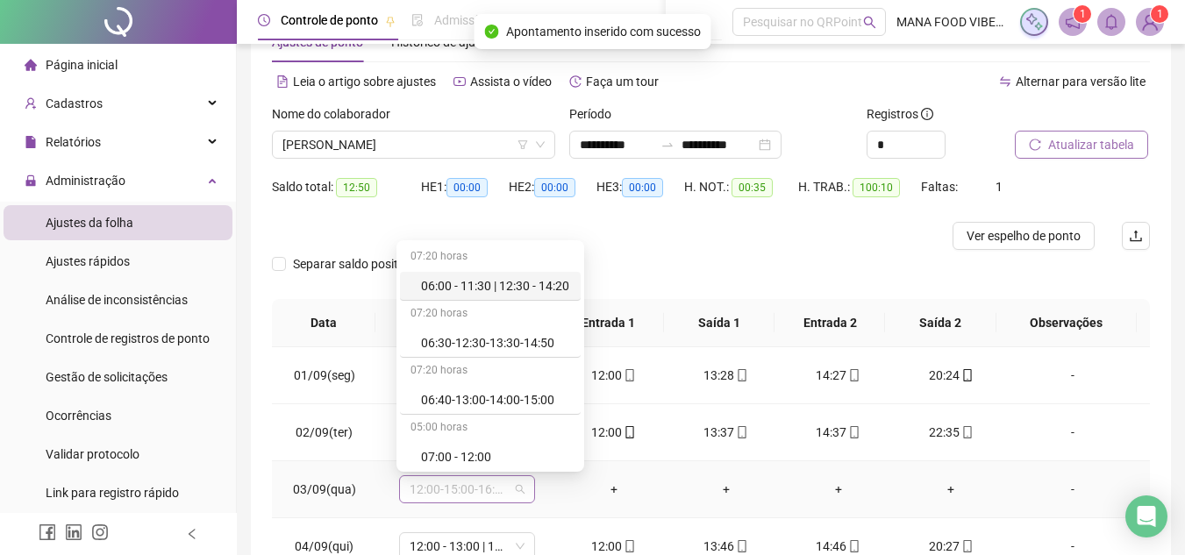
click at [469, 488] on span "12:00-15:00-16:00-20:00" at bounding box center [467, 489] width 115 height 26
type input "*"
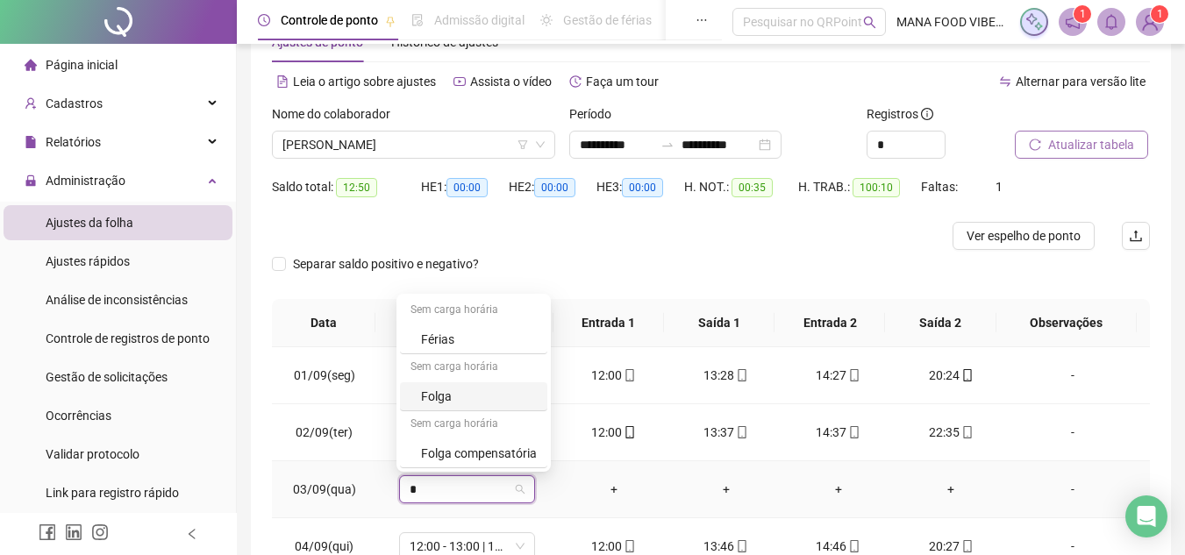
click at [462, 398] on div "Folga" at bounding box center [479, 396] width 116 height 19
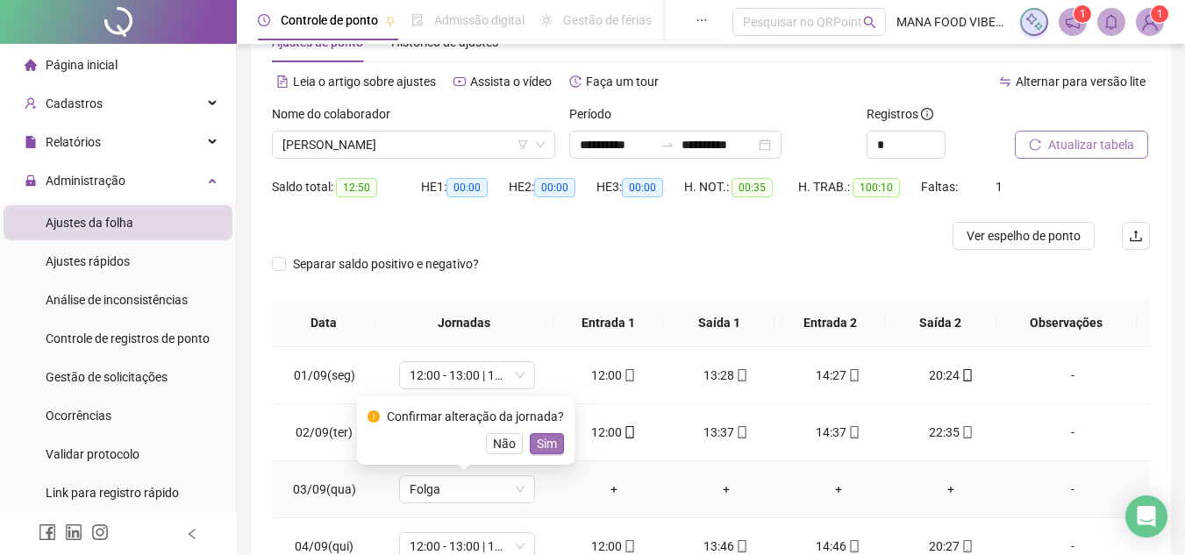
click at [540, 447] on span "Sim" at bounding box center [547, 443] width 20 height 19
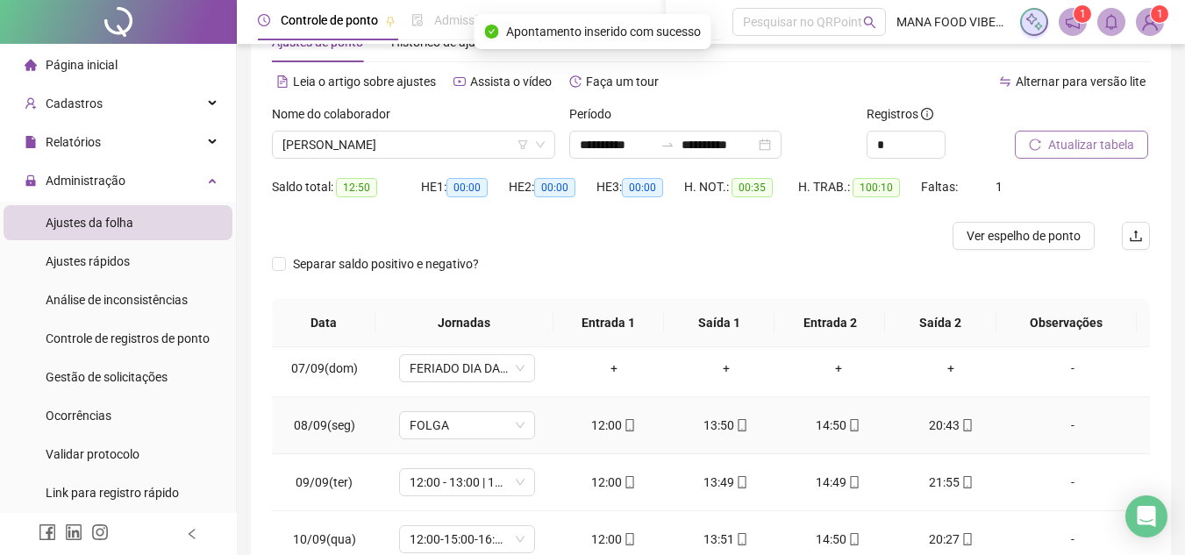
scroll to position [351, 0]
click at [482, 363] on span "FERIADO DIA DA INDEPENDÊNCIA" at bounding box center [467, 367] width 115 height 26
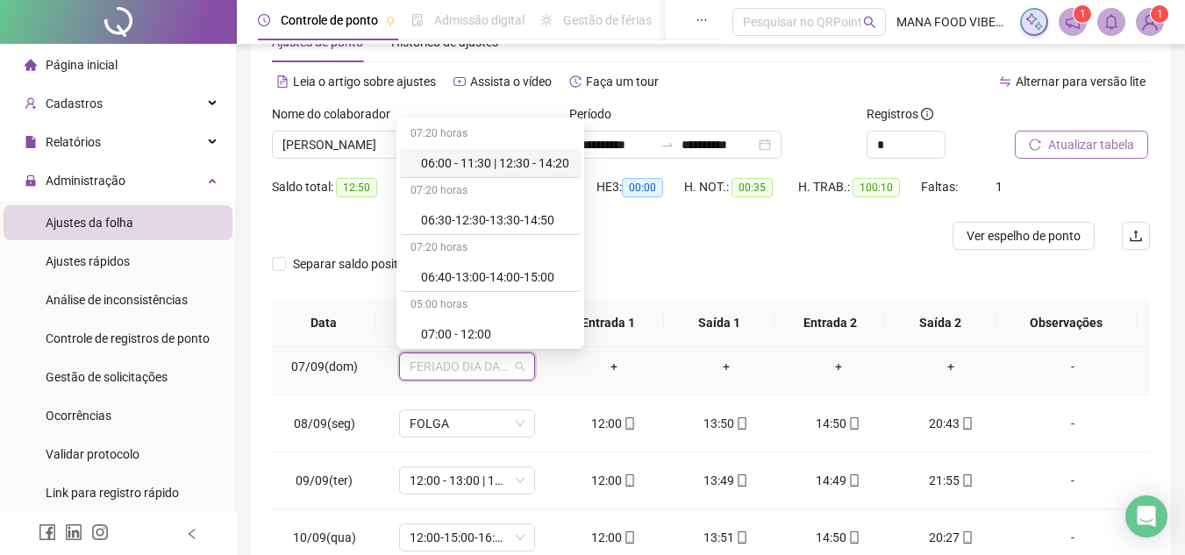
type input "*"
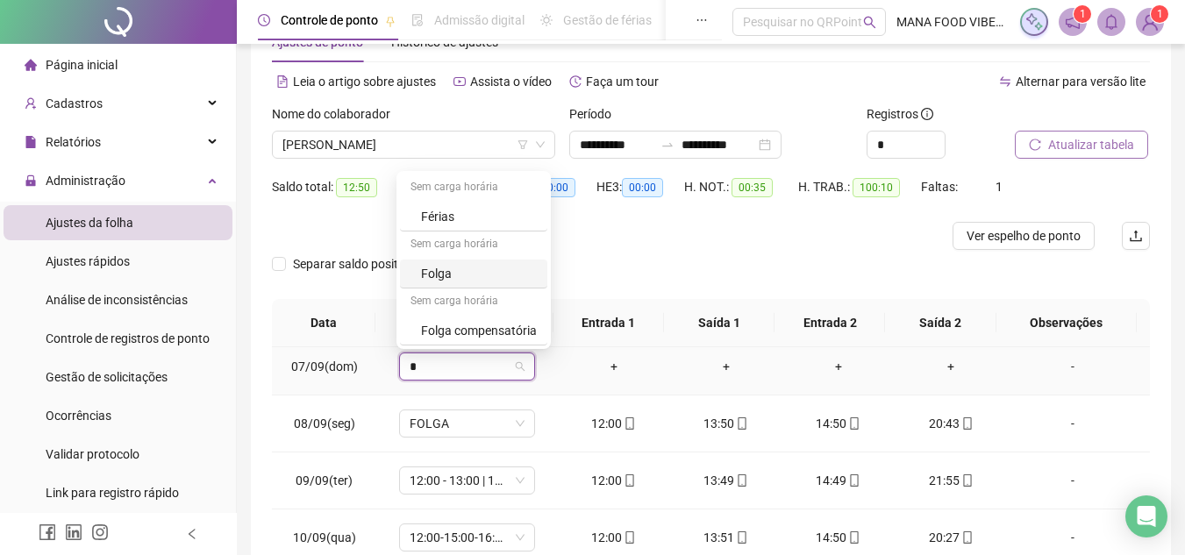
click at [454, 281] on div "Folga" at bounding box center [479, 273] width 116 height 19
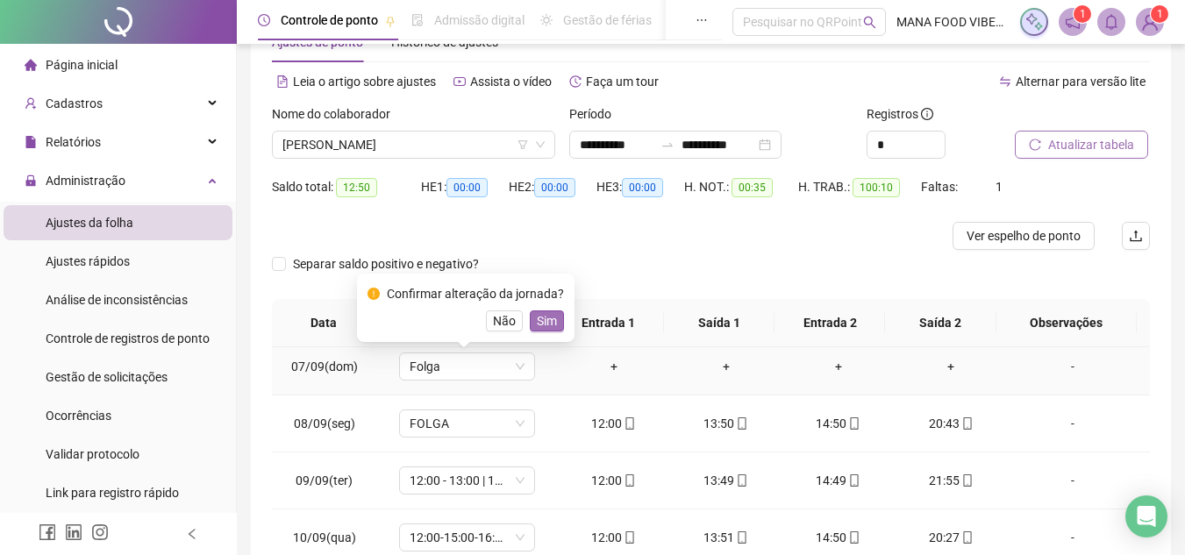
click at [547, 318] on span "Sim" at bounding box center [547, 320] width 20 height 19
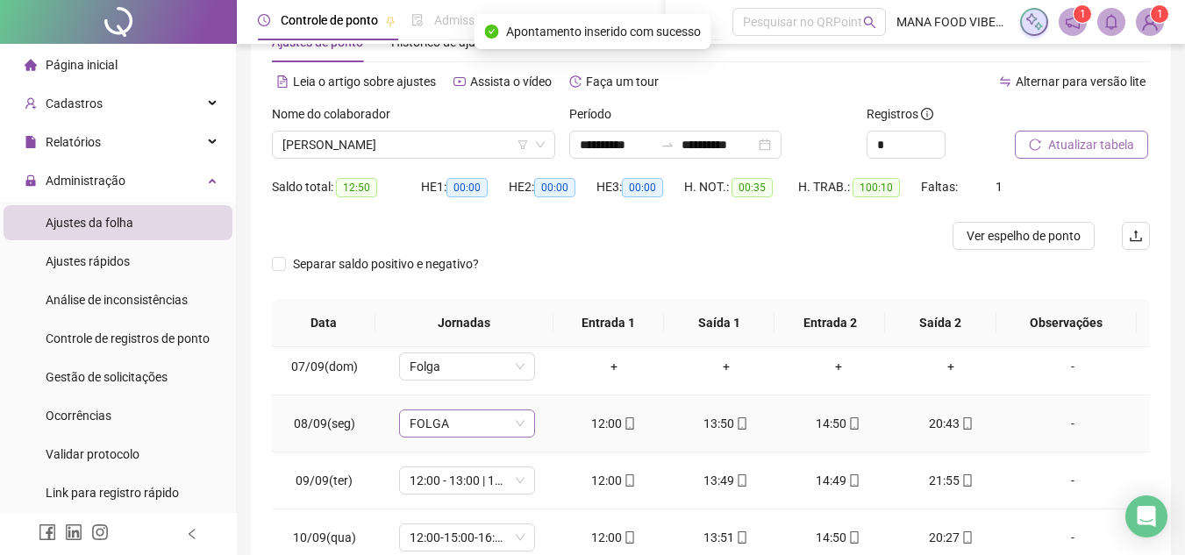
click at [483, 433] on span "FOLGA" at bounding box center [467, 424] width 115 height 26
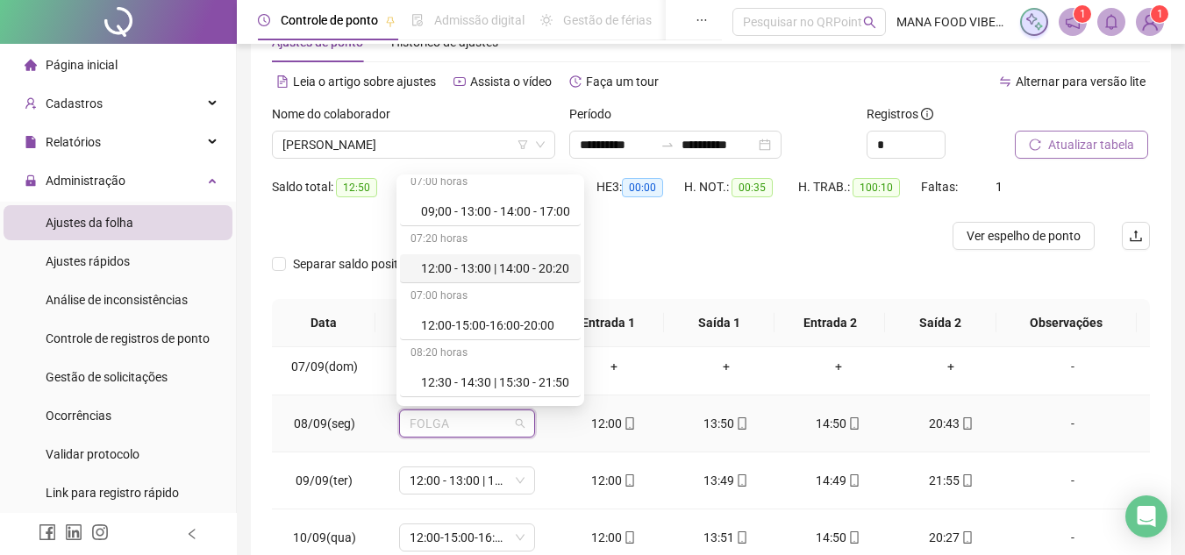
click at [502, 261] on div "12:00 - 13:00 | 14:00 - 20:20" at bounding box center [495, 268] width 149 height 19
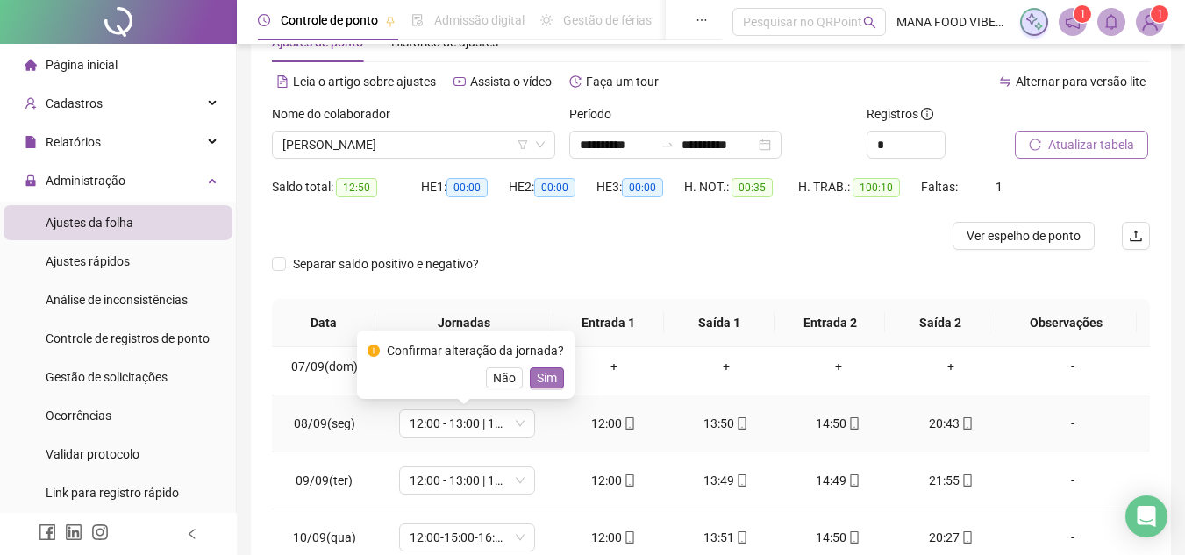
click at [551, 380] on span "Sim" at bounding box center [547, 378] width 20 height 19
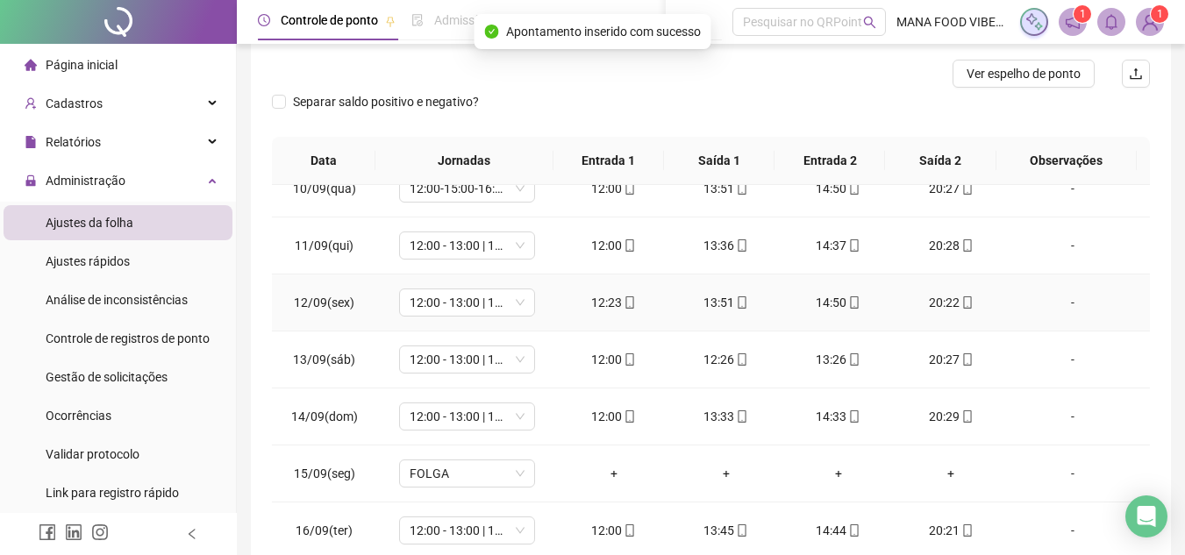
scroll to position [233, 0]
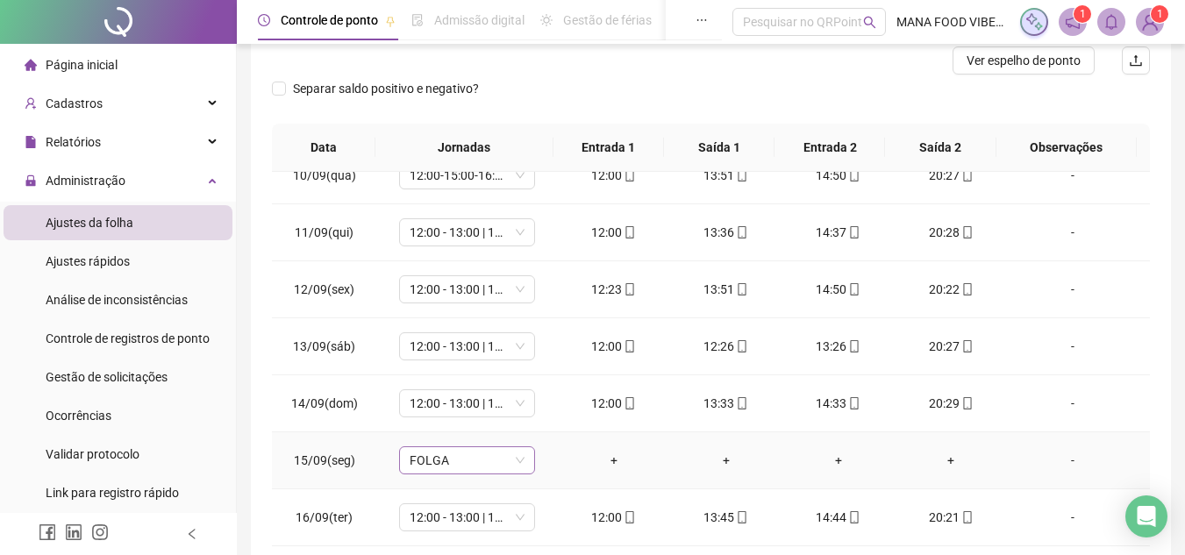
click at [467, 466] on span "FOLGA" at bounding box center [467, 460] width 115 height 26
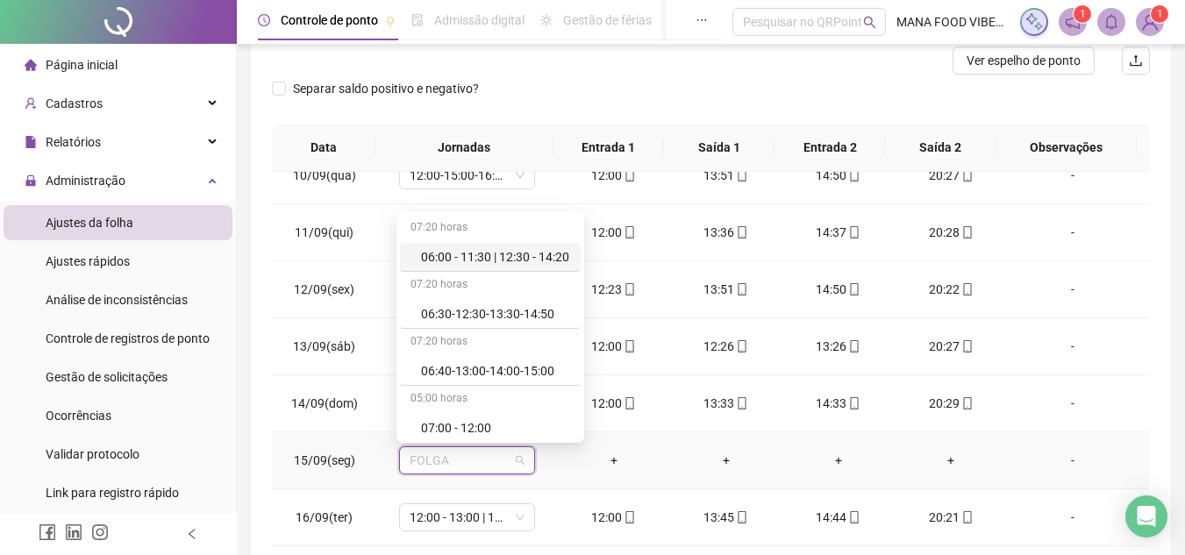
click at [755, 446] on td "+" at bounding box center [726, 461] width 112 height 57
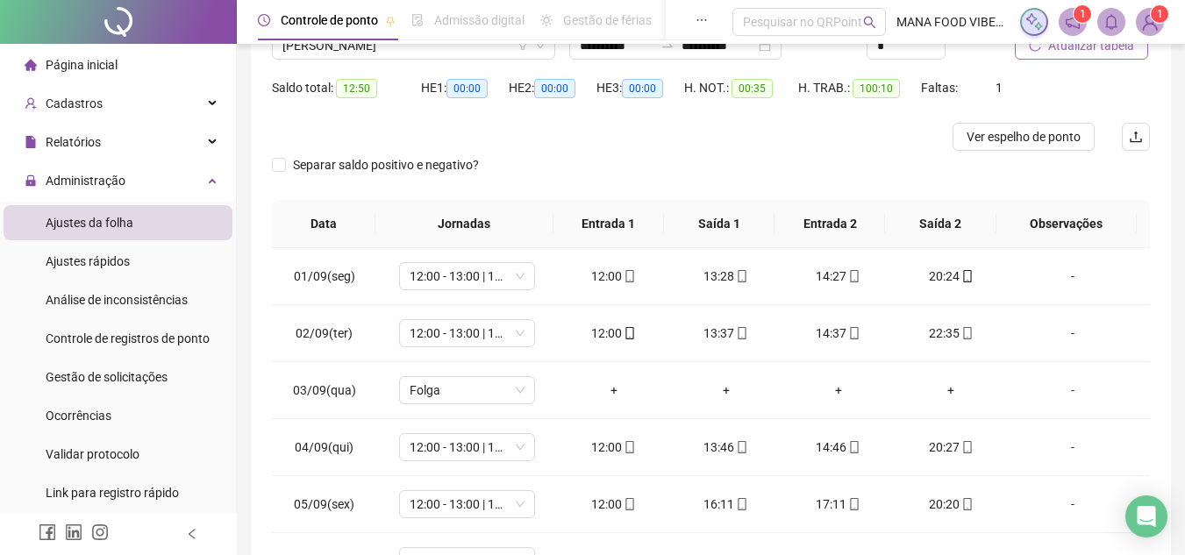
scroll to position [0, 0]
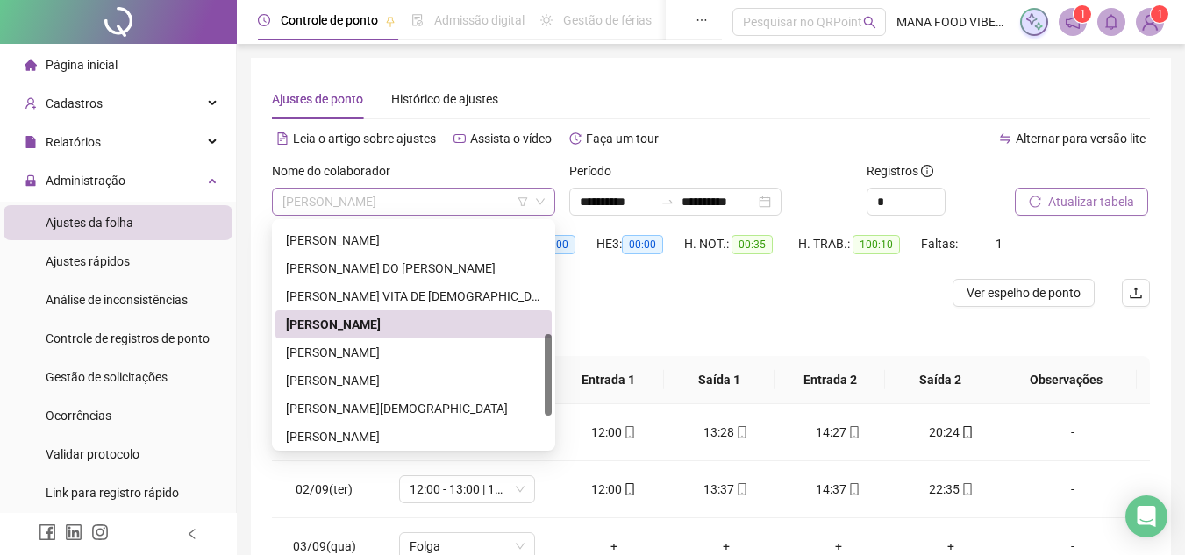
click at [462, 193] on span "[PERSON_NAME]" at bounding box center [414, 202] width 262 height 26
click at [413, 345] on div "[PERSON_NAME]" at bounding box center [413, 352] width 255 height 19
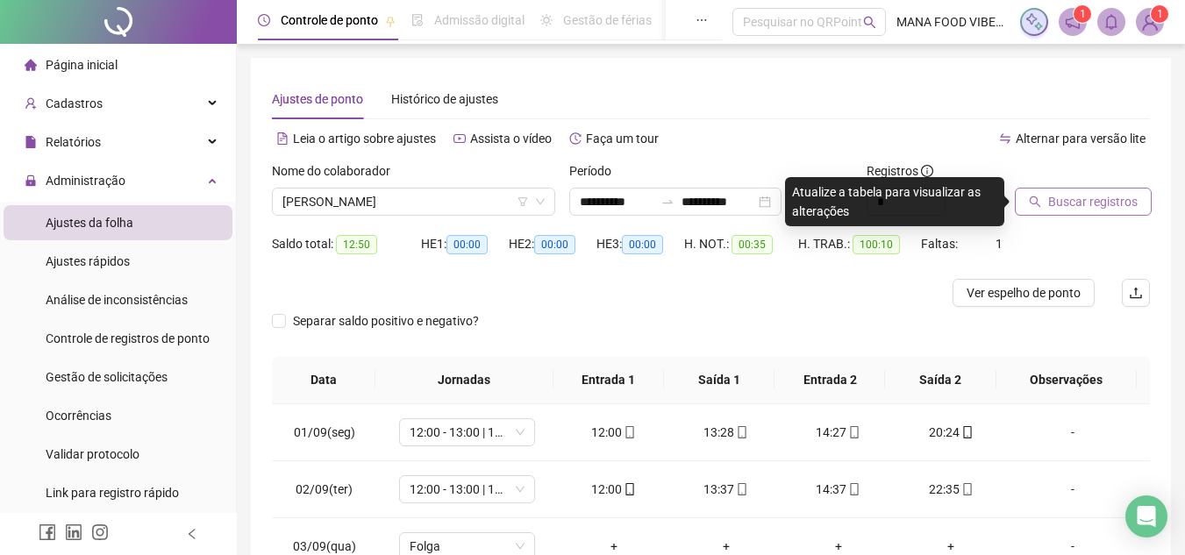
click at [1089, 198] on span "Buscar registros" at bounding box center [1092, 201] width 89 height 19
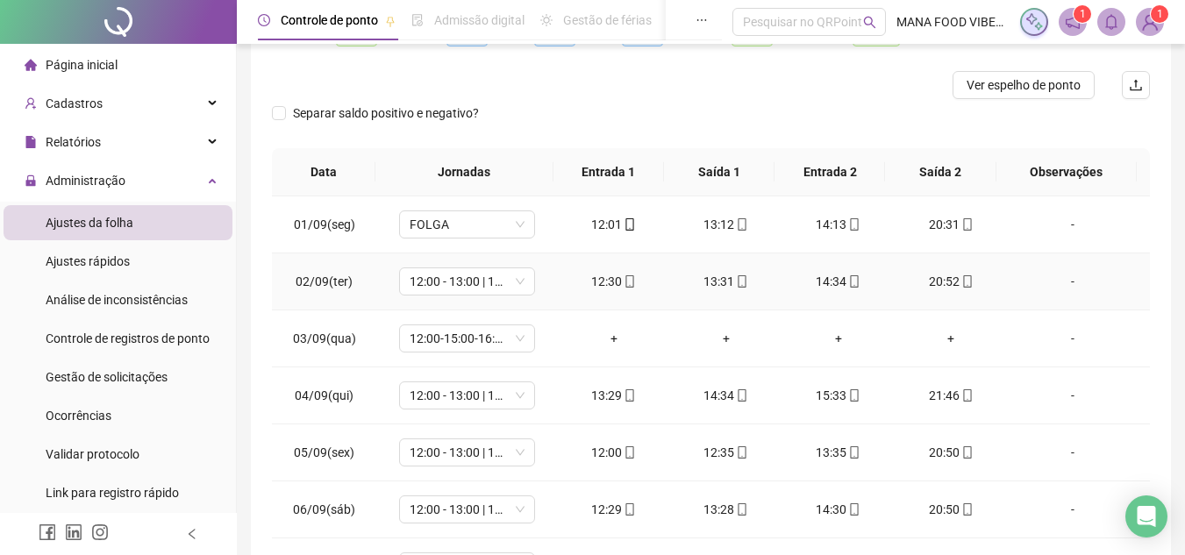
scroll to position [263, 0]
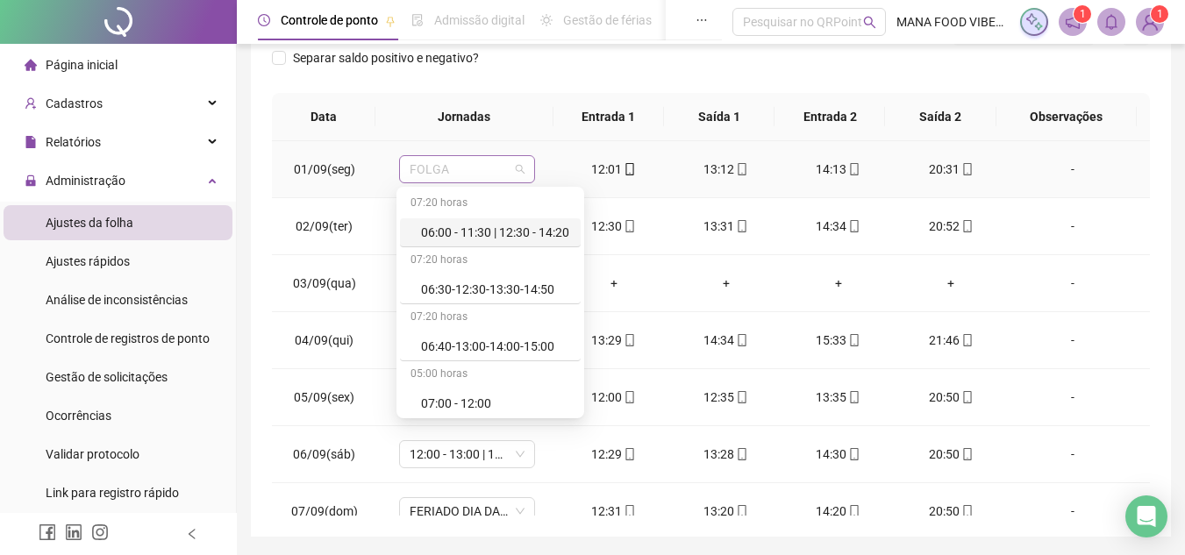
click at [460, 173] on span "FOLGA" at bounding box center [467, 169] width 115 height 26
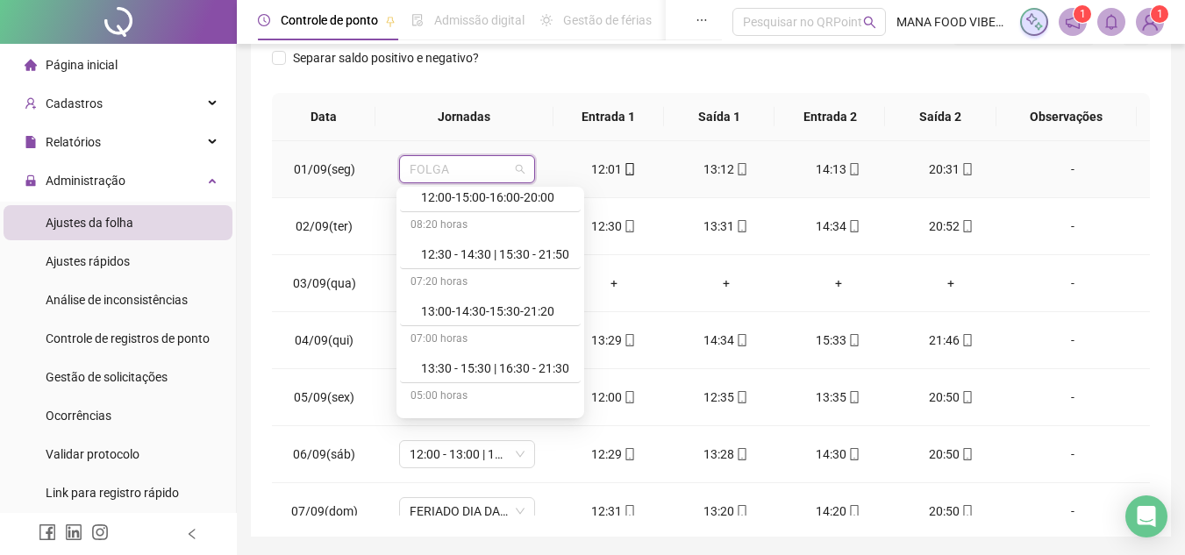
scroll to position [526, 0]
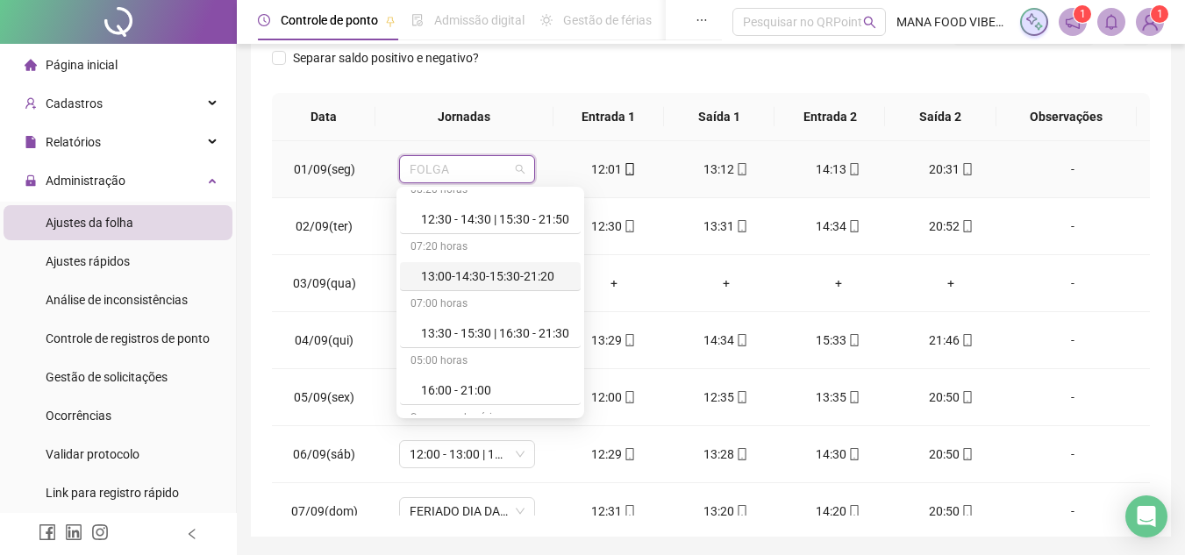
click at [494, 272] on div "13:00-14:30-15:30-21:20" at bounding box center [495, 276] width 149 height 19
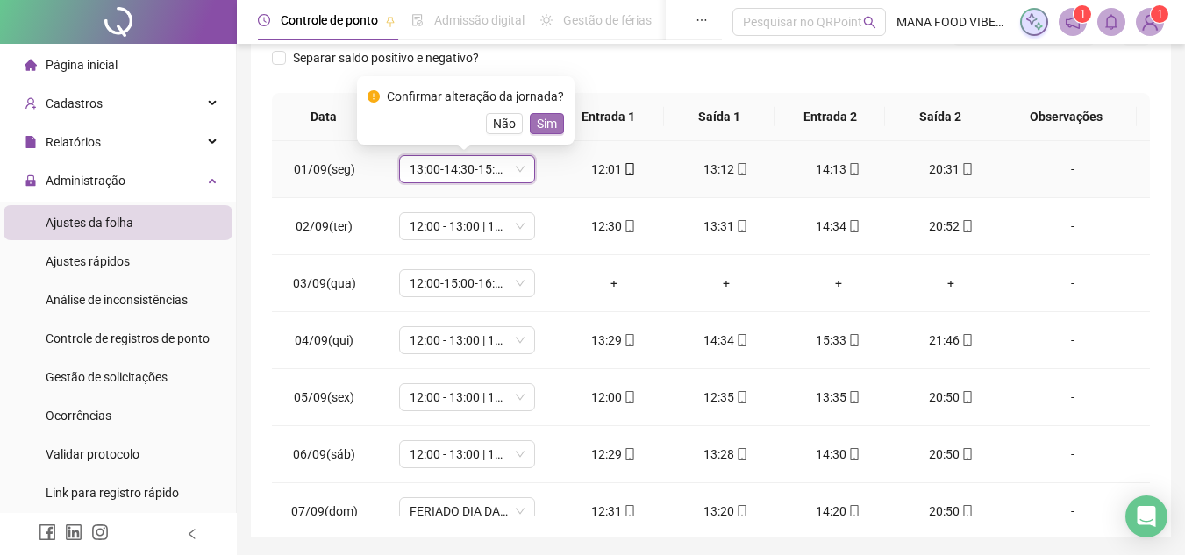
click at [542, 119] on span "Sim" at bounding box center [547, 123] width 20 height 19
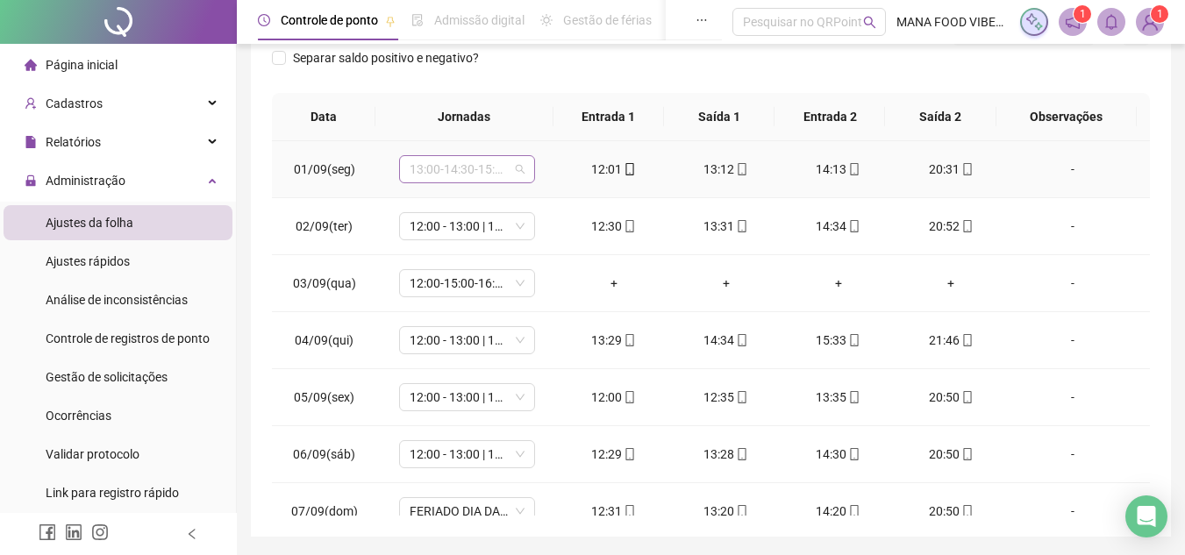
click at [490, 161] on span "13:00-14:30-15:30-21:20" at bounding box center [467, 169] width 115 height 26
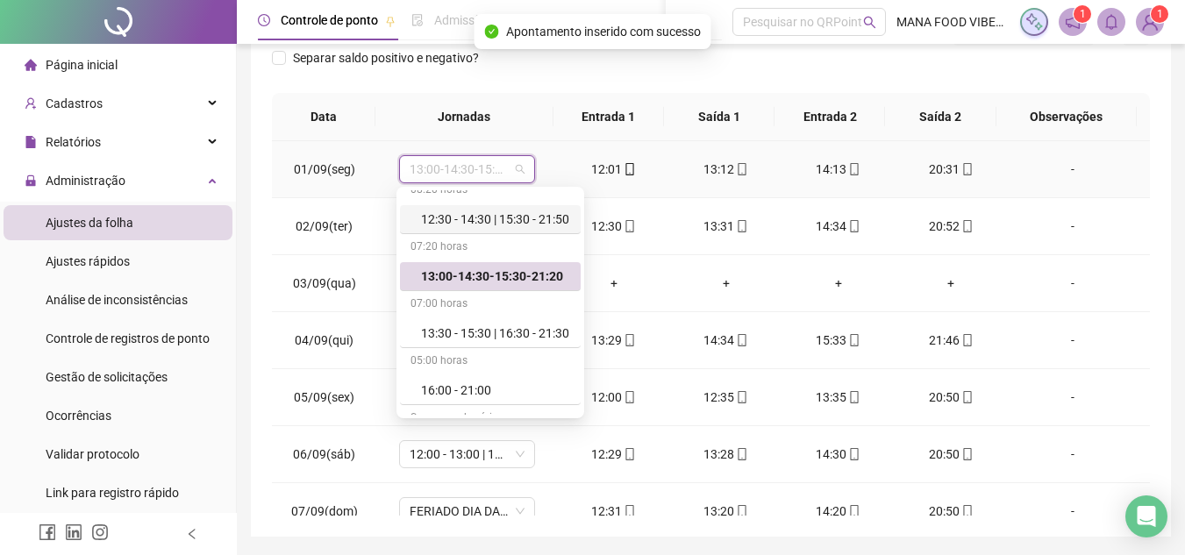
click at [457, 217] on div "12:30 - 14:30 | 15:30 - 21:50" at bounding box center [495, 219] width 149 height 19
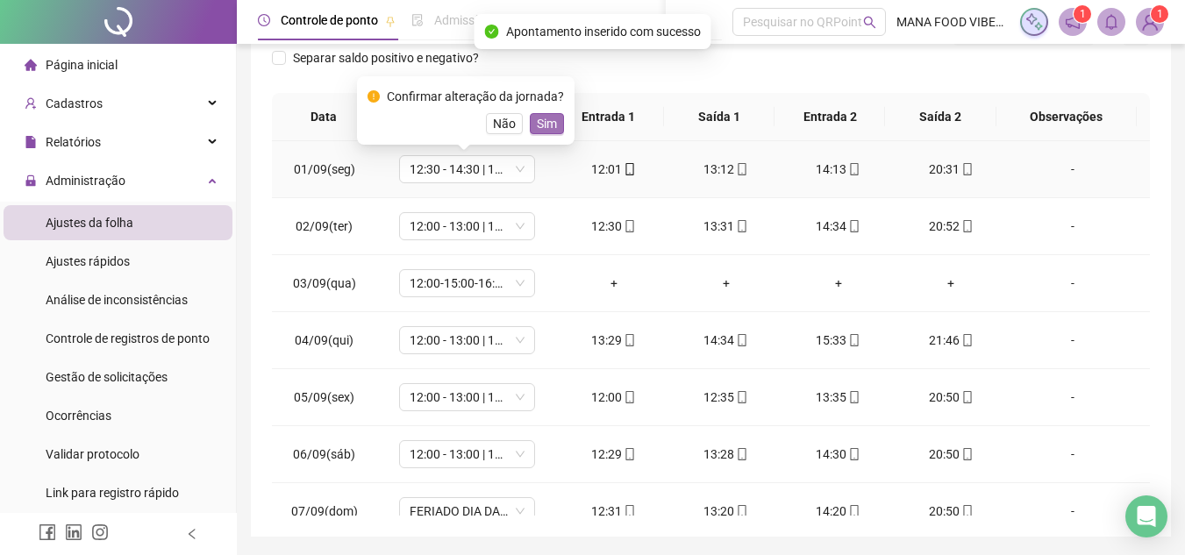
click at [545, 122] on span "Sim" at bounding box center [547, 123] width 20 height 19
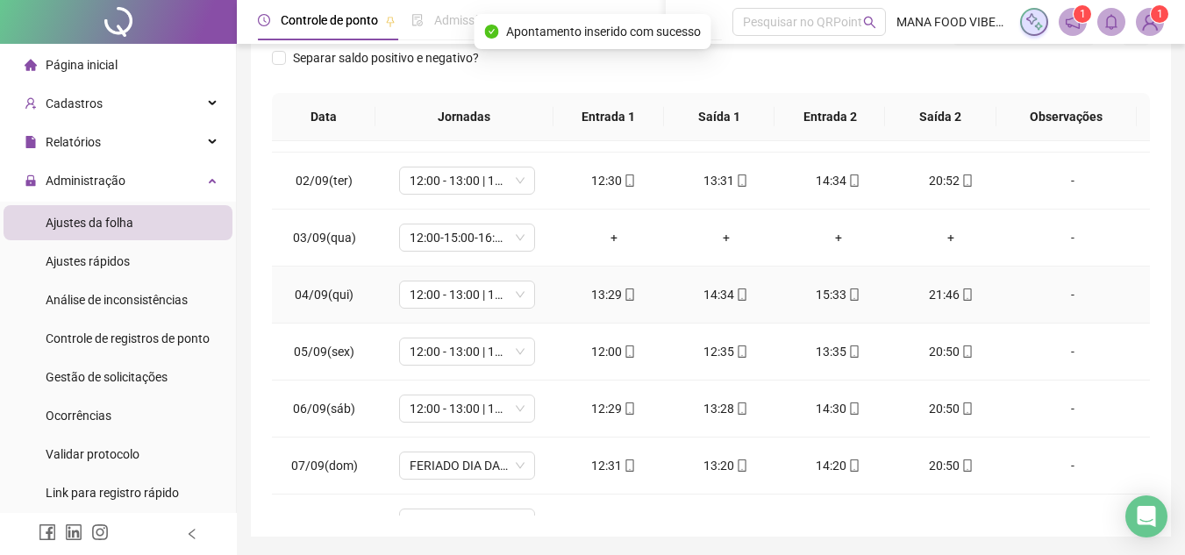
scroll to position [88, 0]
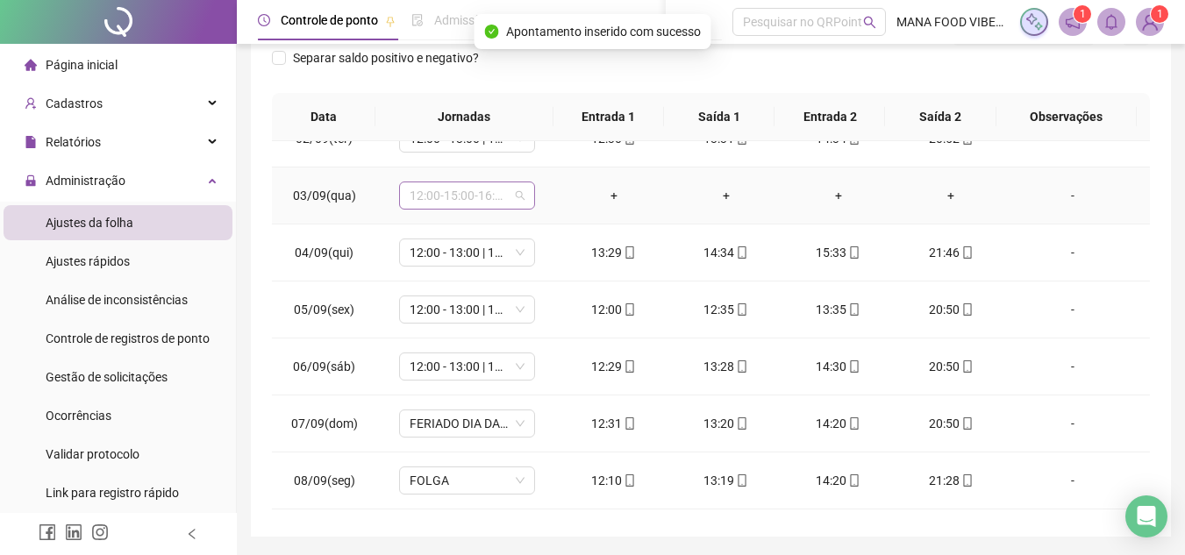
click at [485, 198] on span "12:00-15:00-16:00-20:00" at bounding box center [467, 195] width 115 height 26
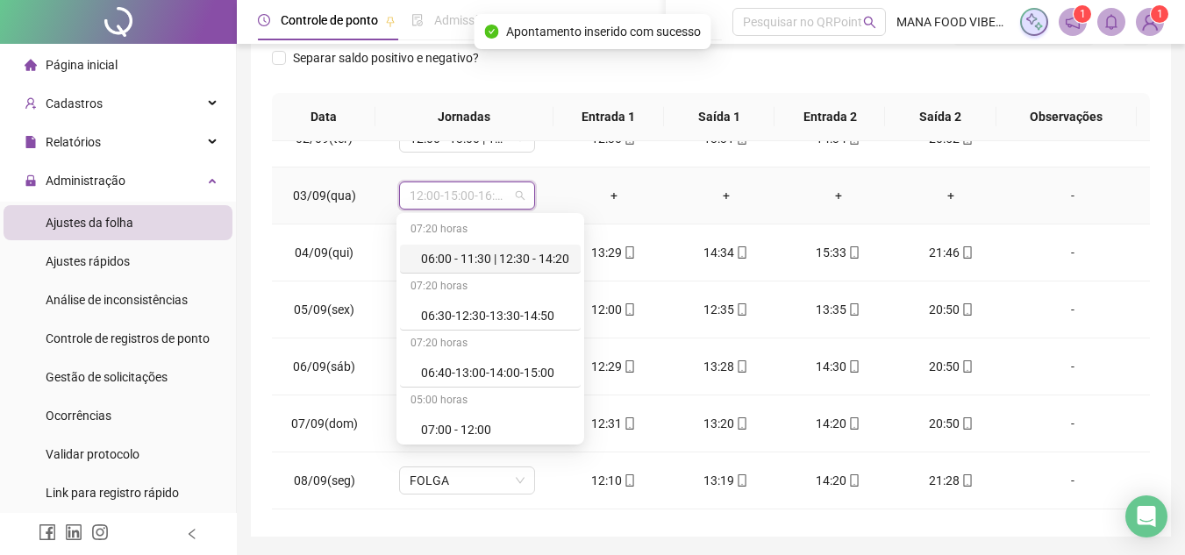
type input "*"
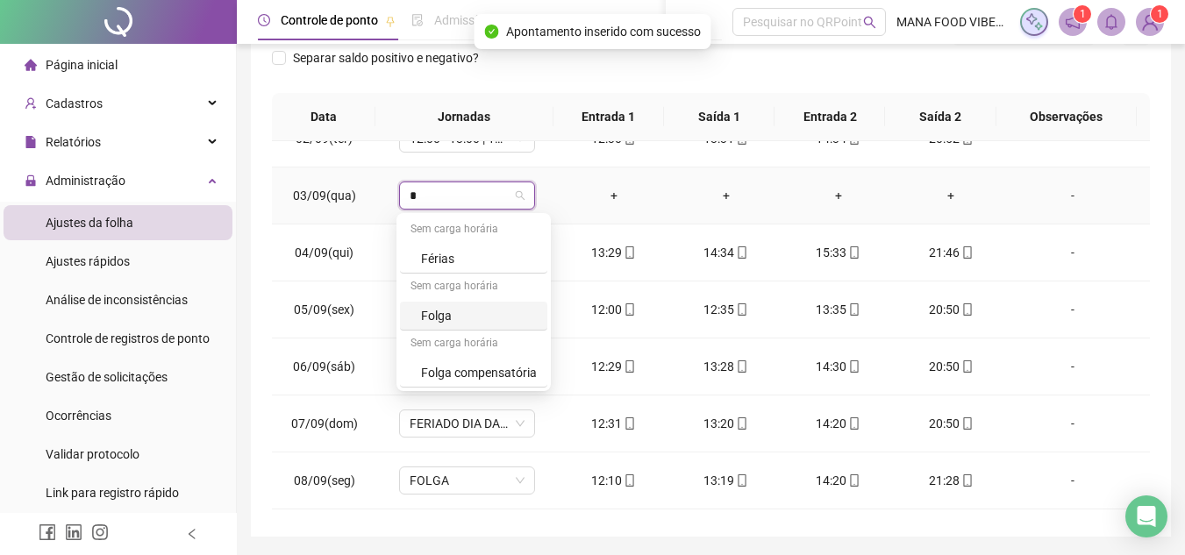
click at [444, 316] on div "Folga" at bounding box center [479, 315] width 116 height 19
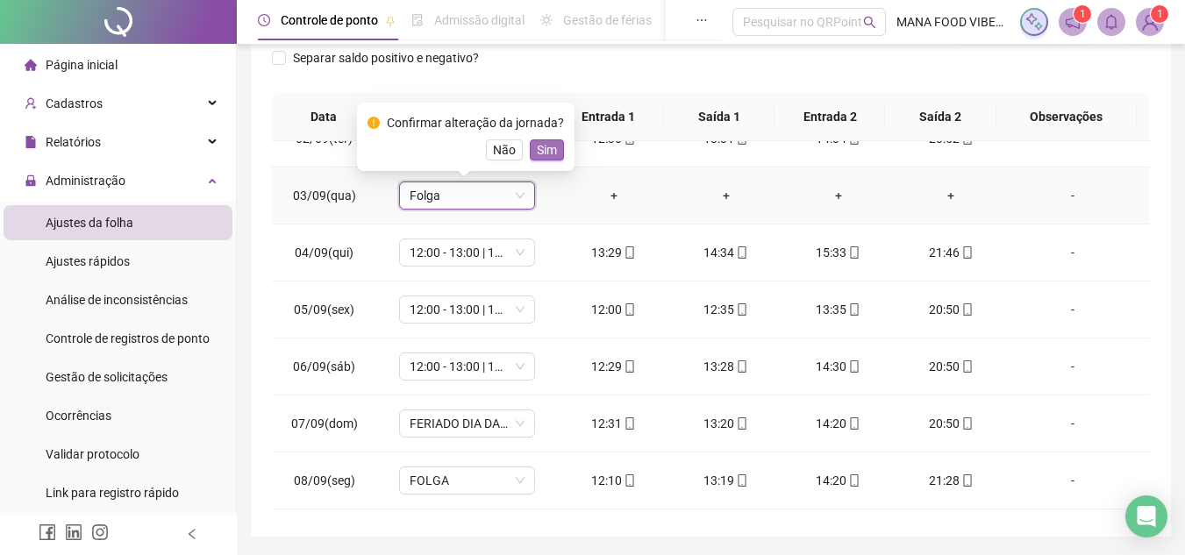
click at [537, 153] on span "Sim" at bounding box center [547, 149] width 20 height 19
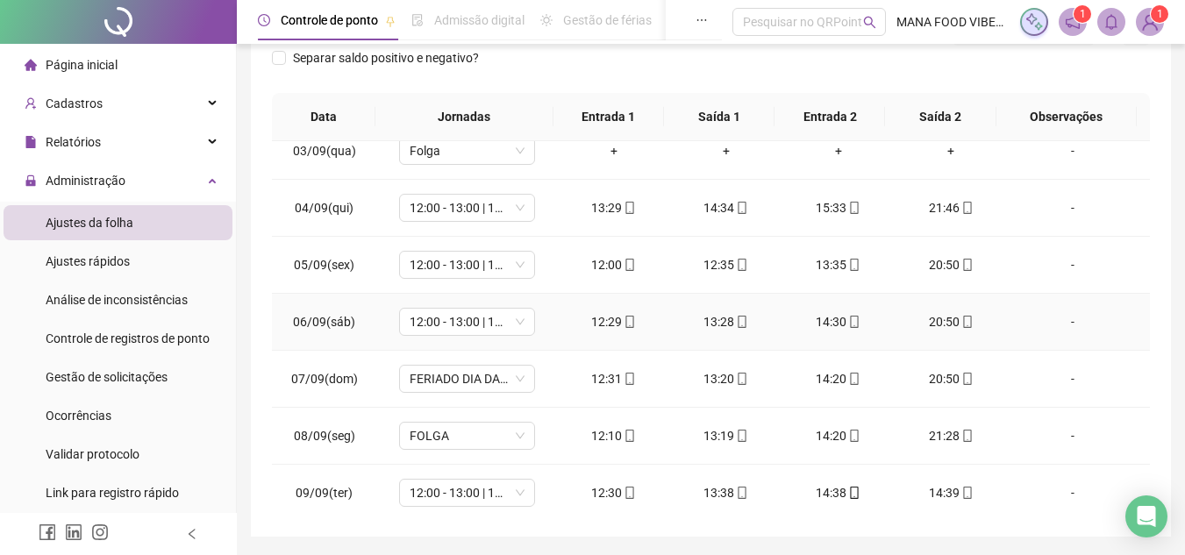
scroll to position [175, 0]
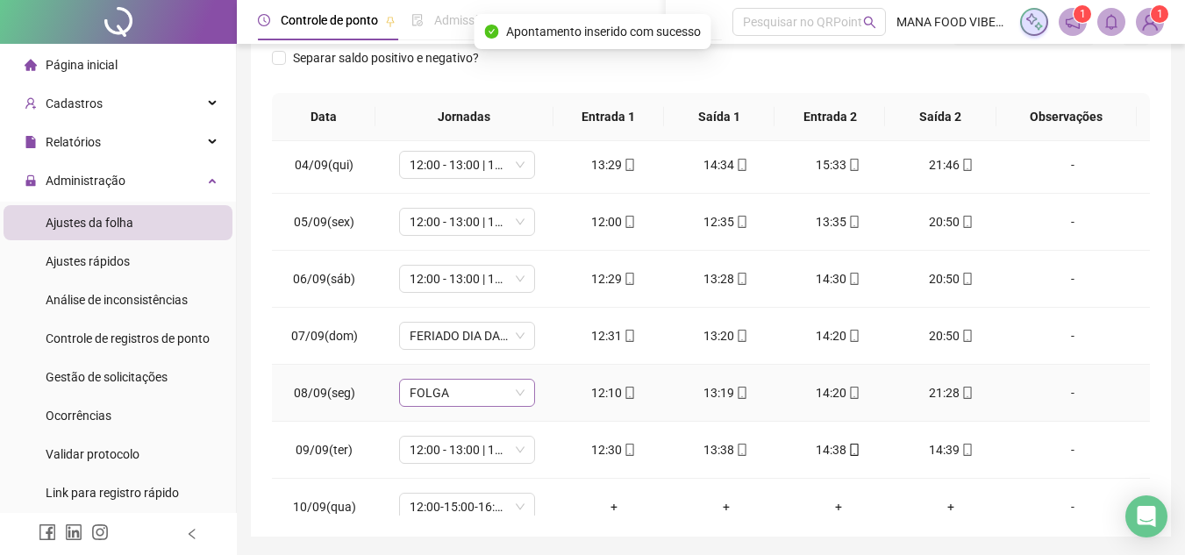
click at [464, 398] on span "FOLGA" at bounding box center [467, 393] width 115 height 26
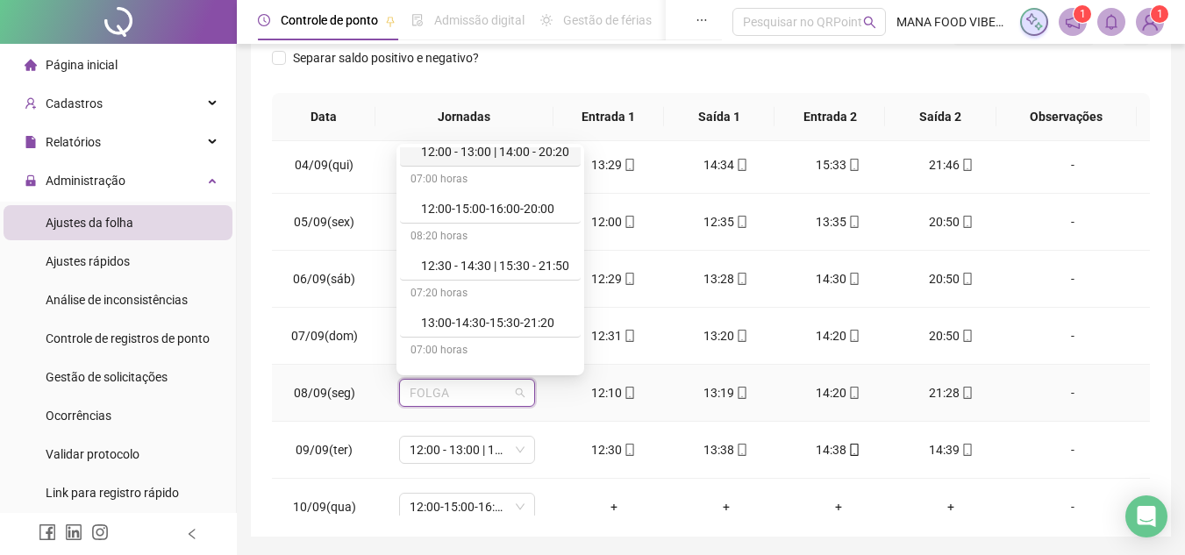
scroll to position [439, 0]
click at [454, 254] on div "12:30 - 14:30 | 15:30 - 21:50" at bounding box center [495, 263] width 149 height 19
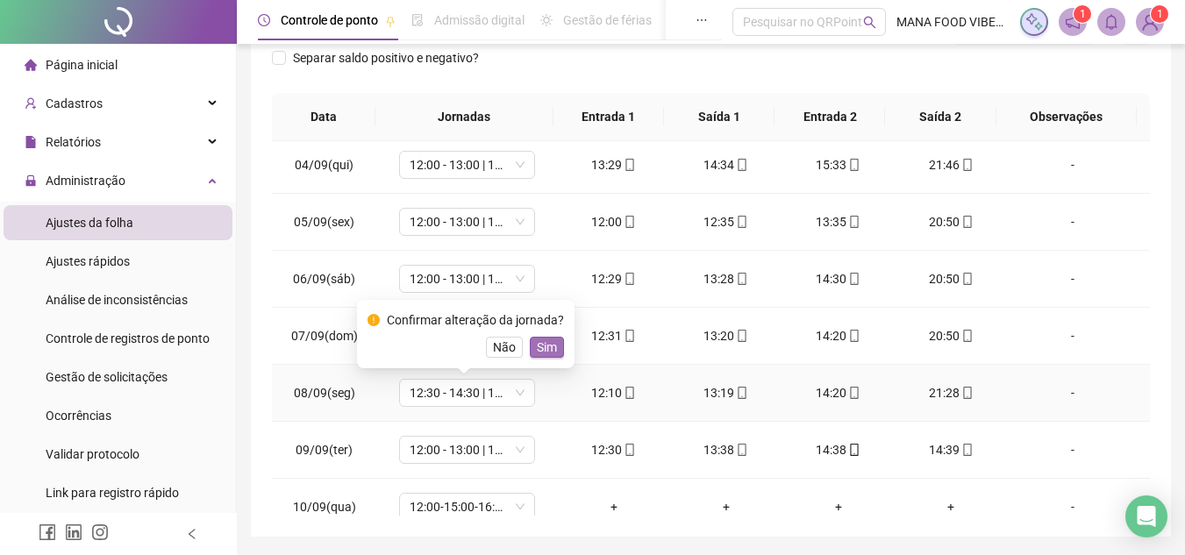
click at [541, 347] on span "Sim" at bounding box center [547, 347] width 20 height 19
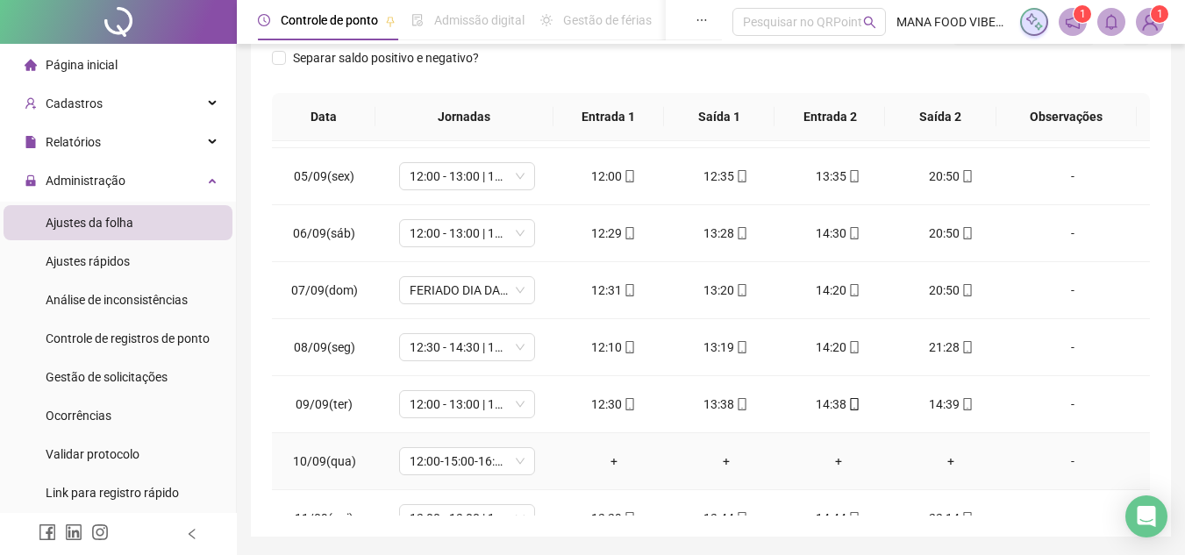
scroll to position [263, 0]
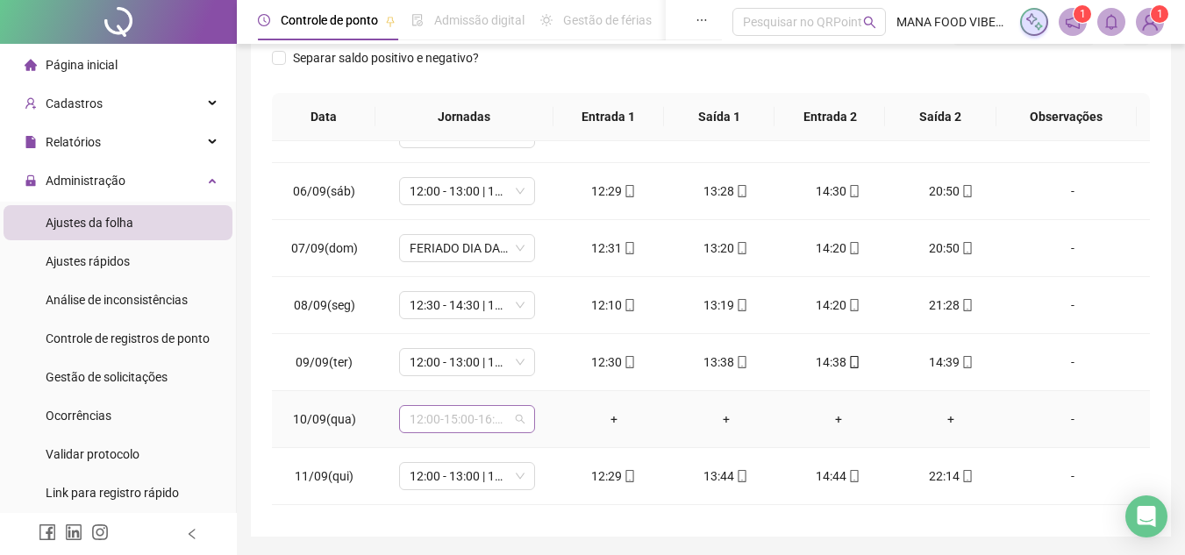
click at [469, 426] on span "12:00-15:00-16:00-20:00" at bounding box center [467, 419] width 115 height 26
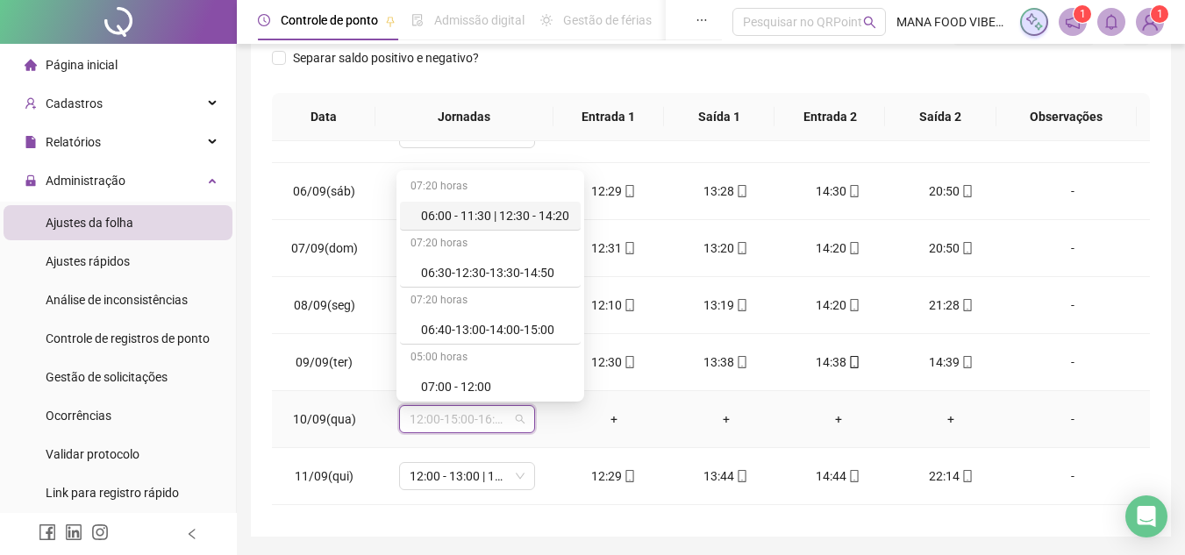
type input "*"
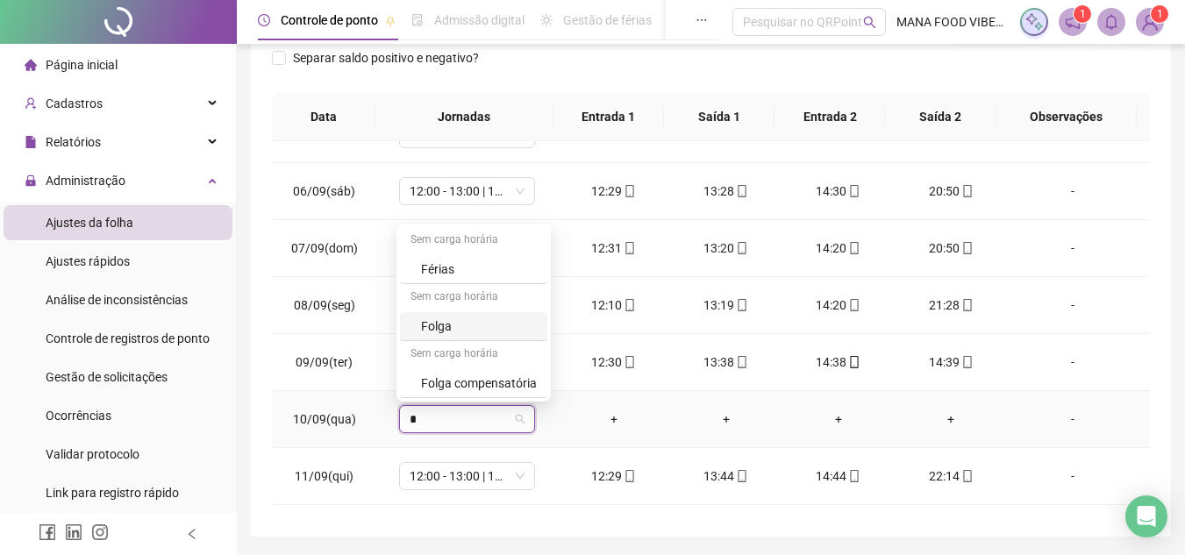
click at [460, 333] on div "Folga" at bounding box center [479, 326] width 116 height 19
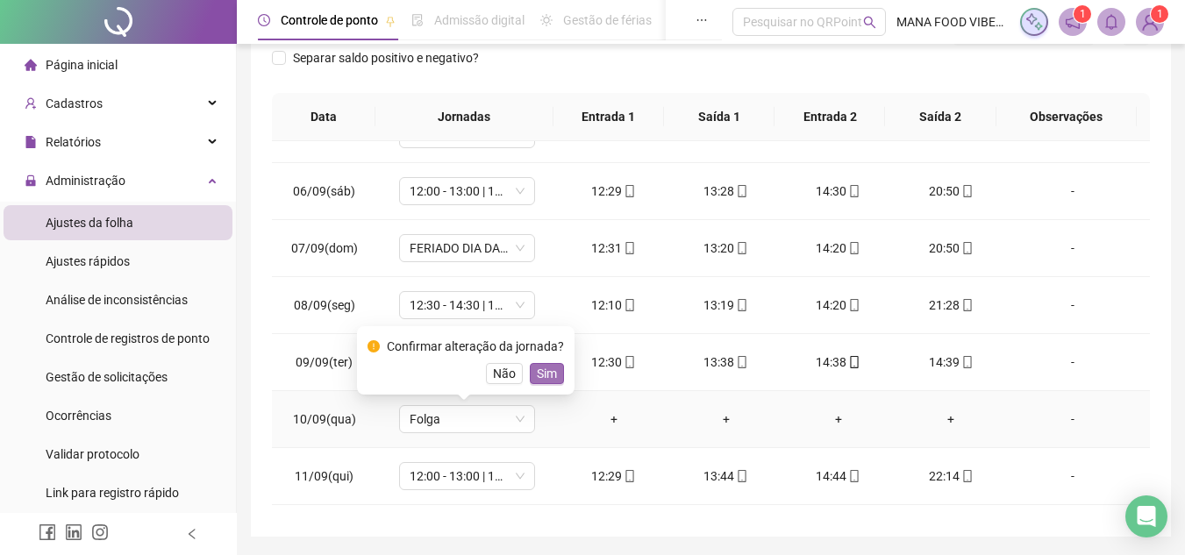
click at [546, 378] on span "Sim" at bounding box center [547, 373] width 20 height 19
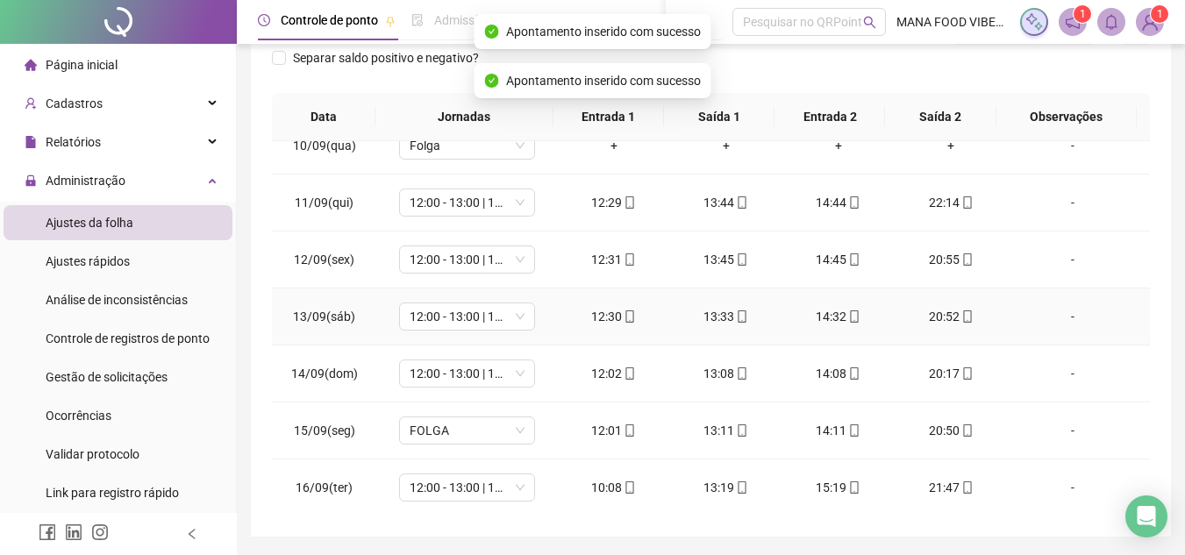
scroll to position [538, 0]
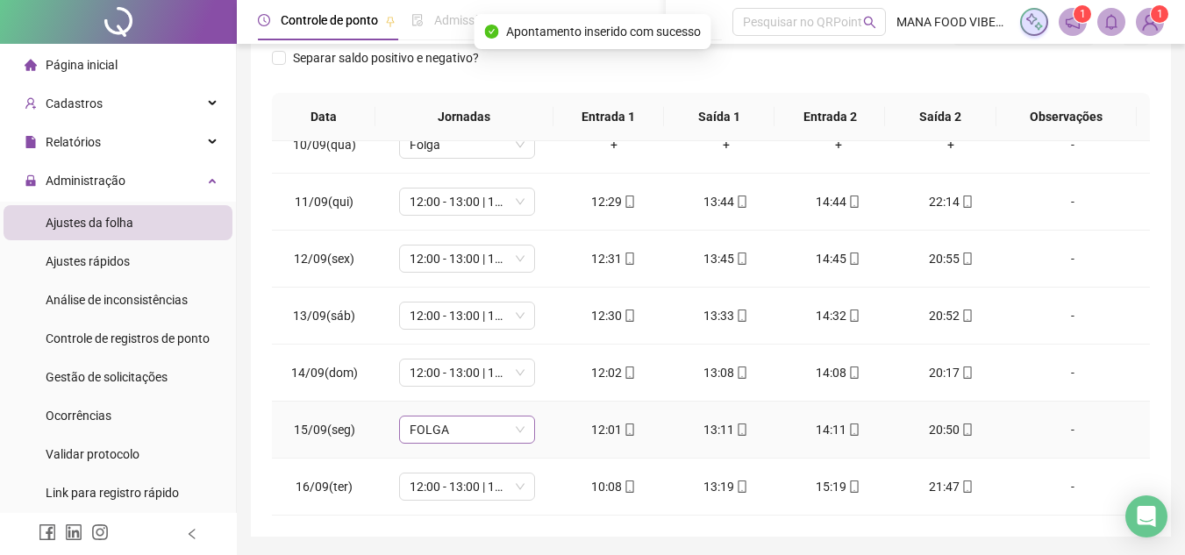
click at [484, 421] on span "FOLGA" at bounding box center [467, 430] width 115 height 26
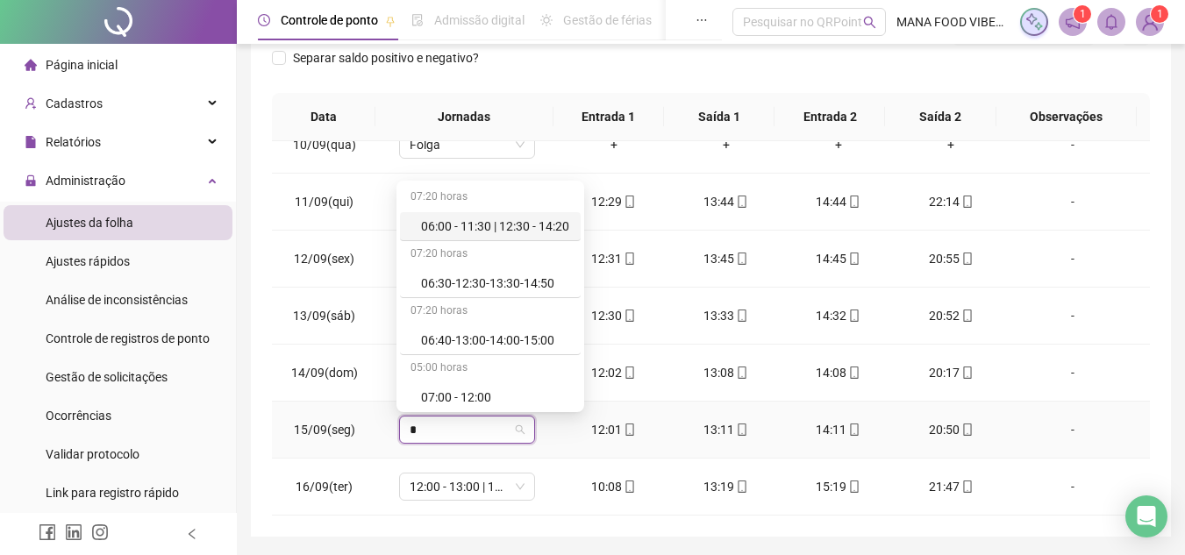
type input "**"
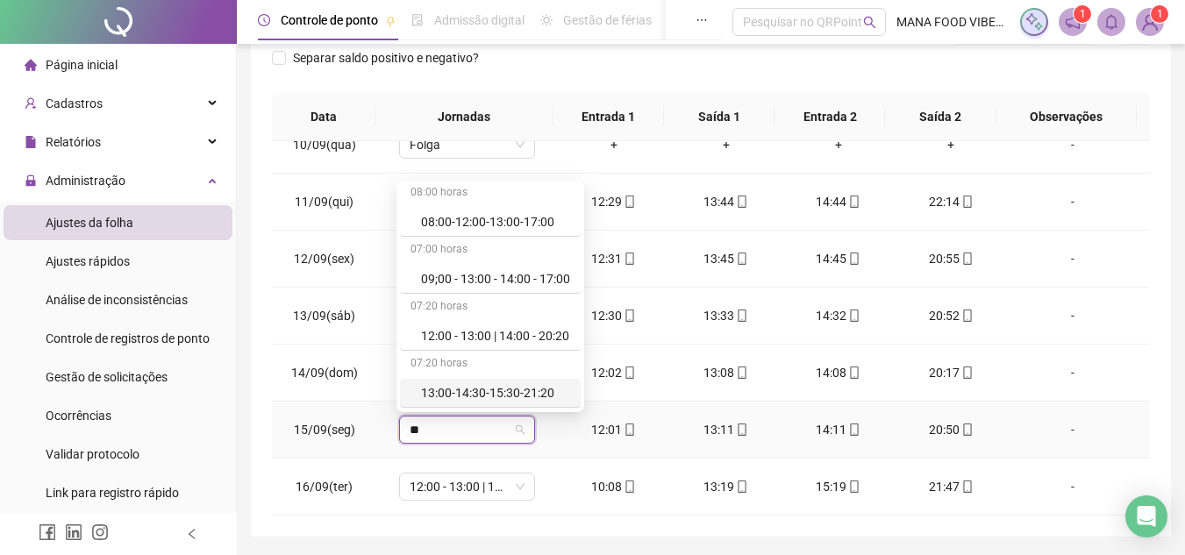
scroll to position [232, 0]
click at [483, 384] on div "13:30 - 15:30 | 16:30 - 21:30" at bounding box center [495, 393] width 149 height 19
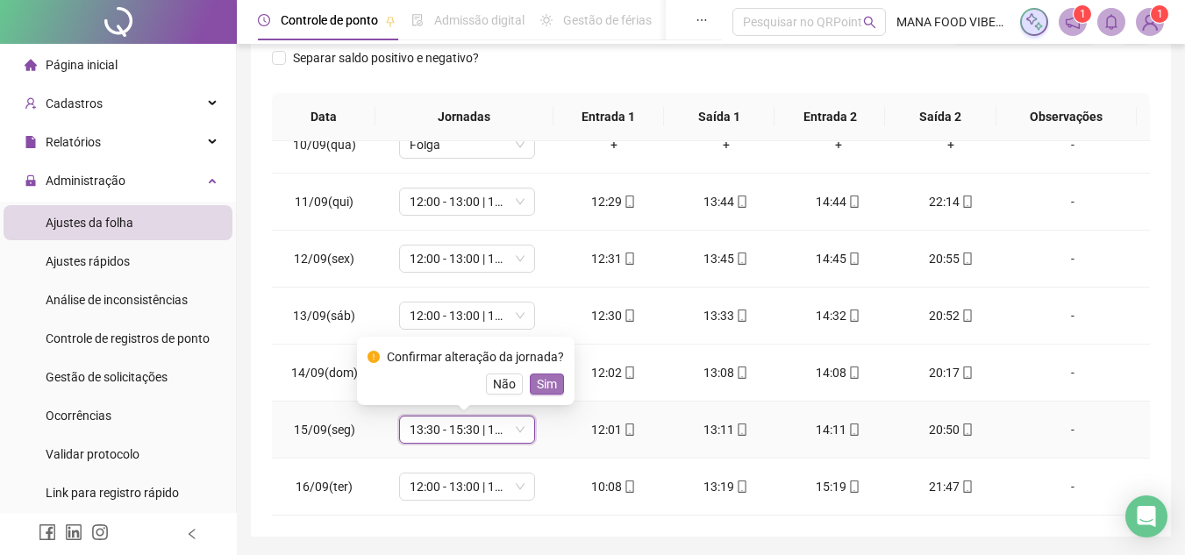
click at [539, 380] on span "Sim" at bounding box center [547, 384] width 20 height 19
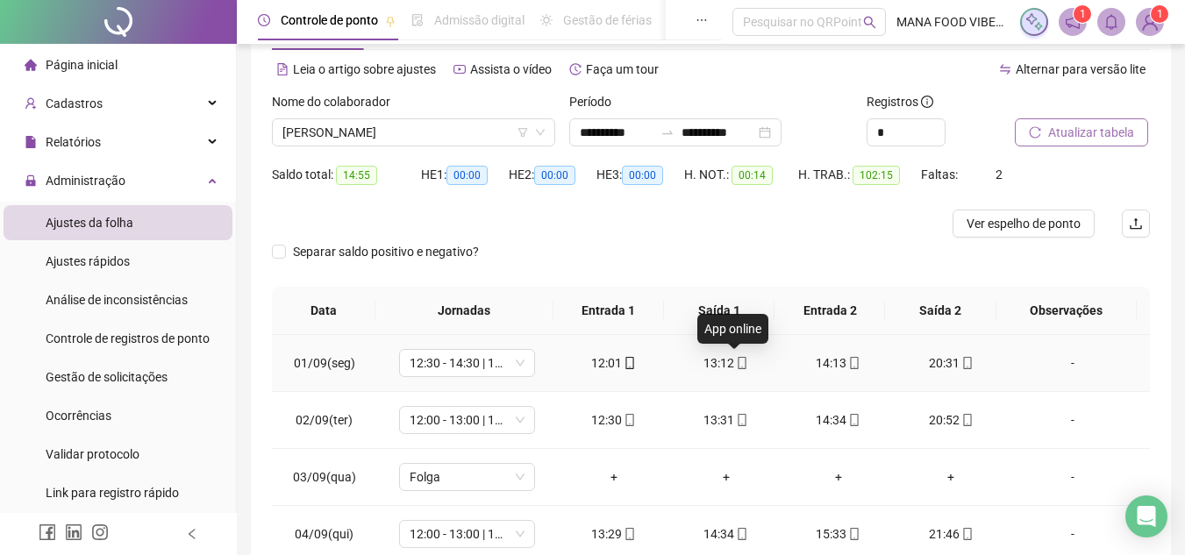
scroll to position [0, 0]
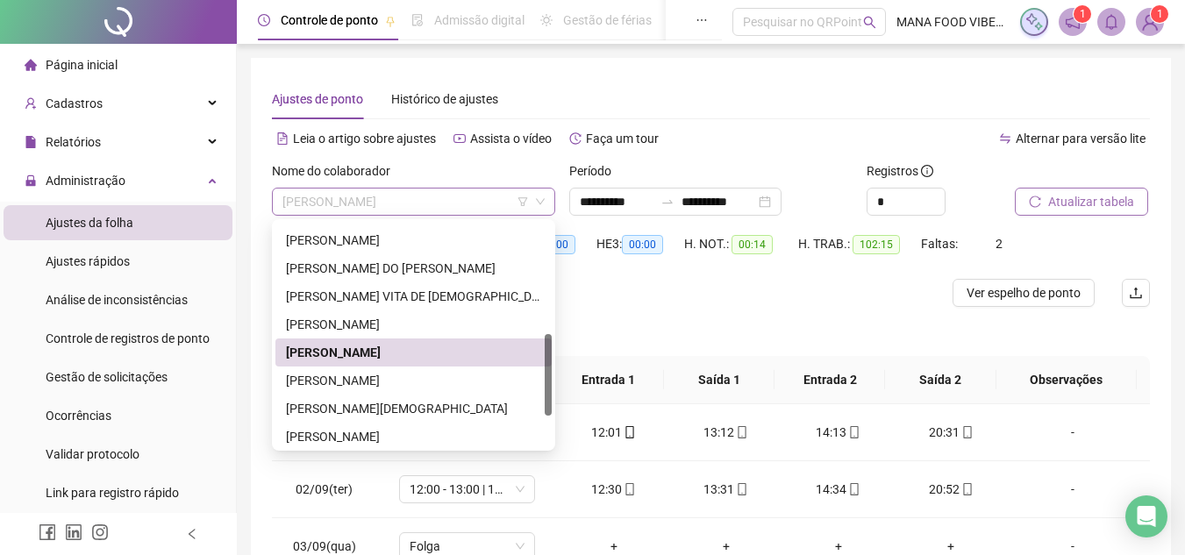
click at [409, 203] on span "[PERSON_NAME]" at bounding box center [414, 202] width 262 height 26
click at [399, 388] on div "[PERSON_NAME]" at bounding box center [413, 380] width 255 height 19
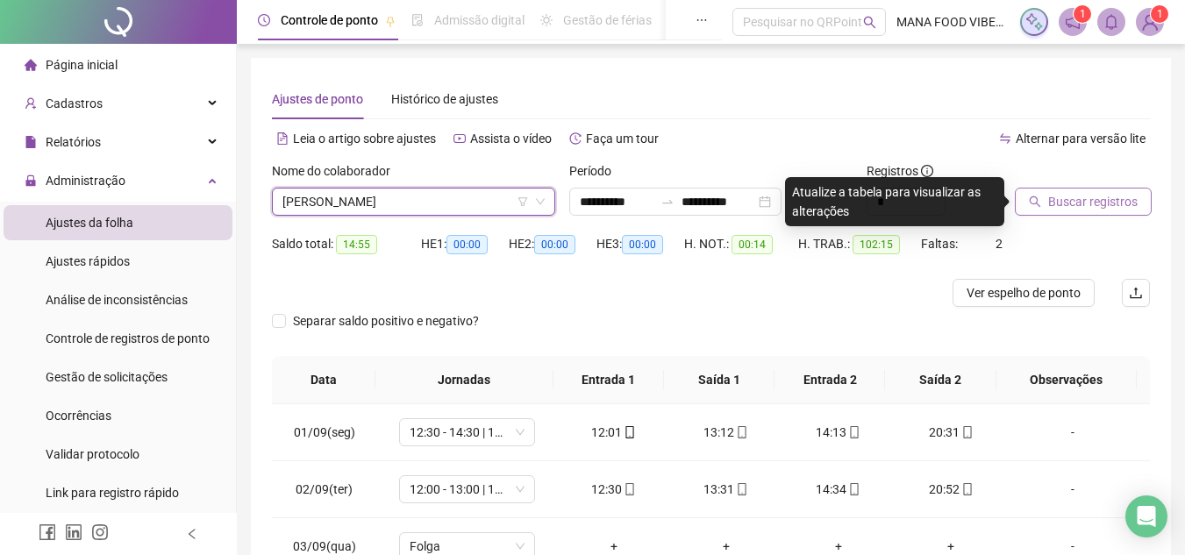
click at [1090, 204] on span "Buscar registros" at bounding box center [1092, 201] width 89 height 19
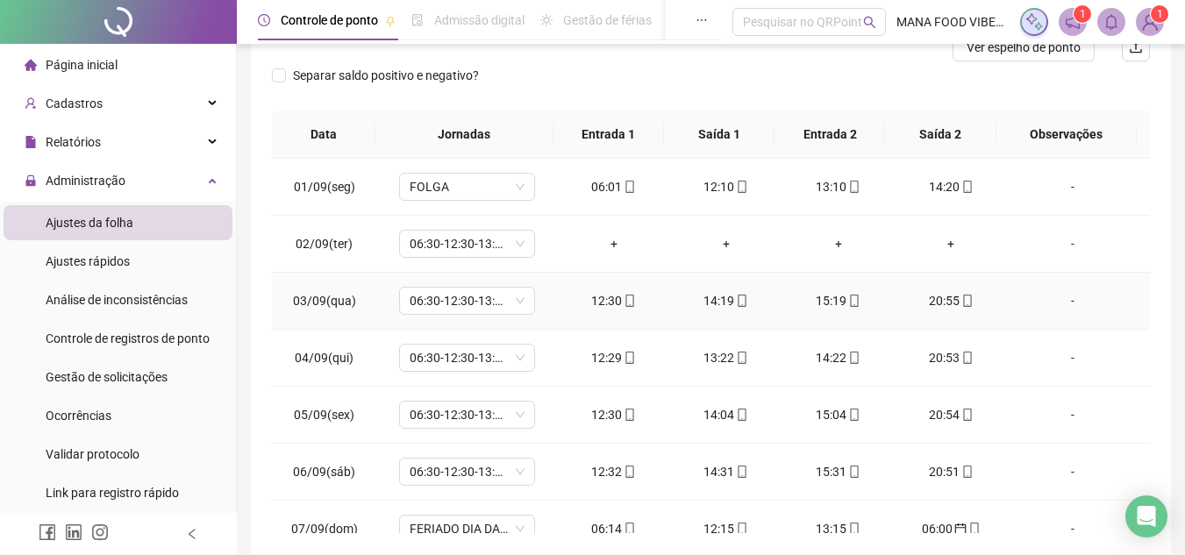
scroll to position [263, 0]
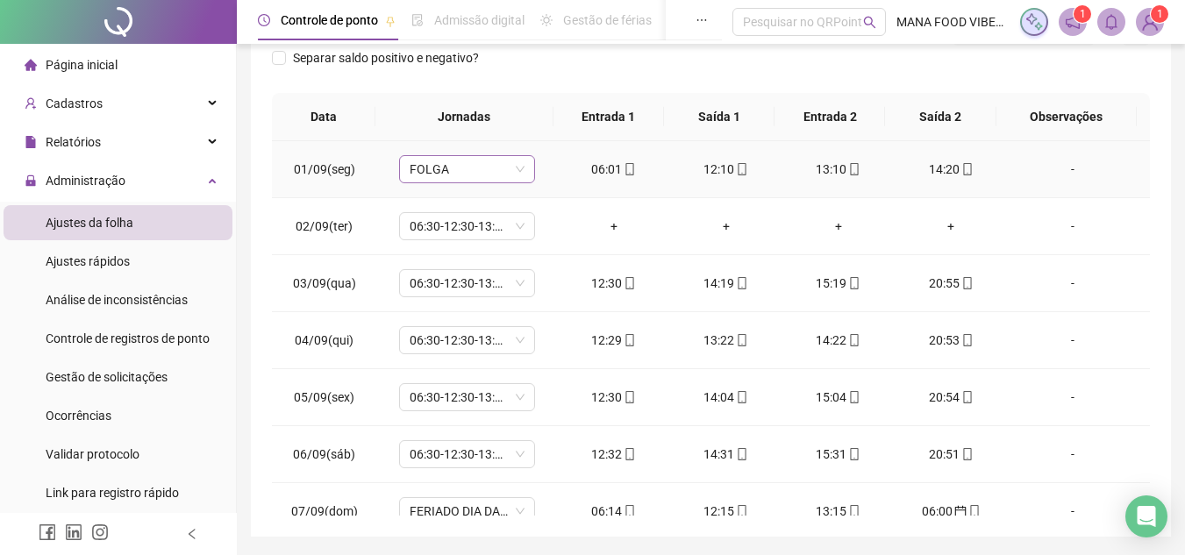
click at [463, 161] on span "FOLGA" at bounding box center [467, 169] width 115 height 26
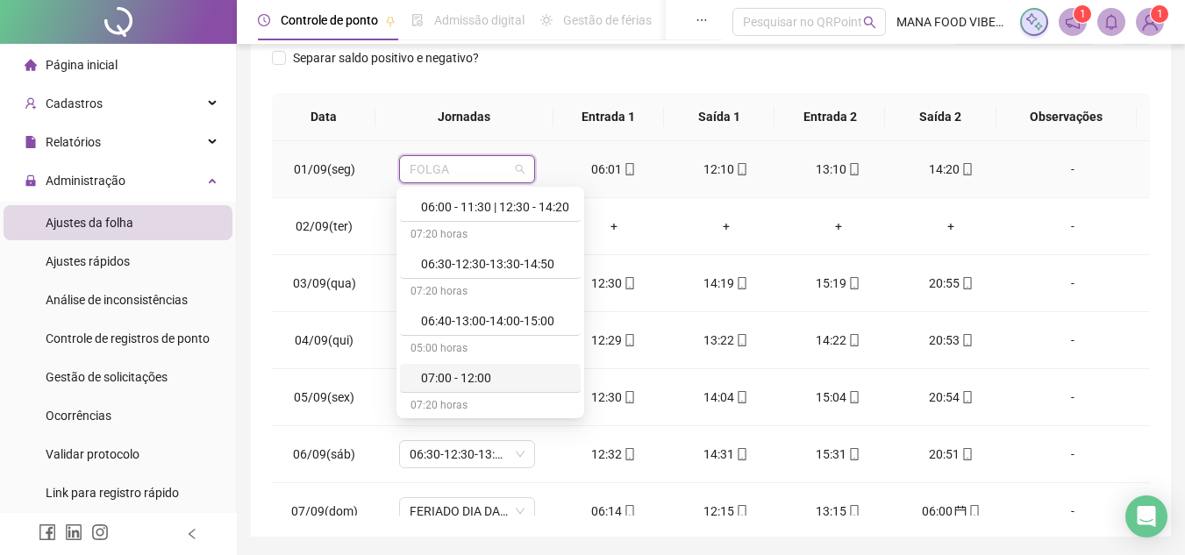
scroll to position [0, 0]
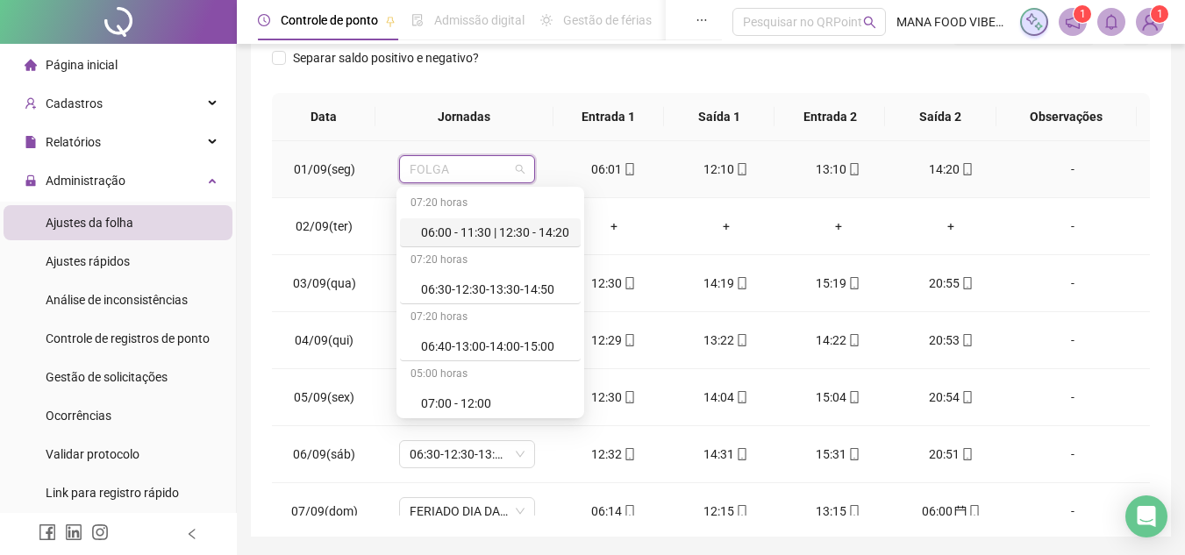
click at [489, 219] on div "06:00 - 11:30 | 12:30 - 14:20" at bounding box center [490, 232] width 181 height 29
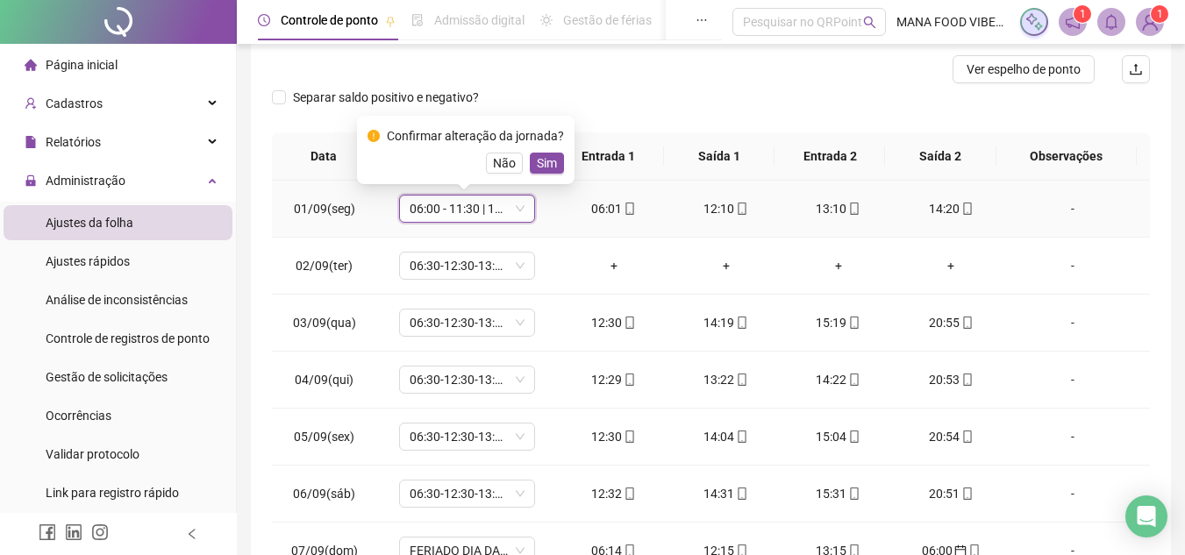
scroll to position [263, 0]
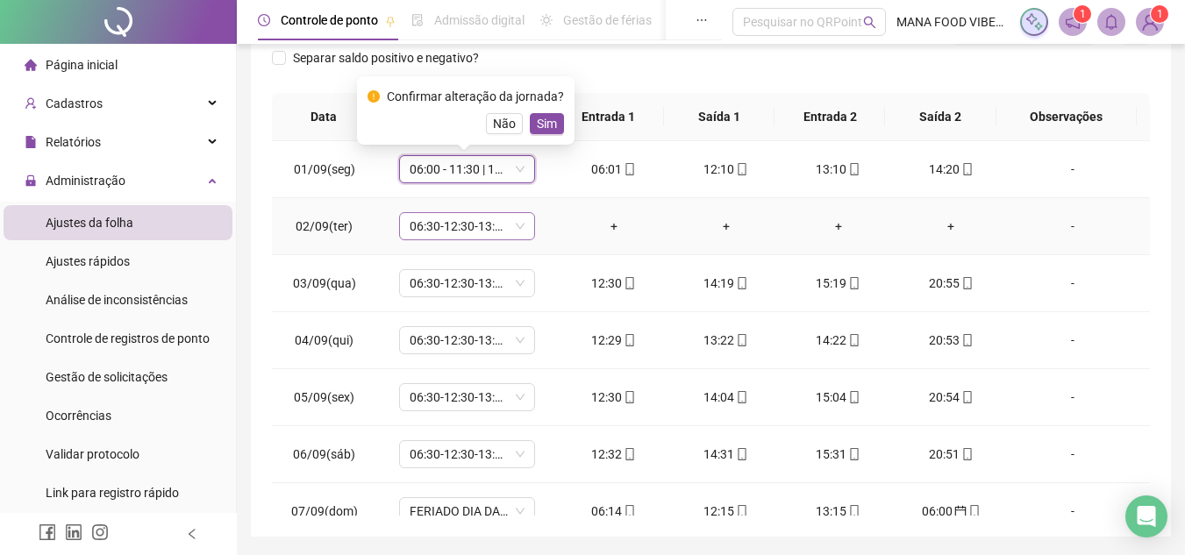
click at [464, 217] on span "06:30-12:30-13:30-14:50" at bounding box center [467, 226] width 115 height 26
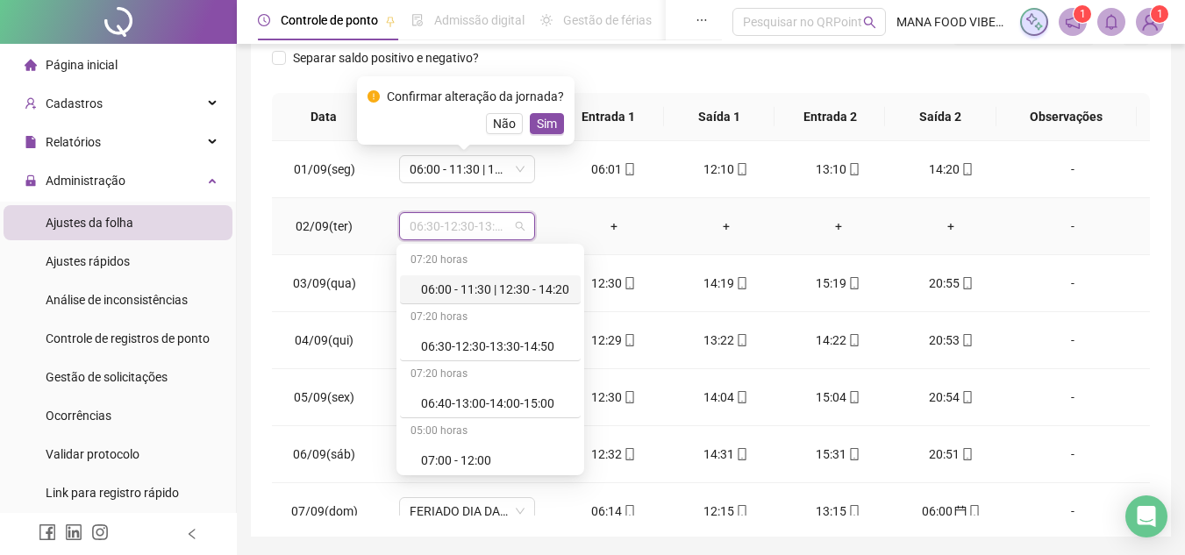
type input "*"
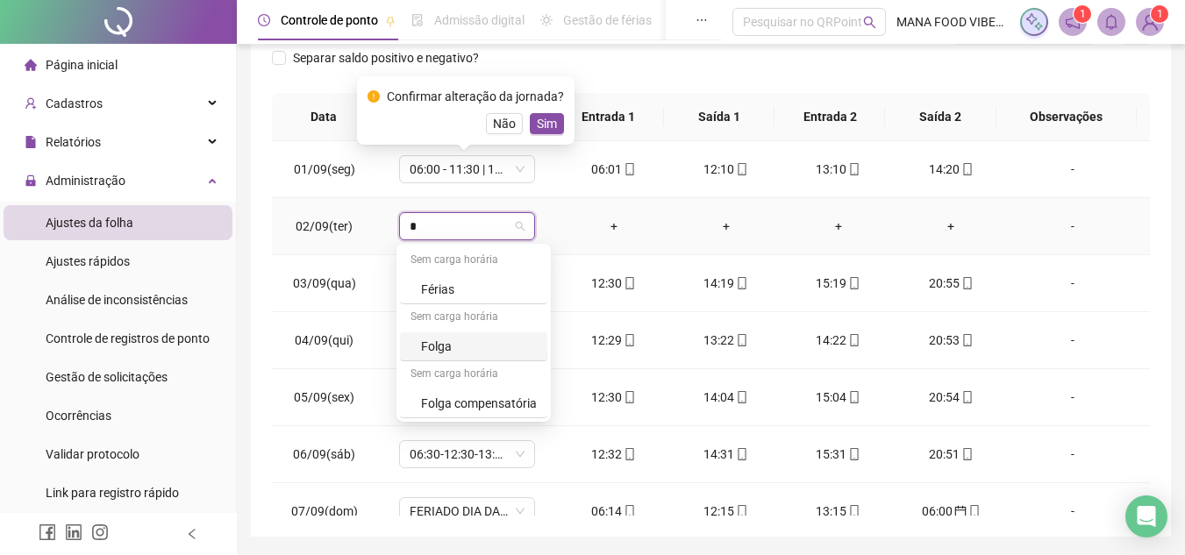
click at [458, 351] on div "Folga" at bounding box center [479, 346] width 116 height 19
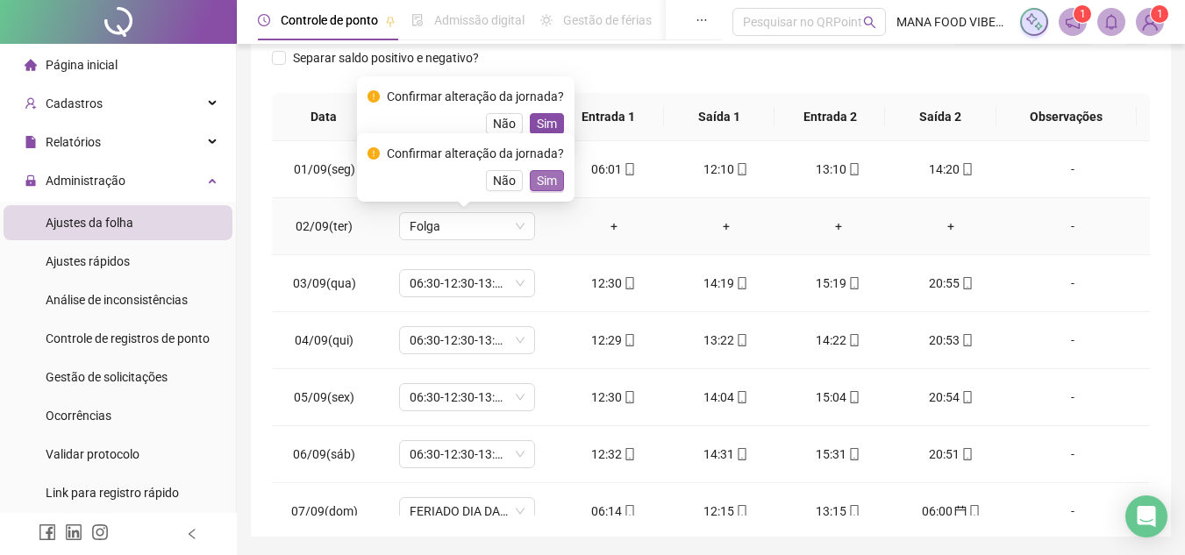
click at [541, 176] on span "Sim" at bounding box center [547, 180] width 20 height 19
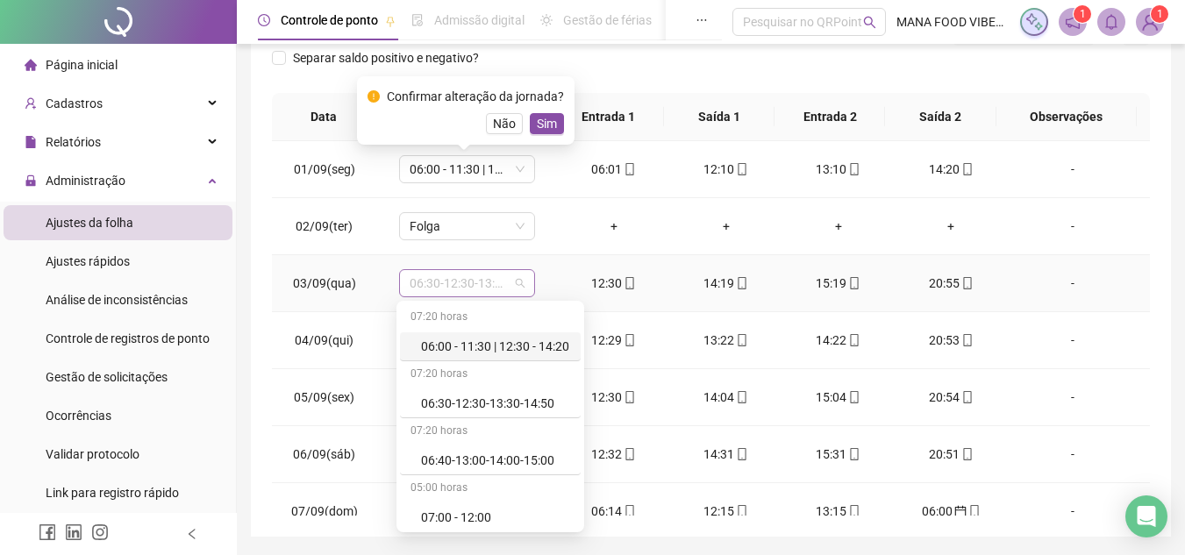
click at [502, 283] on span "06:30-12:30-13:30-14:50" at bounding box center [467, 283] width 115 height 26
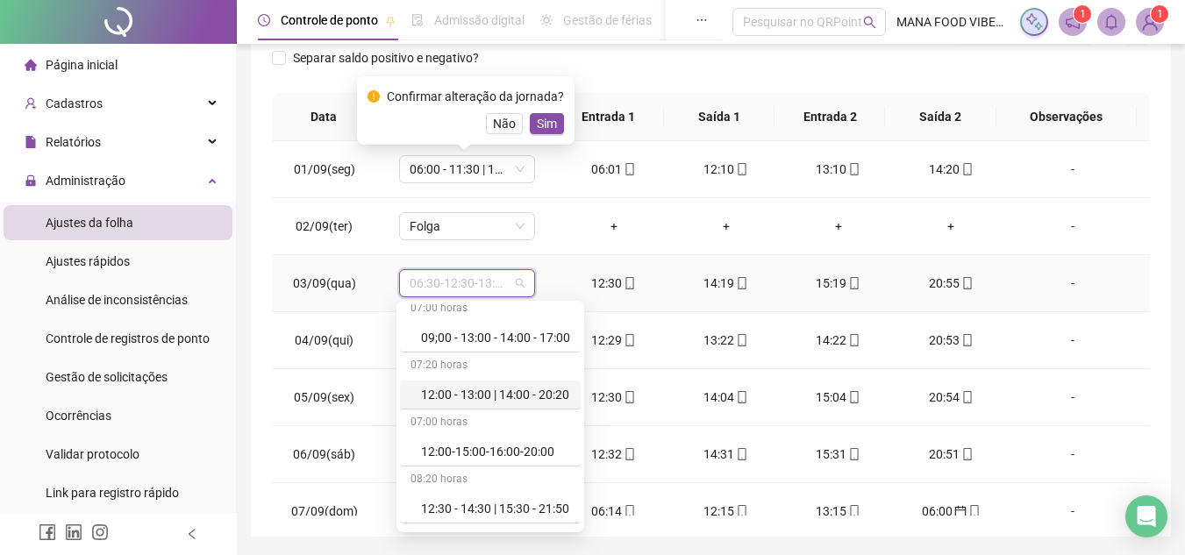
click at [524, 384] on div "12:00 - 13:00 | 14:00 - 20:20" at bounding box center [490, 395] width 181 height 29
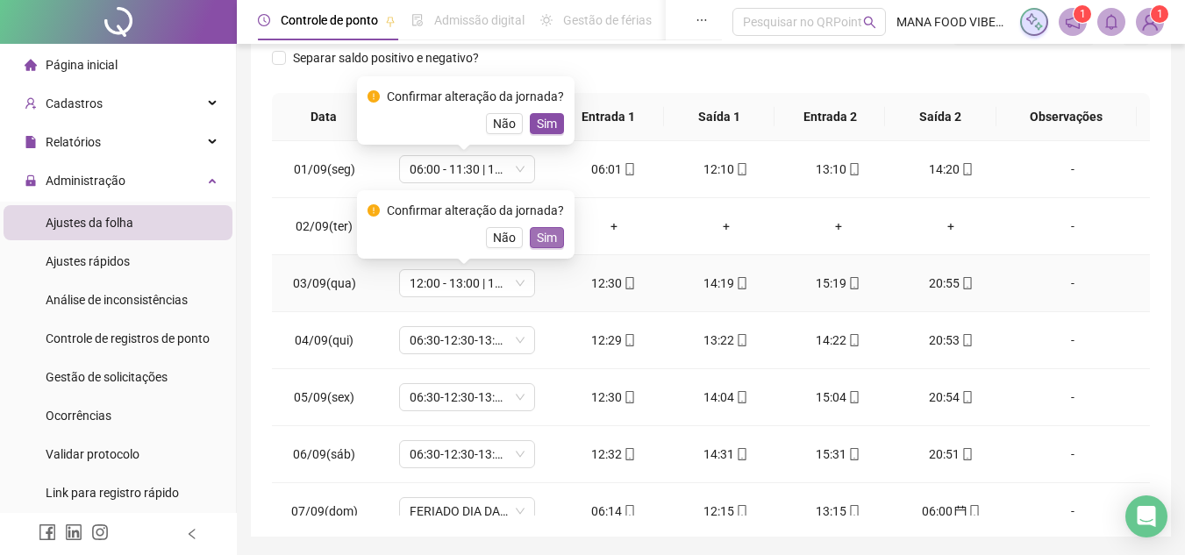
click at [537, 229] on span "Sim" at bounding box center [547, 237] width 20 height 19
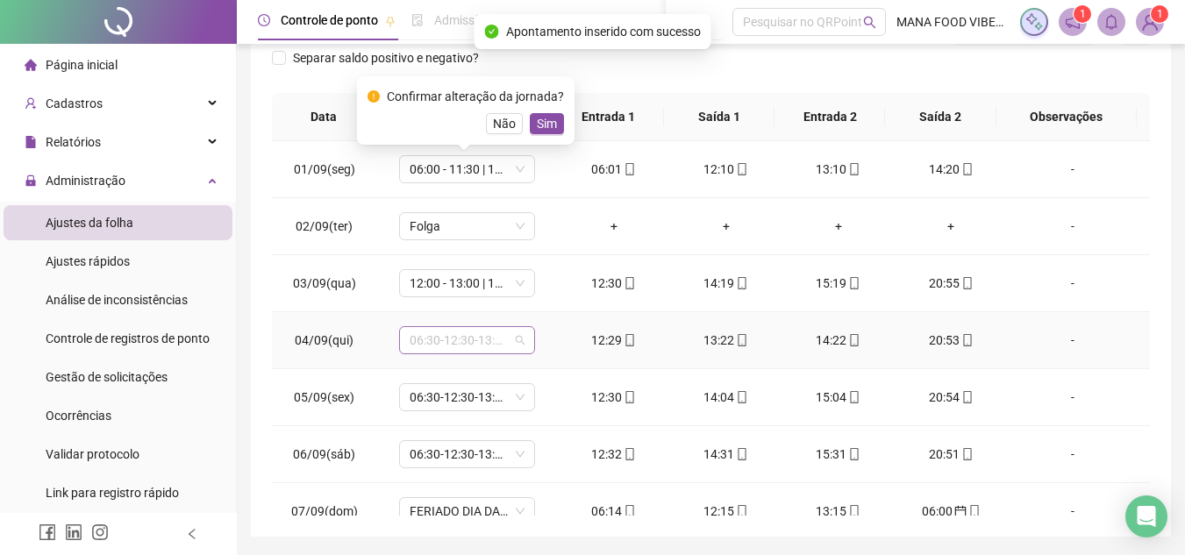
click at [481, 344] on span "06:30-12:30-13:30-14:50" at bounding box center [467, 340] width 115 height 26
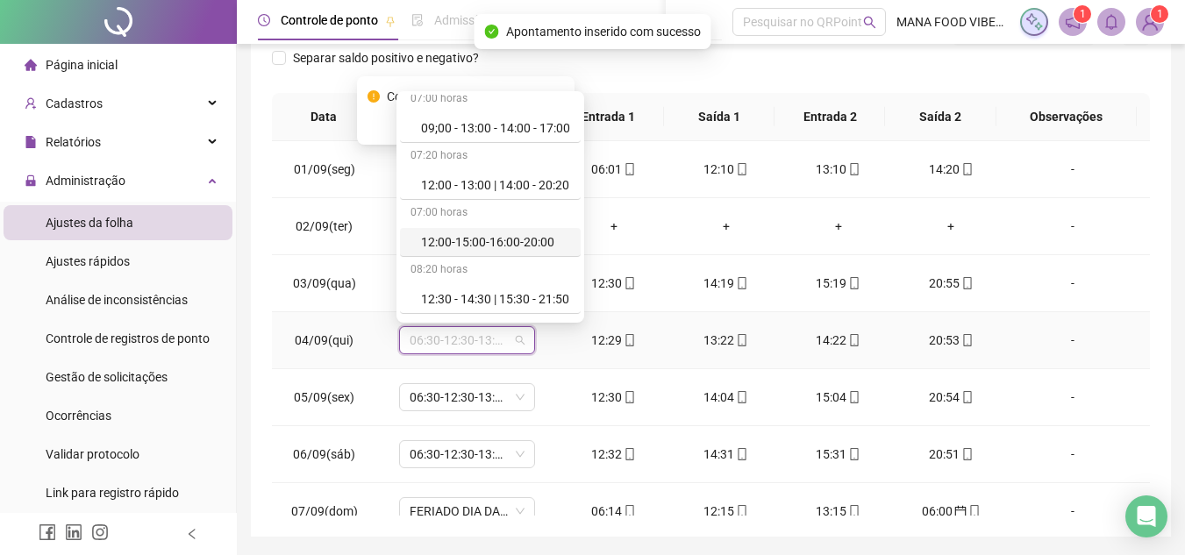
click at [459, 242] on div "12:00-15:00-16:00-20:00" at bounding box center [495, 242] width 149 height 19
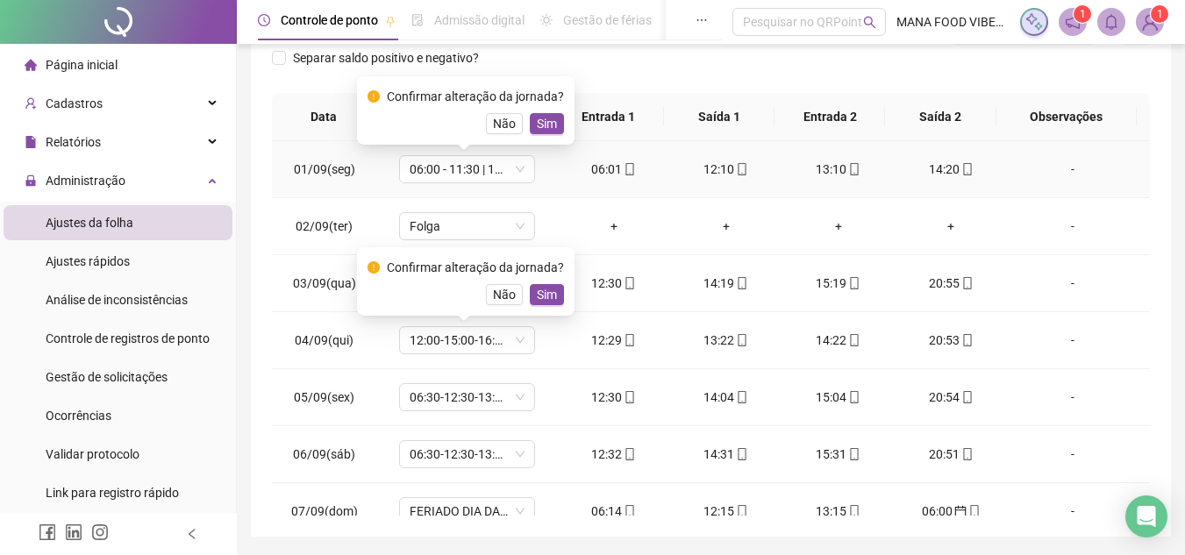
drag, startPoint x: 609, startPoint y: 174, endPoint x: 608, endPoint y: 192, distance: 18.4
click at [609, 175] on div "06:01" at bounding box center [614, 169] width 84 height 19
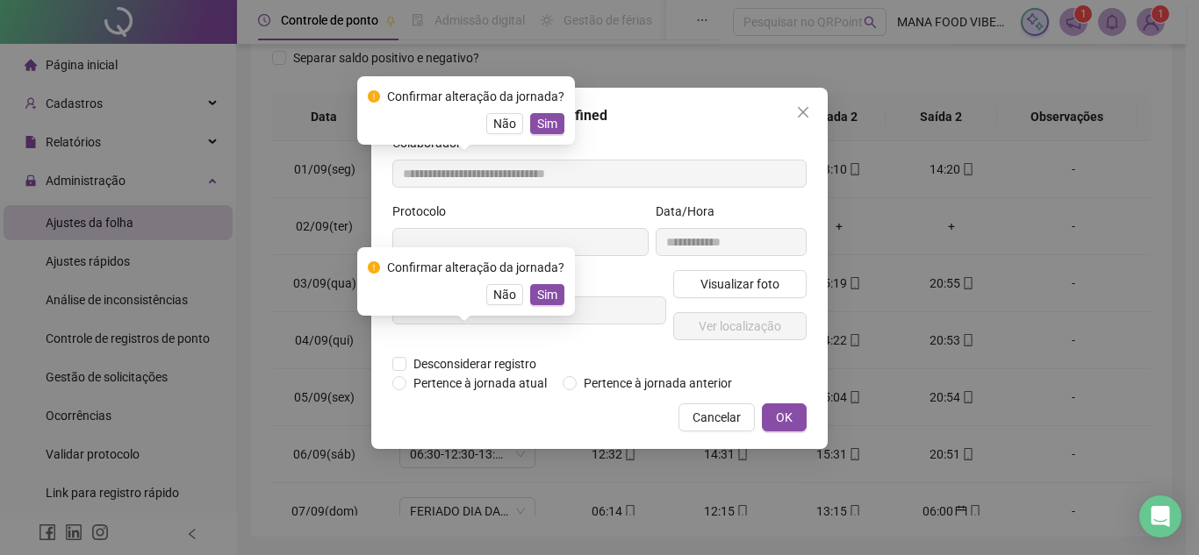
type input "**********"
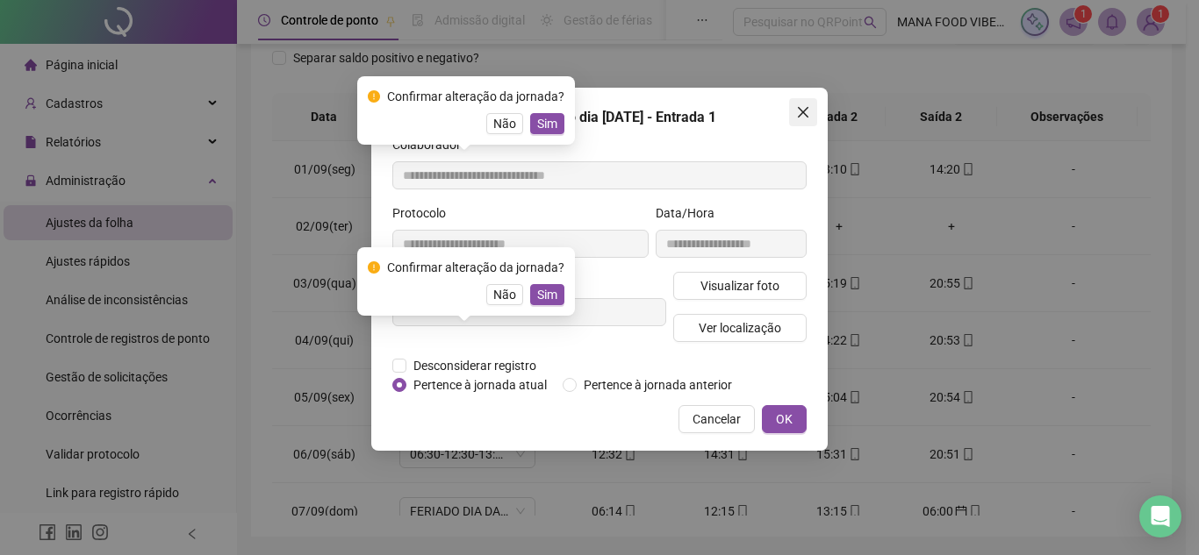
click at [799, 101] on button "Close" at bounding box center [803, 112] width 28 height 28
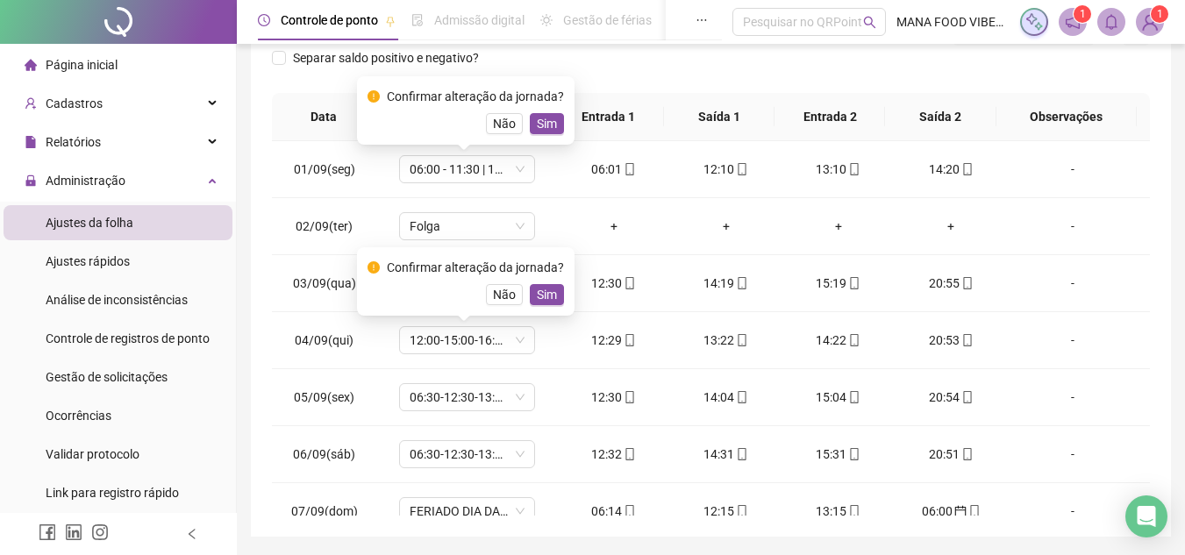
click at [261, 84] on div "**********" at bounding box center [711, 166] width 920 height 742
click at [546, 302] on span "Sim" at bounding box center [547, 294] width 20 height 19
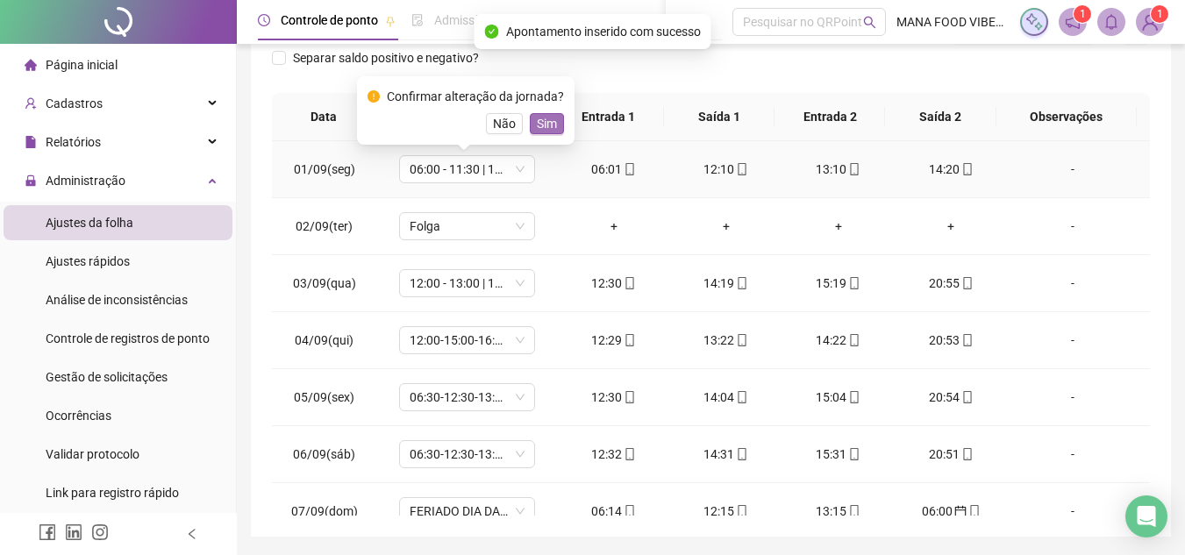
click at [547, 117] on span "Sim" at bounding box center [547, 123] width 20 height 19
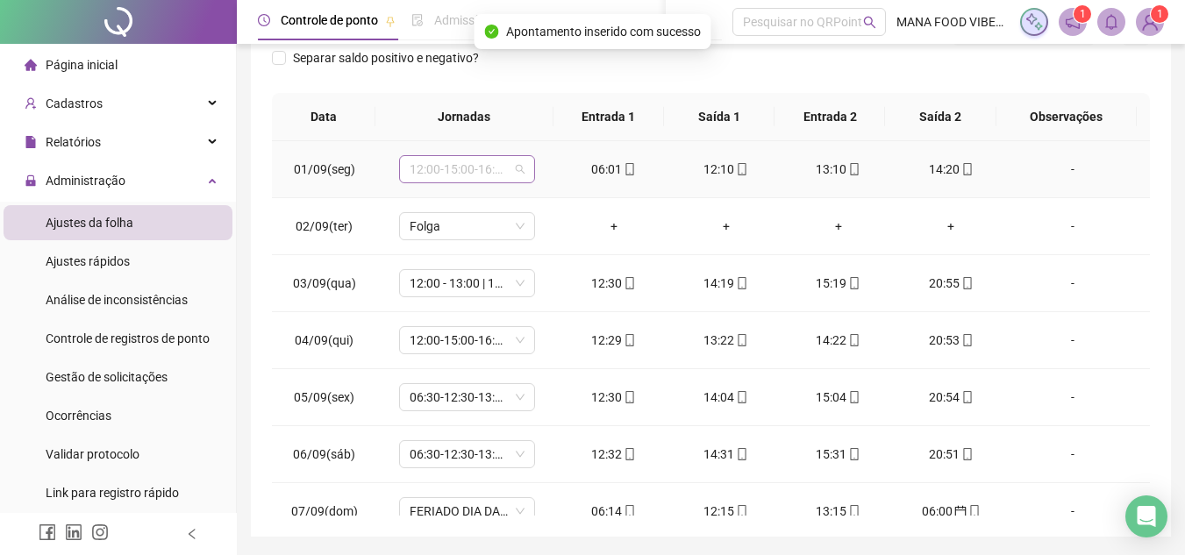
click at [500, 168] on span "12:00-15:00-16:00-20:00" at bounding box center [467, 169] width 115 height 26
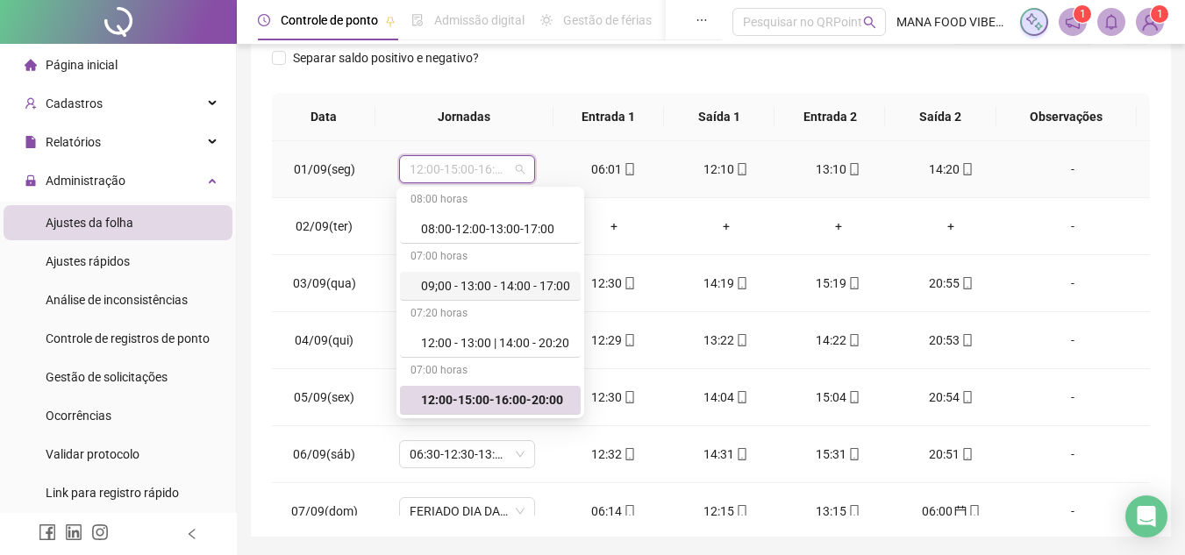
scroll to position [0, 0]
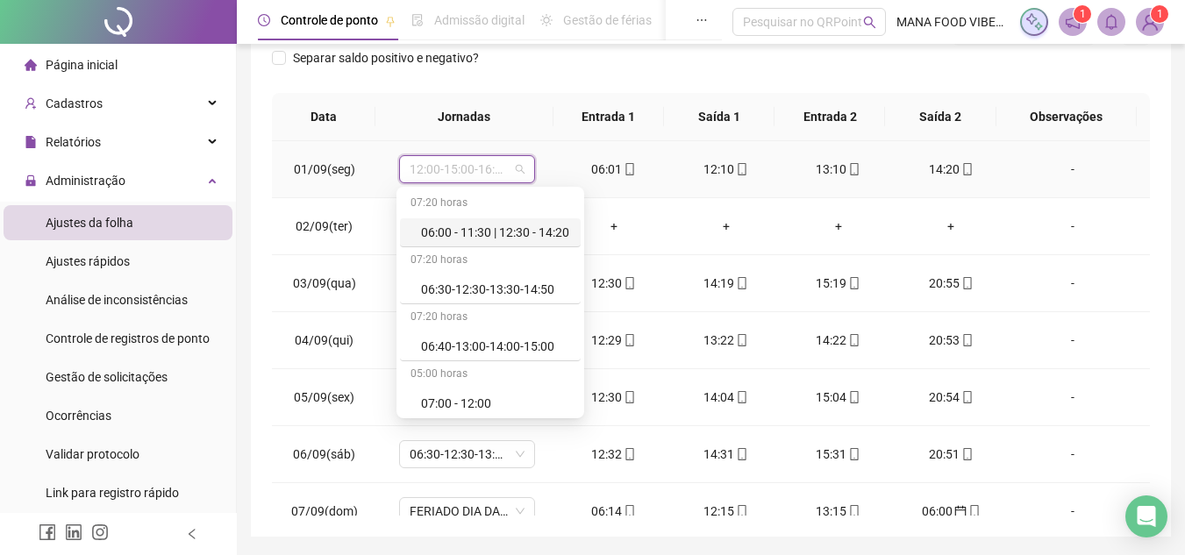
click at [490, 232] on div "06:00 - 11:30 | 12:30 - 14:20" at bounding box center [495, 232] width 149 height 19
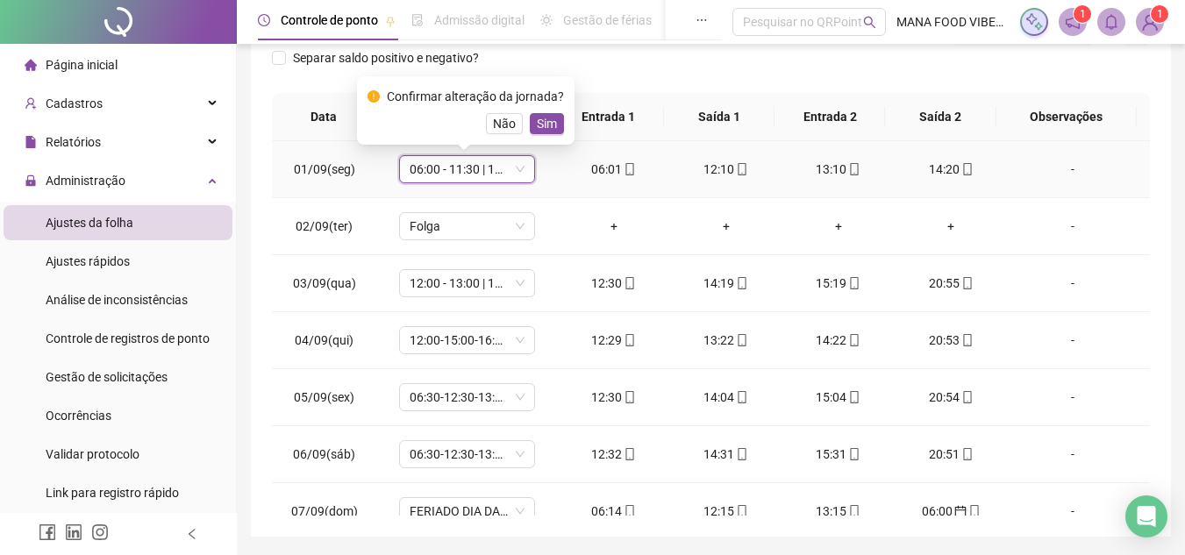
click at [540, 125] on span "Sim" at bounding box center [547, 123] width 20 height 19
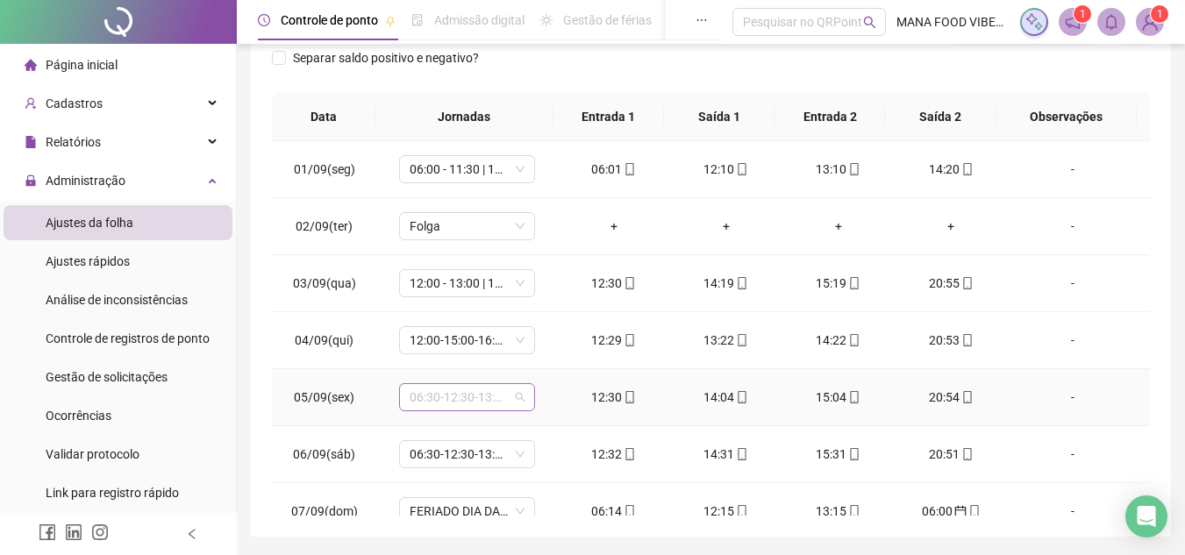
click at [474, 403] on span "06:30-12:30-13:30-14:50" at bounding box center [467, 397] width 115 height 26
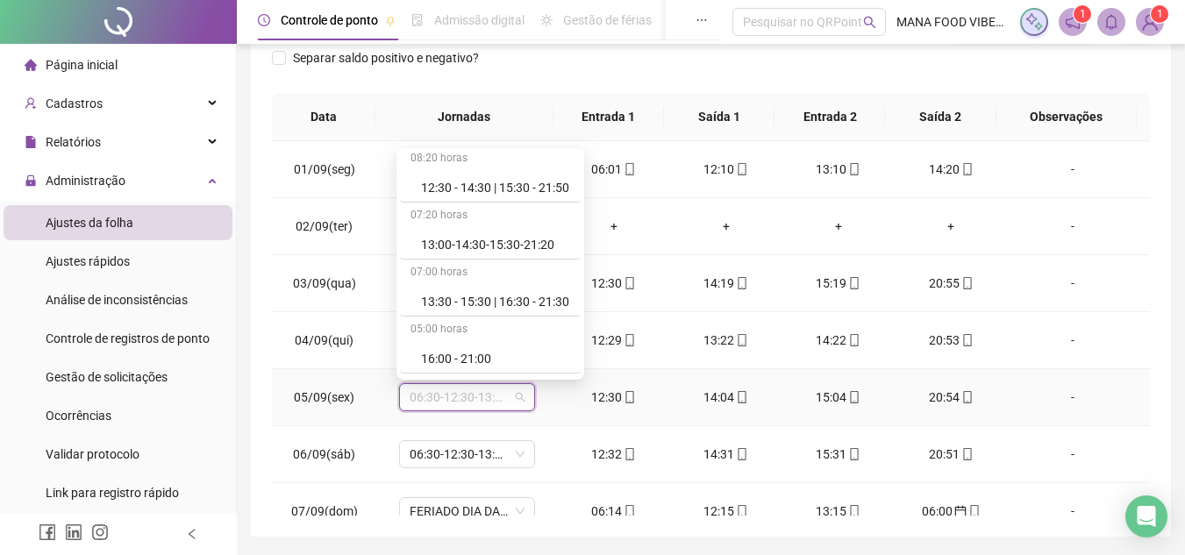
scroll to position [526, 0]
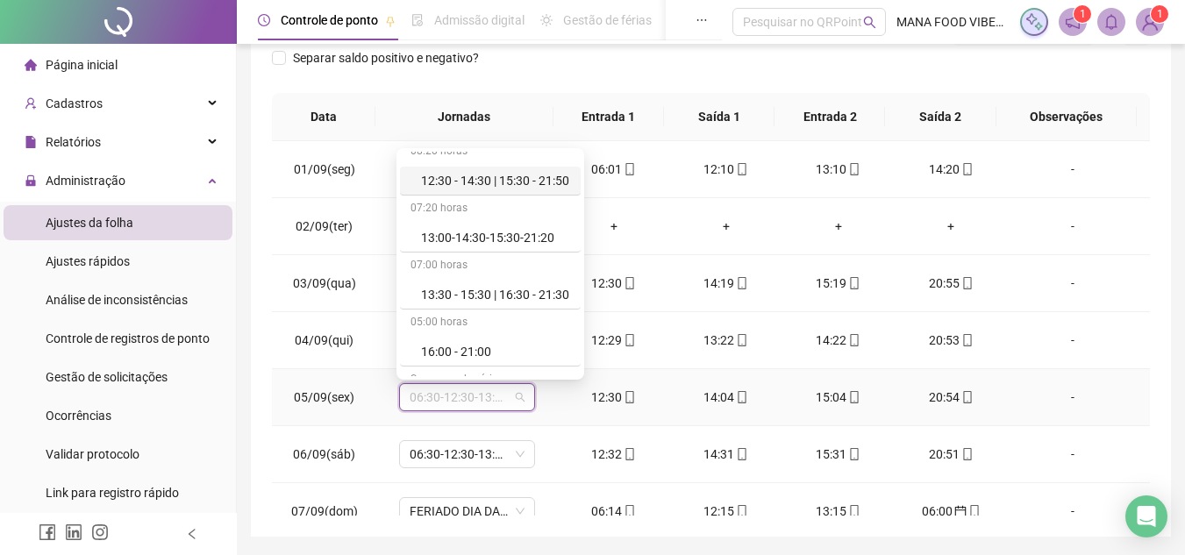
click at [479, 185] on div "12:30 - 14:30 | 15:30 - 21:50" at bounding box center [495, 180] width 149 height 19
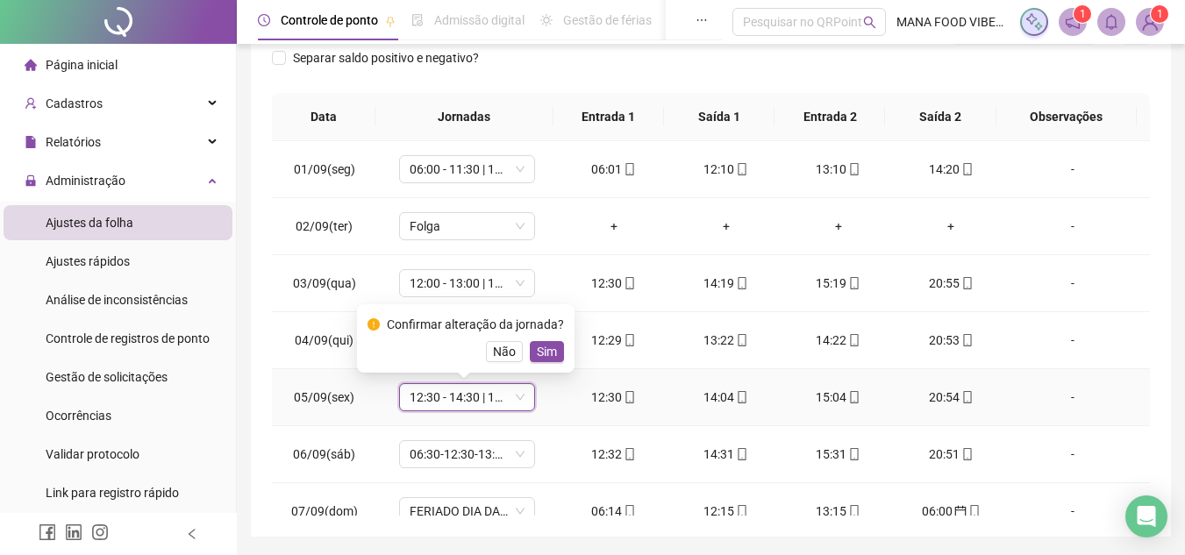
click at [550, 350] on span "Sim" at bounding box center [547, 351] width 20 height 19
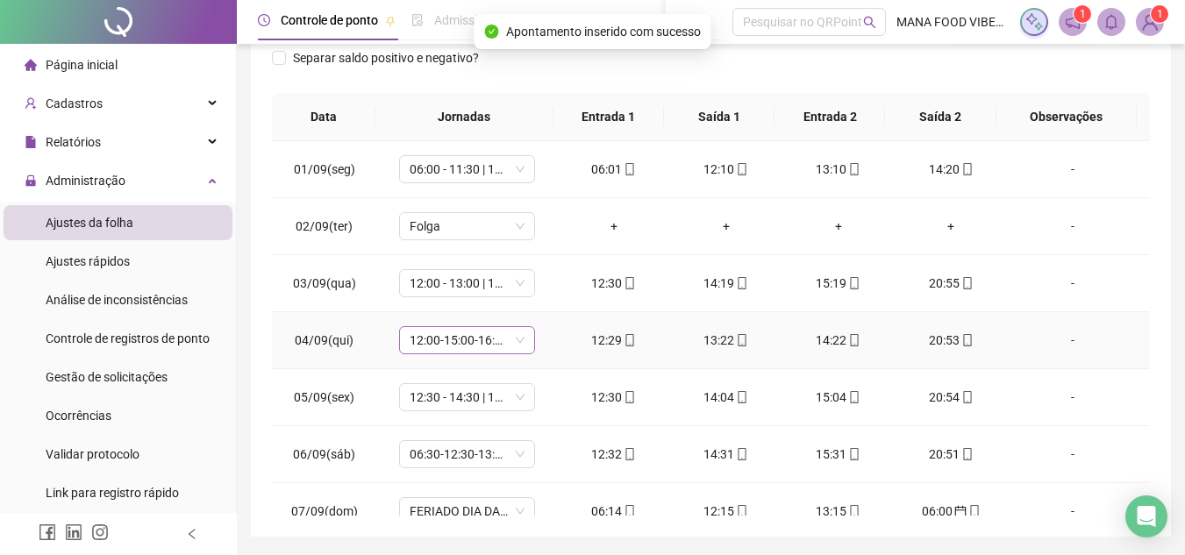
click at [471, 351] on span "12:00-15:00-16:00-20:00" at bounding box center [467, 340] width 115 height 26
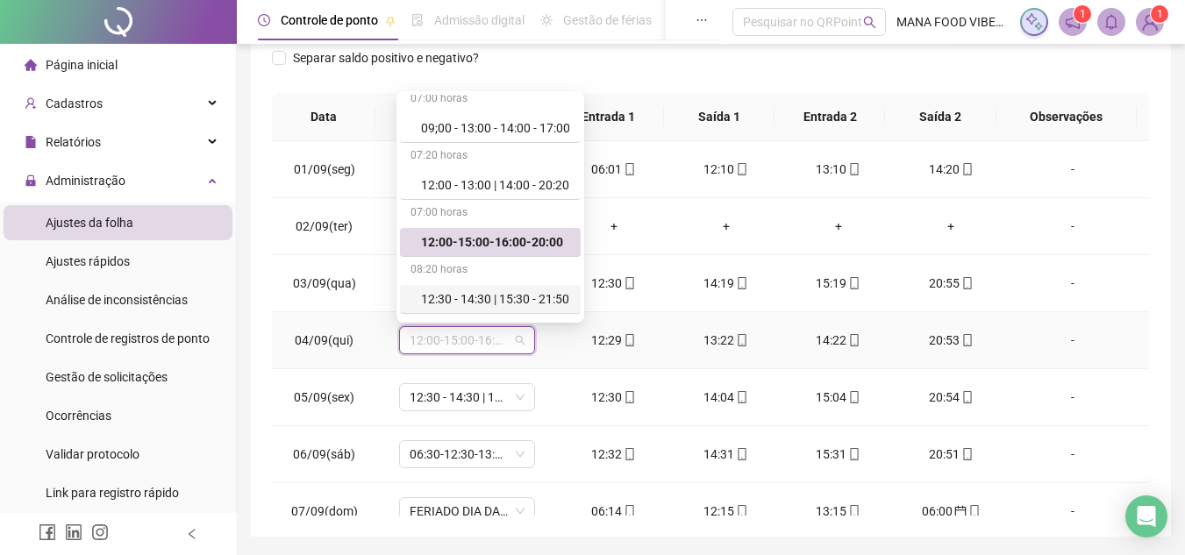
click at [468, 290] on div "12:30 - 14:30 | 15:30 - 21:50" at bounding box center [495, 299] width 149 height 19
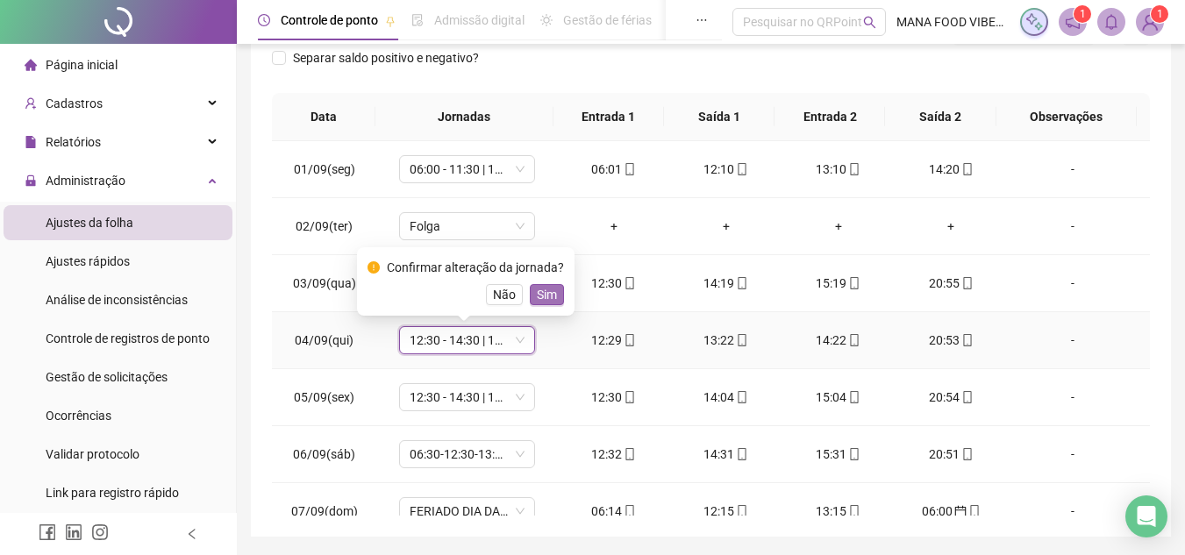
click at [539, 291] on span "Sim" at bounding box center [547, 294] width 20 height 19
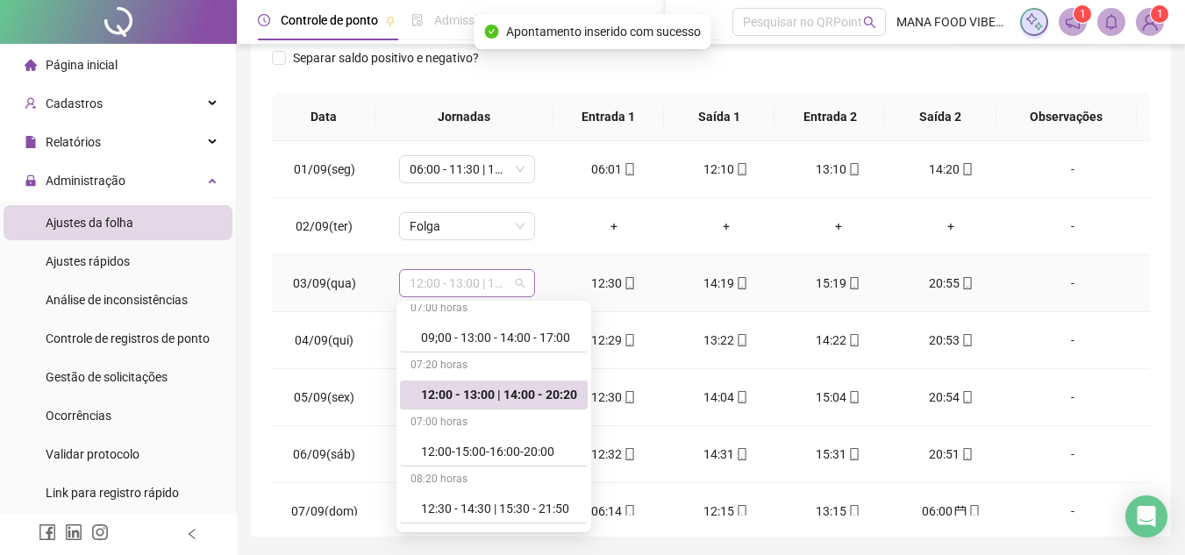
click at [441, 288] on span "12:00 - 13:00 | 14:00 - 20:20" at bounding box center [467, 283] width 115 height 26
click at [466, 503] on div "12:30 - 14:30 | 15:30 - 21:50" at bounding box center [499, 508] width 156 height 19
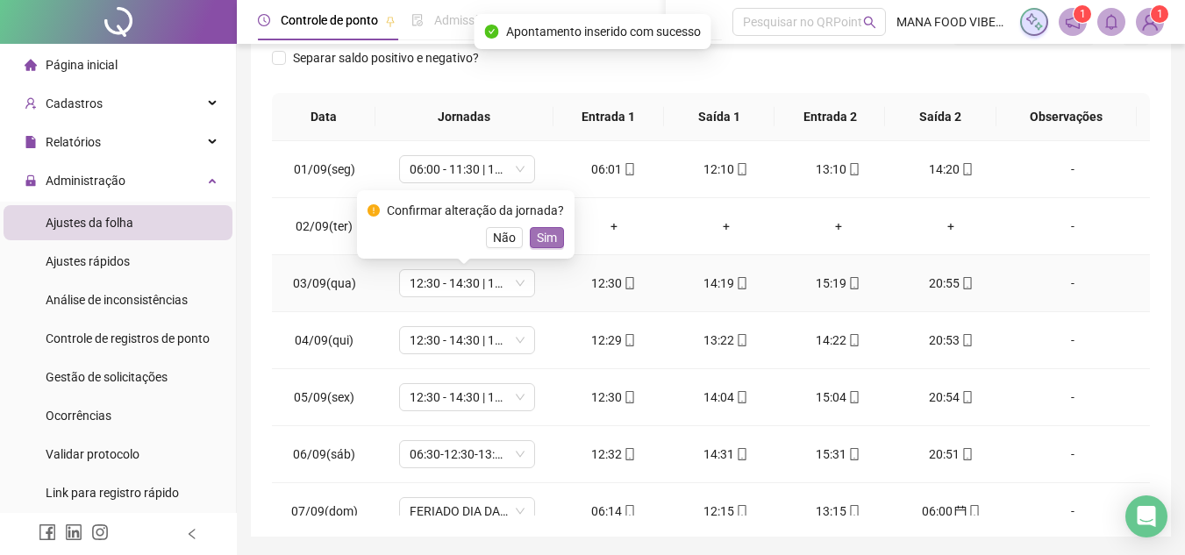
click at [539, 233] on span "Sim" at bounding box center [547, 237] width 20 height 19
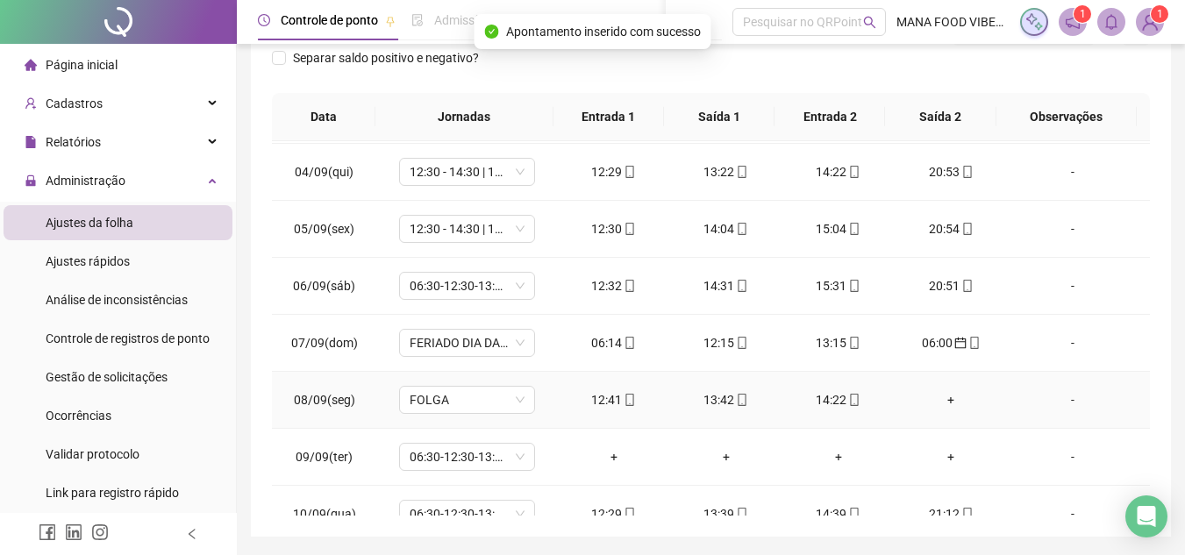
scroll to position [175, 0]
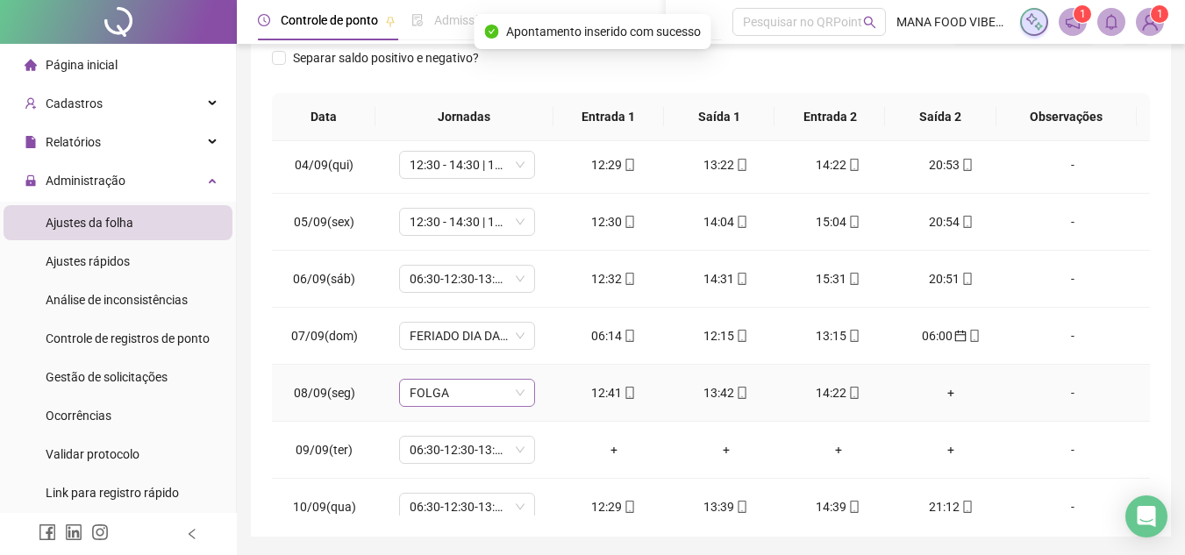
click at [449, 390] on span "FOLGA" at bounding box center [467, 393] width 115 height 26
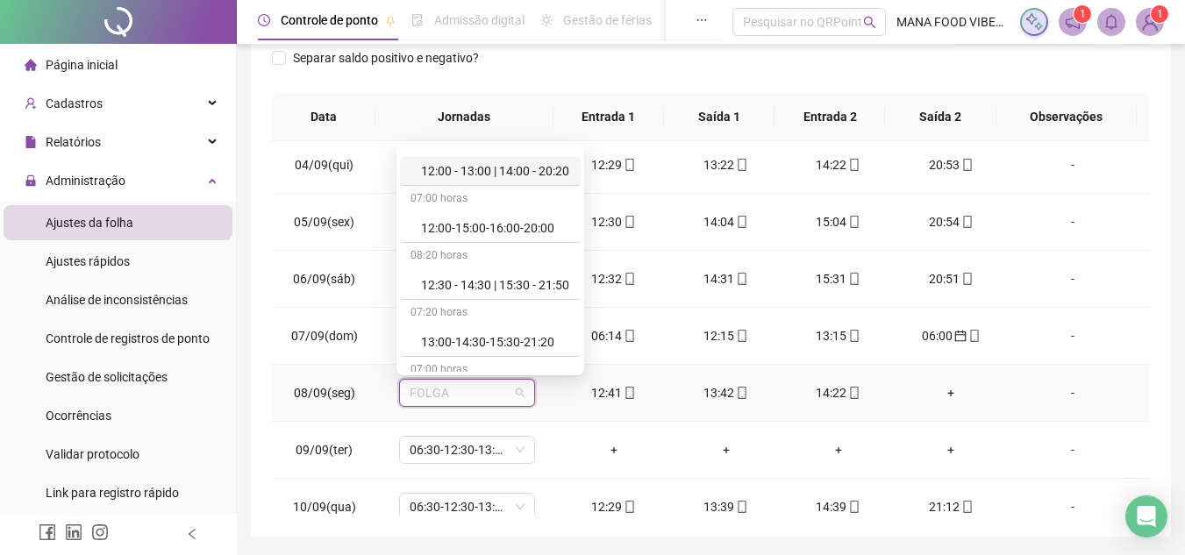
scroll to position [439, 0]
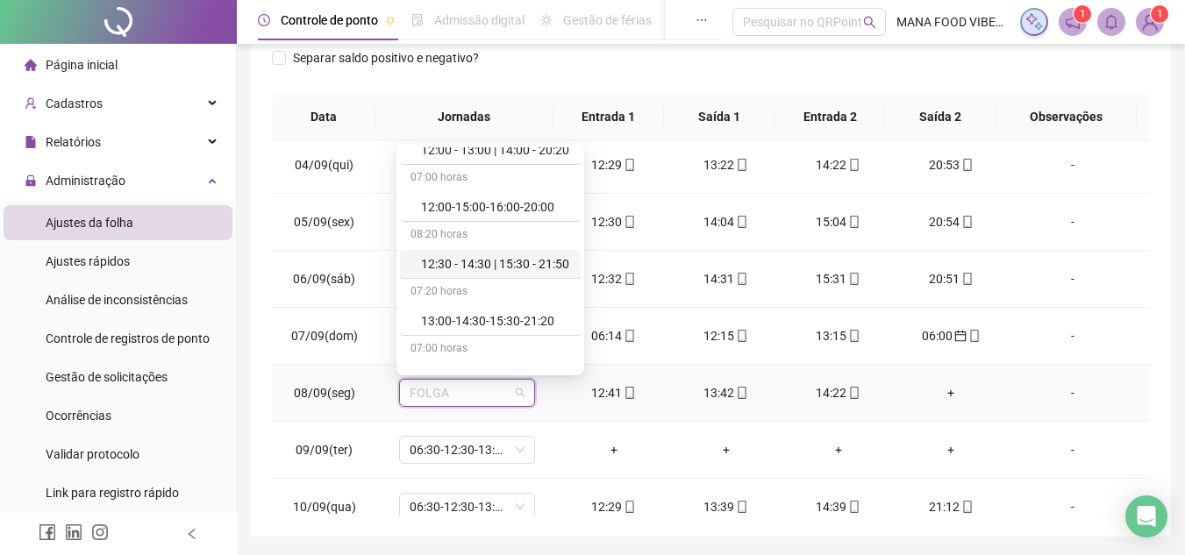
click at [473, 264] on div "12:30 - 14:30 | 15:30 - 21:50" at bounding box center [495, 263] width 149 height 19
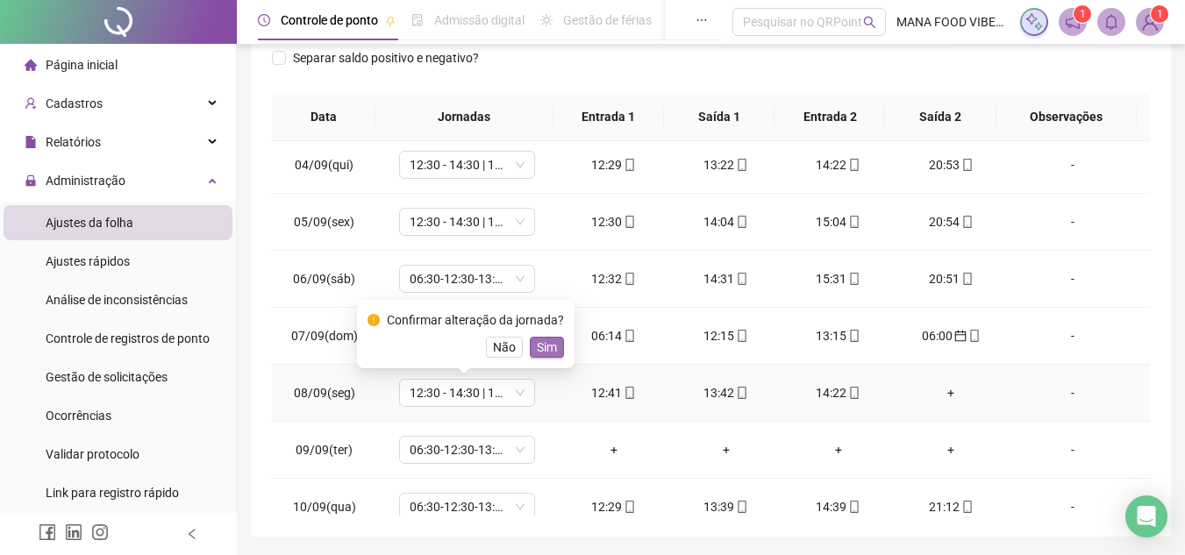
click at [539, 349] on span "Sim" at bounding box center [547, 347] width 20 height 19
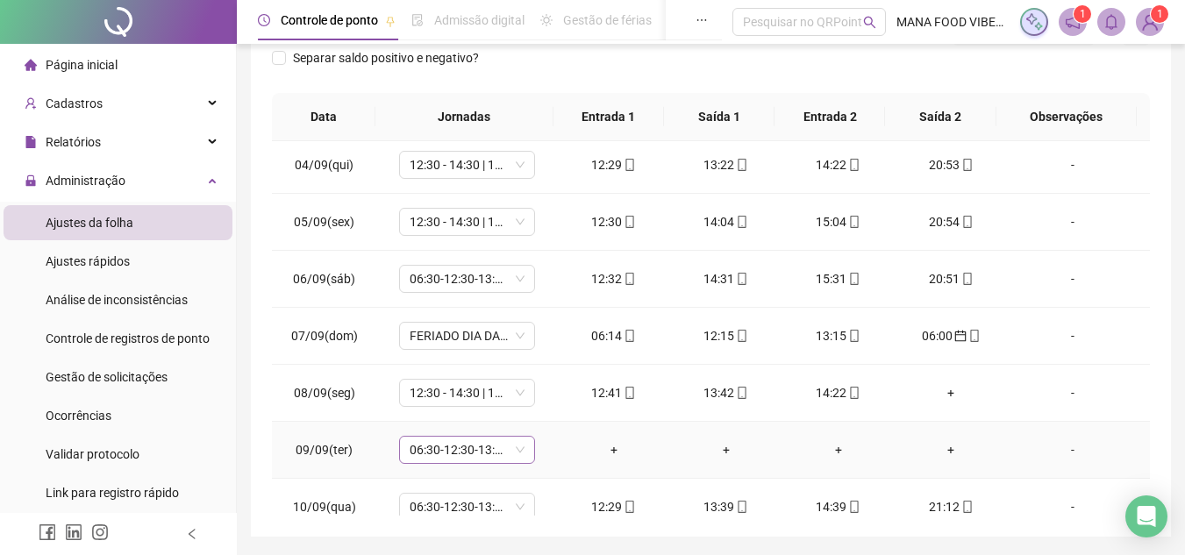
click at [505, 443] on span "06:30-12:30-13:30-14:50" at bounding box center [467, 450] width 115 height 26
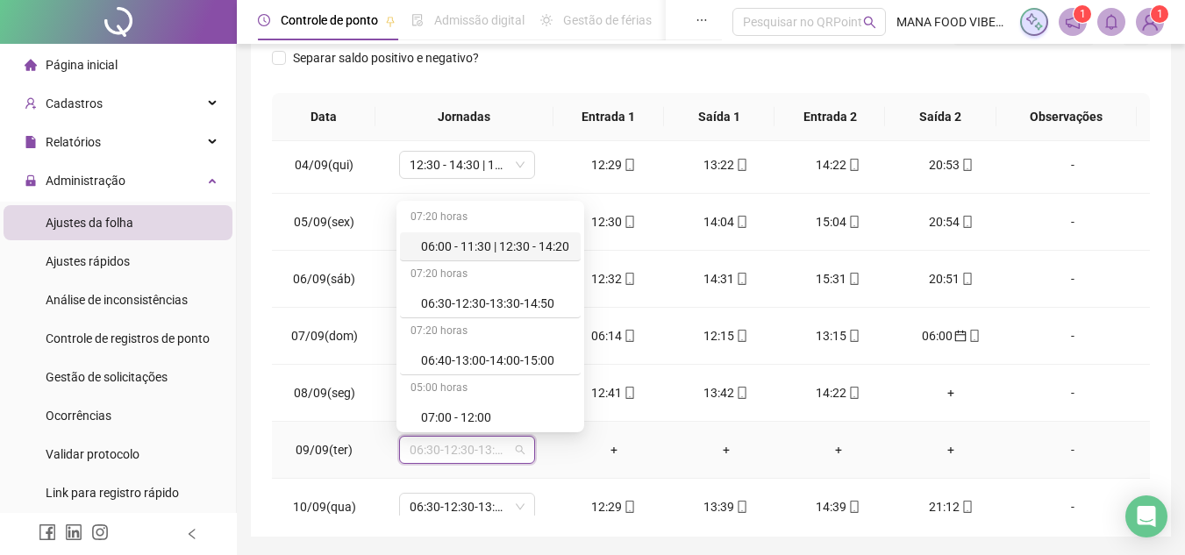
type input "*"
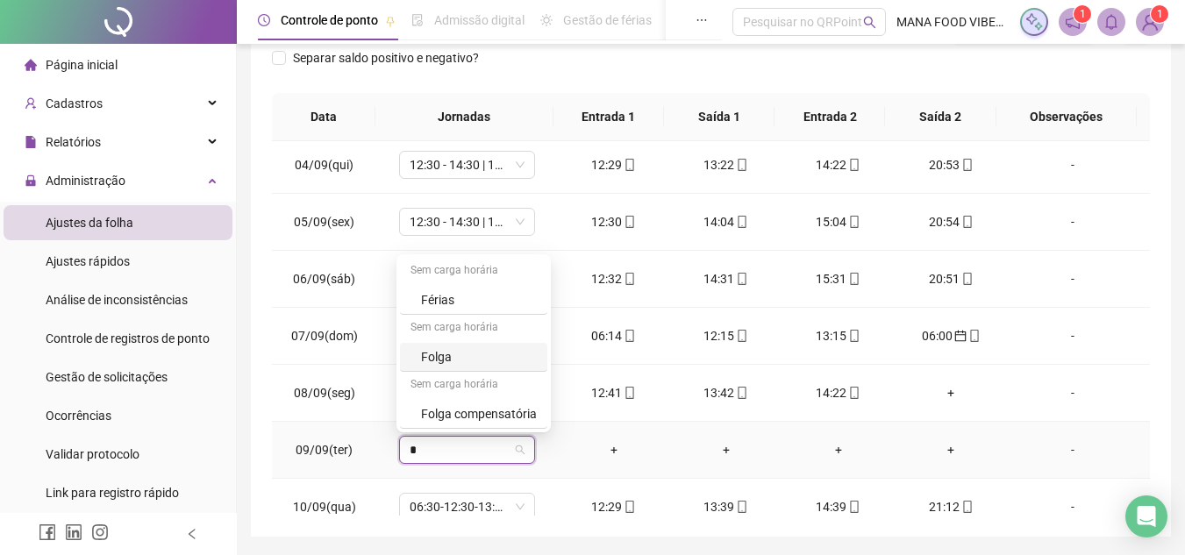
click at [467, 349] on div "Folga" at bounding box center [479, 356] width 116 height 19
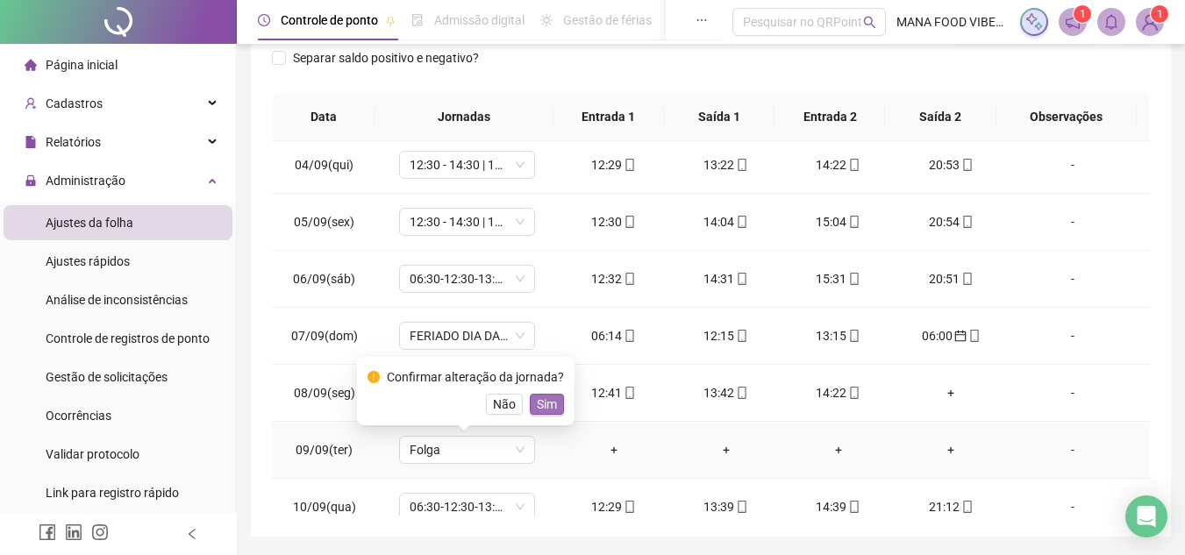
click at [554, 403] on button "Sim" at bounding box center [547, 404] width 34 height 21
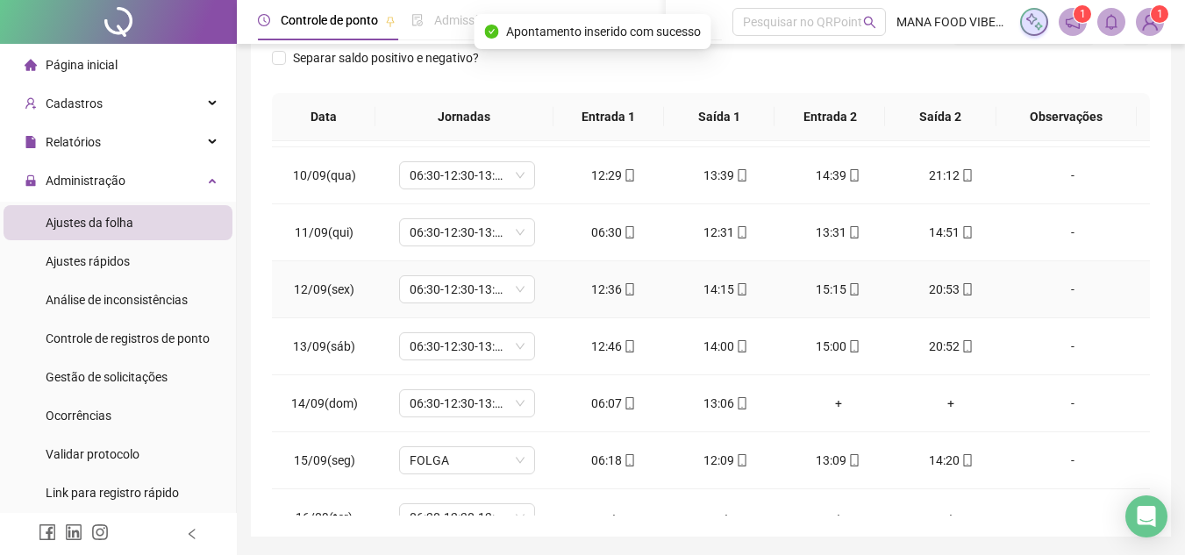
scroll to position [538, 0]
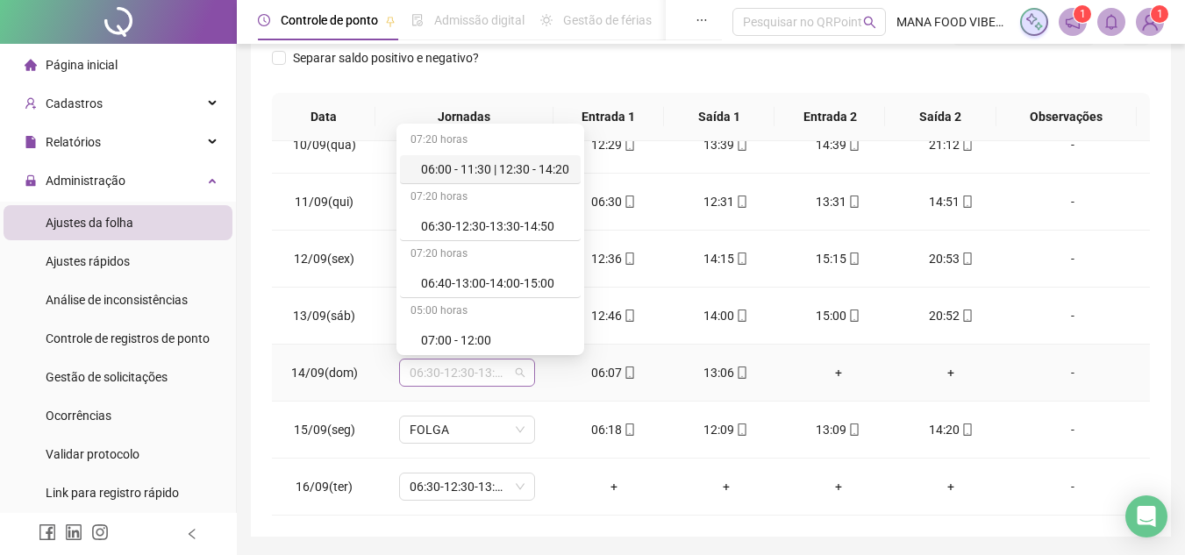
click at [490, 379] on span "06:30-12:30-13:30-14:50" at bounding box center [467, 373] width 115 height 26
type input "*"
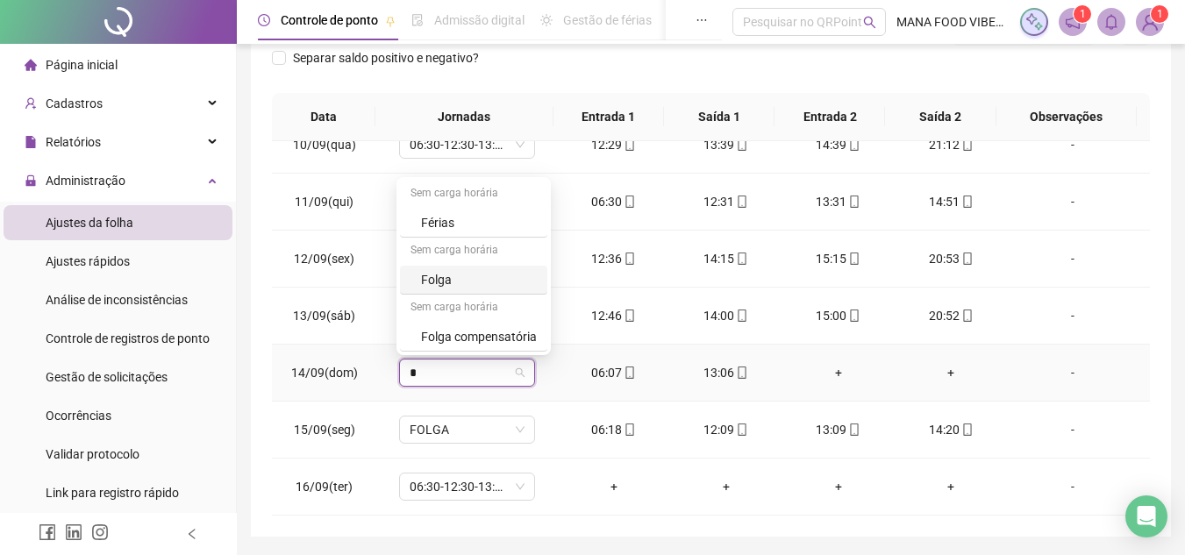
click at [484, 278] on div "Folga" at bounding box center [479, 279] width 116 height 19
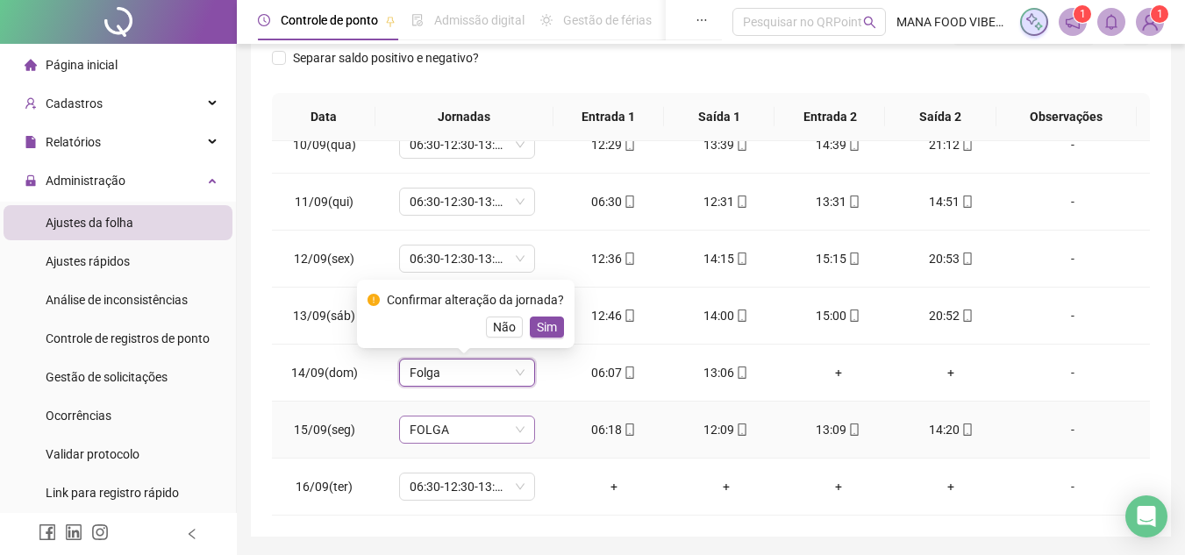
click at [480, 427] on span "FOLGA" at bounding box center [467, 430] width 115 height 26
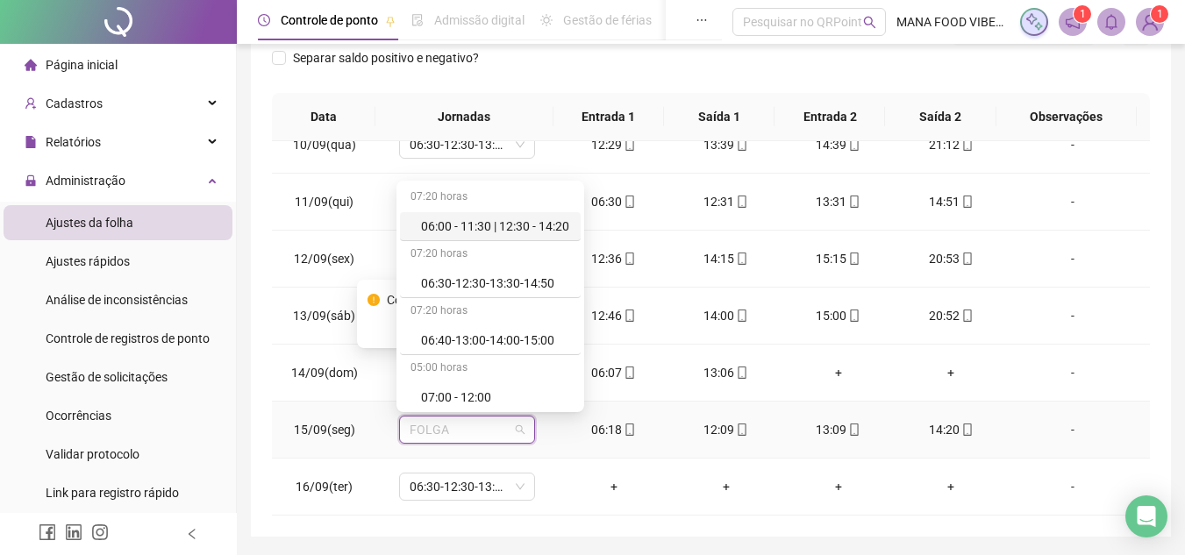
click at [513, 224] on div "06:00 - 11:30 | 12:30 - 14:20" at bounding box center [495, 226] width 149 height 19
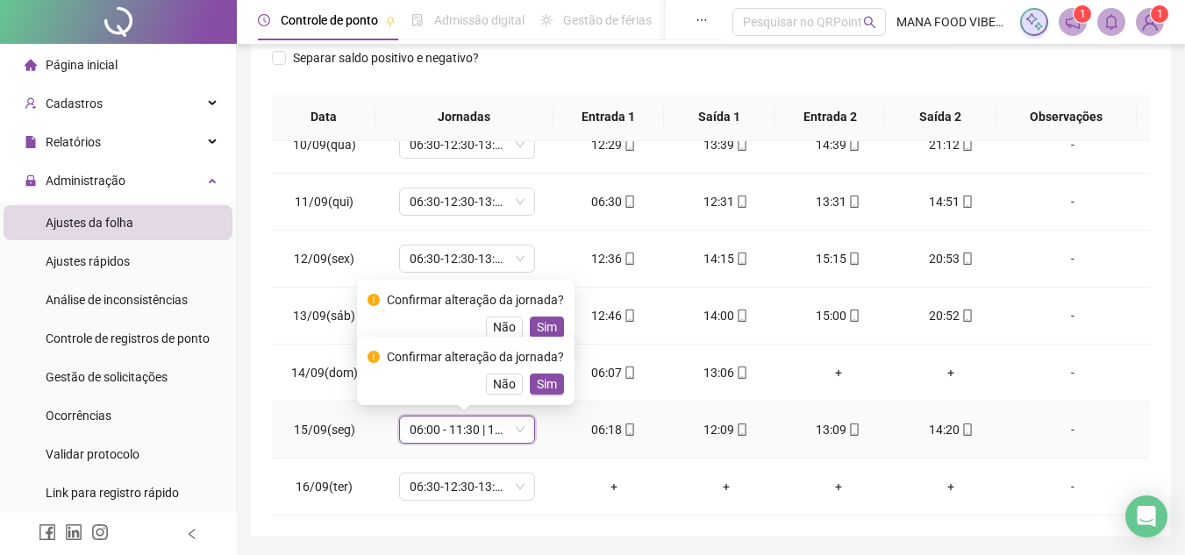
click at [552, 385] on span "Sim" at bounding box center [547, 384] width 20 height 19
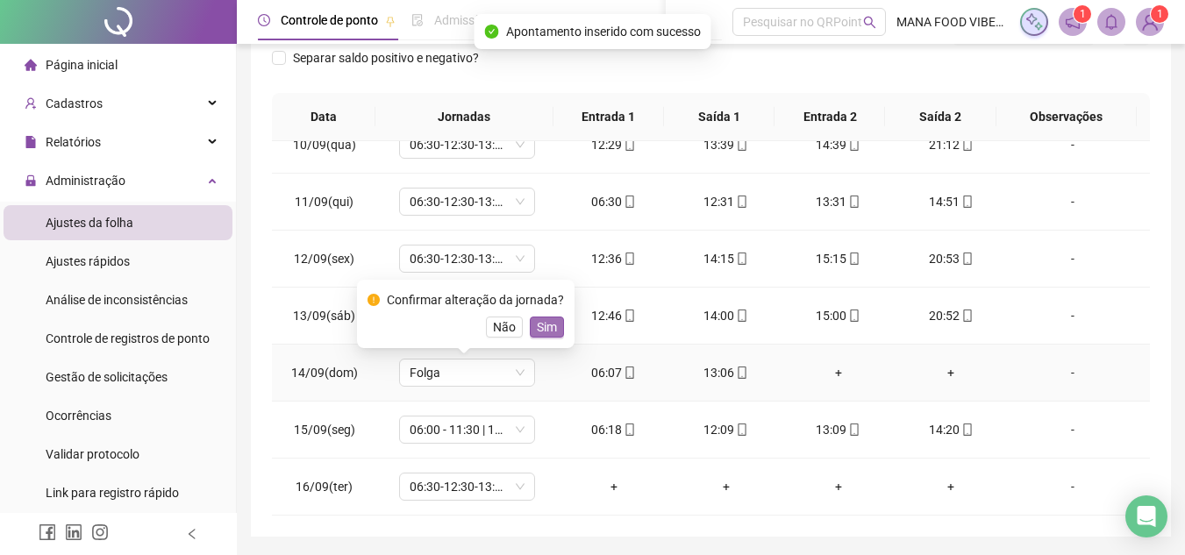
click at [548, 323] on span "Sim" at bounding box center [547, 327] width 20 height 19
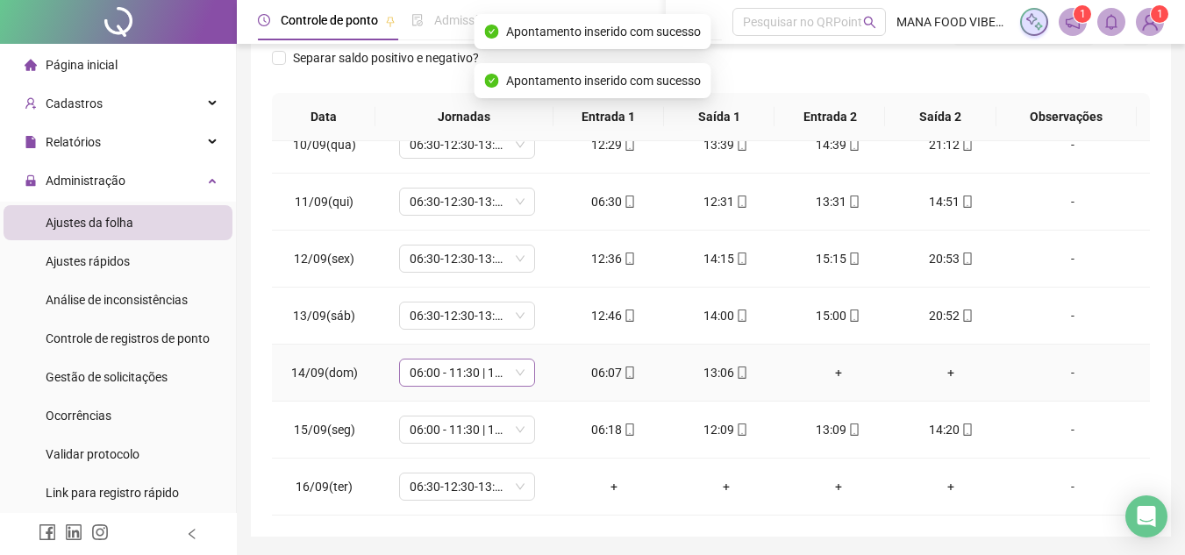
click at [505, 371] on span "06:00 - 11:30 | 12:30 - 14:20" at bounding box center [467, 373] width 115 height 26
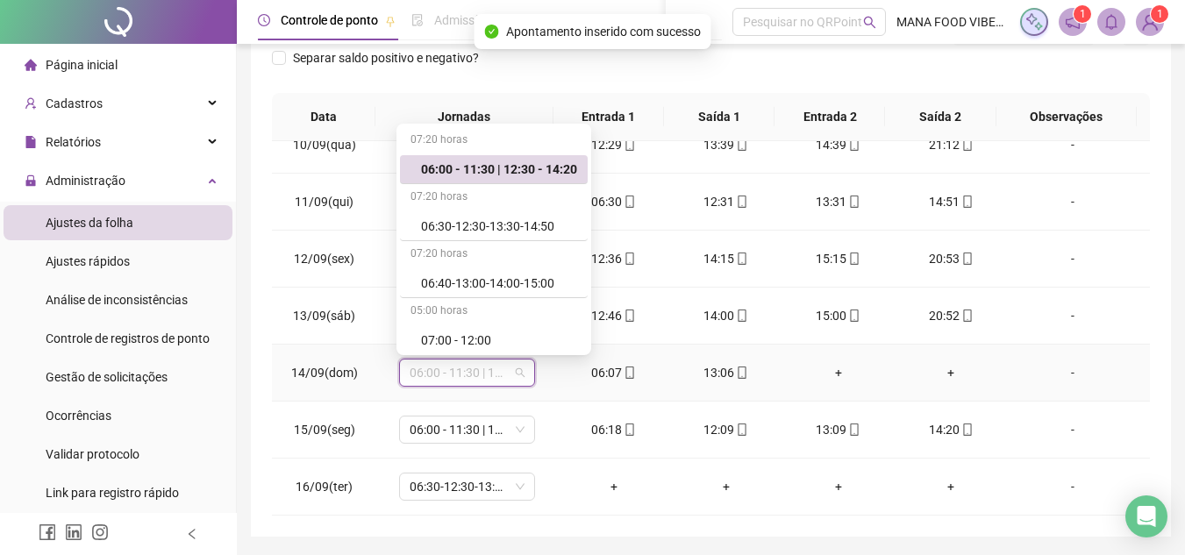
type input "*"
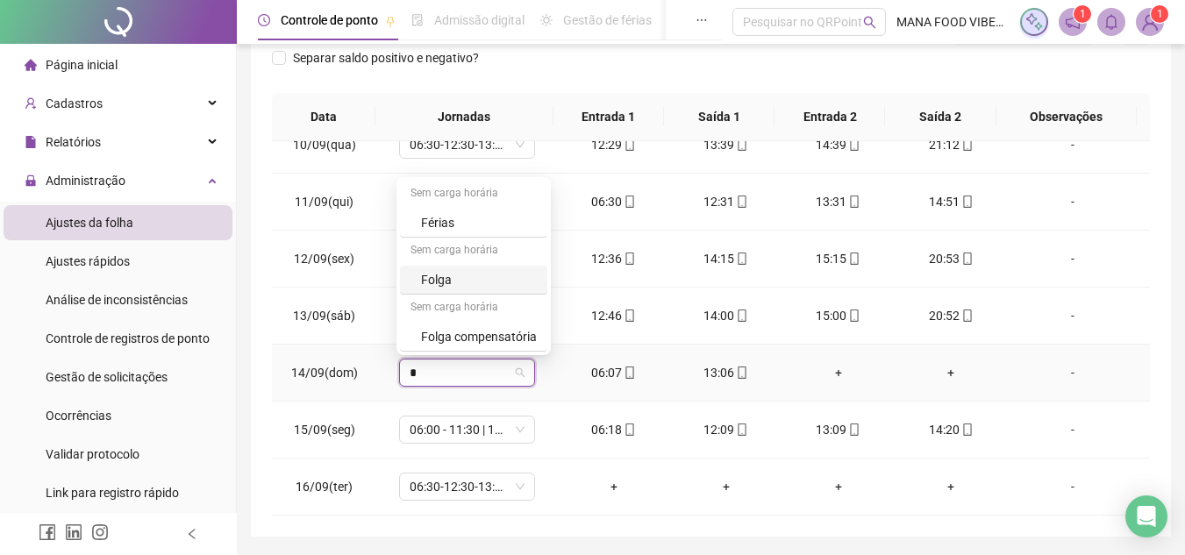
click at [464, 276] on div "Folga" at bounding box center [479, 279] width 116 height 19
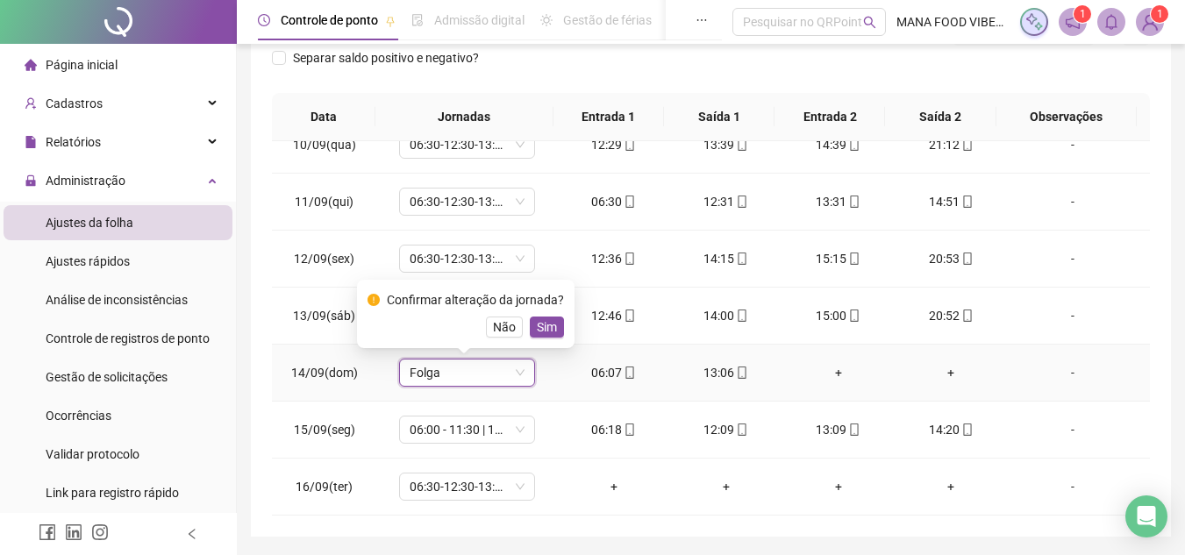
click at [555, 333] on button "Sim" at bounding box center [547, 327] width 34 height 21
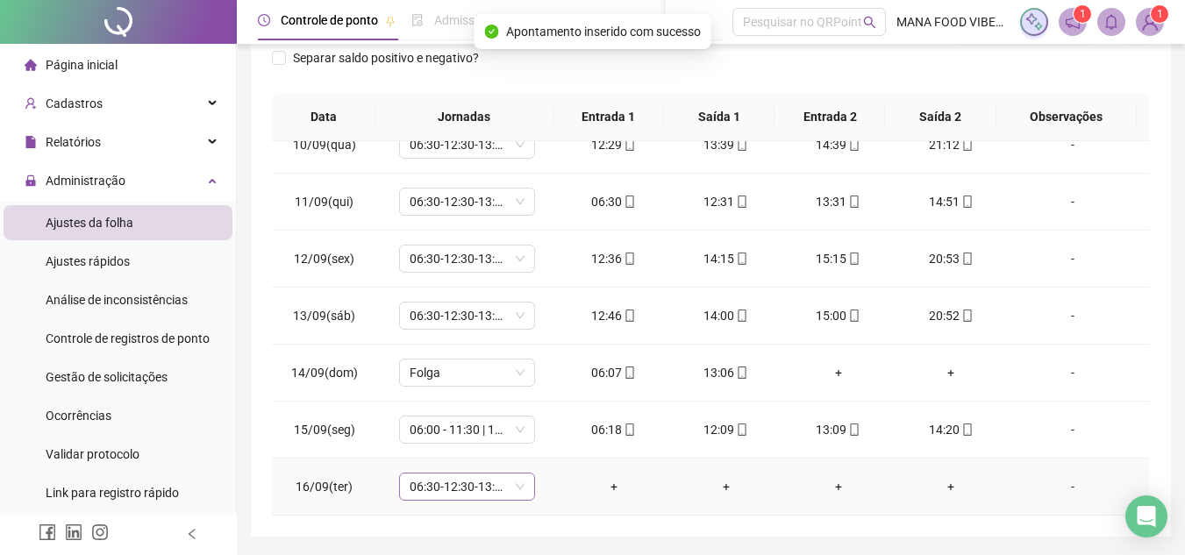
click at [474, 486] on span "06:30-12:30-13:30-14:50" at bounding box center [467, 487] width 115 height 26
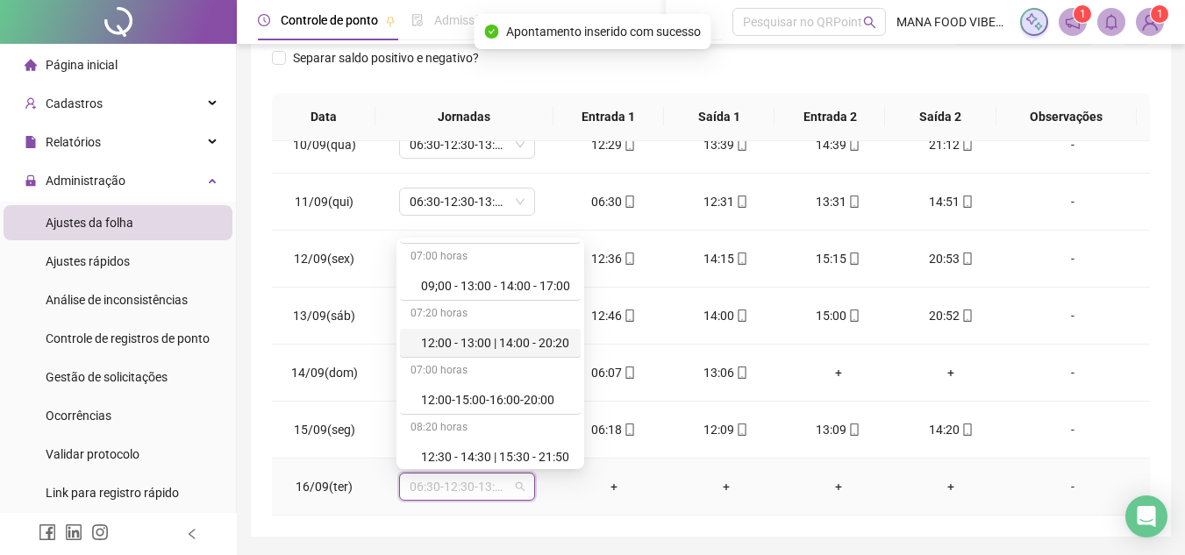
scroll to position [439, 0]
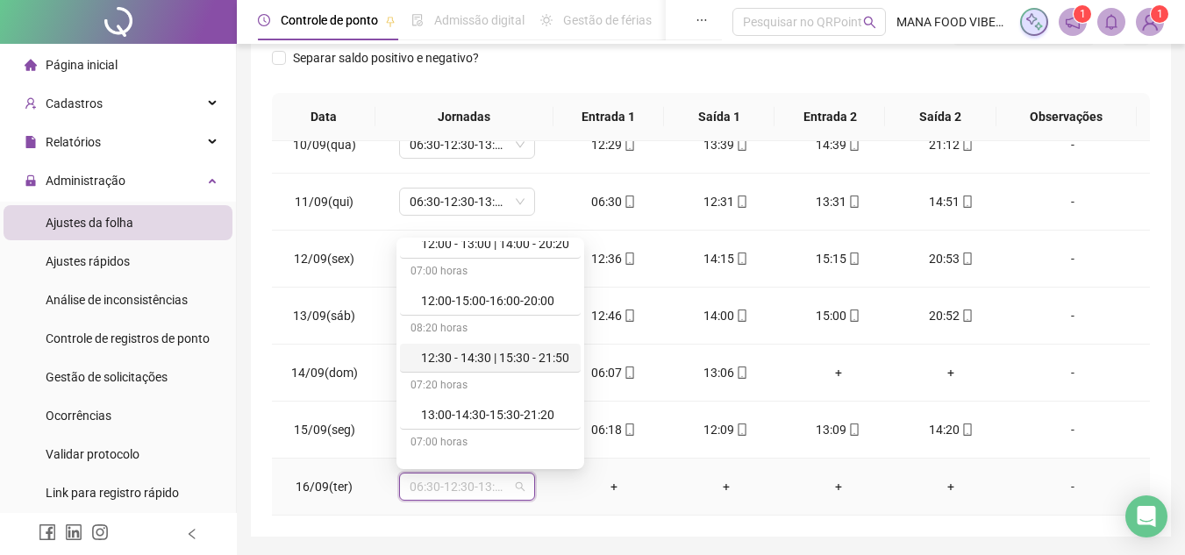
click at [490, 356] on div "12:30 - 14:30 | 15:30 - 21:50" at bounding box center [495, 357] width 149 height 19
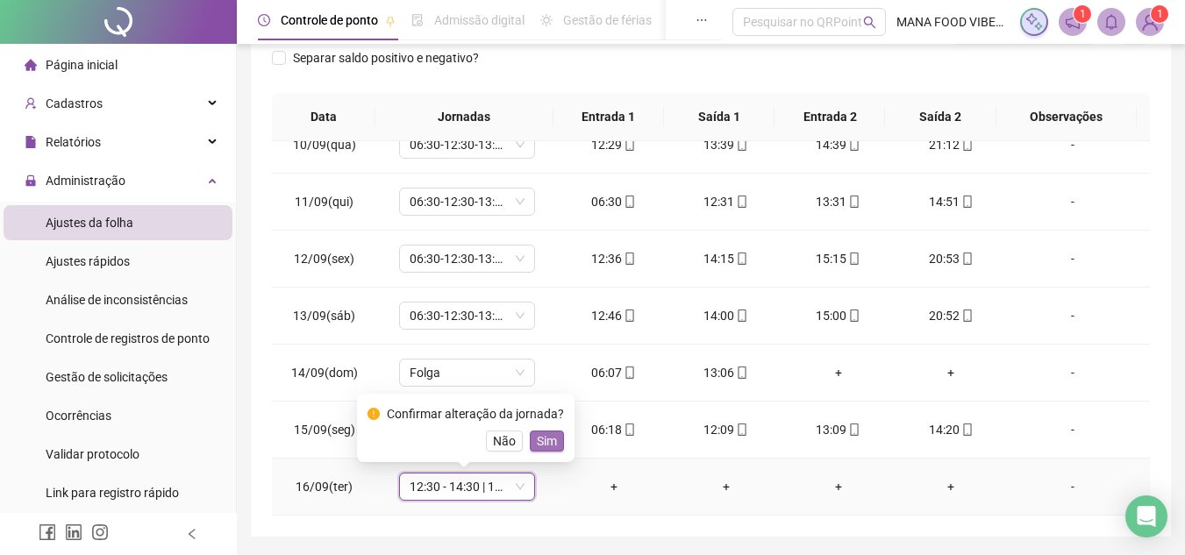
click at [550, 439] on span "Sim" at bounding box center [547, 441] width 20 height 19
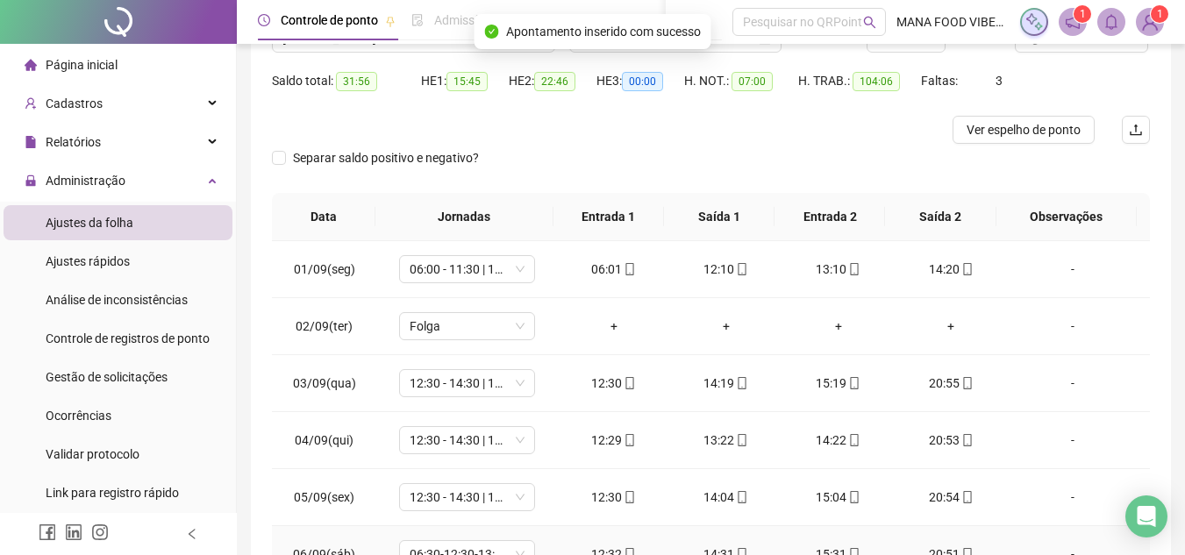
scroll to position [0, 0]
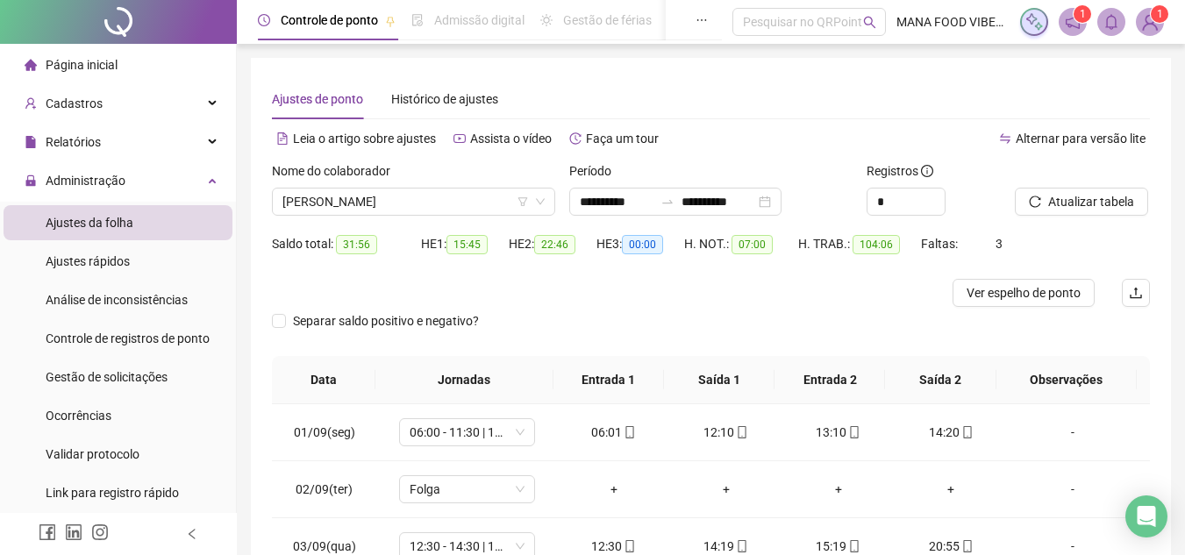
click at [452, 184] on div "Nome do colaborador" at bounding box center [413, 174] width 283 height 26
click at [448, 198] on span "[PERSON_NAME]" at bounding box center [414, 202] width 262 height 26
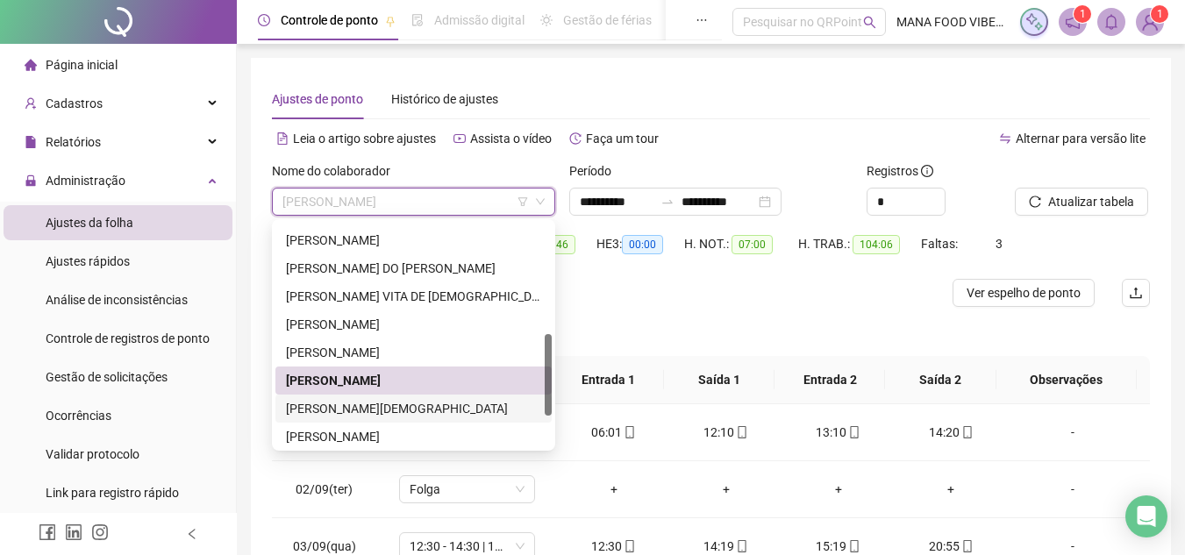
click at [374, 407] on div "[PERSON_NAME][DEMOGRAPHIC_DATA]" at bounding box center [413, 408] width 255 height 19
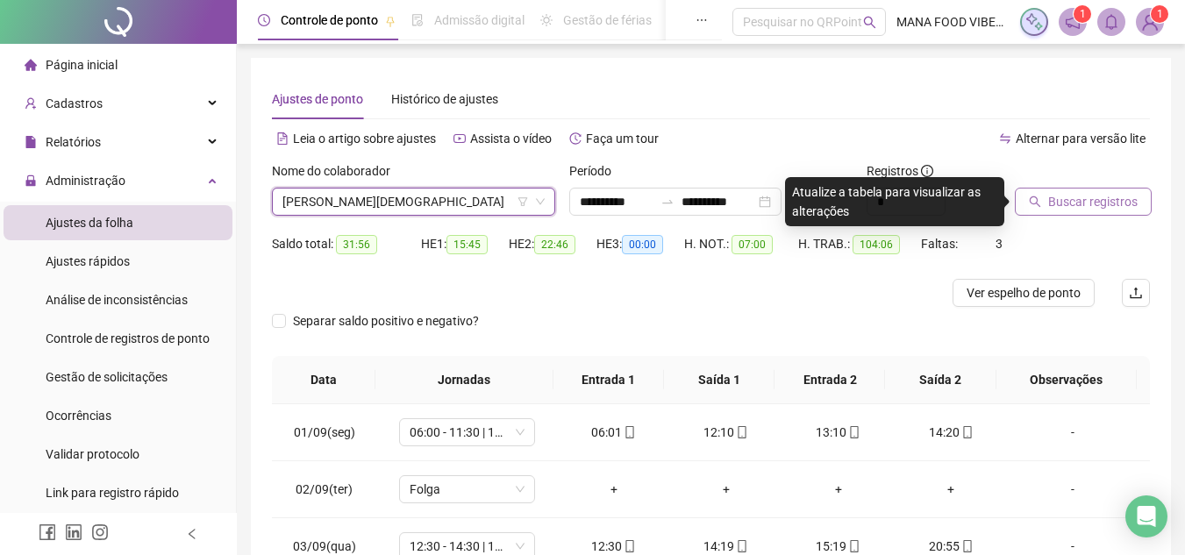
click at [1084, 203] on span "Buscar registros" at bounding box center [1092, 201] width 89 height 19
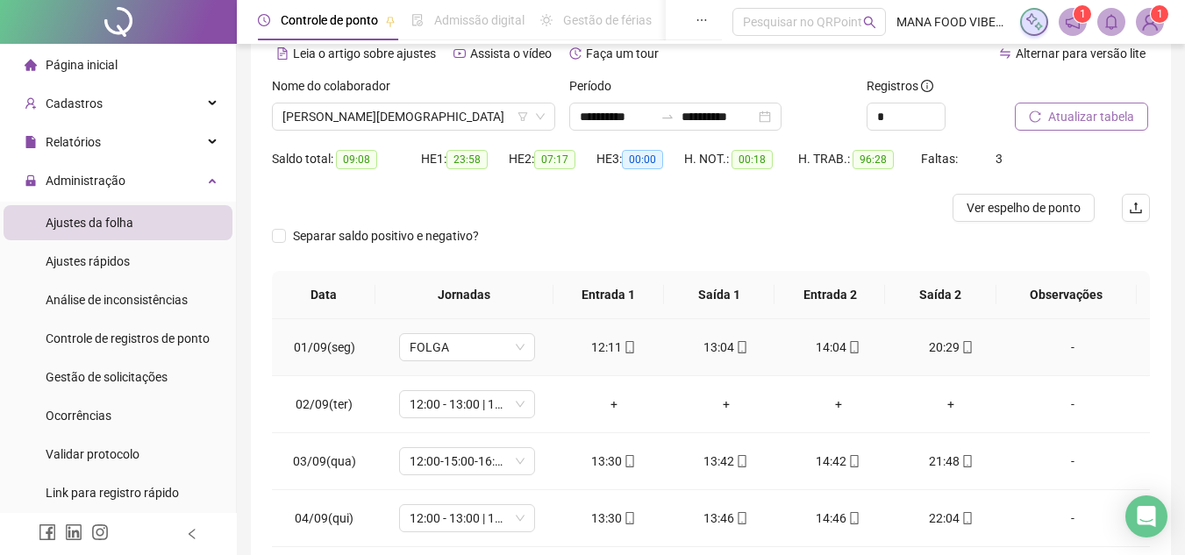
scroll to position [88, 0]
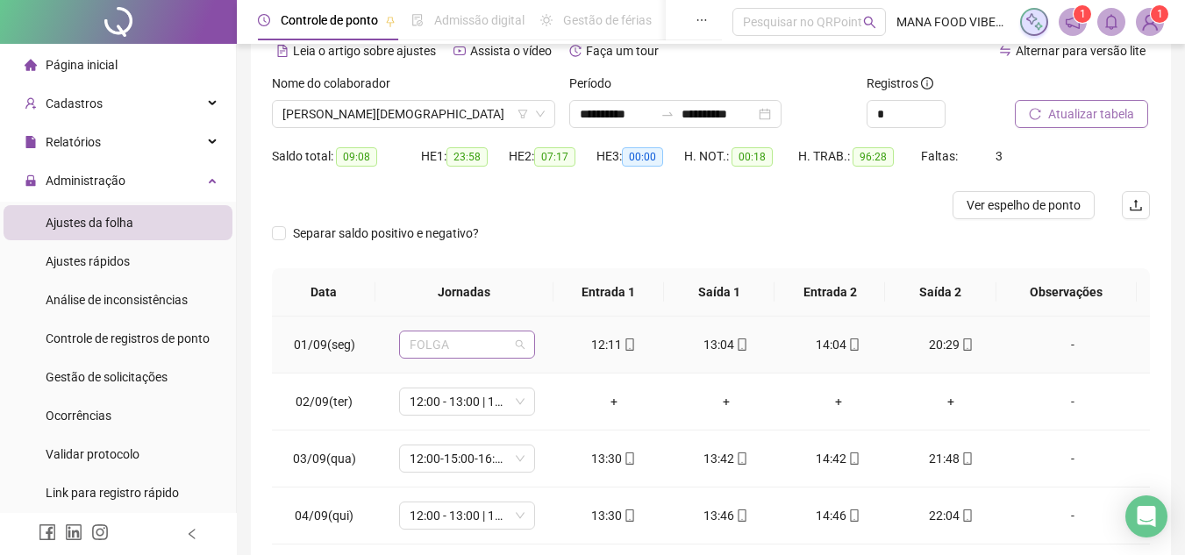
click at [479, 340] on span "FOLGA" at bounding box center [467, 345] width 115 height 26
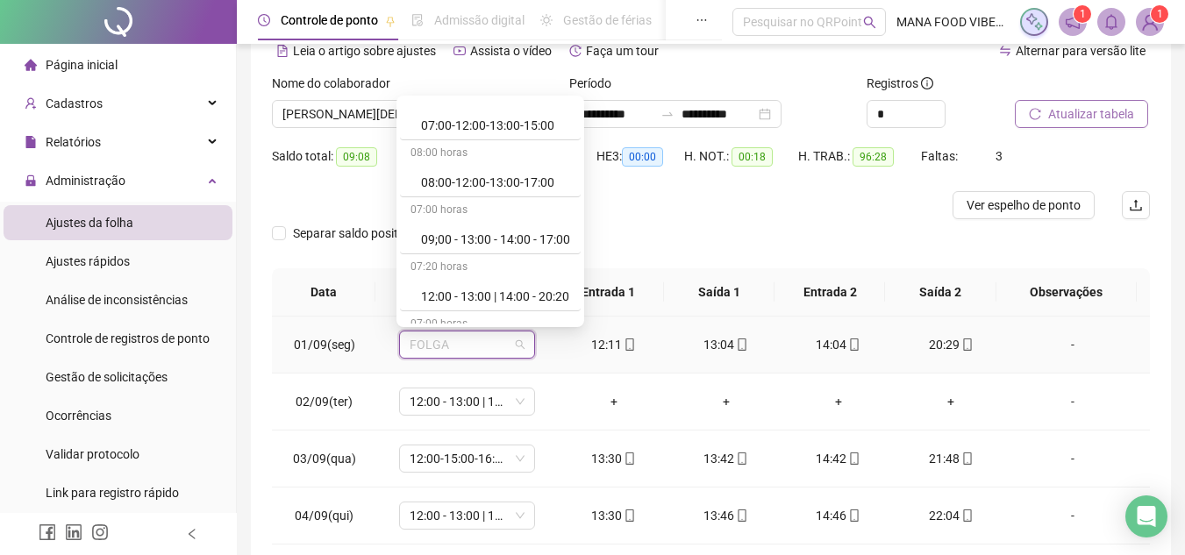
scroll to position [263, 0]
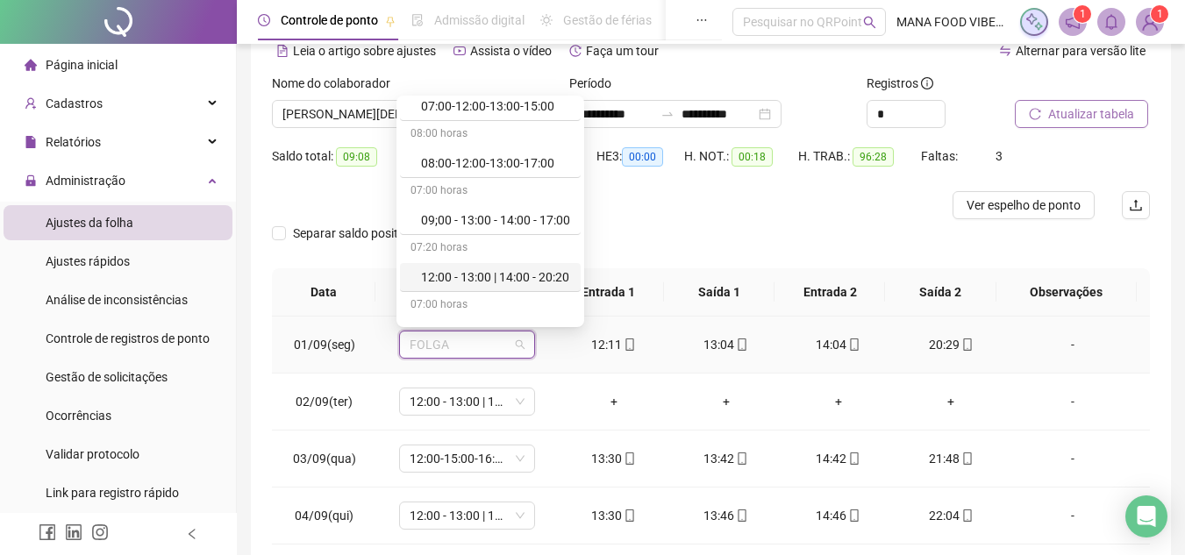
click at [462, 283] on div "12:00 - 13:00 | 14:00 - 20:20" at bounding box center [495, 277] width 149 height 19
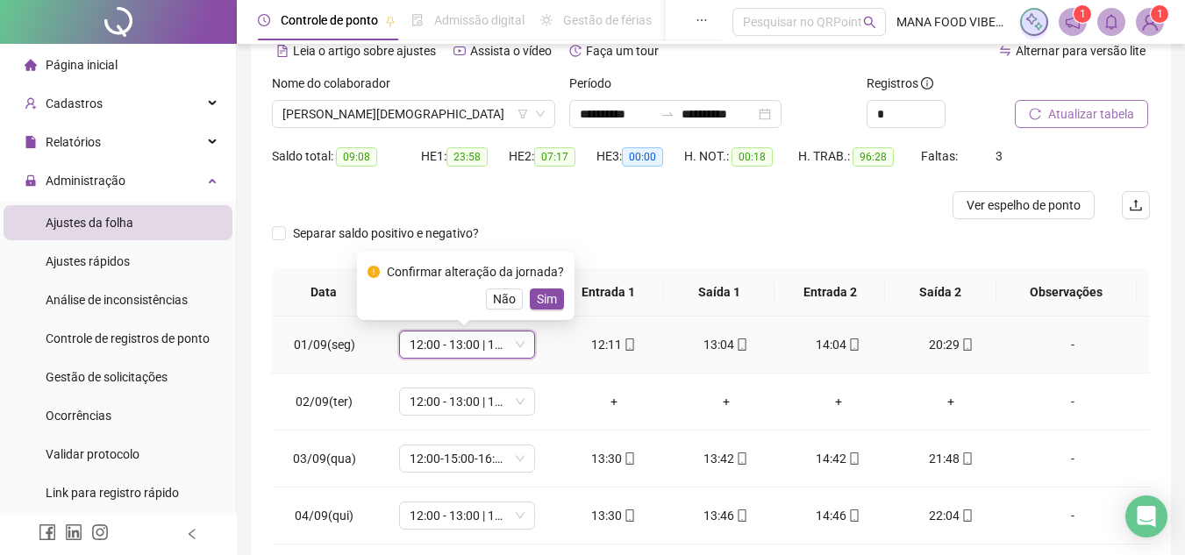
click at [537, 298] on span "Sim" at bounding box center [547, 299] width 20 height 19
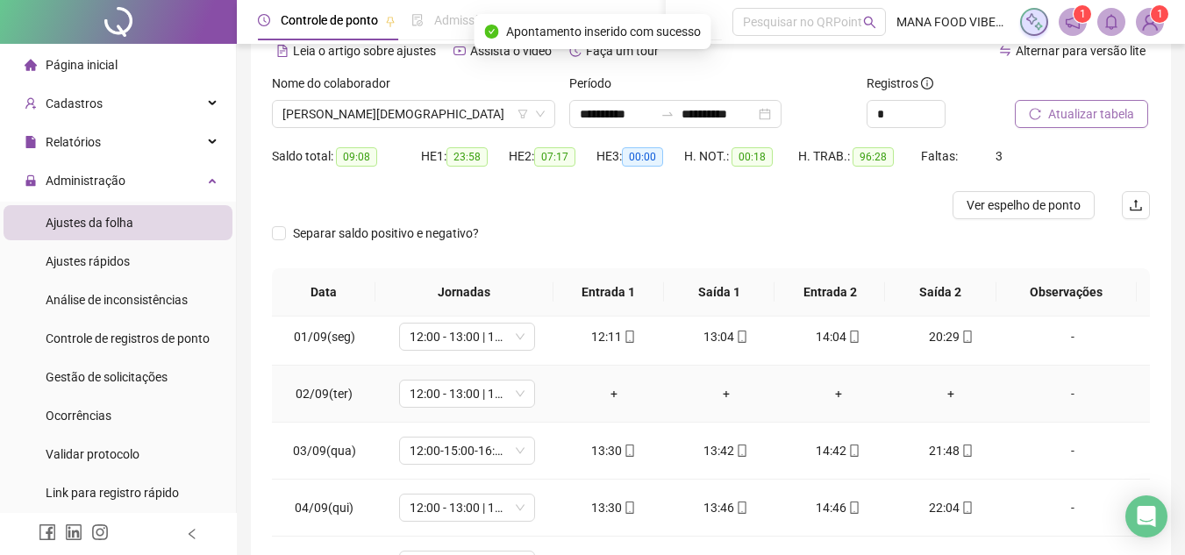
scroll to position [0, 0]
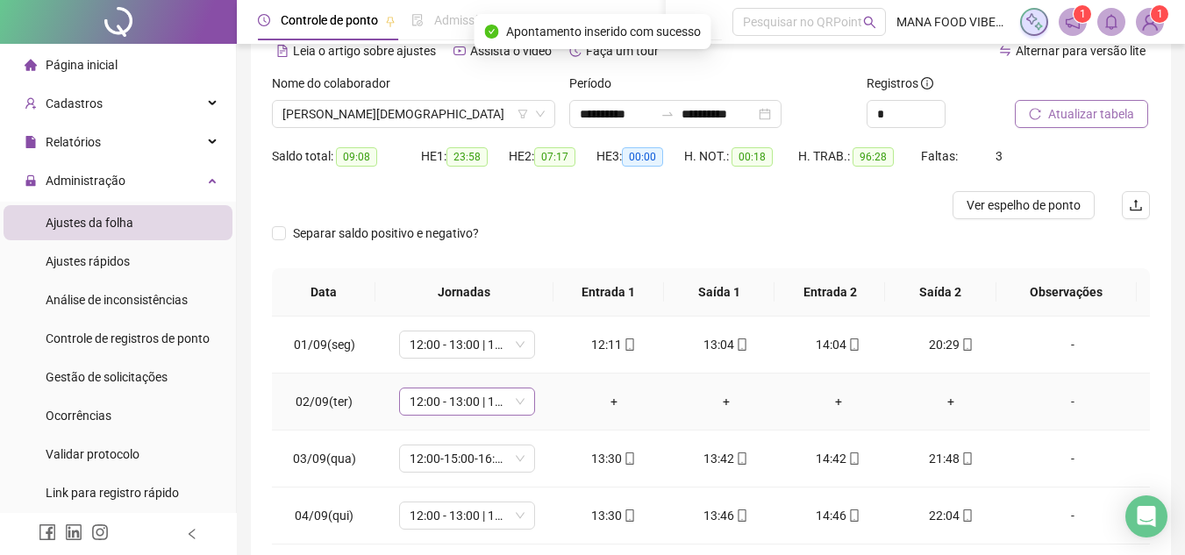
click at [478, 394] on span "12:00 - 13:00 | 14:00 - 20:20" at bounding box center [467, 402] width 115 height 26
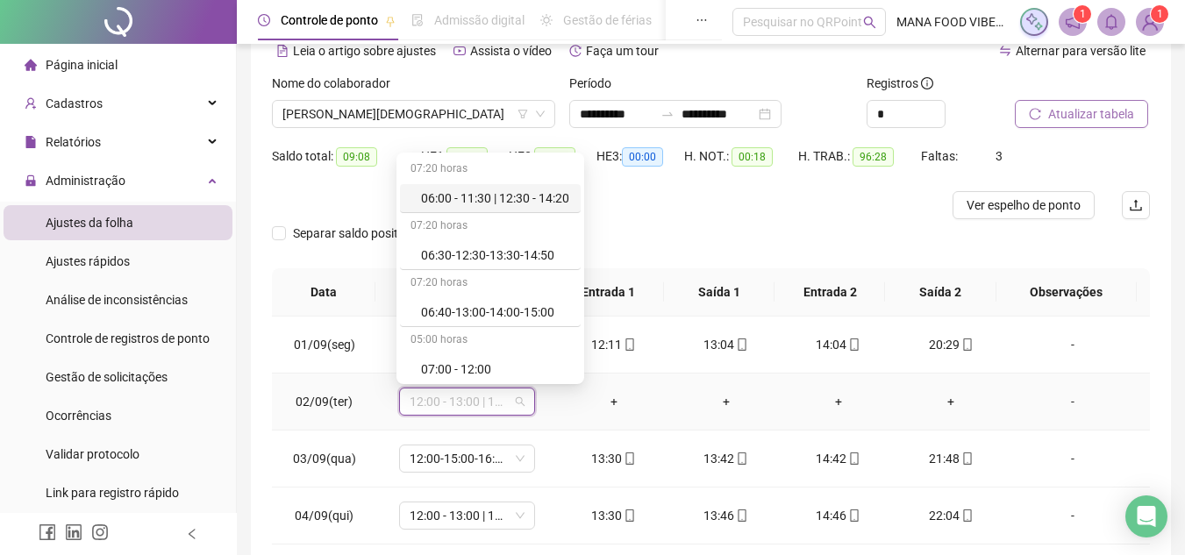
type input "*"
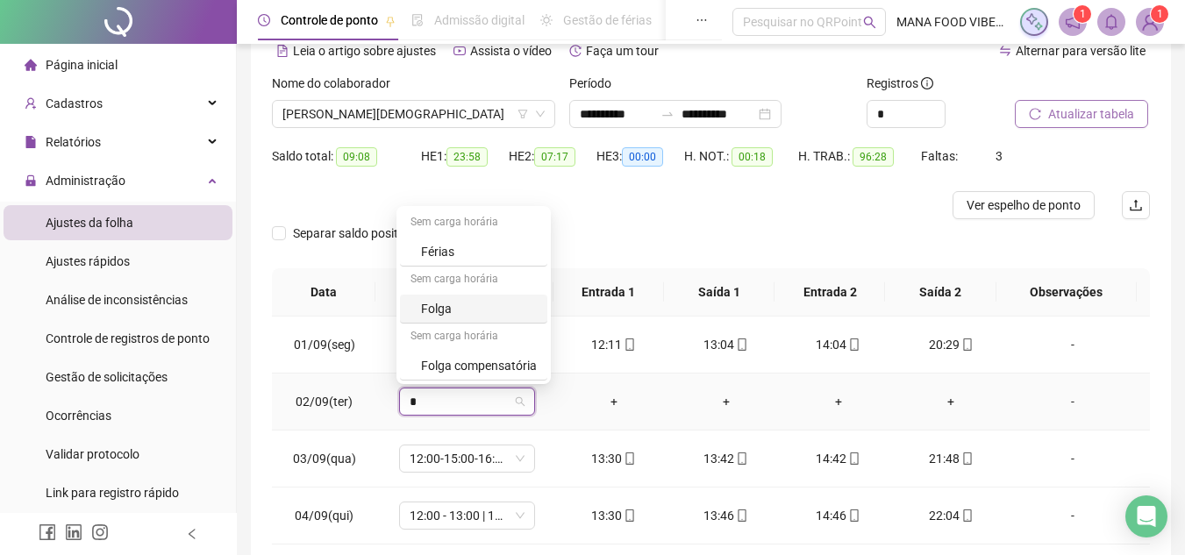
click at [489, 311] on div "Folga" at bounding box center [479, 308] width 116 height 19
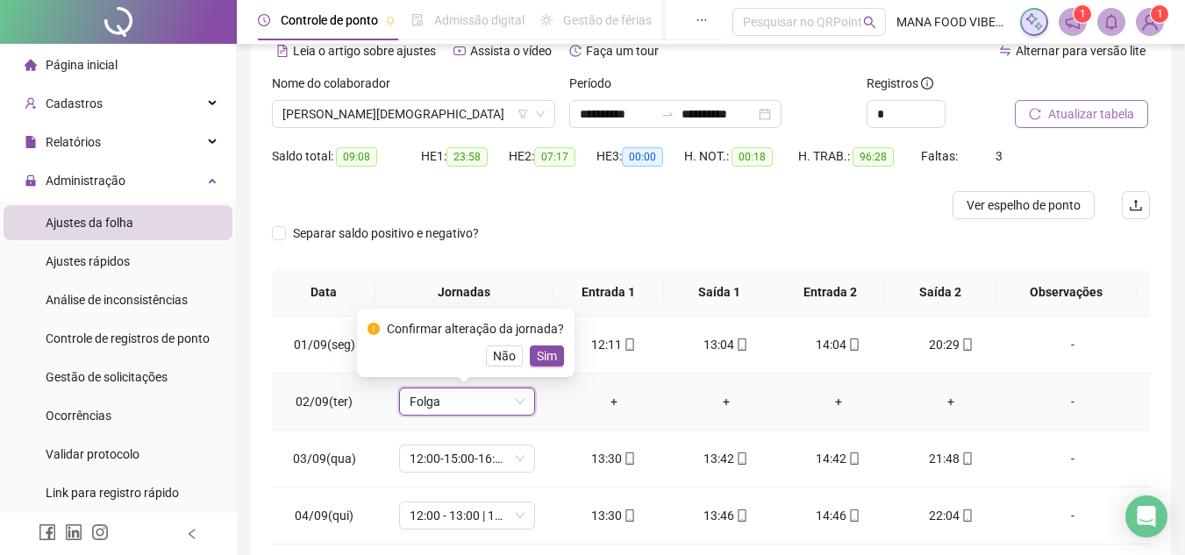
click at [543, 360] on span "Sim" at bounding box center [547, 356] width 20 height 19
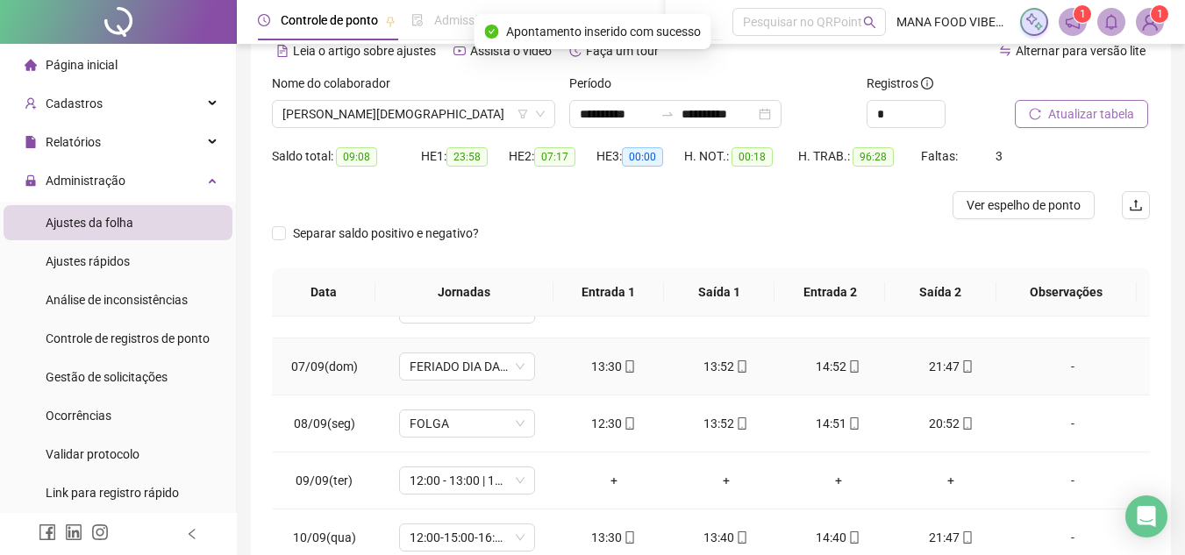
scroll to position [351, 0]
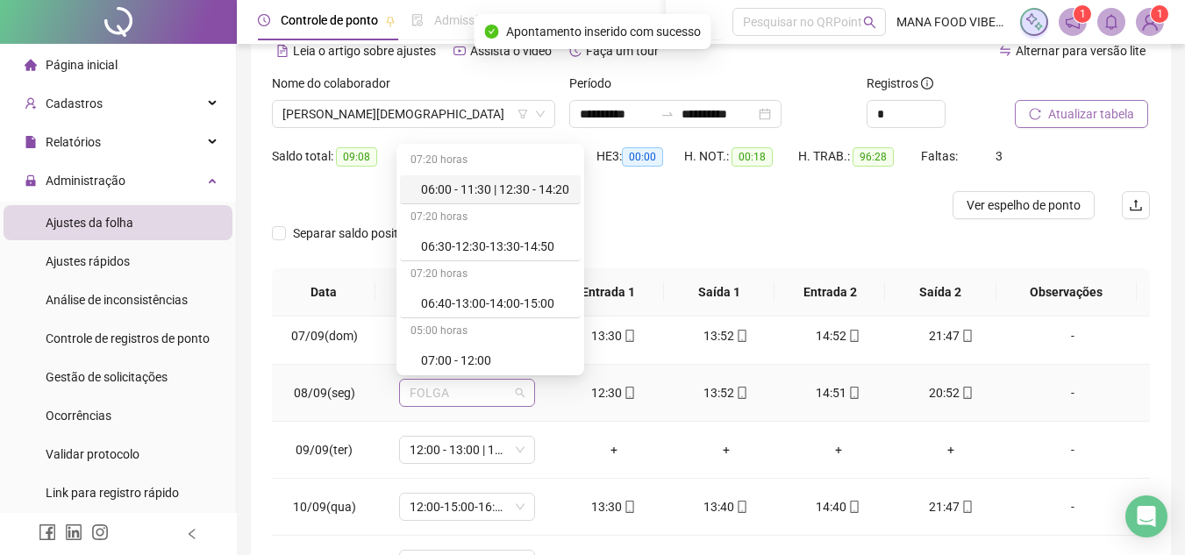
click at [487, 397] on span "FOLGA" at bounding box center [467, 393] width 115 height 26
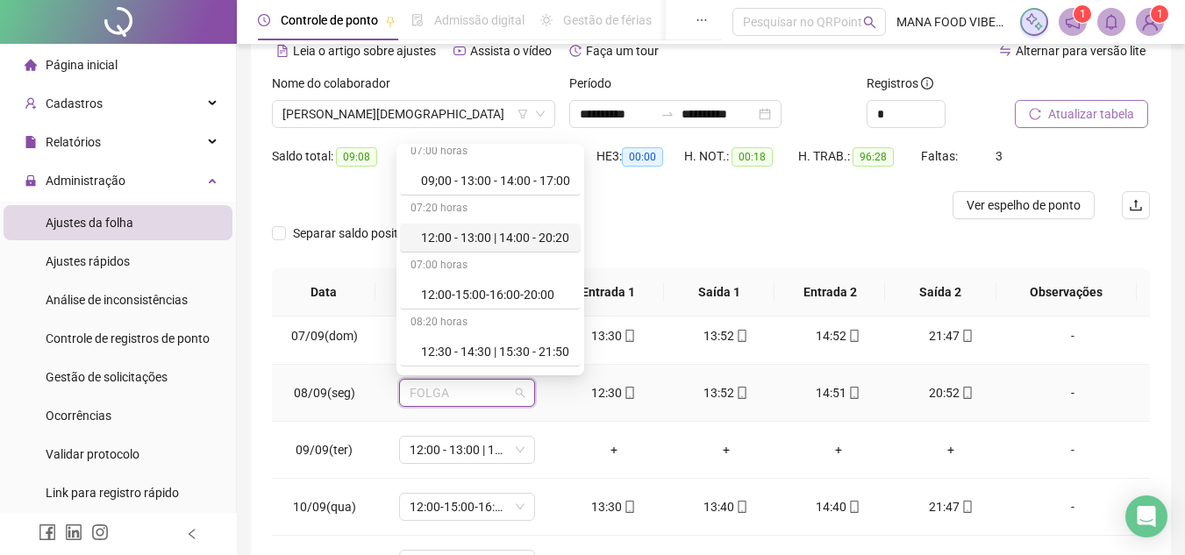
click at [539, 233] on div "12:00 - 13:00 | 14:00 - 20:20" at bounding box center [495, 237] width 149 height 19
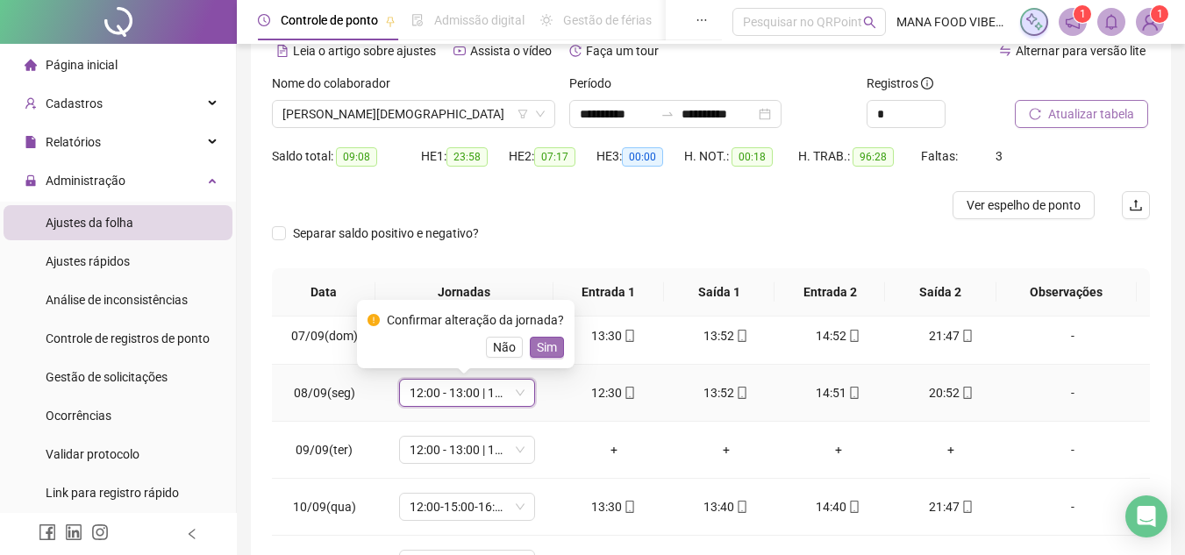
click at [547, 346] on span "Sim" at bounding box center [547, 347] width 20 height 19
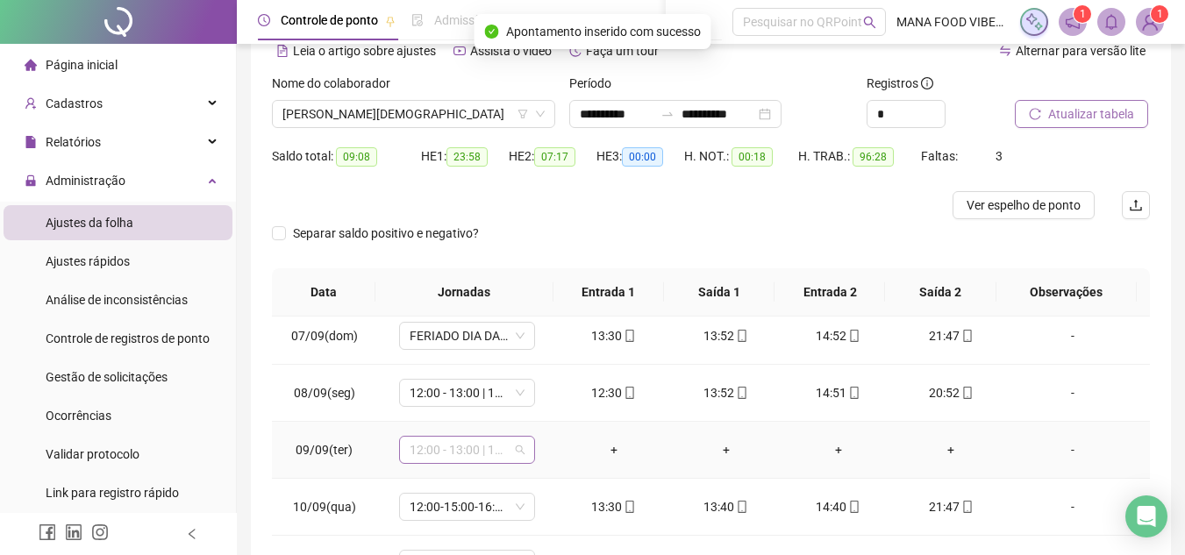
click at [480, 455] on span "12:00 - 13:00 | 14:00 - 20:20" at bounding box center [467, 450] width 115 height 26
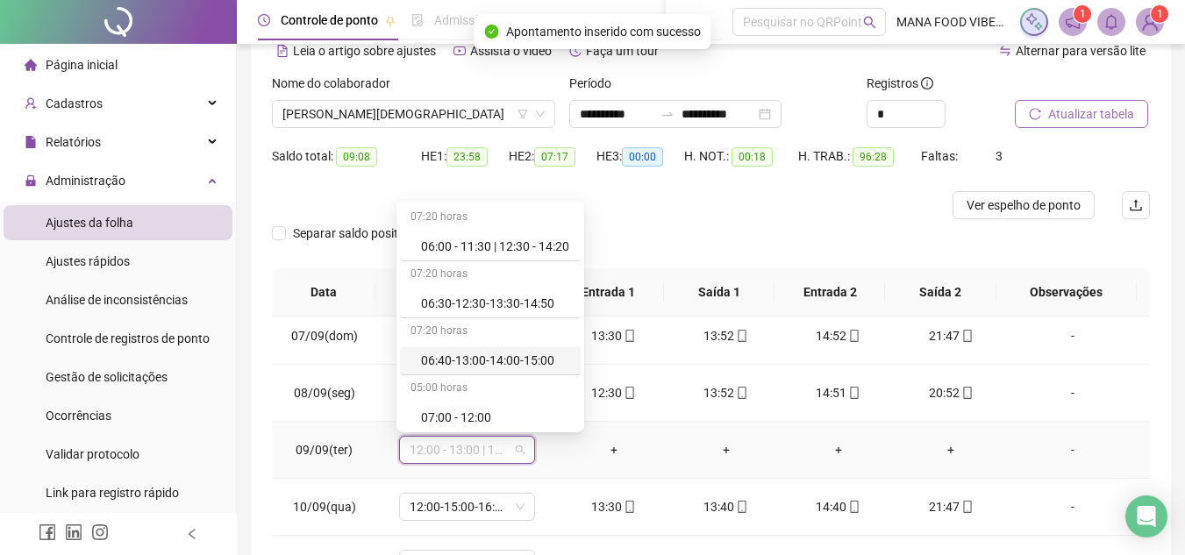
type input "*"
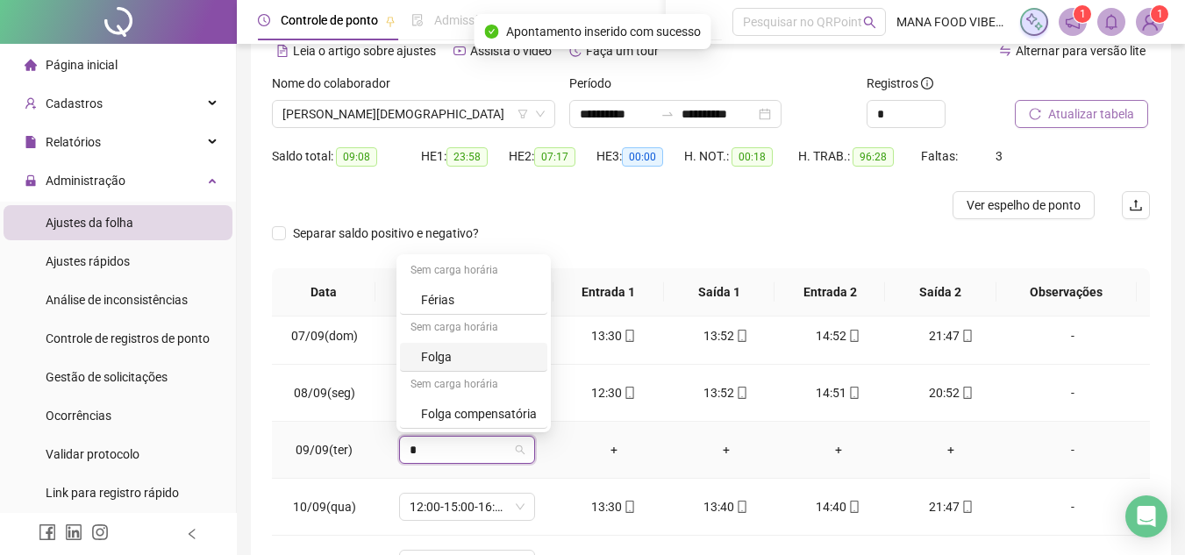
click at [442, 361] on div "Folga" at bounding box center [479, 356] width 116 height 19
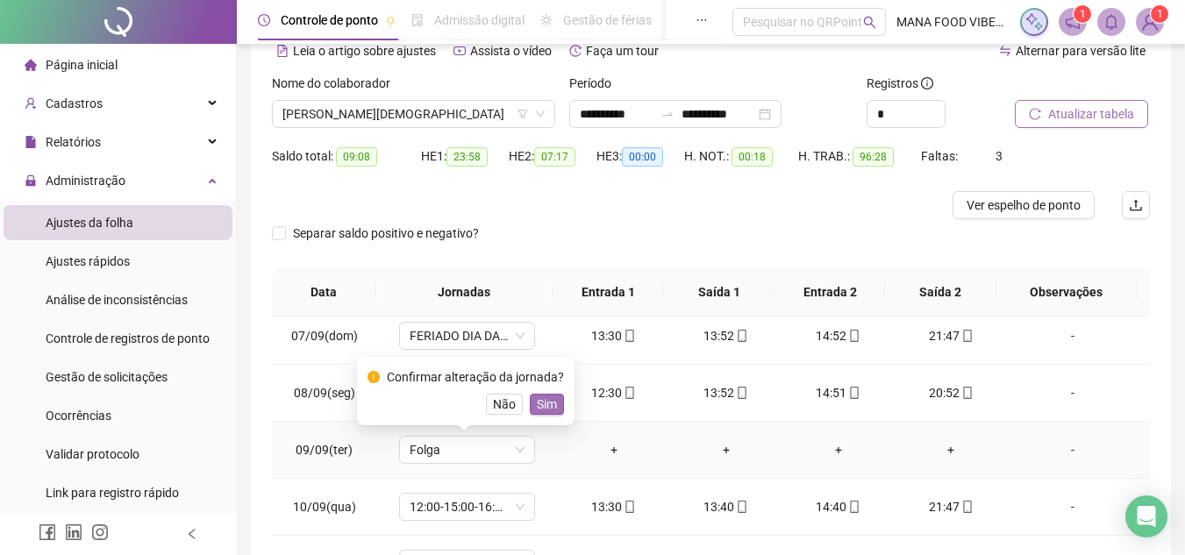
click at [550, 403] on span "Sim" at bounding box center [547, 404] width 20 height 19
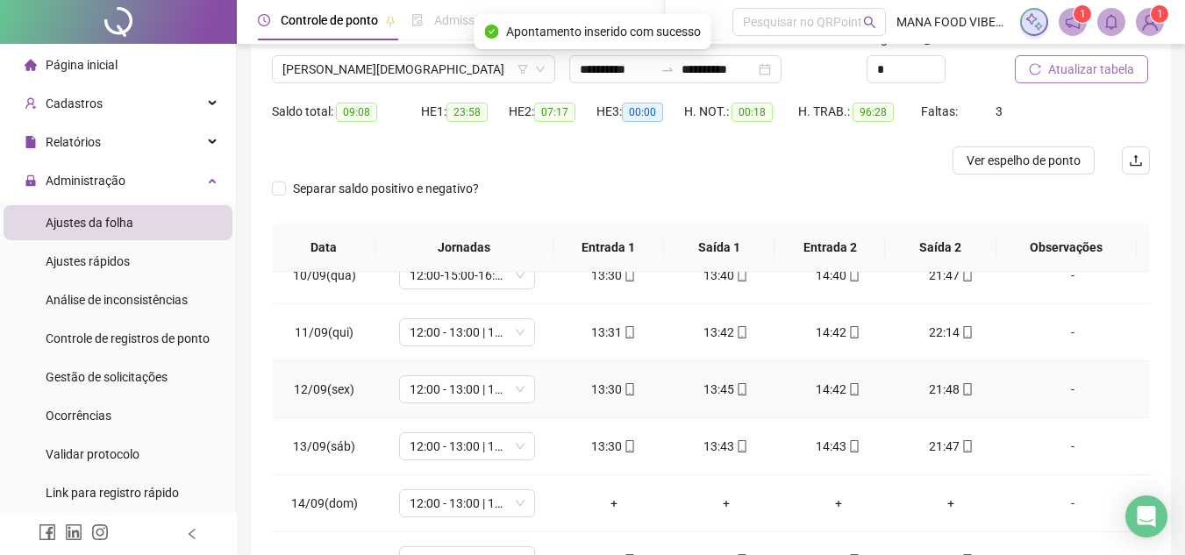
scroll to position [263, 0]
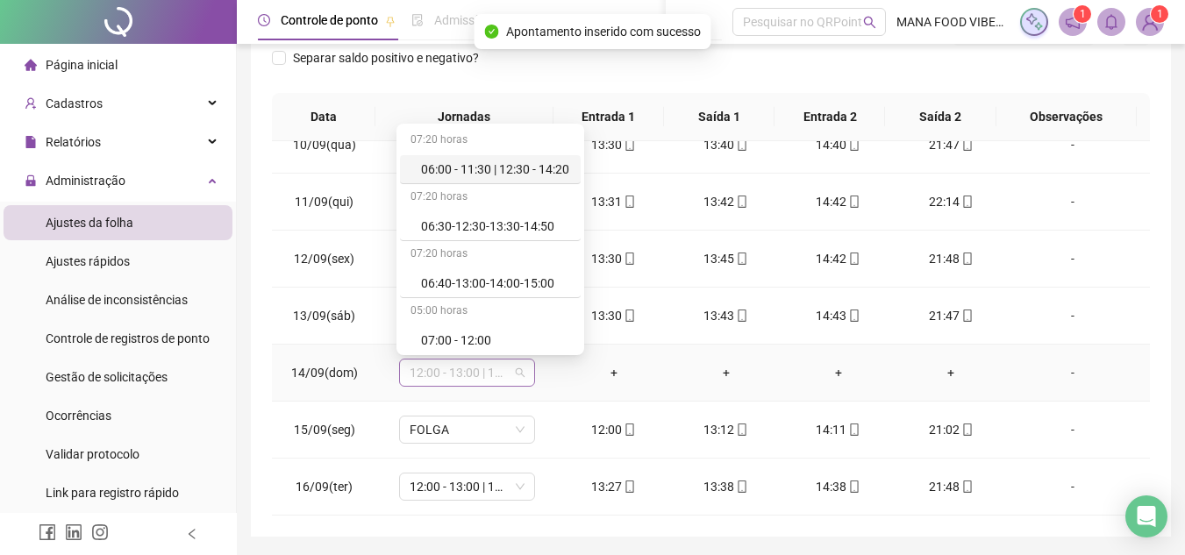
click at [453, 374] on span "12:00 - 13:00 | 14:00 - 20:20" at bounding box center [467, 373] width 115 height 26
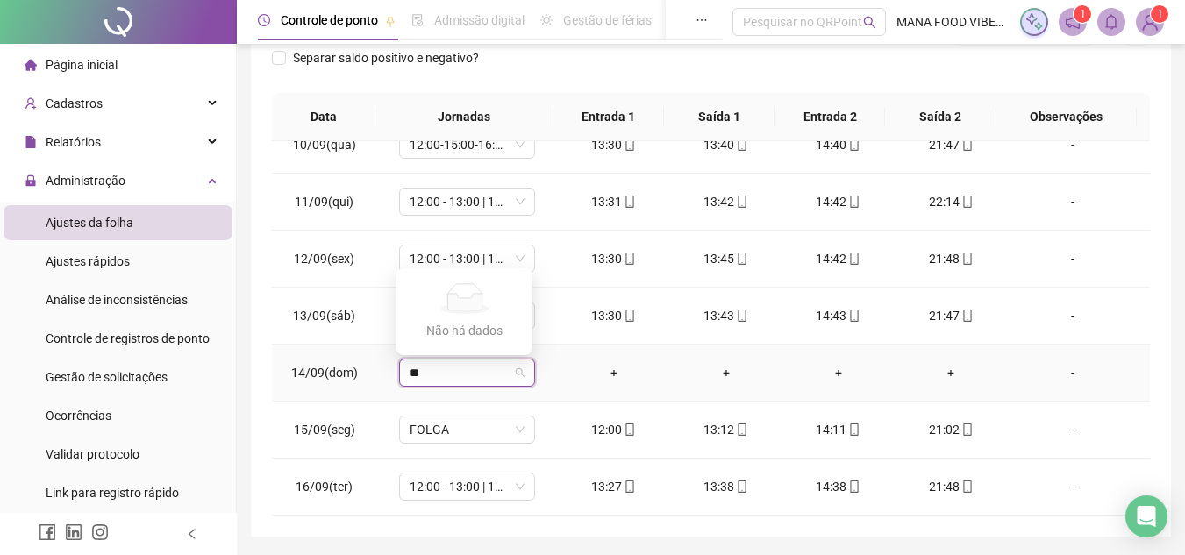
type input "*"
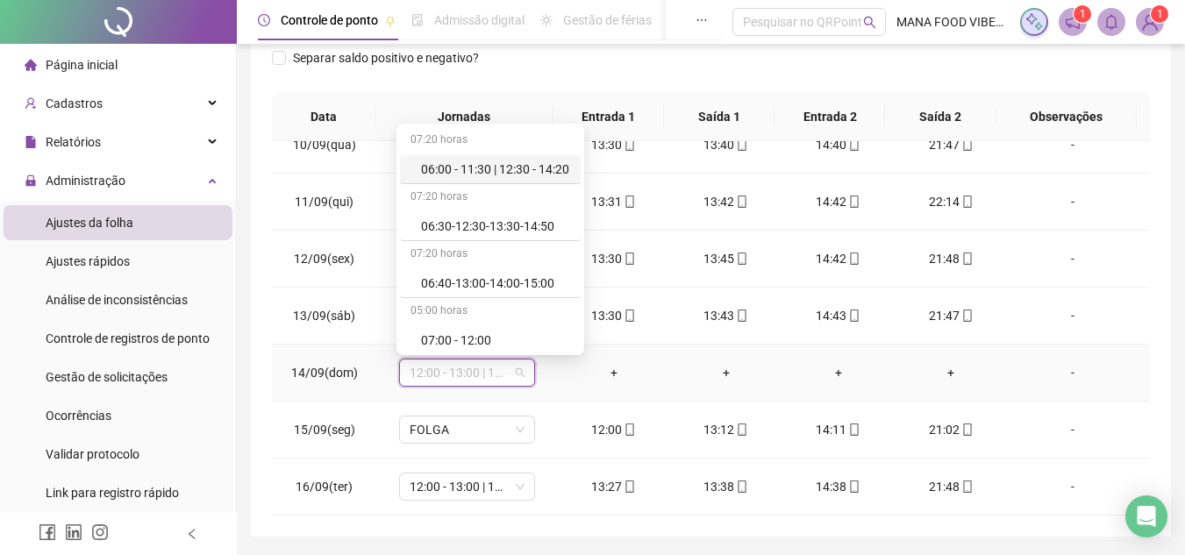
type input "*"
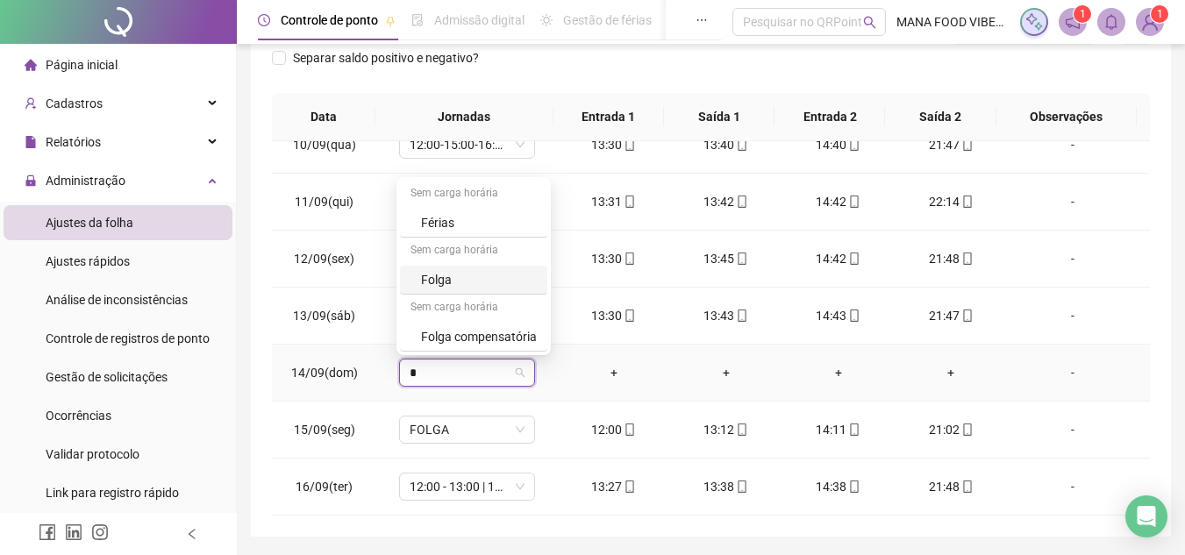
click at [444, 275] on div "Folga" at bounding box center [479, 279] width 116 height 19
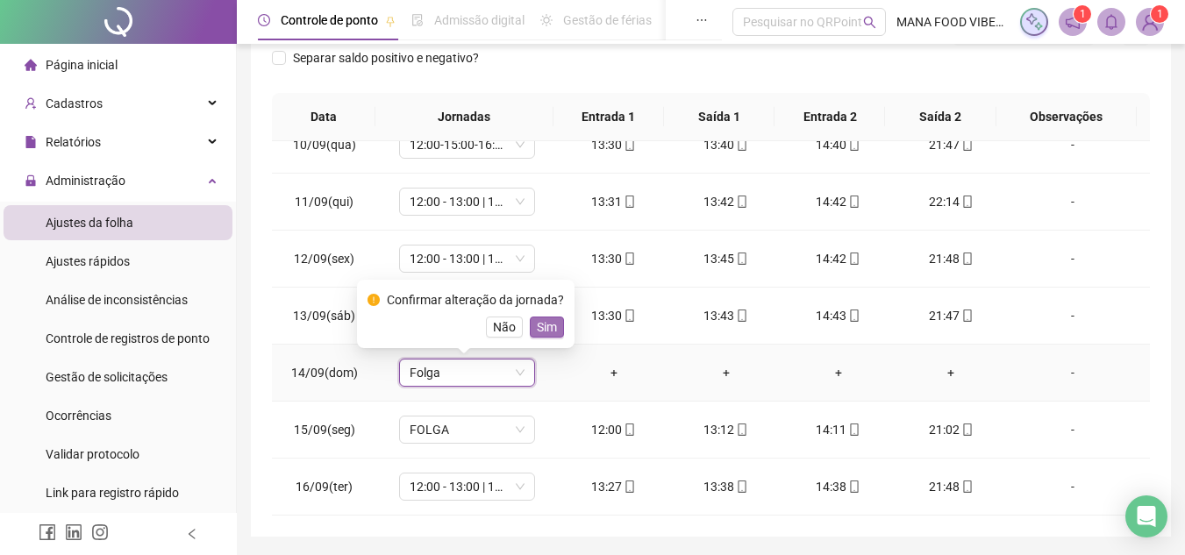
click at [543, 323] on span "Sim" at bounding box center [547, 327] width 20 height 19
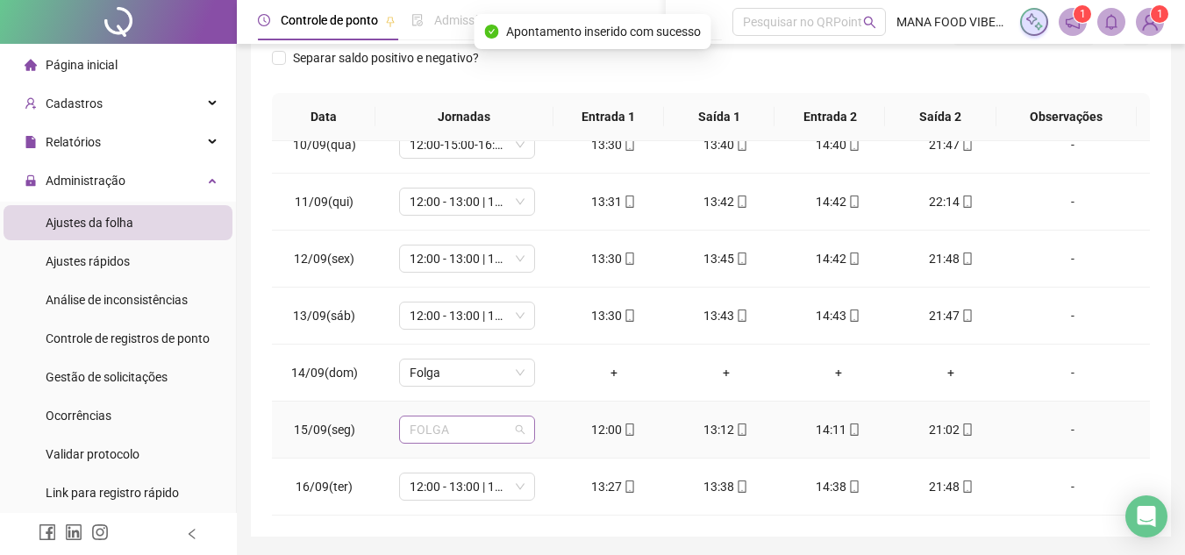
click at [451, 441] on div "FOLGA" at bounding box center [467, 430] width 136 height 28
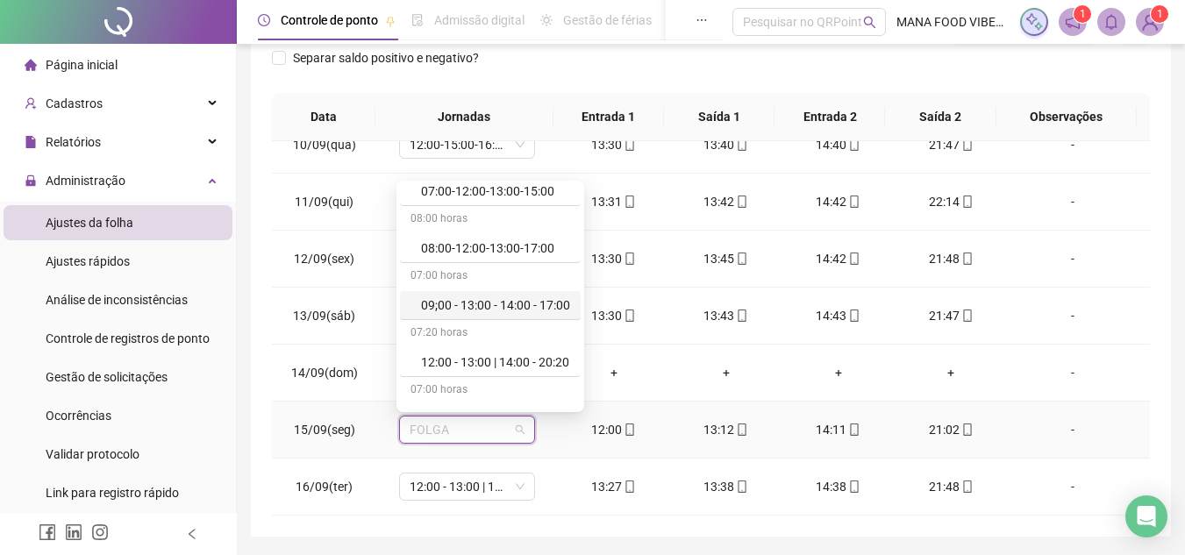
scroll to position [351, 0]
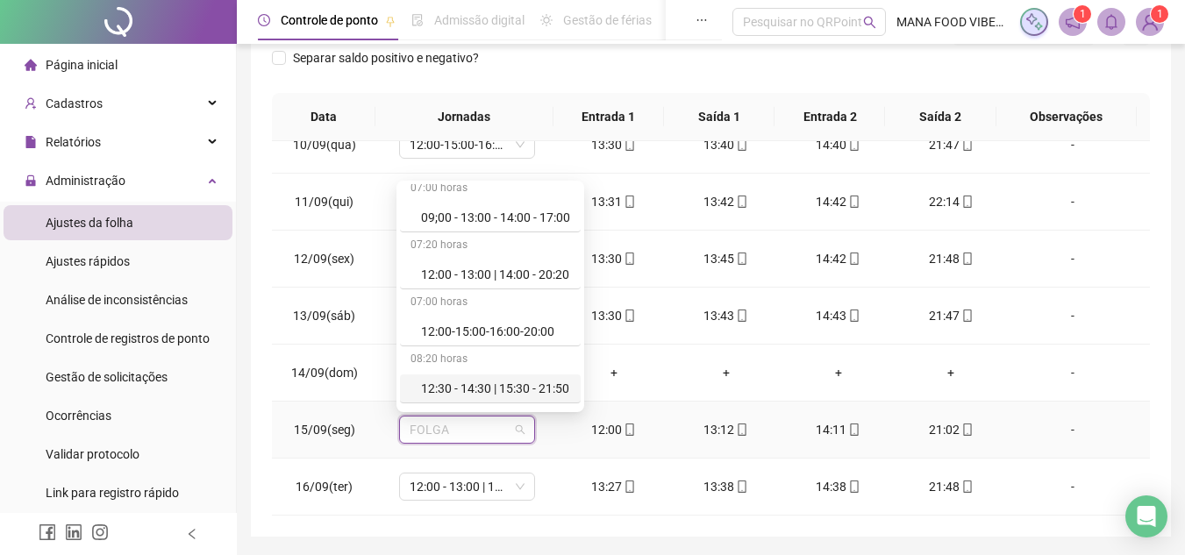
click at [468, 393] on div "12:30 - 14:30 | 15:30 - 21:50" at bounding box center [495, 388] width 149 height 19
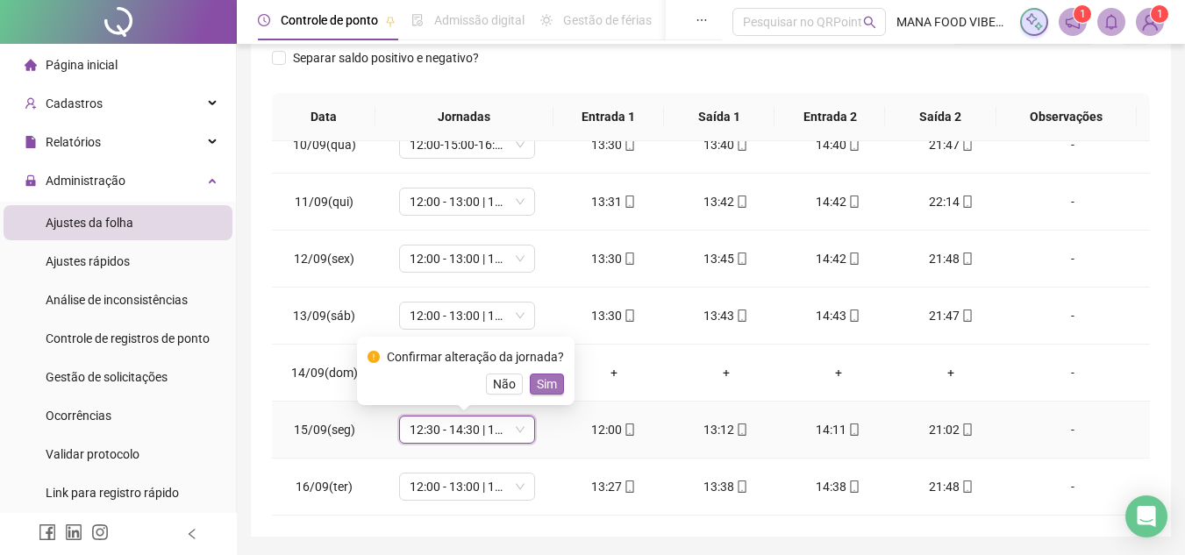
click at [541, 387] on span "Sim" at bounding box center [547, 384] width 20 height 19
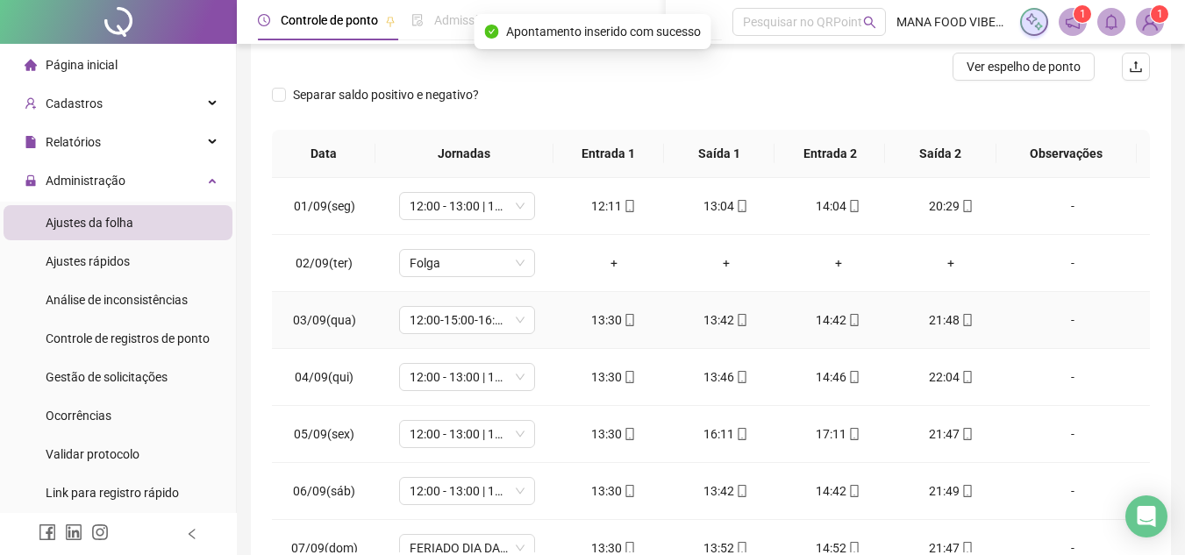
scroll to position [0, 0]
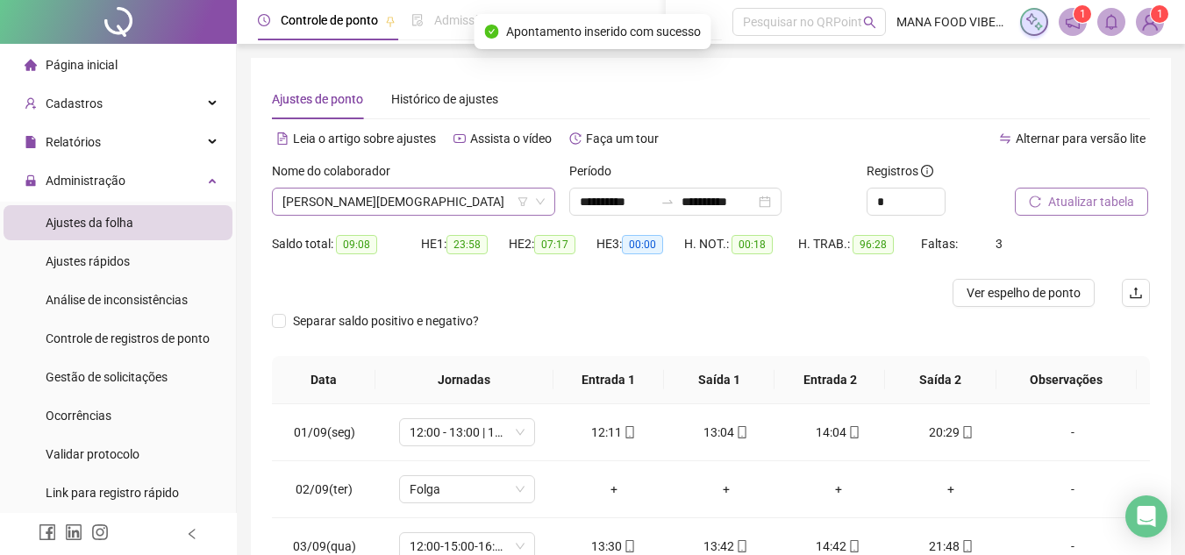
click at [474, 194] on span "[PERSON_NAME][DEMOGRAPHIC_DATA]" at bounding box center [414, 202] width 262 height 26
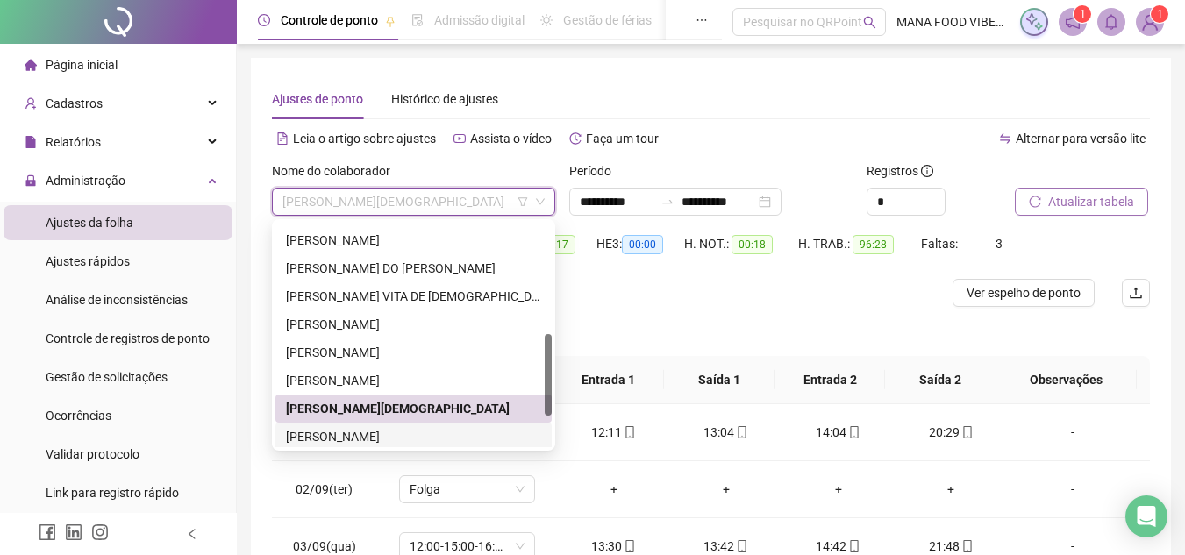
click at [376, 434] on div "[PERSON_NAME]" at bounding box center [413, 436] width 255 height 19
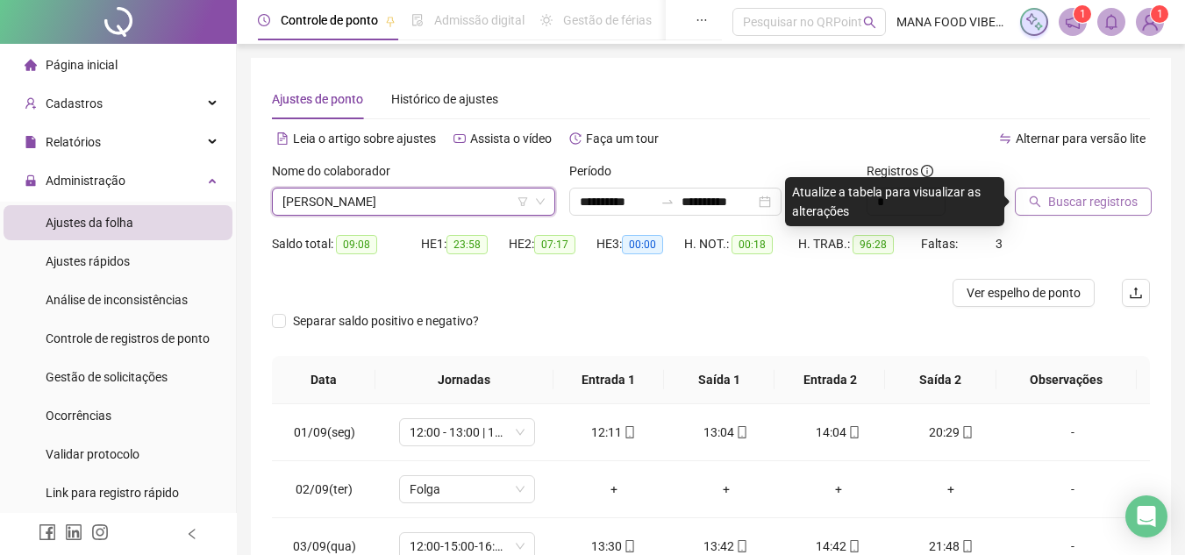
click at [1078, 202] on span "Buscar registros" at bounding box center [1092, 201] width 89 height 19
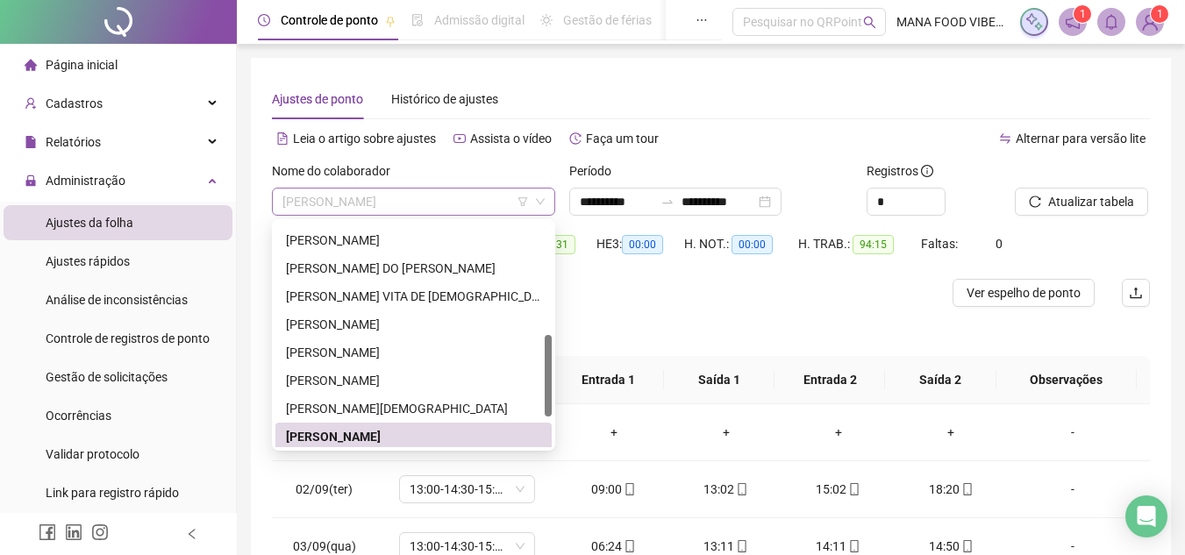
click at [393, 200] on span "[PERSON_NAME]" at bounding box center [414, 202] width 262 height 26
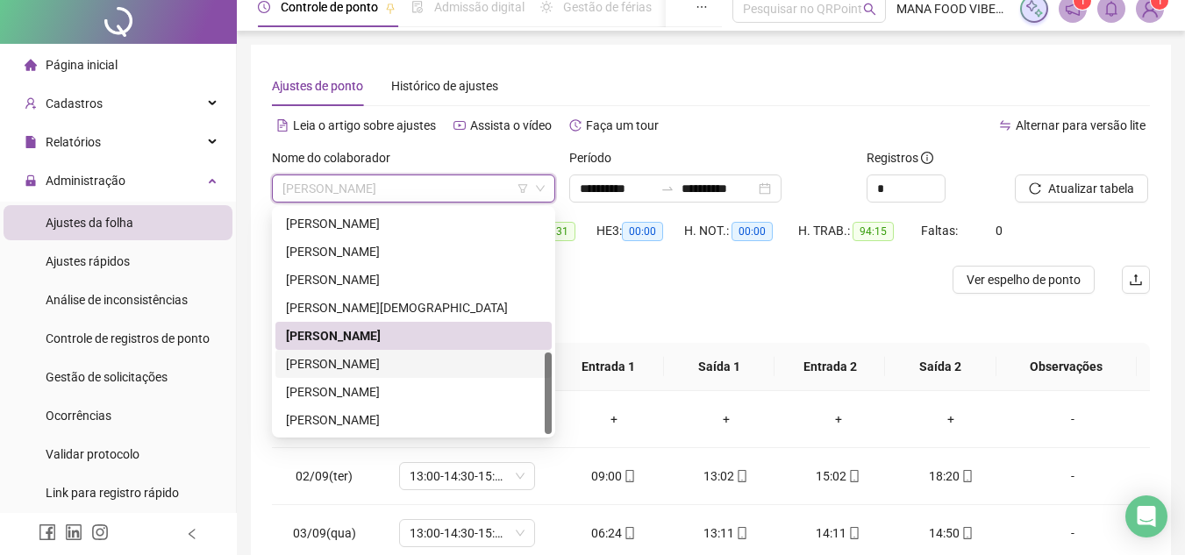
scroll to position [88, 0]
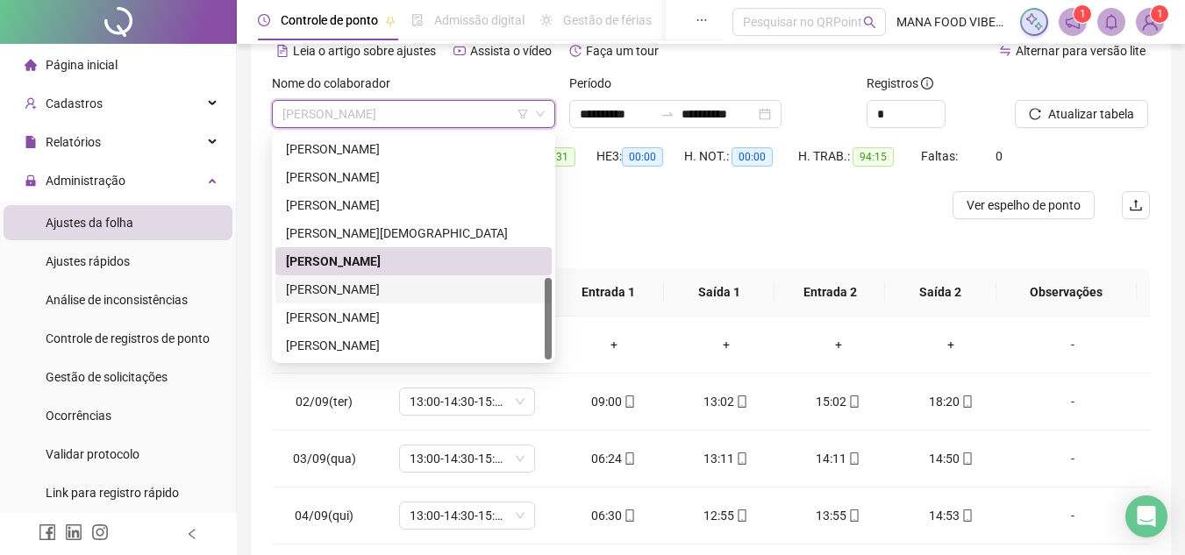
click at [397, 287] on div "[PERSON_NAME]" at bounding box center [413, 289] width 255 height 19
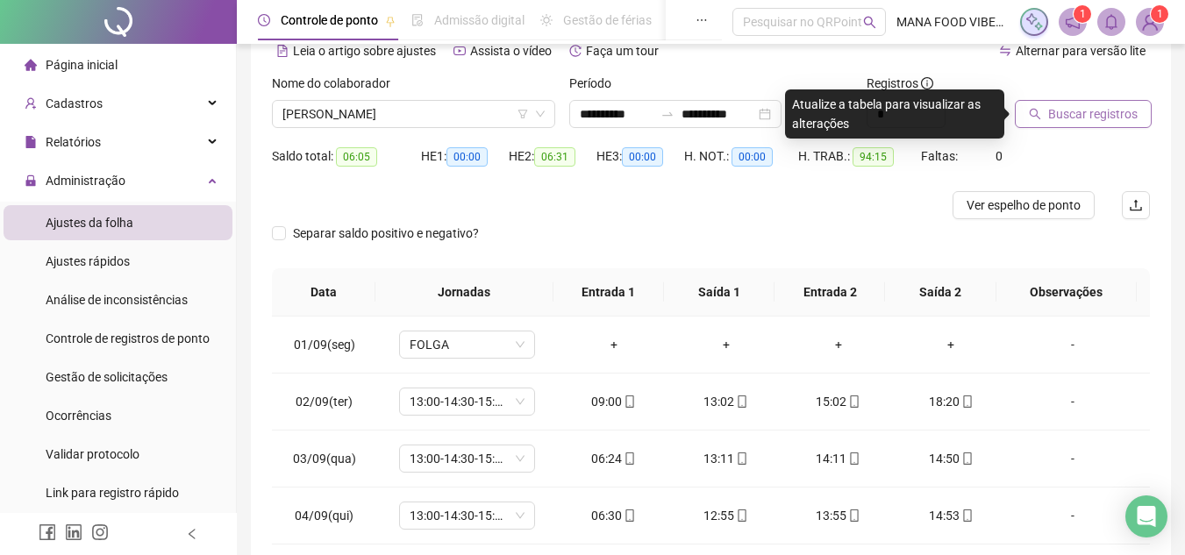
click at [1091, 122] on span "Buscar registros" at bounding box center [1092, 113] width 89 height 19
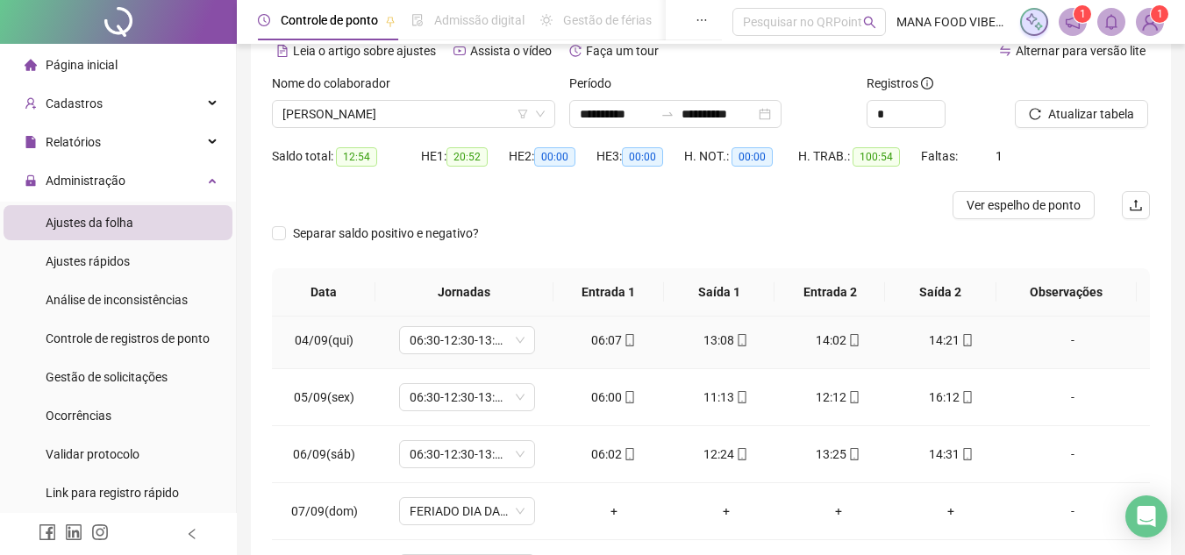
scroll to position [263, 0]
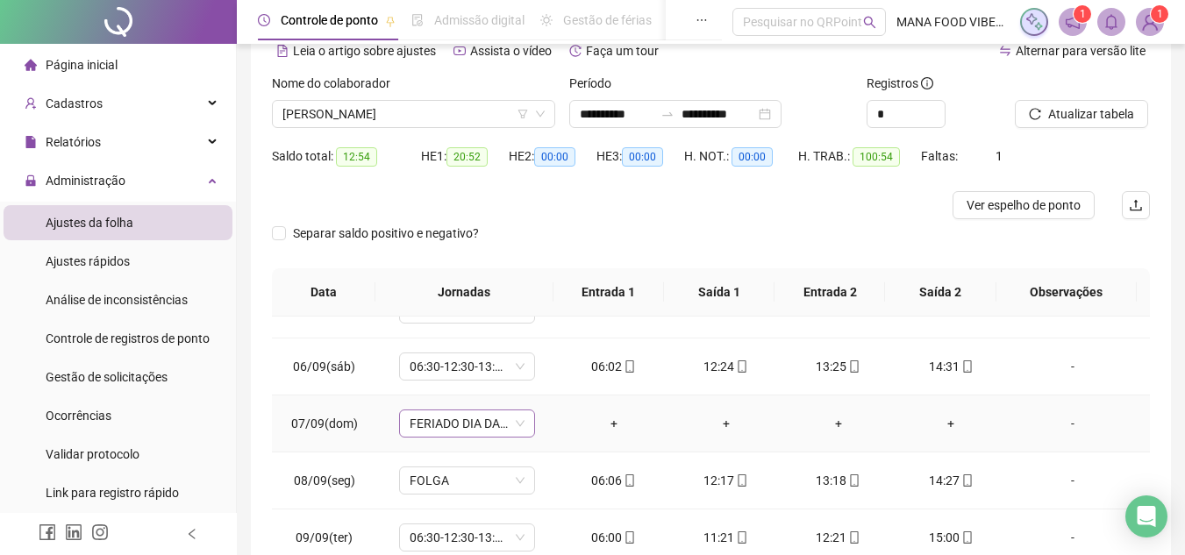
click at [514, 423] on span "FERIADO DIA DA INDEPENDÊNCIA" at bounding box center [467, 424] width 115 height 26
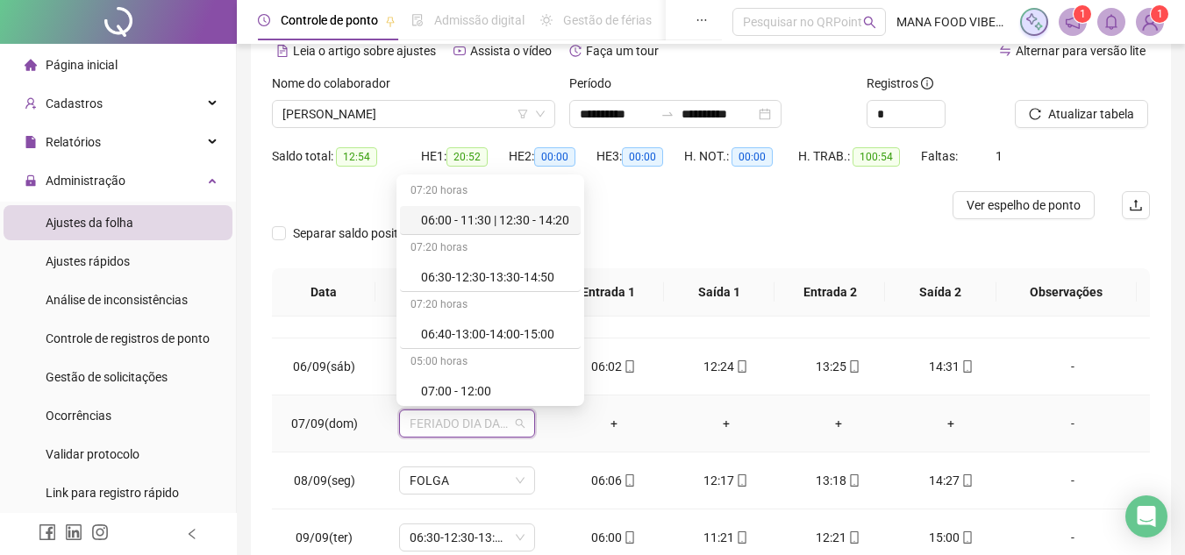
type input "*"
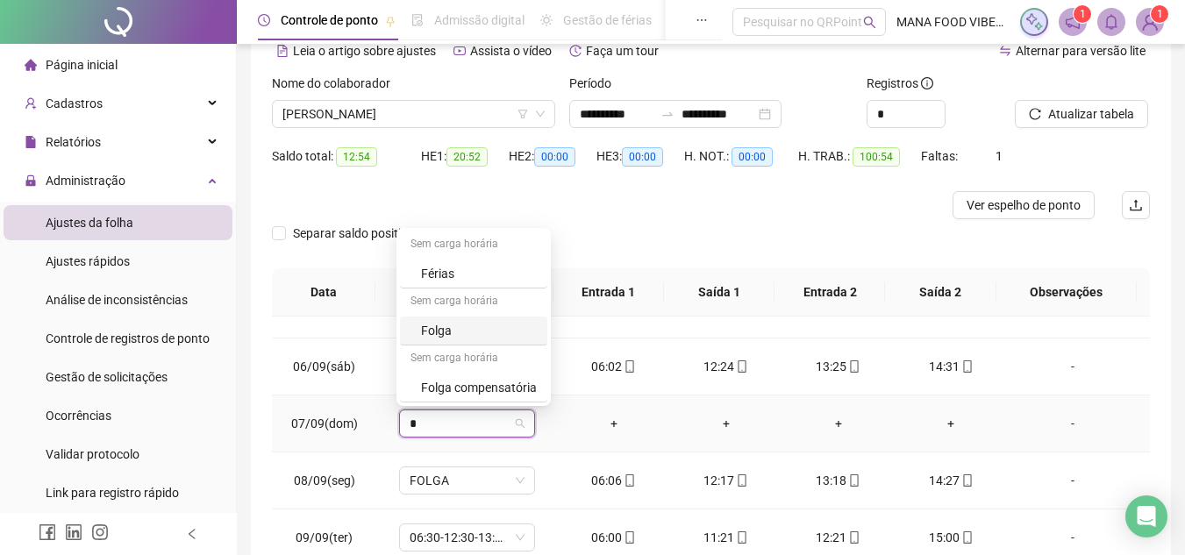
click at [472, 326] on div "Folga" at bounding box center [479, 330] width 116 height 19
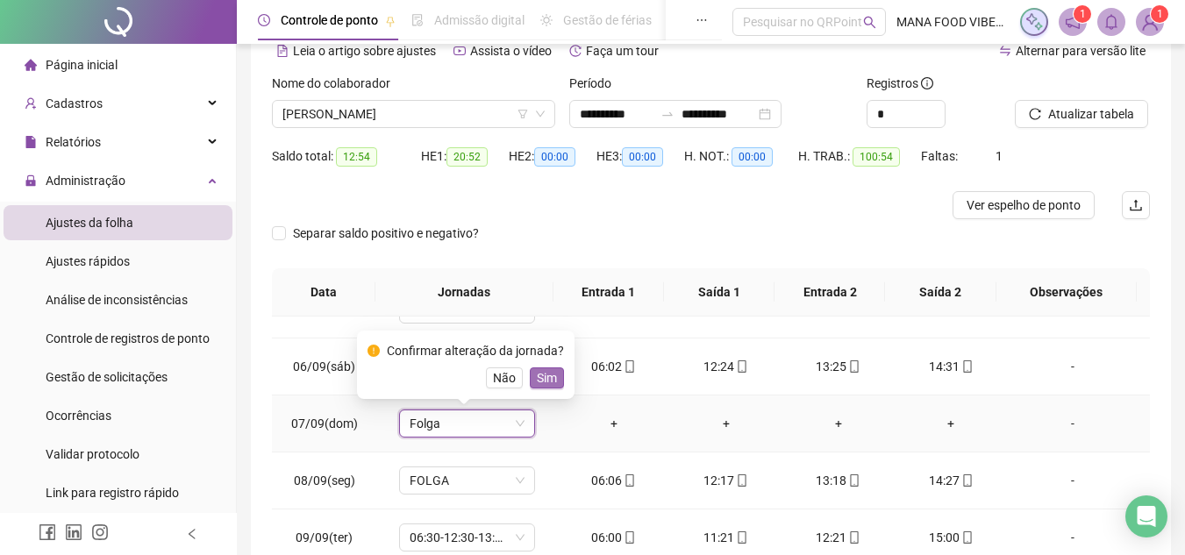
click at [558, 384] on button "Sim" at bounding box center [547, 378] width 34 height 21
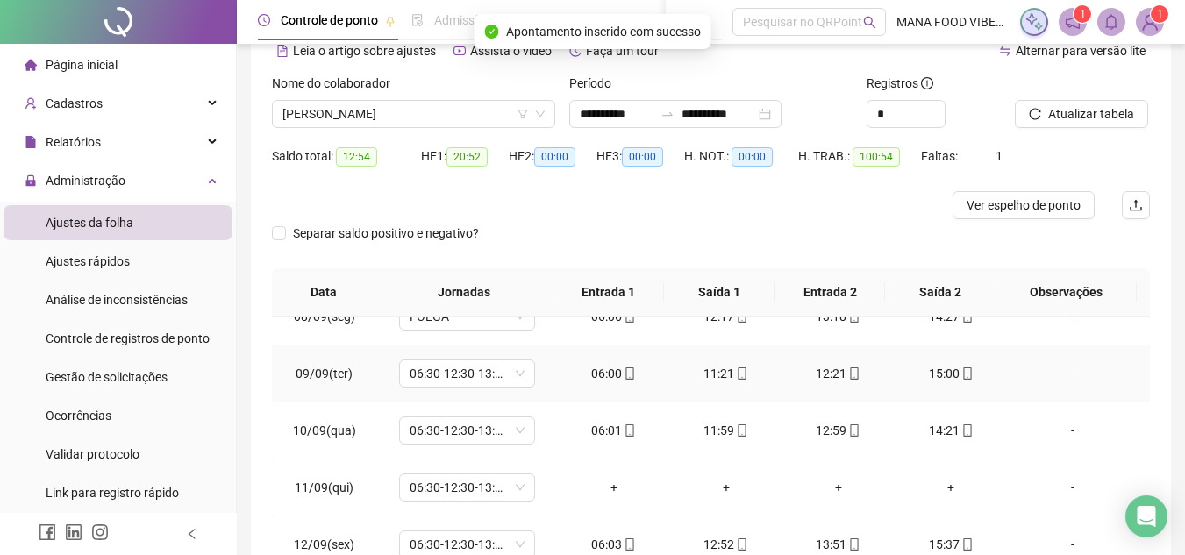
scroll to position [439, 0]
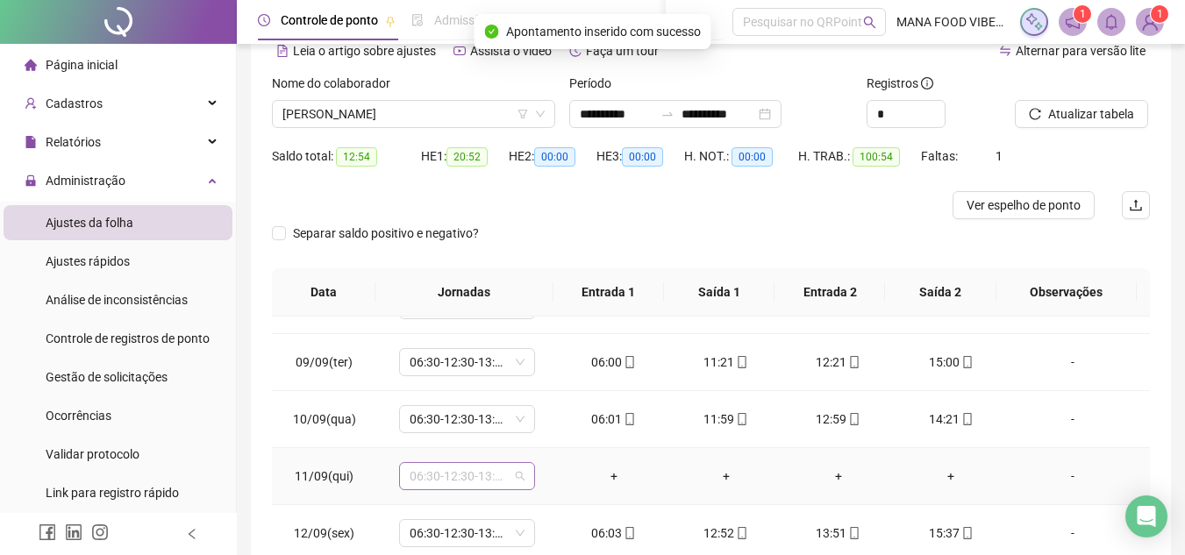
click at [490, 476] on span "06:30-12:30-13:30-14:50" at bounding box center [467, 476] width 115 height 26
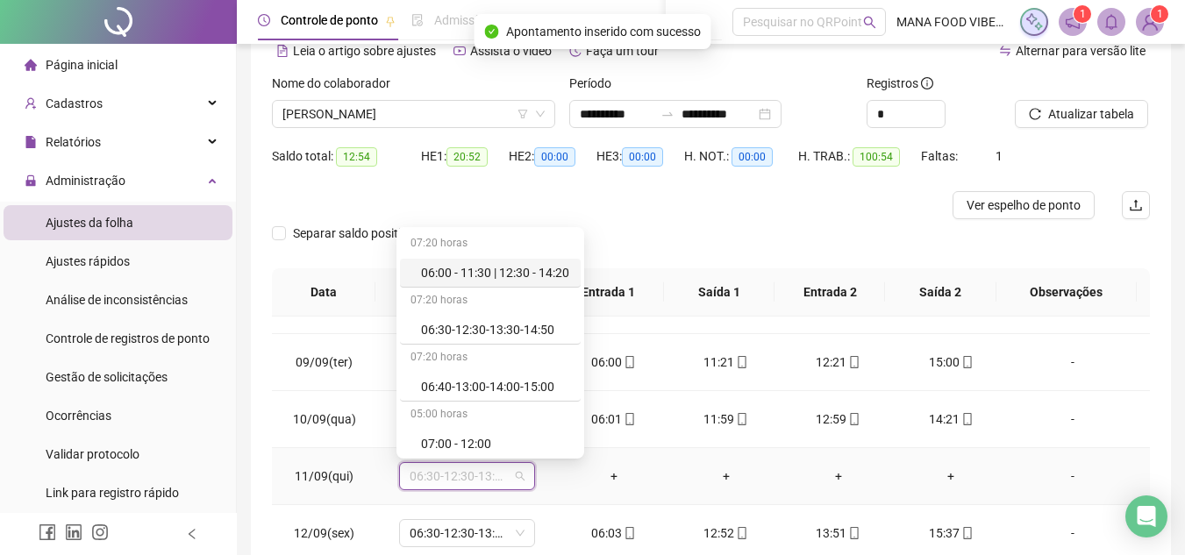
type input "*"
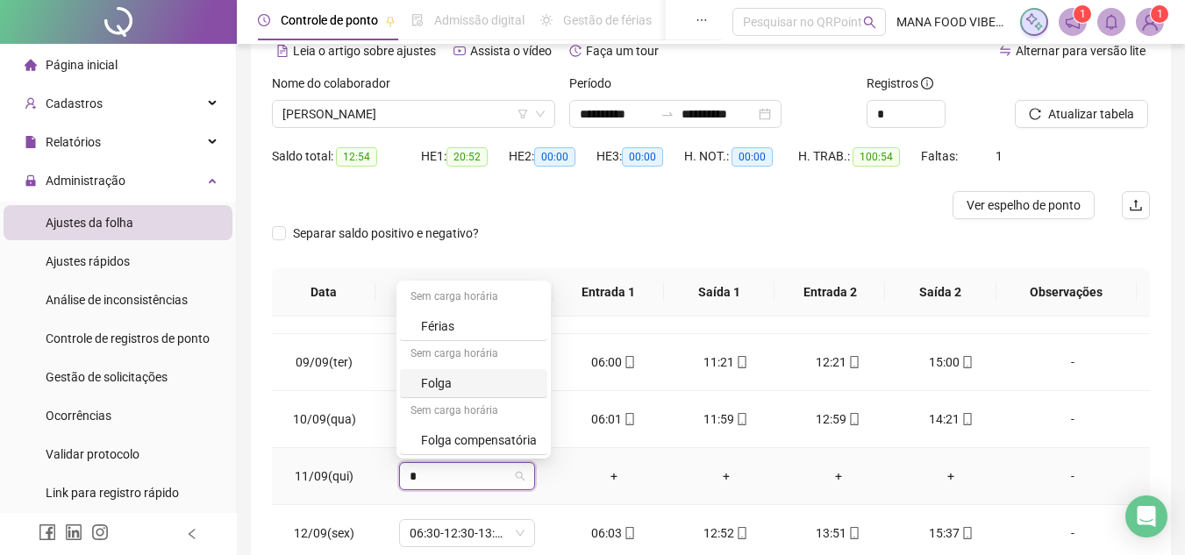
click at [459, 381] on div "Folga" at bounding box center [479, 383] width 116 height 19
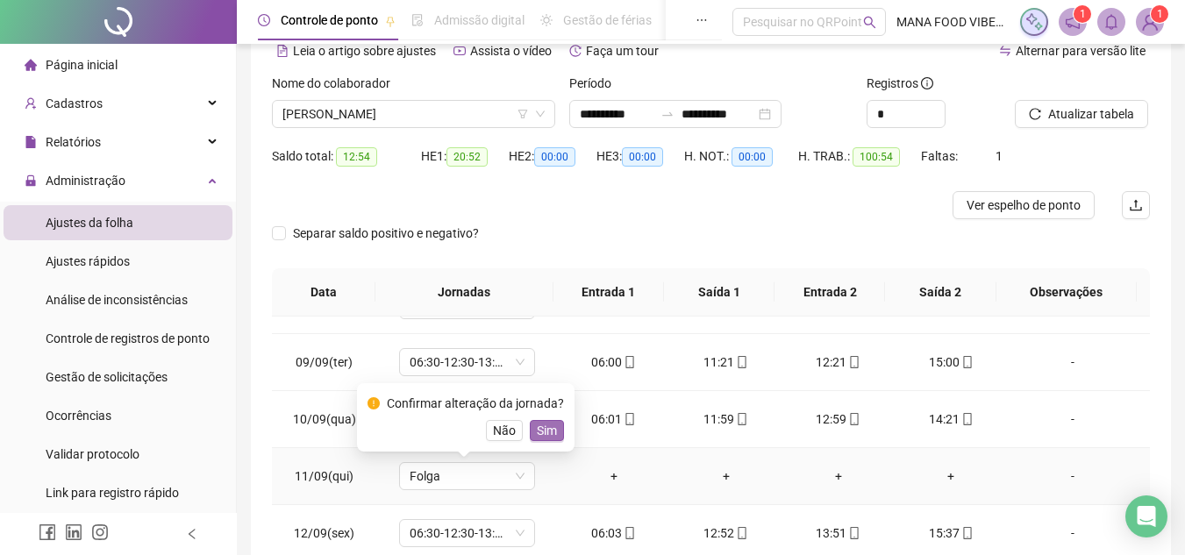
click at [552, 430] on span "Sim" at bounding box center [547, 430] width 20 height 19
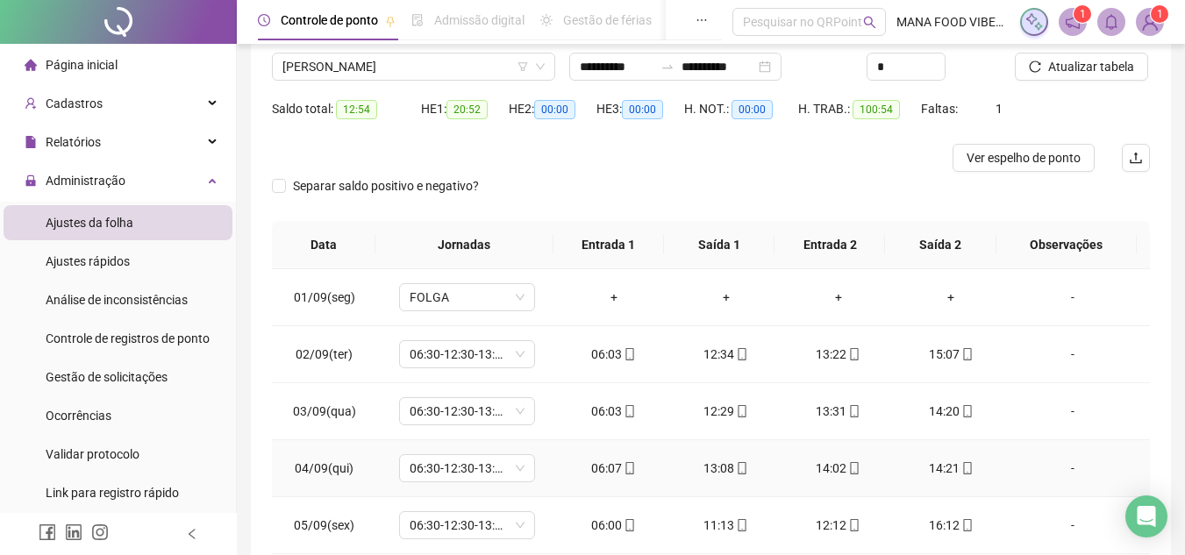
scroll to position [0, 0]
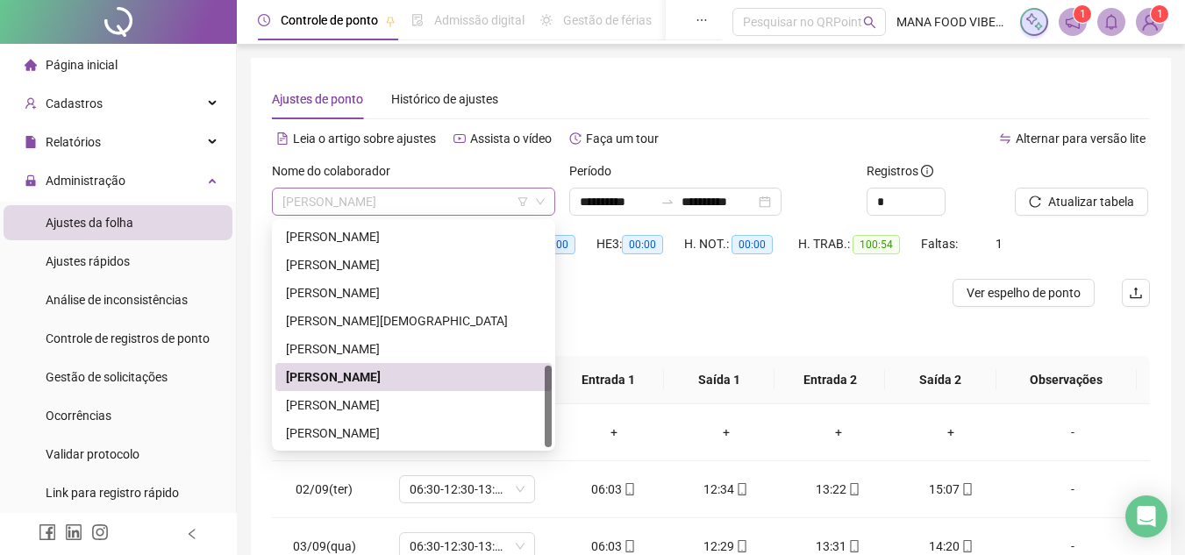
click at [527, 190] on span "[PERSON_NAME]" at bounding box center [414, 202] width 262 height 26
click at [444, 403] on div "[PERSON_NAME]" at bounding box center [413, 405] width 255 height 19
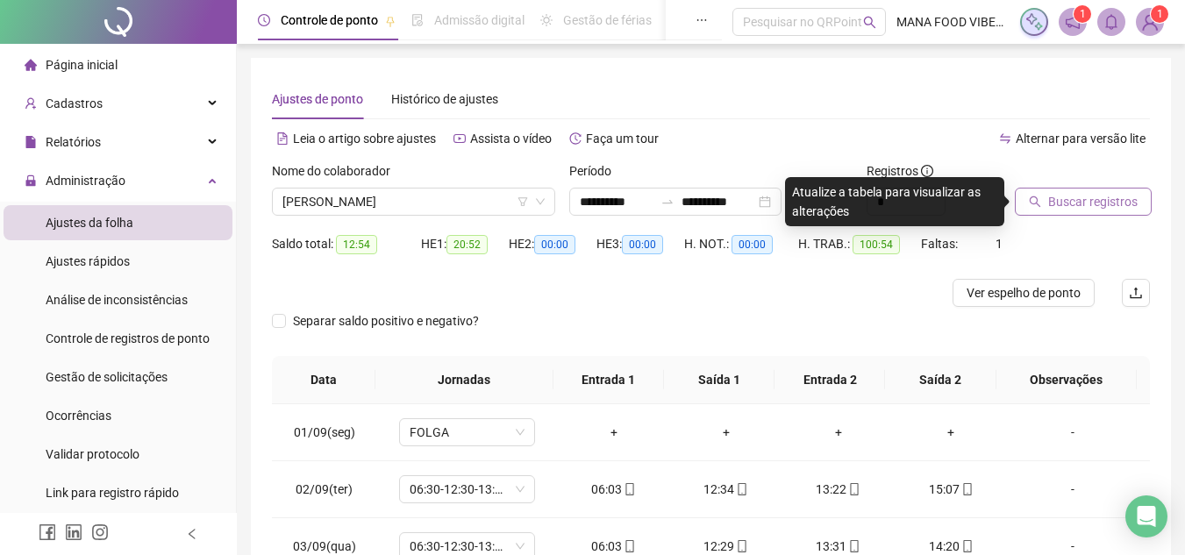
click at [1125, 207] on span "Buscar registros" at bounding box center [1092, 201] width 89 height 19
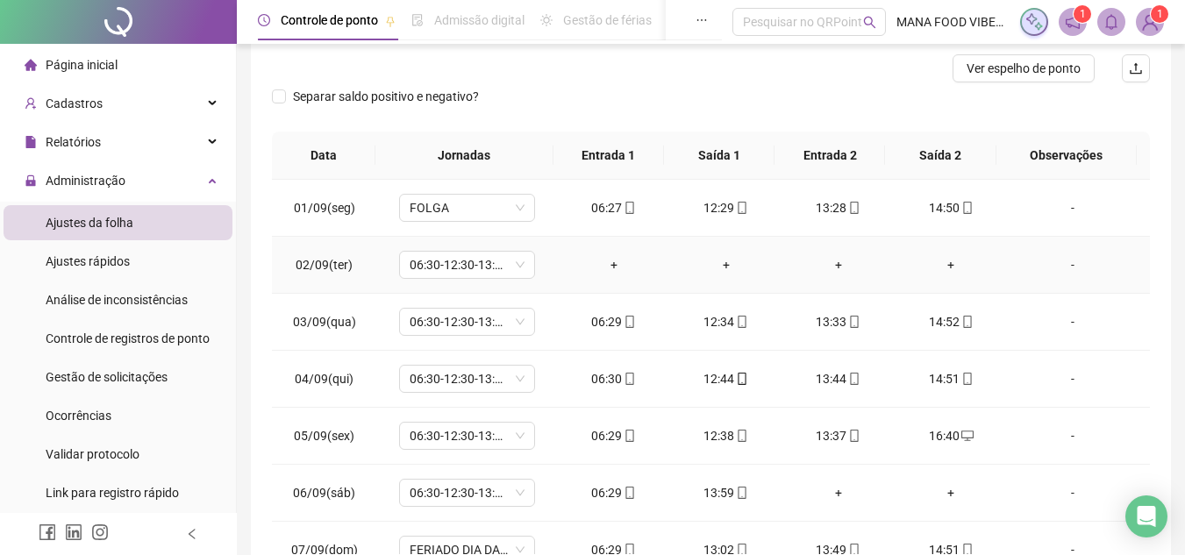
scroll to position [263, 0]
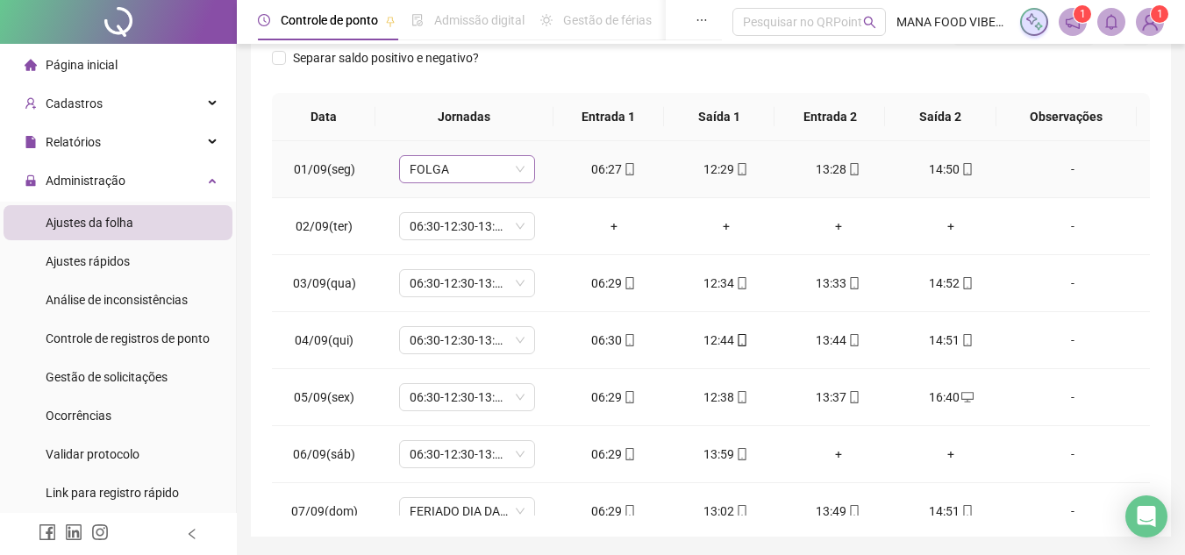
click at [445, 165] on span "FOLGA" at bounding box center [467, 169] width 115 height 26
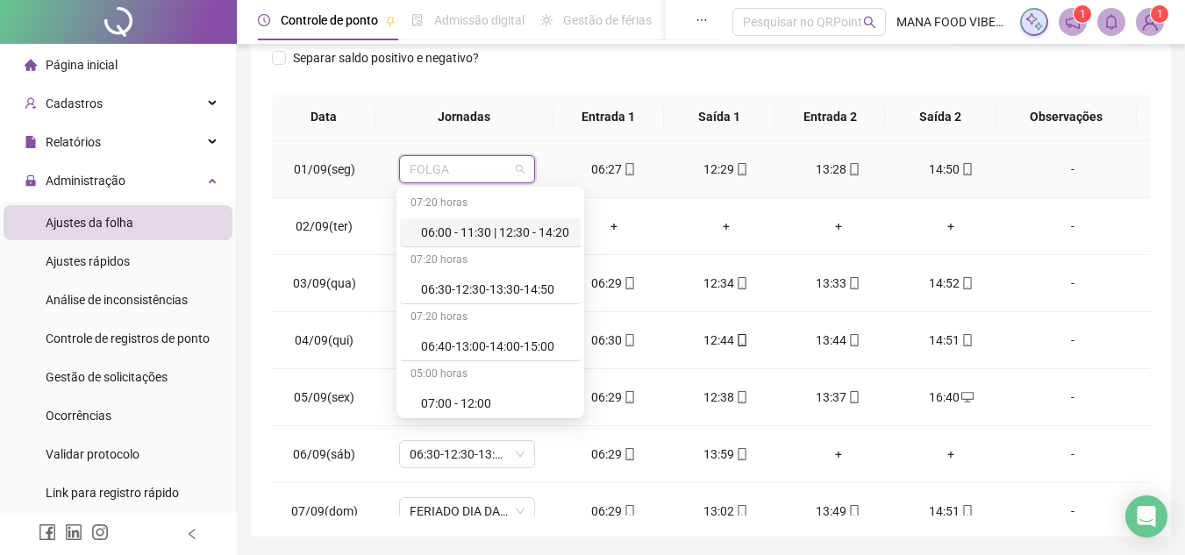
click at [456, 226] on div "06:00 - 11:30 | 12:30 - 14:20" at bounding box center [495, 232] width 149 height 19
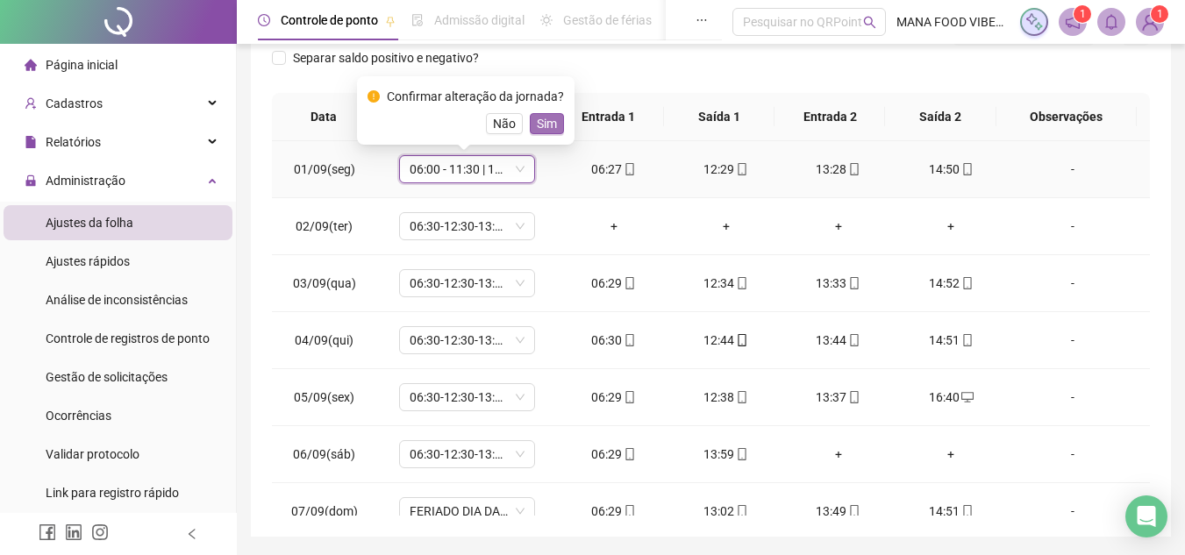
click at [555, 119] on button "Sim" at bounding box center [547, 123] width 34 height 21
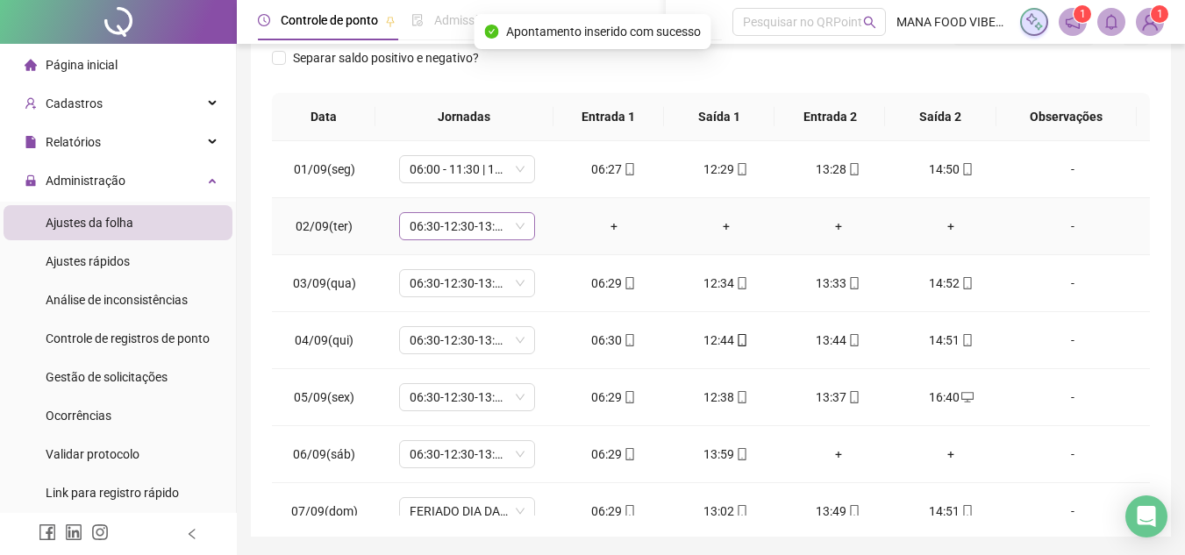
click at [469, 219] on span "06:30-12:30-13:30-14:50" at bounding box center [467, 226] width 115 height 26
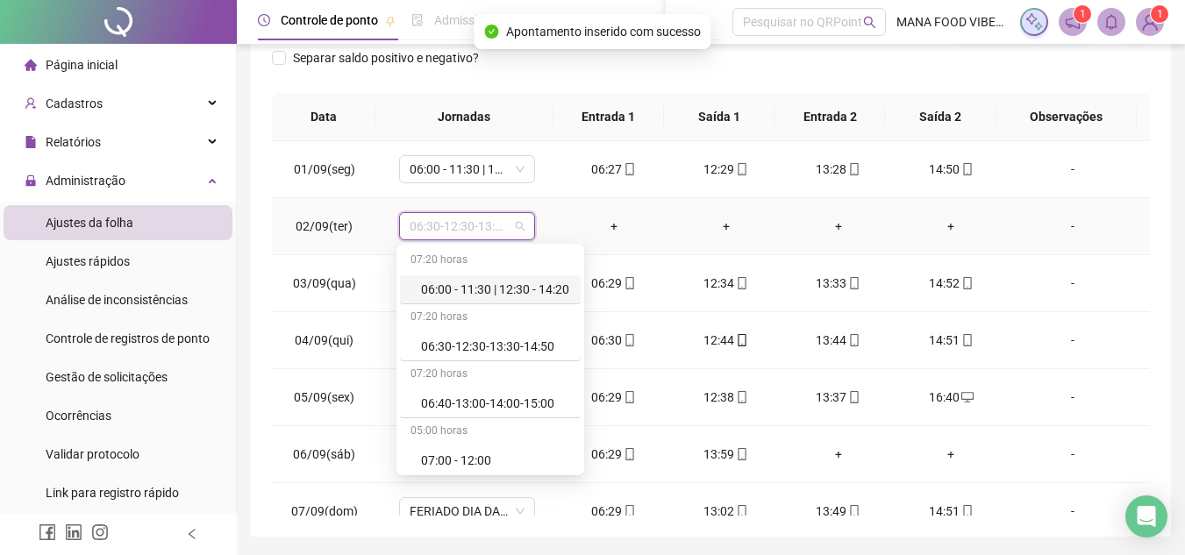
type input "*"
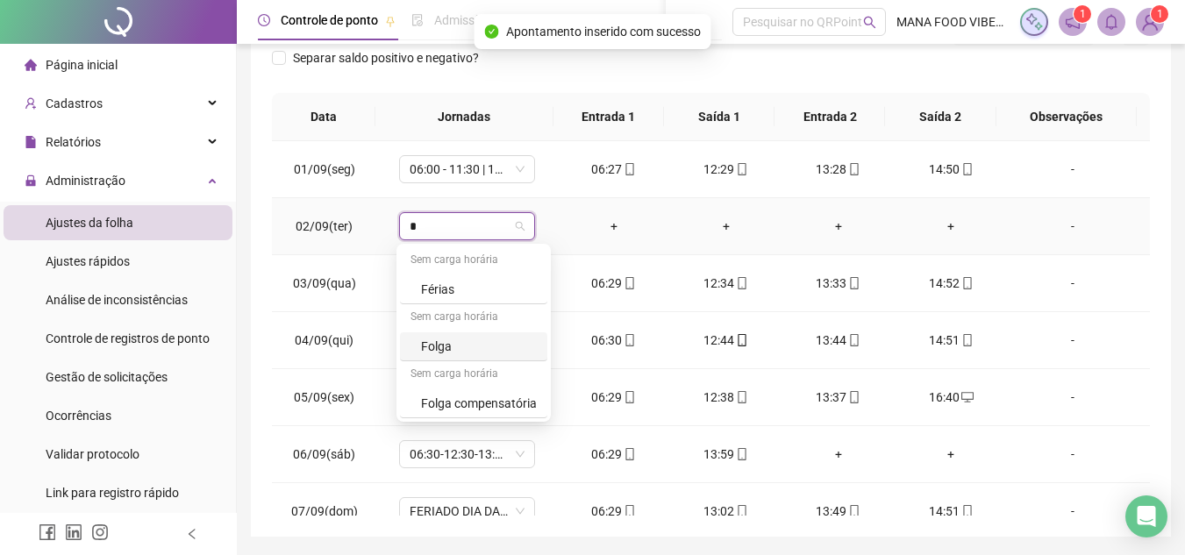
click at [446, 343] on div "Folga" at bounding box center [479, 346] width 116 height 19
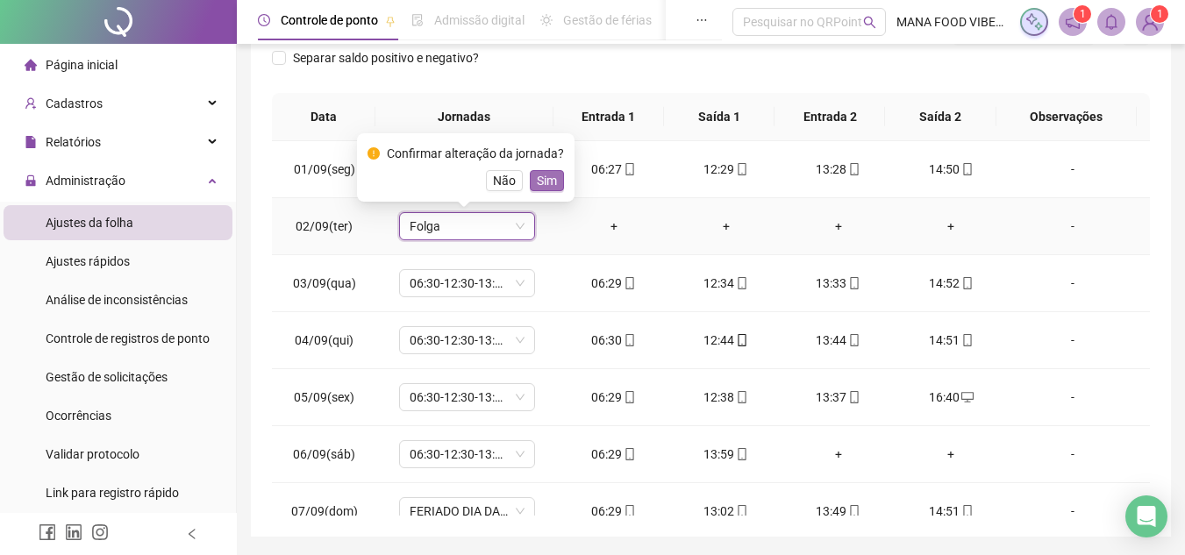
click at [555, 183] on button "Sim" at bounding box center [547, 180] width 34 height 21
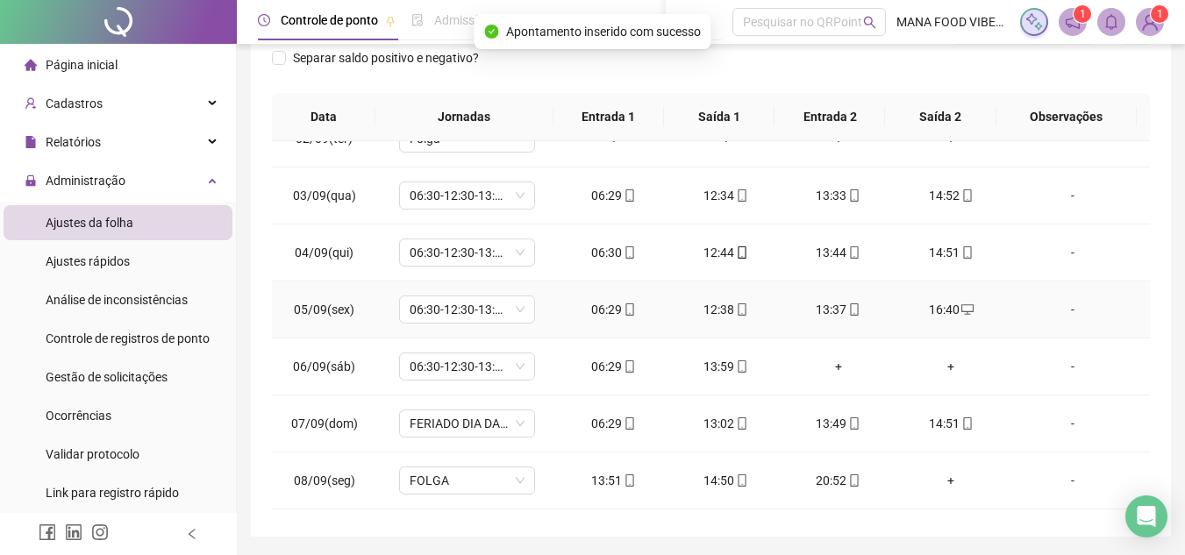
scroll to position [175, 0]
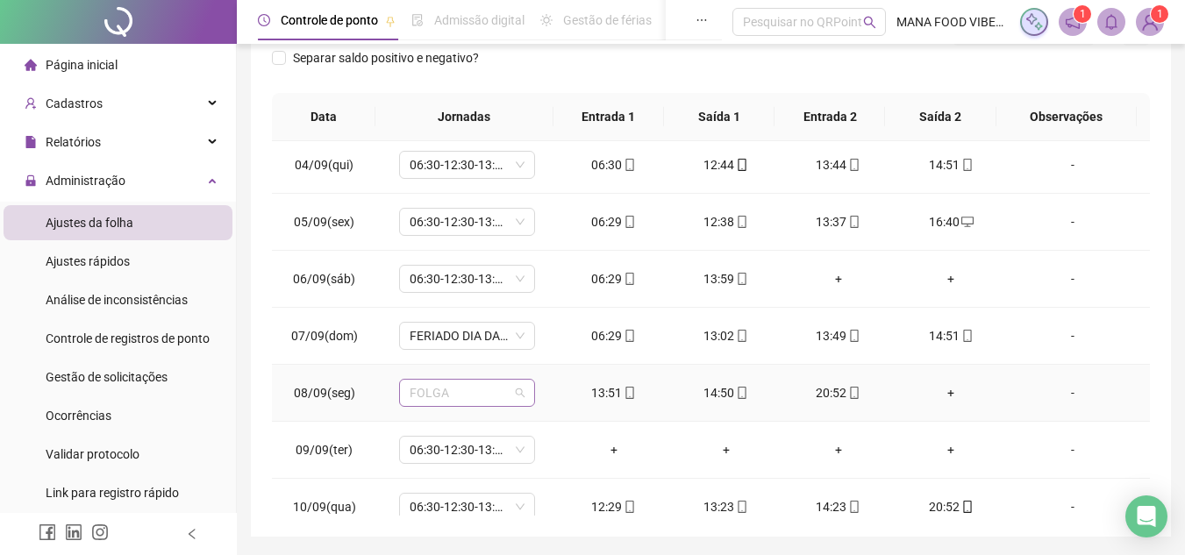
click at [499, 400] on span "FOLGA" at bounding box center [467, 393] width 115 height 26
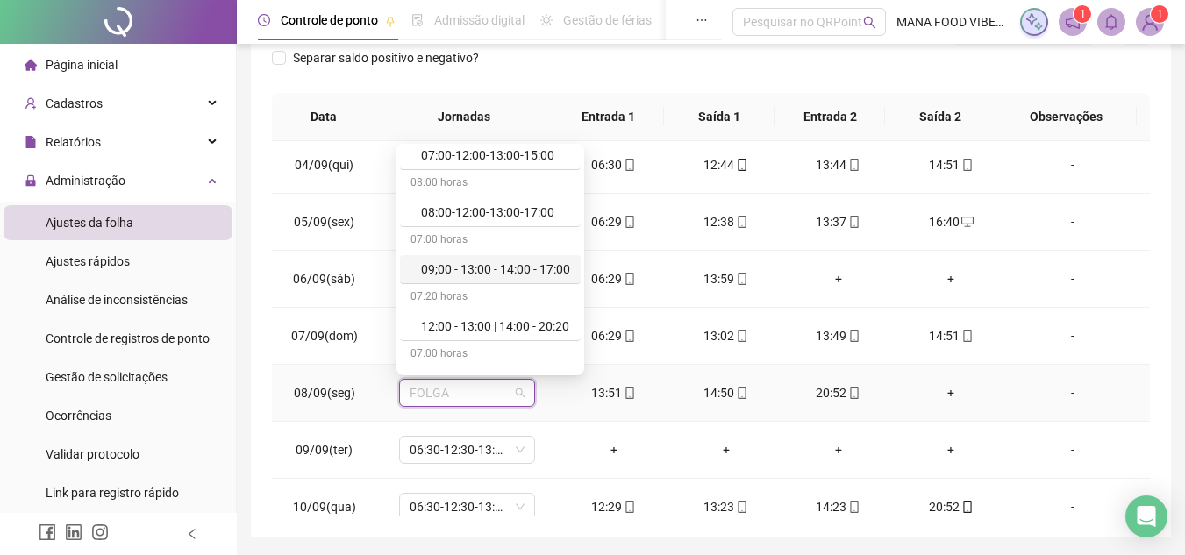
scroll to position [263, 0]
click at [497, 325] on div "12:00 - 13:00 | 14:00 - 20:20" at bounding box center [495, 325] width 149 height 19
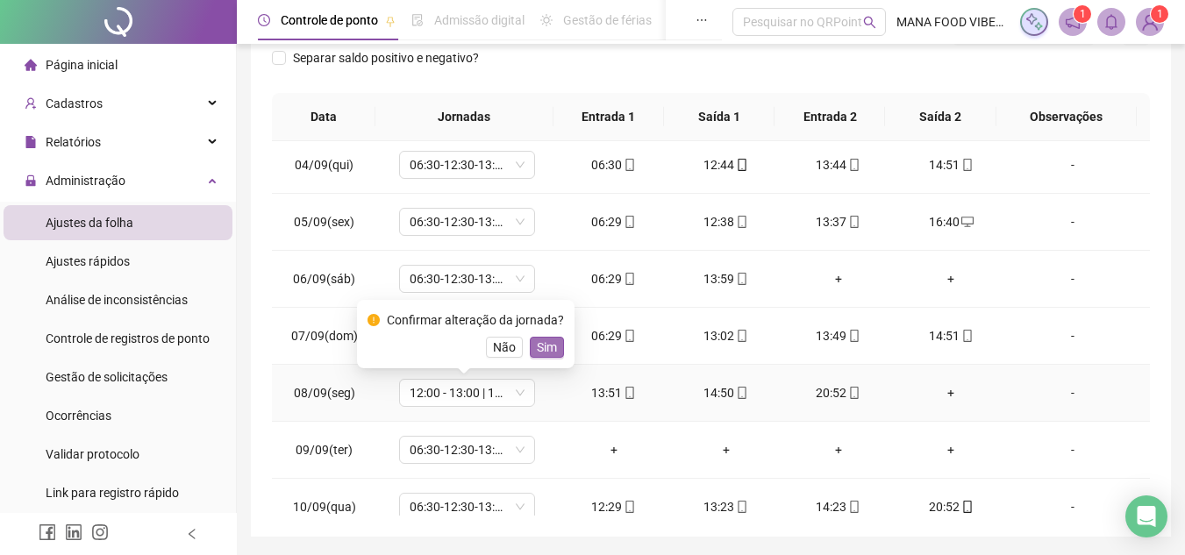
click at [542, 352] on span "Sim" at bounding box center [547, 347] width 20 height 19
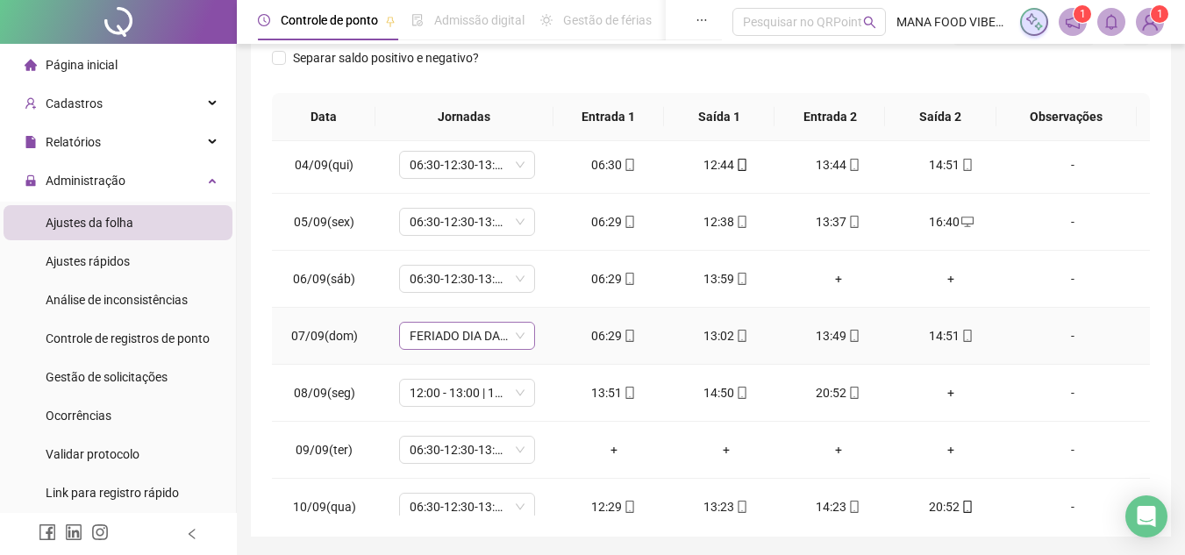
click at [472, 340] on span "FERIADO DIA DA INDEPENDÊNCIA" at bounding box center [467, 336] width 115 height 26
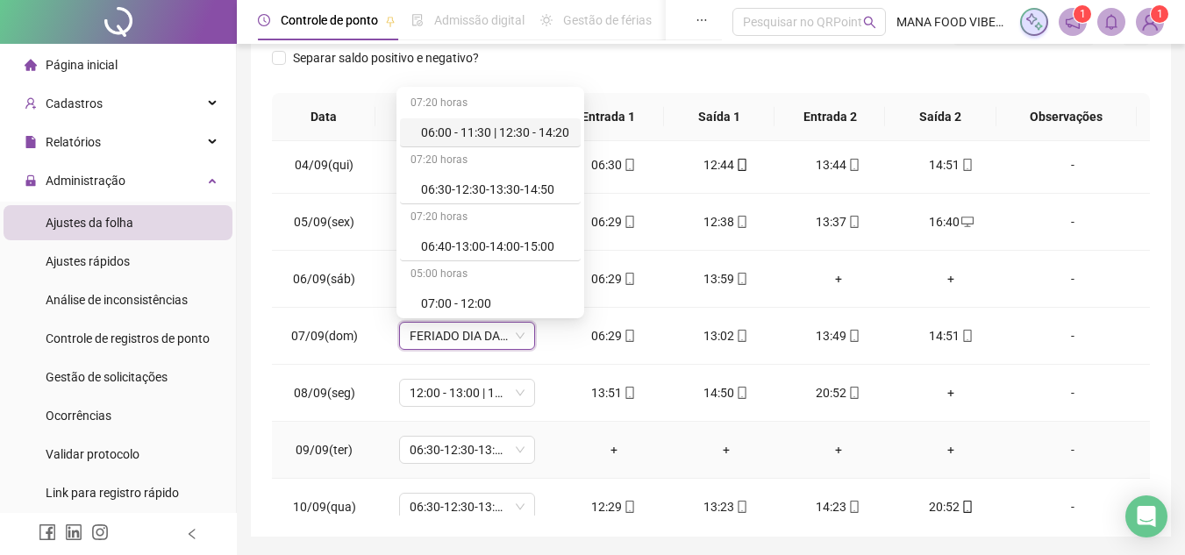
click at [558, 443] on td "+" at bounding box center [614, 450] width 112 height 57
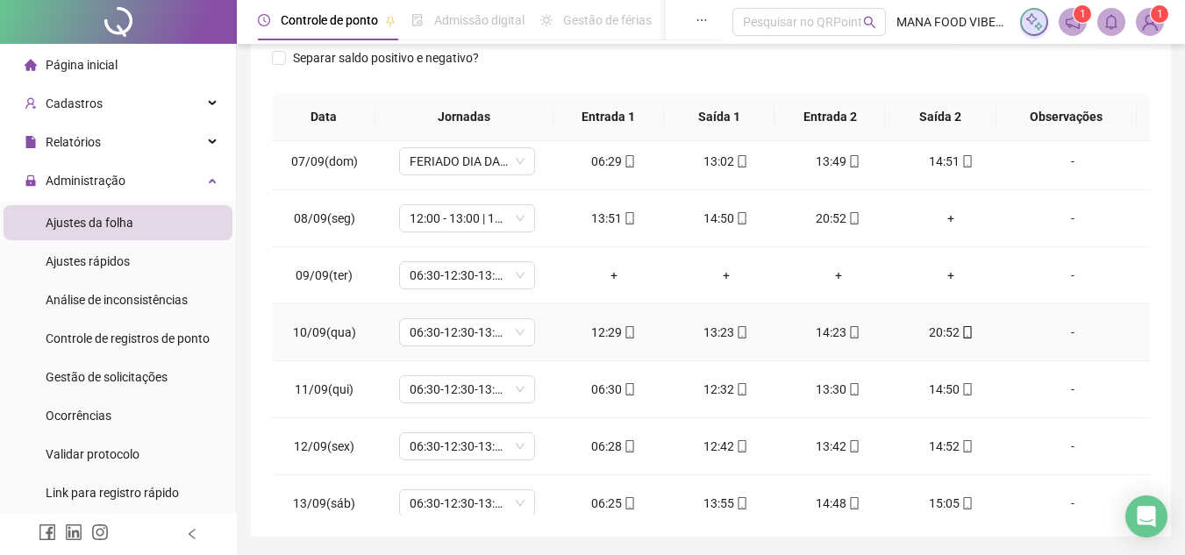
scroll to position [351, 0]
click at [476, 276] on span "06:30-12:30-13:30-14:50" at bounding box center [467, 274] width 115 height 26
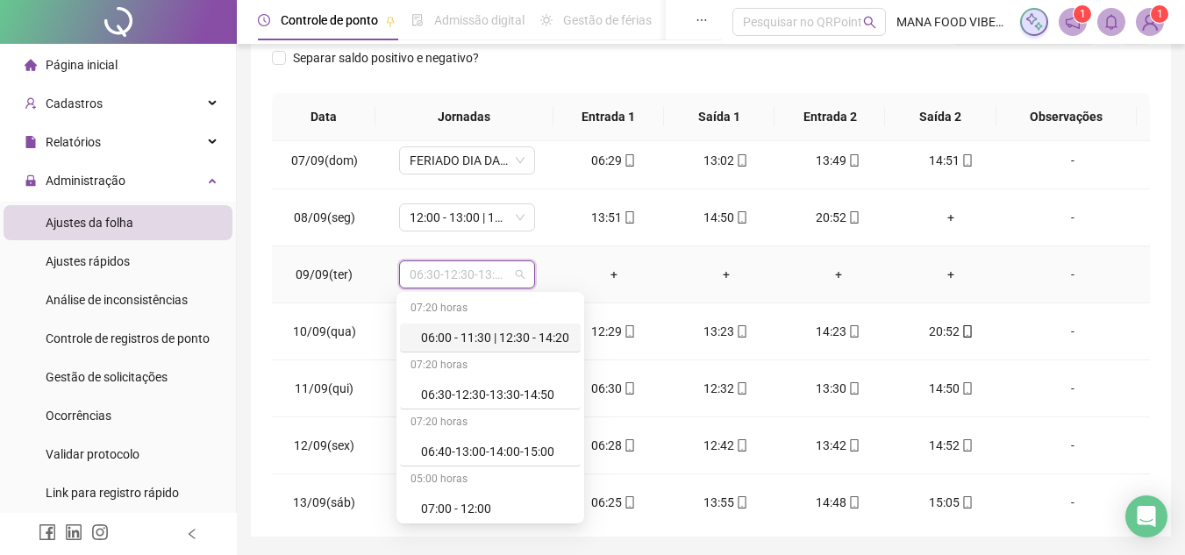
type input "*"
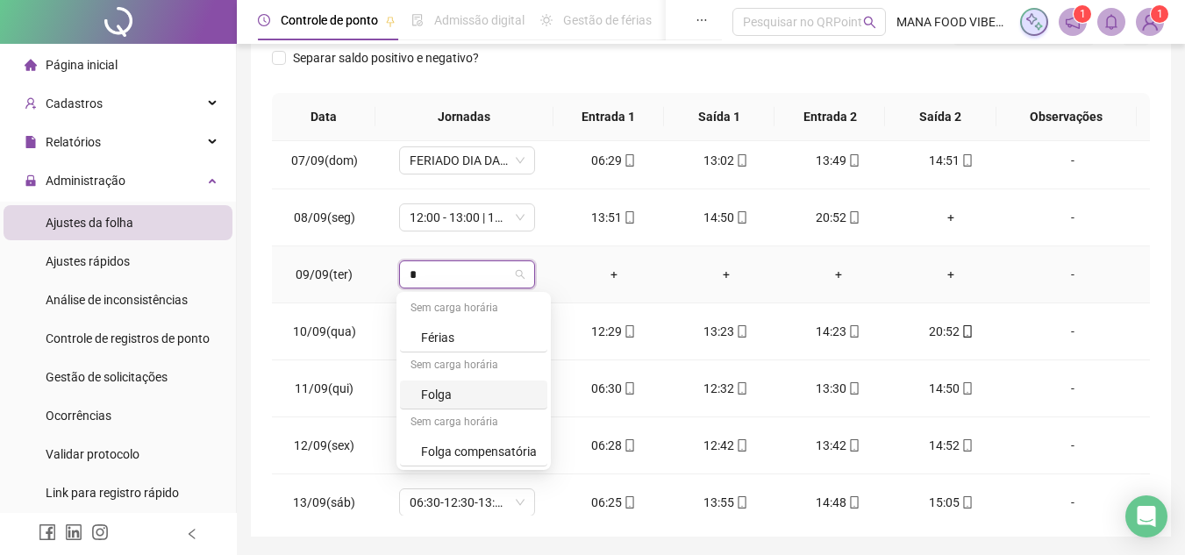
click at [439, 389] on div "Folga" at bounding box center [479, 394] width 116 height 19
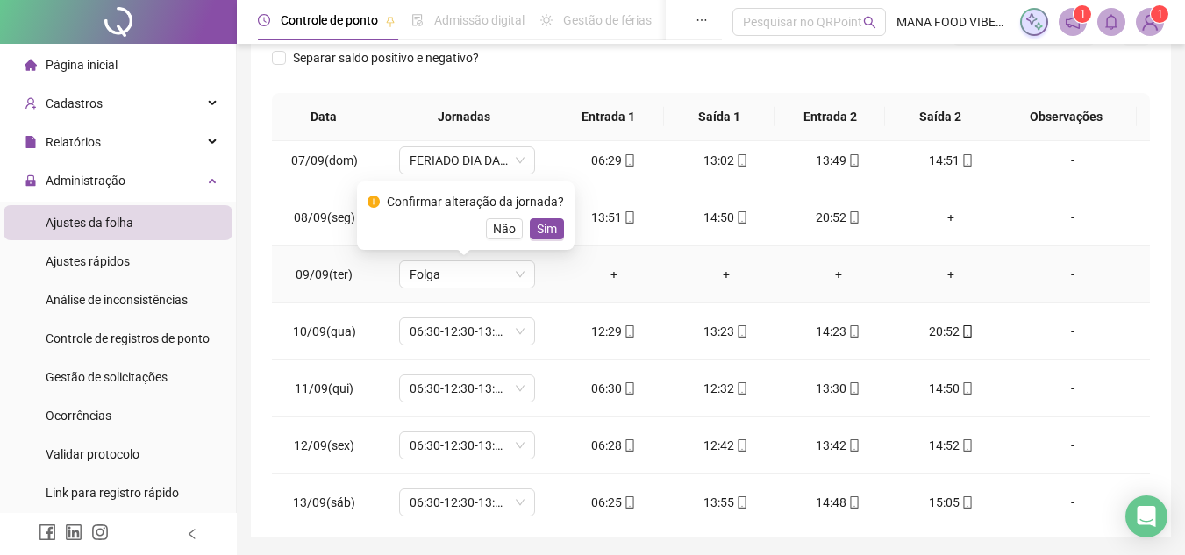
click at [542, 231] on span "Sim" at bounding box center [547, 228] width 20 height 19
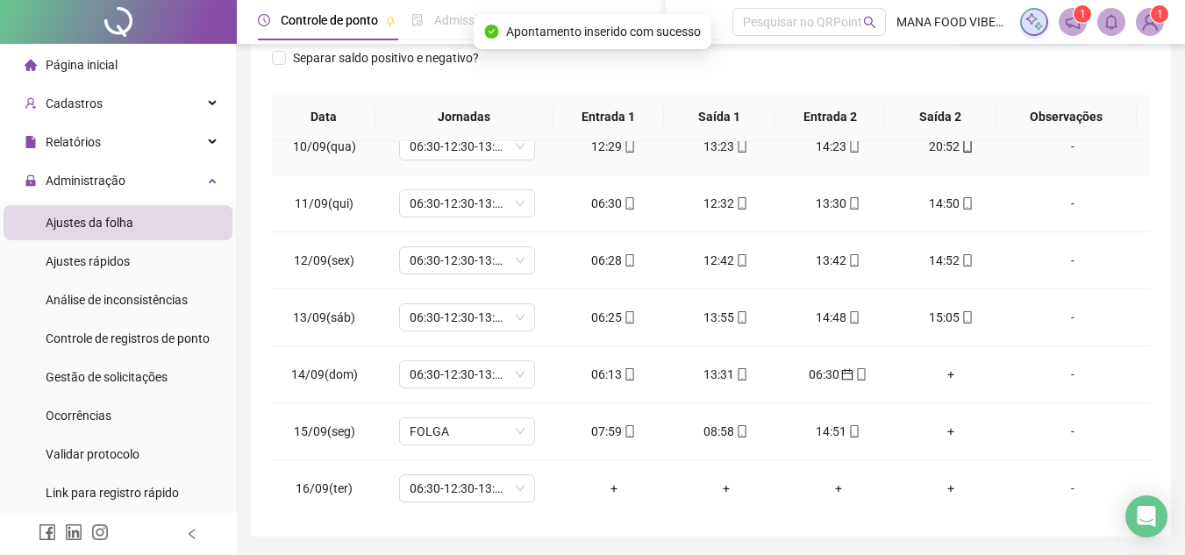
scroll to position [538, 0]
click at [486, 433] on span "FOLGA" at bounding box center [467, 430] width 115 height 26
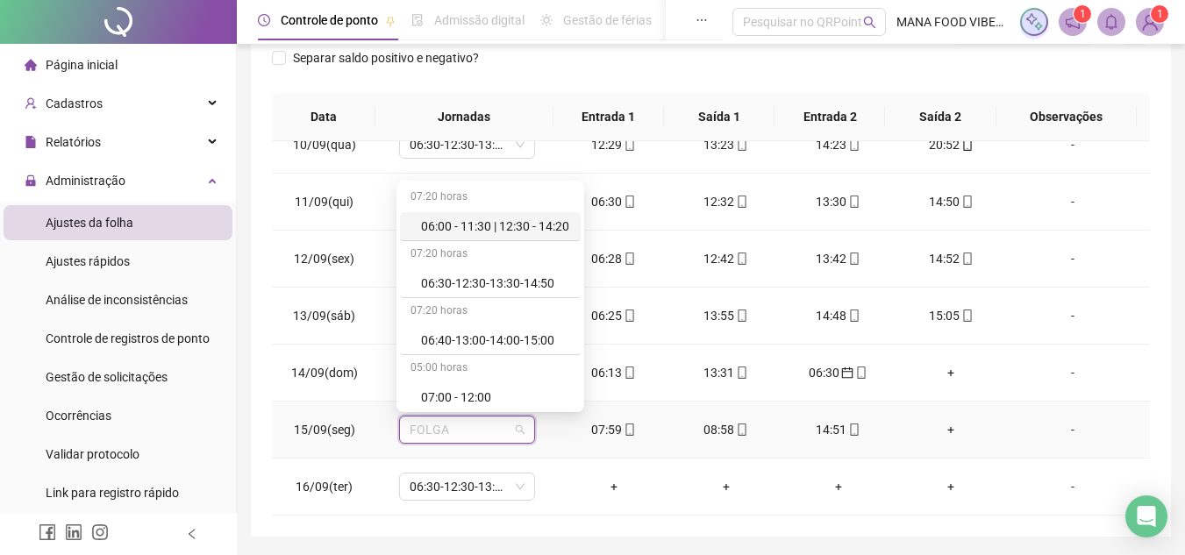
drag, startPoint x: 497, startPoint y: 225, endPoint x: 498, endPoint y: 237, distance: 11.4
click at [498, 228] on div "06:00 - 11:30 | 12:30 - 14:20" at bounding box center [495, 226] width 149 height 19
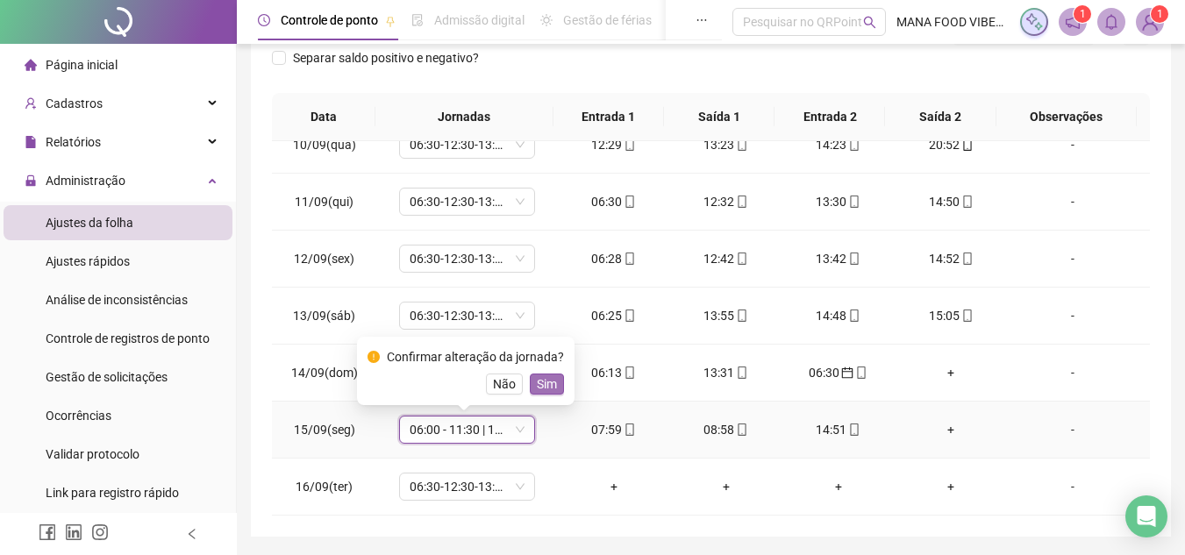
click at [553, 378] on span "Sim" at bounding box center [547, 384] width 20 height 19
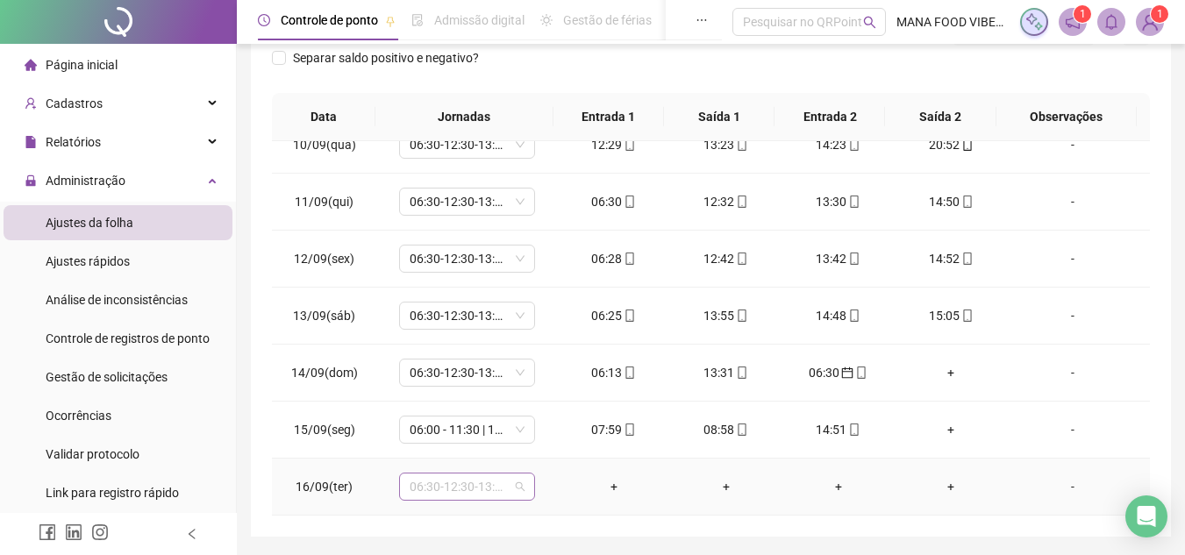
click at [490, 480] on span "06:30-12:30-13:30-14:50" at bounding box center [467, 487] width 115 height 26
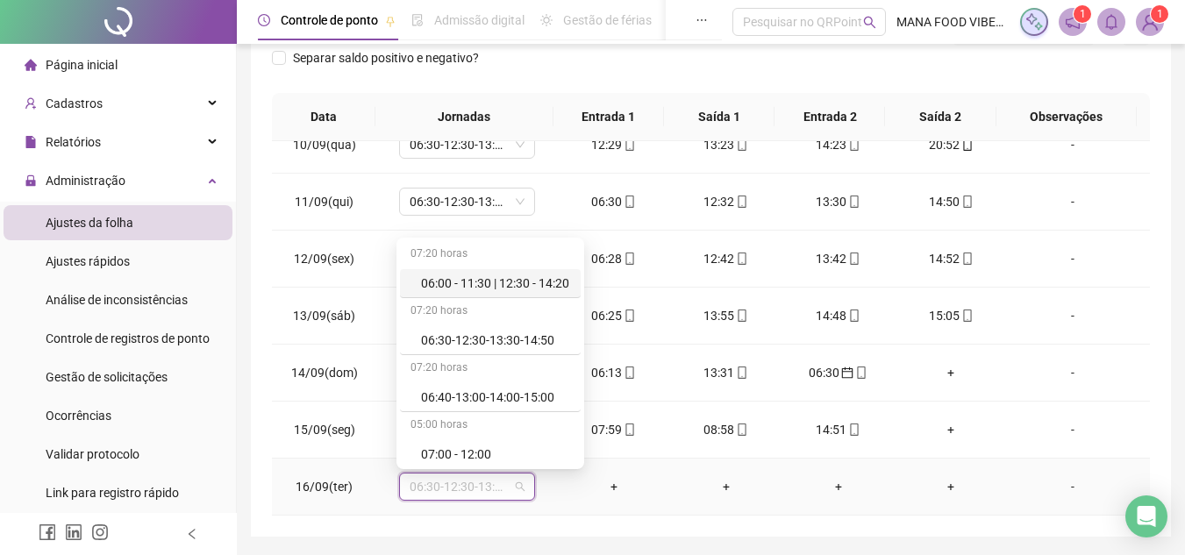
type input "*"
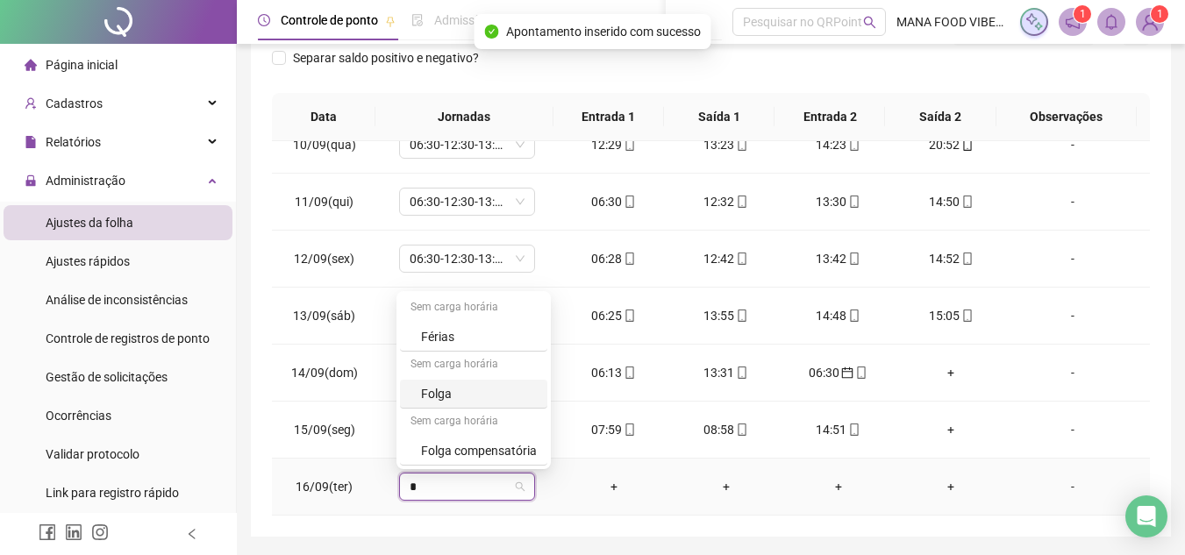
click at [453, 397] on div "Folga" at bounding box center [479, 393] width 116 height 19
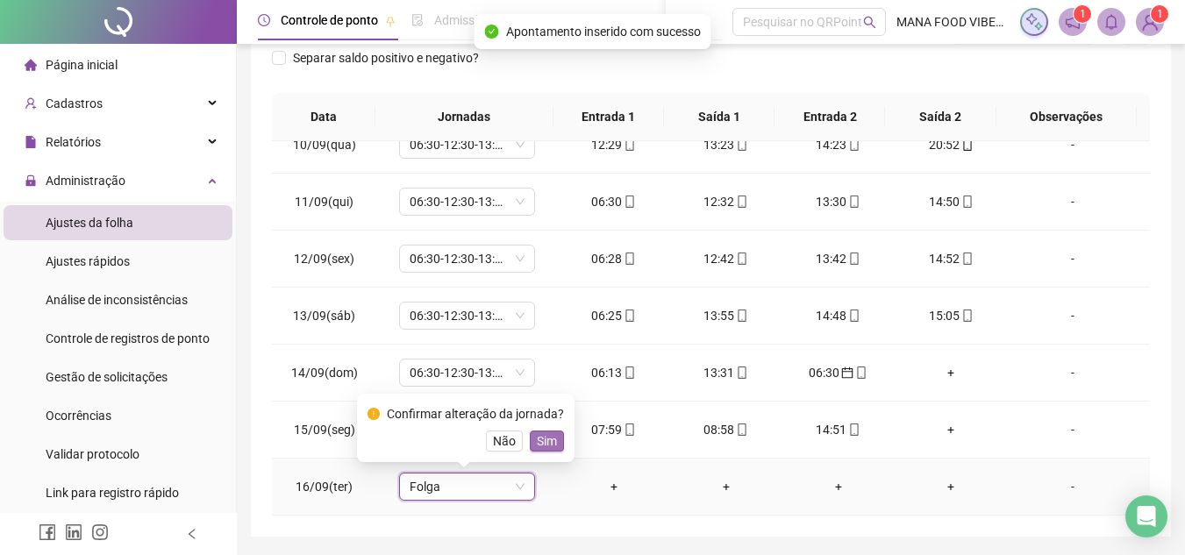
click at [551, 450] on span "Sim" at bounding box center [547, 441] width 20 height 19
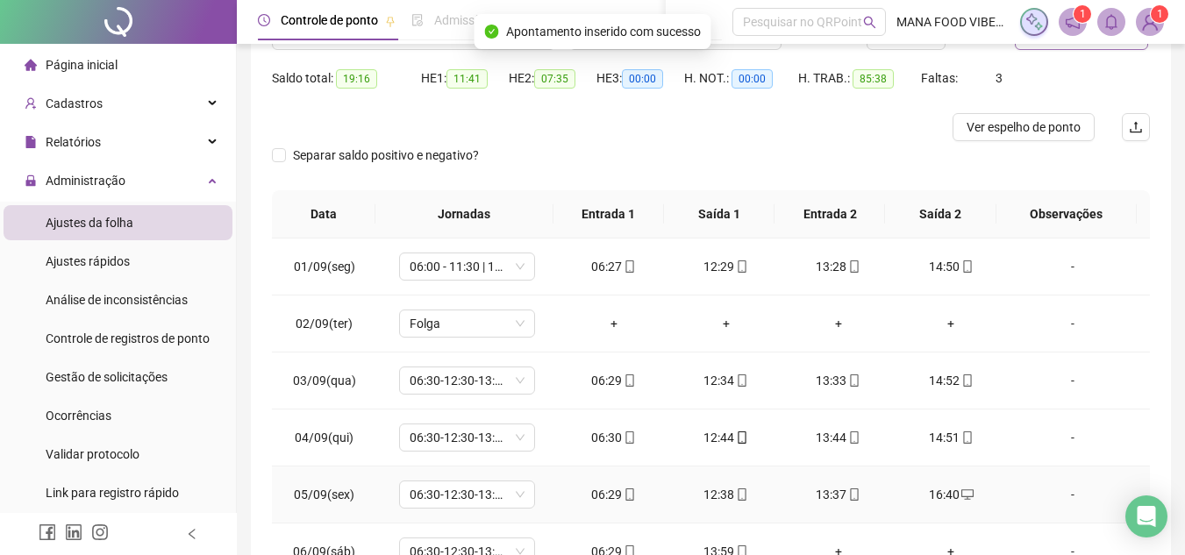
scroll to position [57, 0]
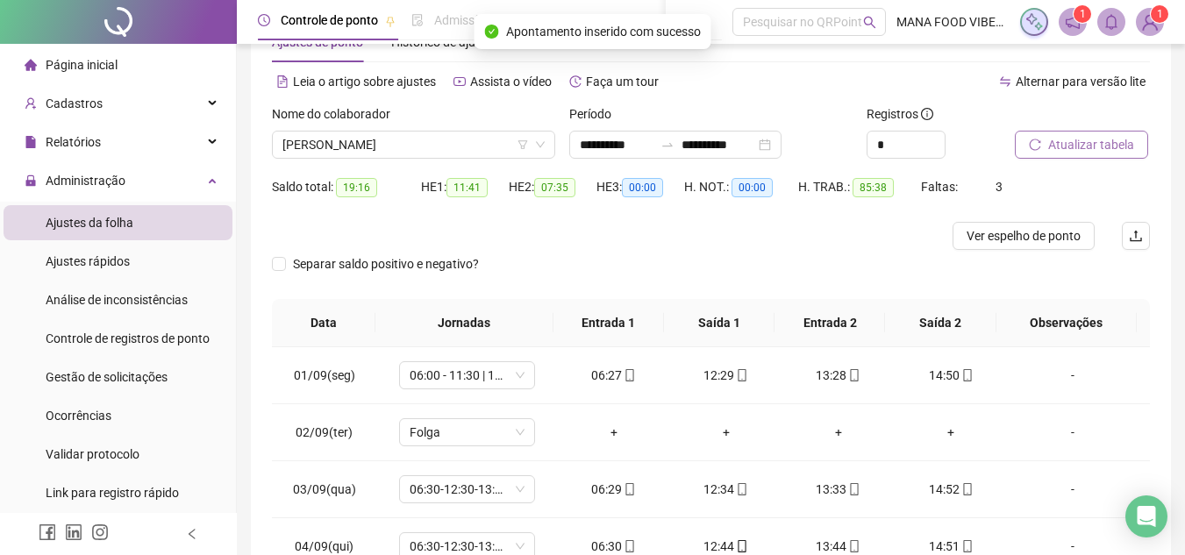
drag, startPoint x: 469, startPoint y: 142, endPoint x: 451, endPoint y: 161, distance: 25.4
click at [467, 145] on span "[PERSON_NAME]" at bounding box center [414, 145] width 262 height 26
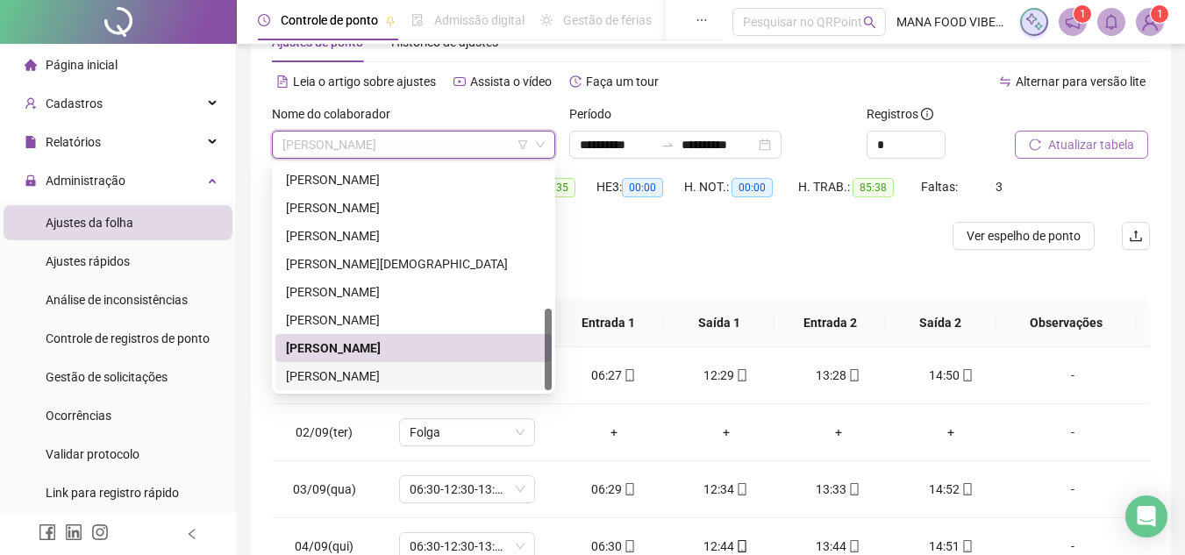
click at [402, 376] on div "[PERSON_NAME]" at bounding box center [413, 376] width 255 height 19
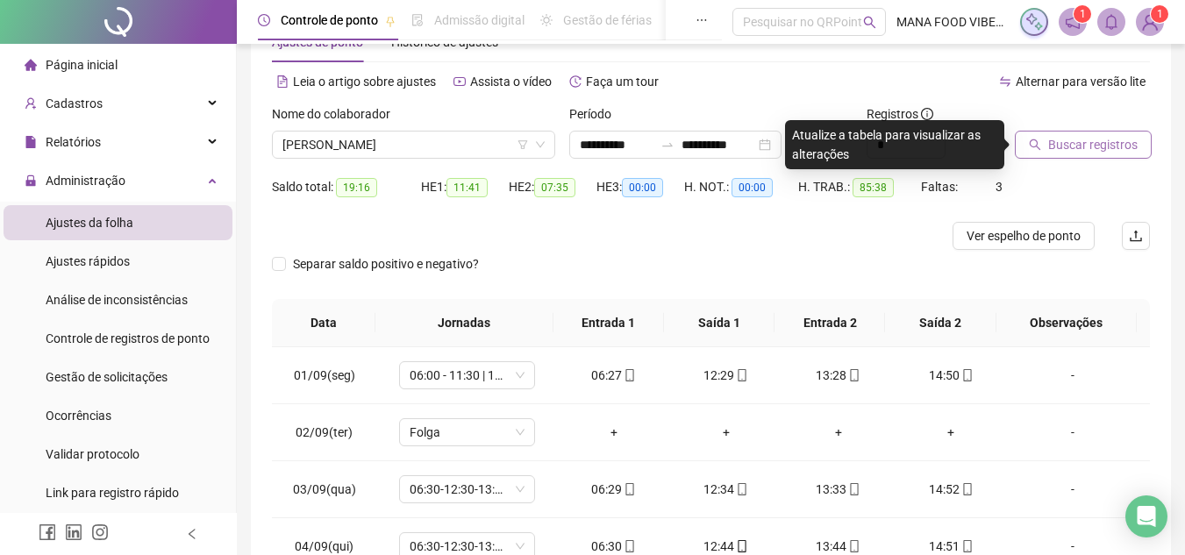
click at [1070, 147] on span "Buscar registros" at bounding box center [1092, 144] width 89 height 19
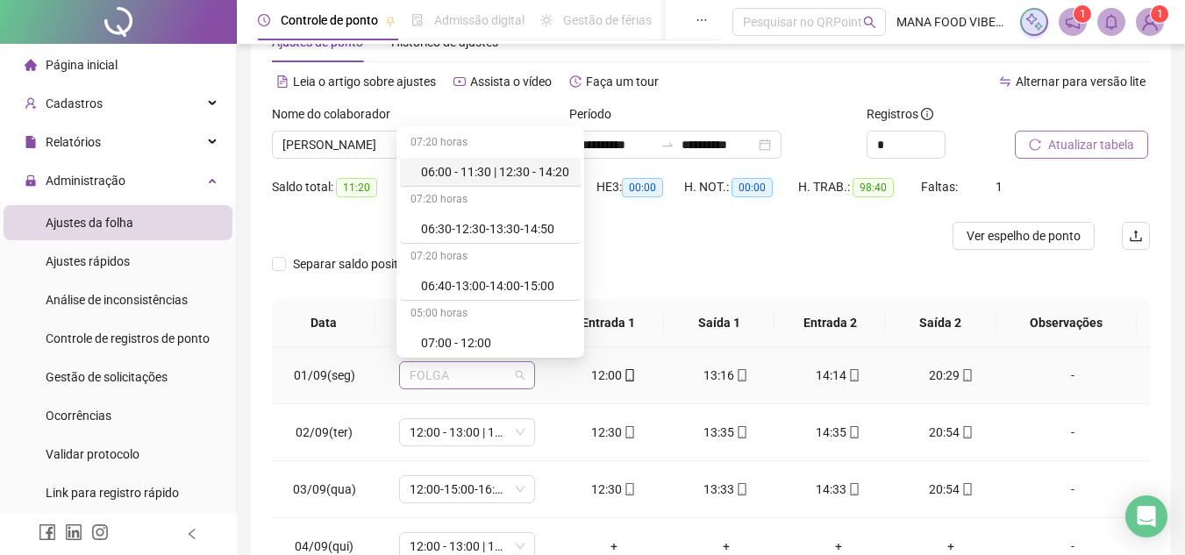
click at [455, 380] on span "FOLGA" at bounding box center [467, 375] width 115 height 26
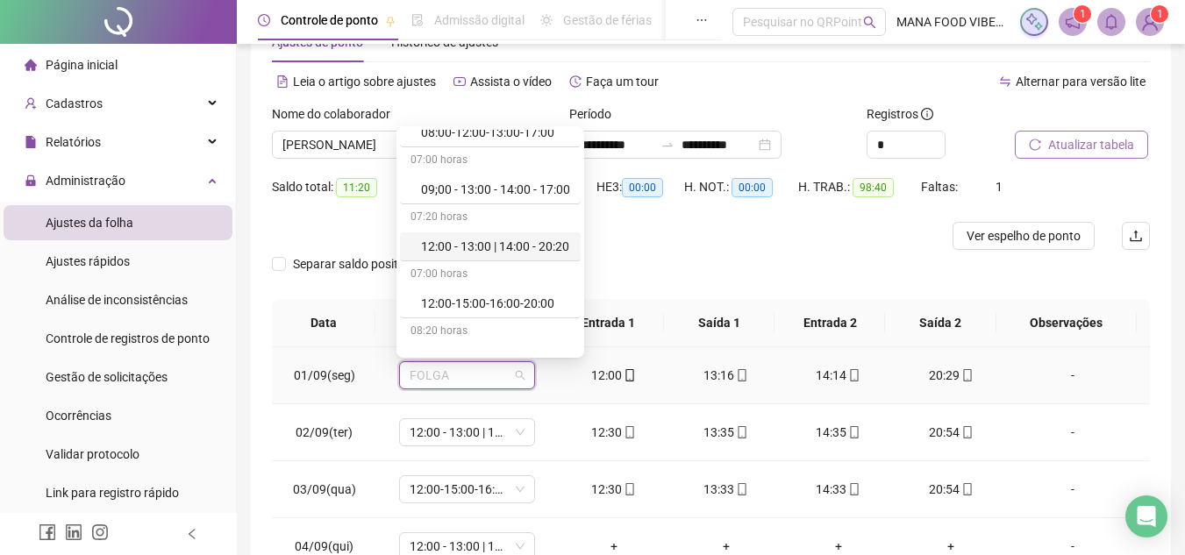
scroll to position [351, 0]
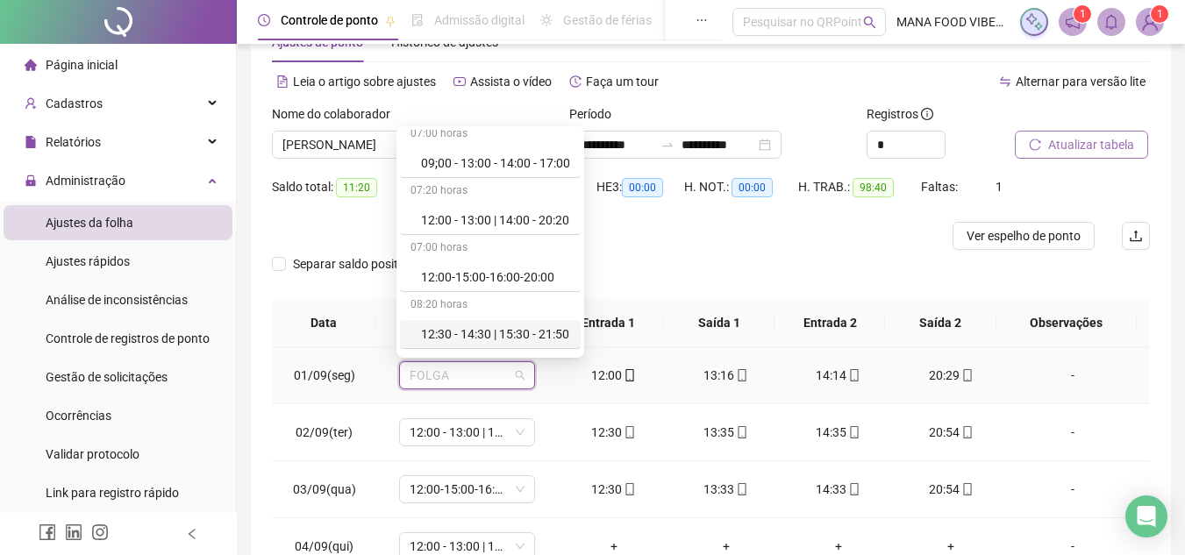
click at [462, 331] on div "12:30 - 14:30 | 15:30 - 21:50" at bounding box center [495, 334] width 149 height 19
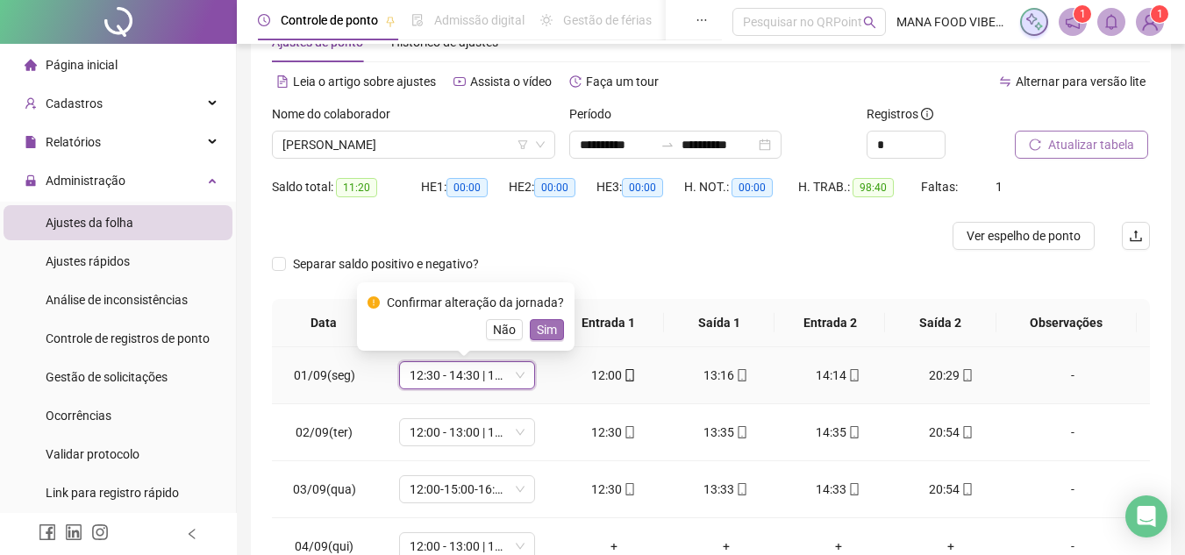
click at [547, 336] on span "Sim" at bounding box center [547, 329] width 20 height 19
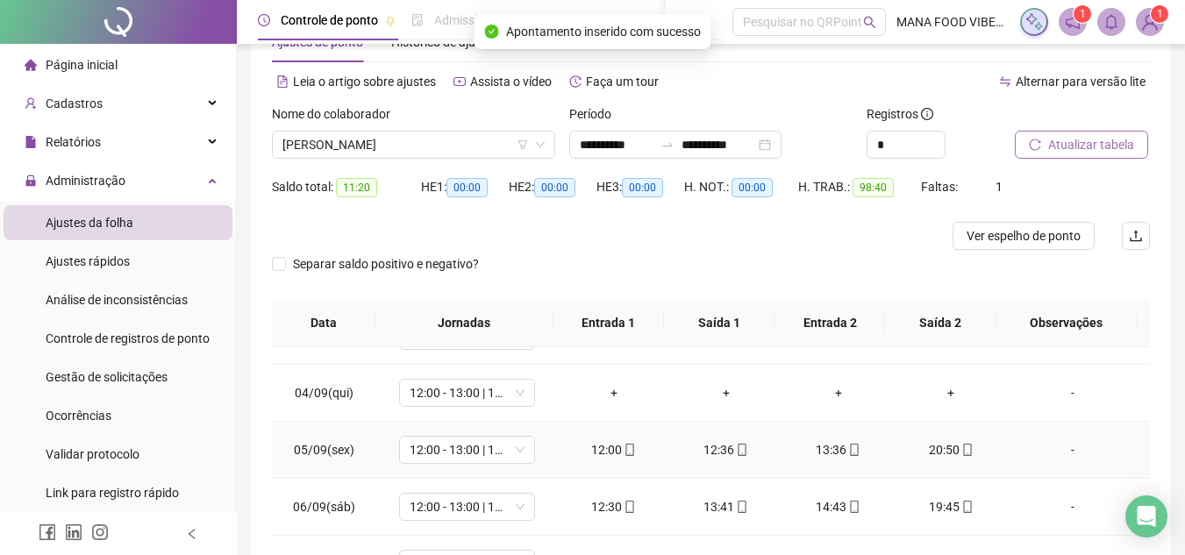
scroll to position [175, 0]
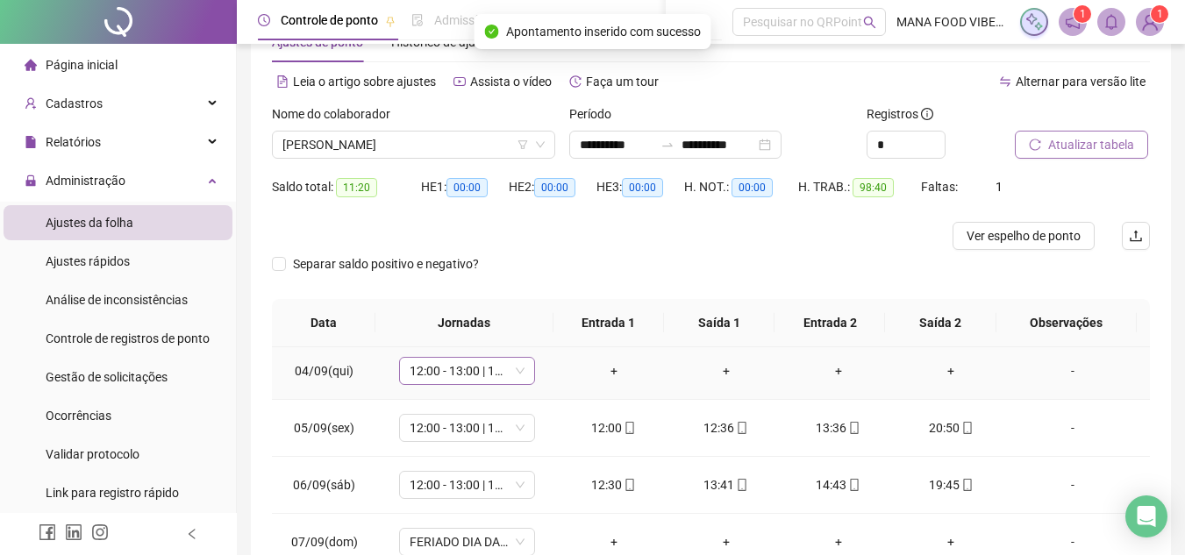
click at [468, 376] on span "12:00 - 13:00 | 14:00 - 20:20" at bounding box center [467, 371] width 115 height 26
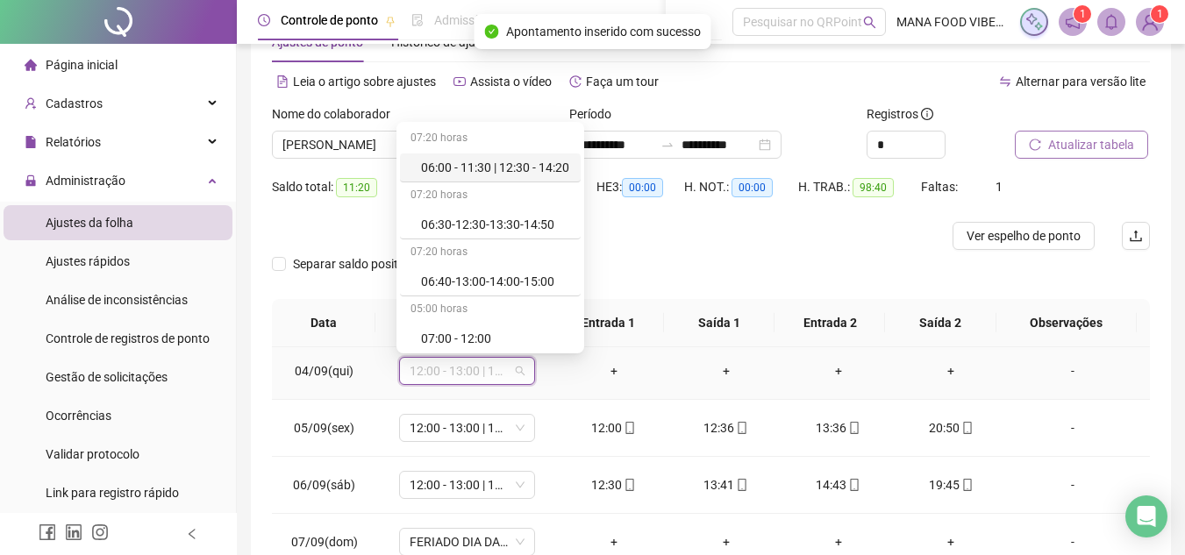
type input "*"
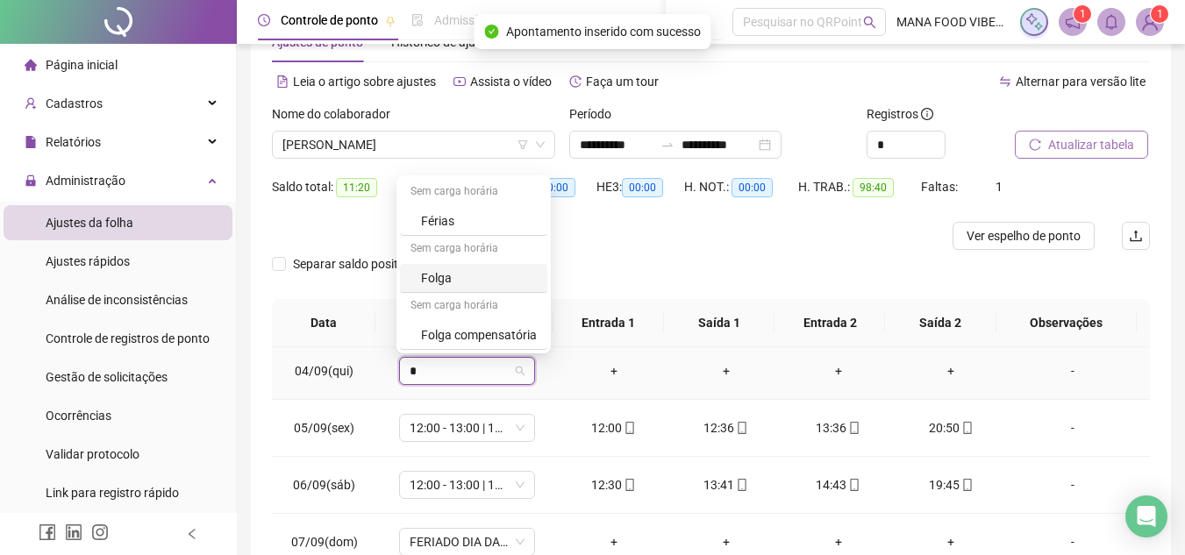
click at [458, 278] on div "Folga" at bounding box center [479, 277] width 116 height 19
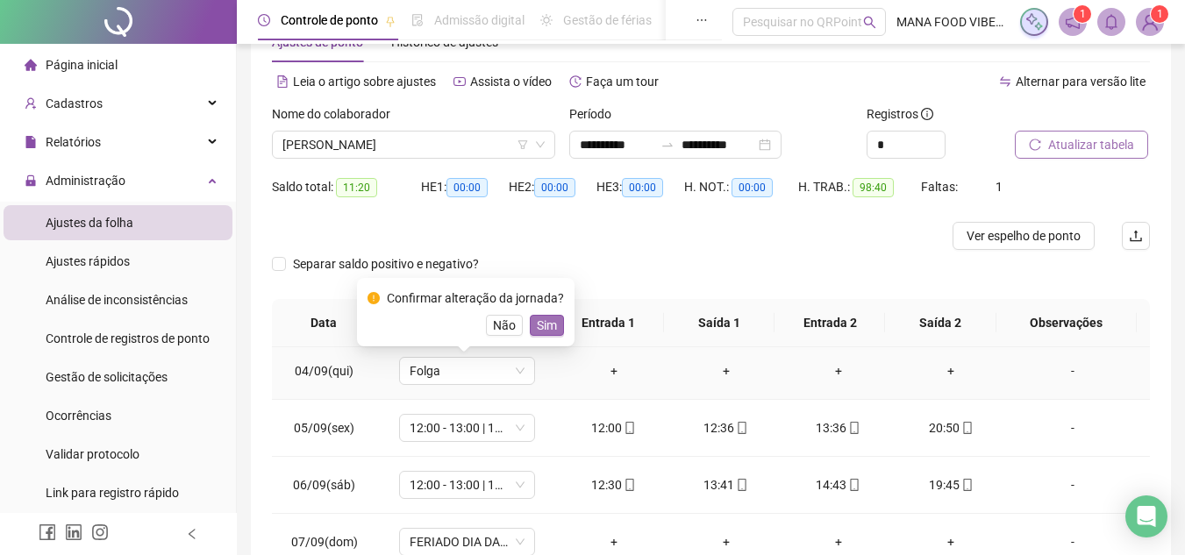
click at [537, 325] on span "Sim" at bounding box center [547, 325] width 20 height 19
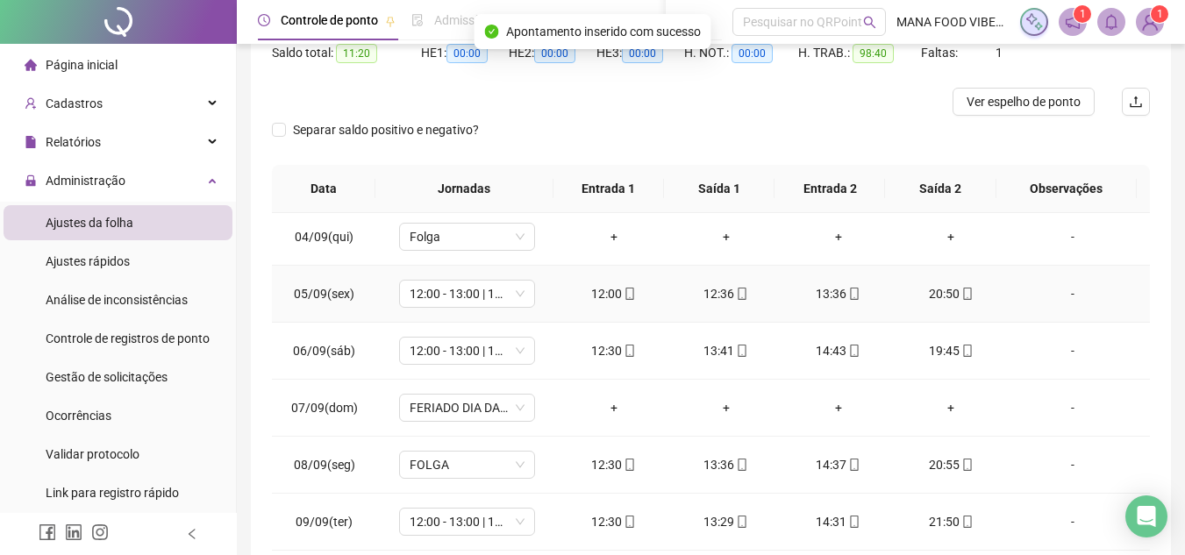
scroll to position [233, 0]
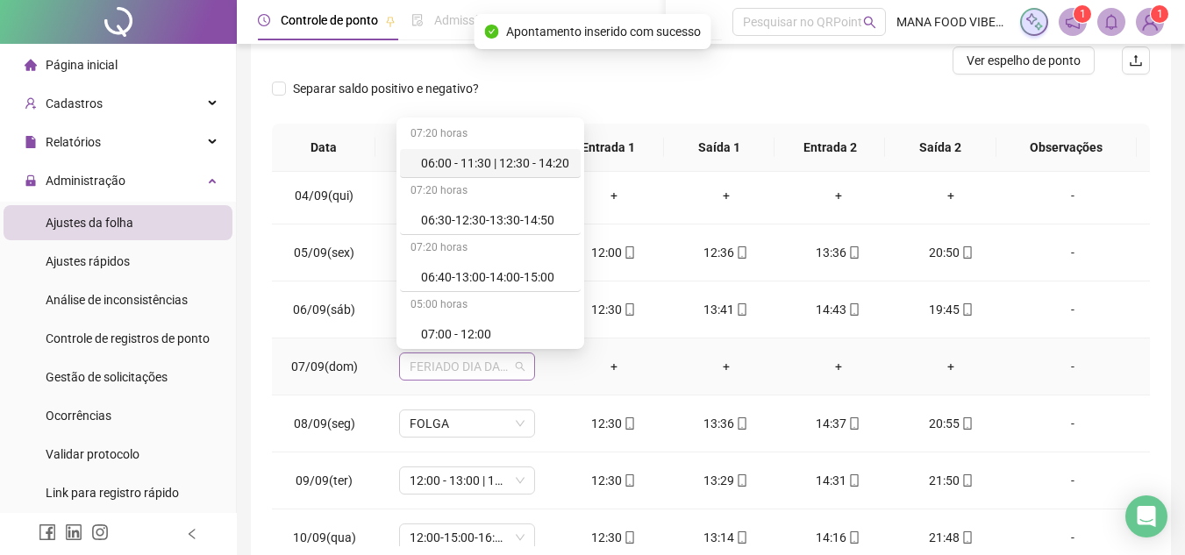
click at [446, 361] on span "FERIADO DIA DA INDEPENDÊNCIA" at bounding box center [467, 367] width 115 height 26
type input "*"
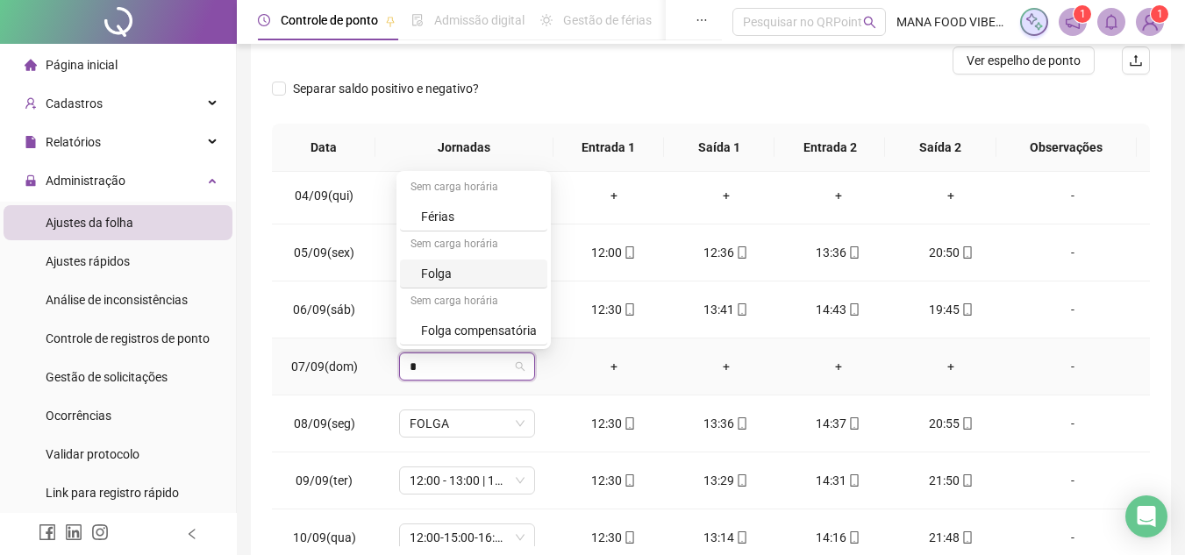
click at [489, 278] on div "Folga" at bounding box center [479, 273] width 116 height 19
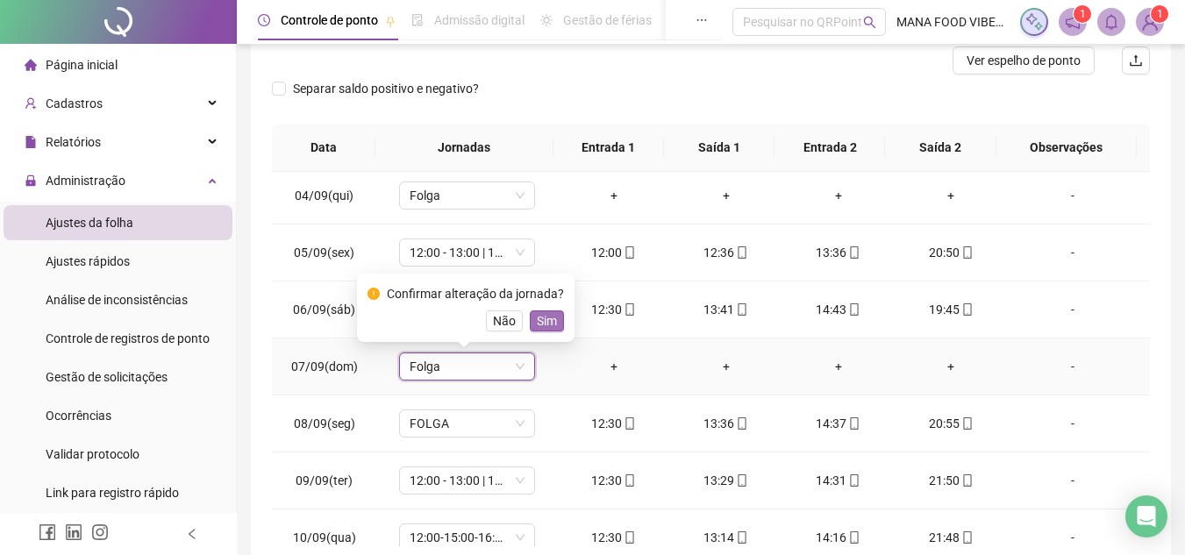
click at [541, 323] on span "Sim" at bounding box center [547, 320] width 20 height 19
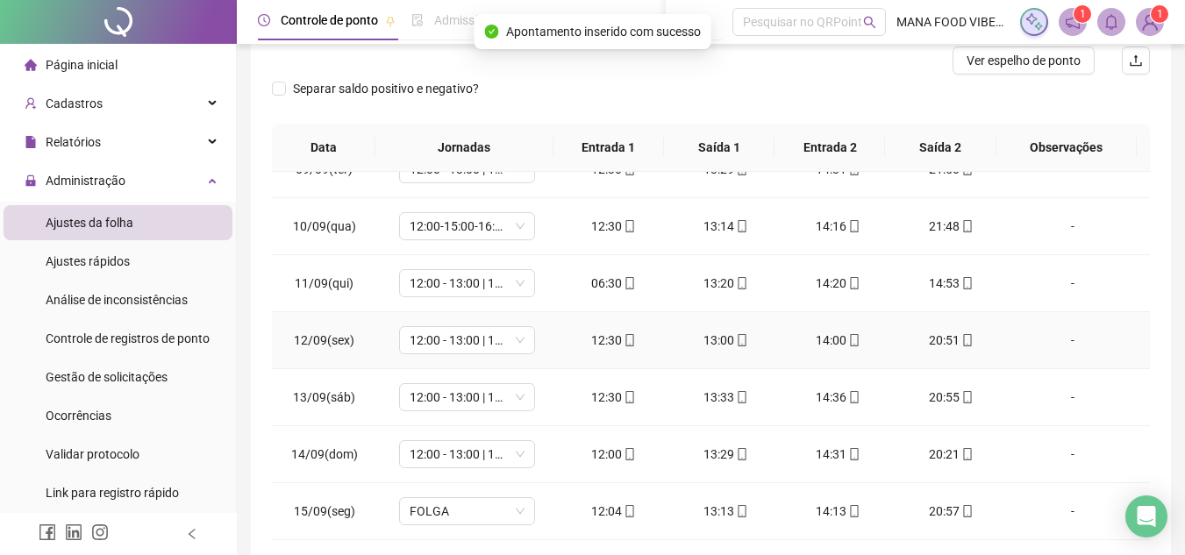
scroll to position [538, 0]
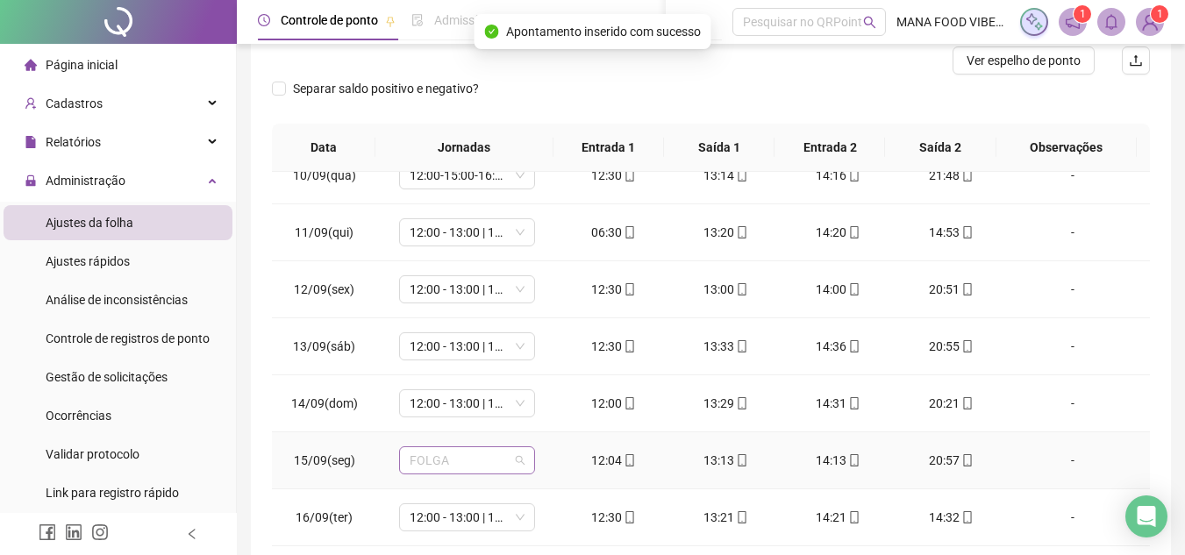
click at [476, 447] on div "FOLGA" at bounding box center [467, 461] width 136 height 28
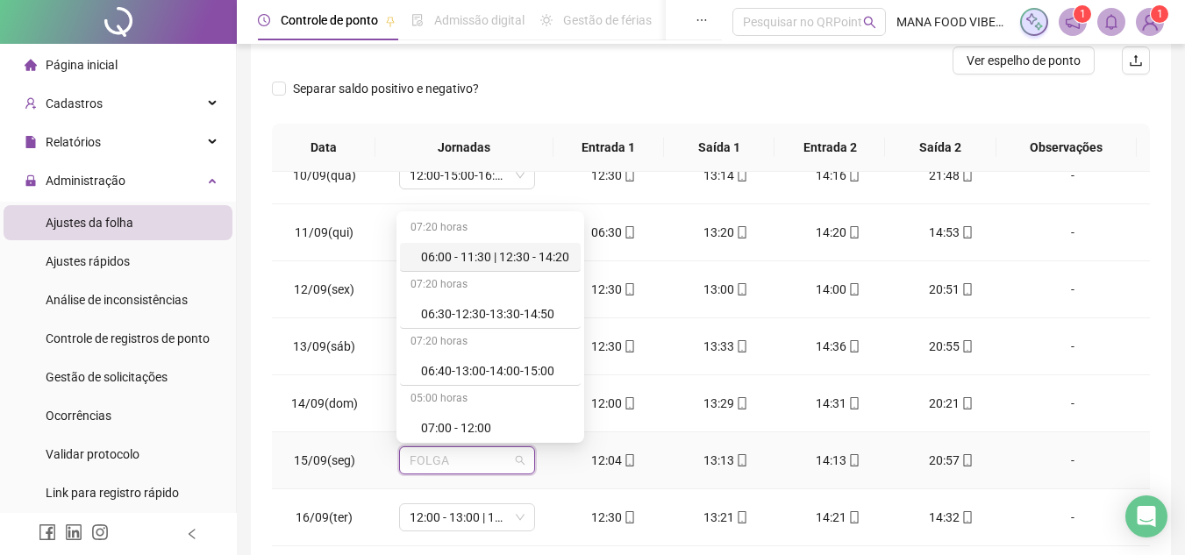
click at [508, 254] on div "06:00 - 11:30 | 12:30 - 14:20" at bounding box center [495, 256] width 149 height 19
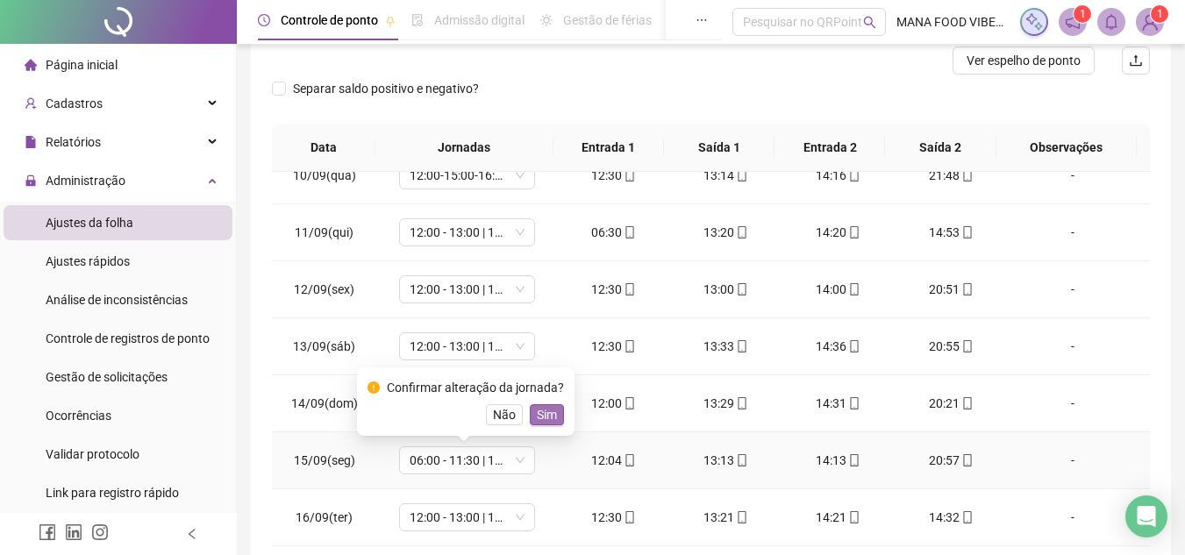
click at [553, 415] on span "Sim" at bounding box center [547, 414] width 20 height 19
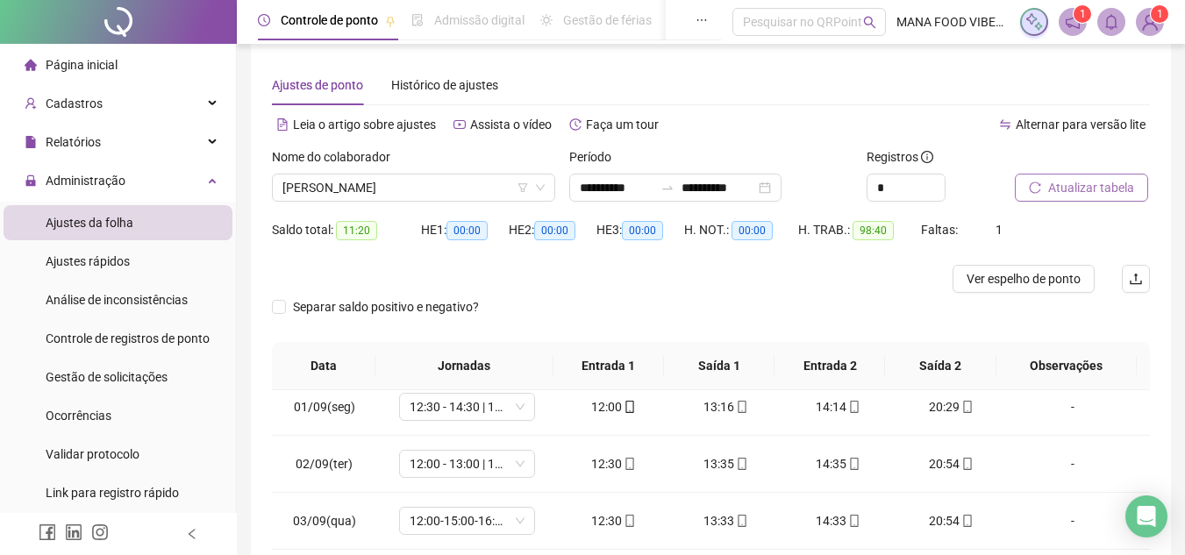
scroll to position [0, 0]
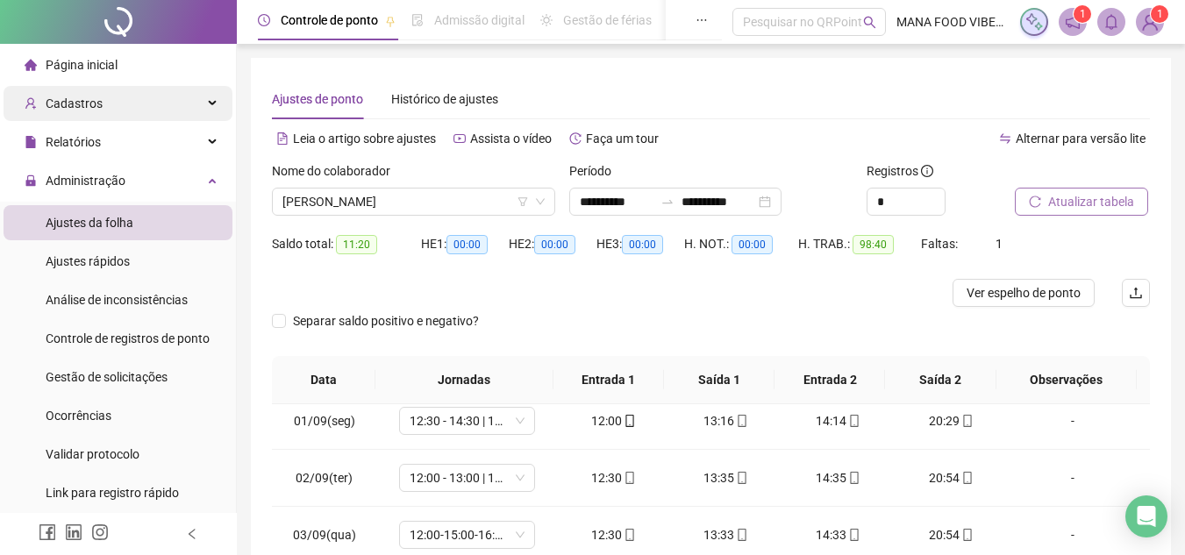
click at [203, 96] on div "Cadastros" at bounding box center [118, 103] width 229 height 35
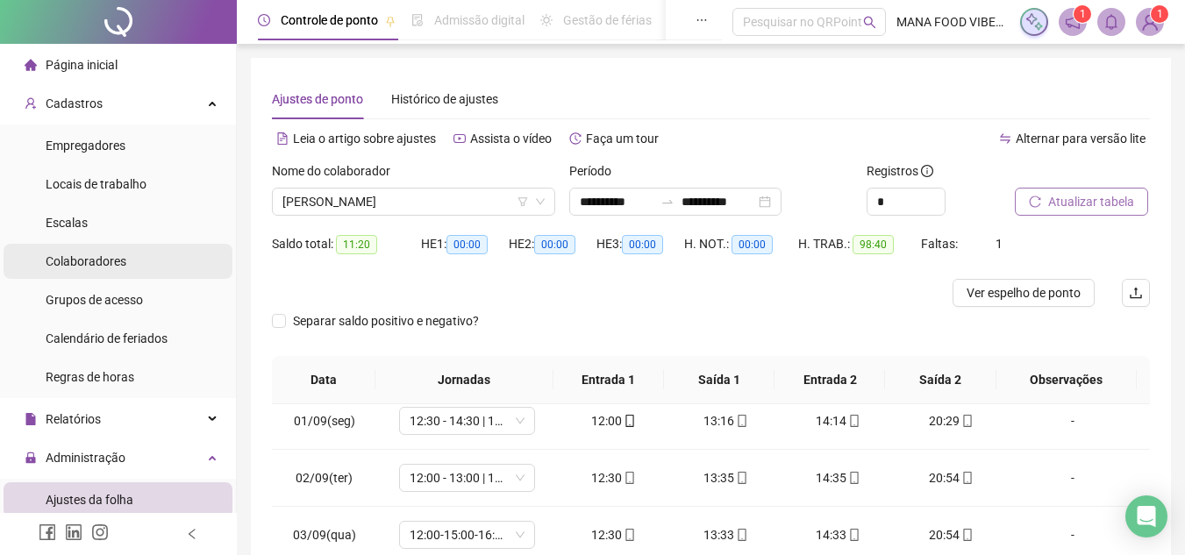
click at [129, 268] on li "Colaboradores" at bounding box center [118, 261] width 229 height 35
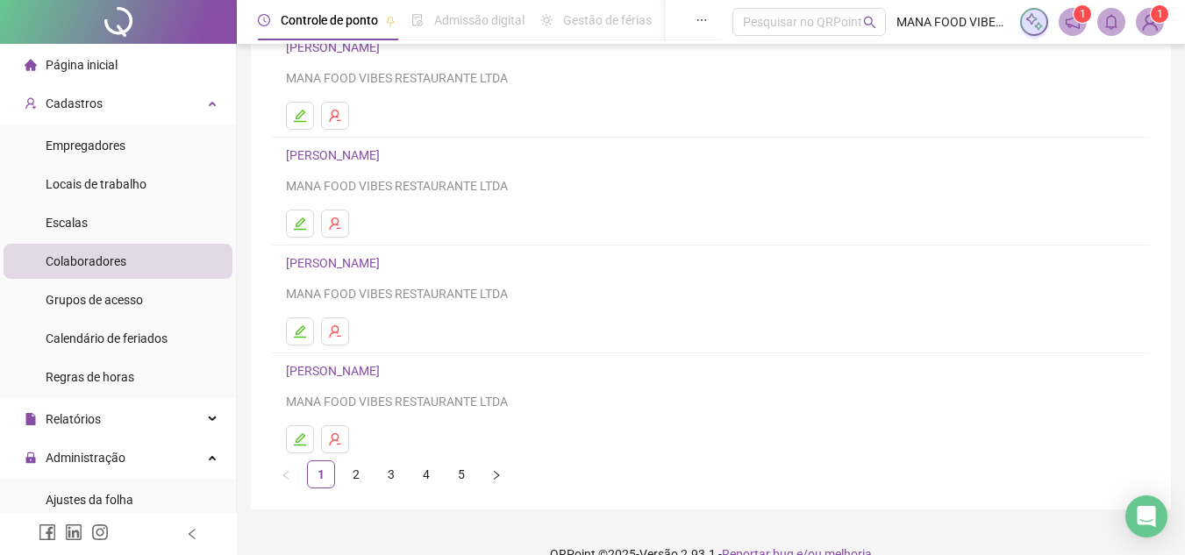
scroll to position [293, 0]
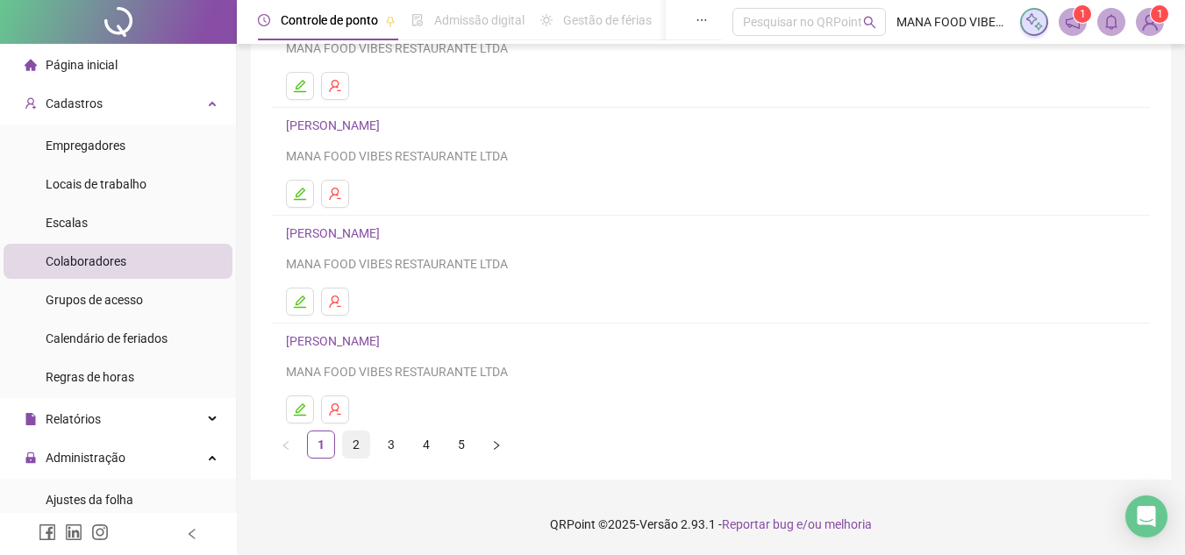
click at [360, 442] on link "2" at bounding box center [356, 445] width 26 height 26
click at [396, 444] on link "3" at bounding box center [391, 445] width 26 height 26
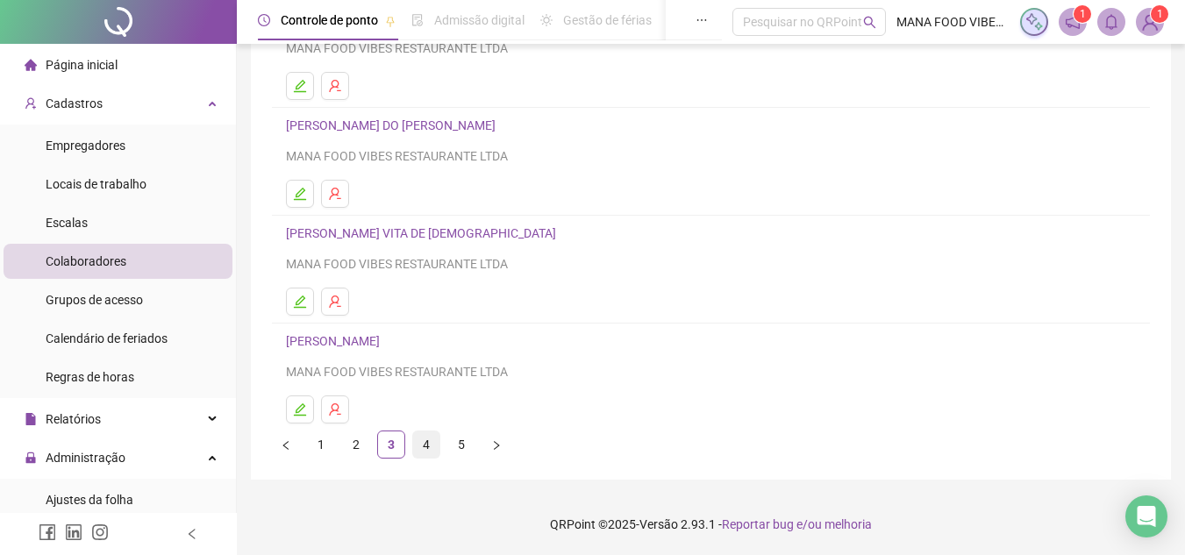
click at [431, 444] on link "4" at bounding box center [426, 445] width 26 height 26
click at [466, 445] on link "5" at bounding box center [461, 445] width 26 height 26
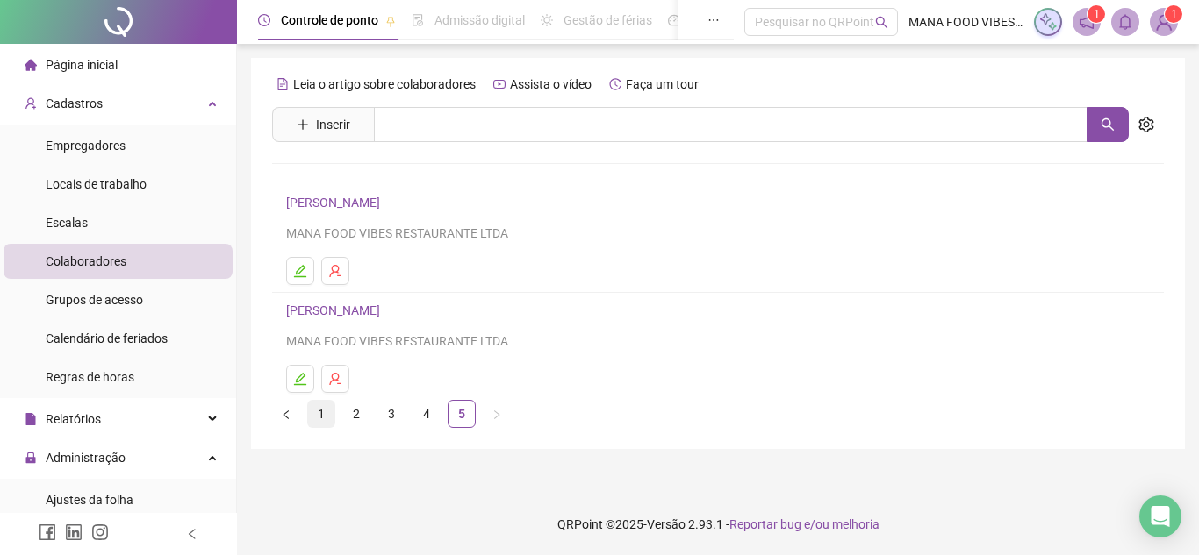
click at [320, 418] on link "1" at bounding box center [321, 414] width 26 height 26
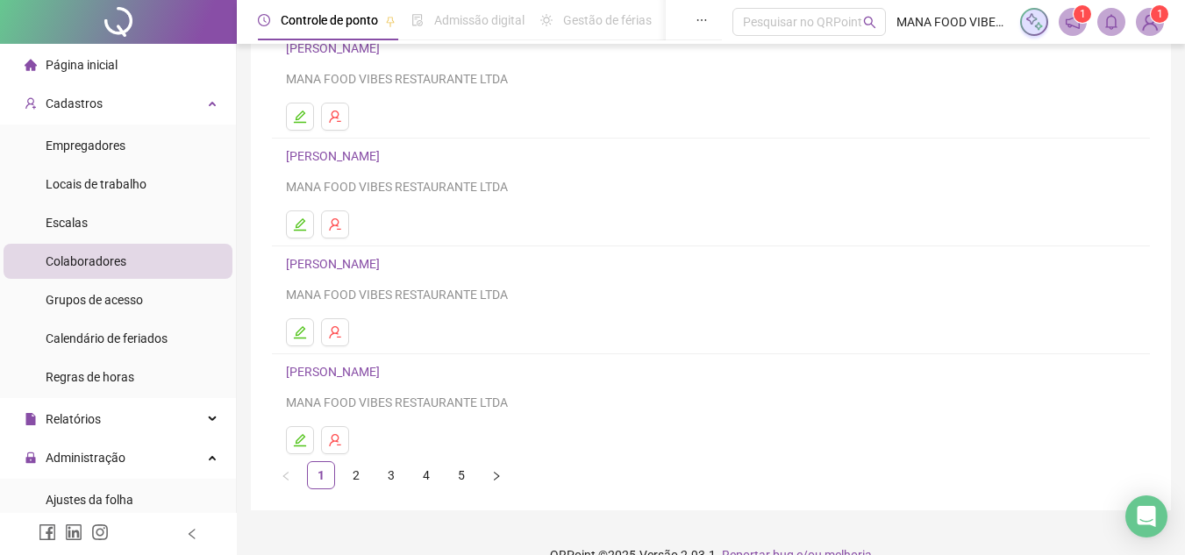
scroll to position [293, 0]
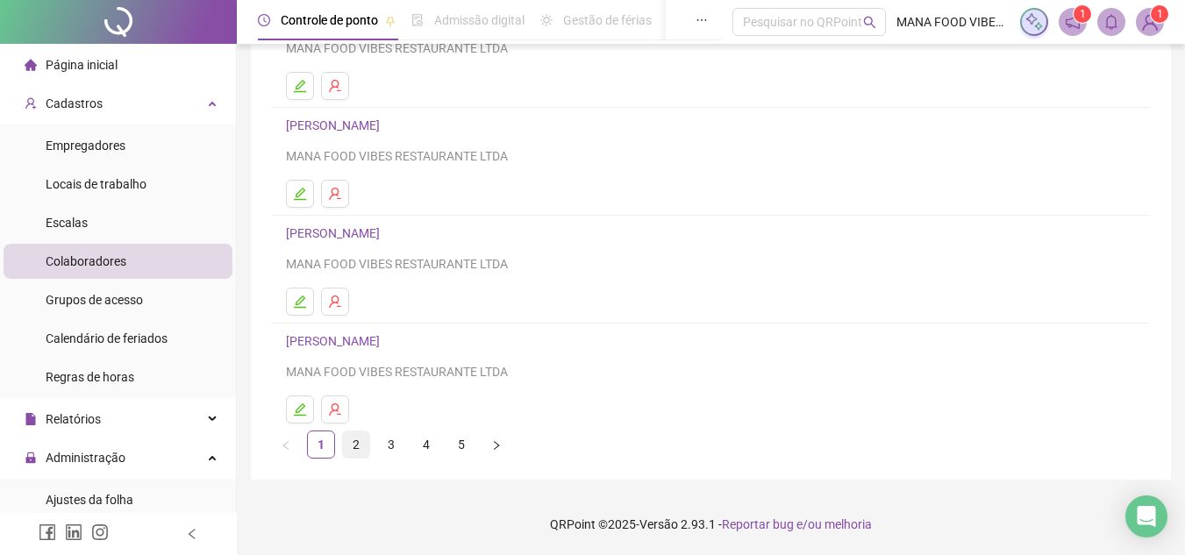
click at [359, 446] on link "2" at bounding box center [356, 445] width 26 height 26
click at [386, 436] on link "3" at bounding box center [391, 445] width 26 height 26
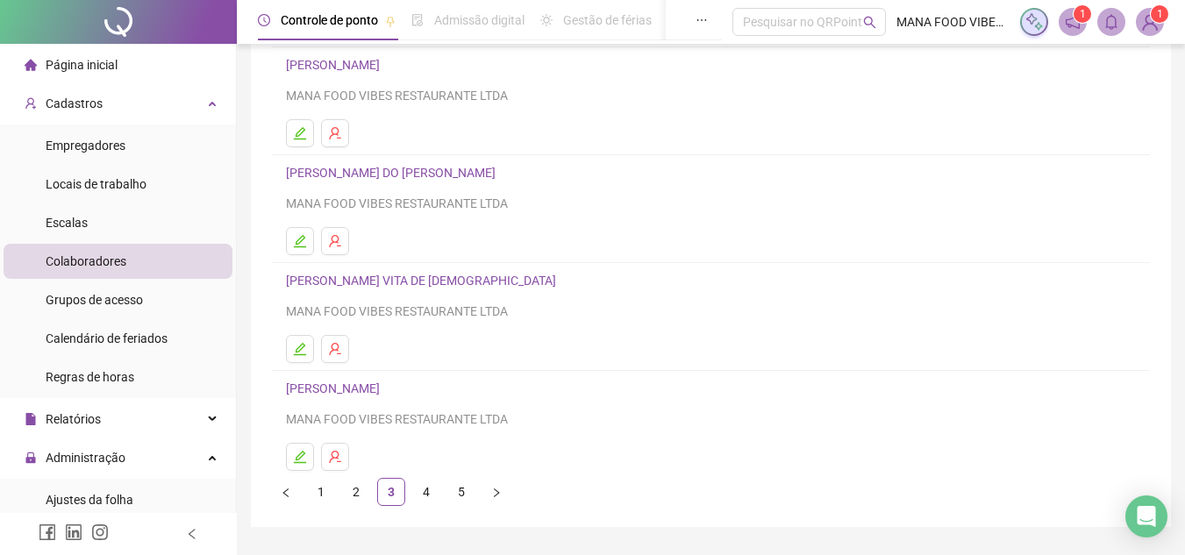
scroll to position [263, 0]
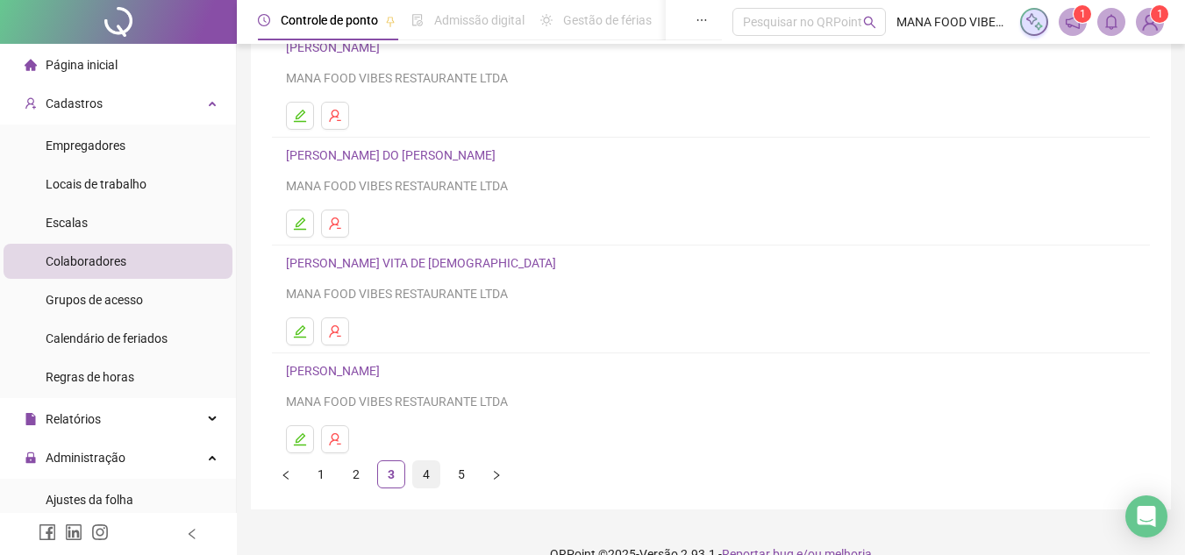
click at [428, 483] on link "4" at bounding box center [426, 475] width 26 height 26
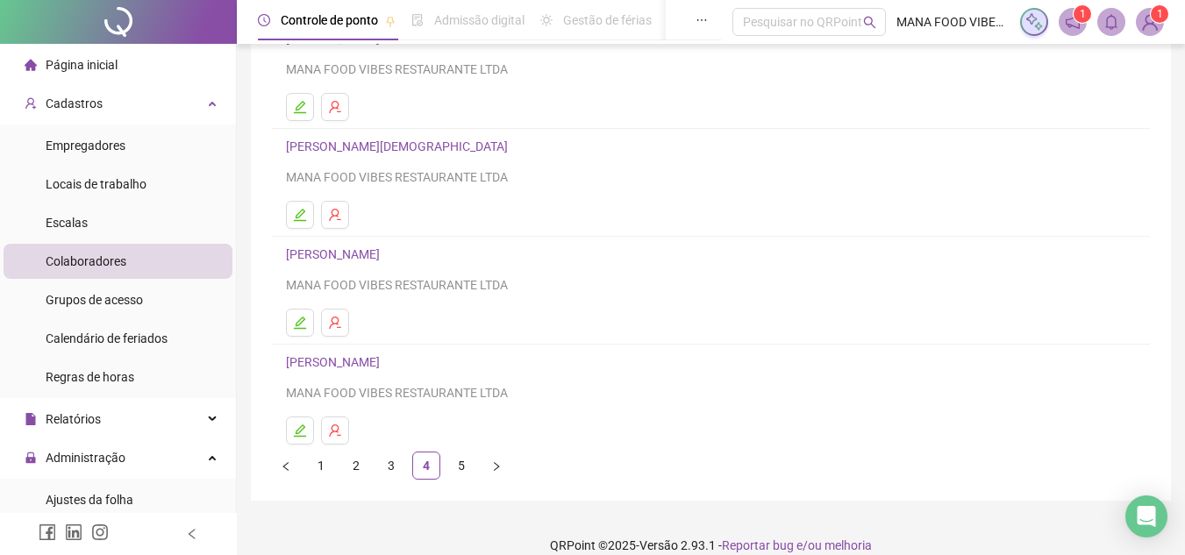
scroll to position [293, 0]
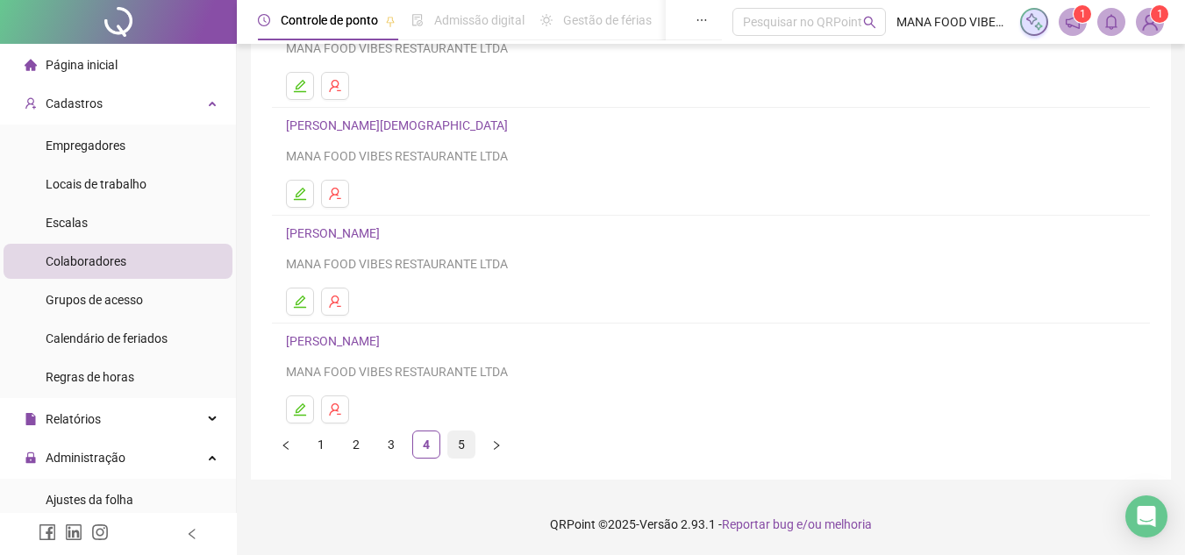
click at [458, 444] on link "5" at bounding box center [461, 445] width 26 height 26
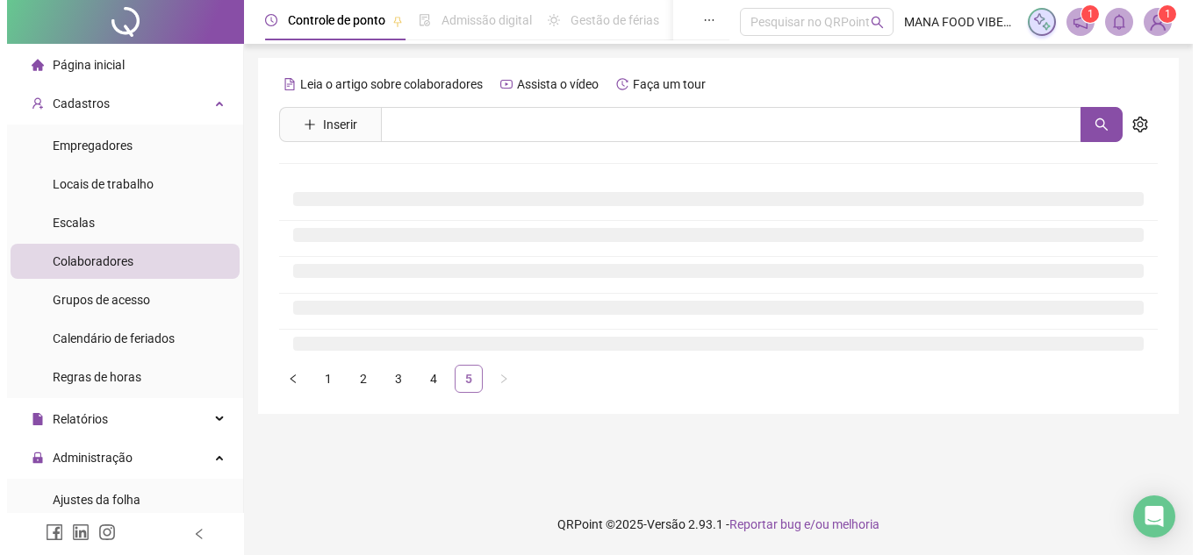
scroll to position [0, 0]
